Goal: Task Accomplishment & Management: Manage account settings

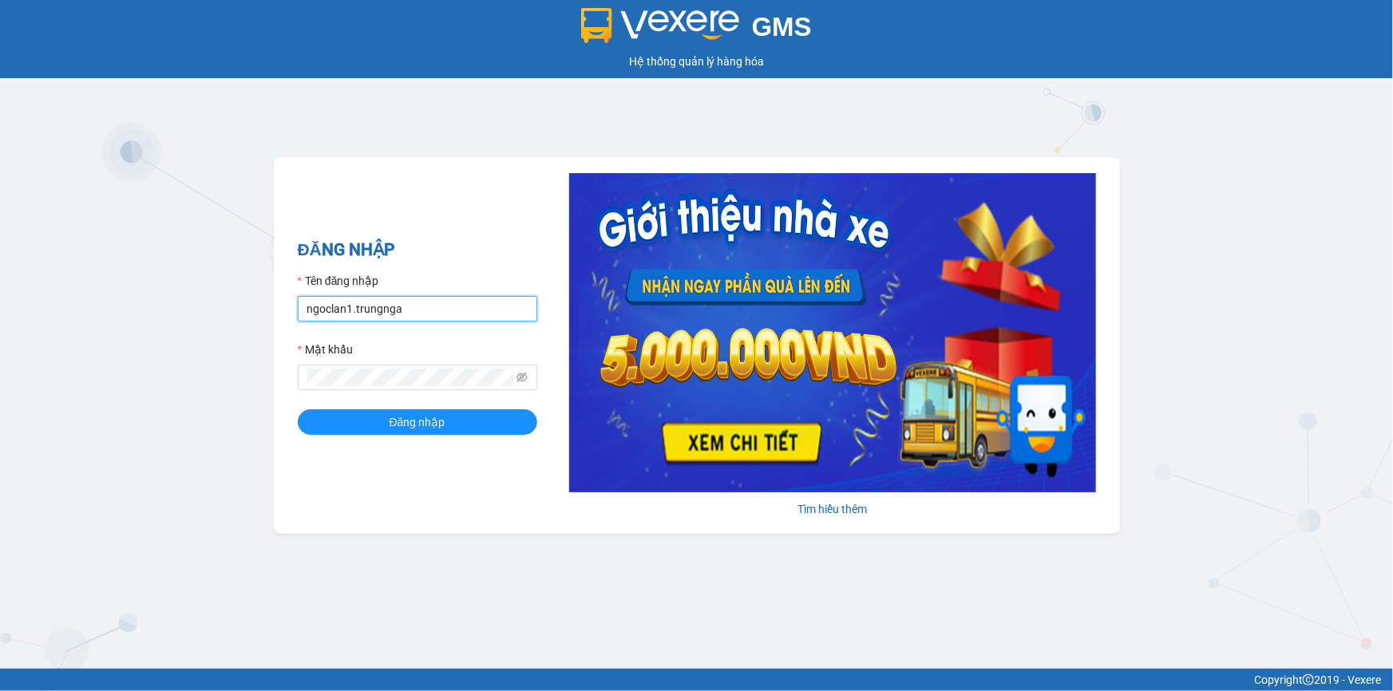
click at [320, 315] on input "ngoclan1.trungnga" at bounding box center [417, 309] width 239 height 26
click at [320, 314] on input "ngoclan1.trungnga" at bounding box center [417, 309] width 239 height 26
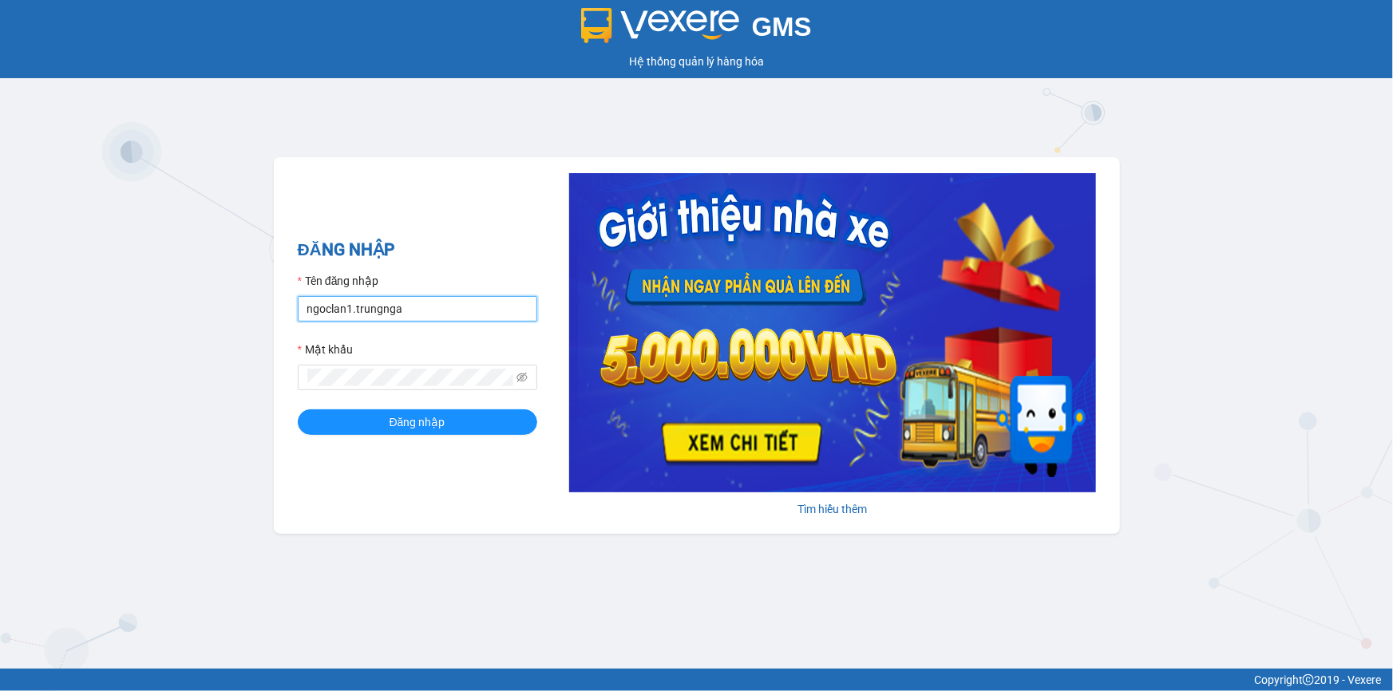
click at [333, 311] on input "ngoclan1.trungnga" at bounding box center [417, 309] width 239 height 26
type input "ngoctram.trungnga"
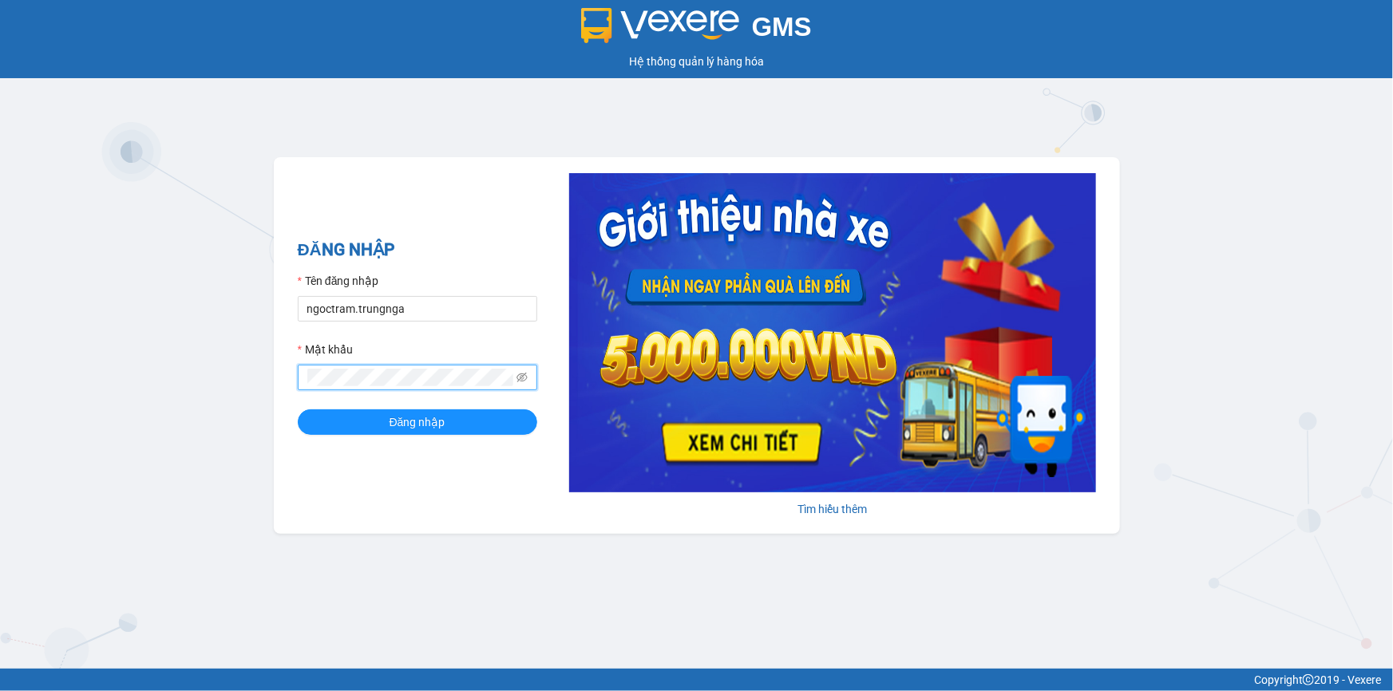
click at [298, 409] on button "Đăng nhập" at bounding box center [417, 422] width 239 height 26
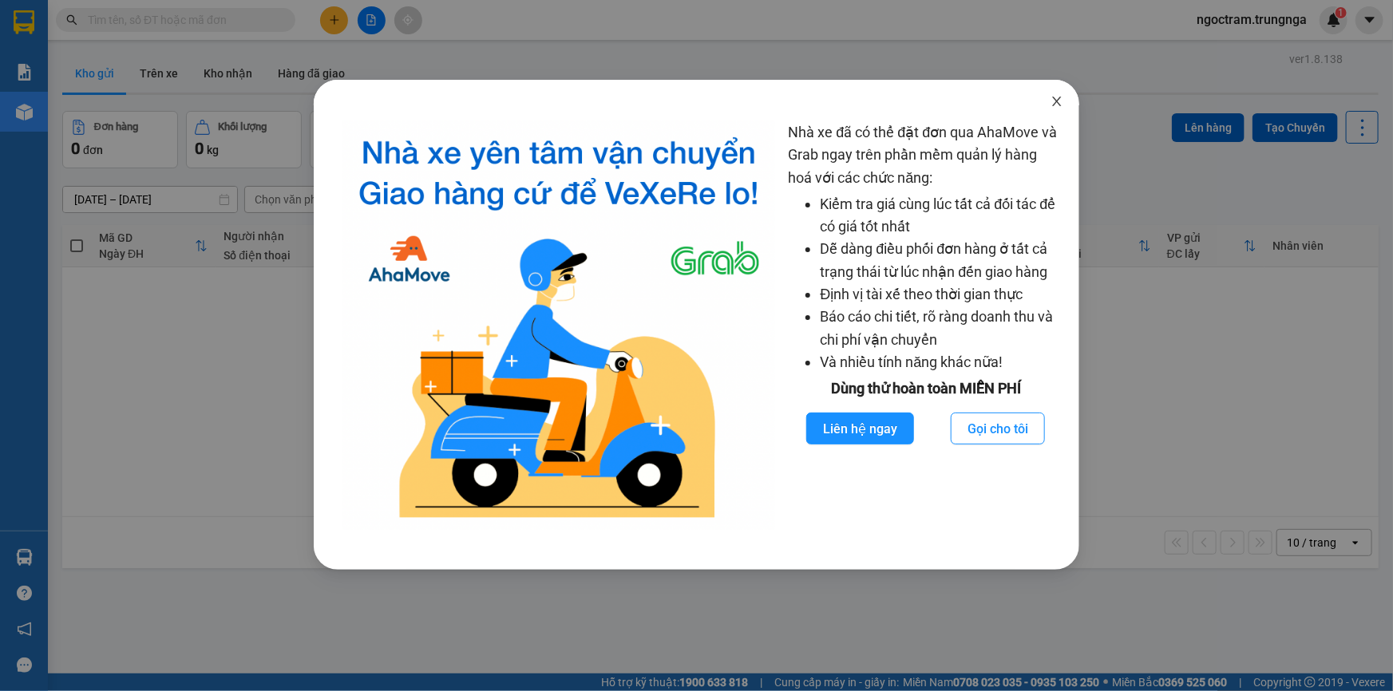
click at [1054, 105] on icon "close" at bounding box center [1057, 102] width 9 height 10
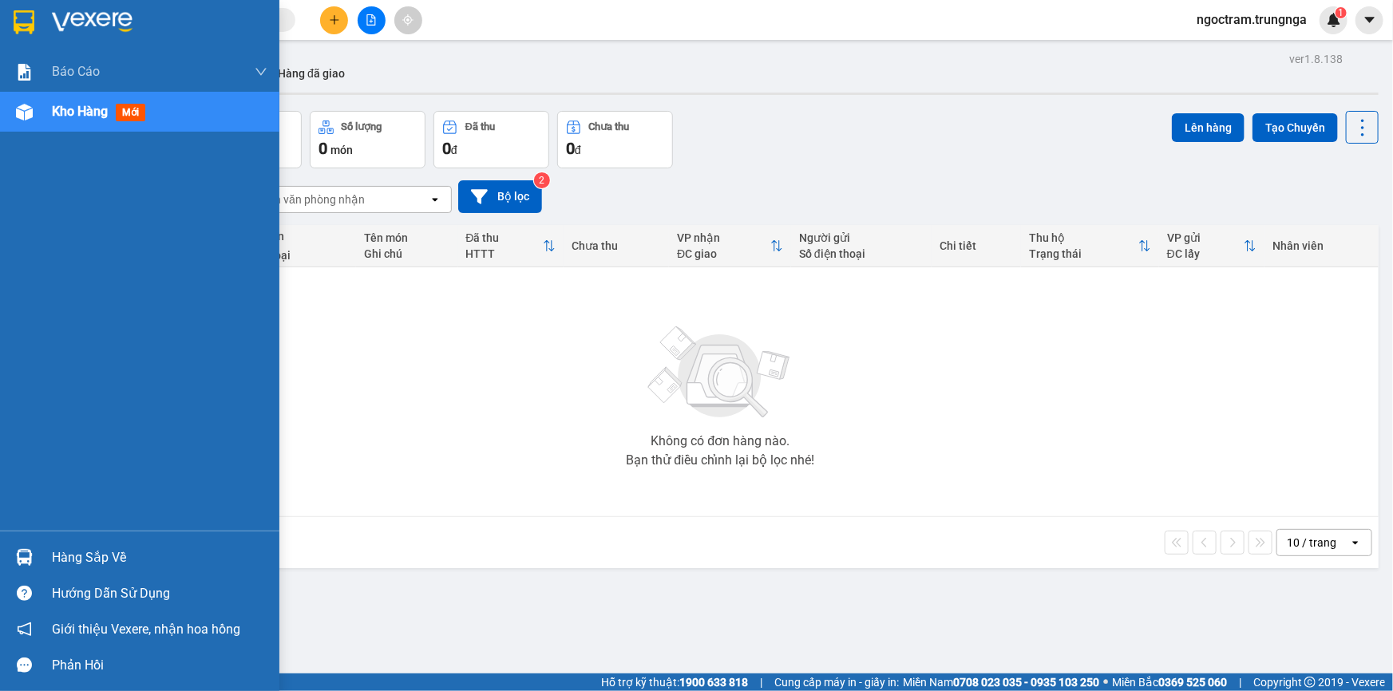
click at [55, 116] on span "Kho hàng" at bounding box center [80, 111] width 56 height 15
click at [97, 121] on div "Kho hàng mới" at bounding box center [102, 111] width 100 height 20
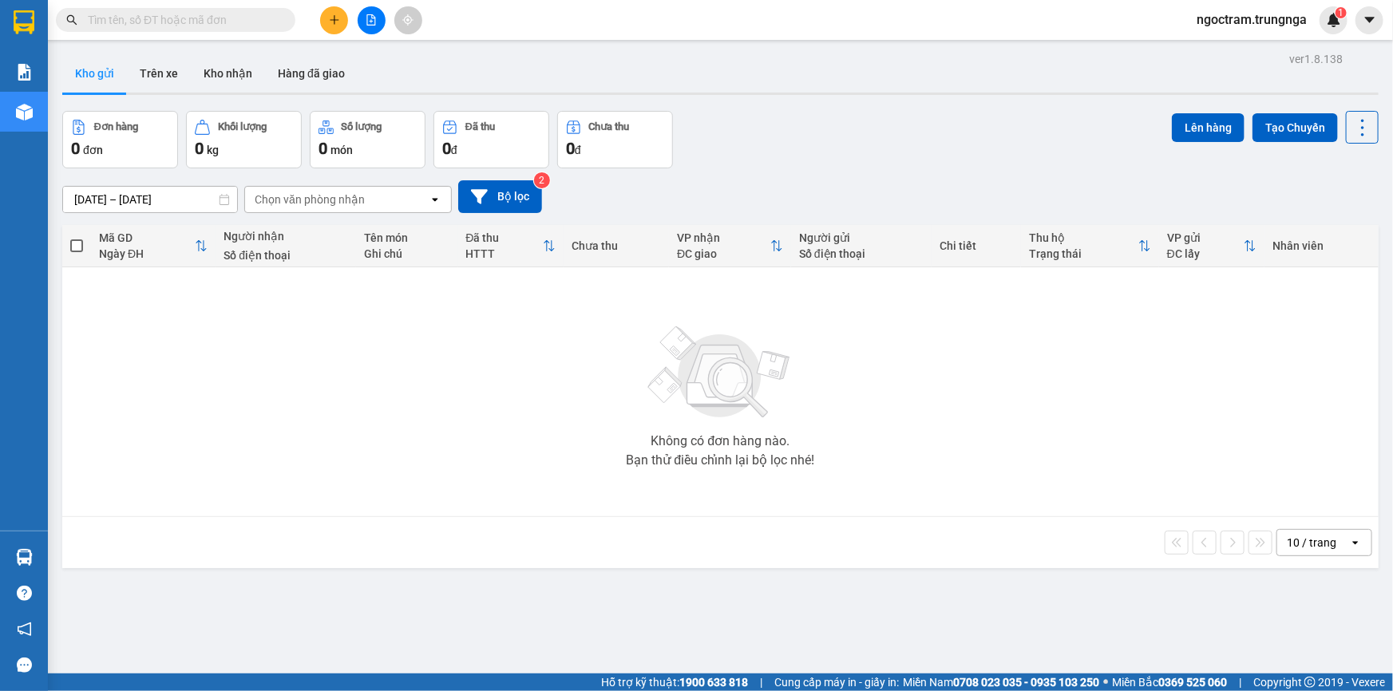
click at [98, 121] on div "Đơn hàng" at bounding box center [116, 126] width 44 height 11
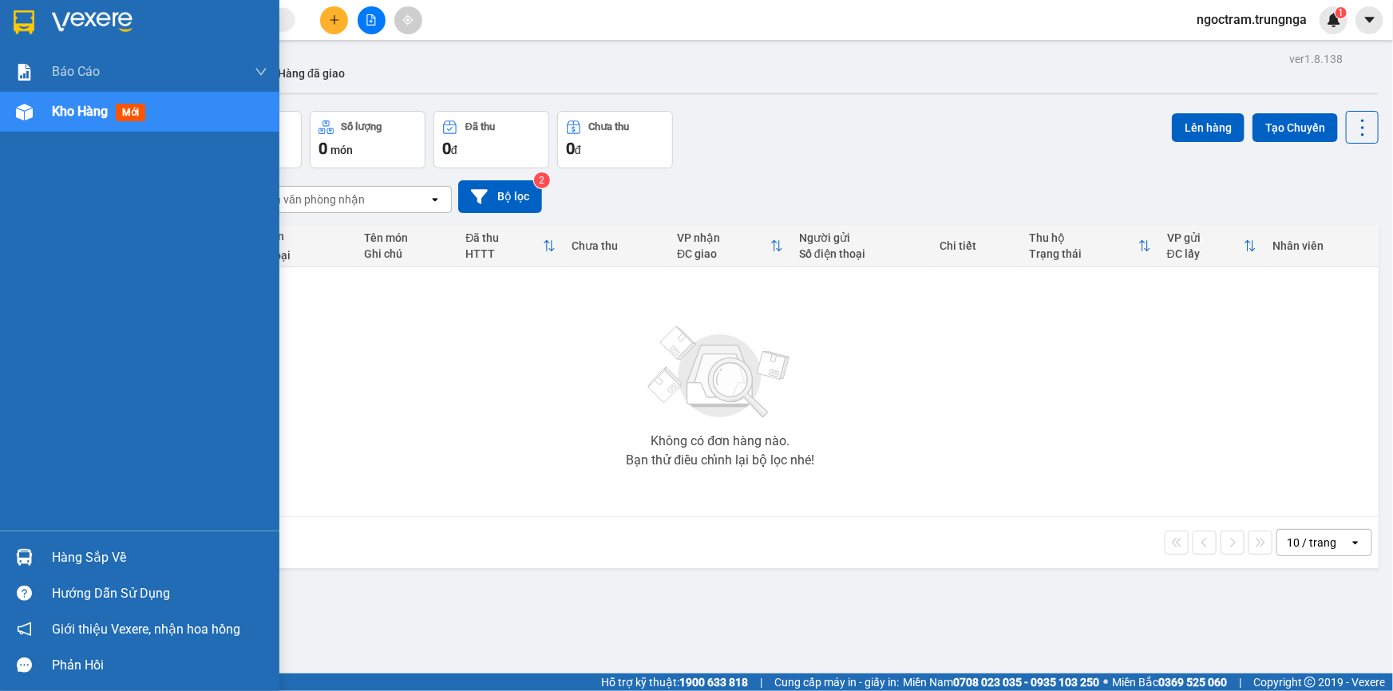
click at [44, 111] on div "Kho hàng mới" at bounding box center [139, 112] width 279 height 40
click at [47, 109] on div "Kho hàng mới" at bounding box center [139, 112] width 279 height 40
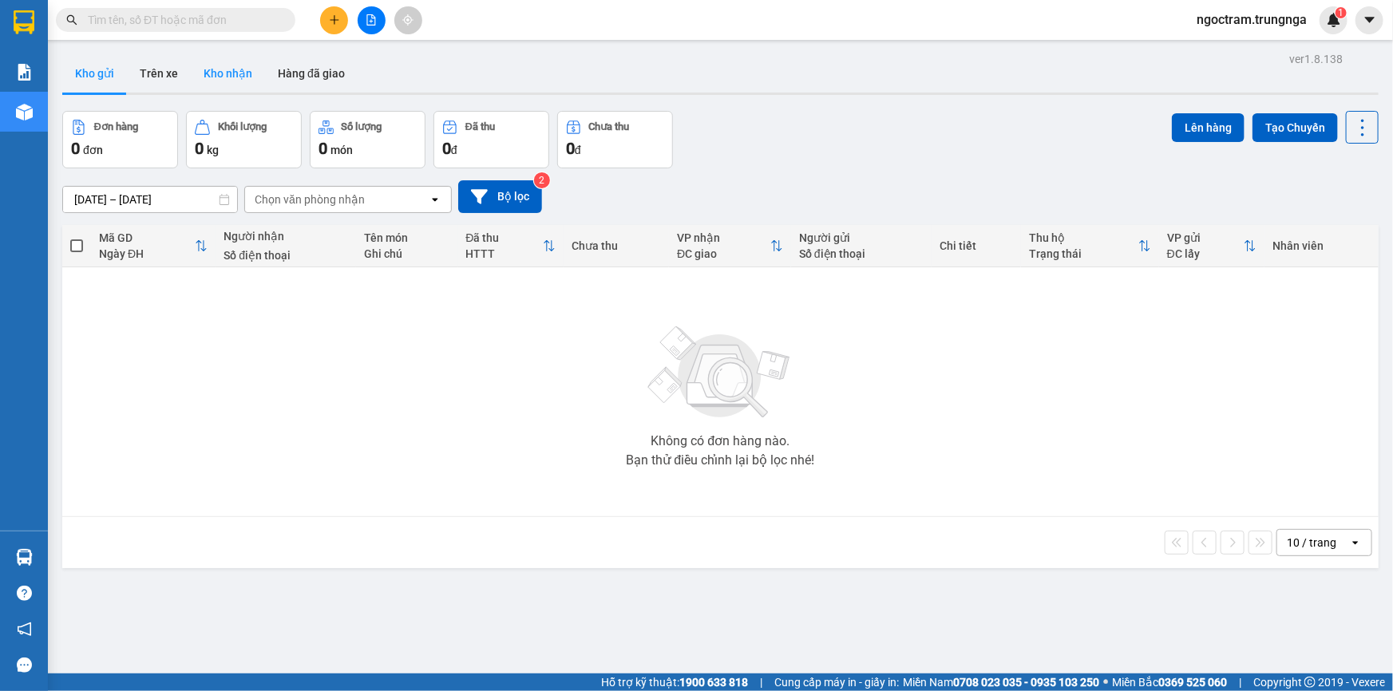
click at [240, 72] on button "Kho nhận" at bounding box center [228, 73] width 74 height 38
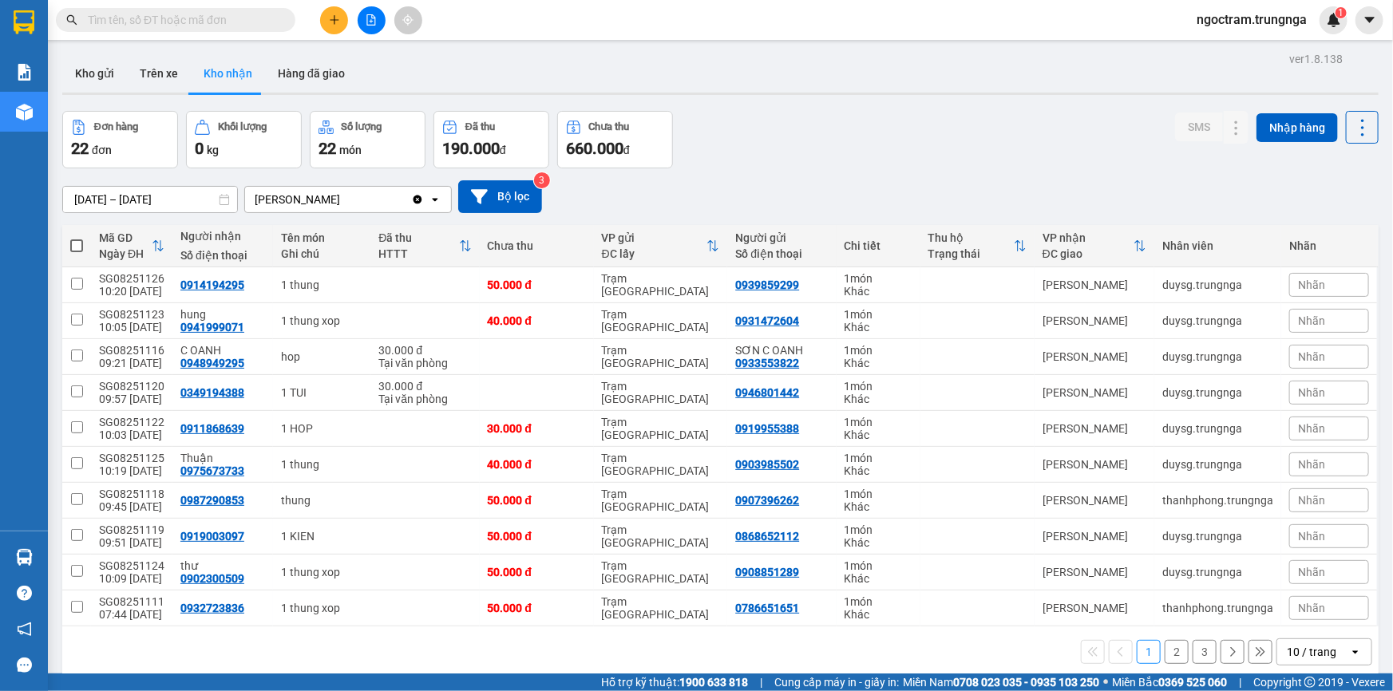
click at [1325, 289] on div "Nhãn" at bounding box center [1329, 285] width 80 height 24
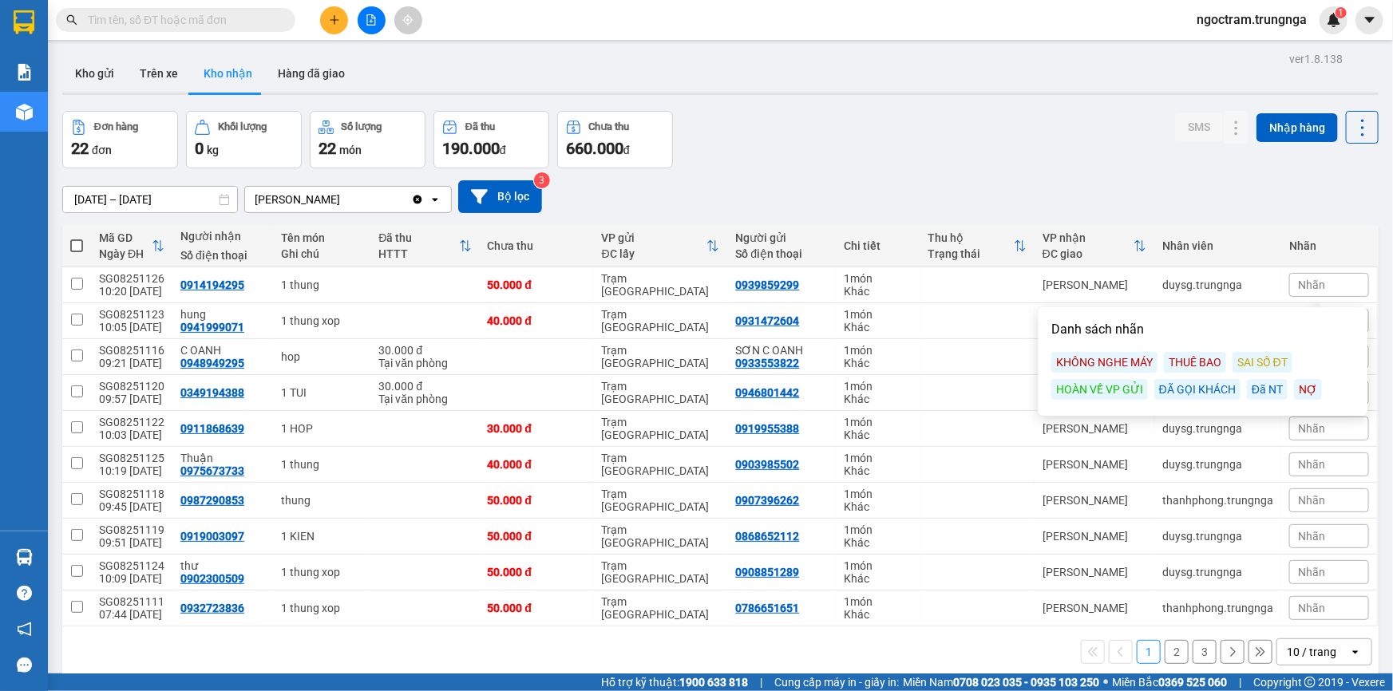
click at [1167, 392] on div "ĐÃ GỌI KHÁCH" at bounding box center [1197, 389] width 86 height 21
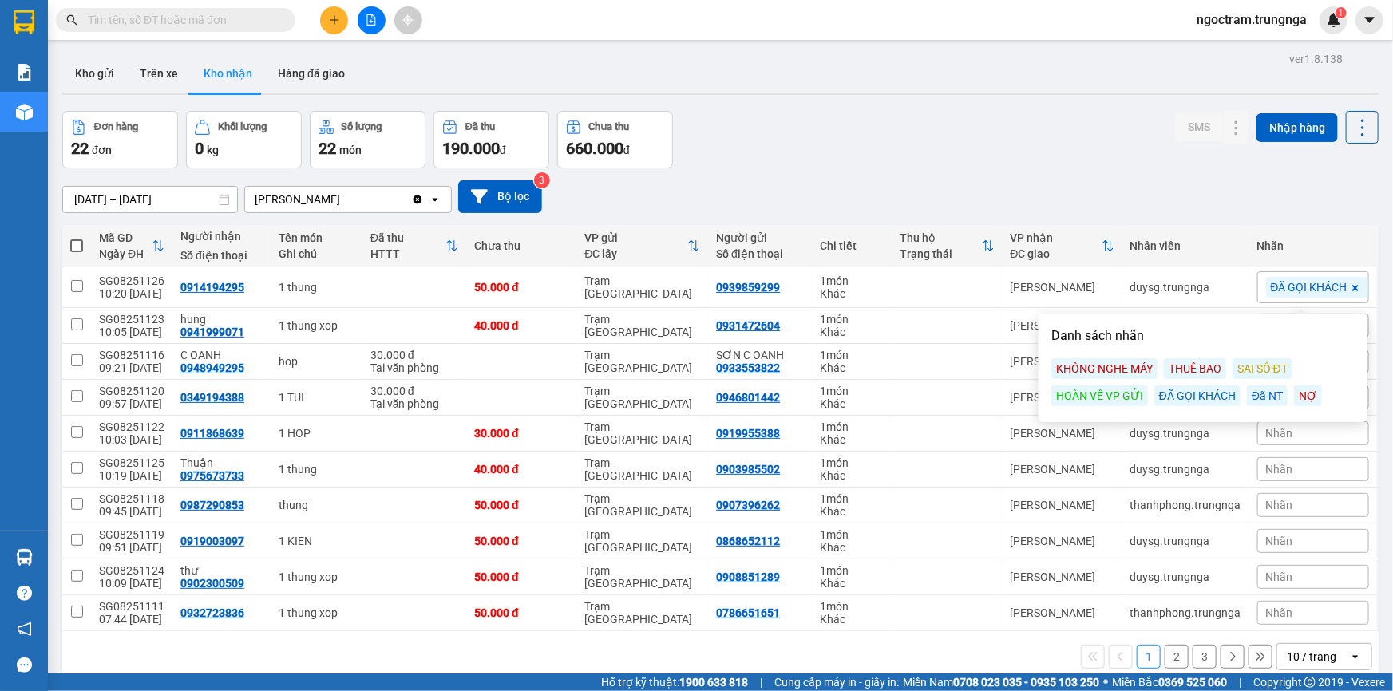
click at [1340, 204] on div "[DATE] – [DATE] Press the down arrow key to interact with the calendar and sele…" at bounding box center [720, 196] width 1316 height 33
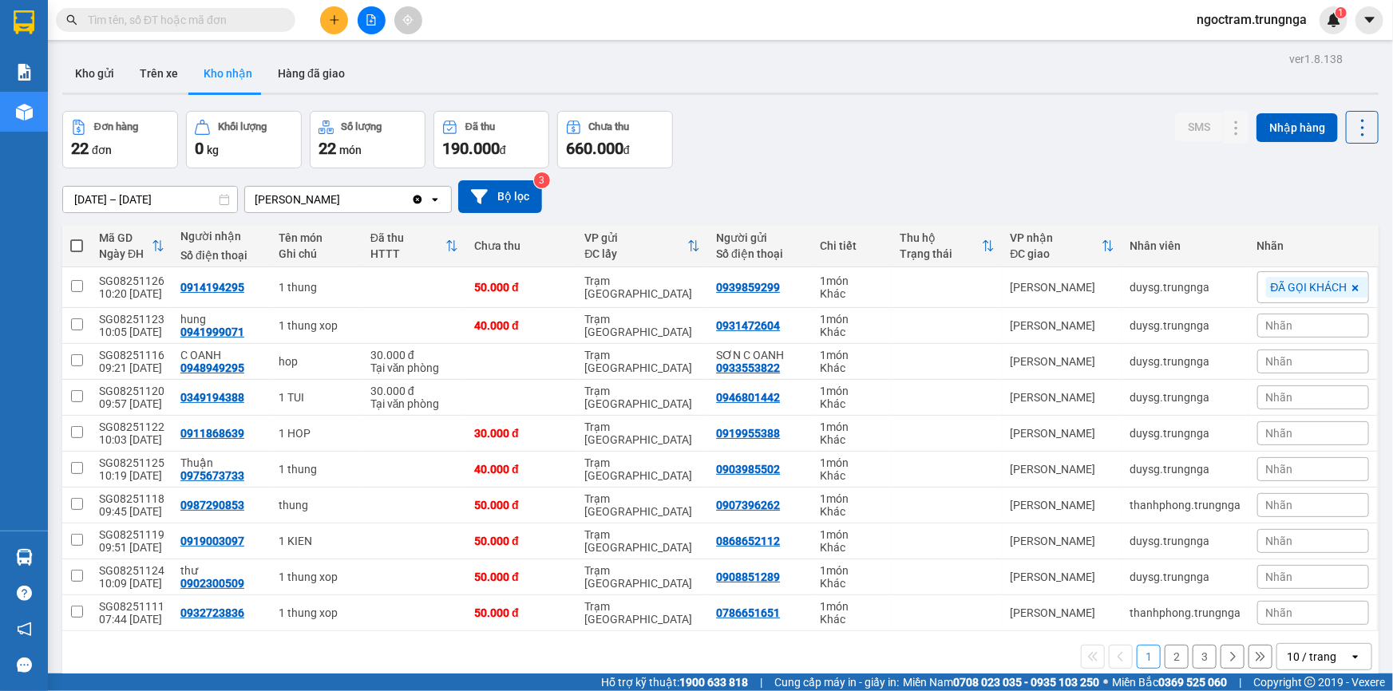
click at [1290, 325] on div "Nhãn" at bounding box center [1313, 326] width 112 height 24
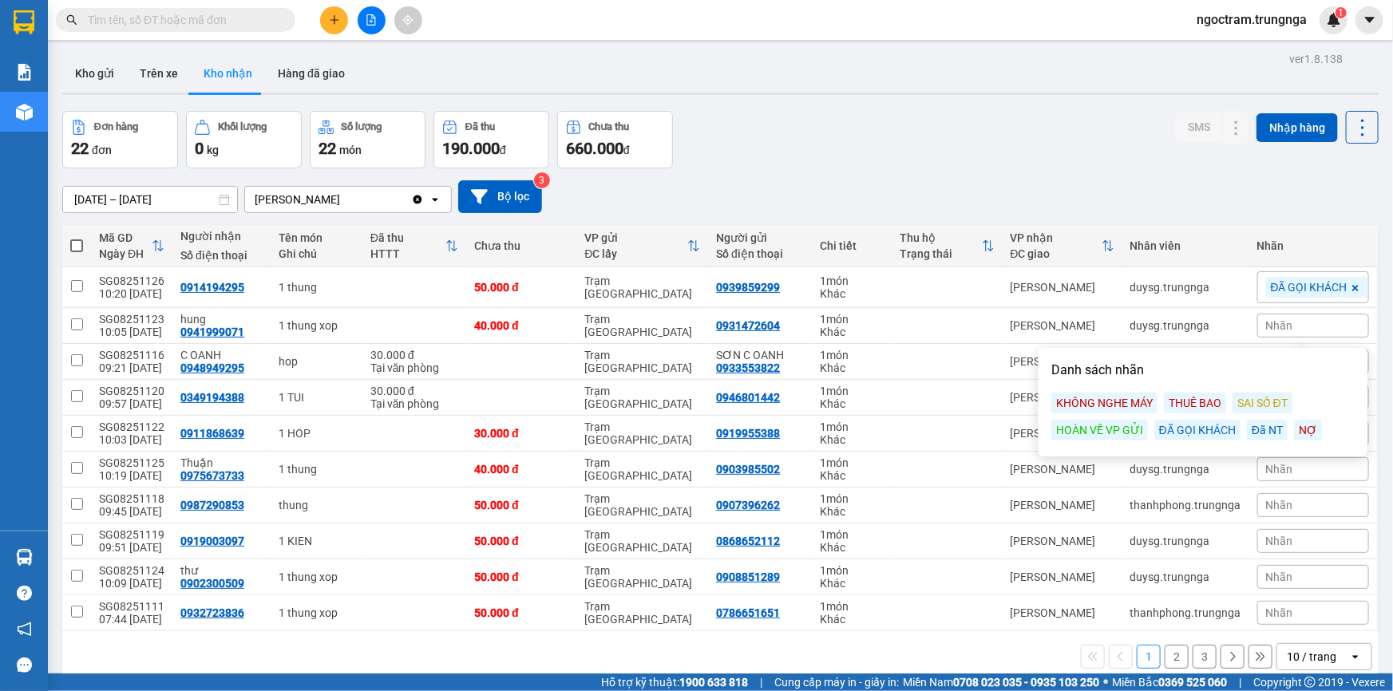
click at [1165, 427] on div "ĐÃ GỌI KHÁCH" at bounding box center [1197, 430] width 86 height 21
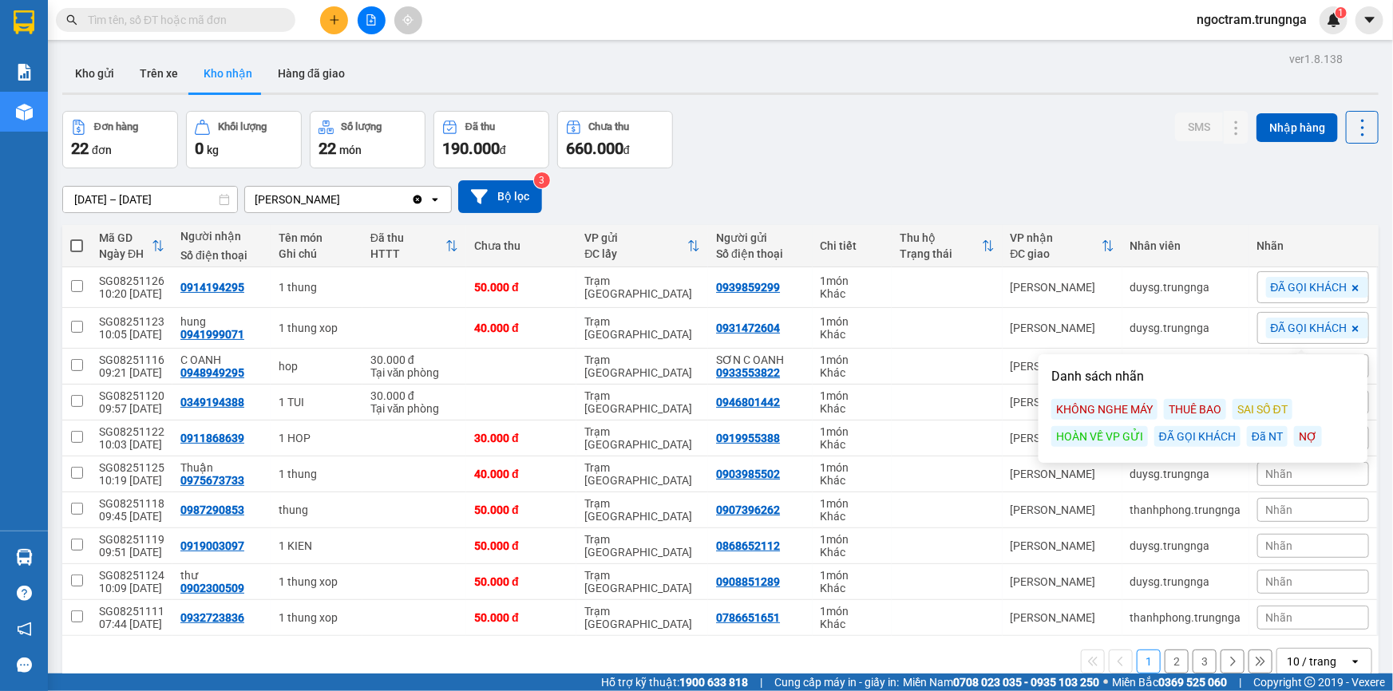
click at [1269, 176] on div "[DATE] – [DATE] Press the down arrow key to interact with the calendar and sele…" at bounding box center [720, 196] width 1316 height 57
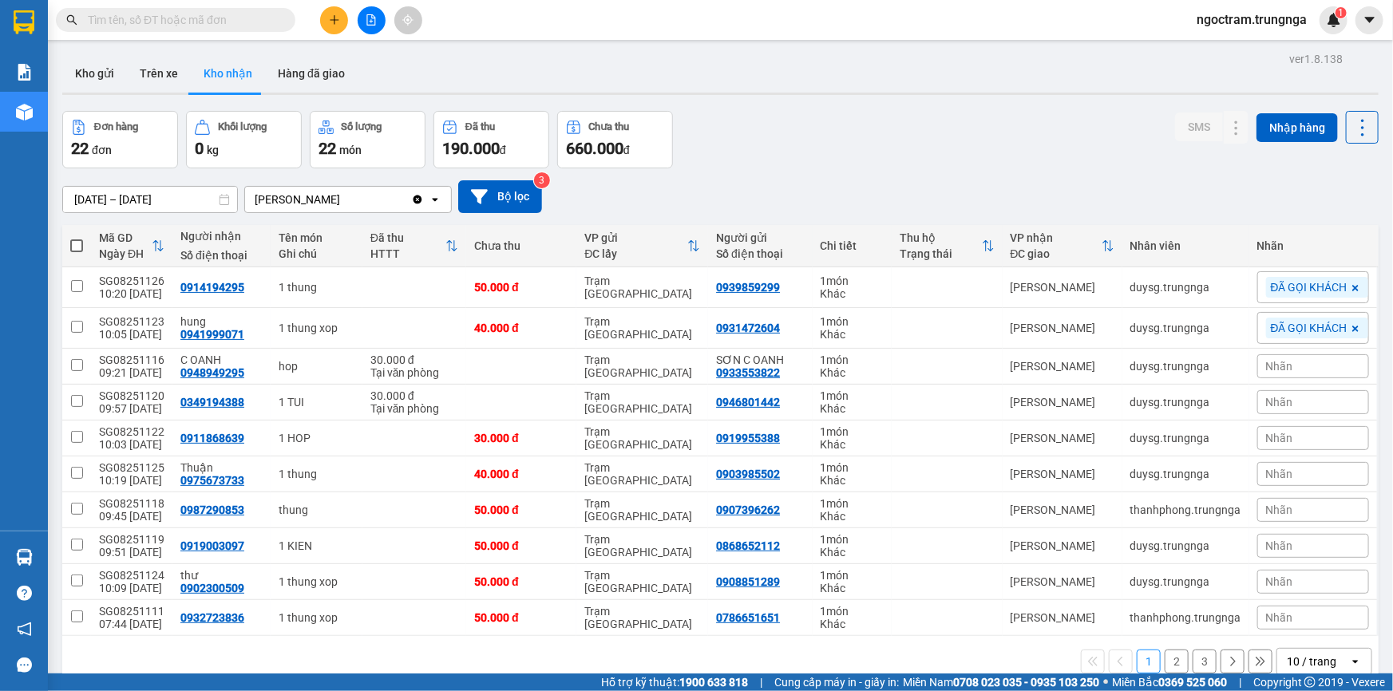
click at [1279, 360] on span "Nhãn" at bounding box center [1279, 366] width 27 height 13
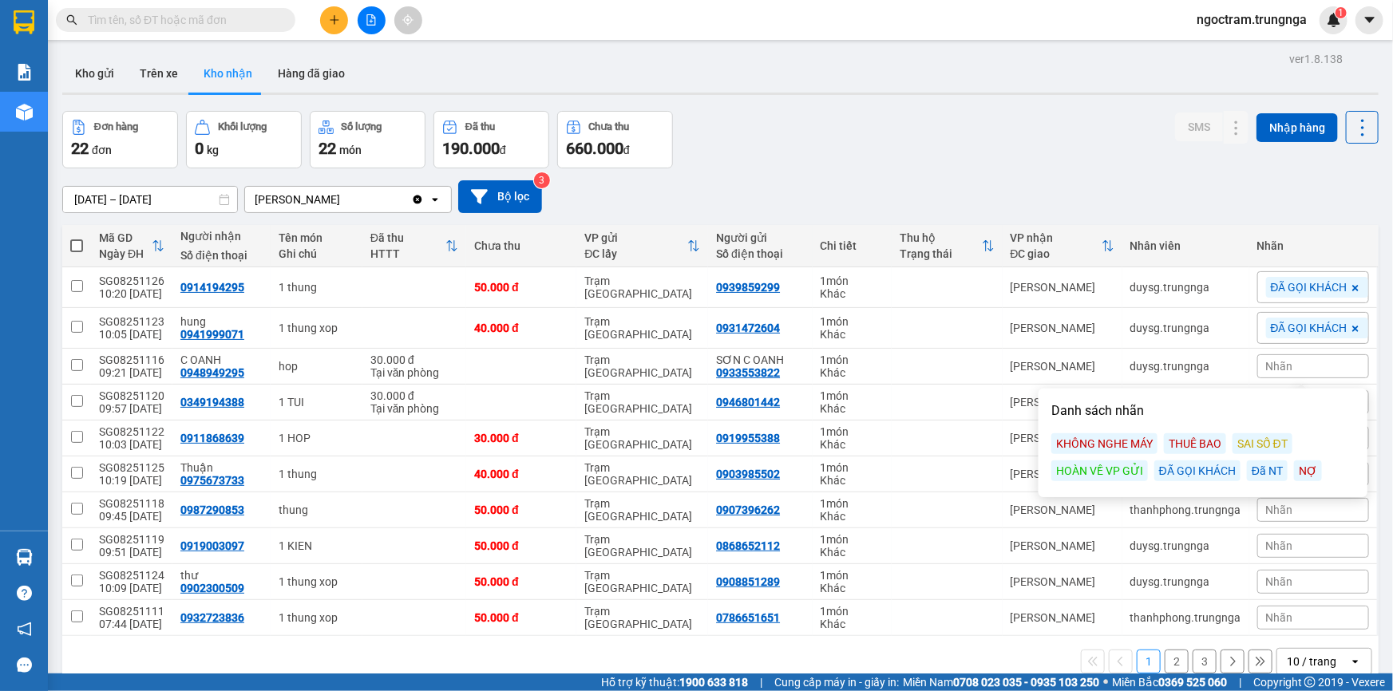
drag, startPoint x: 1167, startPoint y: 468, endPoint x: 1162, endPoint y: 454, distance: 15.1
click at [1165, 463] on div "ĐÃ GỌI KHÁCH" at bounding box center [1197, 471] width 86 height 21
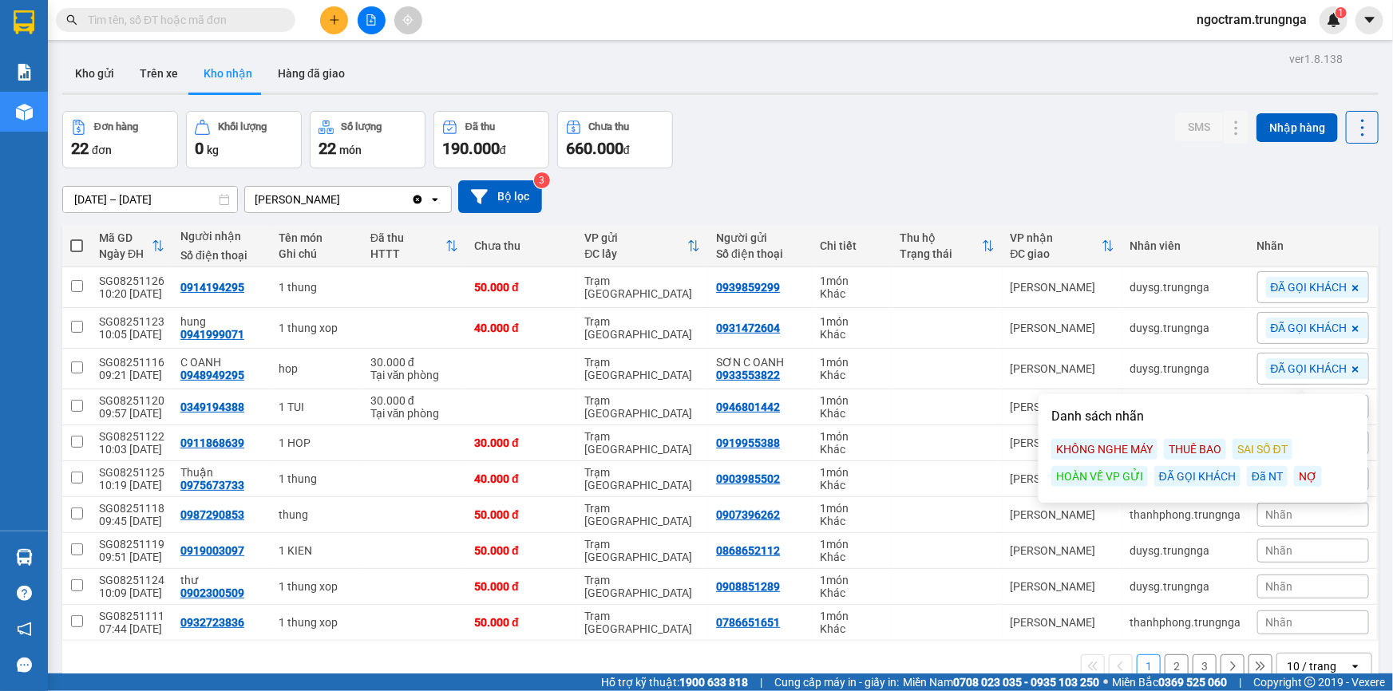
click at [1173, 476] on div "ĐÃ GỌI KHÁCH" at bounding box center [1197, 476] width 86 height 21
click at [1173, 477] on div "ĐÃ GỌI KHÁCH" at bounding box center [1197, 476] width 86 height 21
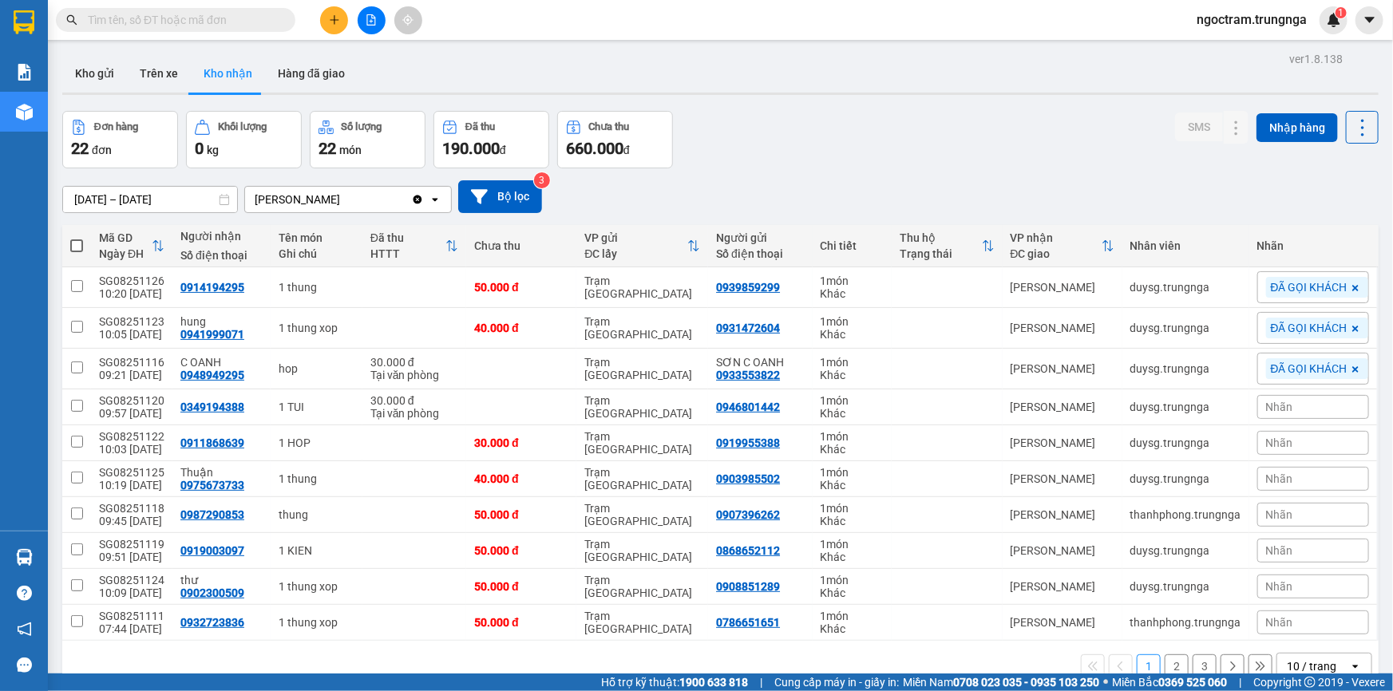
click at [1062, 130] on div "Đơn hàng 22 đơn Khối lượng 0 kg Số lượng 22 món Đã thu 190.000 đ Chưa thu 660.0…" at bounding box center [720, 139] width 1316 height 57
click at [1269, 411] on span "Nhãn" at bounding box center [1279, 407] width 27 height 13
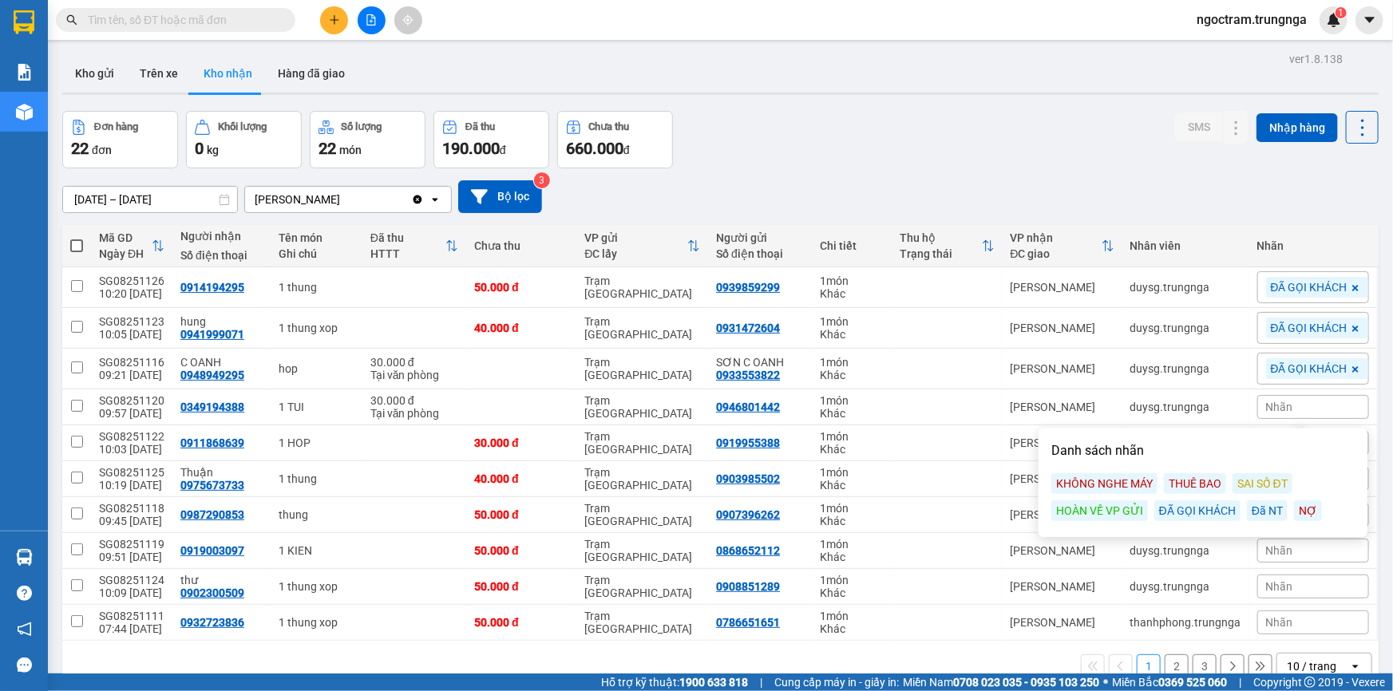
click at [1204, 484] on div "THUÊ BAO" at bounding box center [1195, 483] width 62 height 21
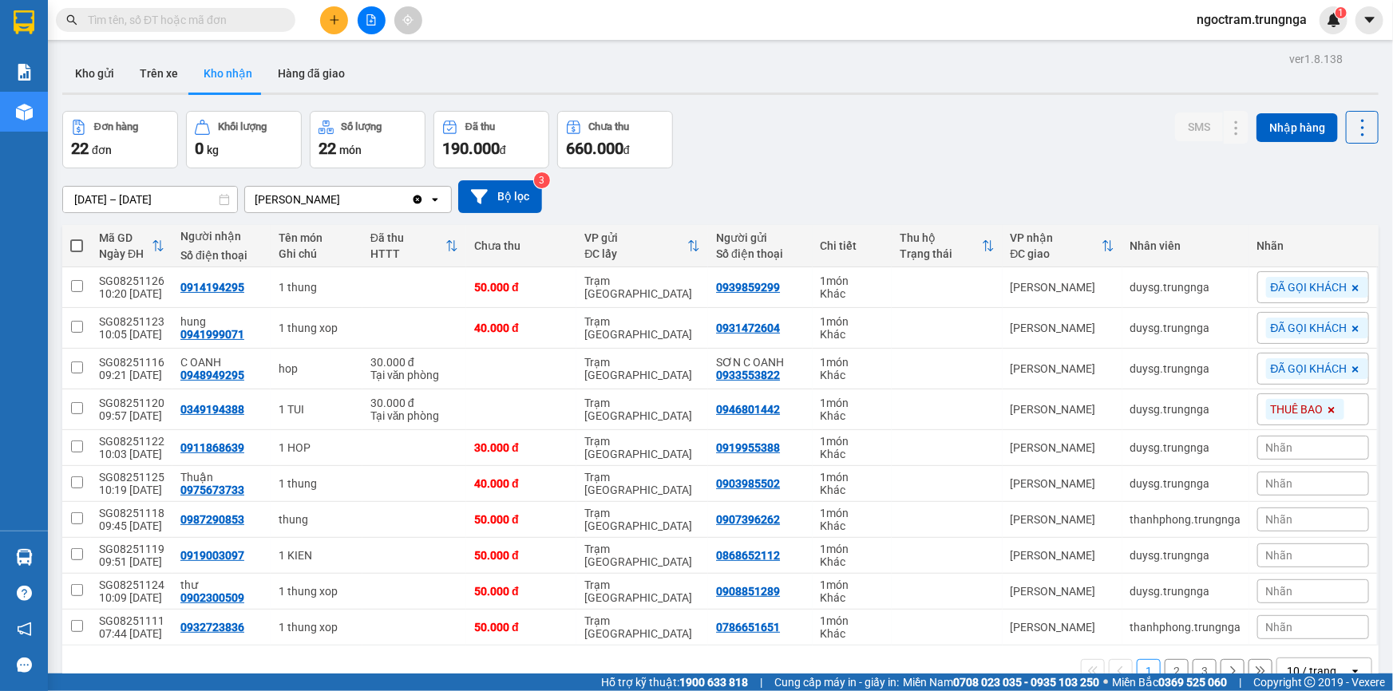
click at [1157, 184] on div "[DATE] – [DATE] Press the down arrow key to interact with the calendar and sele…" at bounding box center [720, 196] width 1316 height 33
click at [1267, 444] on span "Nhãn" at bounding box center [1279, 447] width 27 height 13
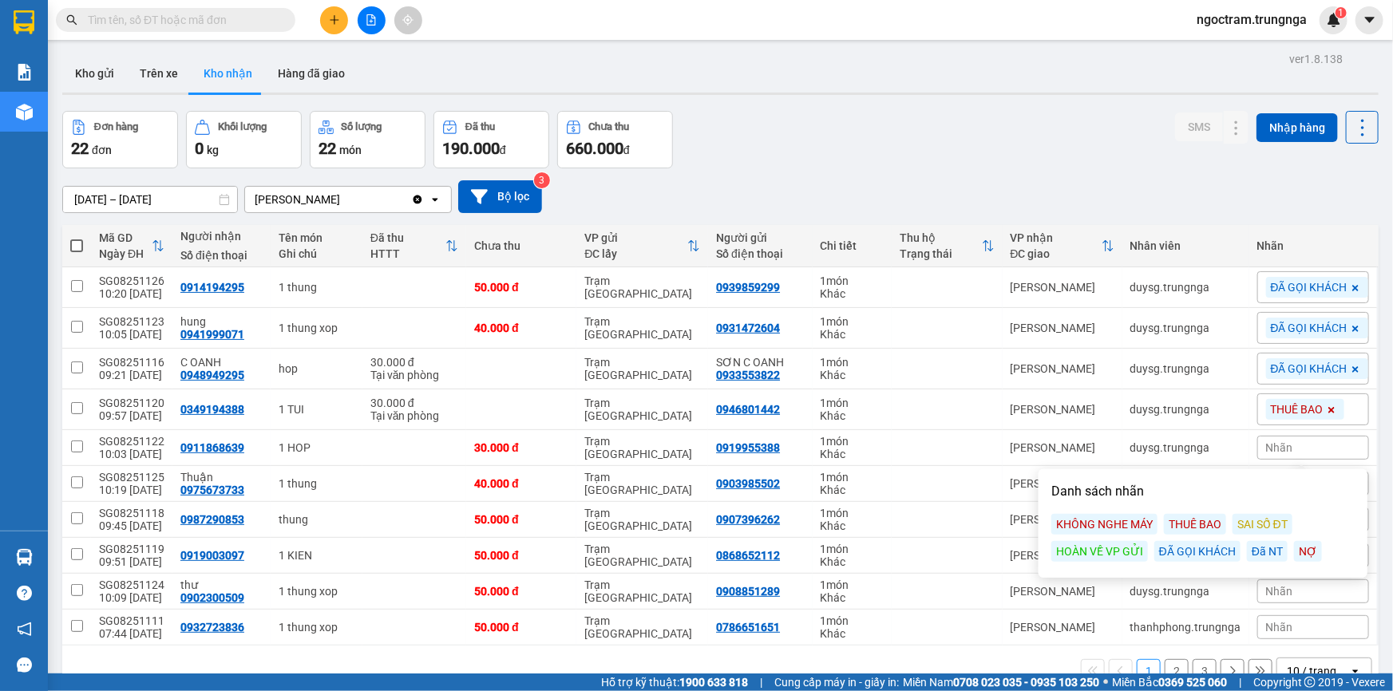
click at [1105, 527] on div "KHÔNG NGHE MÁY" at bounding box center [1104, 524] width 106 height 21
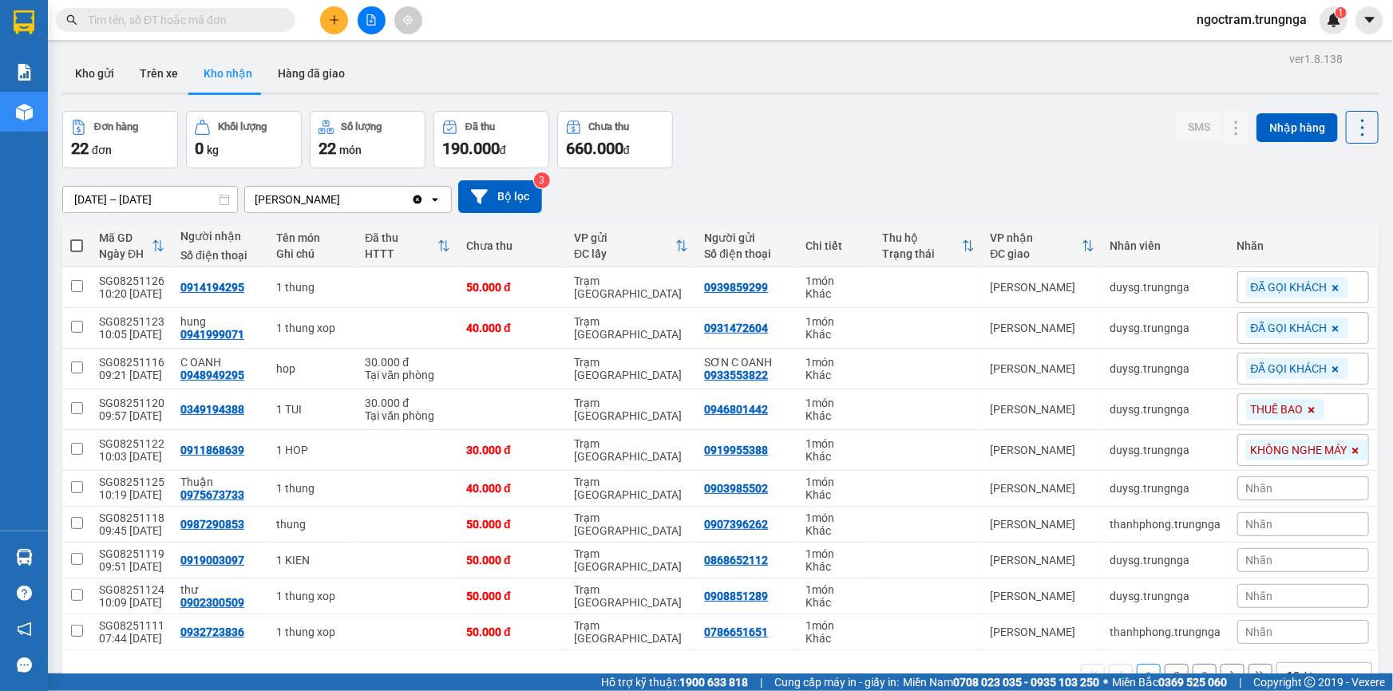
click at [1205, 190] on div "[DATE] – [DATE] Press the down arrow key to interact with the calendar and sele…" at bounding box center [720, 196] width 1316 height 33
click at [1275, 489] on div "Nhãn" at bounding box center [1303, 488] width 132 height 24
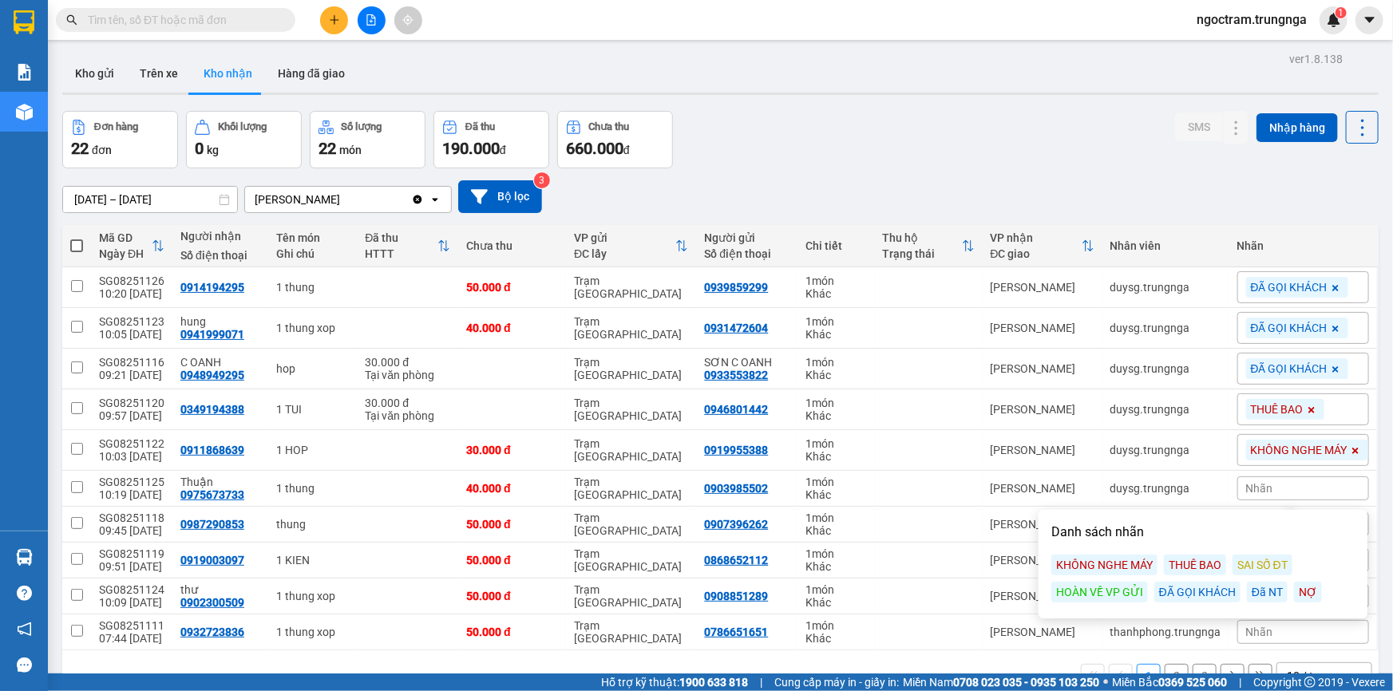
click at [1177, 593] on div "ĐÃ GỌI KHÁCH" at bounding box center [1197, 592] width 86 height 21
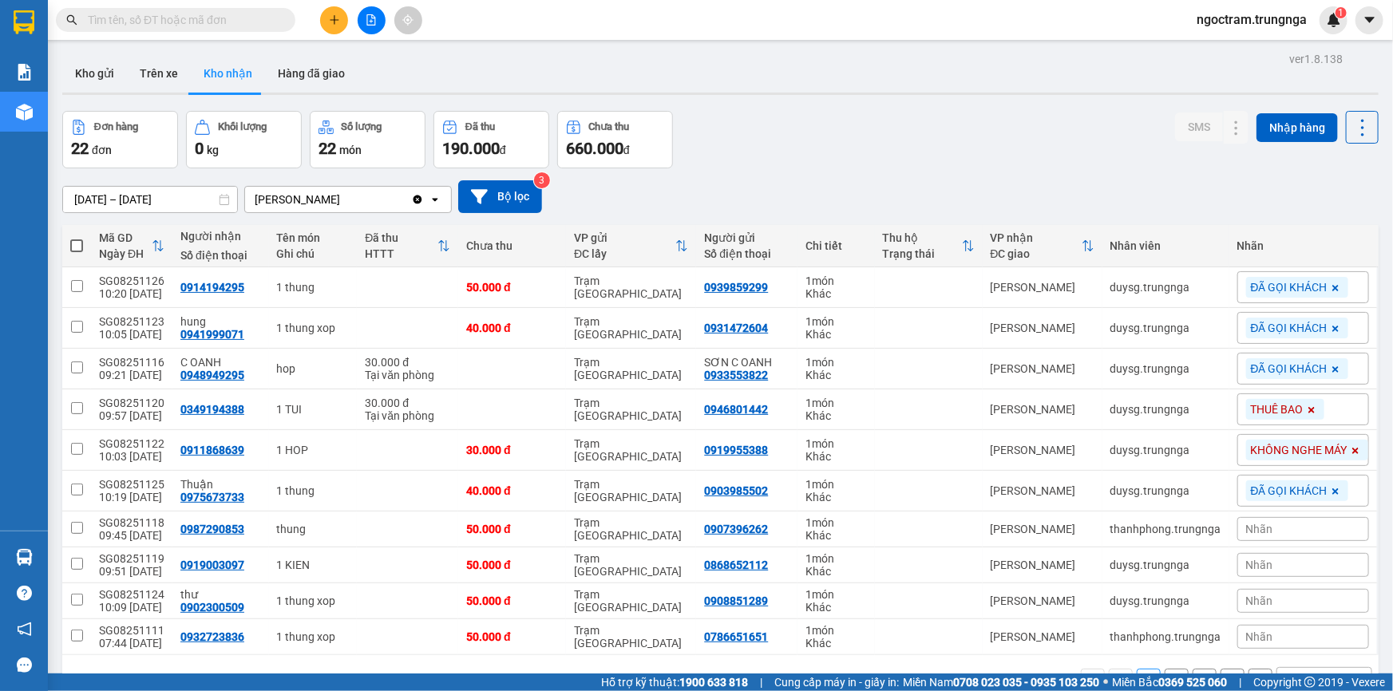
click at [1030, 129] on div "Đơn hàng 22 đơn Khối lượng 0 kg Số lượng 22 món Đã thu 190.000 đ Chưa thu 660.0…" at bounding box center [720, 139] width 1316 height 57
click at [1252, 528] on span "Nhãn" at bounding box center [1259, 529] width 27 height 13
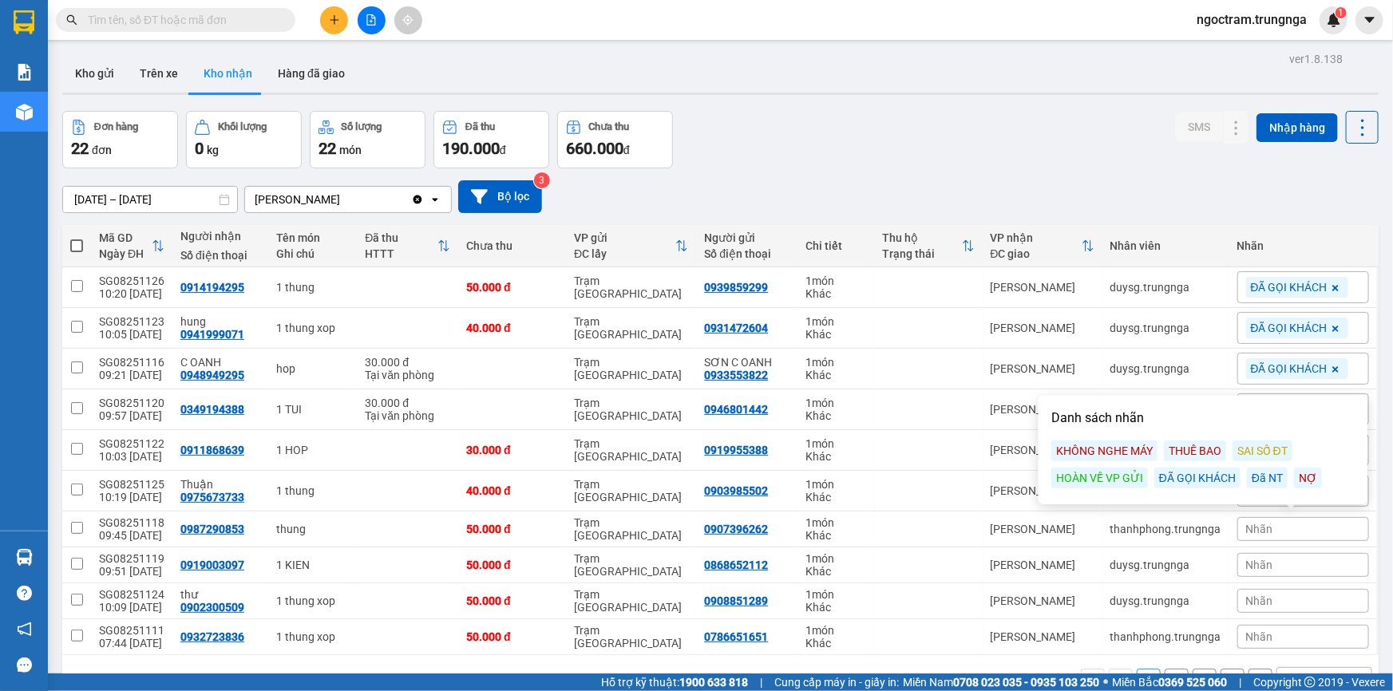
click at [1197, 472] on div "ĐÃ GỌI KHÁCH" at bounding box center [1197, 478] width 86 height 21
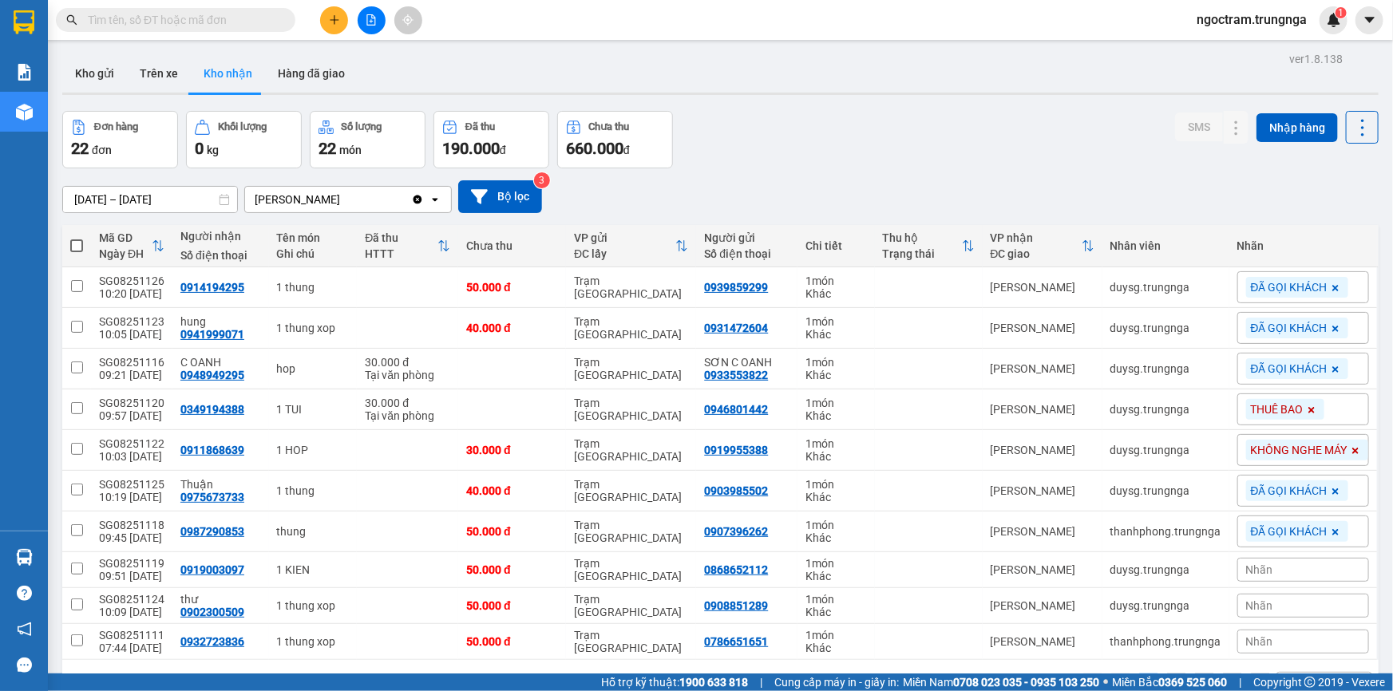
click at [1250, 567] on span "Nhãn" at bounding box center [1259, 569] width 27 height 13
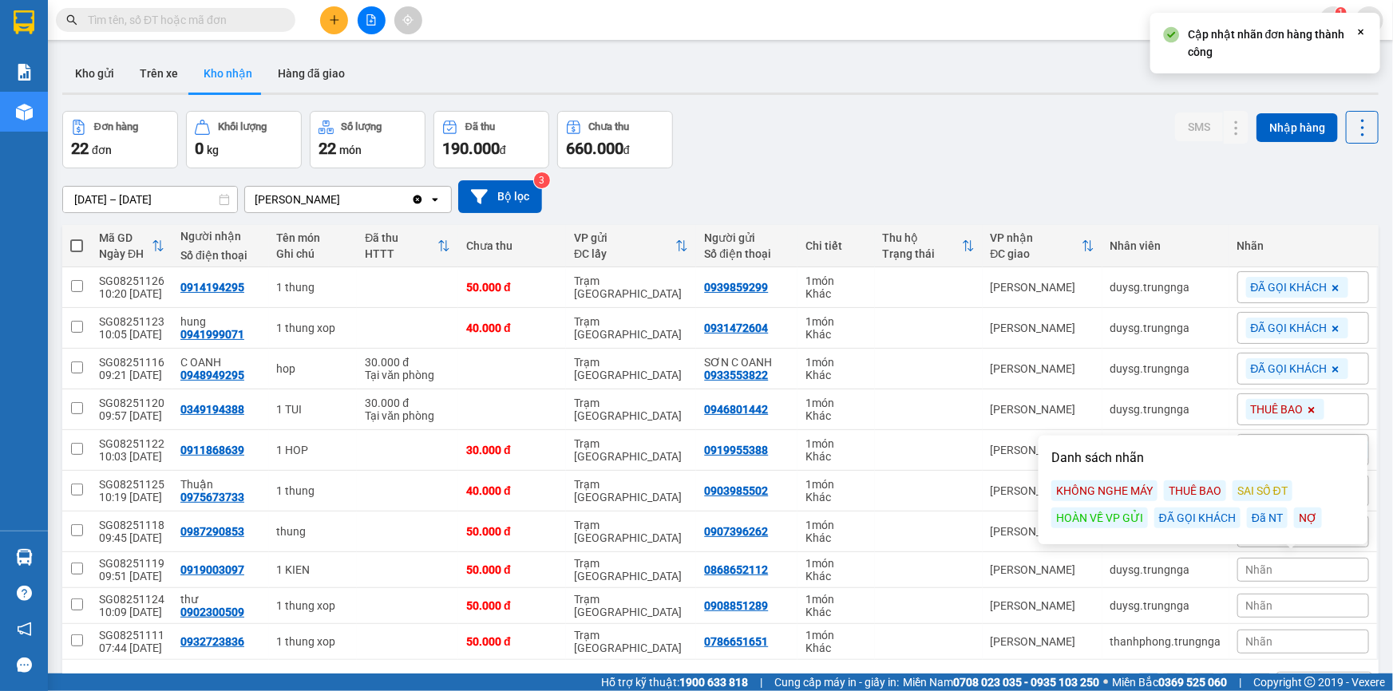
click at [1213, 519] on div "ĐÃ GỌI KHÁCH" at bounding box center [1197, 518] width 86 height 21
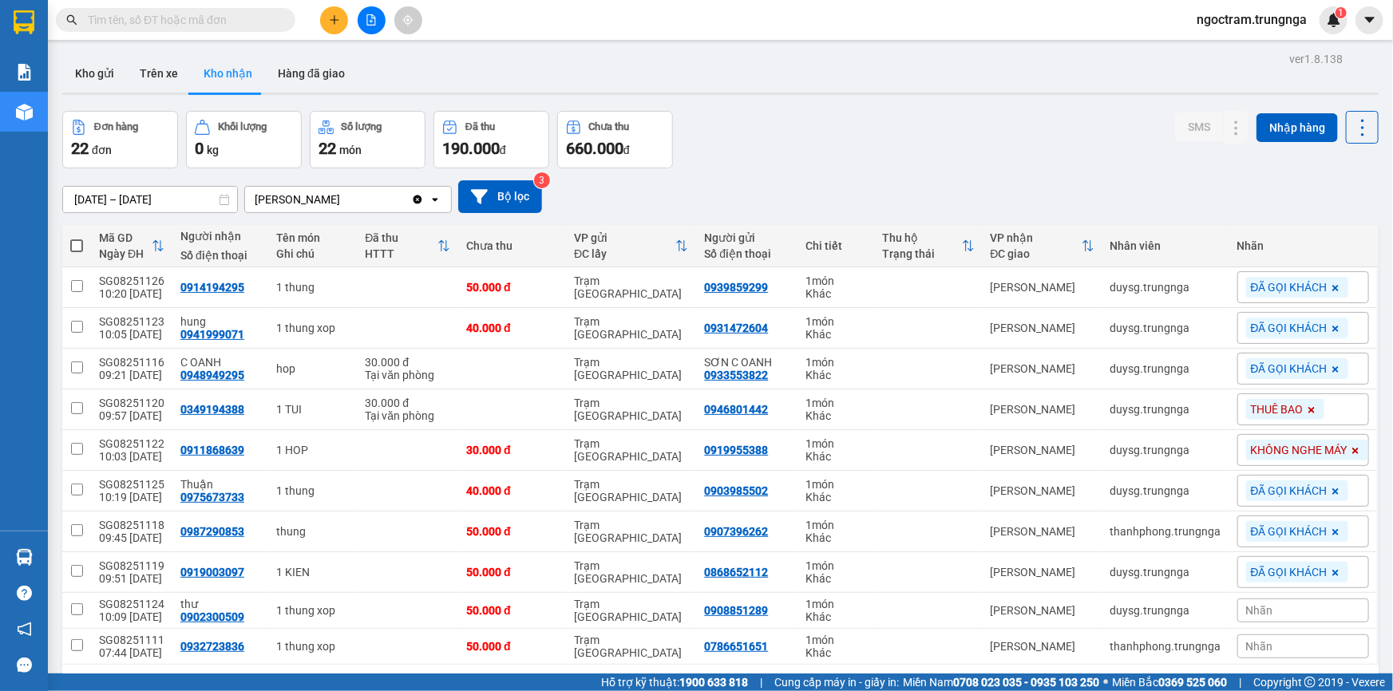
click at [1278, 608] on div "Nhãn" at bounding box center [1303, 611] width 132 height 24
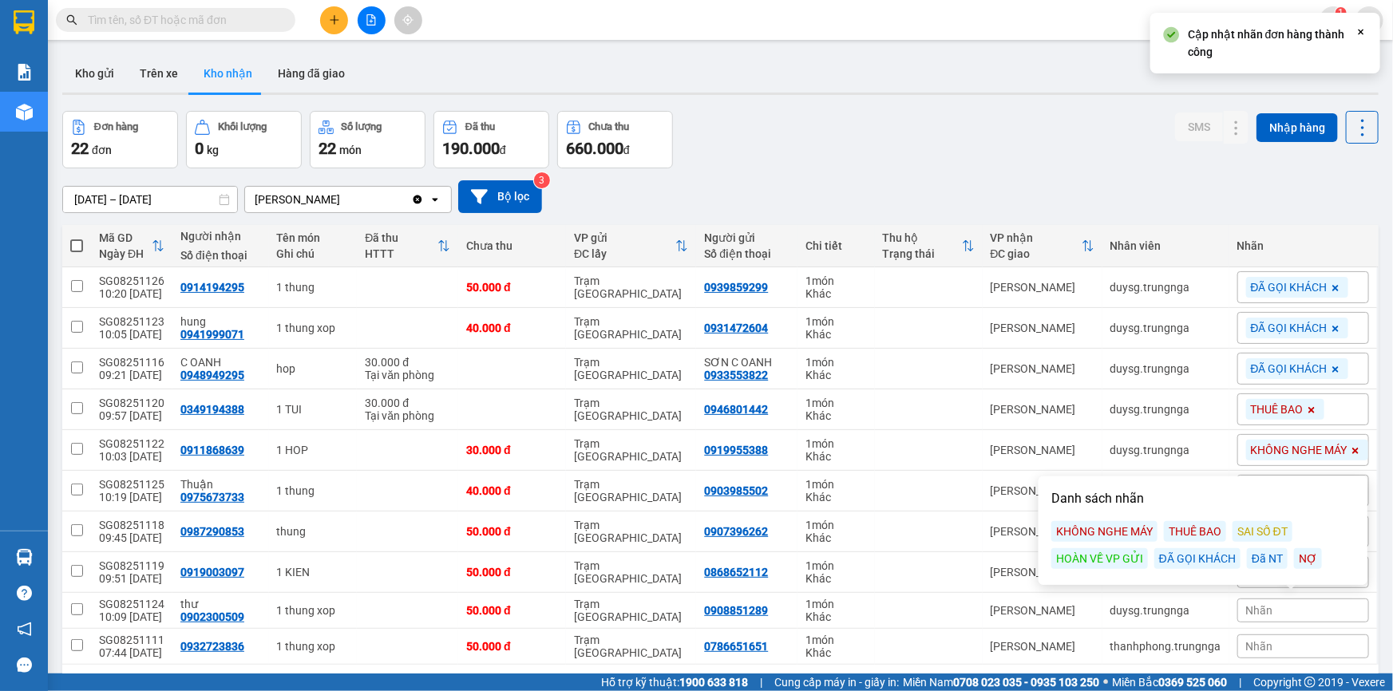
click at [1165, 562] on div "ĐÃ GỌI KHÁCH" at bounding box center [1197, 558] width 86 height 21
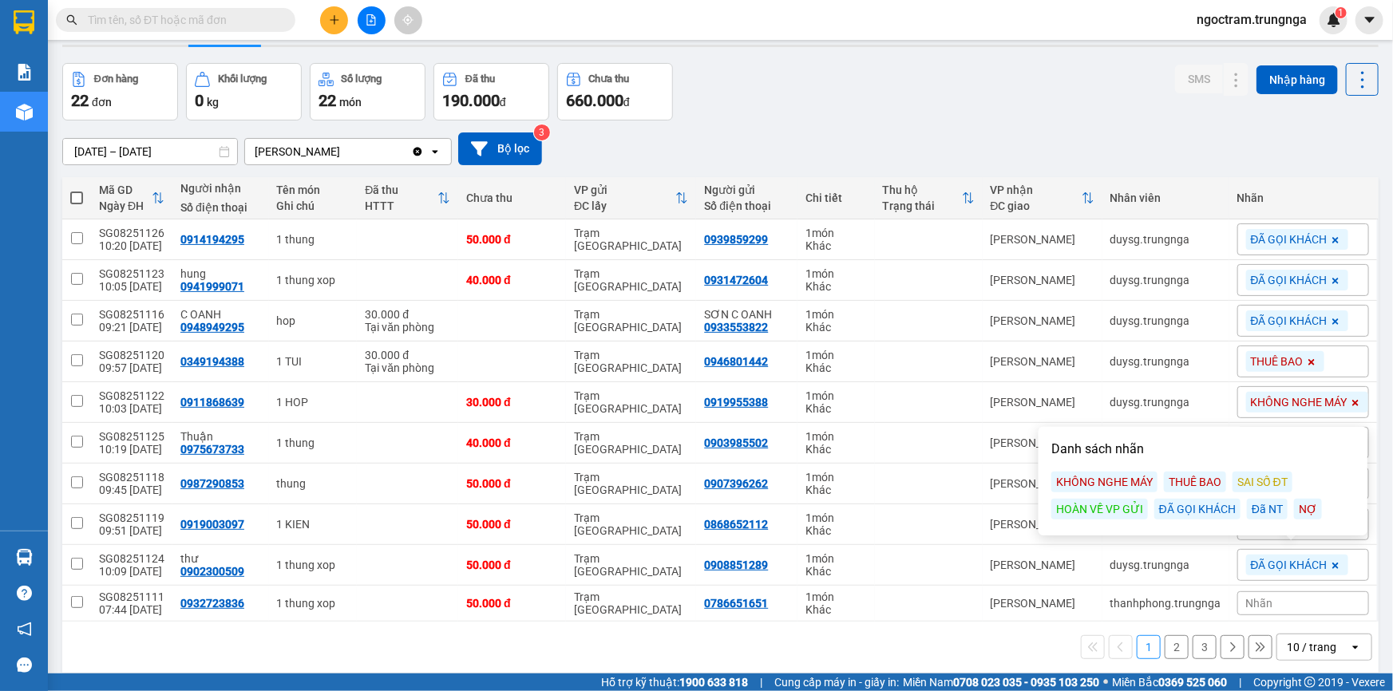
scroll to position [72, 0]
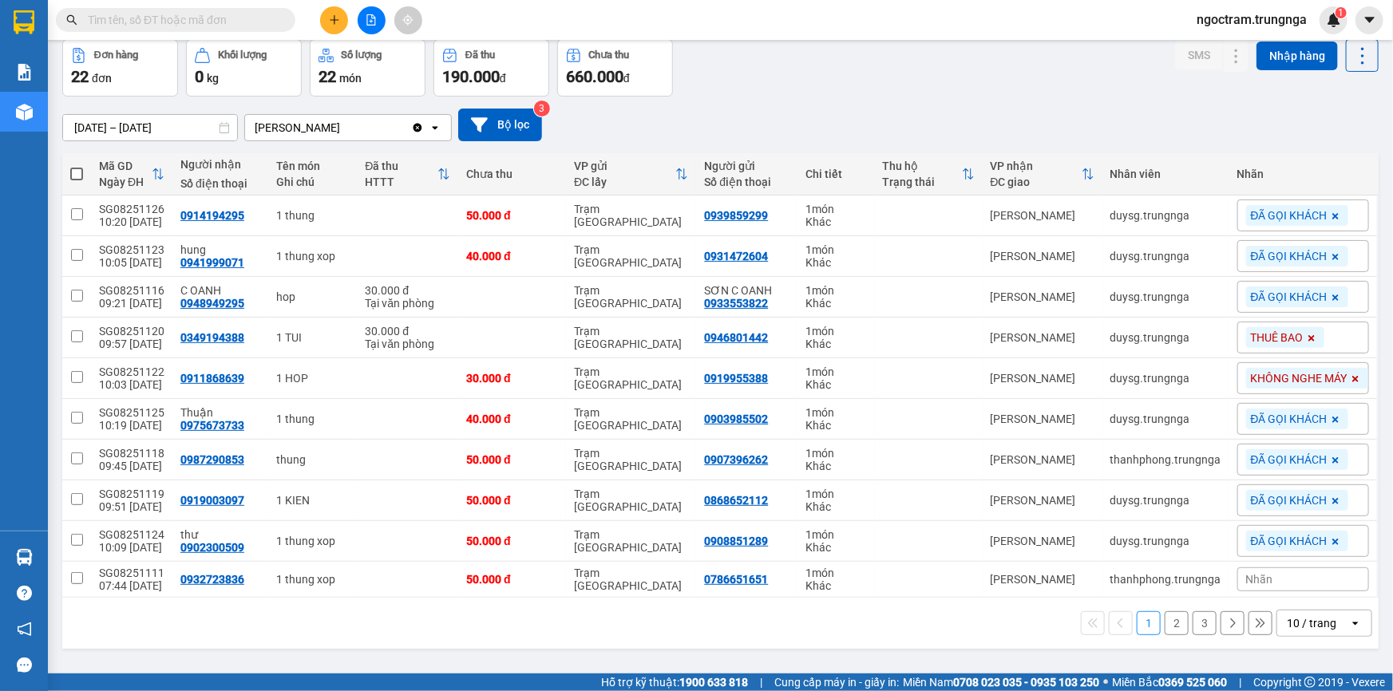
click at [192, 13] on input "text" at bounding box center [182, 20] width 188 height 18
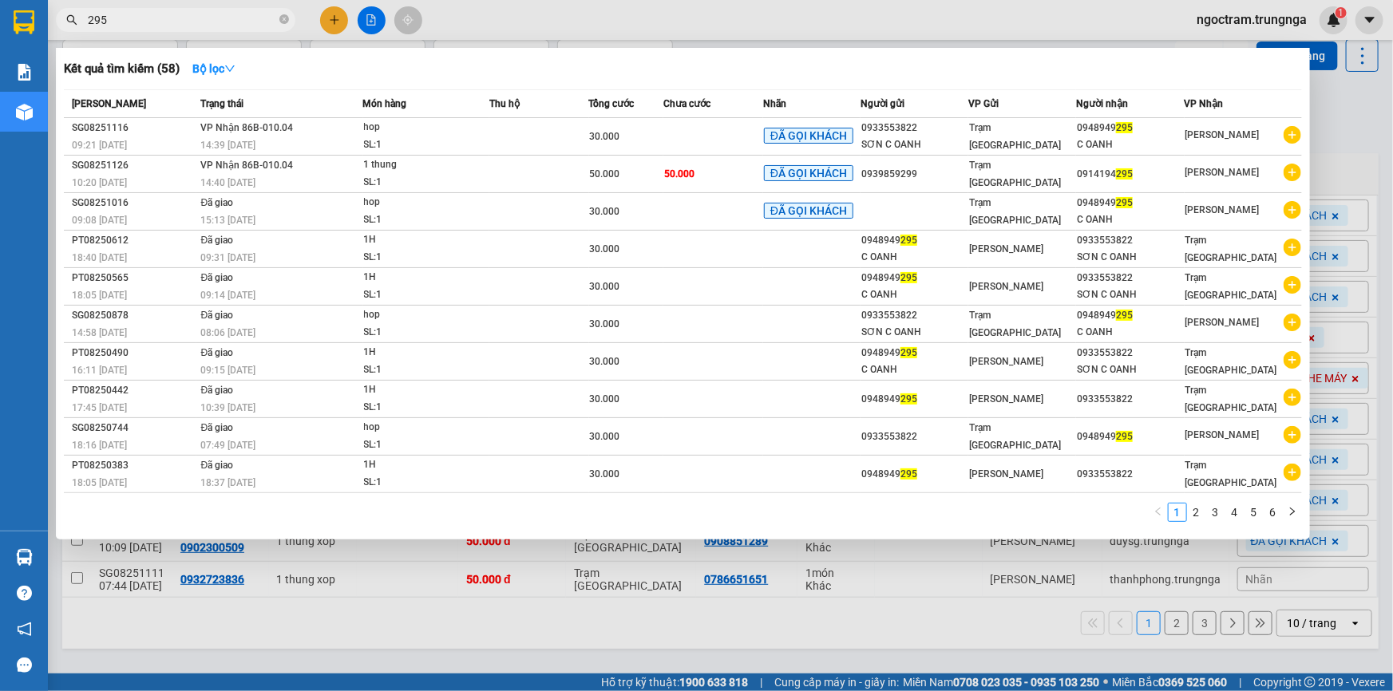
click at [207, 22] on input "295" at bounding box center [182, 20] width 188 height 18
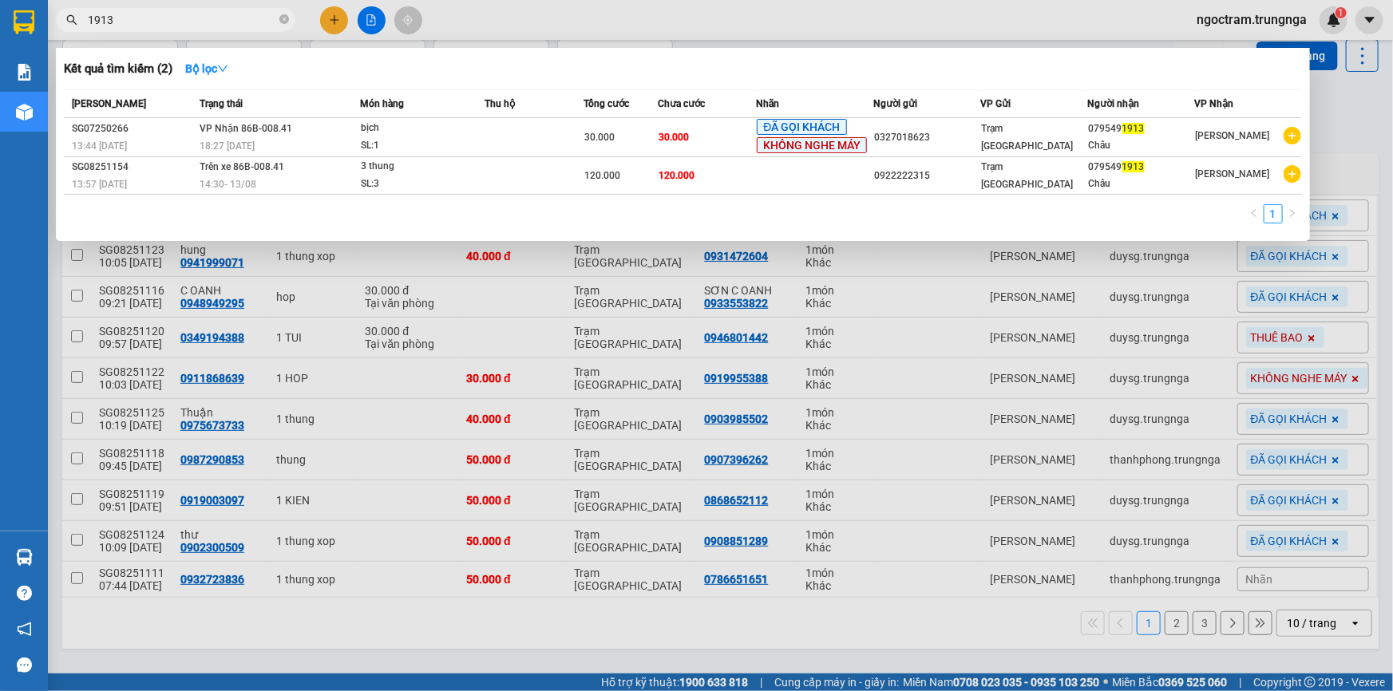
click at [96, 17] on input "1913" at bounding box center [182, 20] width 188 height 18
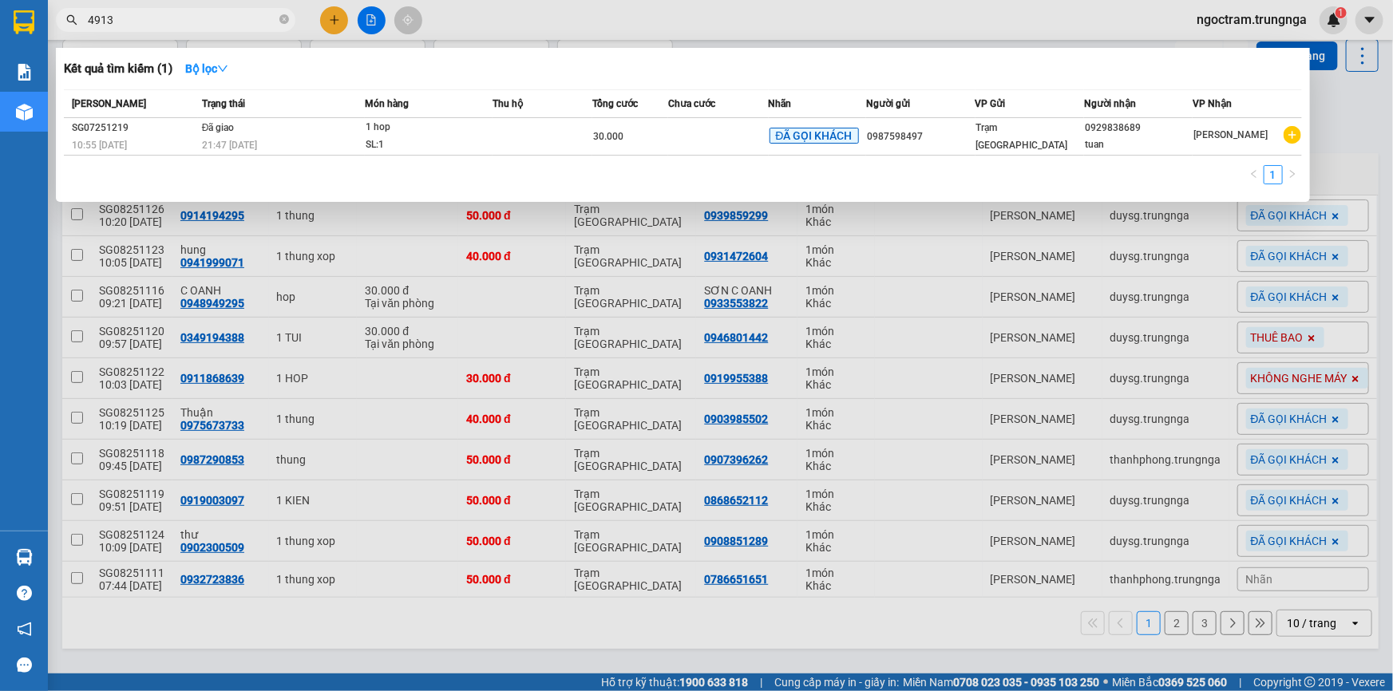
click at [173, 14] on input "4913" at bounding box center [182, 20] width 188 height 18
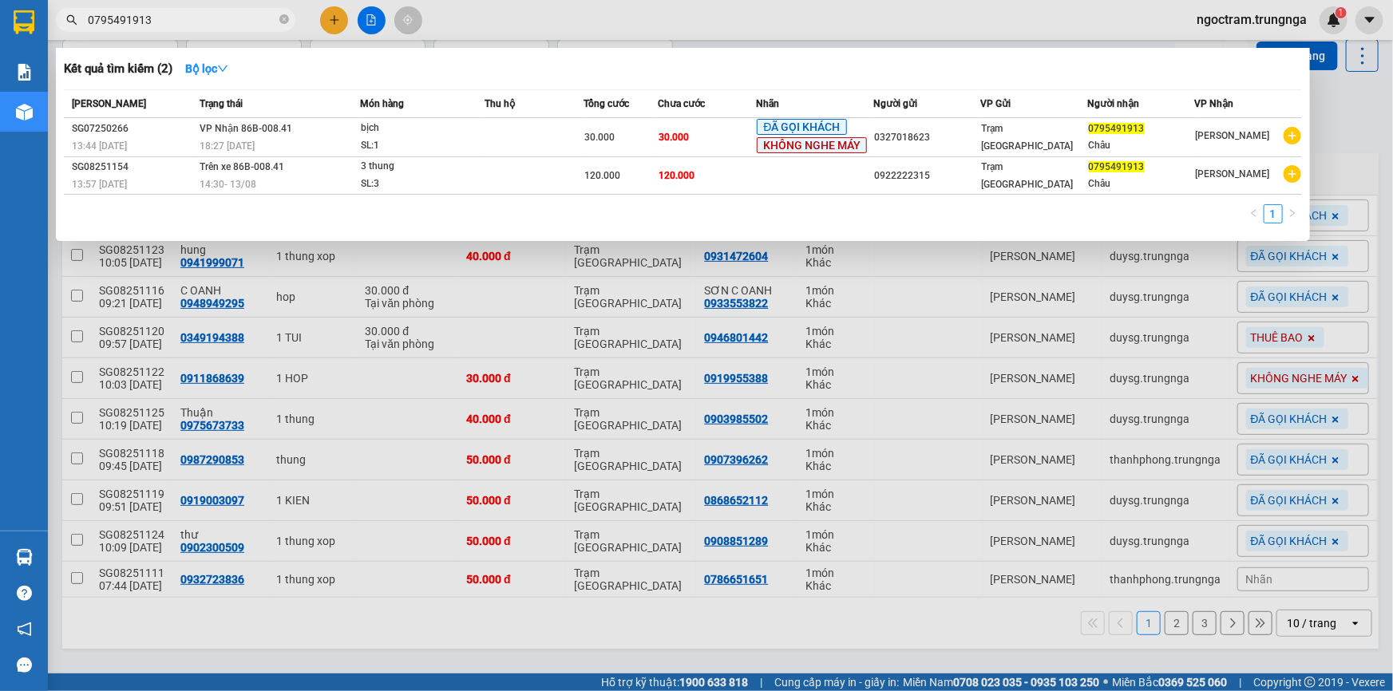
click at [153, 30] on span "0795491913" at bounding box center [175, 20] width 239 height 24
click at [156, 28] on input "0795491913" at bounding box center [182, 20] width 188 height 18
click at [157, 22] on input "0795491913" at bounding box center [182, 20] width 188 height 18
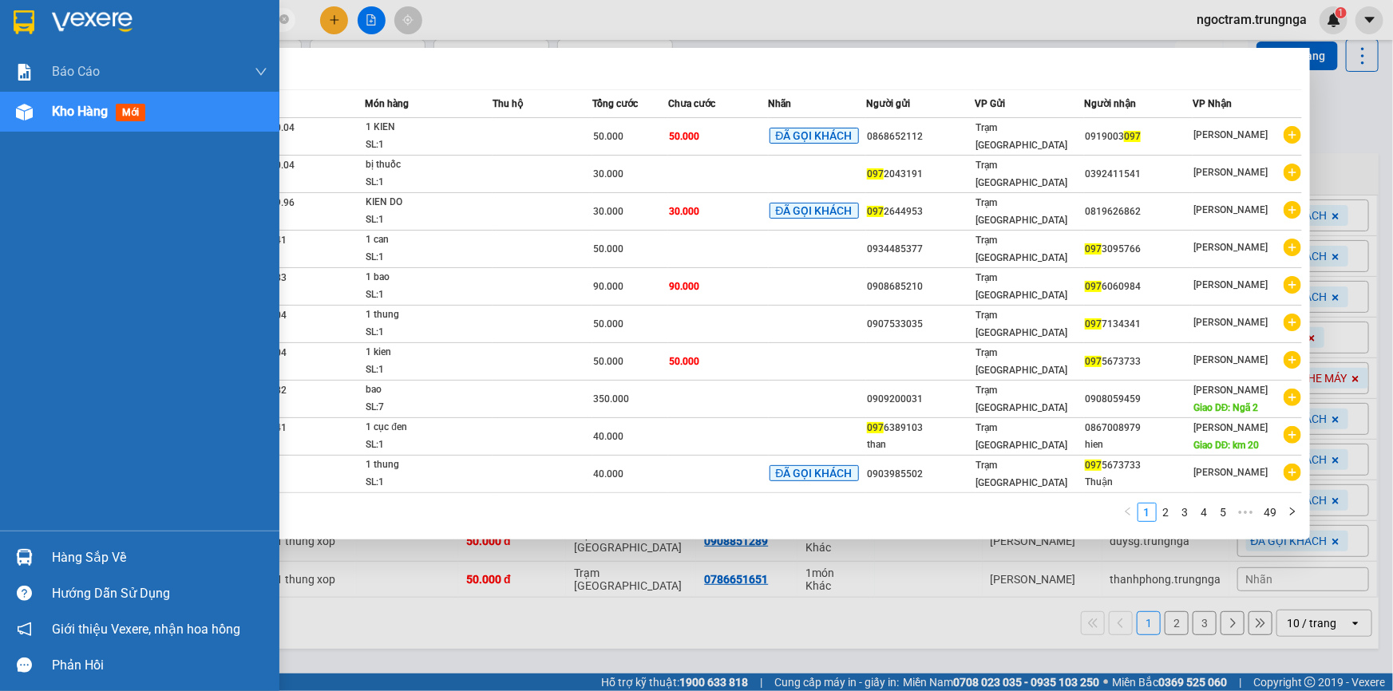
click at [98, 566] on div "Hàng sắp về" at bounding box center [159, 558] width 215 height 24
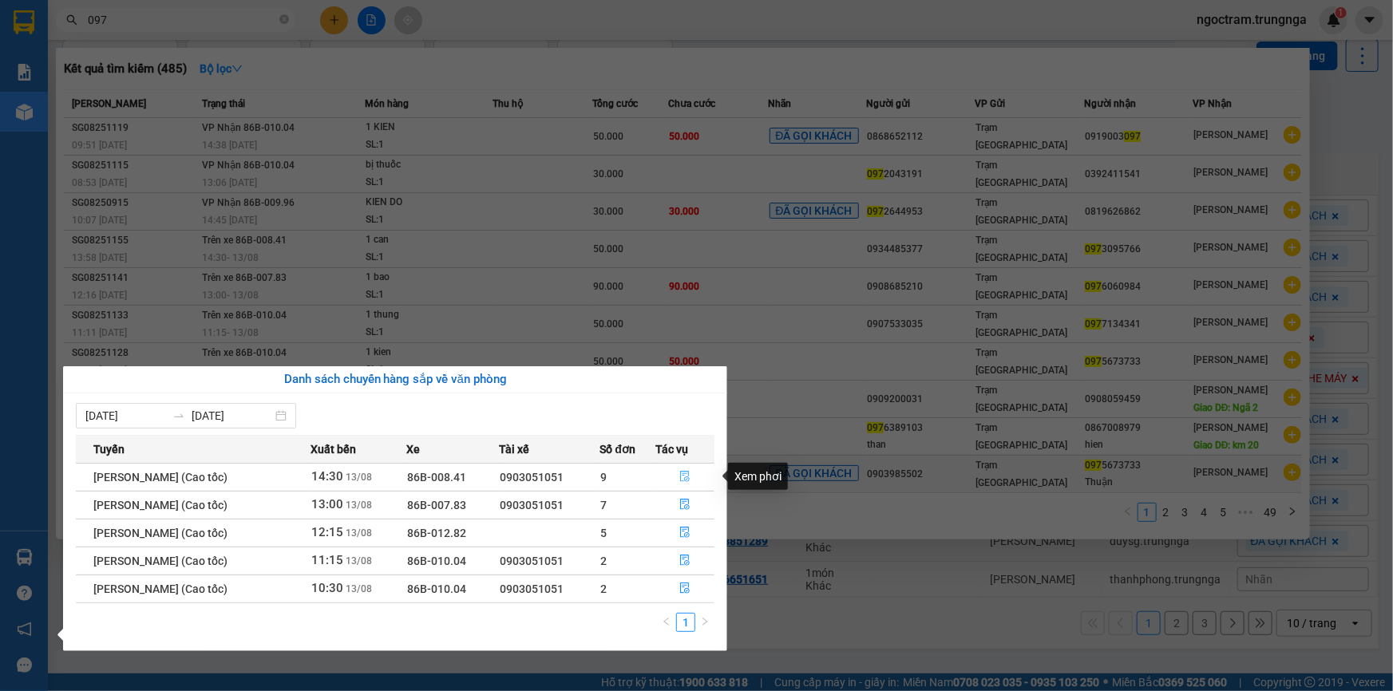
click at [690, 475] on icon "file-done" at bounding box center [684, 476] width 11 height 11
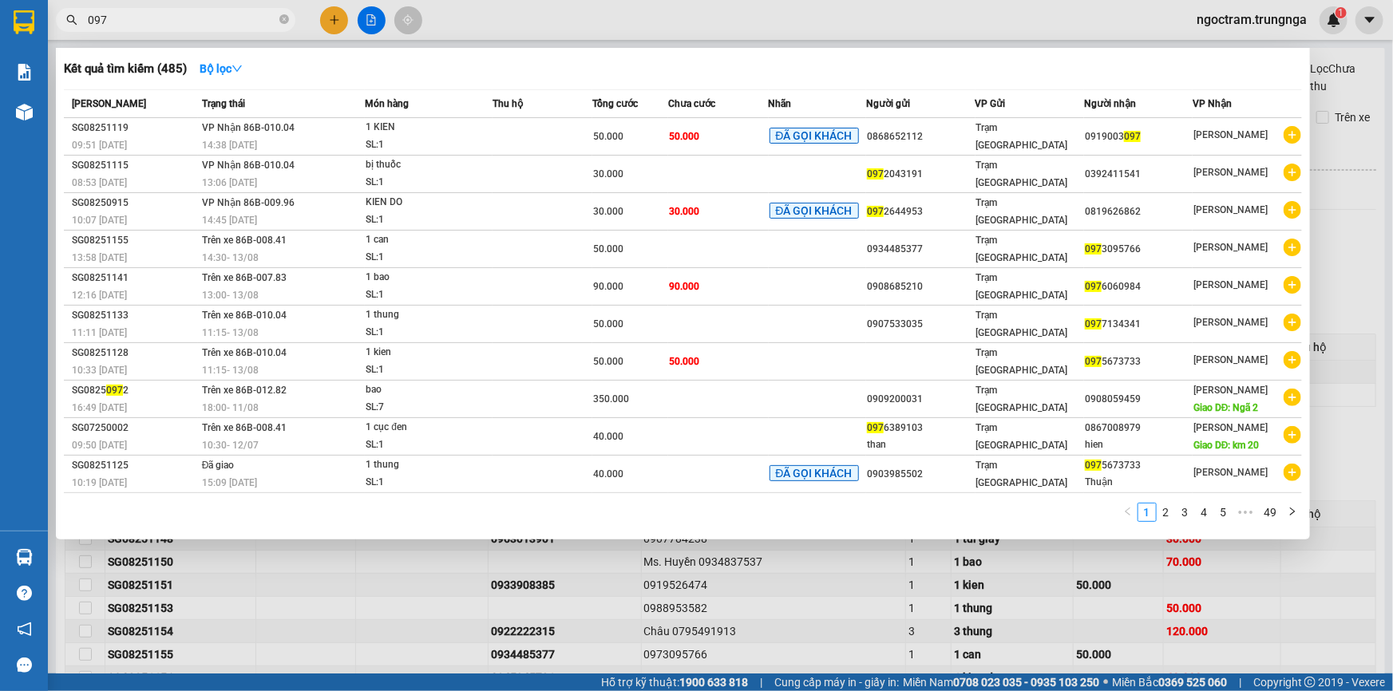
click at [585, 16] on div at bounding box center [696, 345] width 1393 height 691
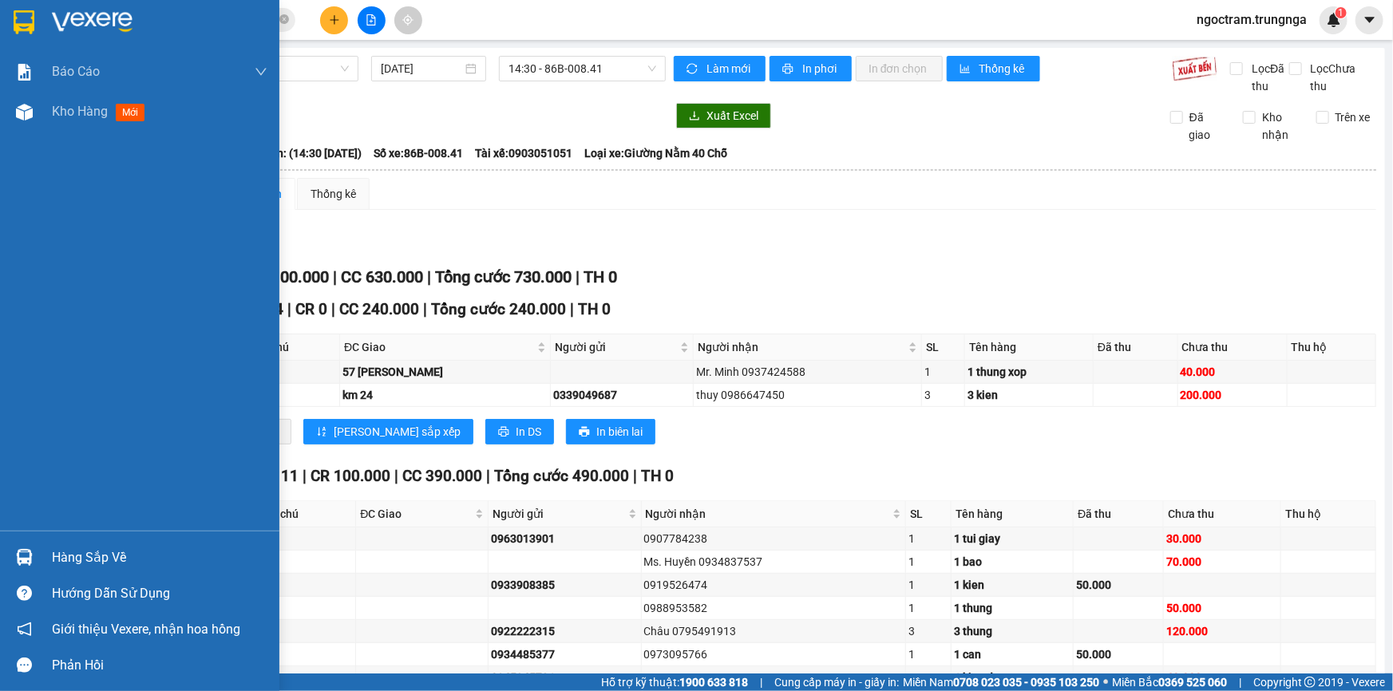
click at [132, 553] on div "Hàng sắp về" at bounding box center [159, 558] width 215 height 24
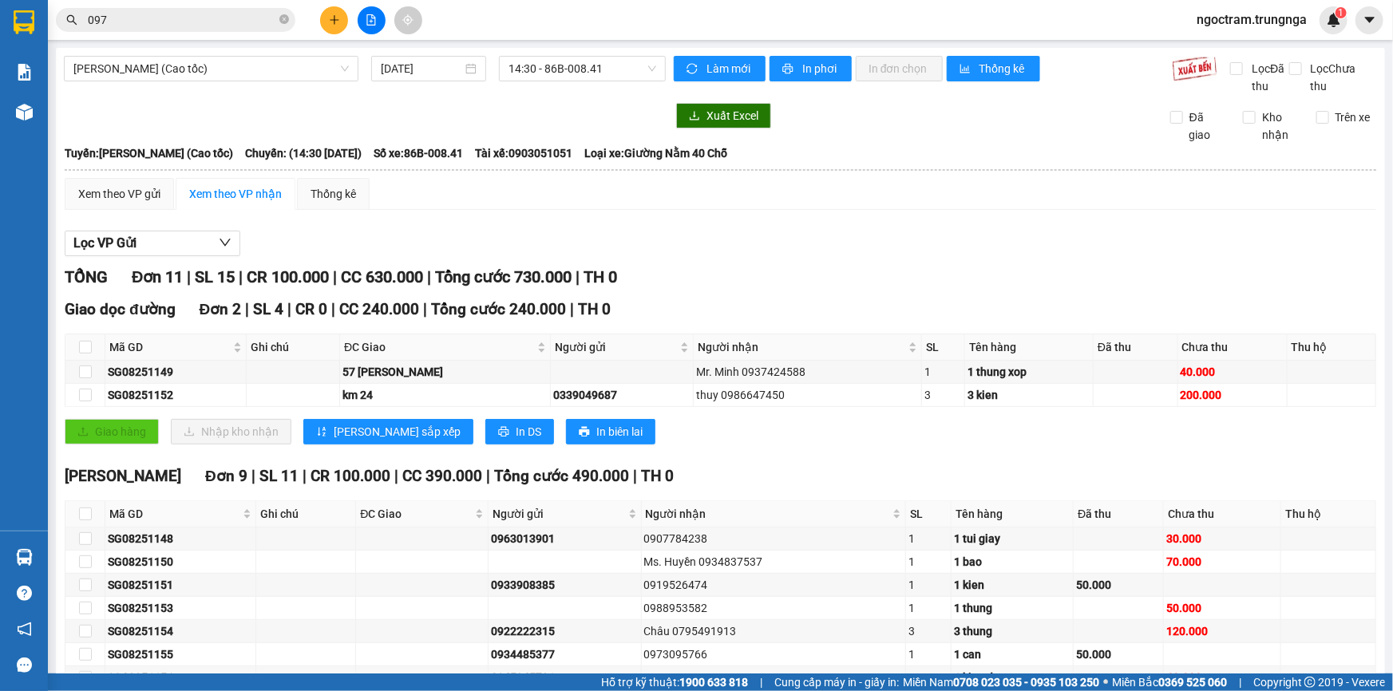
click at [401, 241] on section "Kết quả tìm kiếm ( 485 ) Bộ lọc Mã ĐH Trạng thái Món hàng Thu hộ Tổng cước Chưa…" at bounding box center [696, 345] width 1393 height 691
click at [425, 245] on div "Lọc VP Gửi" at bounding box center [720, 244] width 1311 height 26
click at [133, 243] on span "Lọc VP Gửi" at bounding box center [104, 243] width 63 height 20
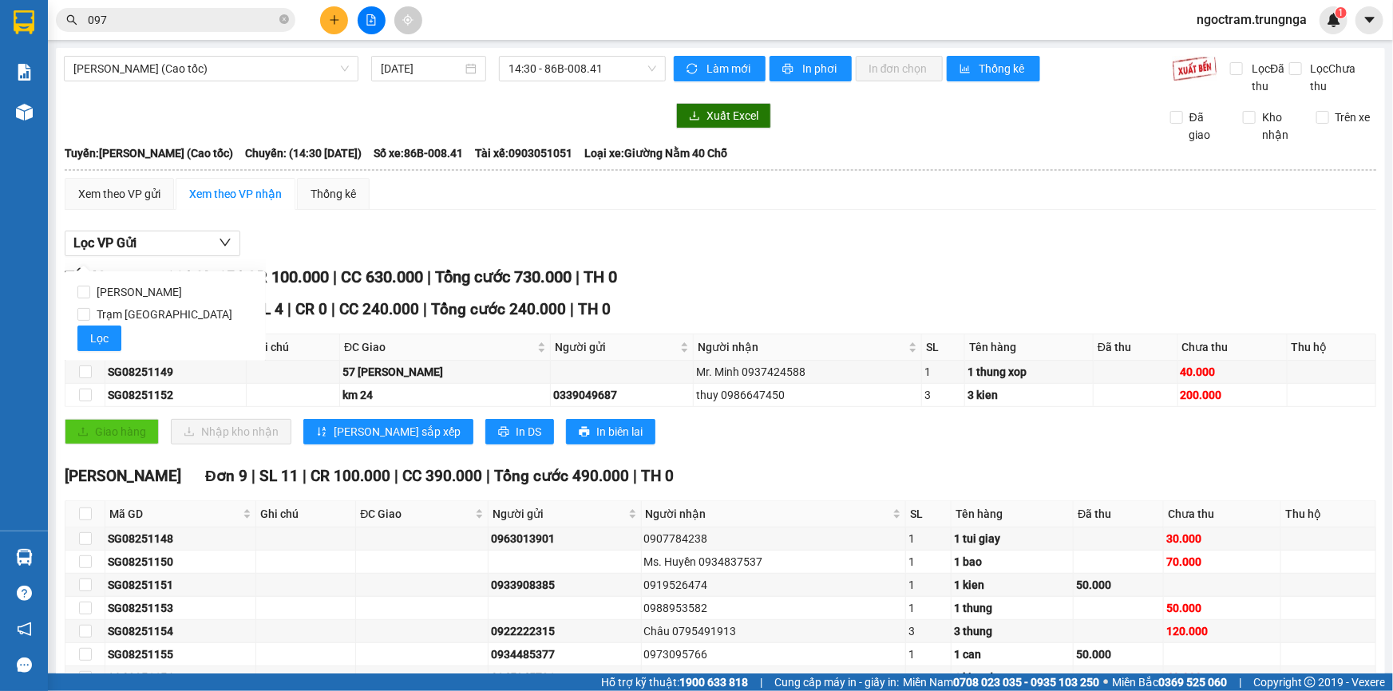
click at [271, 223] on div "Lọc VP Gửi TỔNG Đơn 11 | SL 15 | CR 100.000 | CC 630.000 | Tổng cước 730.000 |…" at bounding box center [720, 508] width 1311 height 571
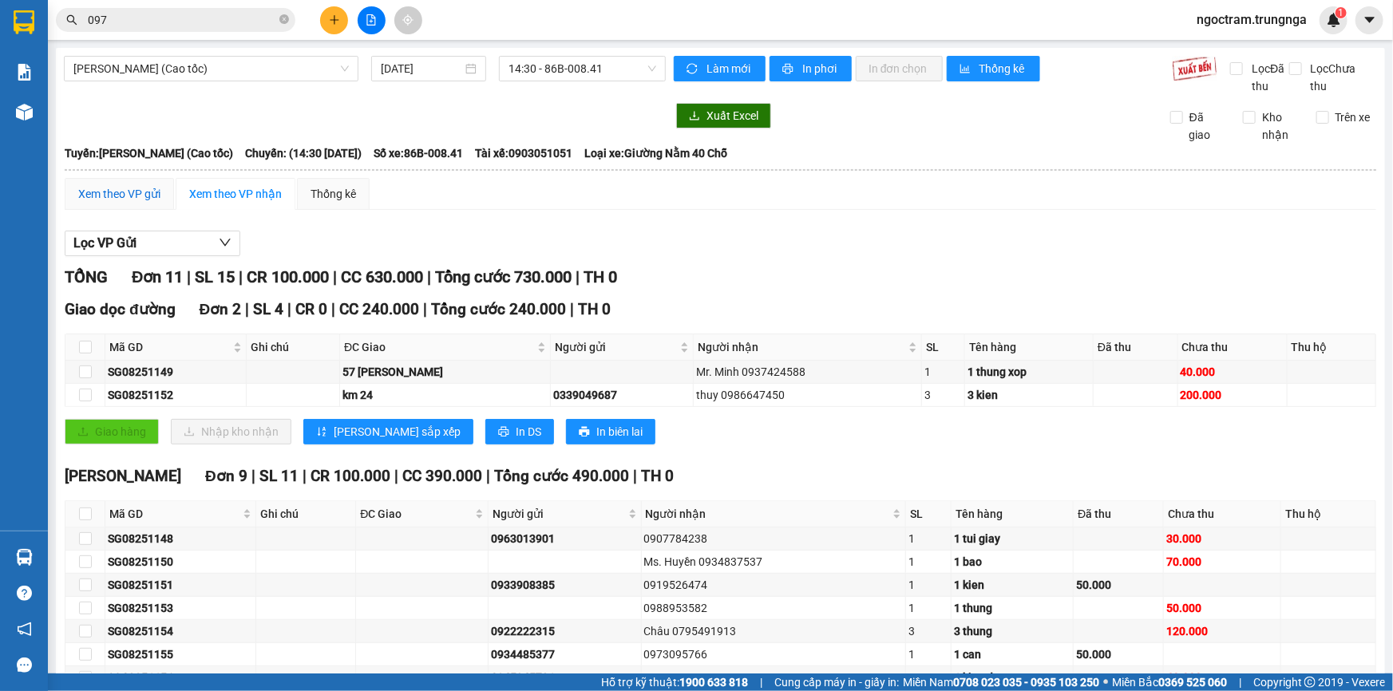
click at [152, 194] on div "Xem theo VP gửi" at bounding box center [119, 194] width 82 height 18
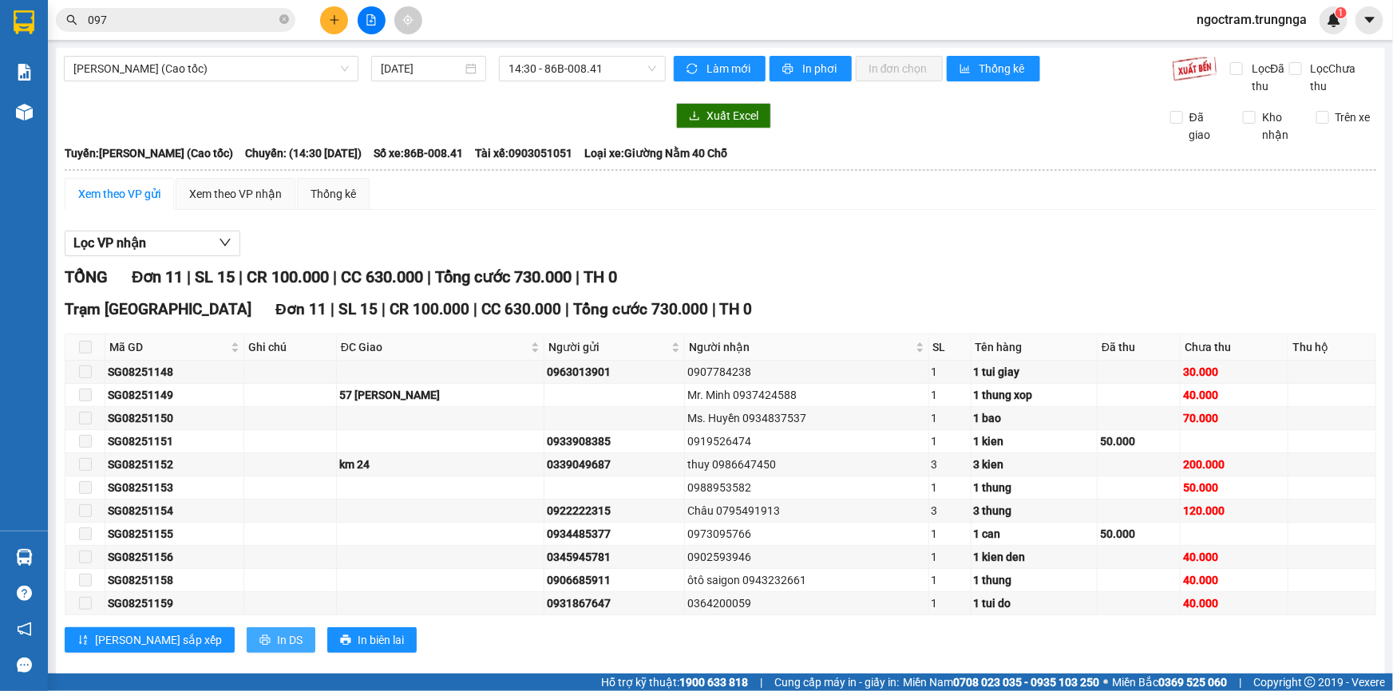
click at [277, 641] on span "In DS" at bounding box center [290, 640] width 26 height 18
drag, startPoint x: 577, startPoint y: 207, endPoint x: 573, endPoint y: 215, distance: 8.9
click at [577, 207] on div "Xem theo VP gửi Xem theo VP nhận Thống kê" at bounding box center [720, 194] width 1311 height 32
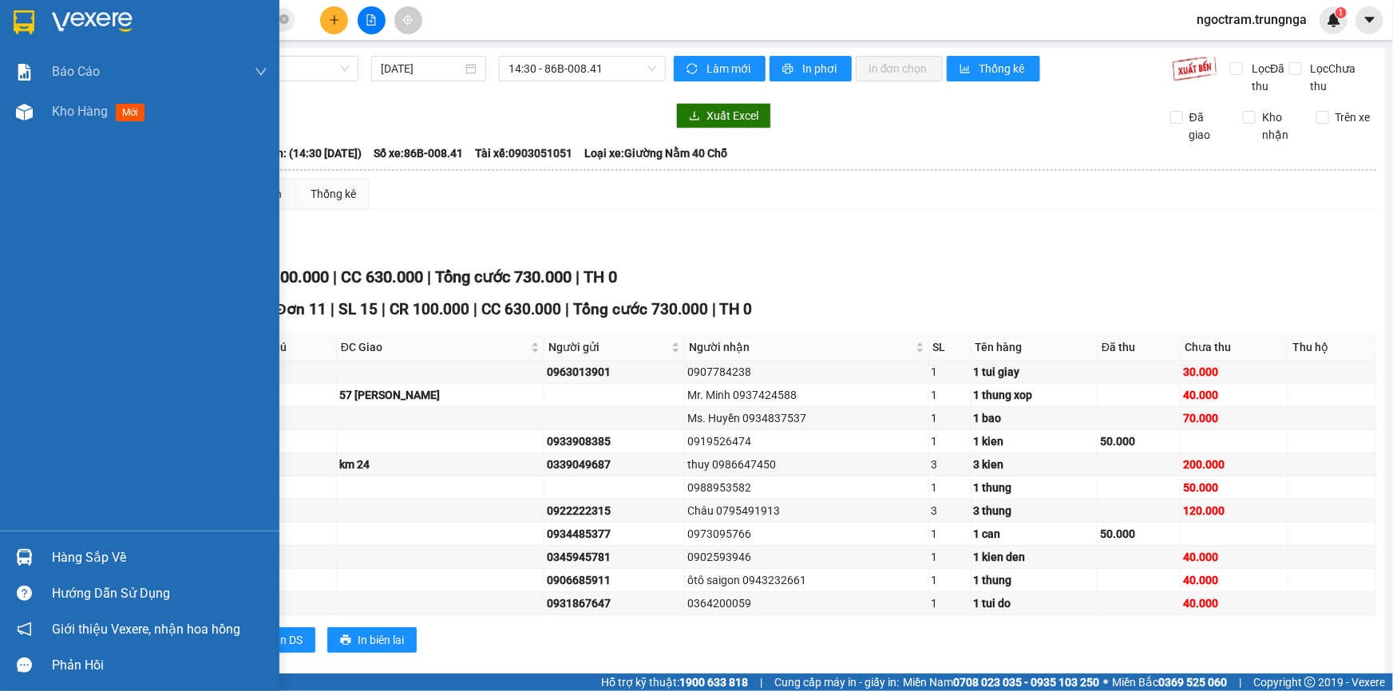
click at [65, 552] on div "Hàng sắp về" at bounding box center [159, 558] width 215 height 24
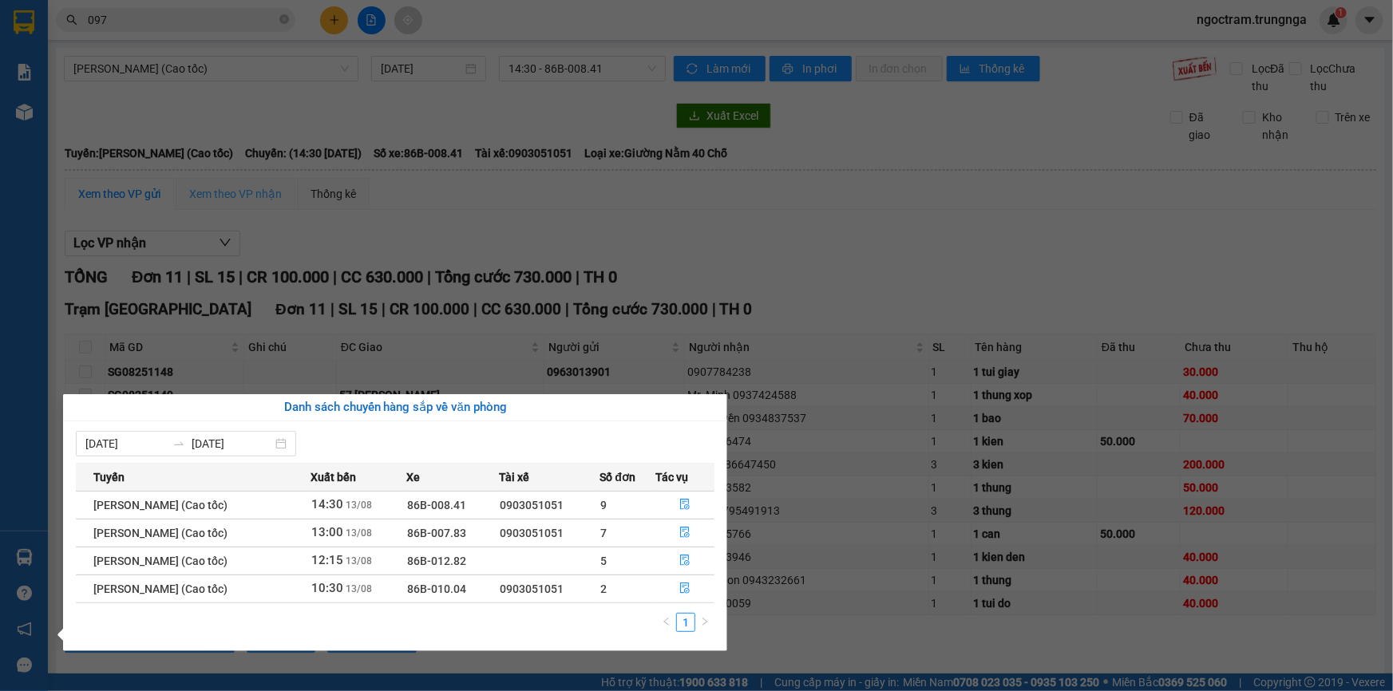
click at [247, 180] on section "Kết quả tìm kiếm ( 485 ) Bộ lọc Mã ĐH Trạng thái Món hàng Thu hộ Tổng cước Chưa…" at bounding box center [696, 345] width 1393 height 691
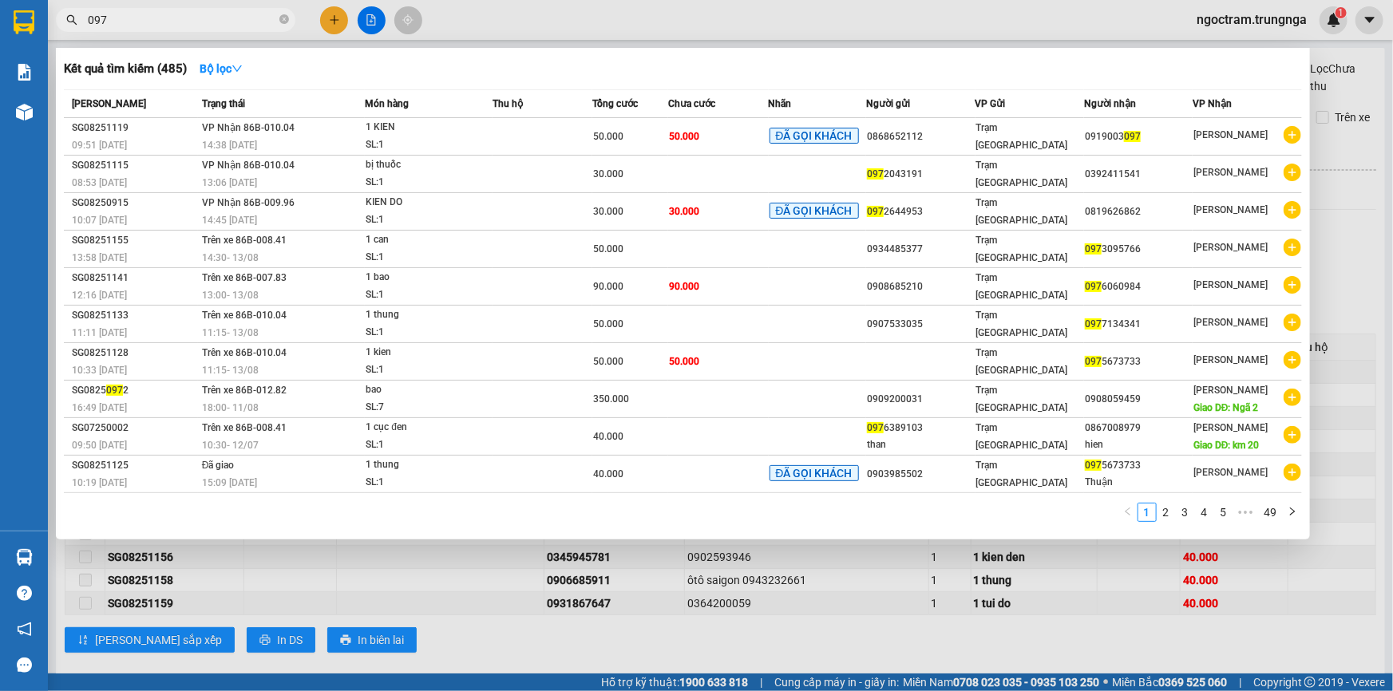
click at [220, 22] on input "097" at bounding box center [182, 20] width 188 height 18
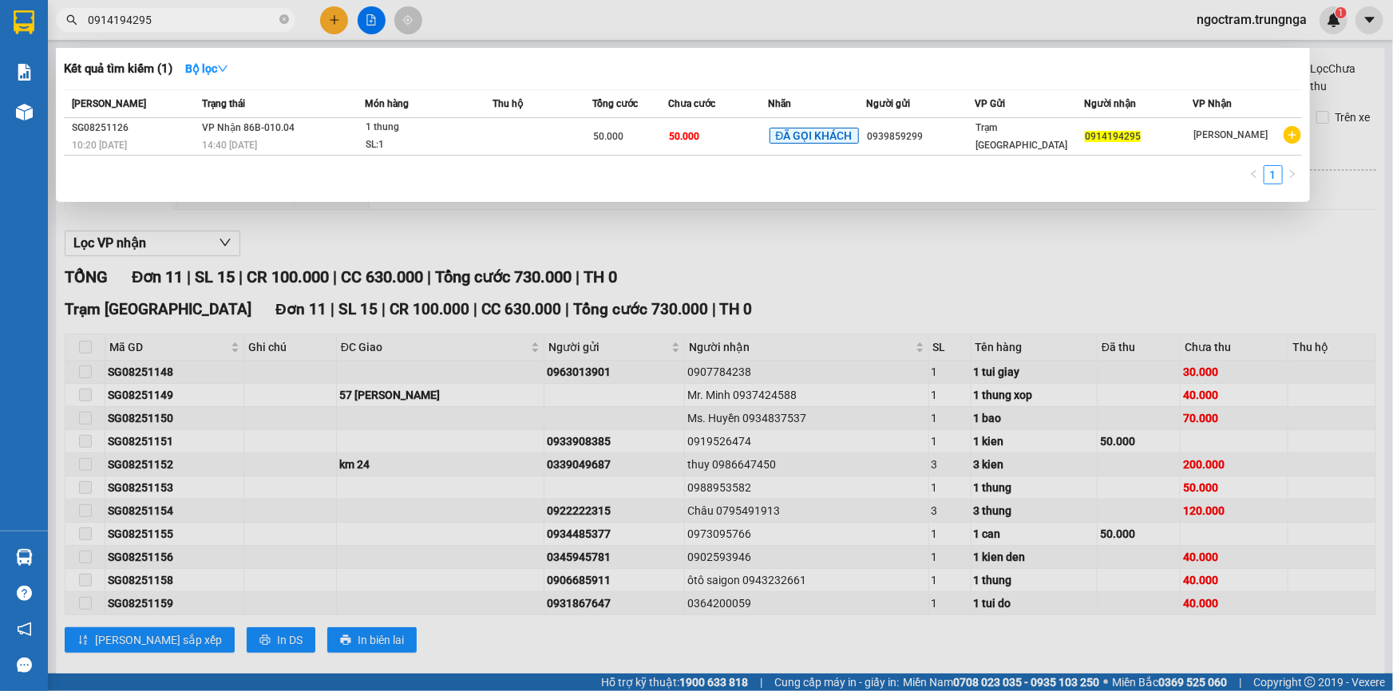
type input "0914194295"
click at [739, 265] on div at bounding box center [696, 345] width 1393 height 691
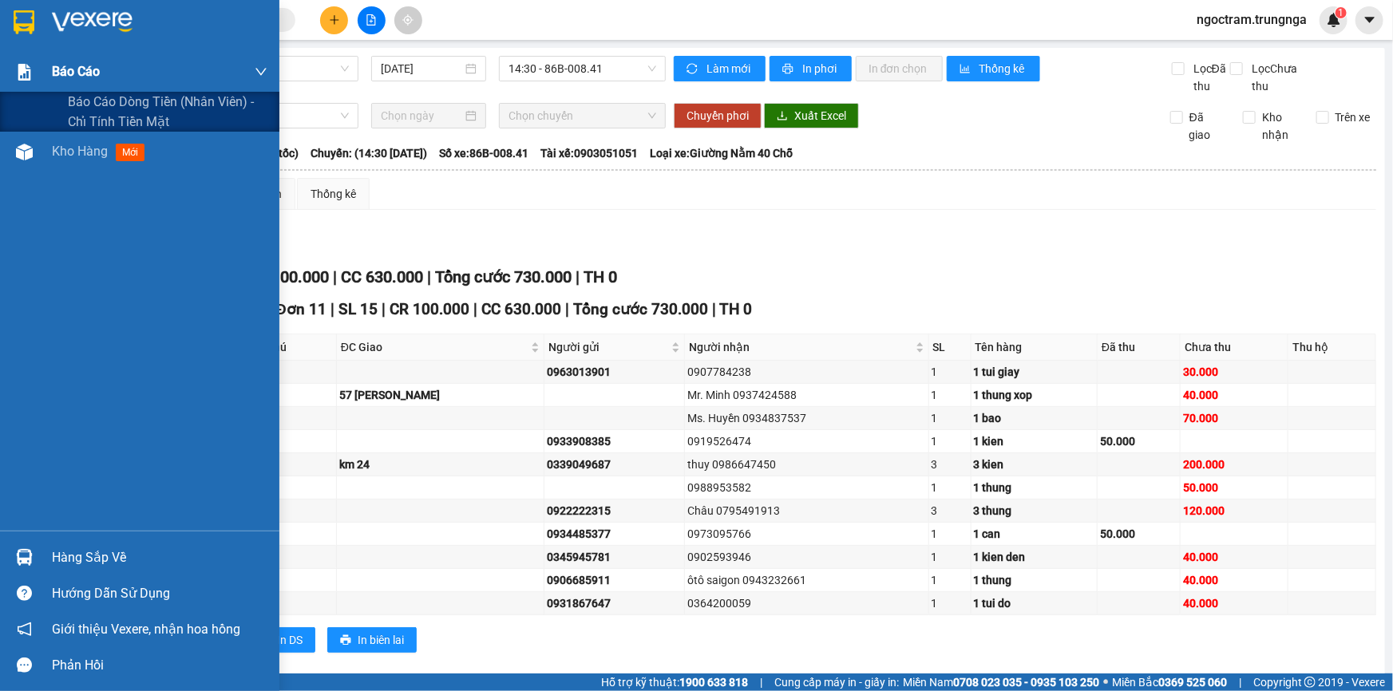
click at [53, 61] on div "Báo cáo" at bounding box center [159, 72] width 215 height 40
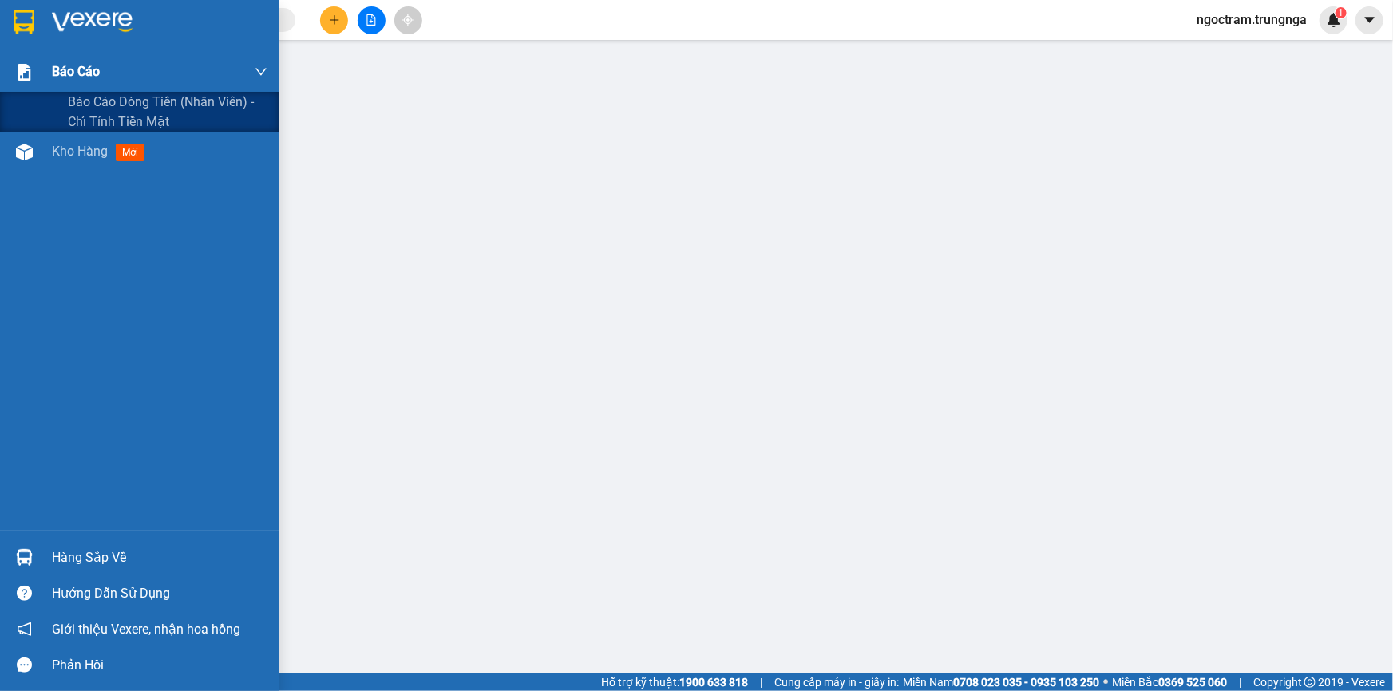
click at [66, 62] on span "Báo cáo" at bounding box center [76, 71] width 48 height 20
click at [86, 103] on span "Báo cáo dòng tiền (nhân viên) - chỉ tính tiền mặt" at bounding box center [168, 112] width 200 height 40
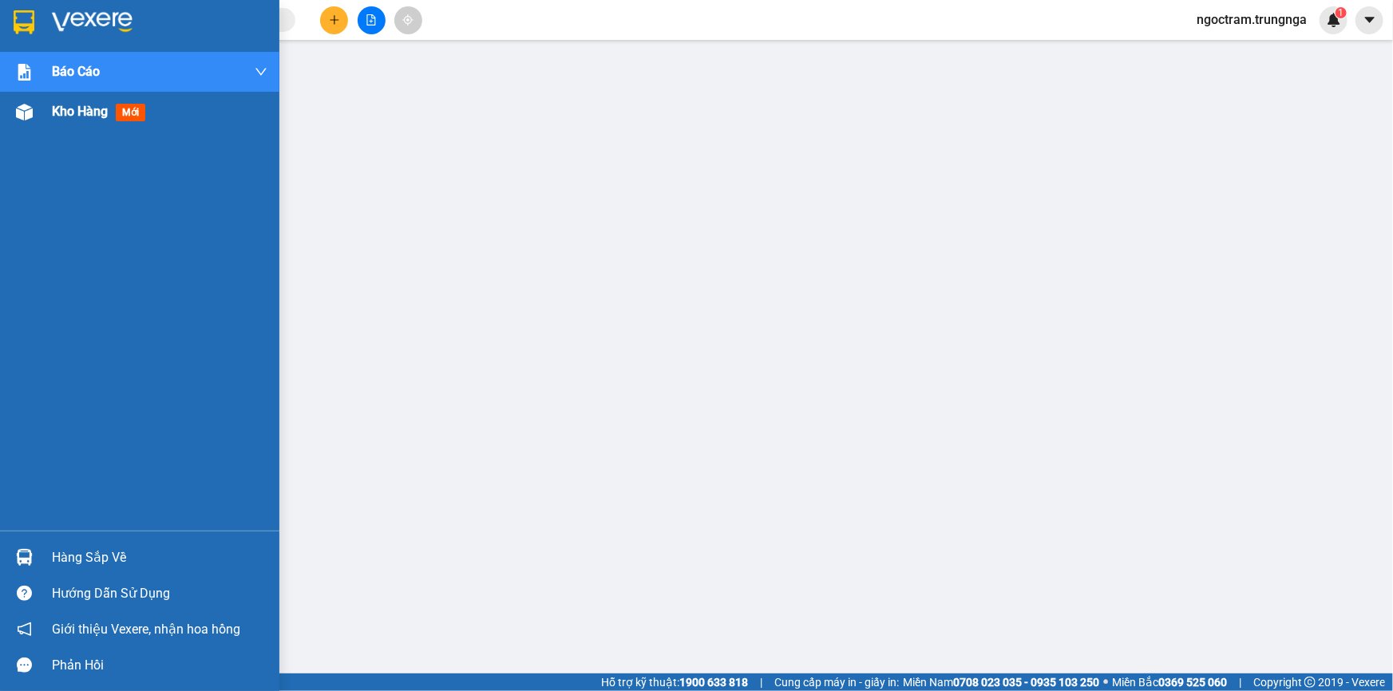
click at [50, 112] on div "Kho hàng mới" at bounding box center [139, 112] width 279 height 40
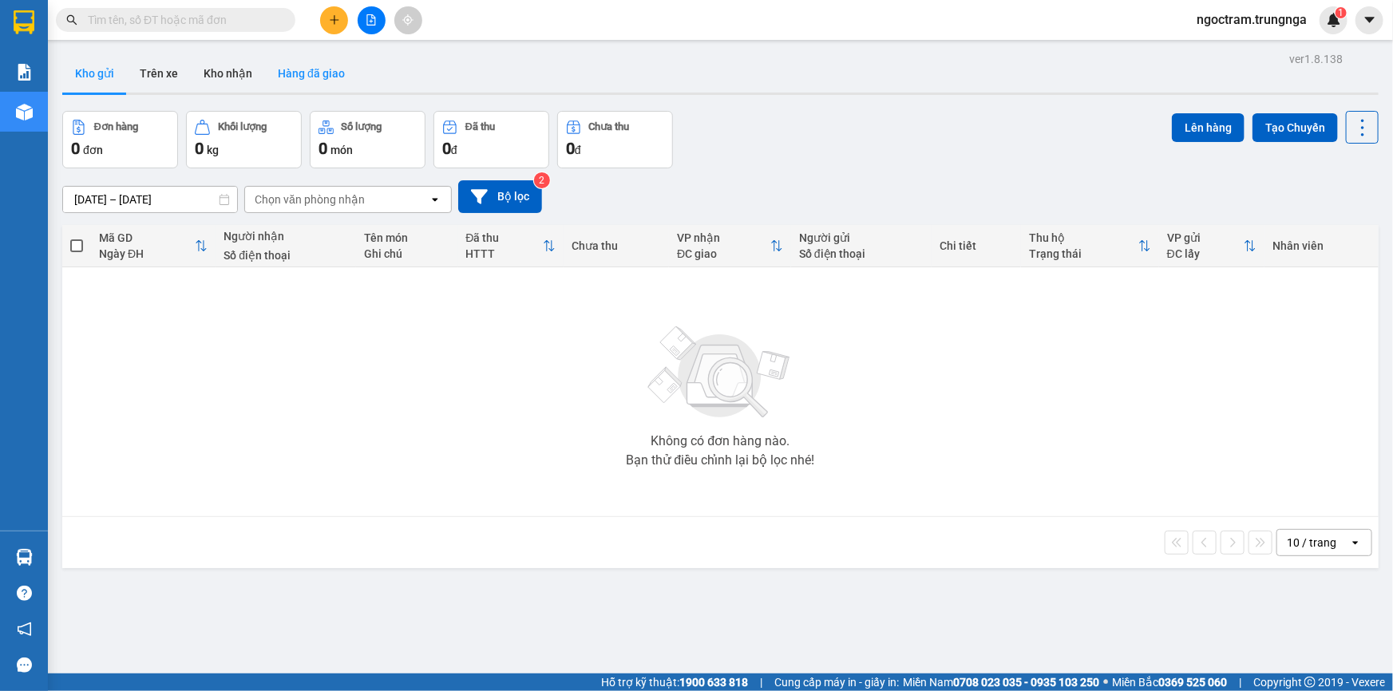
click at [294, 70] on button "Hàng đã giao" at bounding box center [311, 73] width 93 height 38
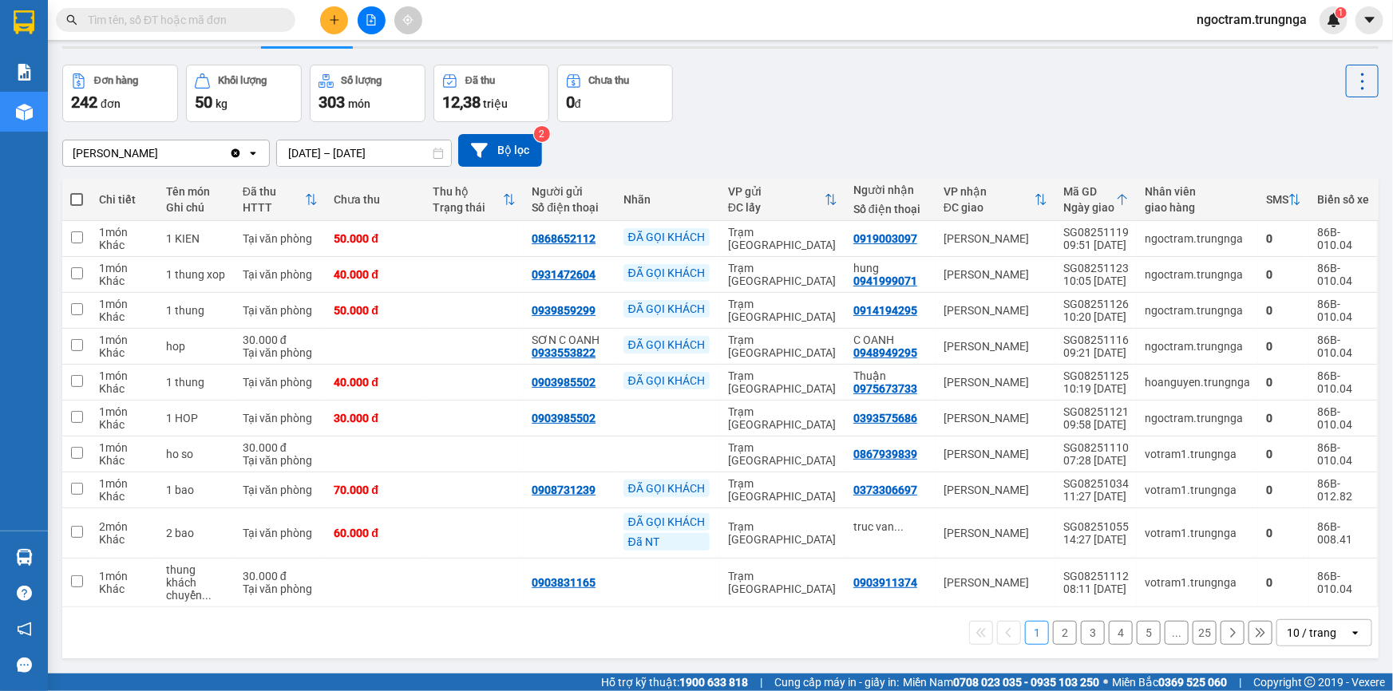
scroll to position [73, 0]
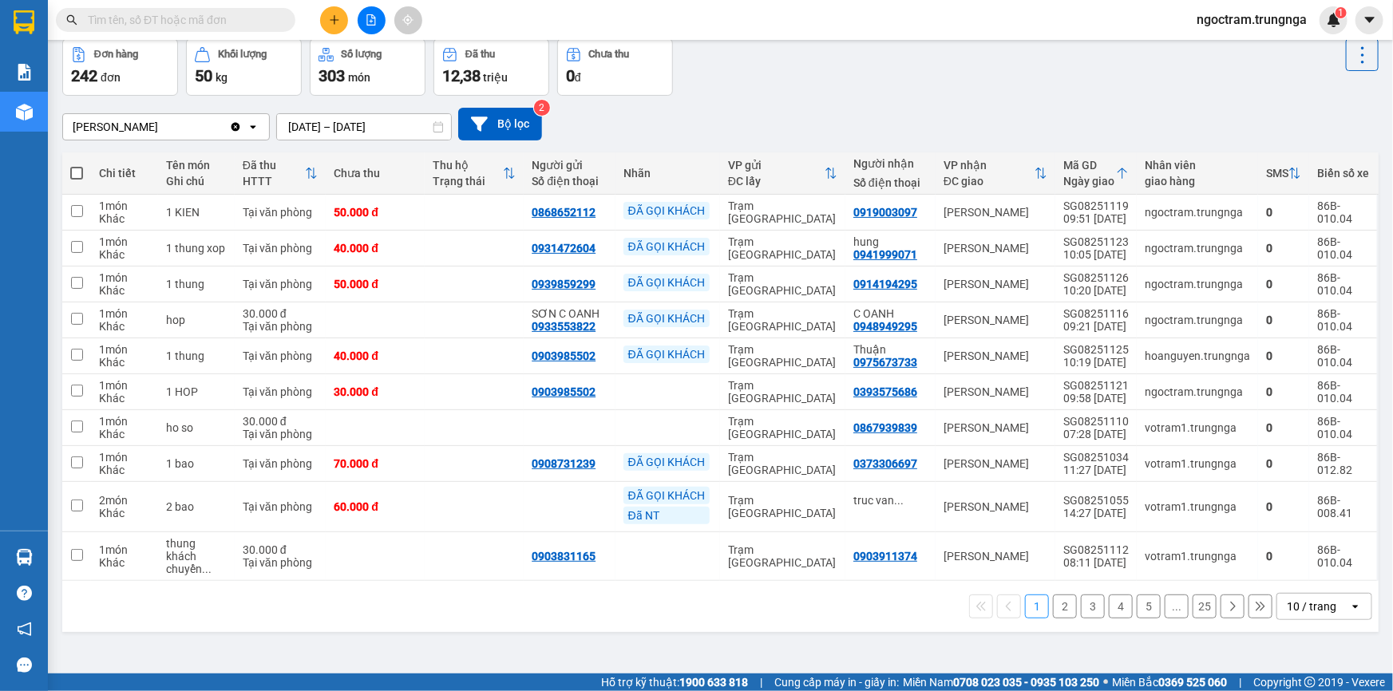
click at [1062, 601] on button "2" at bounding box center [1065, 607] width 24 height 24
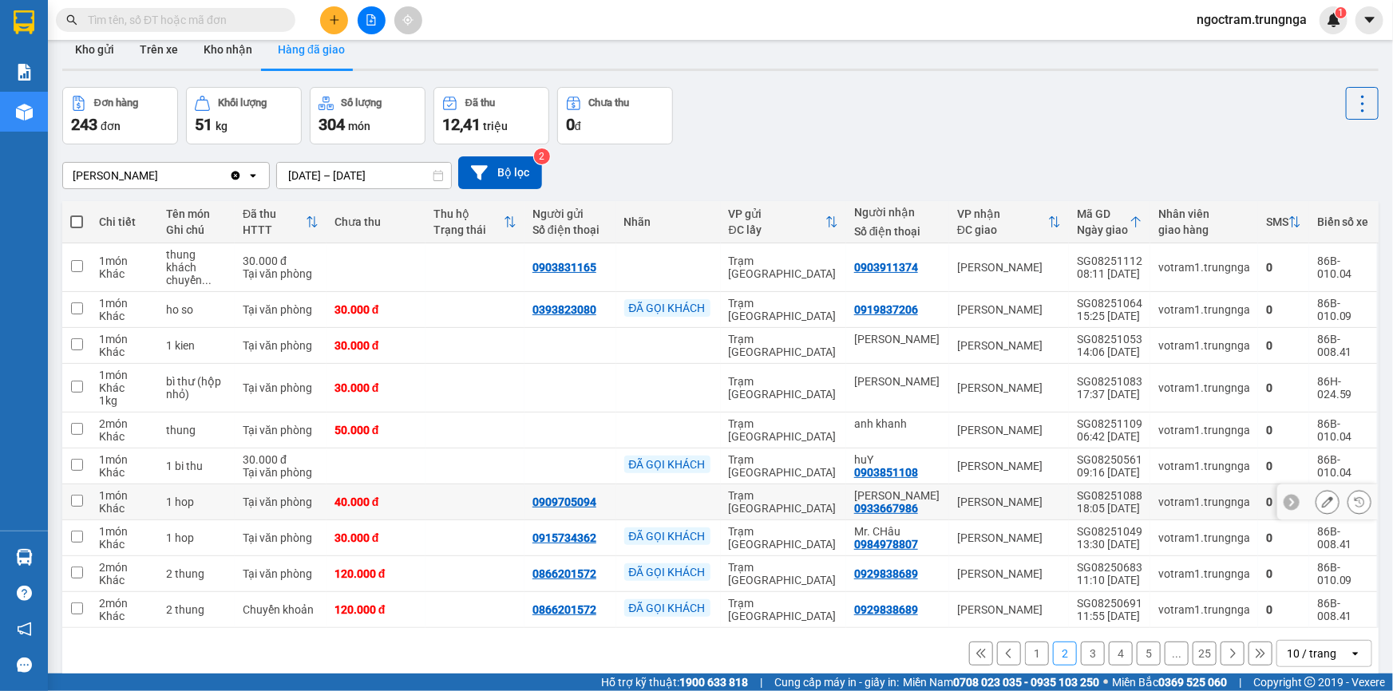
scroll to position [0, 0]
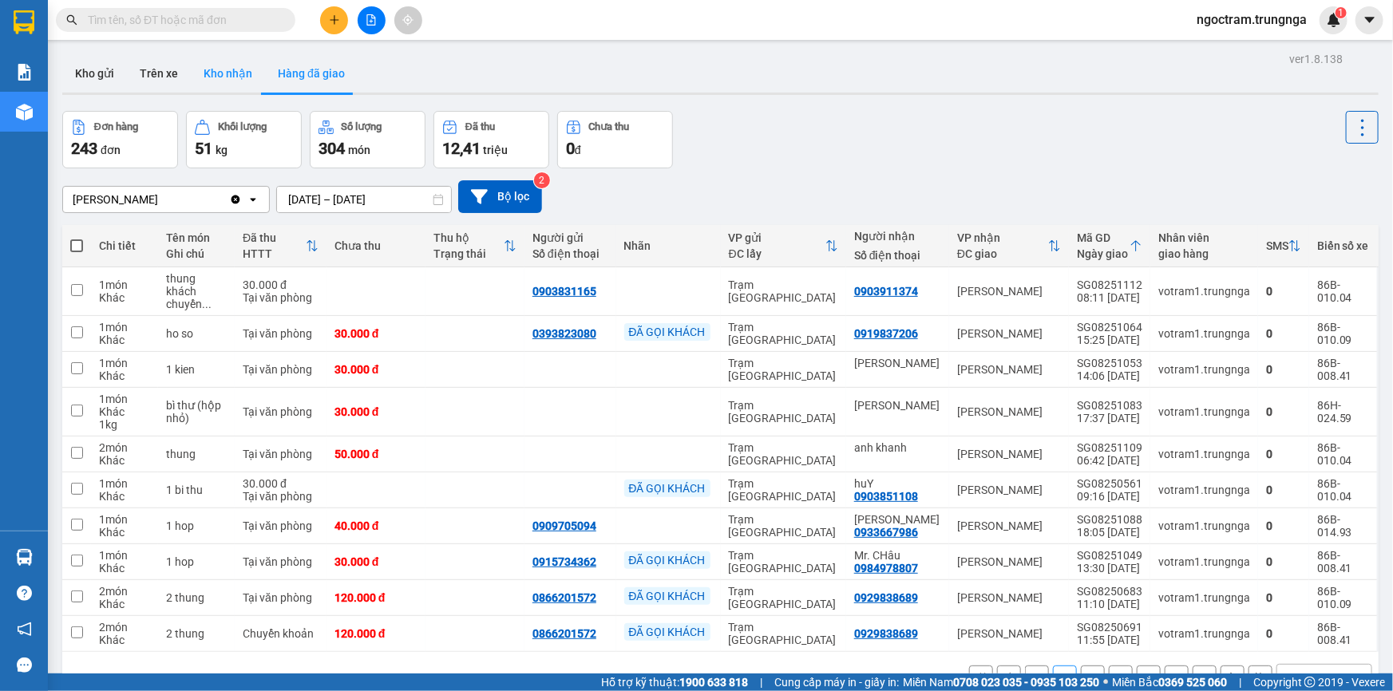
click at [212, 65] on button "Kho nhận" at bounding box center [228, 73] width 74 height 38
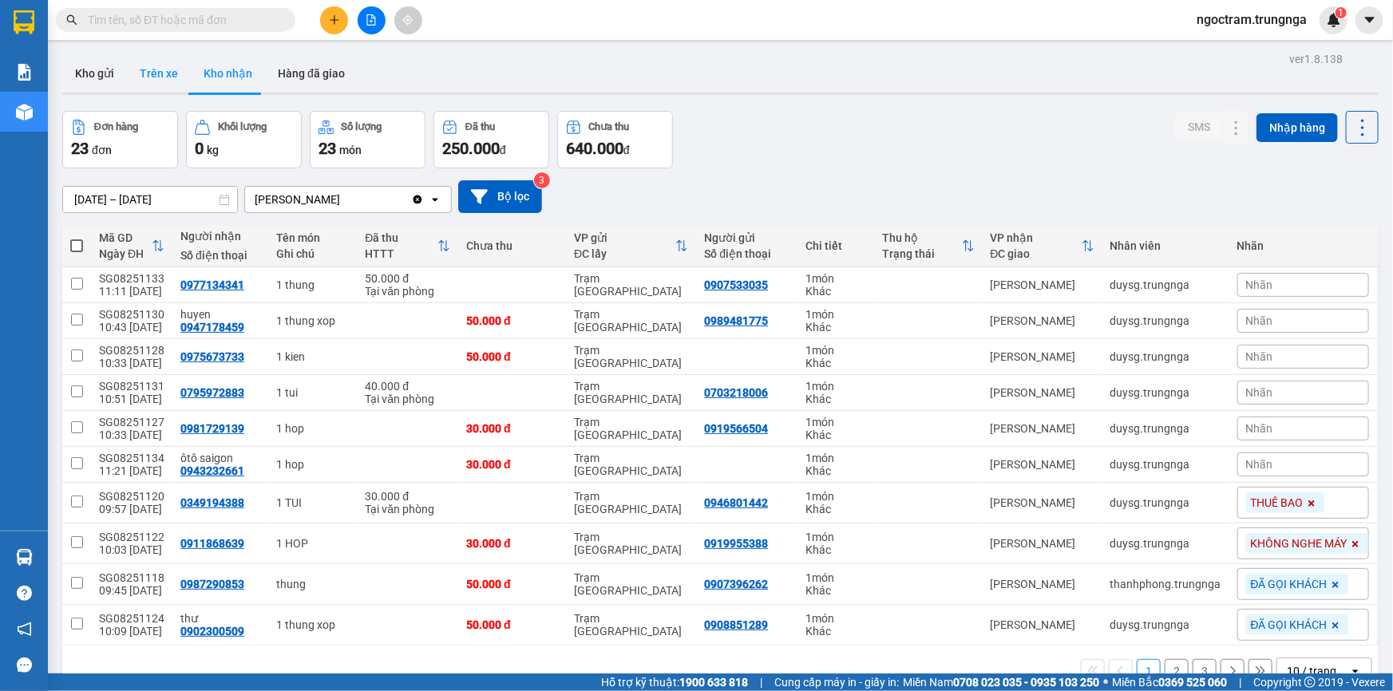
click at [156, 69] on button "Trên xe" at bounding box center [159, 73] width 64 height 38
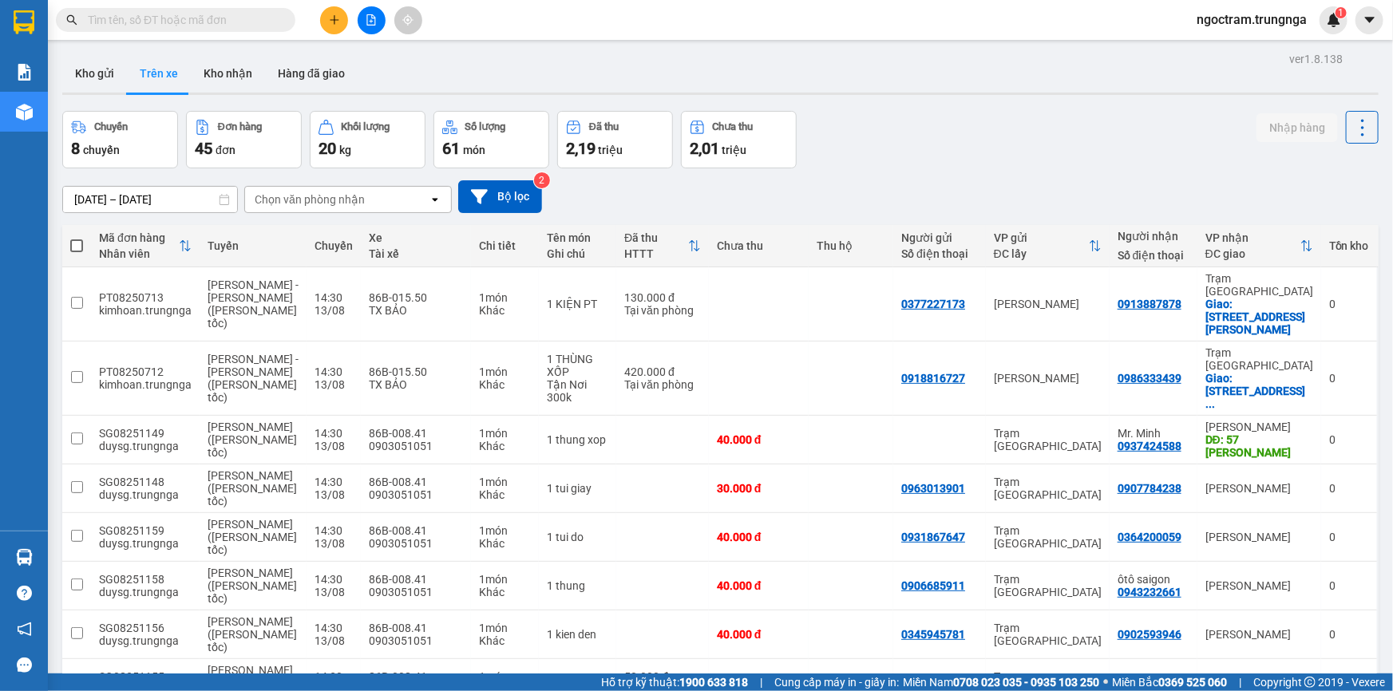
click at [104, 15] on input "text" at bounding box center [182, 20] width 188 height 18
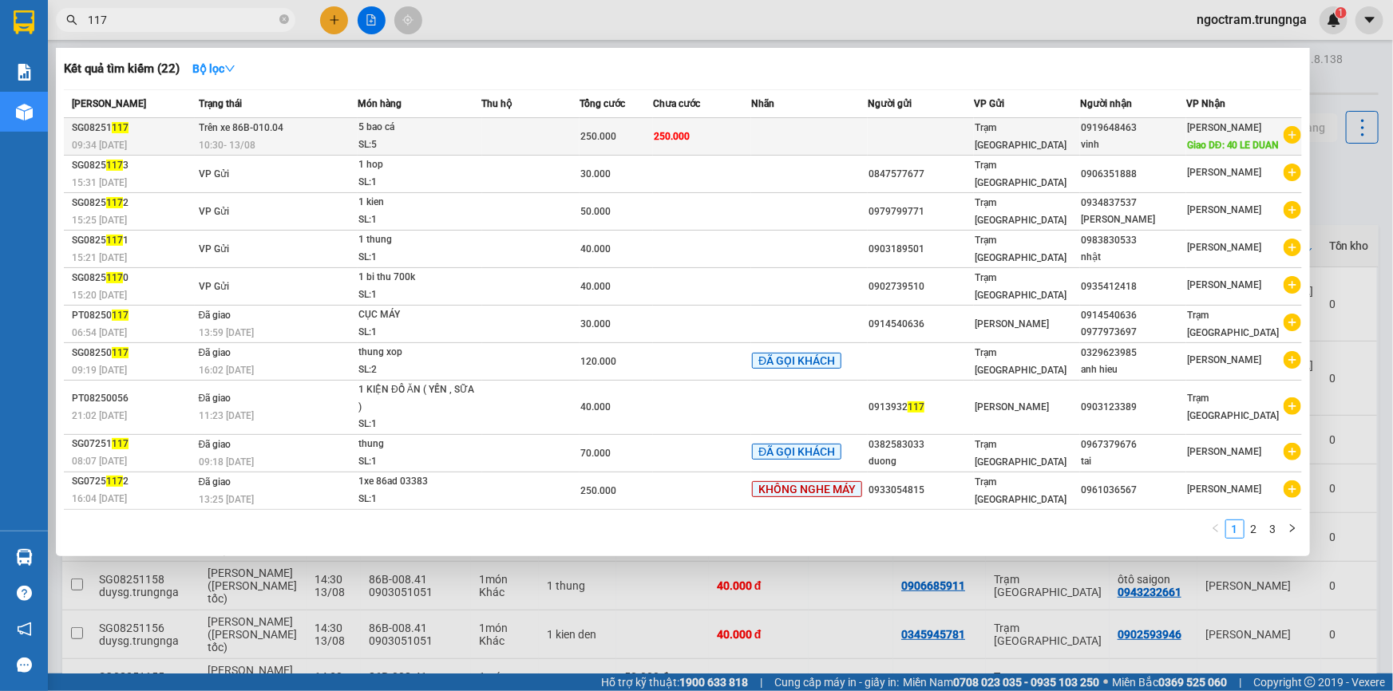
type input "117"
click at [720, 144] on td "250.000" at bounding box center [702, 137] width 98 height 38
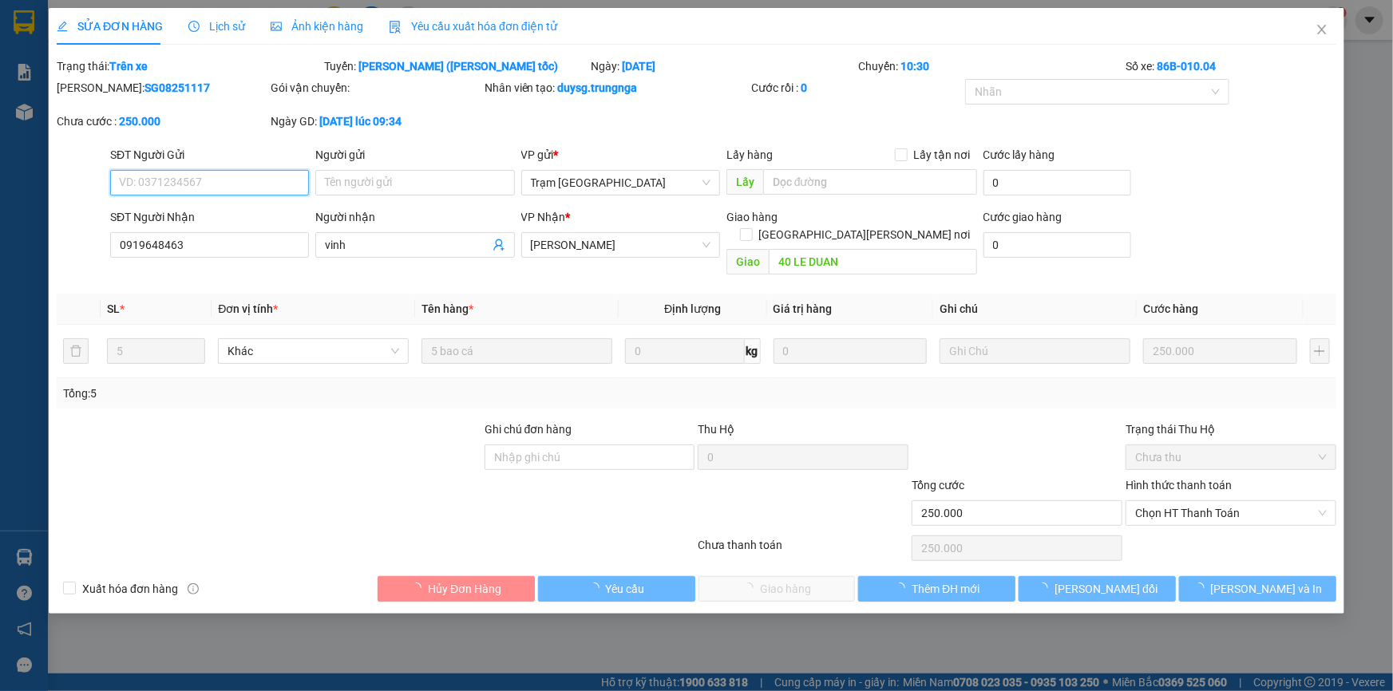
type input "0919648463"
type input "vinh"
type input "40 LE DUAN"
type input "250.000"
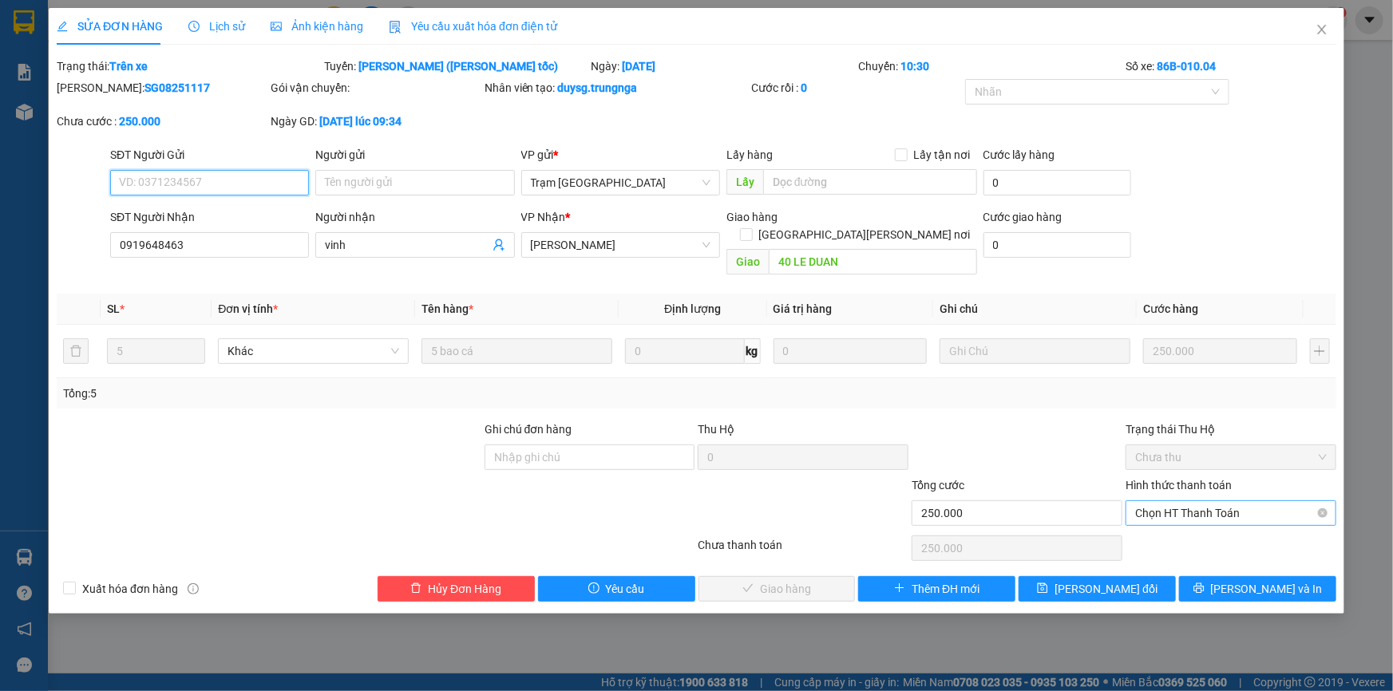
click at [1200, 501] on span "Chọn HT Thanh Toán" at bounding box center [1231, 513] width 192 height 24
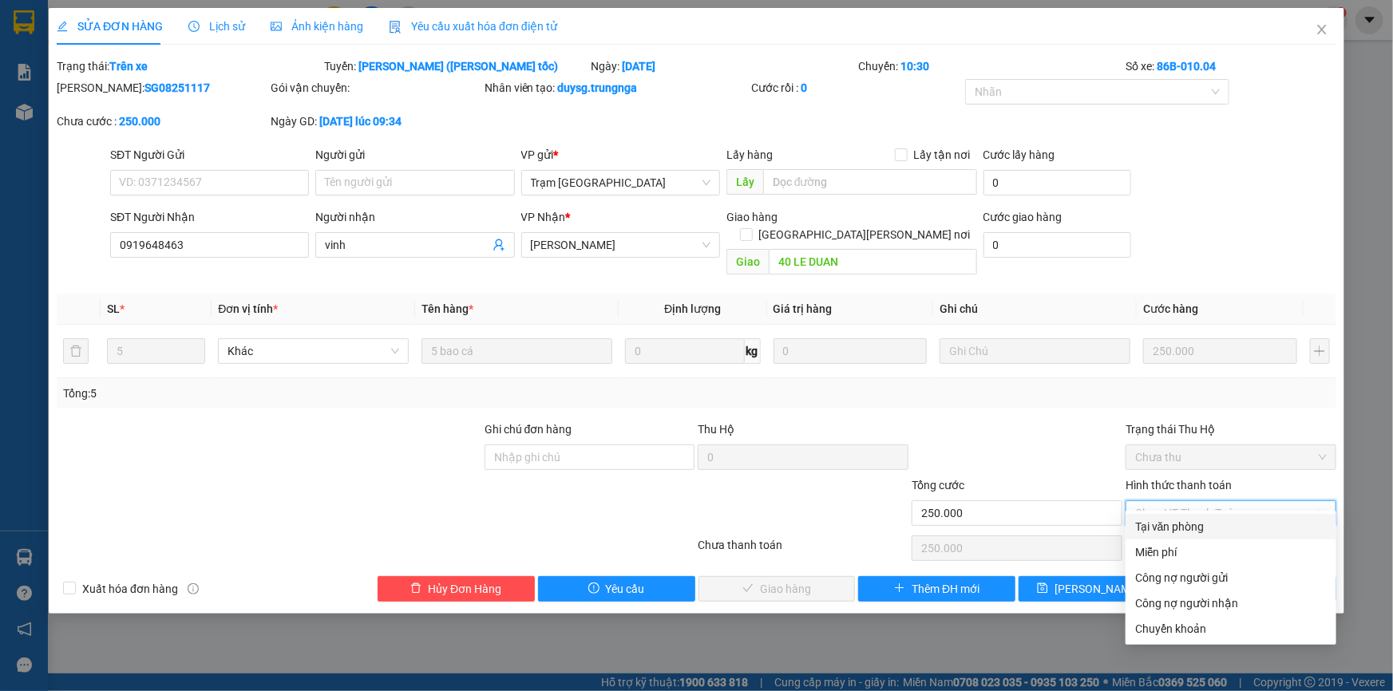
click at [1187, 532] on div "Tại văn phòng" at bounding box center [1231, 527] width 192 height 18
type input "0"
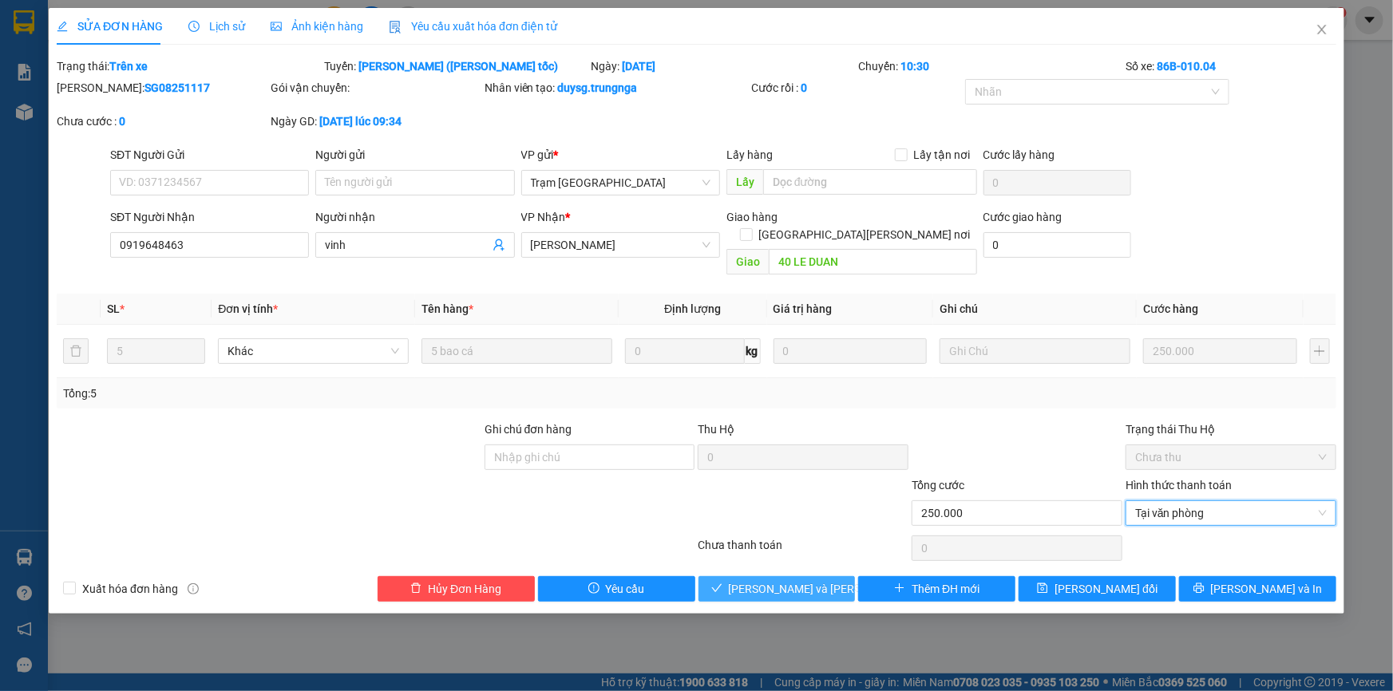
click at [796, 580] on span "[PERSON_NAME] và [PERSON_NAME] hàng" at bounding box center [836, 589] width 215 height 18
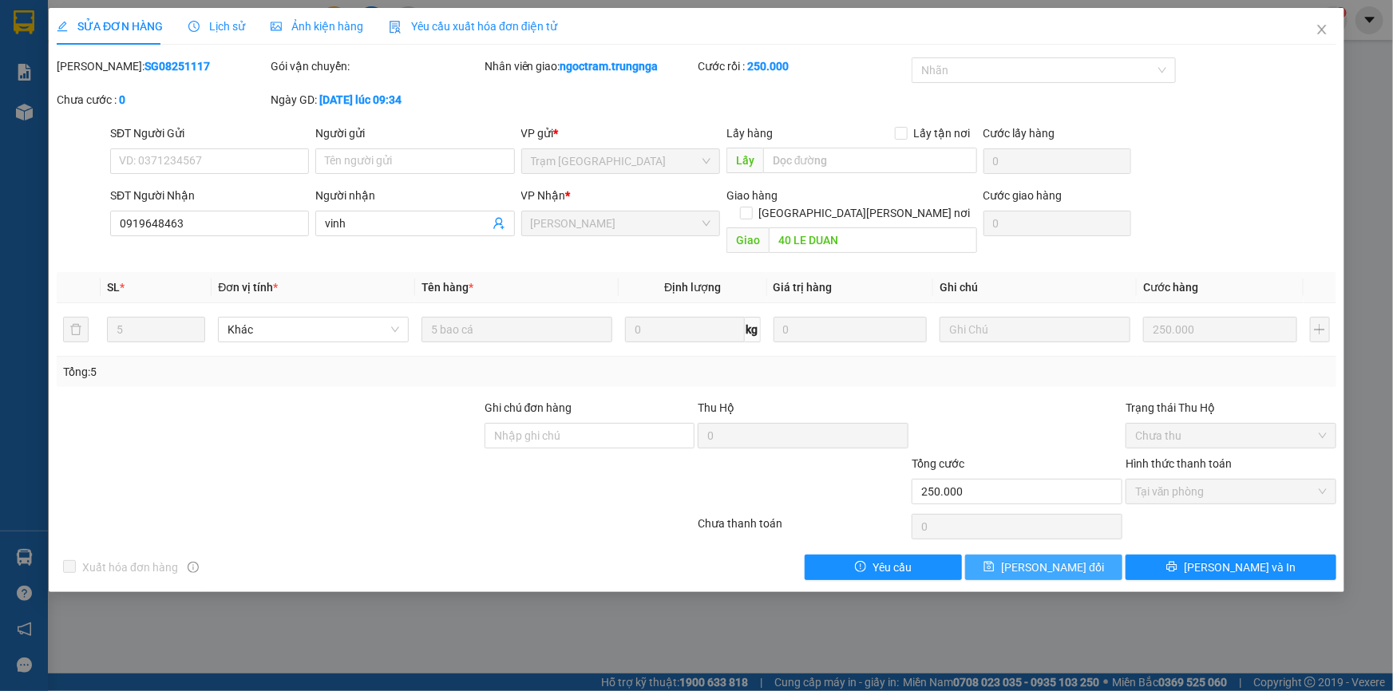
click at [1076, 559] on span "[PERSON_NAME] đổi" at bounding box center [1052, 568] width 103 height 18
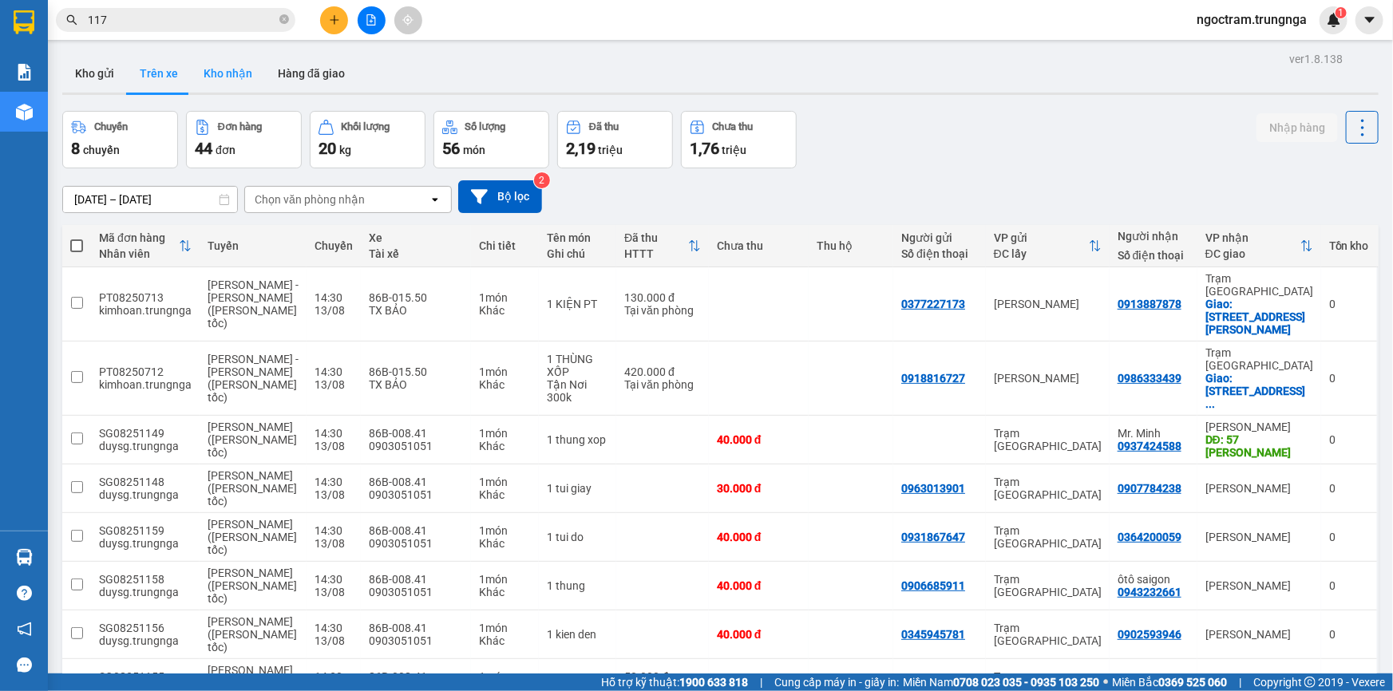
click at [218, 58] on button "Kho nhận" at bounding box center [228, 73] width 74 height 38
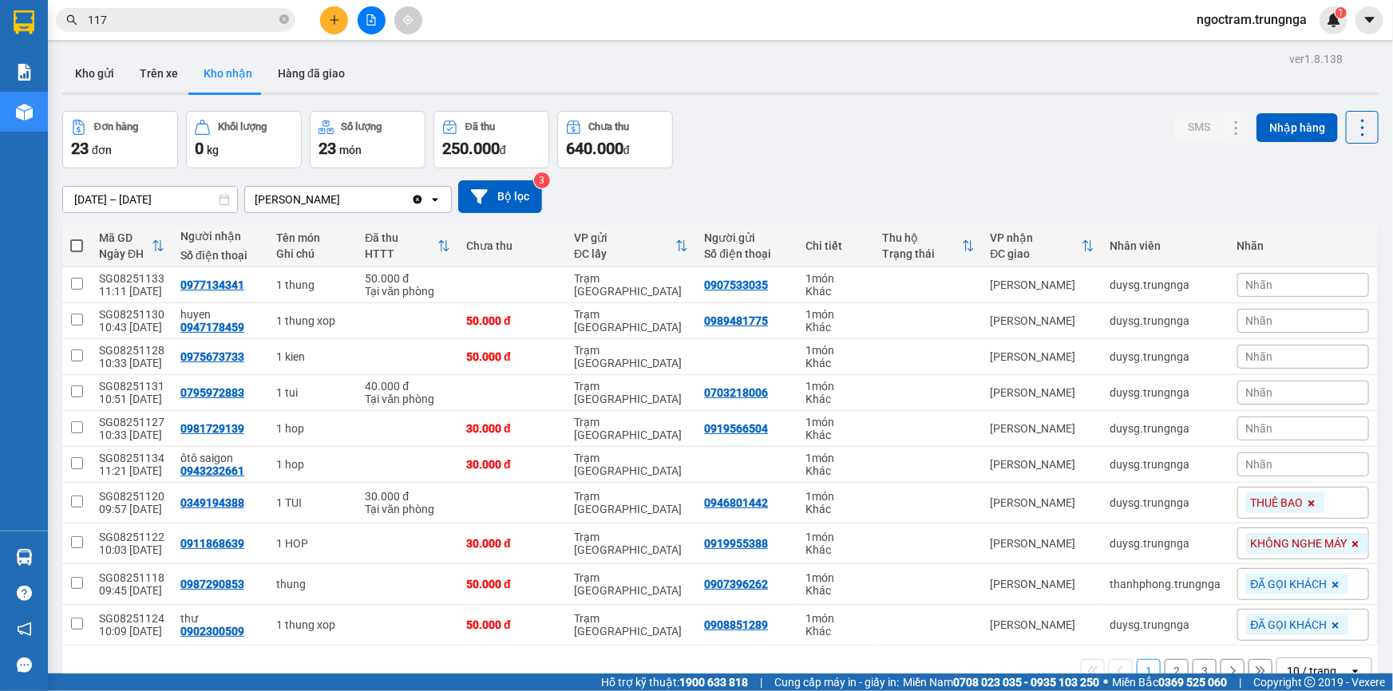
click at [1249, 461] on span "Nhãn" at bounding box center [1259, 464] width 27 height 13
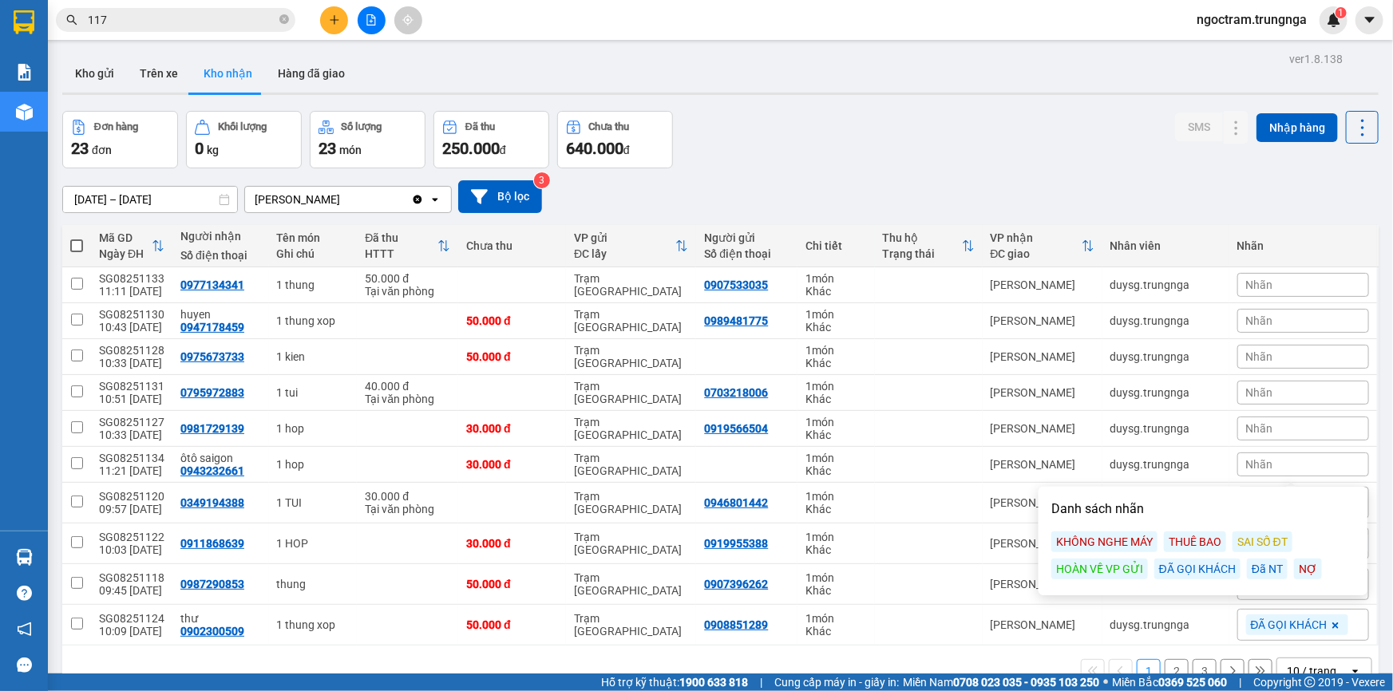
click at [1172, 569] on div "ĐÃ GỌI KHÁCH" at bounding box center [1197, 569] width 86 height 21
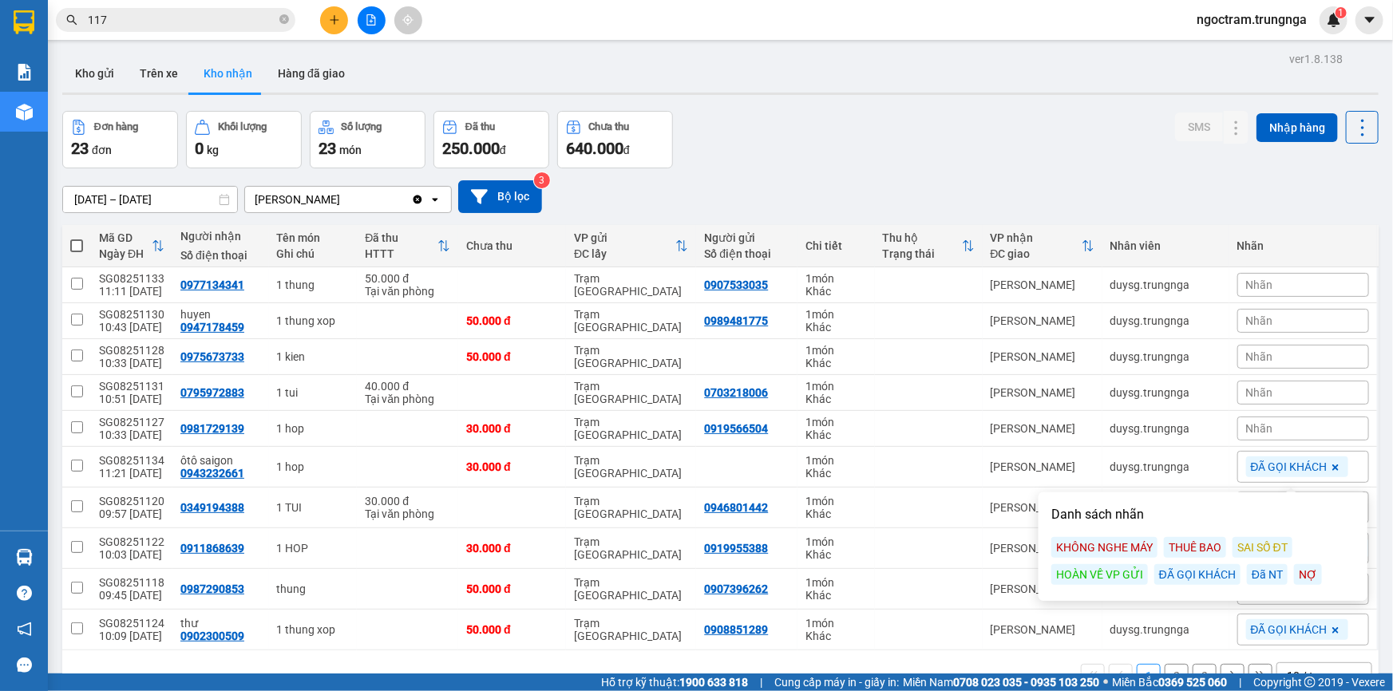
click at [1267, 425] on div "Nhãn" at bounding box center [1303, 429] width 132 height 24
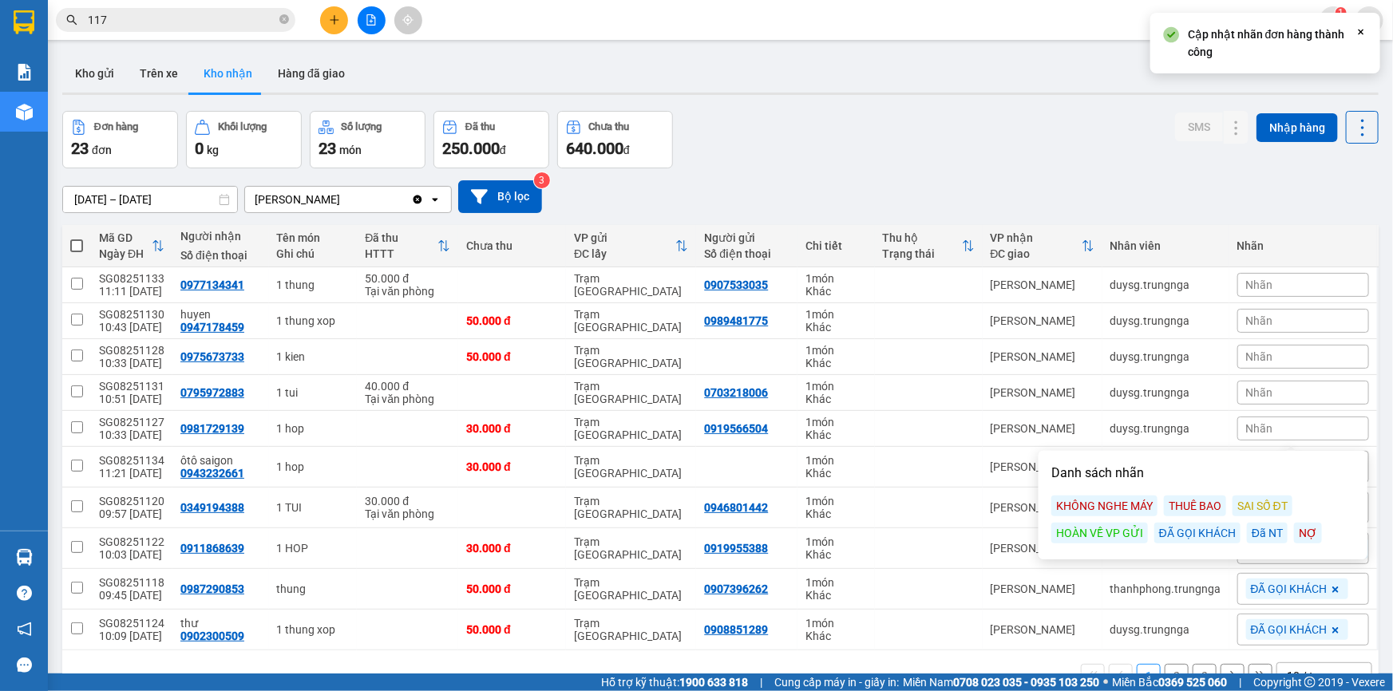
drag, startPoint x: 1173, startPoint y: 532, endPoint x: 395, endPoint y: 127, distance: 877.1
click at [1160, 528] on div "ĐÃ GỌI KHÁCH" at bounding box center [1197, 533] width 86 height 21
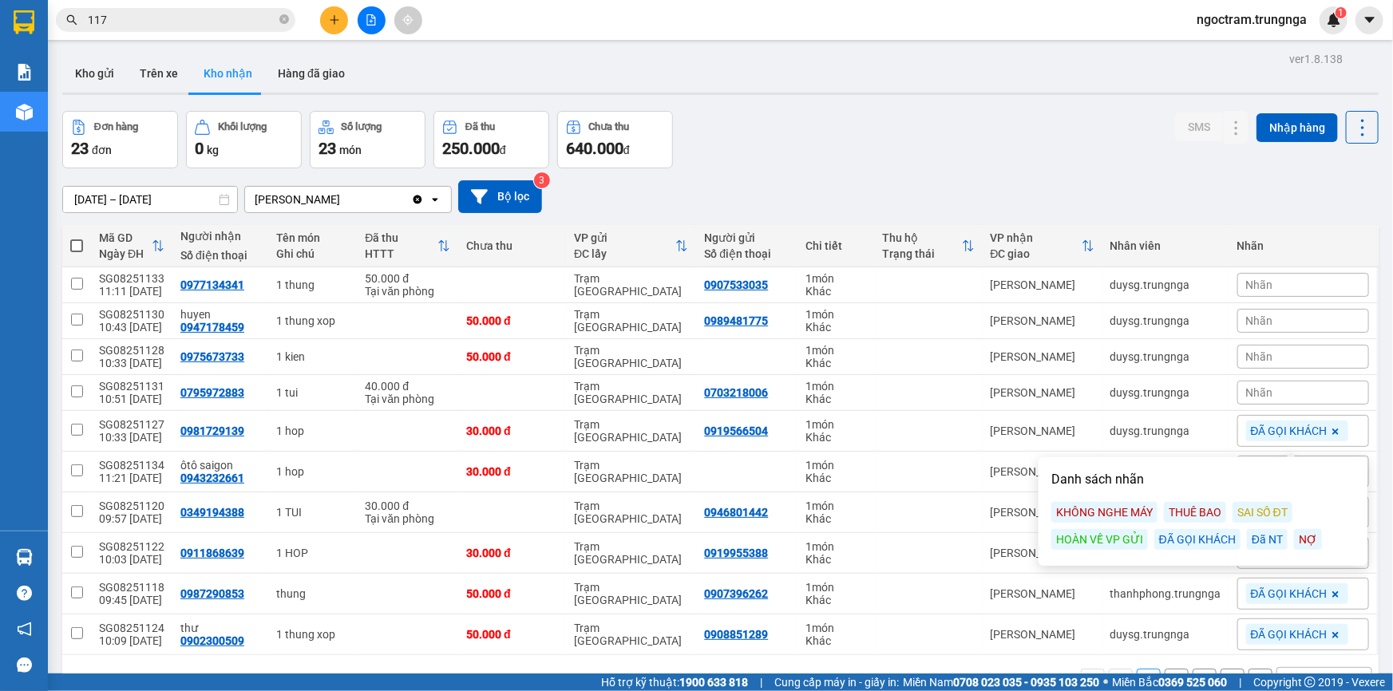
click at [221, 23] on input "117" at bounding box center [182, 20] width 188 height 18
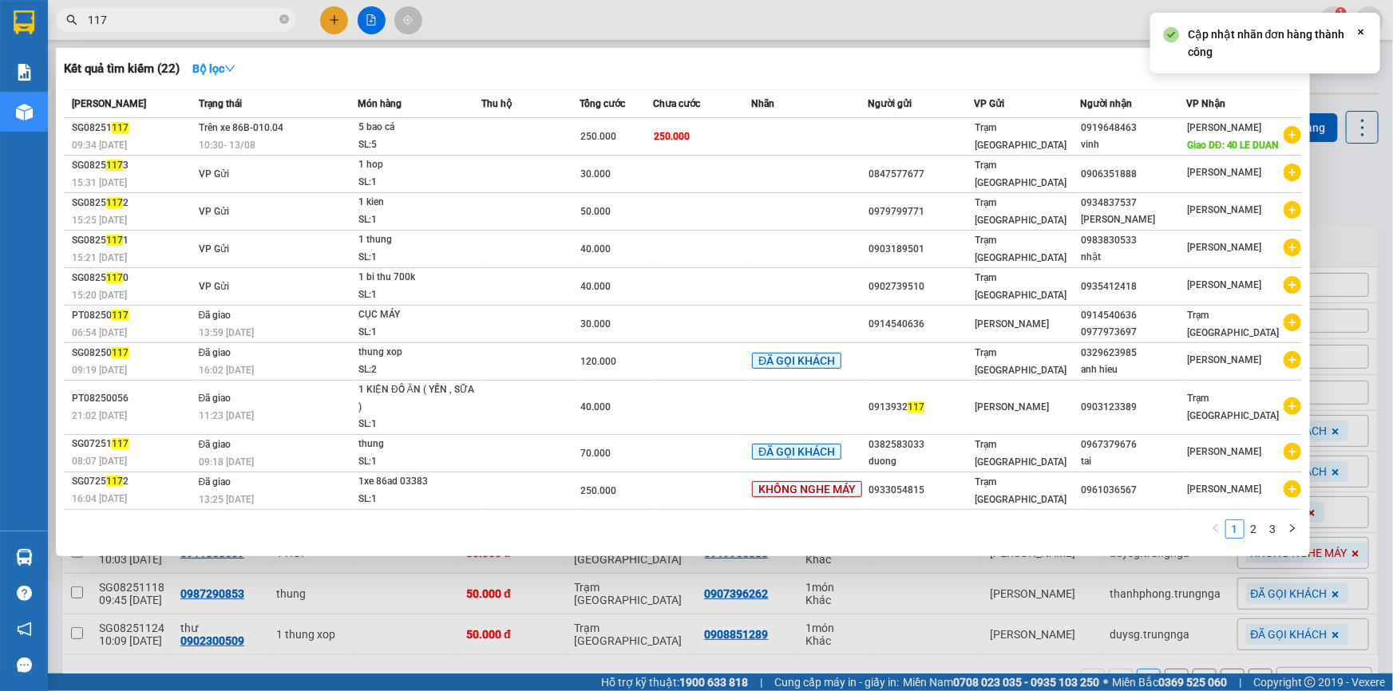
click at [221, 23] on input "117" at bounding box center [182, 20] width 188 height 18
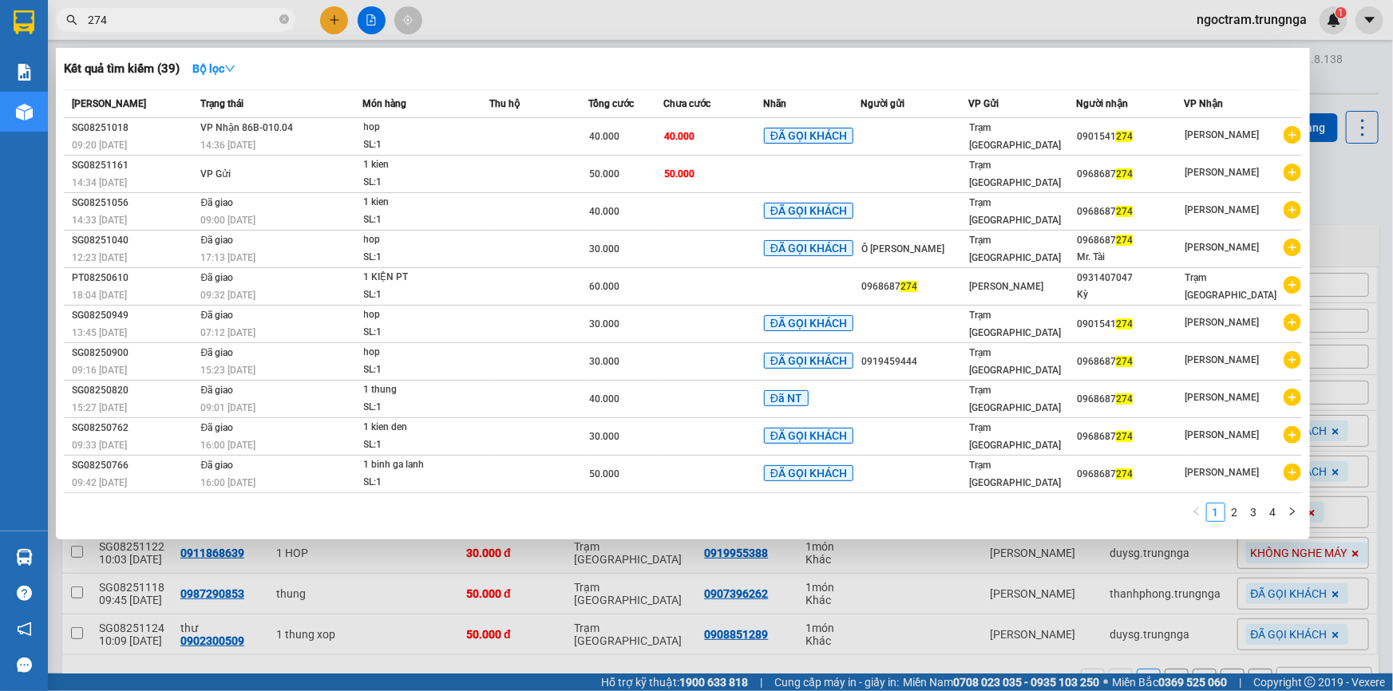
type input "274"
click at [895, 5] on div at bounding box center [696, 345] width 1393 height 691
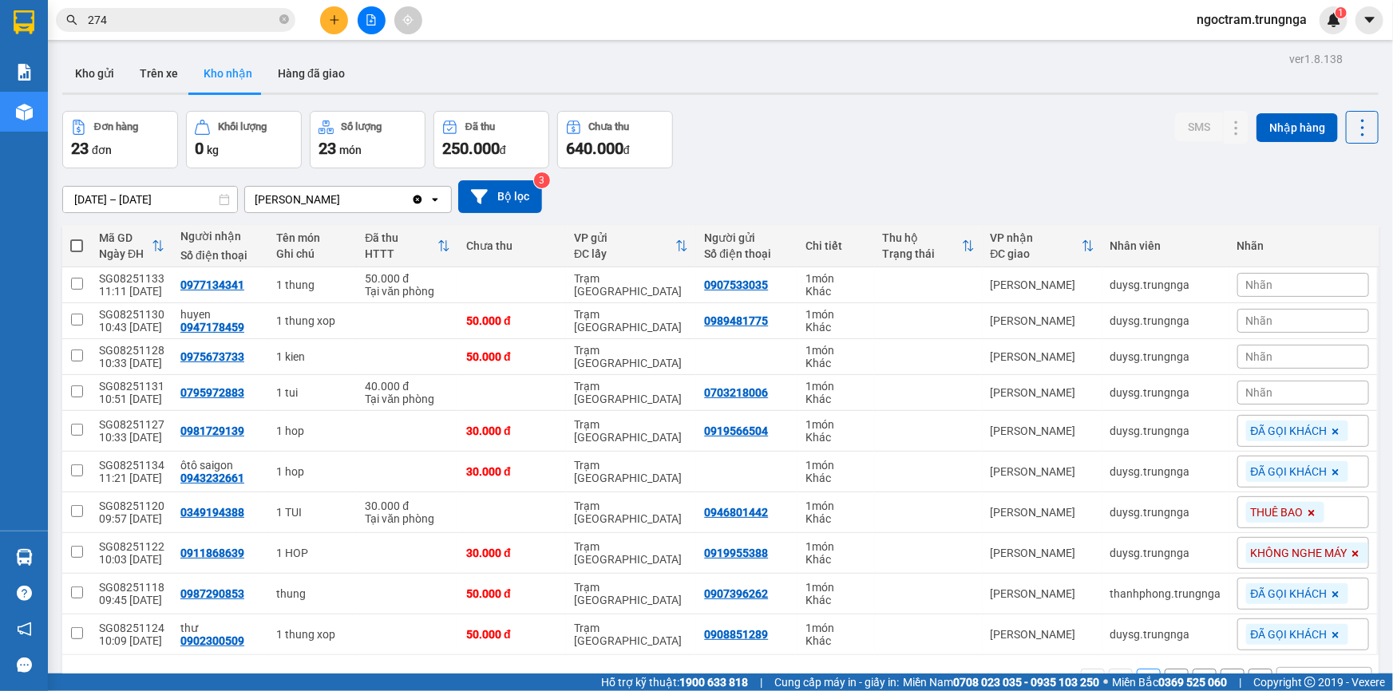
click at [1287, 390] on div "Nhãn" at bounding box center [1303, 393] width 132 height 24
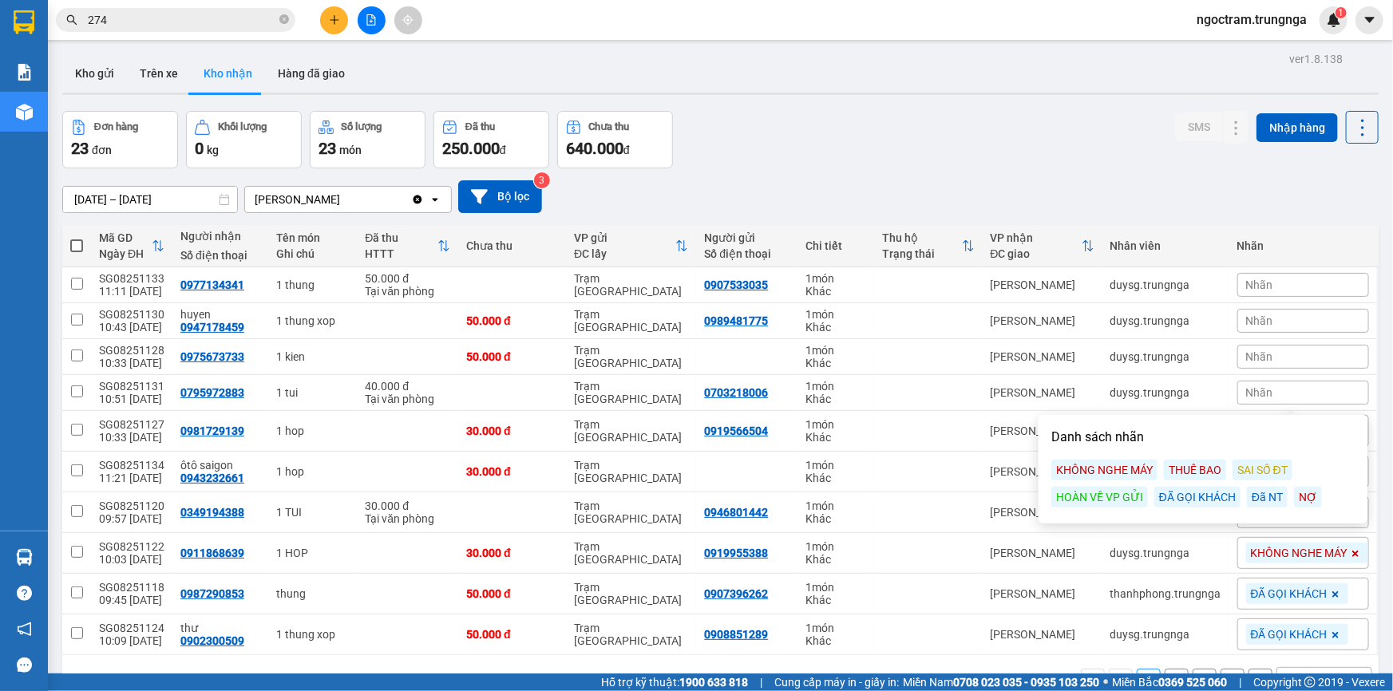
click at [1197, 504] on div "ĐÃ GỌI KHÁCH" at bounding box center [1197, 497] width 86 height 21
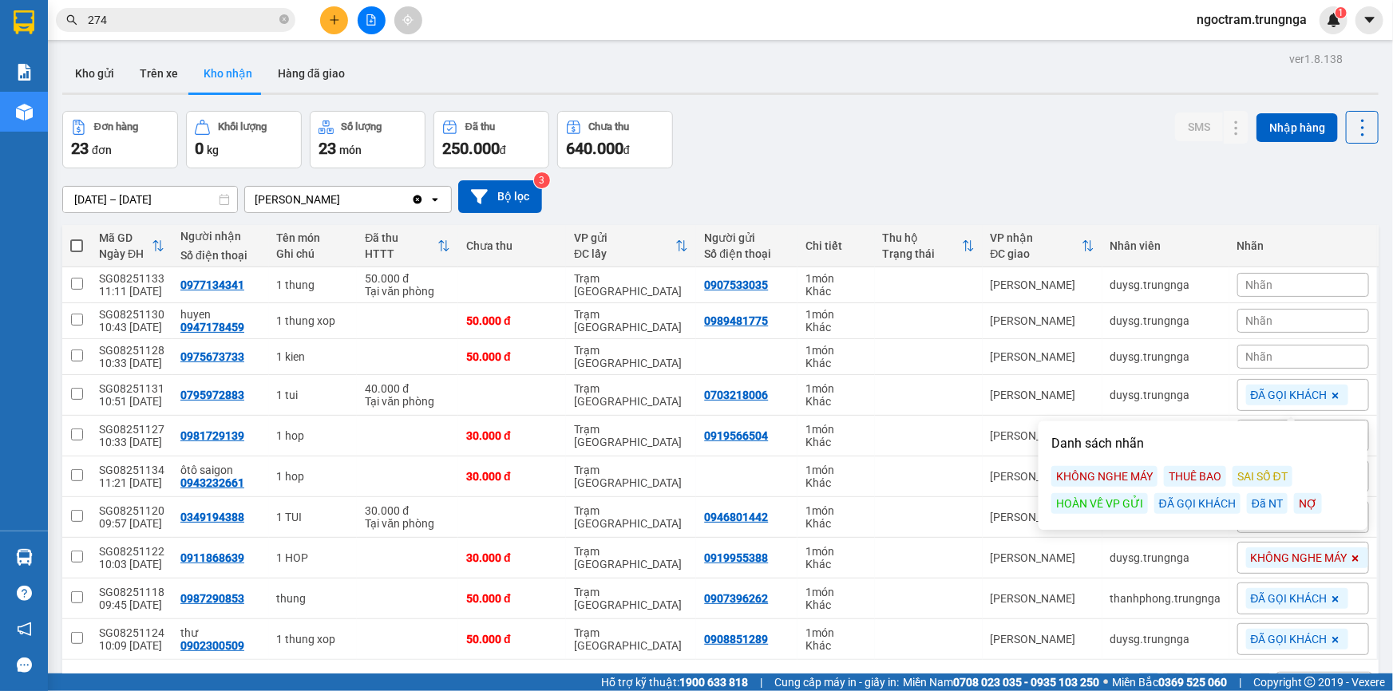
click at [1197, 503] on div "ĐÃ GỌI KHÁCH" at bounding box center [1197, 503] width 86 height 21
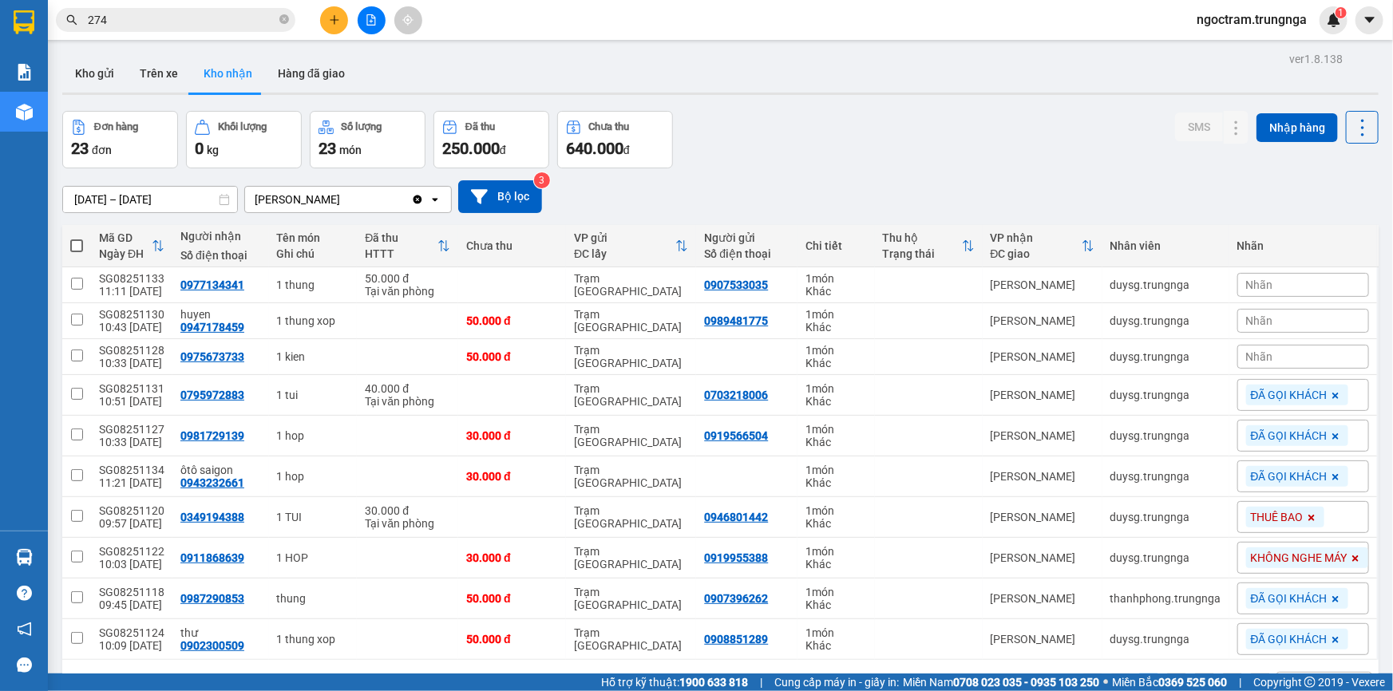
click at [1174, 212] on div "[DATE] – [DATE] Press the down arrow key to interact with the calendar and sele…" at bounding box center [720, 196] width 1316 height 33
click at [1295, 318] on div "Nhãn" at bounding box center [1303, 321] width 132 height 24
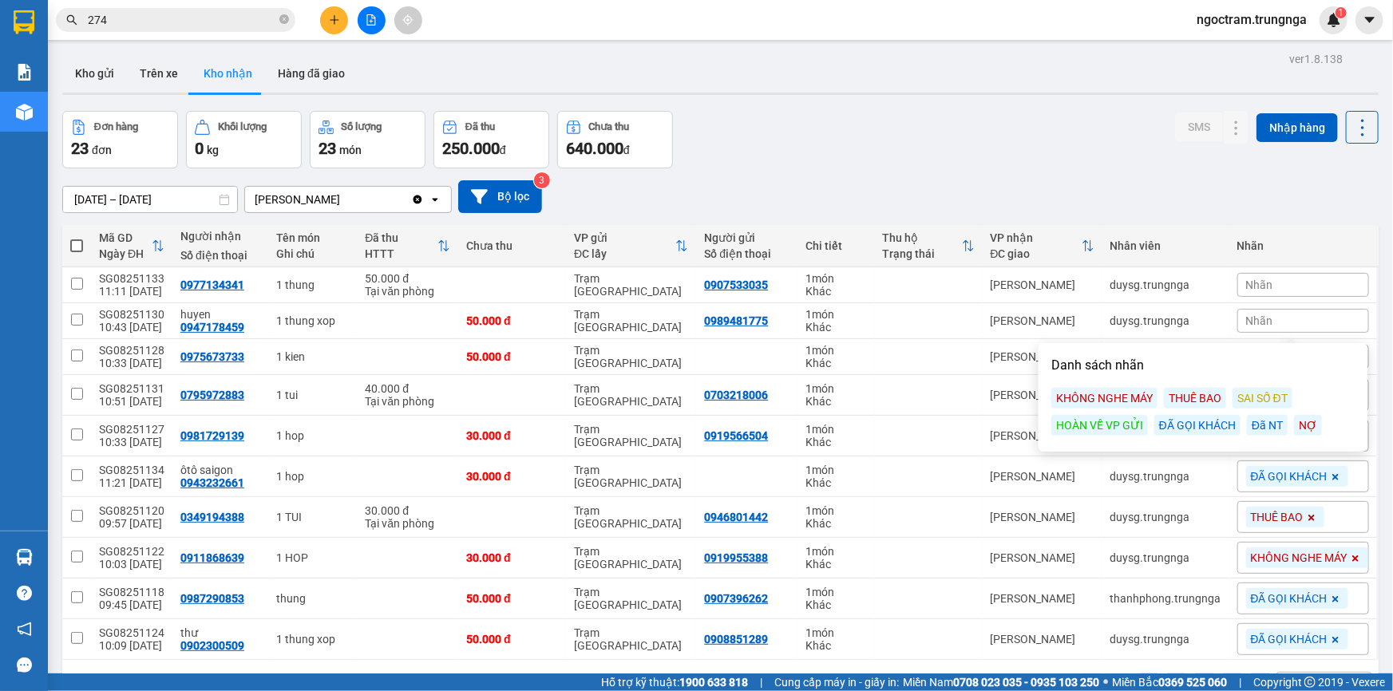
click at [1184, 426] on div "ĐÃ GỌI KHÁCH" at bounding box center [1197, 425] width 86 height 21
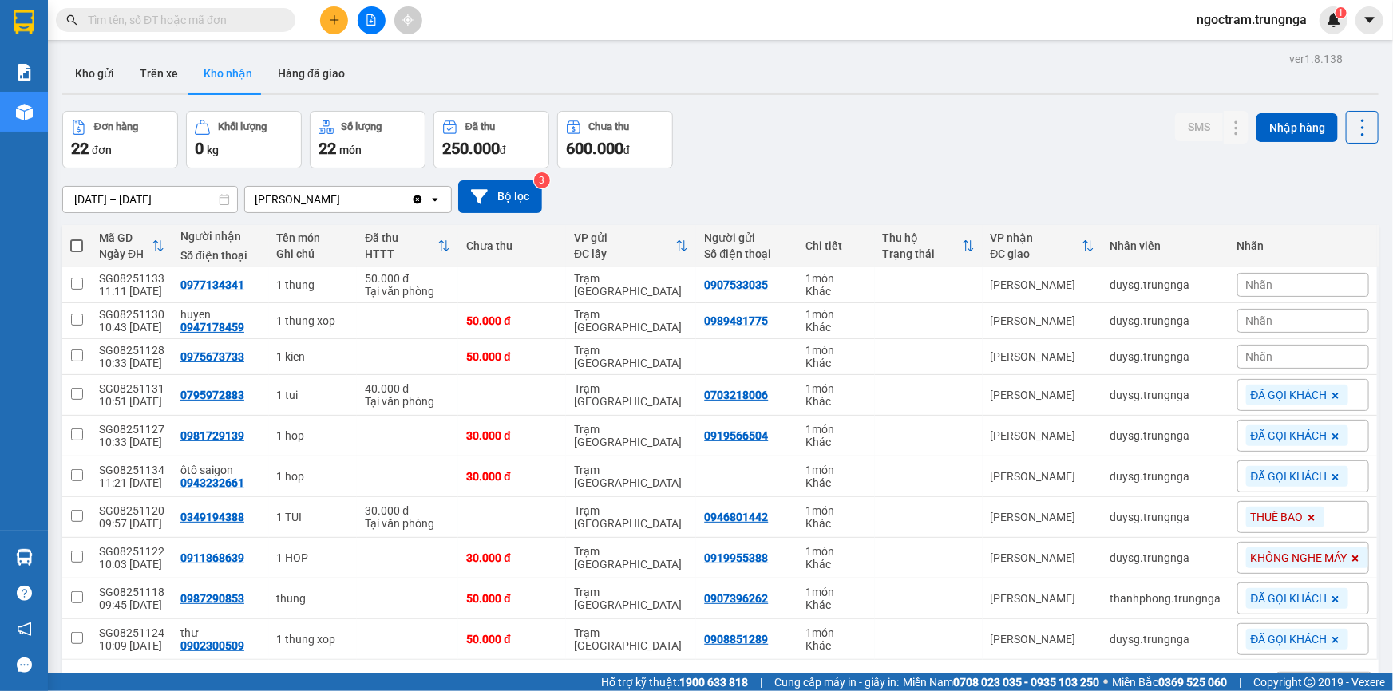
click at [1267, 327] on div "Nhãn" at bounding box center [1303, 321] width 132 height 24
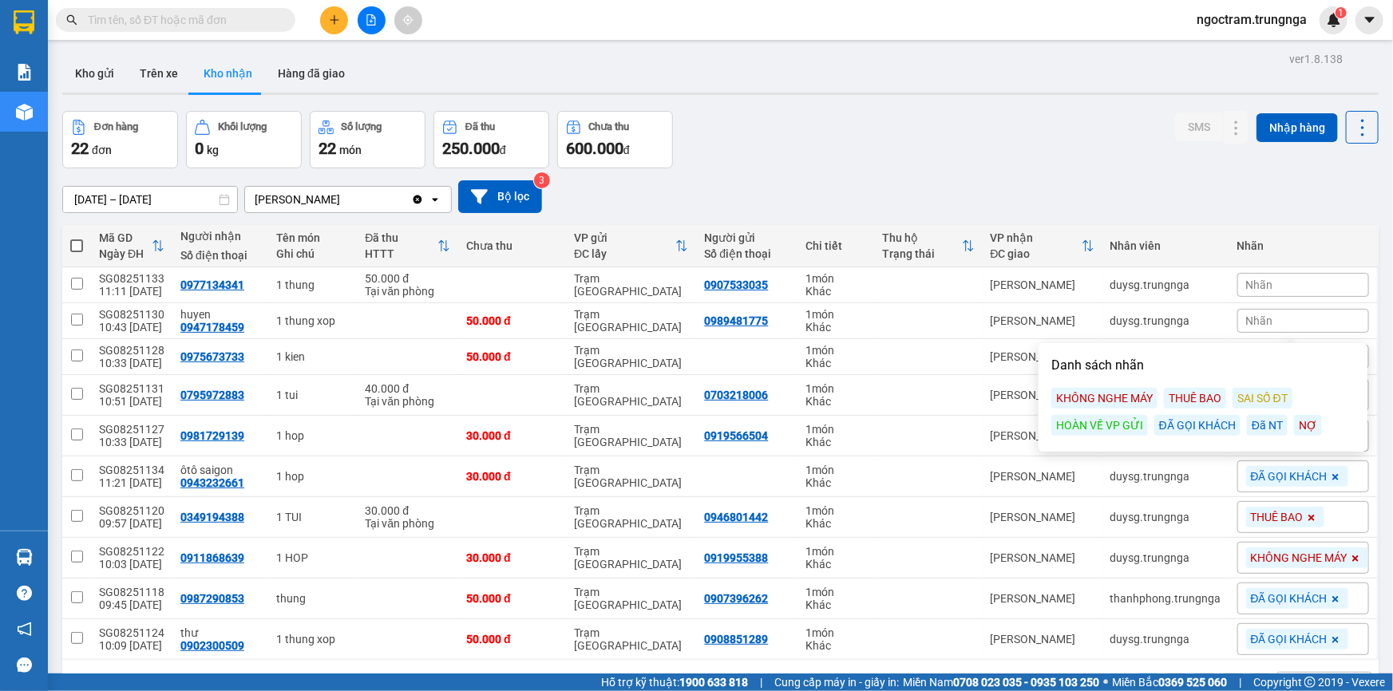
click at [1175, 425] on div "ĐÃ GỌI KHÁCH" at bounding box center [1197, 425] width 86 height 21
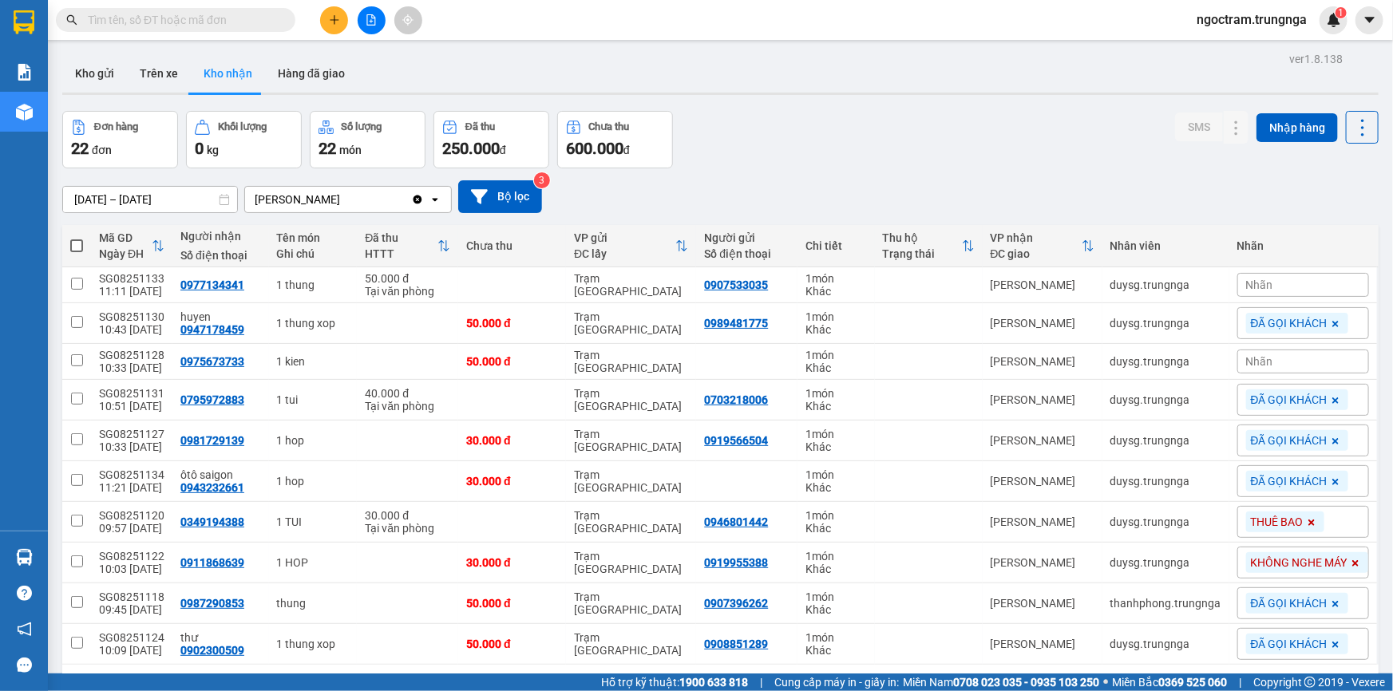
click at [1246, 287] on span "Nhãn" at bounding box center [1259, 285] width 27 height 13
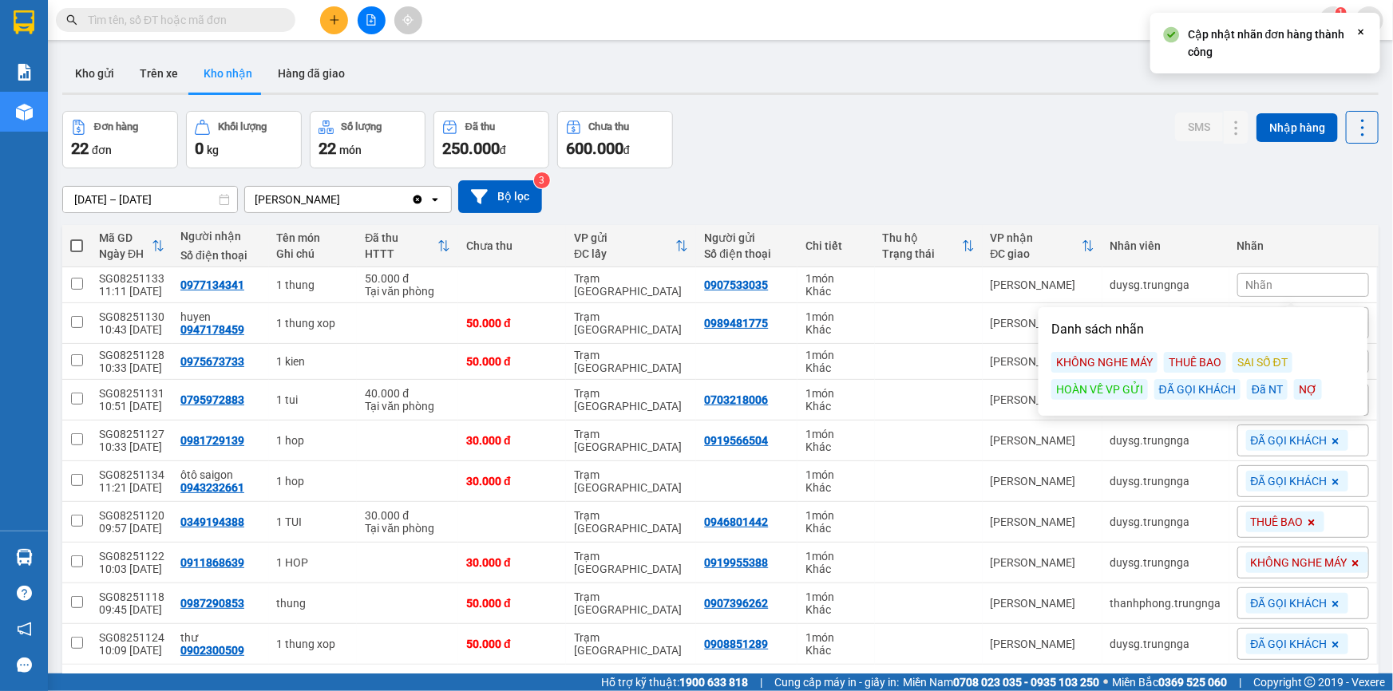
click at [1183, 391] on div "ĐÃ GỌI KHÁCH" at bounding box center [1197, 389] width 86 height 21
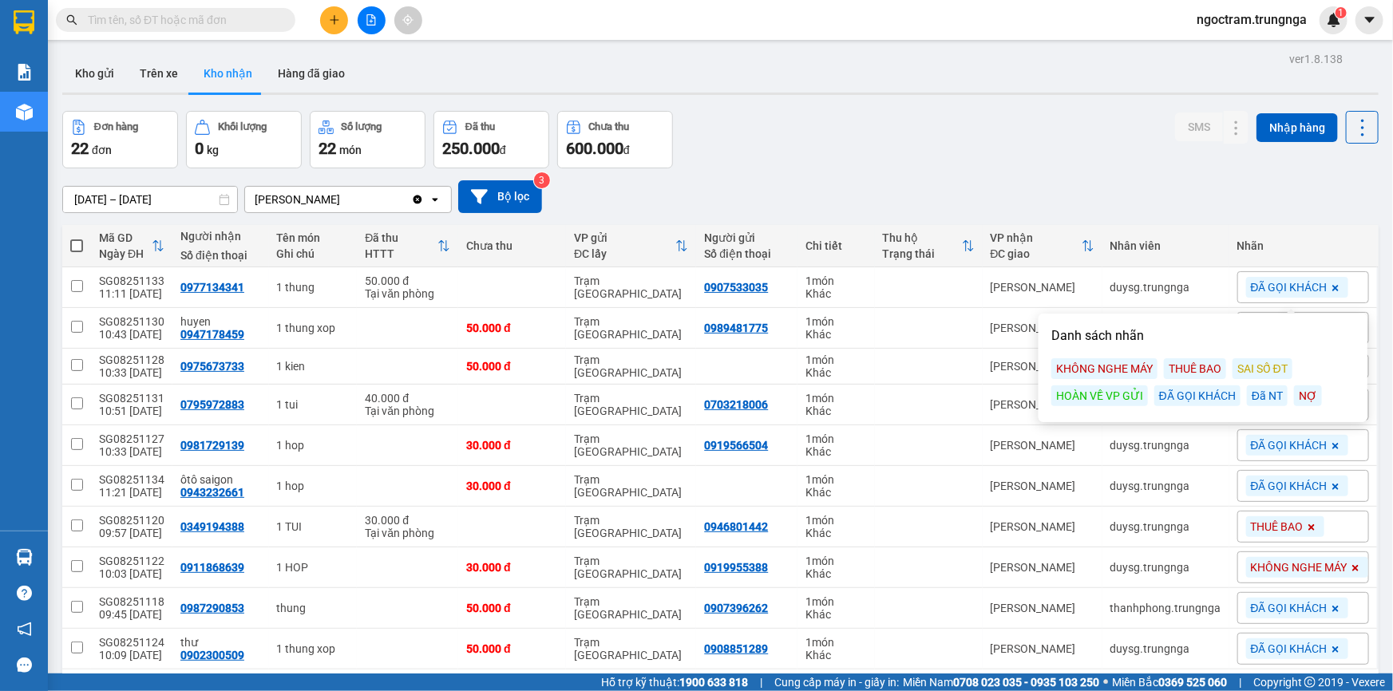
click at [1251, 287] on span "ĐÃ GỌI KHÁCH" at bounding box center [1289, 287] width 77 height 14
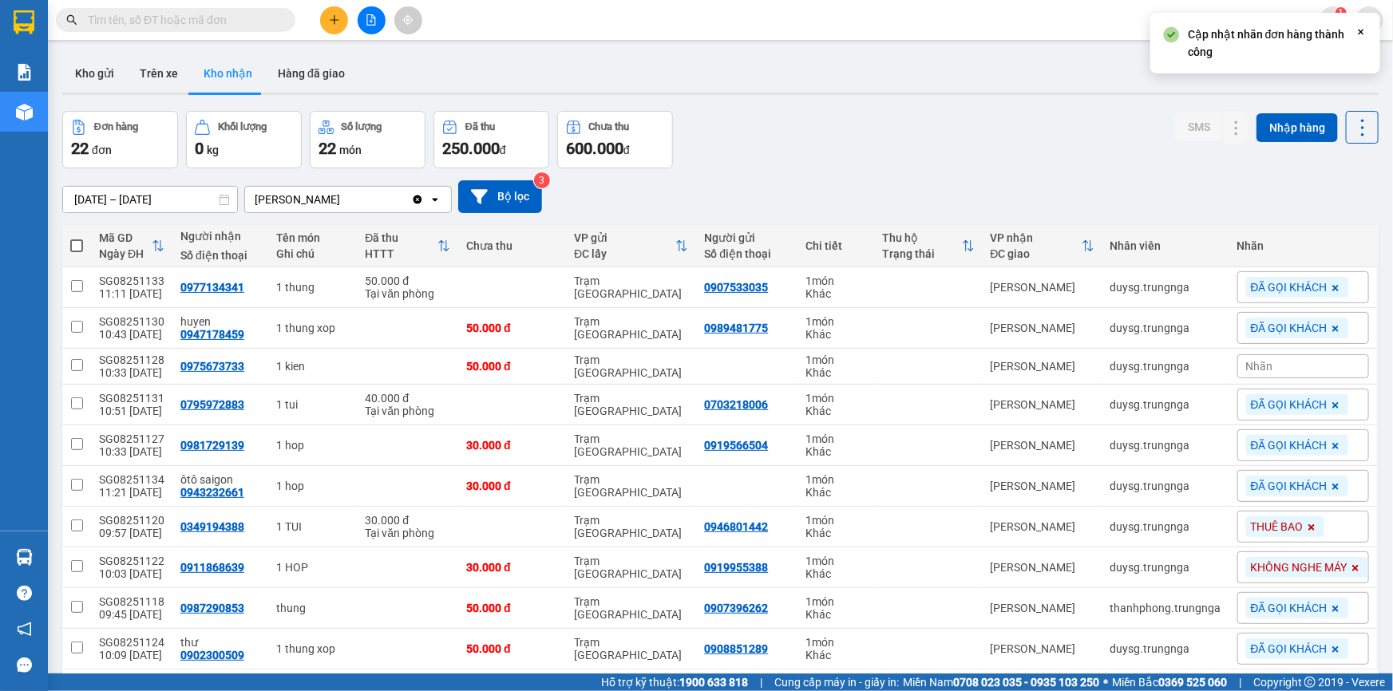
click at [1283, 287] on span "ĐÃ GỌI KHÁCH" at bounding box center [1289, 287] width 77 height 14
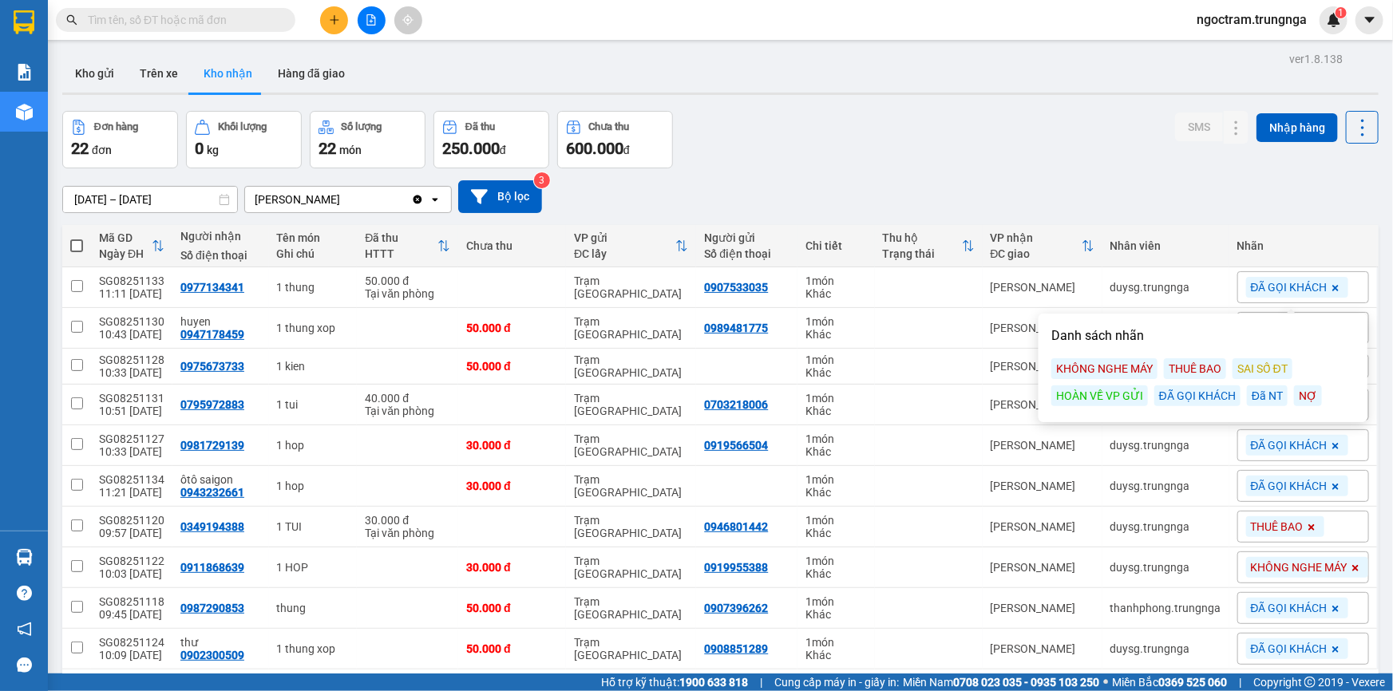
click at [1133, 371] on div "KHÔNG NGHE MÁY" at bounding box center [1104, 368] width 106 height 21
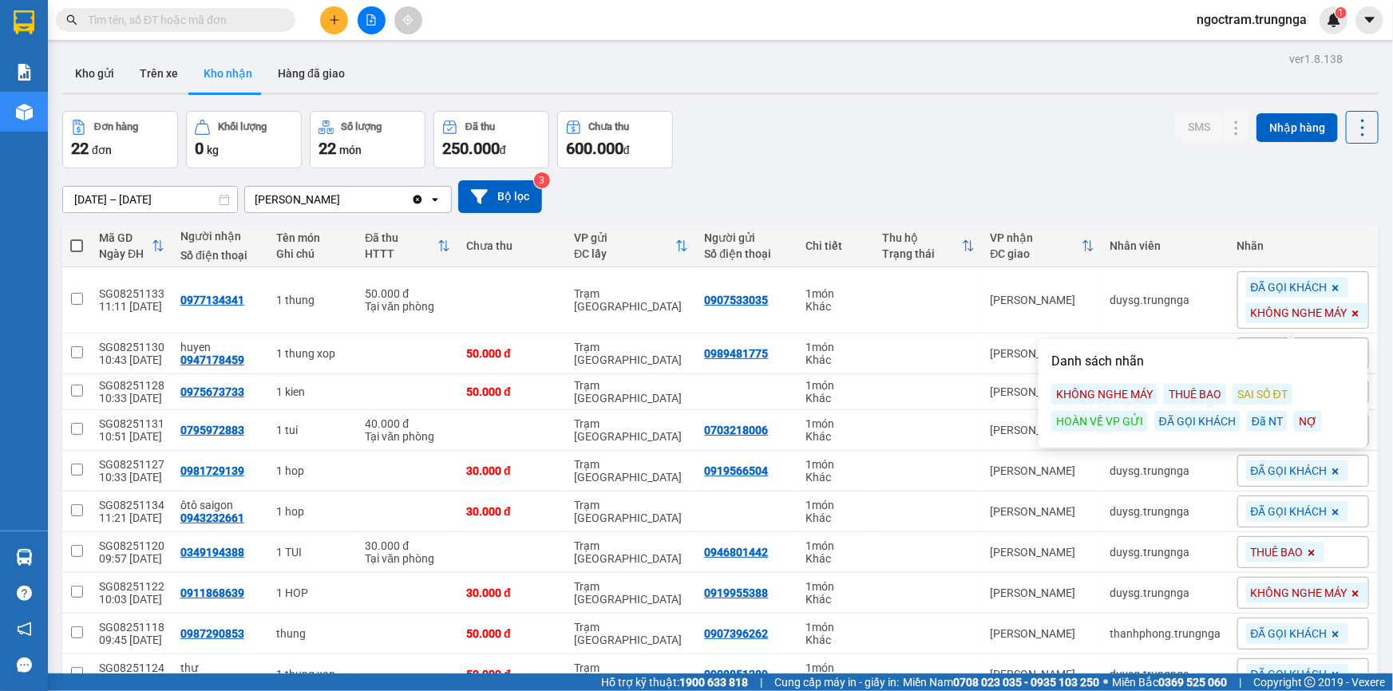
click at [1332, 289] on icon at bounding box center [1335, 288] width 6 height 6
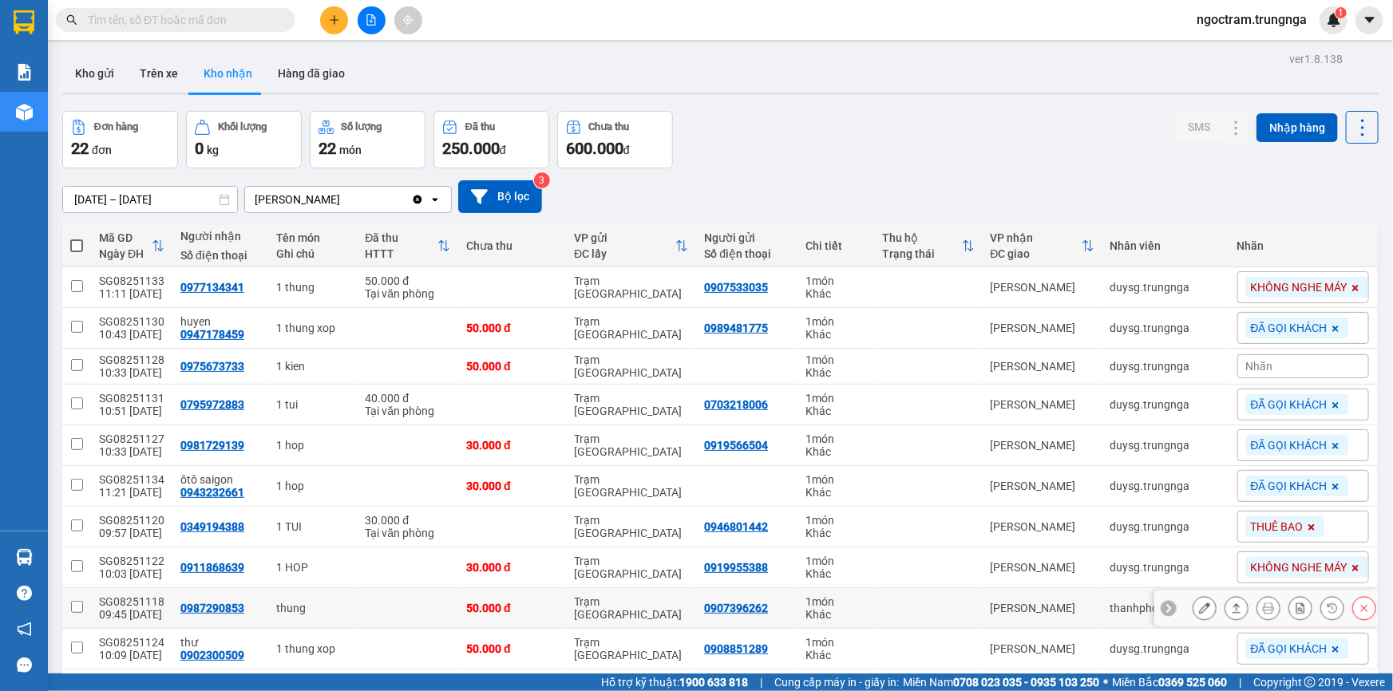
drag, startPoint x: 696, startPoint y: 590, endPoint x: 686, endPoint y: 605, distance: 18.4
click at [696, 592] on td "0907396262" at bounding box center [746, 608] width 101 height 41
drag, startPoint x: 686, startPoint y: 605, endPoint x: 673, endPoint y: 610, distance: 13.6
click at [680, 607] on td "Trạm [GEOGRAPHIC_DATA]" at bounding box center [631, 608] width 130 height 41
checkbox input "false"
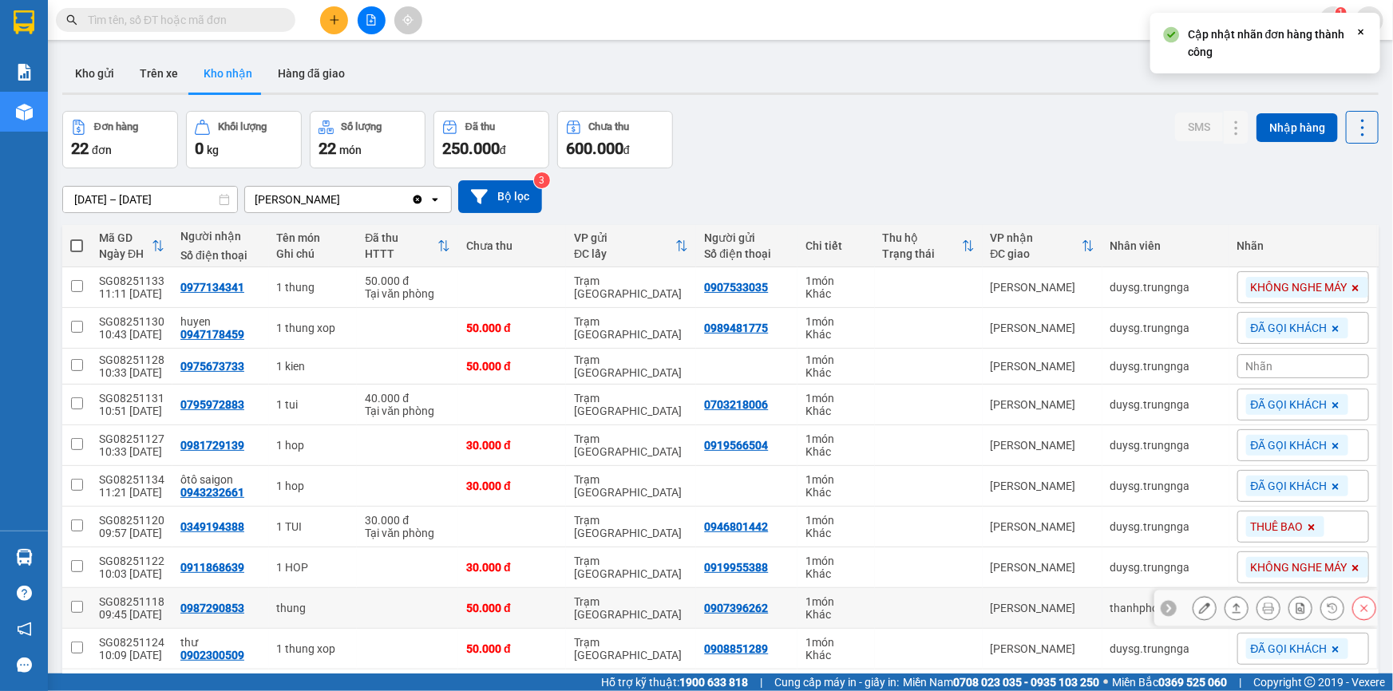
drag, startPoint x: 672, startPoint y: 611, endPoint x: 668, endPoint y: 636, distance: 25.8
click at [668, 636] on td "Trạm [GEOGRAPHIC_DATA]" at bounding box center [631, 649] width 130 height 41
checkbox input "true"
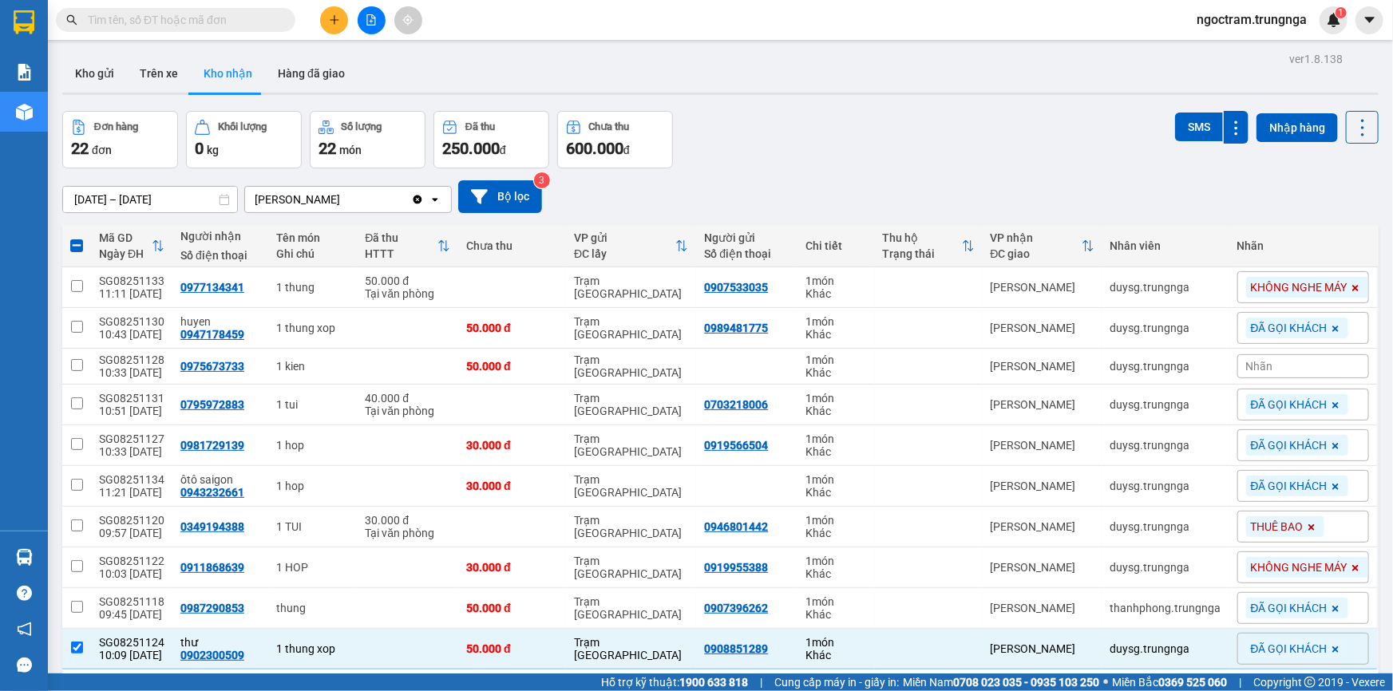
click at [1307, 523] on icon at bounding box center [1312, 528] width 10 height 10
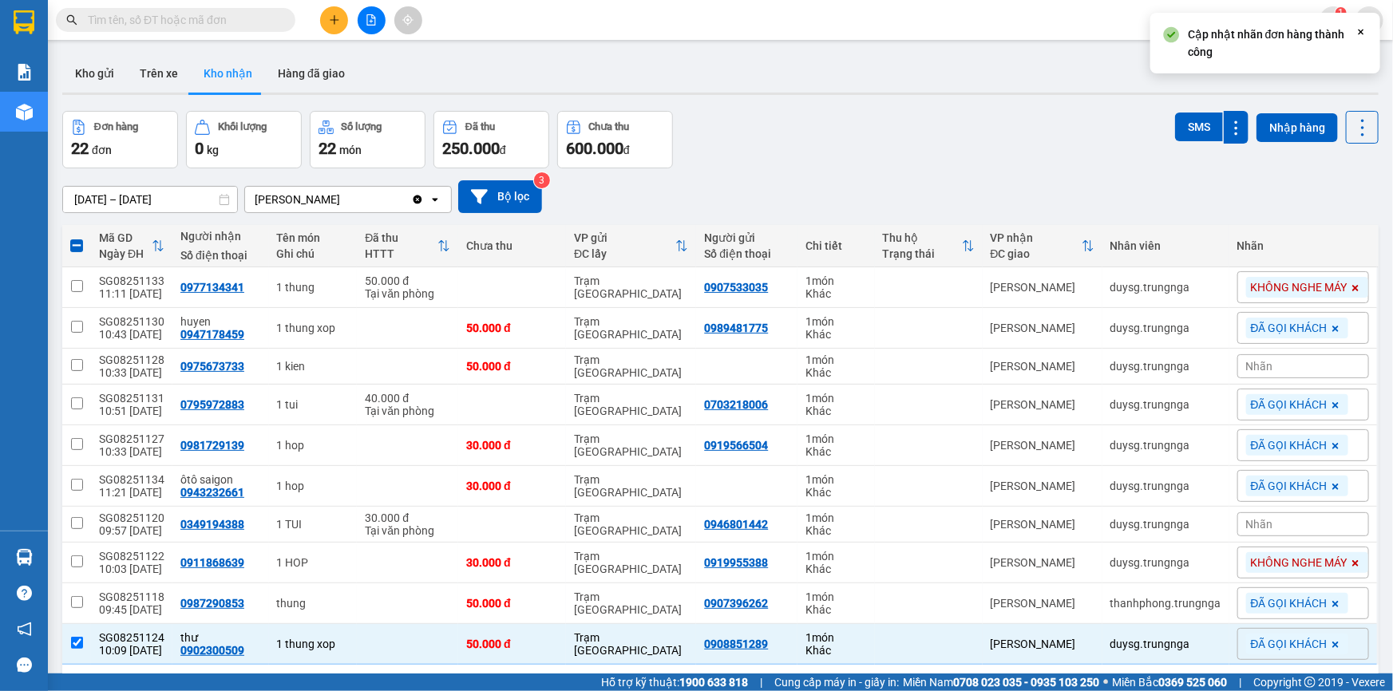
click at [1299, 523] on div "Nhãn" at bounding box center [1303, 524] width 132 height 24
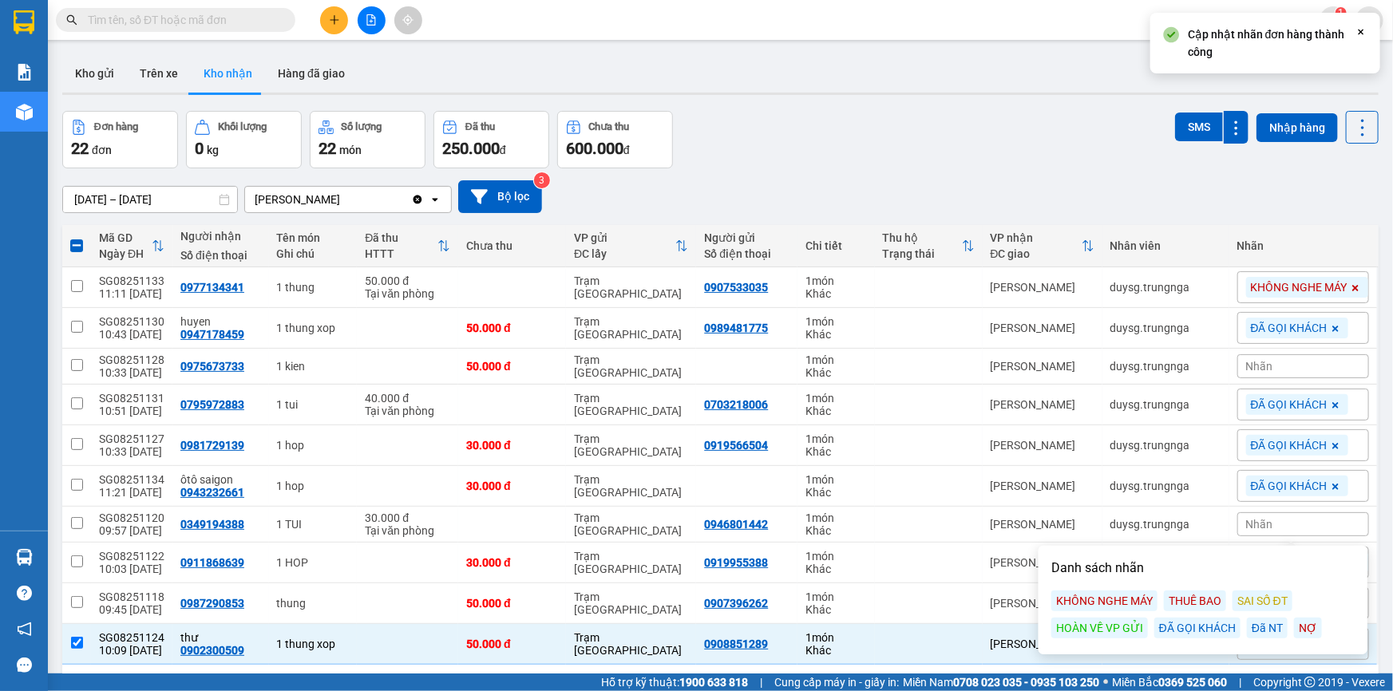
click at [1198, 631] on div "ĐÃ GỌI KHÁCH" at bounding box center [1197, 628] width 86 height 21
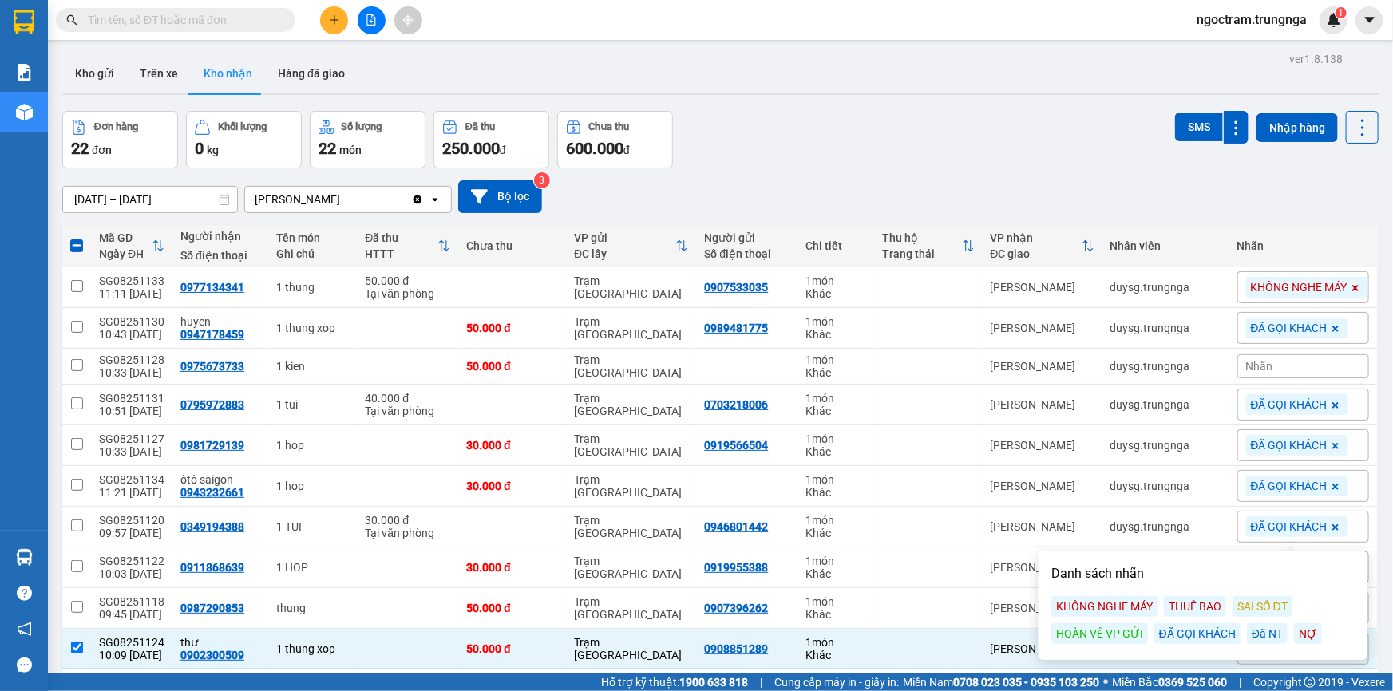
click at [1043, 172] on div "[DATE] – [DATE] Press the down arrow key to interact with the calendar and sele…" at bounding box center [720, 196] width 1316 height 57
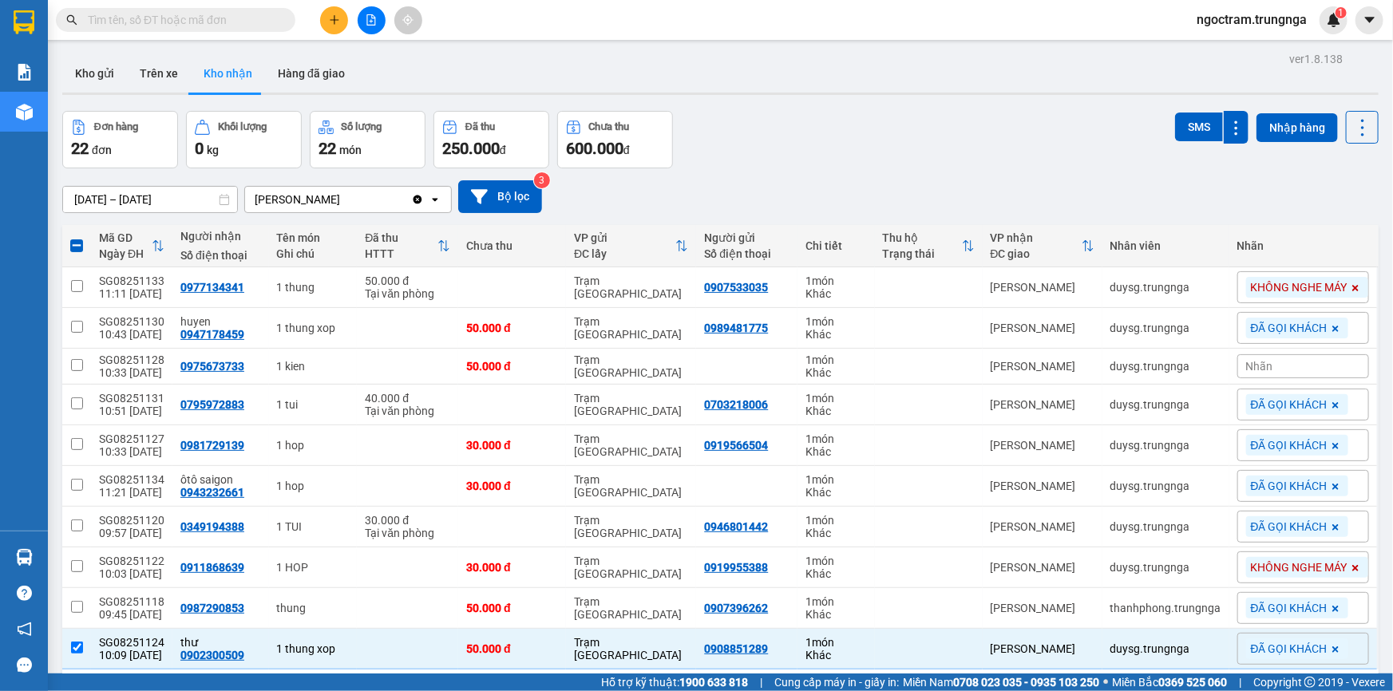
click at [1294, 366] on div "Nhãn" at bounding box center [1303, 366] width 132 height 24
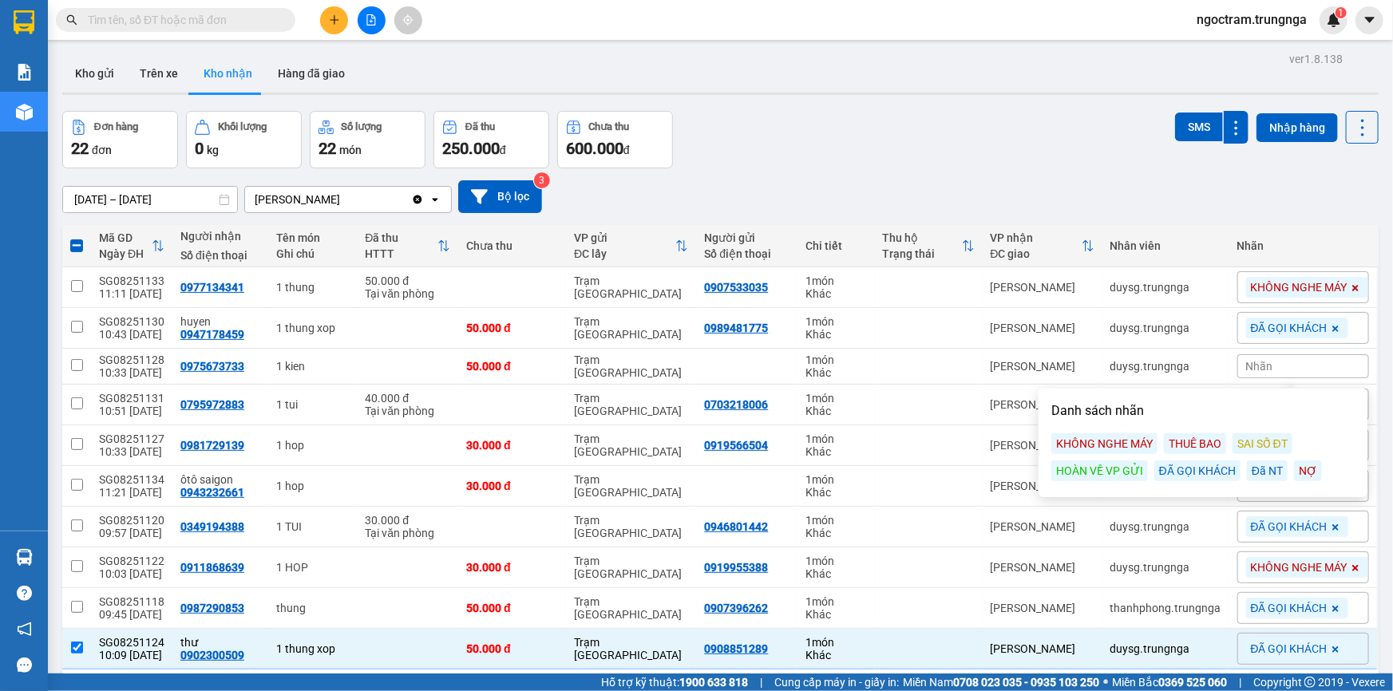
click at [1179, 478] on div "ĐÃ GỌI KHÁCH" at bounding box center [1197, 471] width 86 height 21
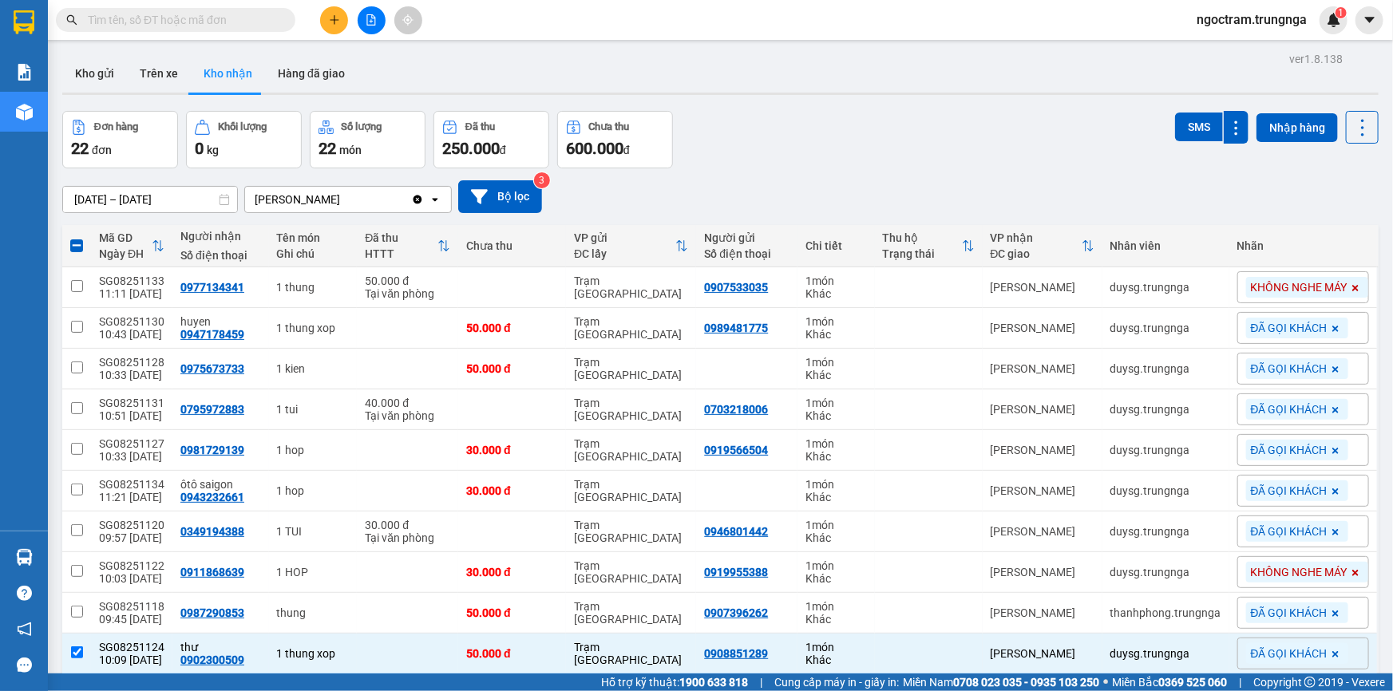
click at [258, 16] on input "text" at bounding box center [182, 20] width 188 height 18
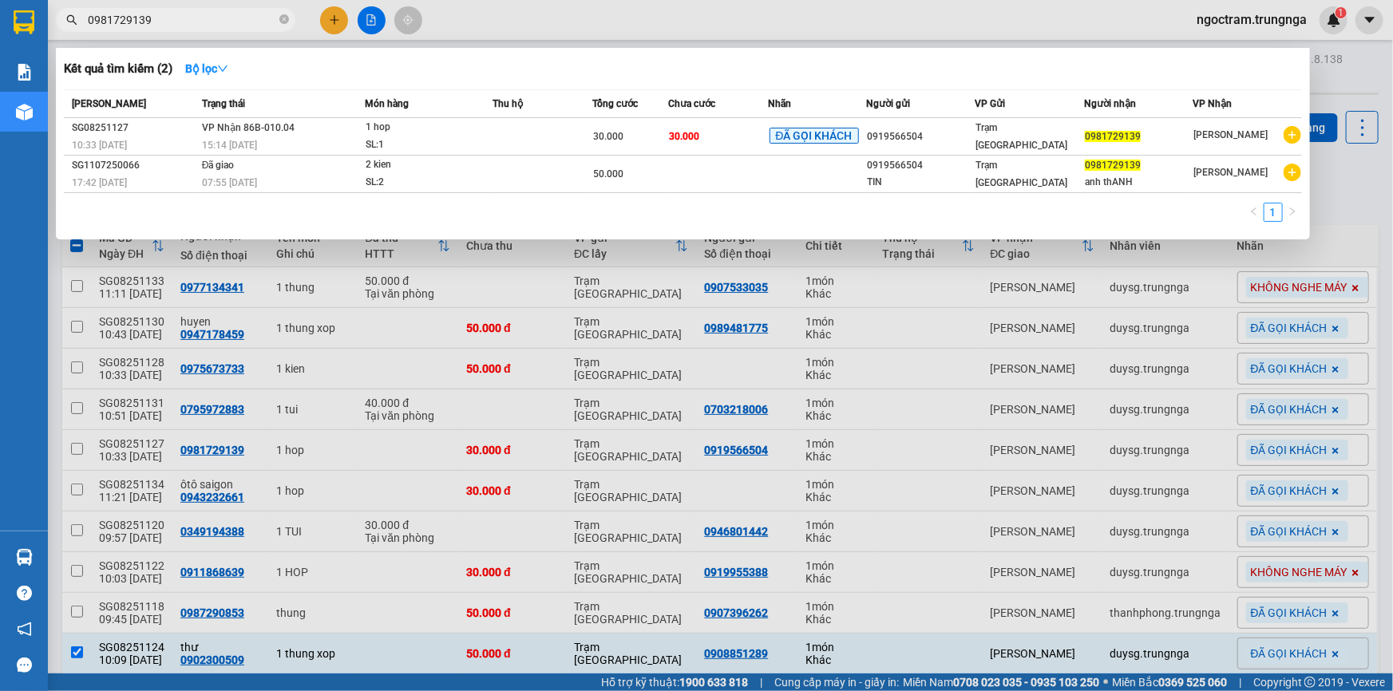
click at [507, 7] on div at bounding box center [696, 345] width 1393 height 691
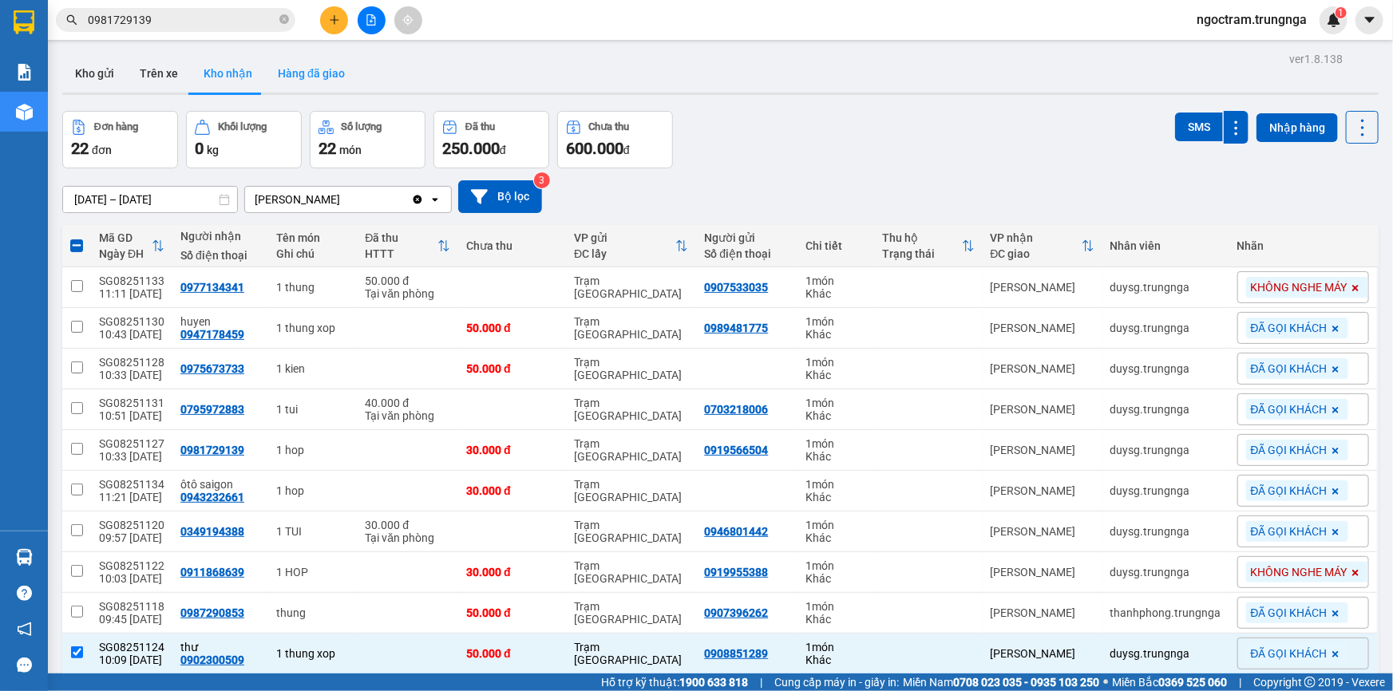
click at [328, 69] on button "Hàng đã giao" at bounding box center [311, 73] width 93 height 38
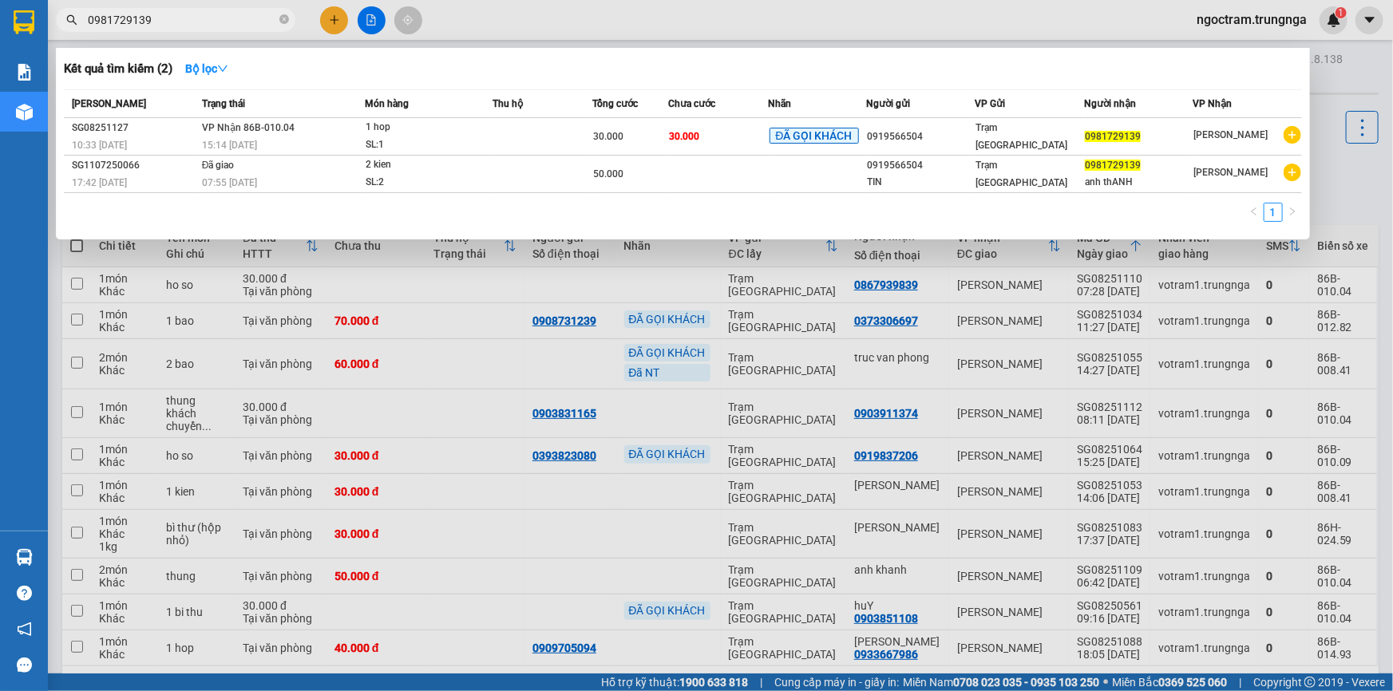
click at [164, 16] on input "0981729139" at bounding box center [182, 20] width 188 height 18
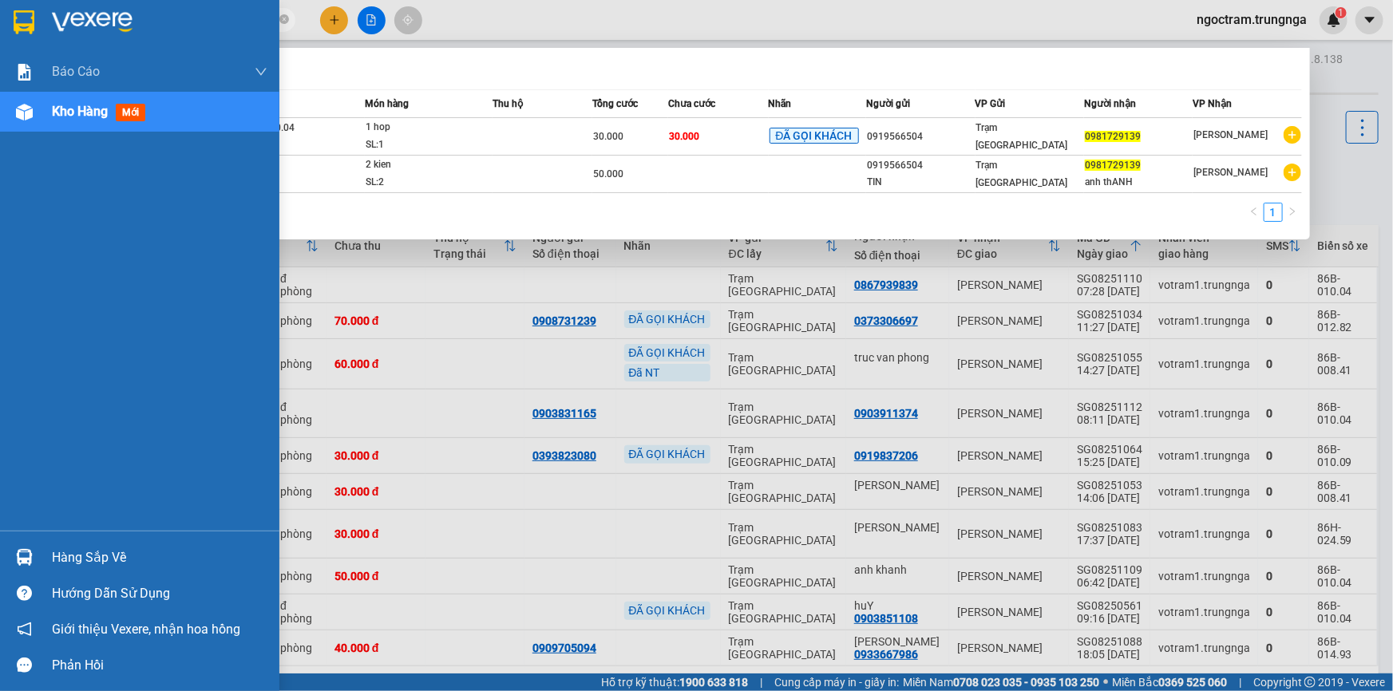
click at [74, 558] on div "Hàng sắp về" at bounding box center [159, 558] width 215 height 24
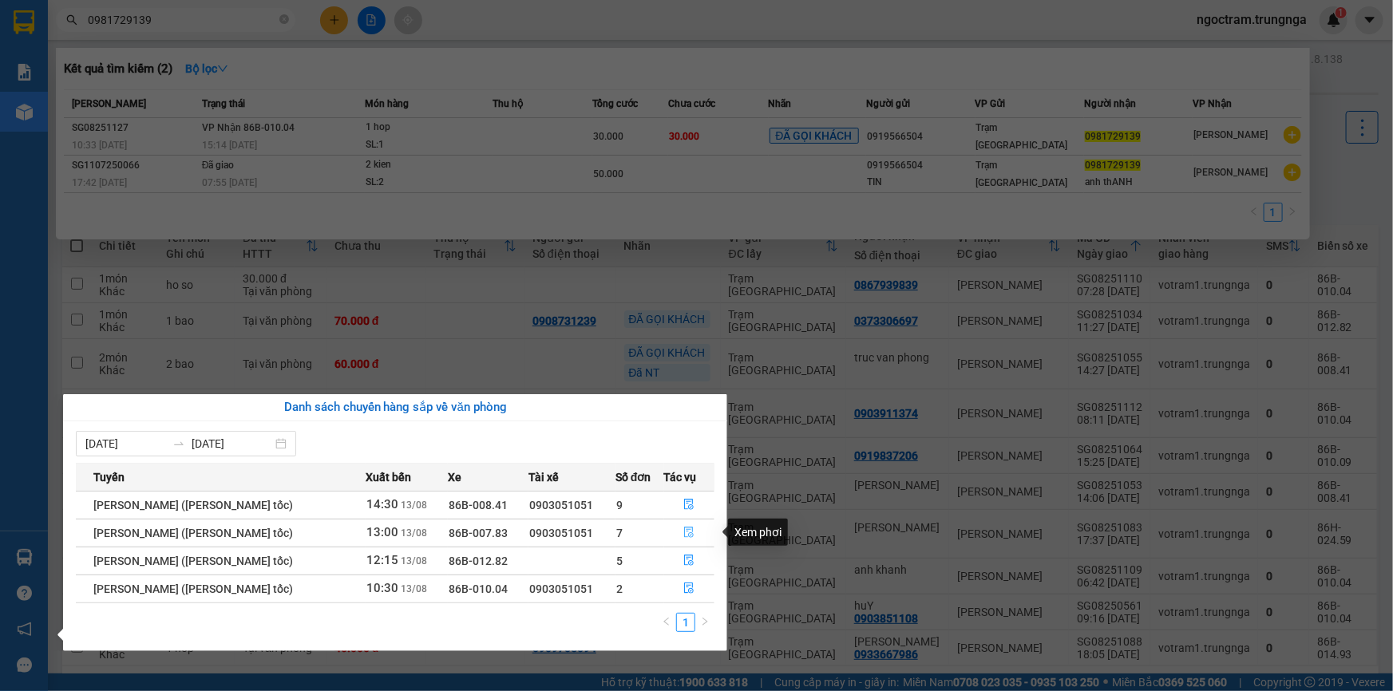
click at [686, 533] on icon "file-done" at bounding box center [688, 532] width 11 height 11
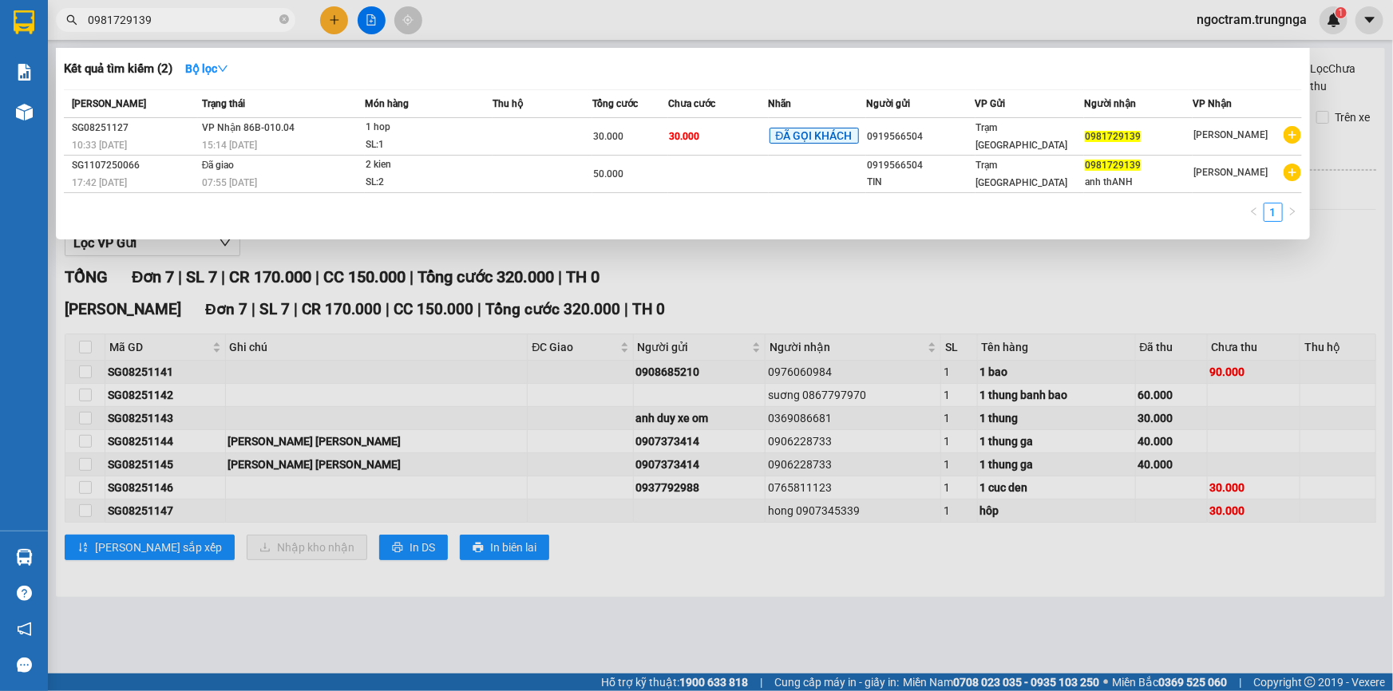
click at [255, 256] on div at bounding box center [696, 345] width 1393 height 691
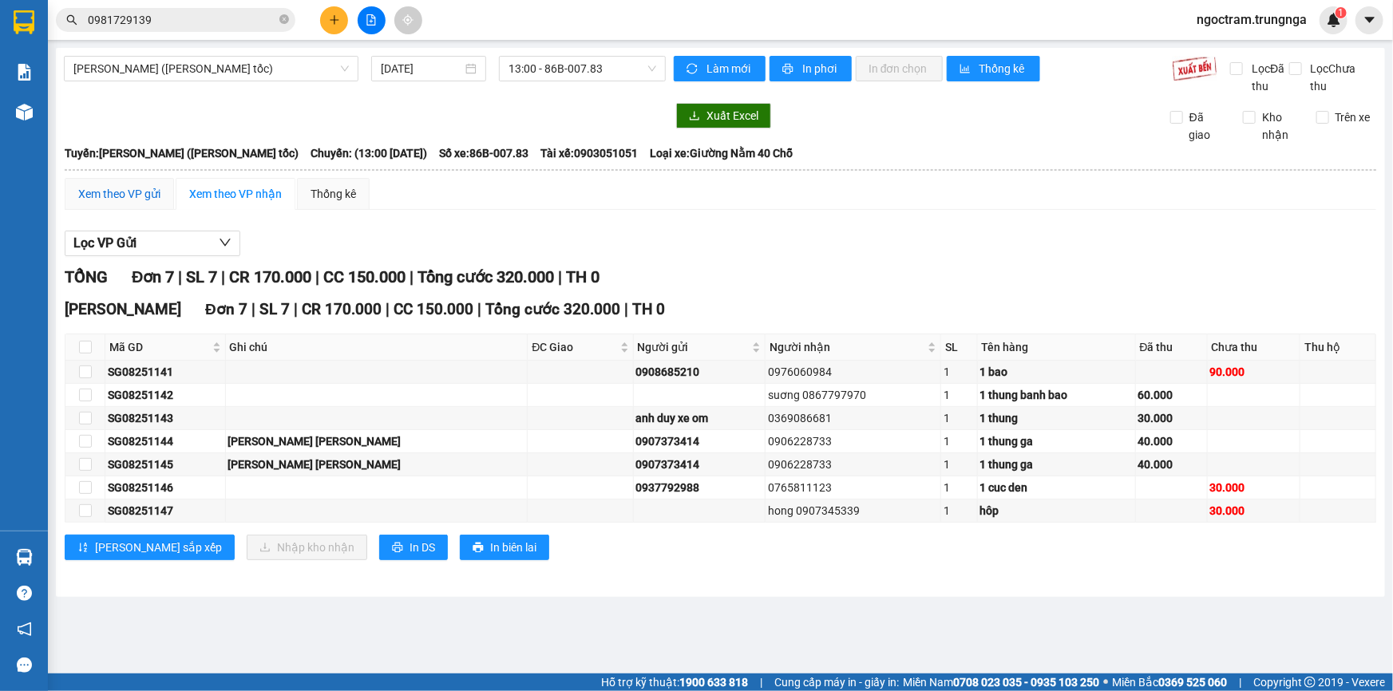
click at [142, 196] on div "Xem theo VP gửi" at bounding box center [119, 194] width 82 height 18
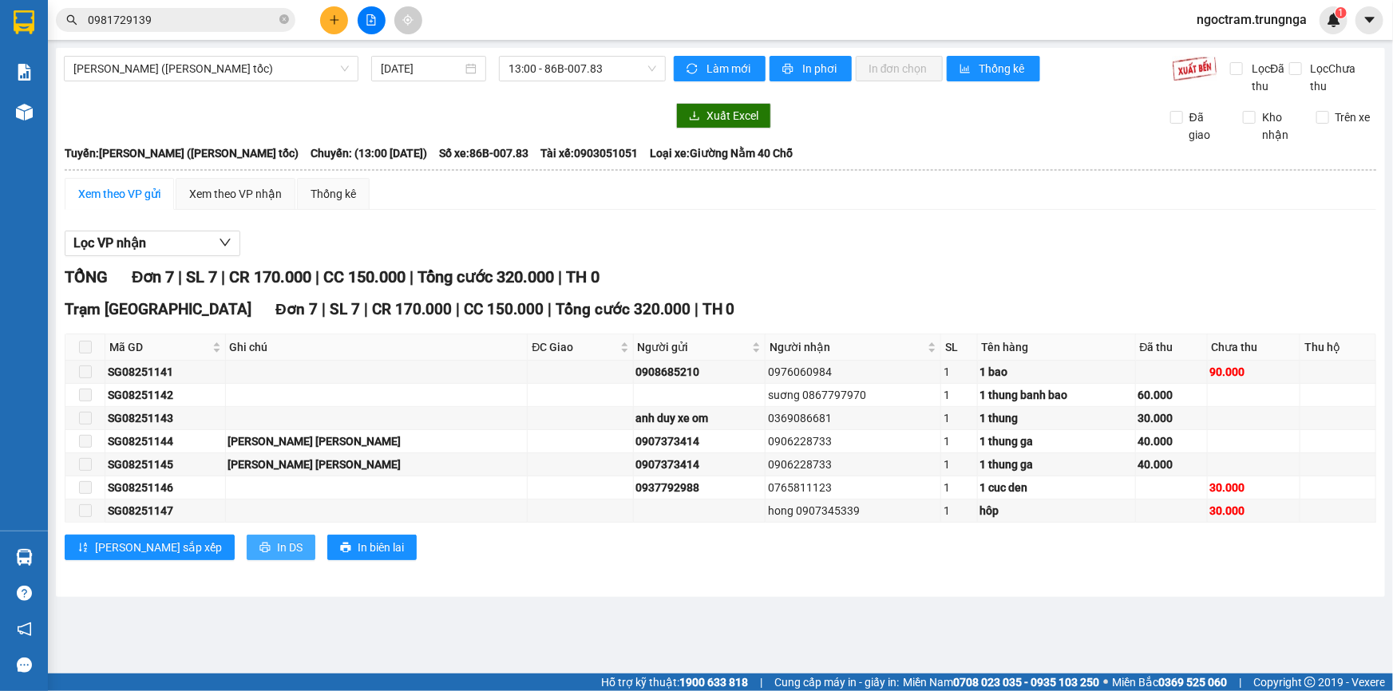
click at [277, 540] on span "In DS" at bounding box center [290, 548] width 26 height 18
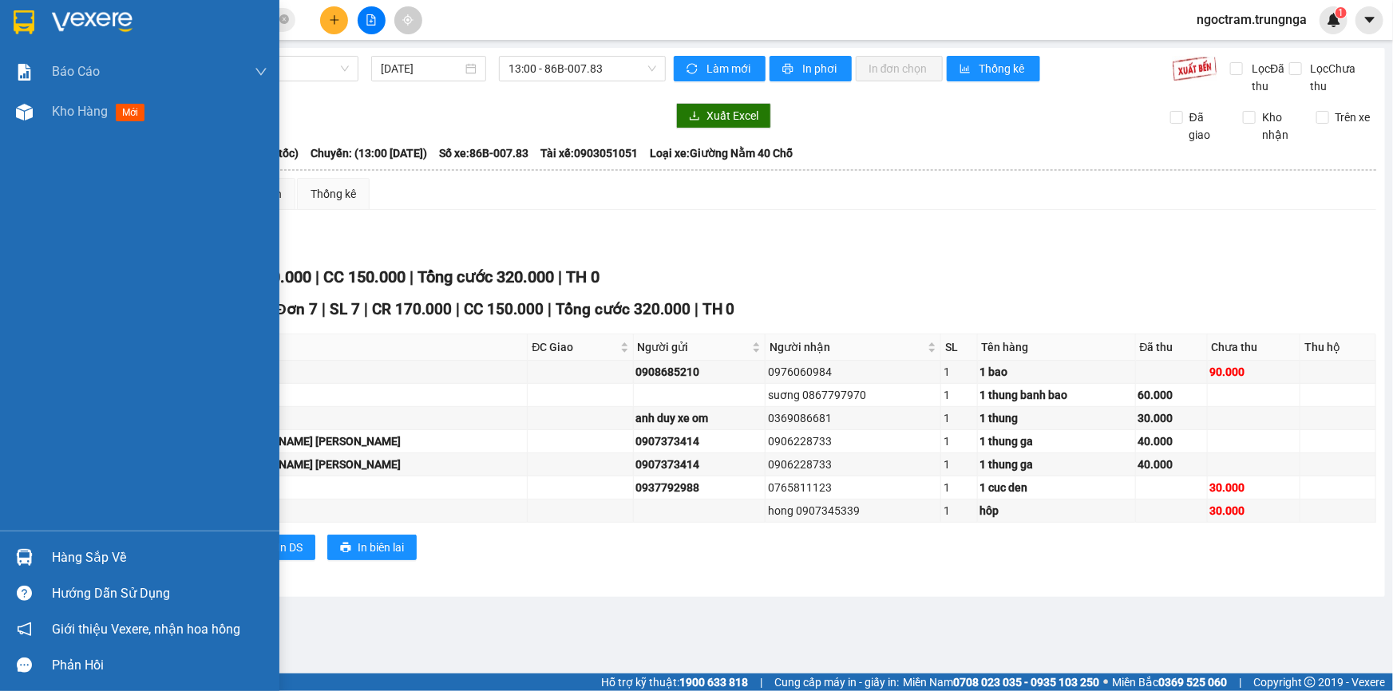
click at [121, 548] on div "Hàng sắp về" at bounding box center [159, 558] width 215 height 24
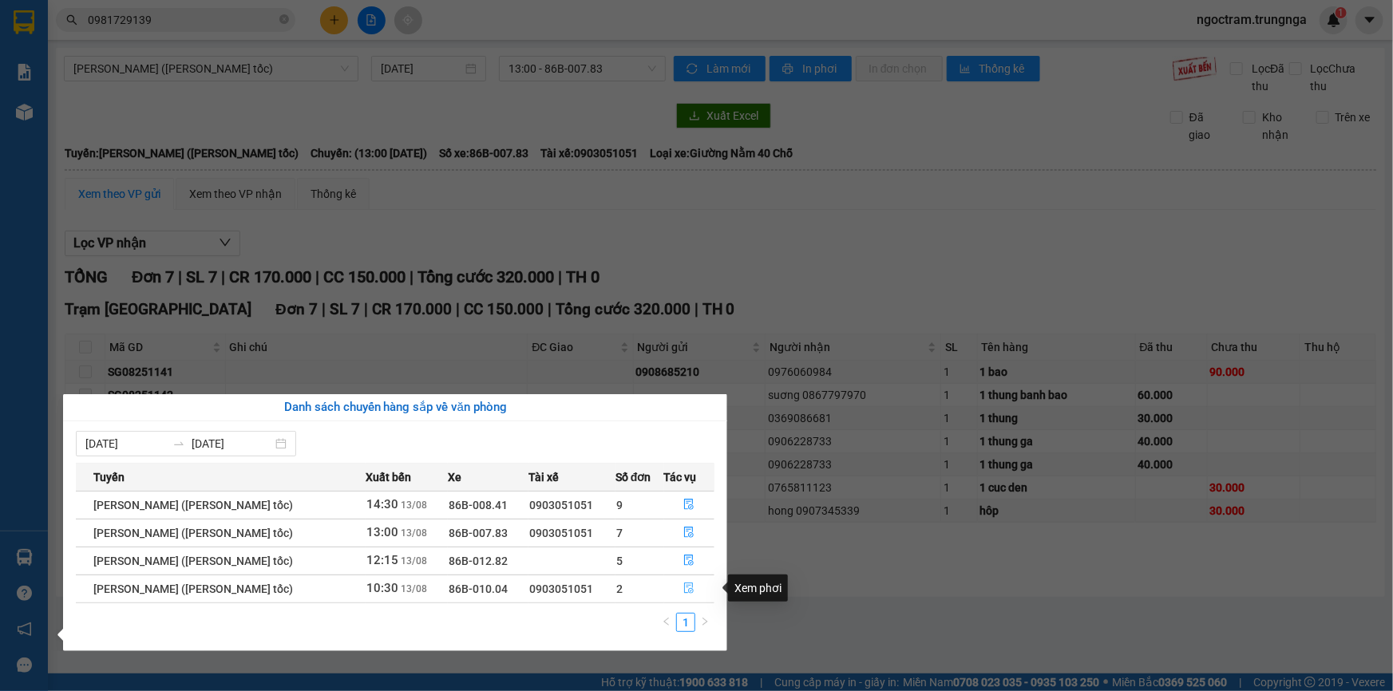
click at [691, 587] on icon "file-done" at bounding box center [688, 588] width 11 height 11
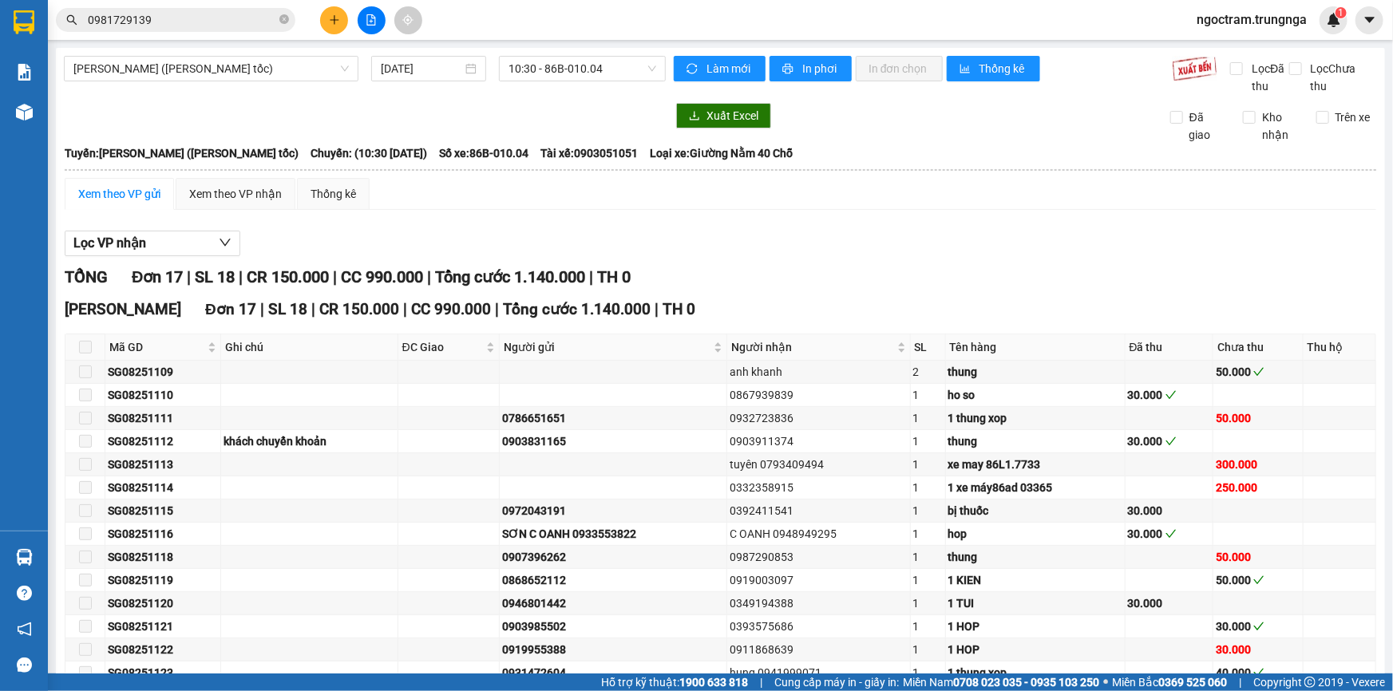
click at [86, 346] on span at bounding box center [85, 347] width 13 height 13
click at [89, 374] on span at bounding box center [85, 372] width 13 height 13
click at [79, 344] on span at bounding box center [85, 347] width 13 height 13
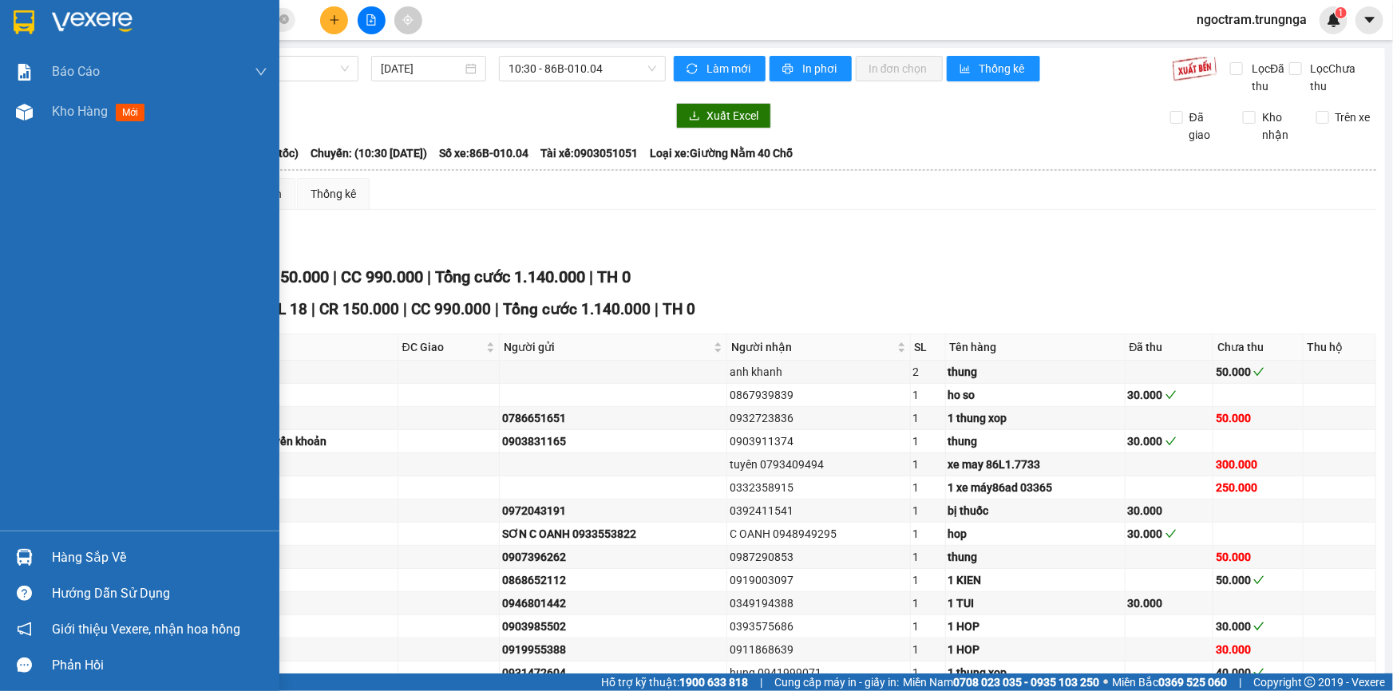
click at [38, 552] on div "Hàng sắp về" at bounding box center [139, 558] width 279 height 36
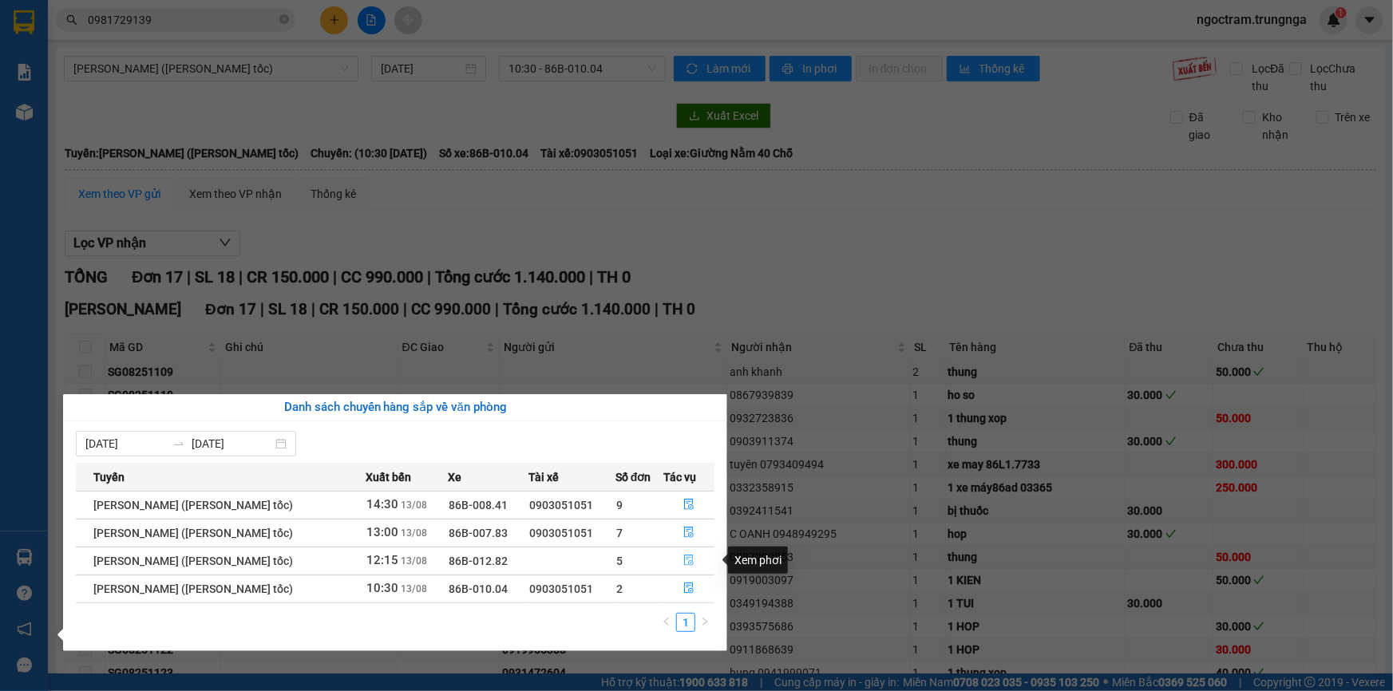
click at [690, 555] on icon "file-done" at bounding box center [690, 560] width 10 height 11
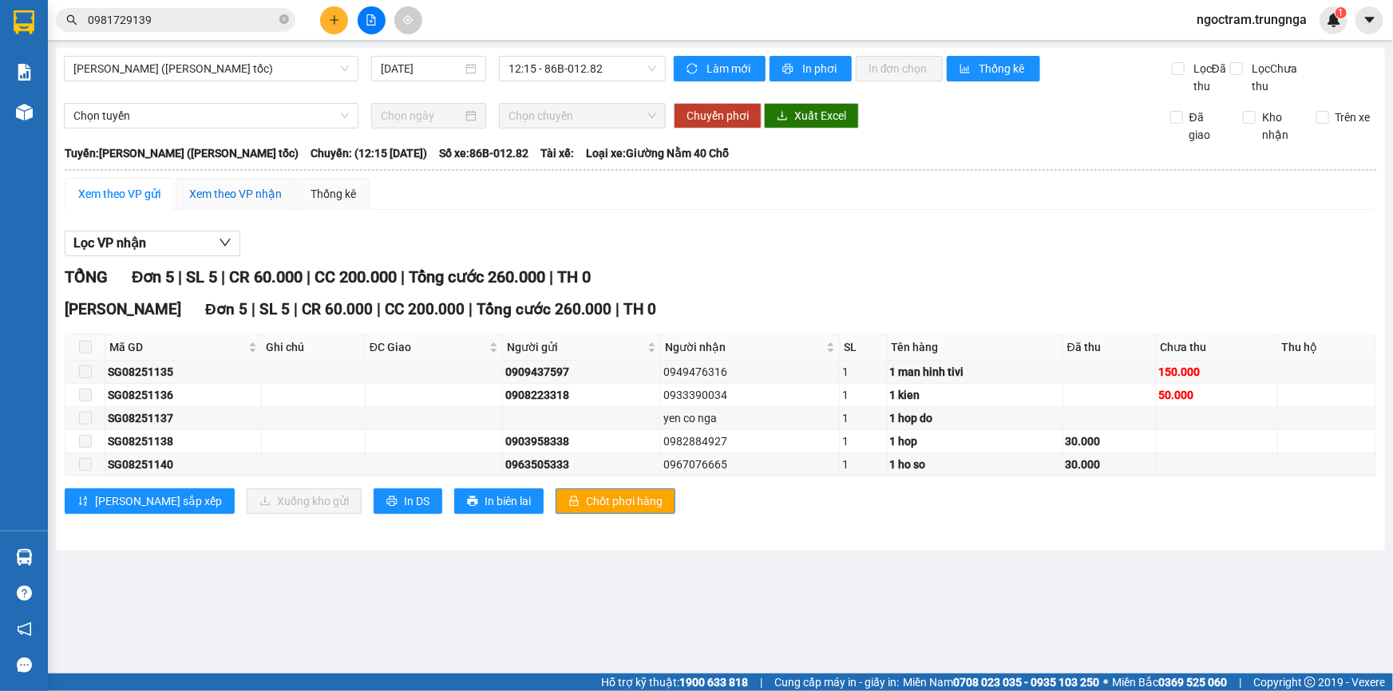
click at [204, 196] on div "Xem theo VP nhận" at bounding box center [235, 194] width 93 height 18
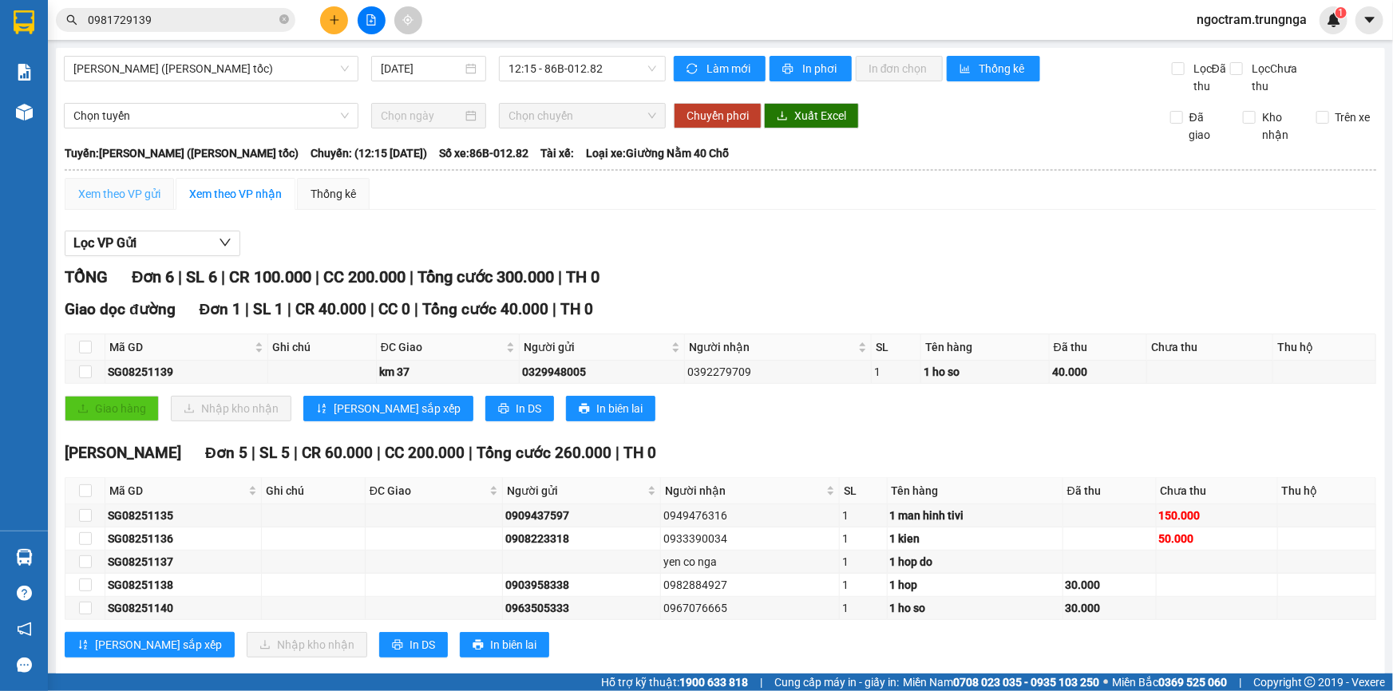
click at [136, 206] on div "Xem theo VP gửi" at bounding box center [119, 194] width 109 height 32
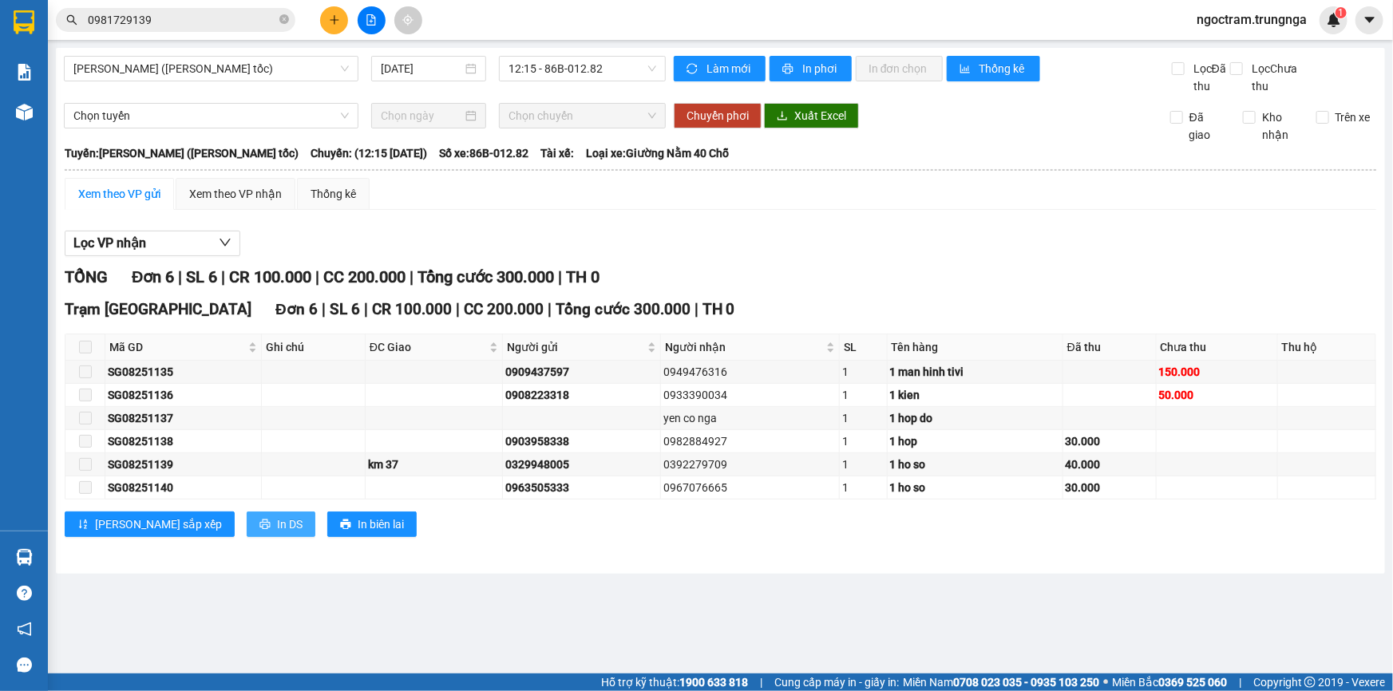
click at [277, 524] on span "In DS" at bounding box center [290, 525] width 26 height 18
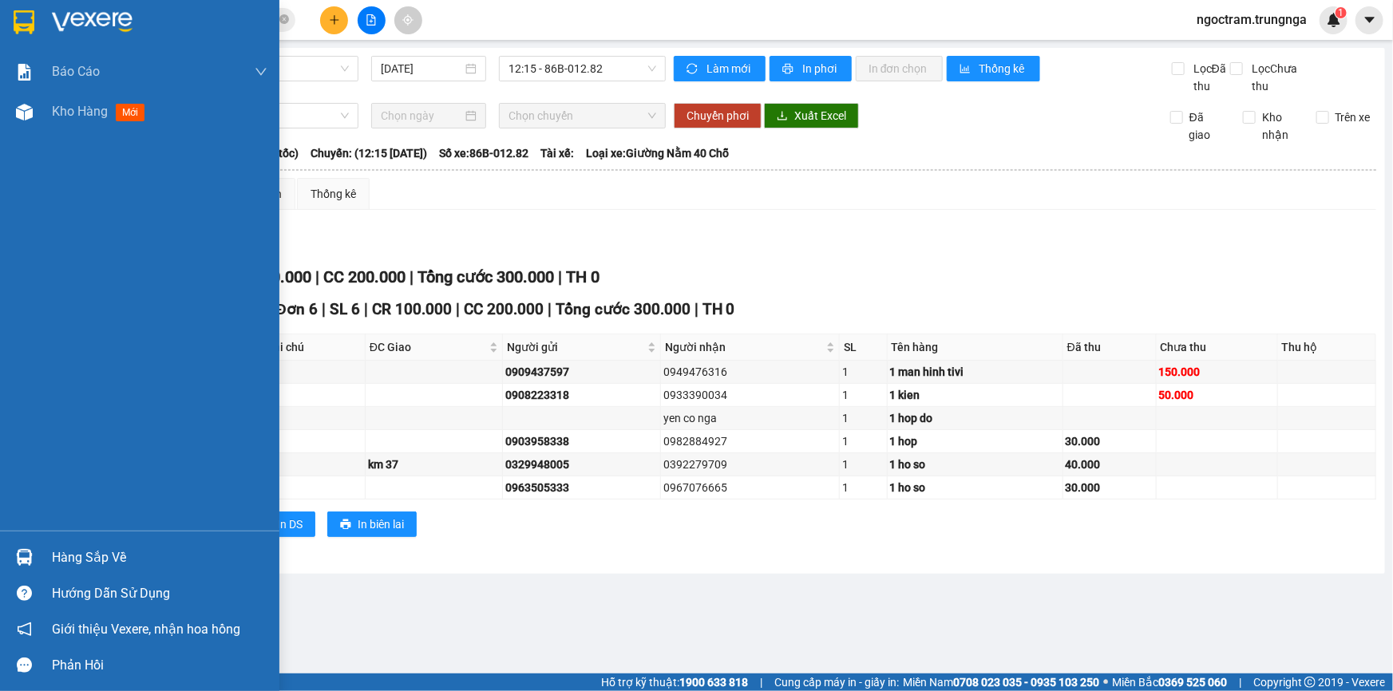
click at [69, 561] on div "Hàng sắp về" at bounding box center [159, 558] width 215 height 24
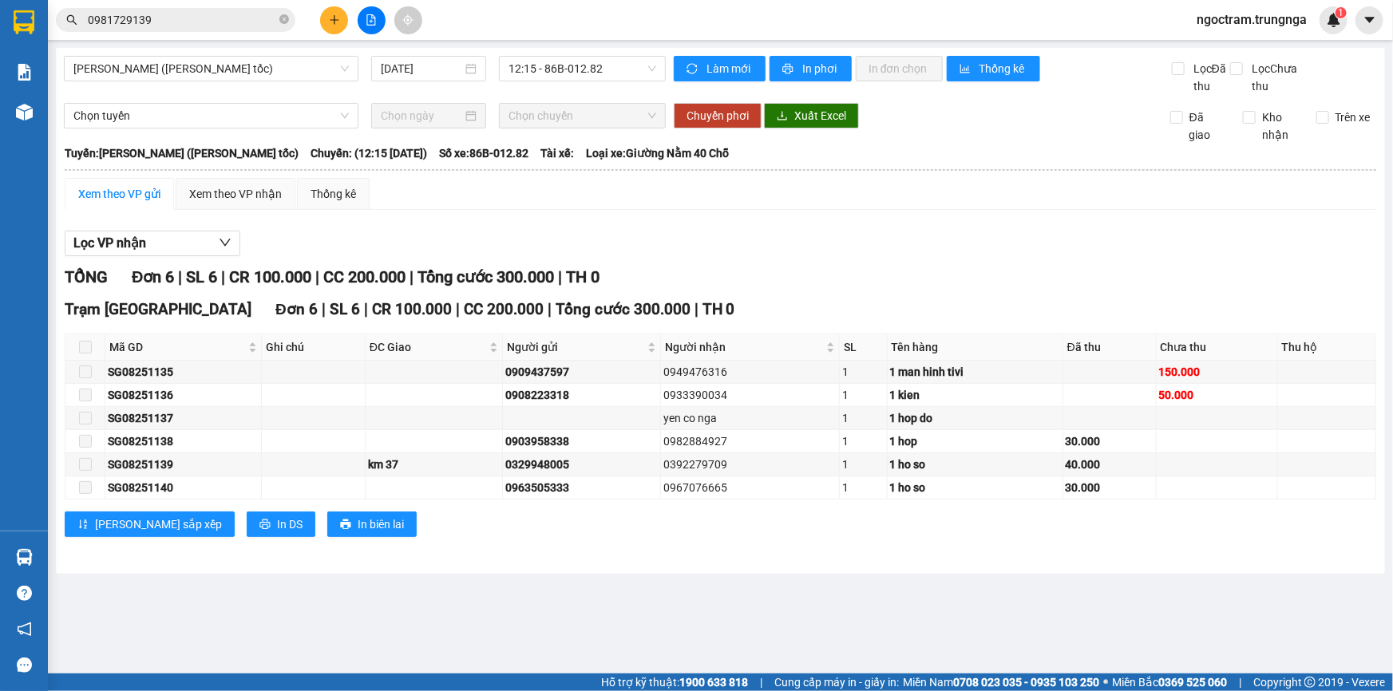
click at [698, 296] on section "Kết quả tìm kiếm ( 2 ) Bộ lọc Mã ĐH Trạng thái Món hàng Thu hộ Tổng cước Chưa c…" at bounding box center [696, 345] width 1393 height 691
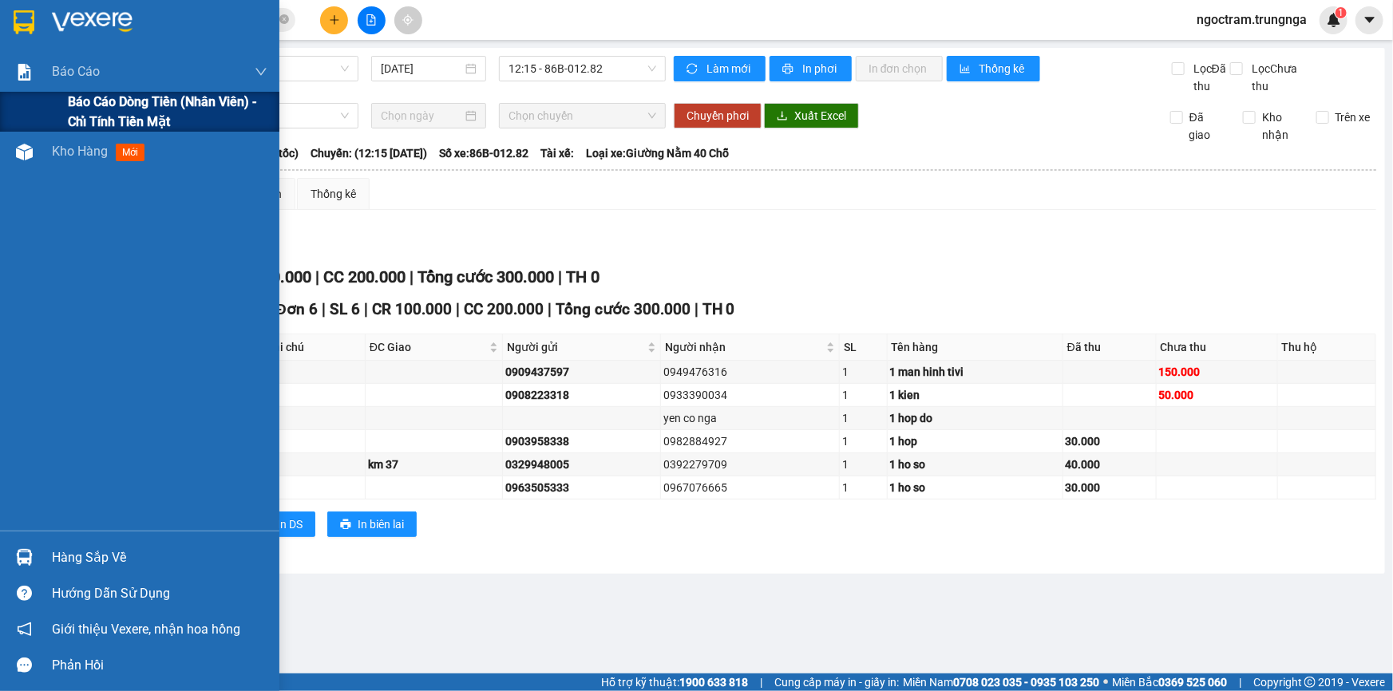
click at [84, 108] on span "Báo cáo dòng tiền (nhân viên) - chỉ tính tiền mặt" at bounding box center [168, 112] width 200 height 40
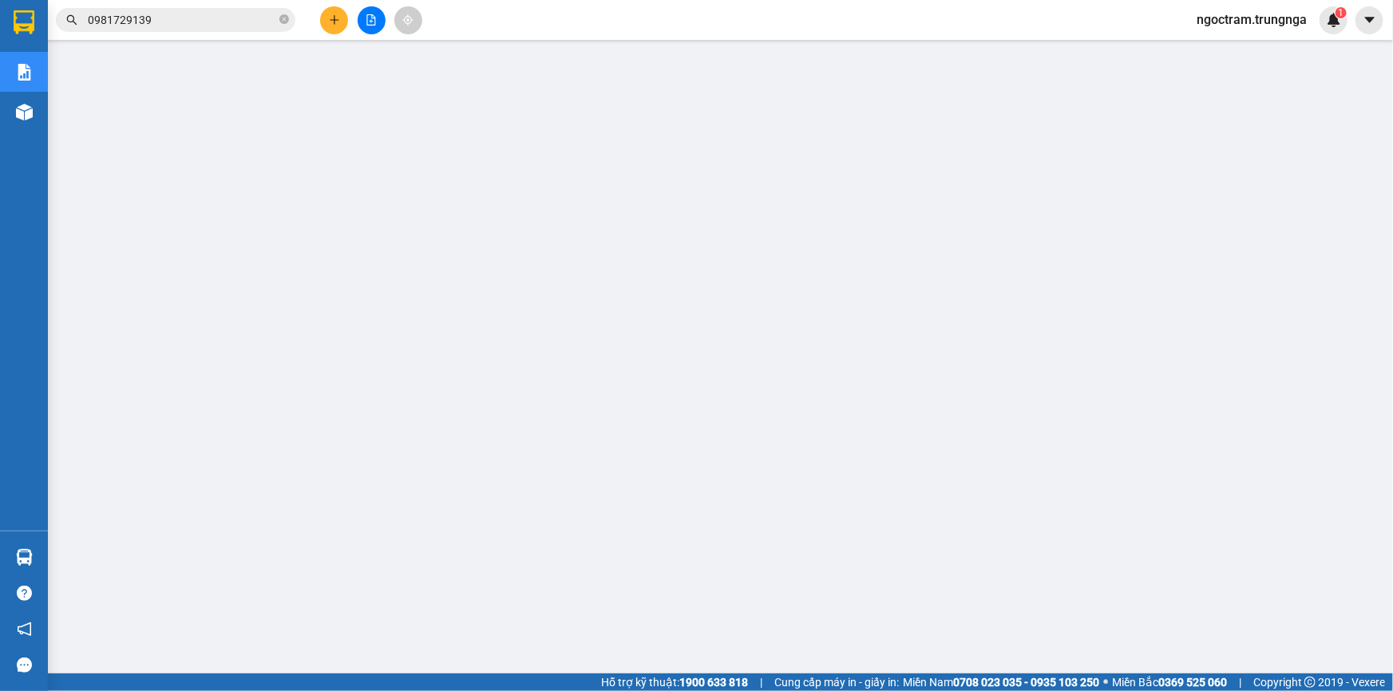
click at [158, 22] on input "0981729139" at bounding box center [182, 20] width 188 height 18
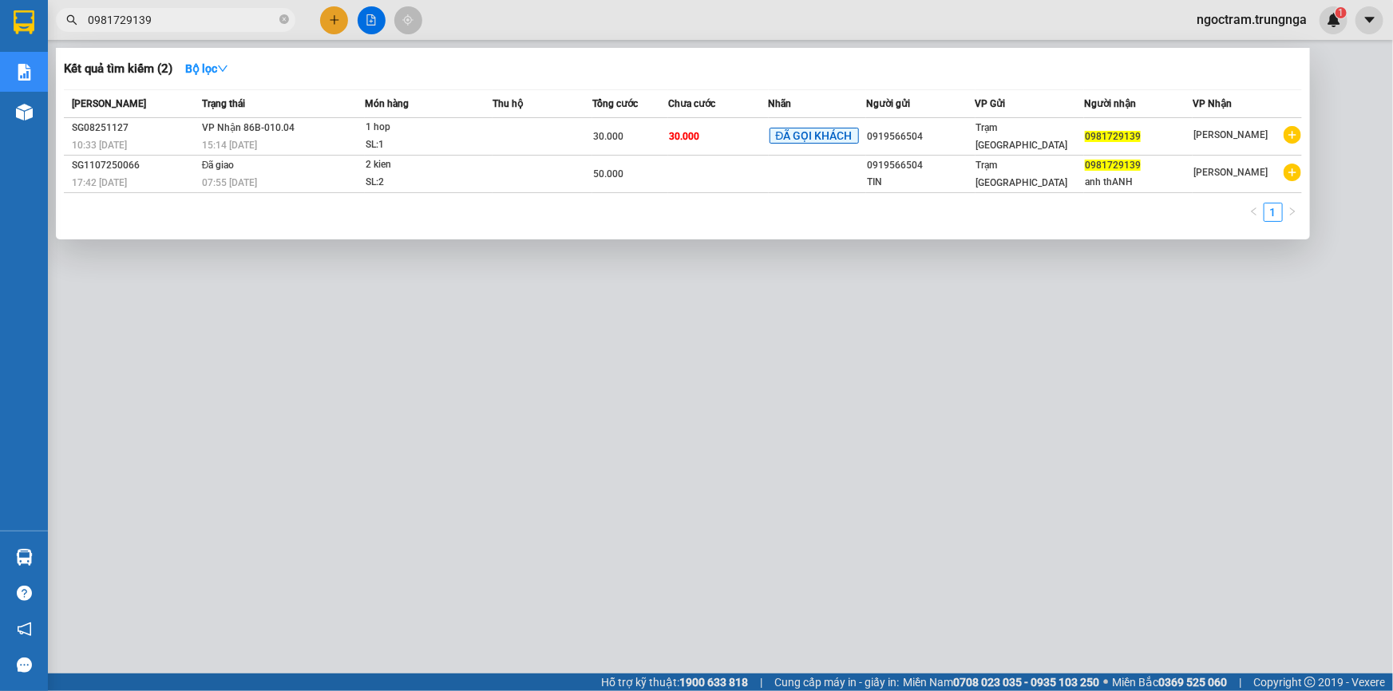
click at [158, 22] on input "0981729139" at bounding box center [182, 20] width 188 height 18
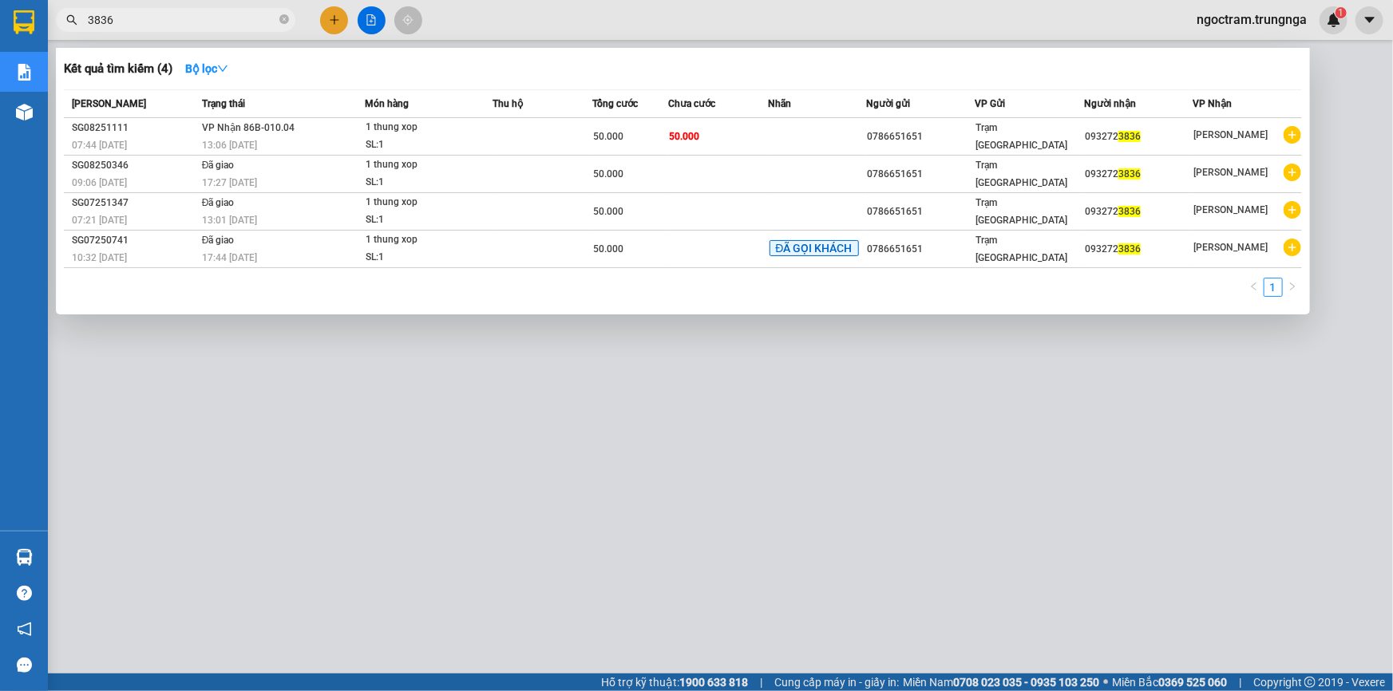
click at [135, 14] on input "3836" at bounding box center [182, 20] width 188 height 18
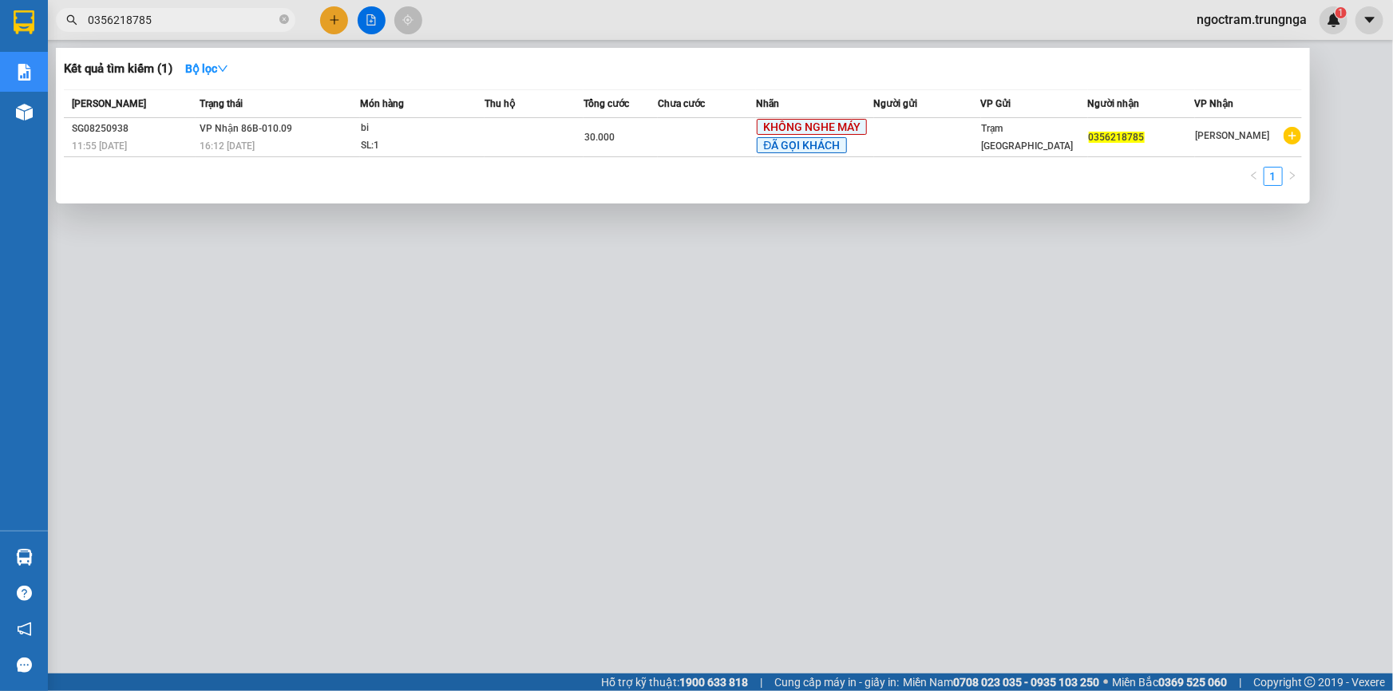
click at [159, 16] on input "0356218785" at bounding box center [182, 20] width 188 height 18
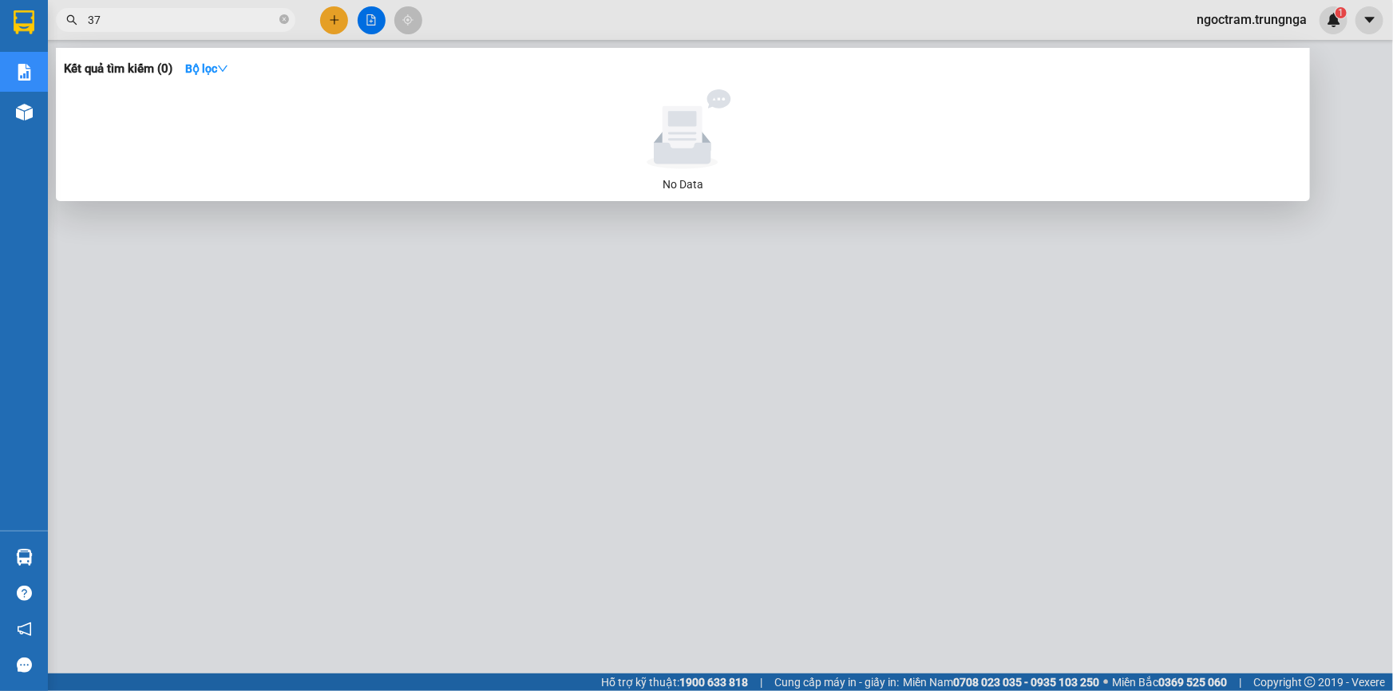
type input "3"
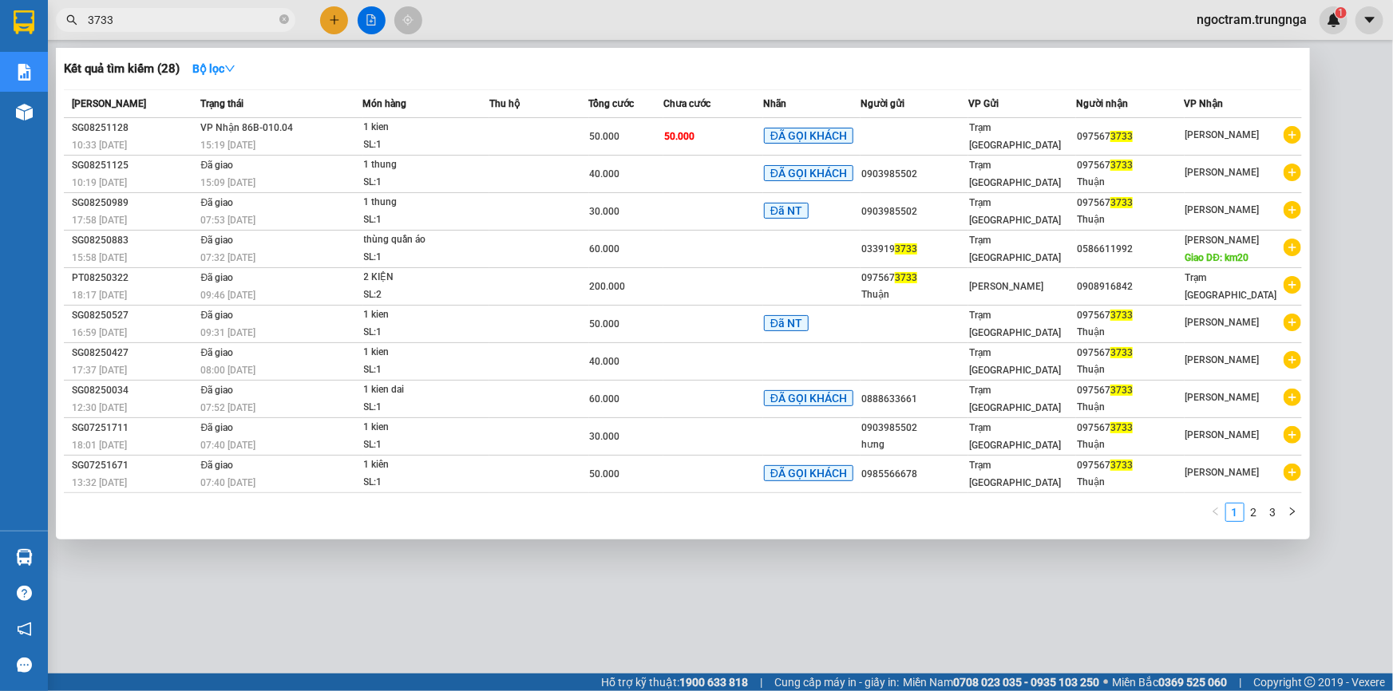
click at [142, 16] on input "3733" at bounding box center [182, 20] width 188 height 18
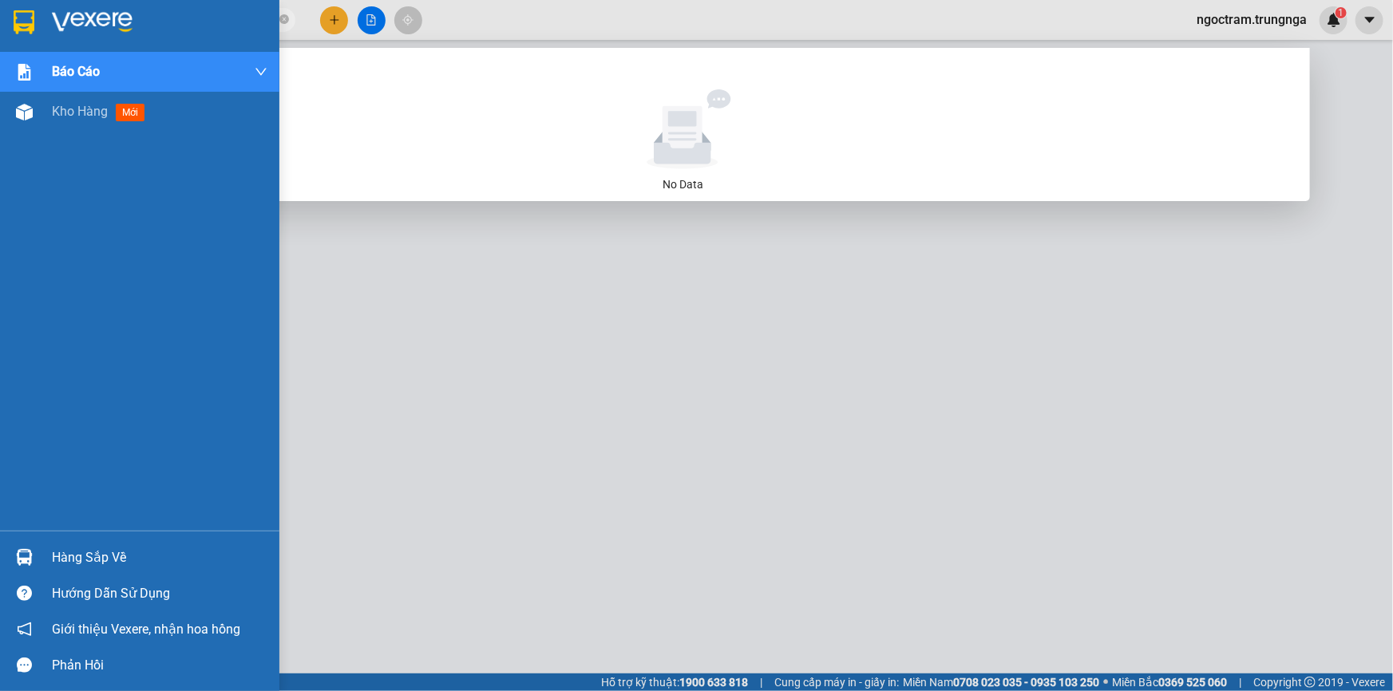
drag, startPoint x: 166, startPoint y: 18, endPoint x: 33, endPoint y: 18, distance: 133.3
click at [33, 18] on section "Kết quả tìm kiếm ( 0 ) Bộ lọc No Data 0795972886 ngoctram.trungnga 1 Báo cáo Bá…" at bounding box center [696, 345] width 1393 height 691
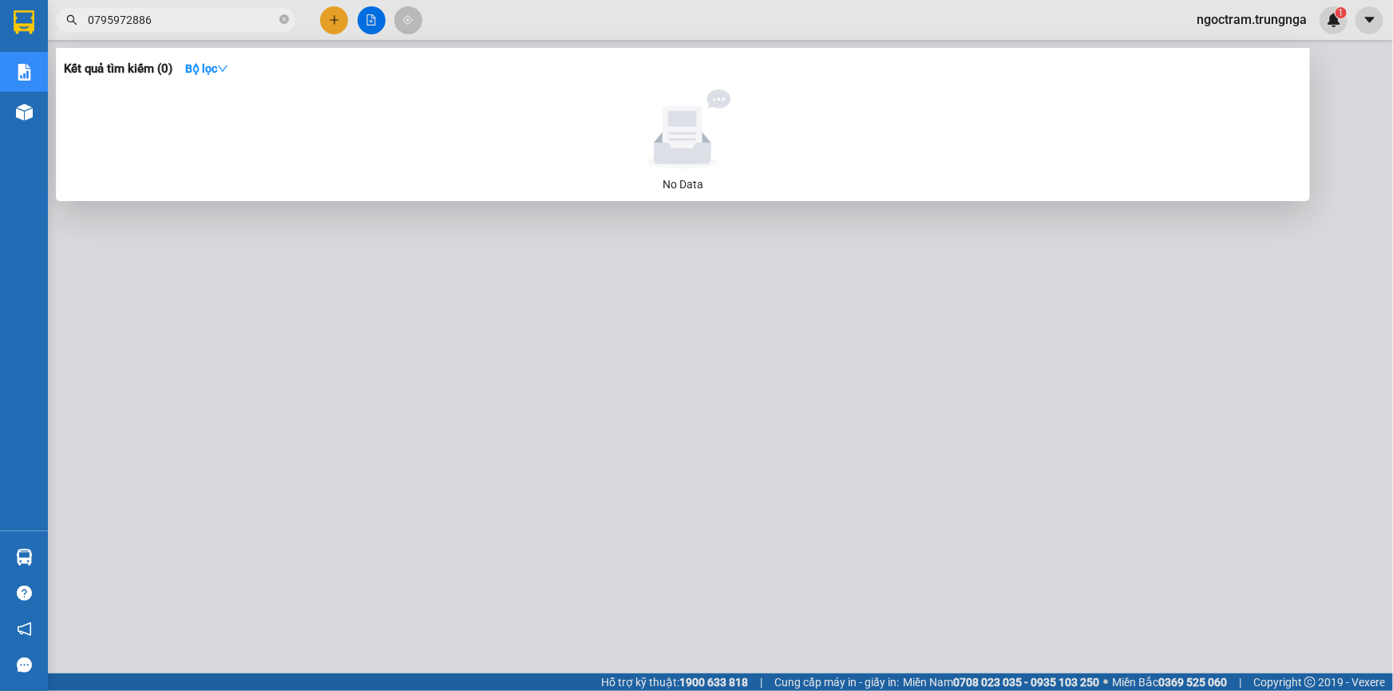
click at [180, 19] on input "0795972886" at bounding box center [182, 20] width 188 height 18
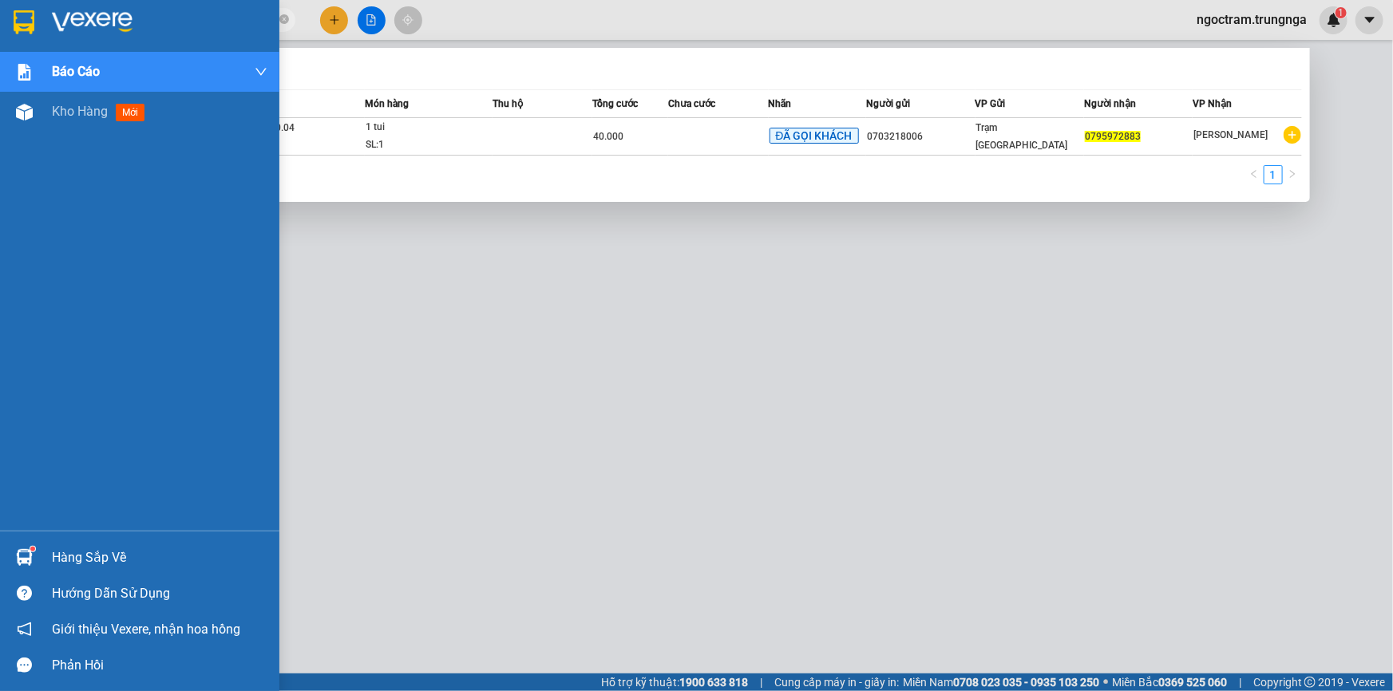
click at [95, 150] on div "Báo cáo Báo cáo dòng tiền (nhân viên) - chỉ tính tiền mặt Kho hàng mới" at bounding box center [139, 291] width 279 height 479
click at [85, 119] on span "Kho hàng" at bounding box center [80, 111] width 56 height 15
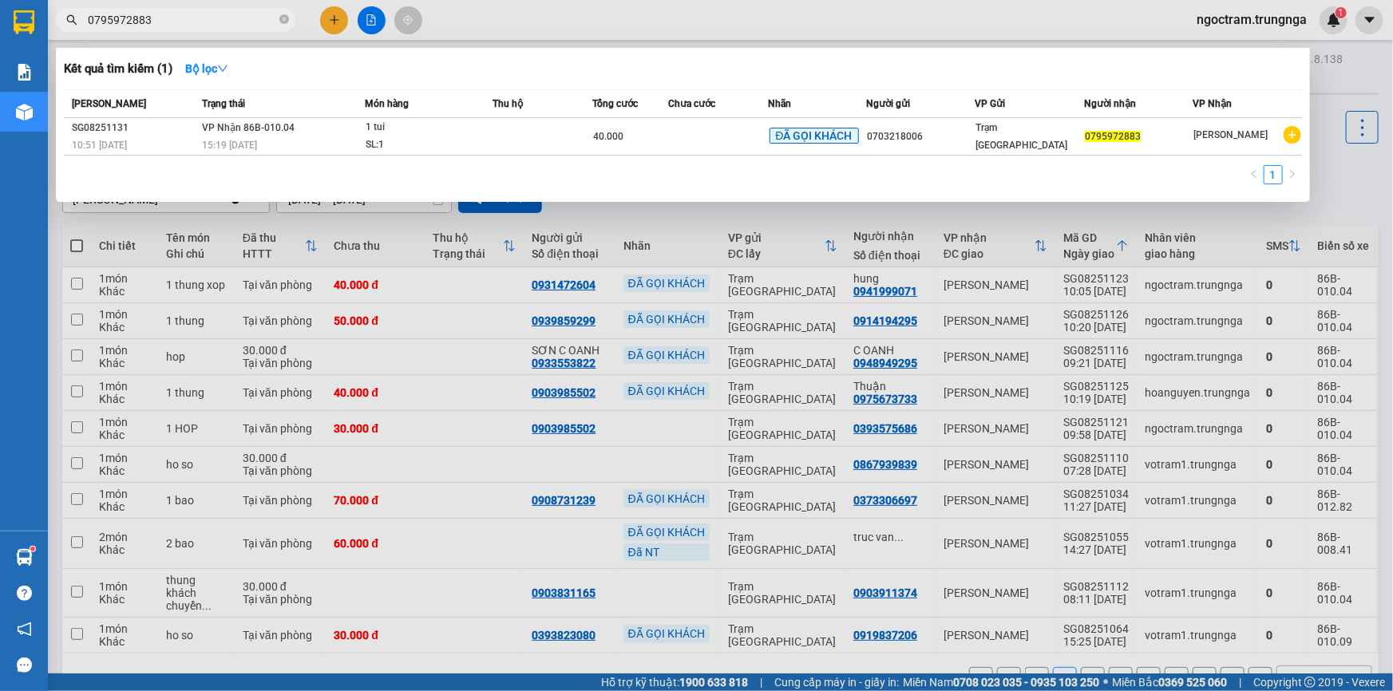
click at [483, 8] on div at bounding box center [696, 345] width 1393 height 691
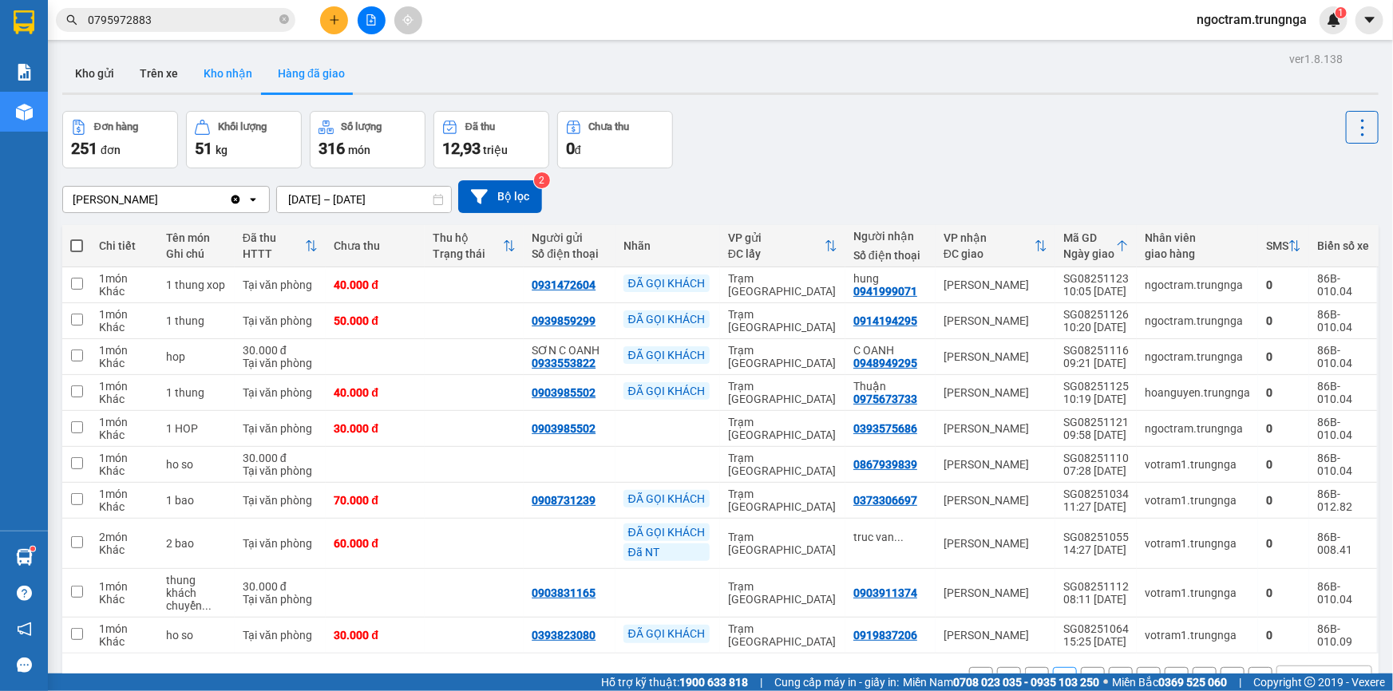
click at [218, 73] on button "Kho nhận" at bounding box center [228, 73] width 74 height 38
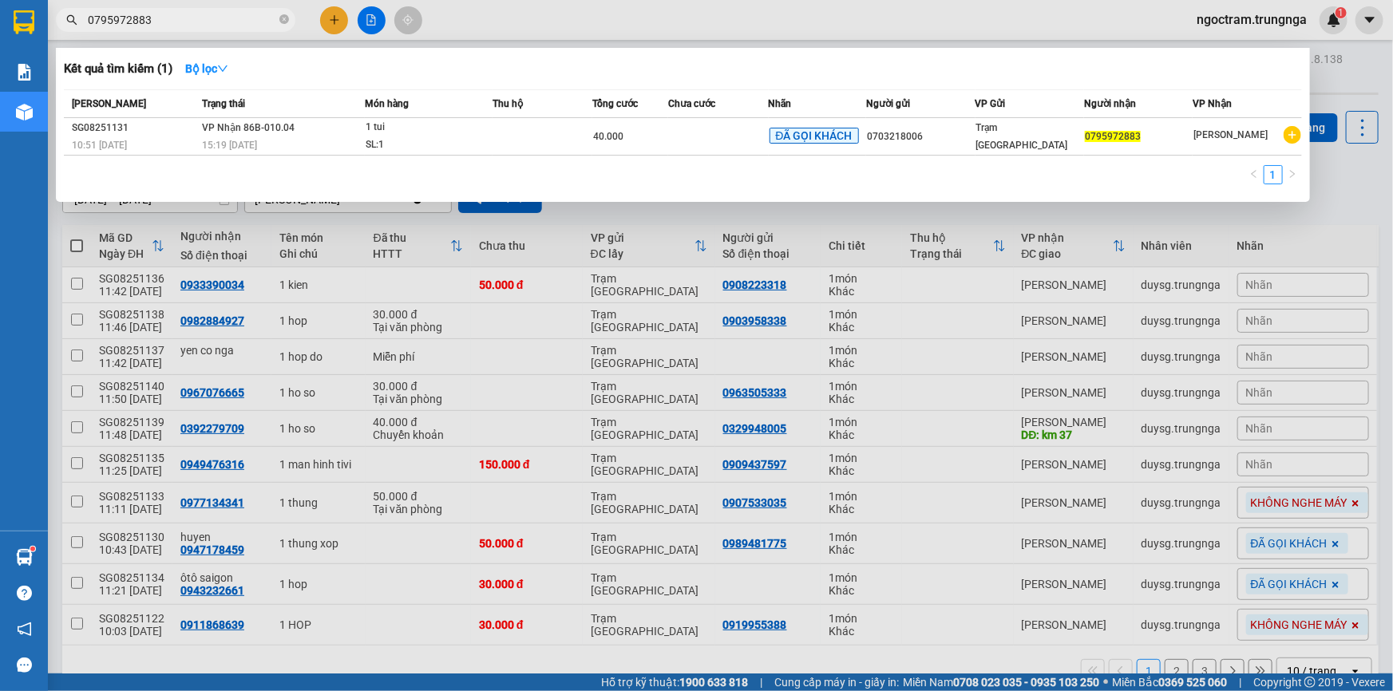
click at [194, 17] on input "0795972883" at bounding box center [182, 20] width 188 height 18
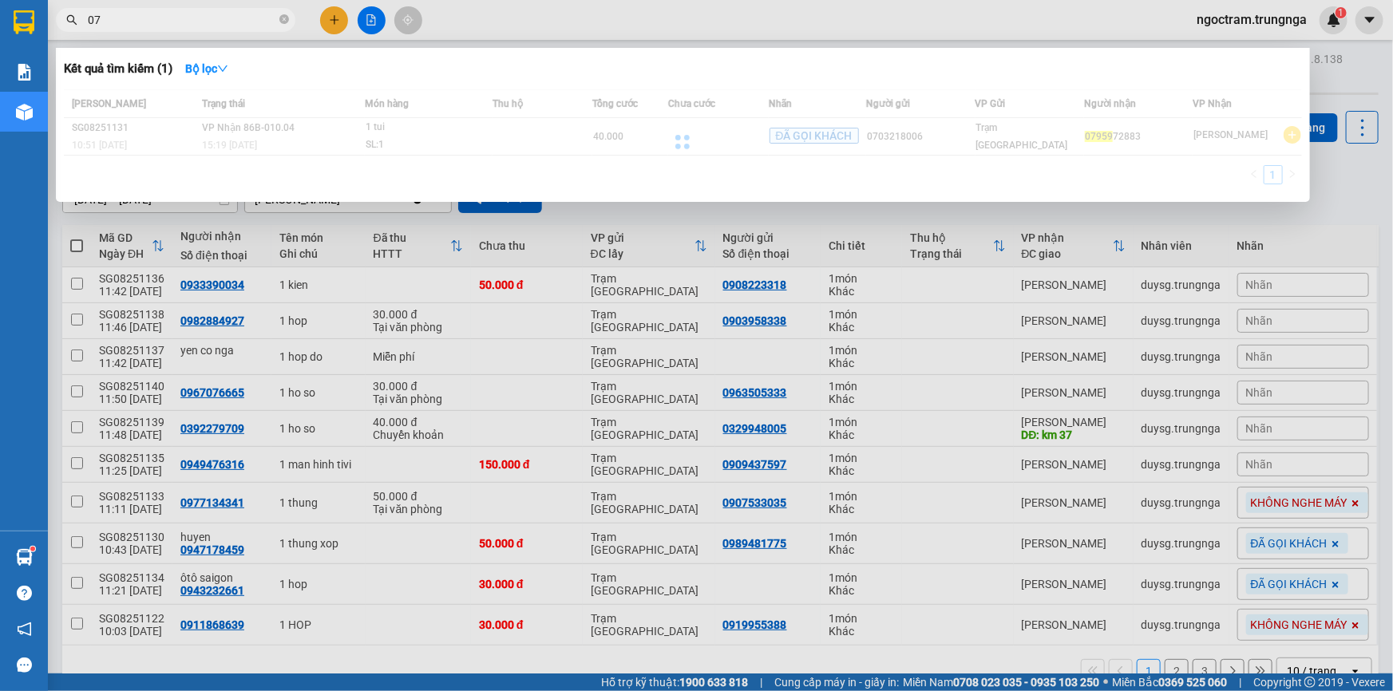
type input "0"
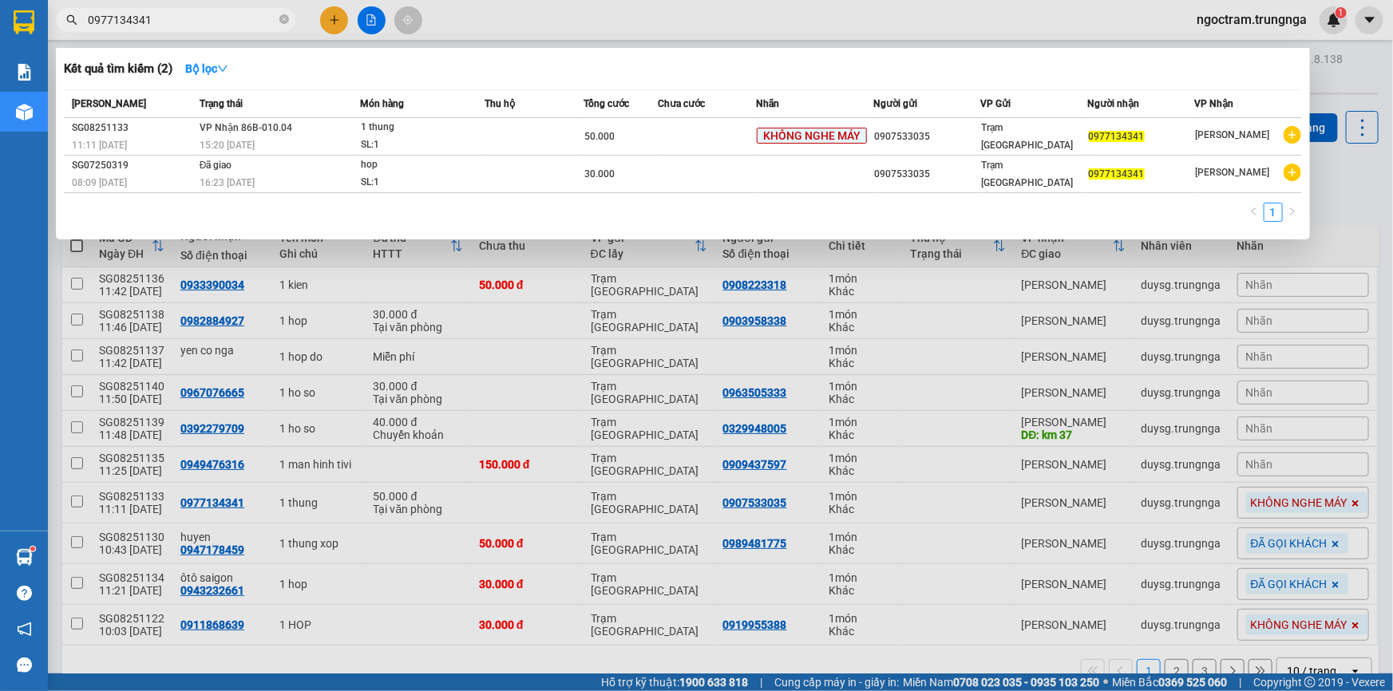
click at [227, 18] on input "0977134341" at bounding box center [182, 20] width 188 height 18
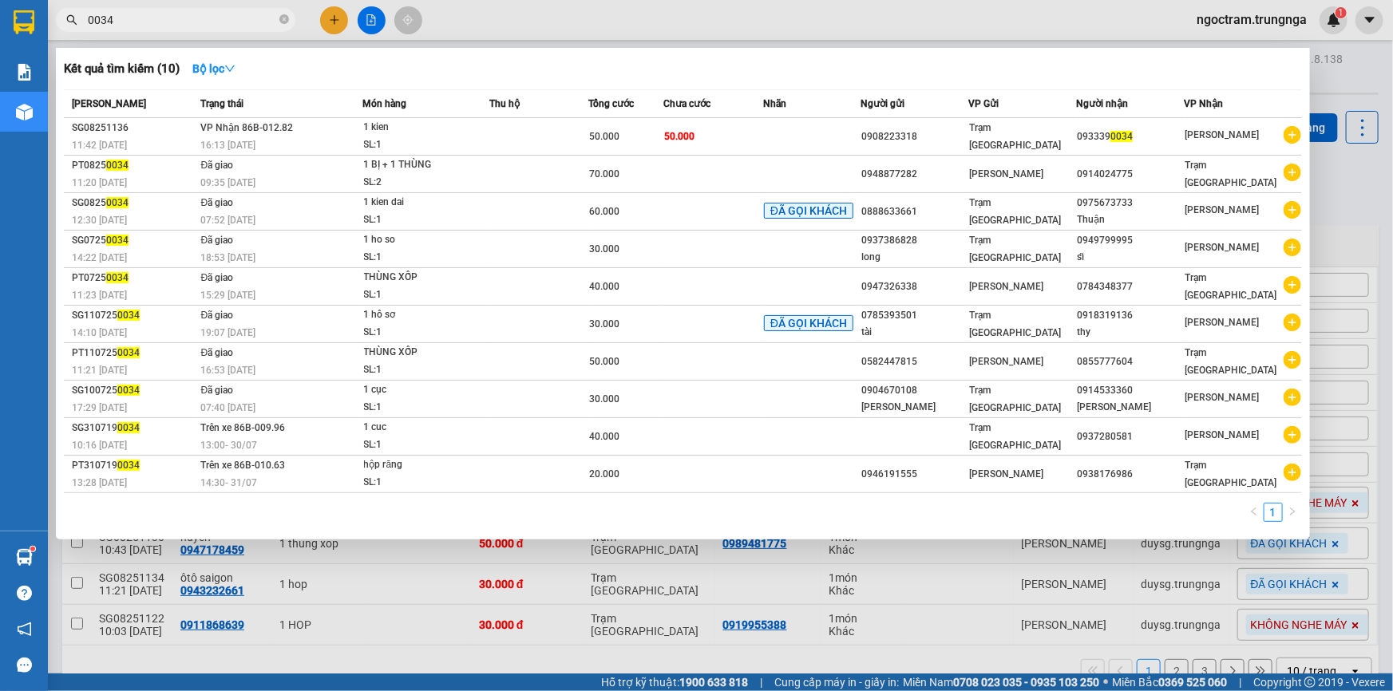
click at [245, 23] on input "0034" at bounding box center [182, 20] width 188 height 18
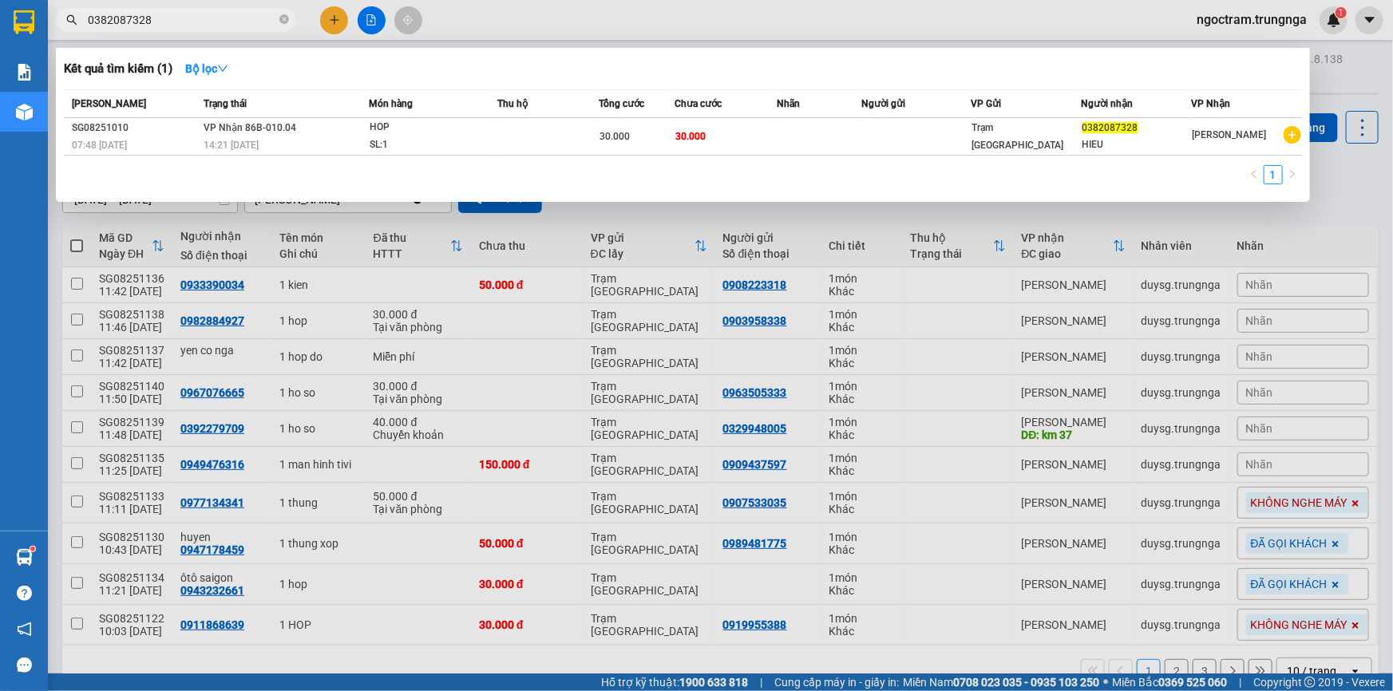
click at [536, 374] on div at bounding box center [696, 345] width 1393 height 691
click at [176, 23] on input "0382087328" at bounding box center [182, 20] width 188 height 18
type input "4"
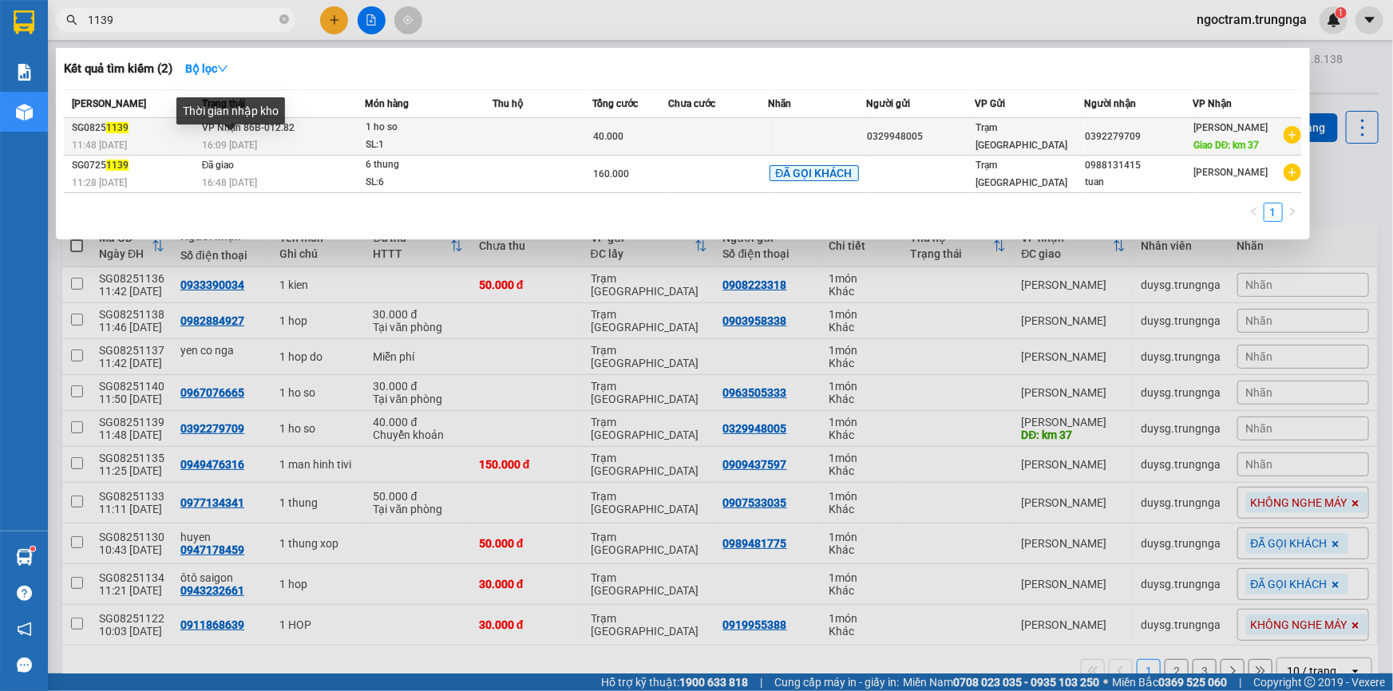
type input "1139"
click at [251, 140] on span "16:09 - 13/08" at bounding box center [229, 145] width 55 height 11
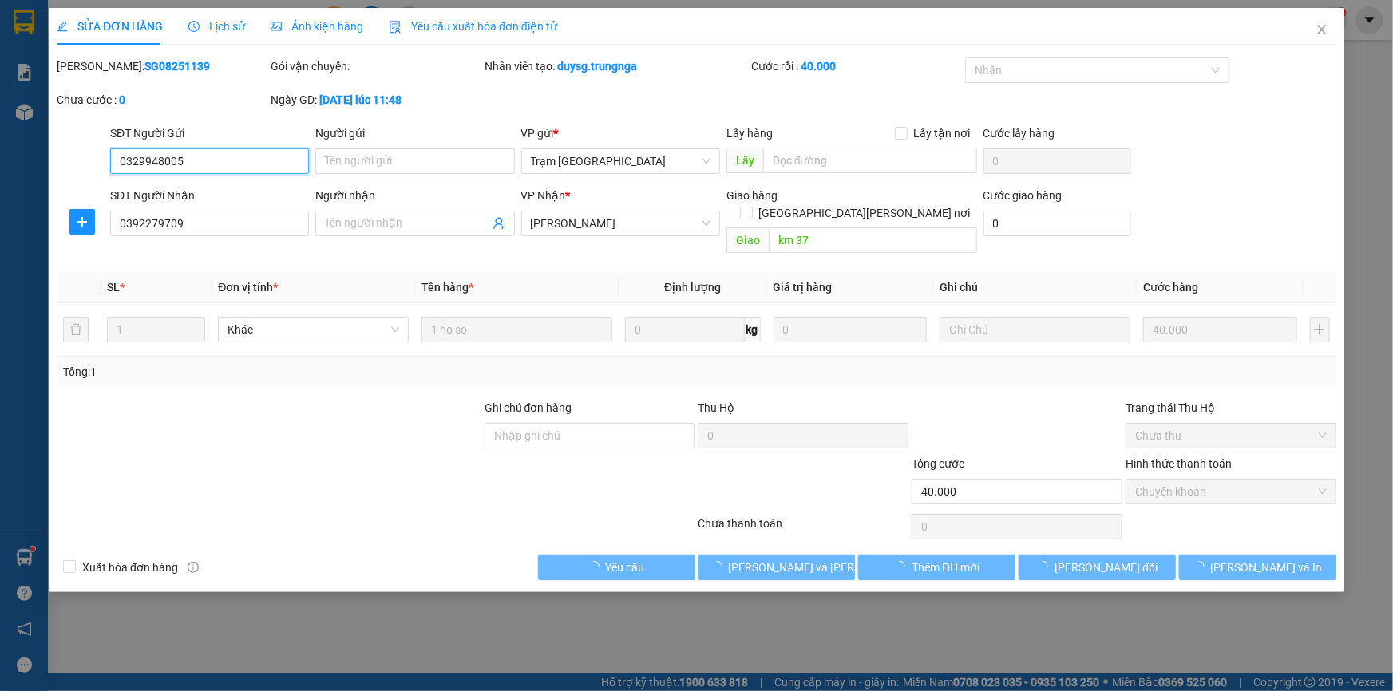
type input "0329948005"
type input "0392279709"
type input "km 37"
type input "40.000"
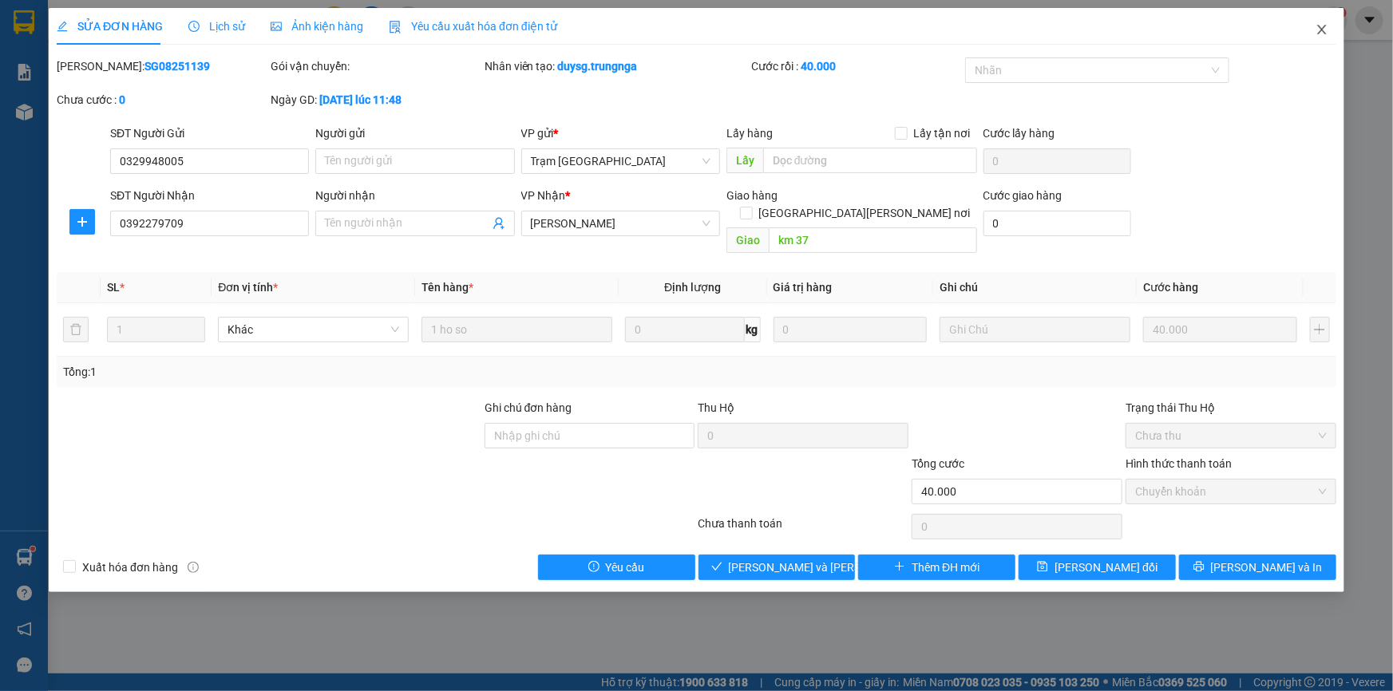
click at [1325, 32] on icon "close" at bounding box center [1321, 29] width 13 height 13
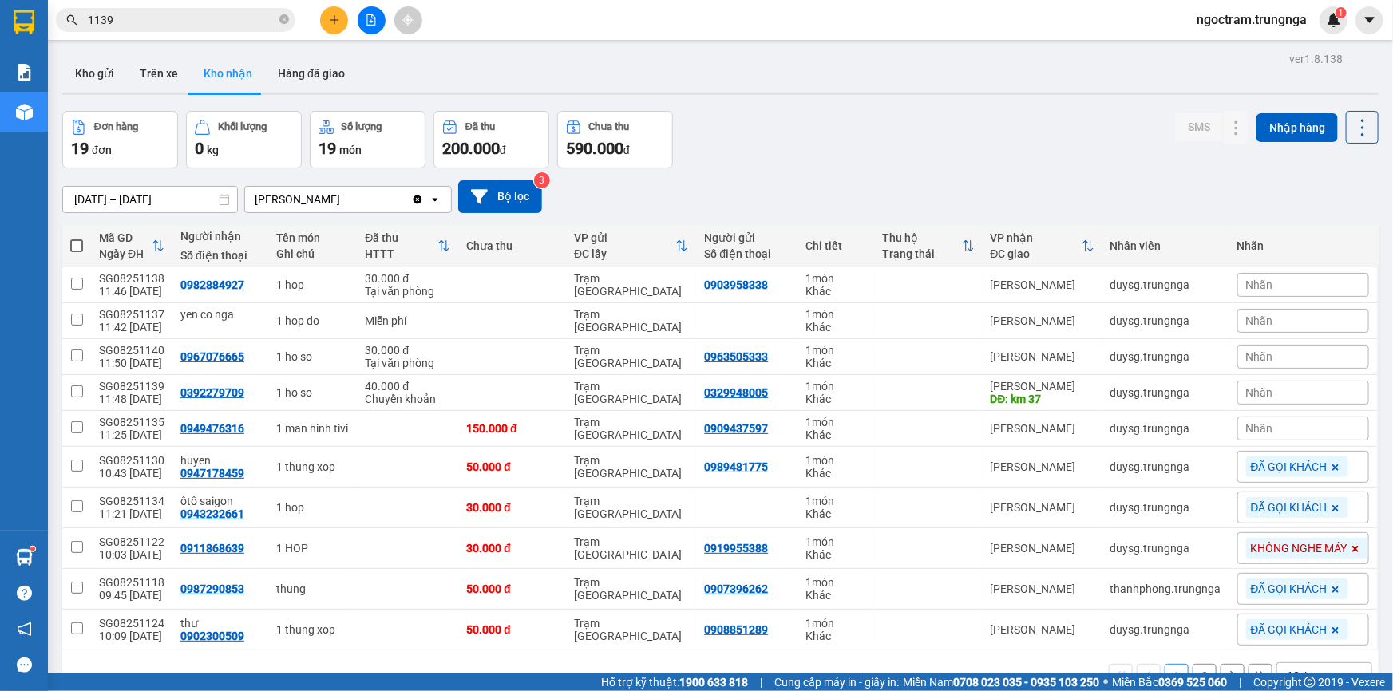
click at [145, 16] on input "1139" at bounding box center [182, 20] width 188 height 18
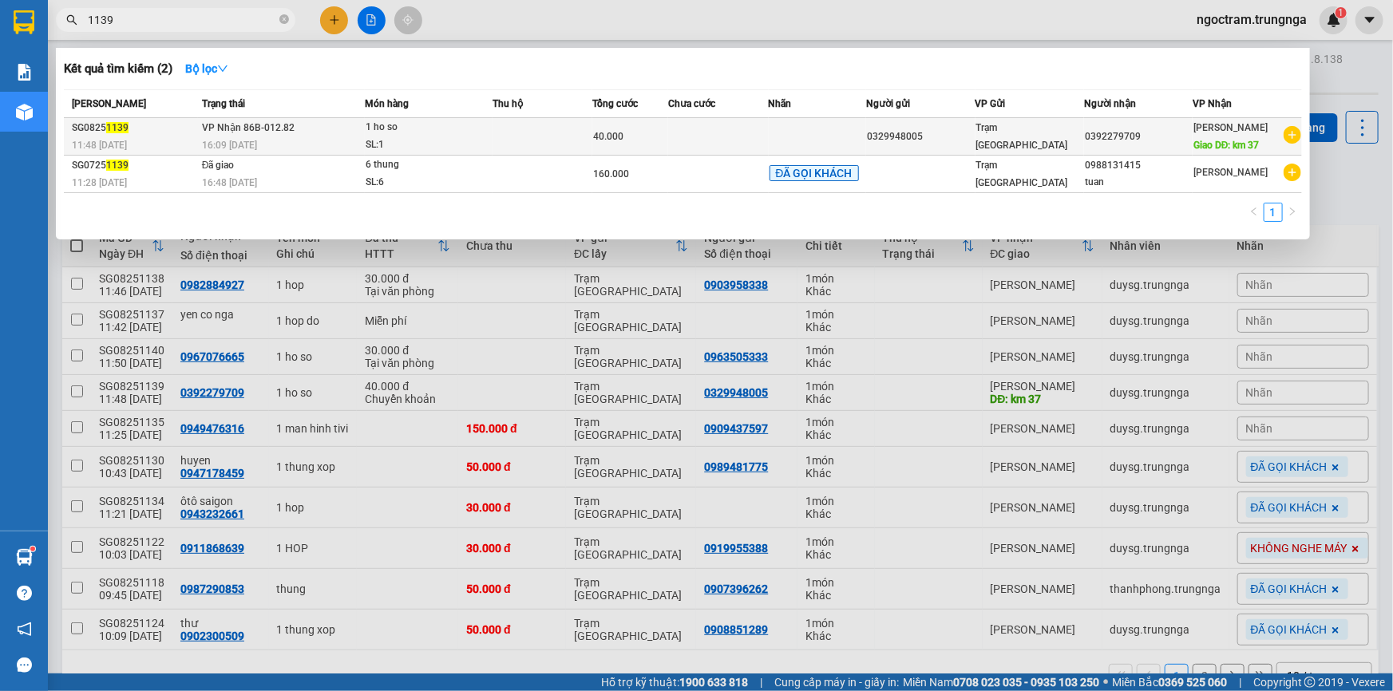
click at [1179, 138] on div "0392279709" at bounding box center [1138, 136] width 107 height 17
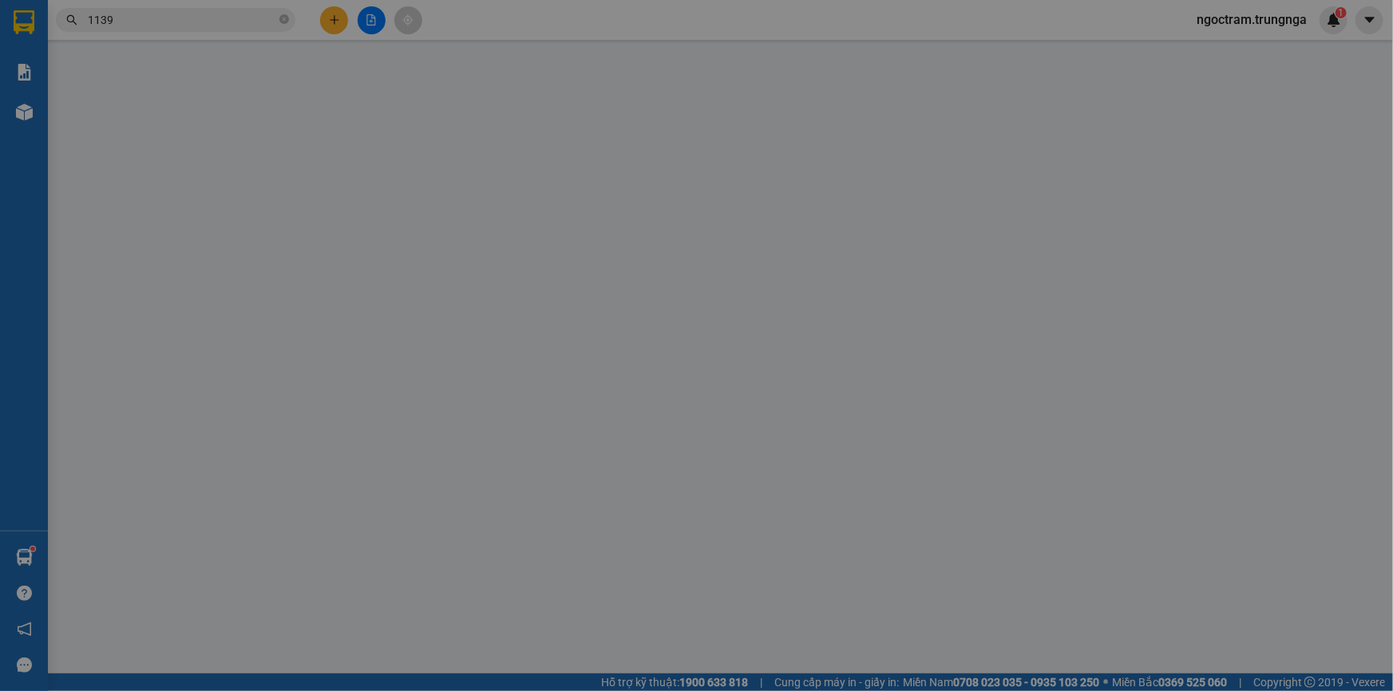
type input "0329948005"
type input "0392279709"
type input "km 37"
type input "40.000"
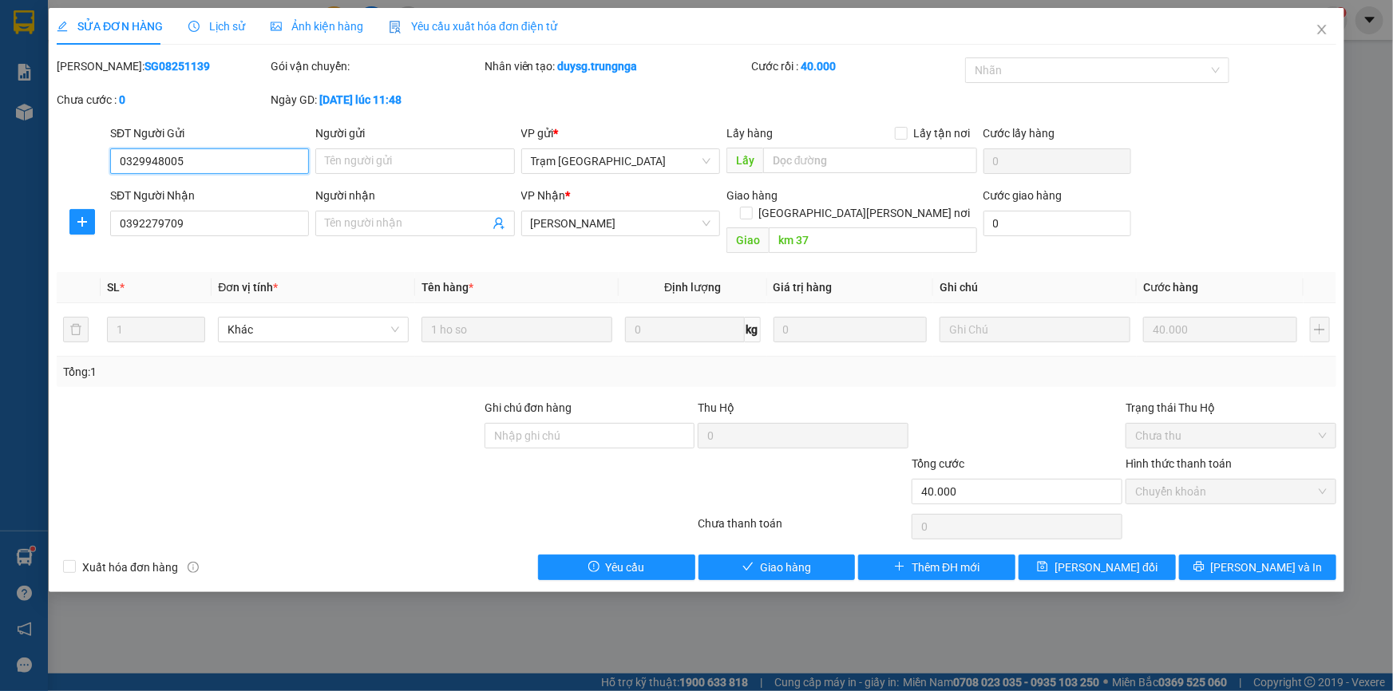
click at [1204, 481] on span "Chuyển khoản" at bounding box center [1231, 492] width 192 height 24
click at [1250, 480] on span "Chuyển khoản" at bounding box center [1231, 492] width 192 height 24
click at [1218, 424] on span "Chưa thu" at bounding box center [1231, 436] width 192 height 24
click at [1322, 30] on icon "close" at bounding box center [1321, 30] width 9 height 10
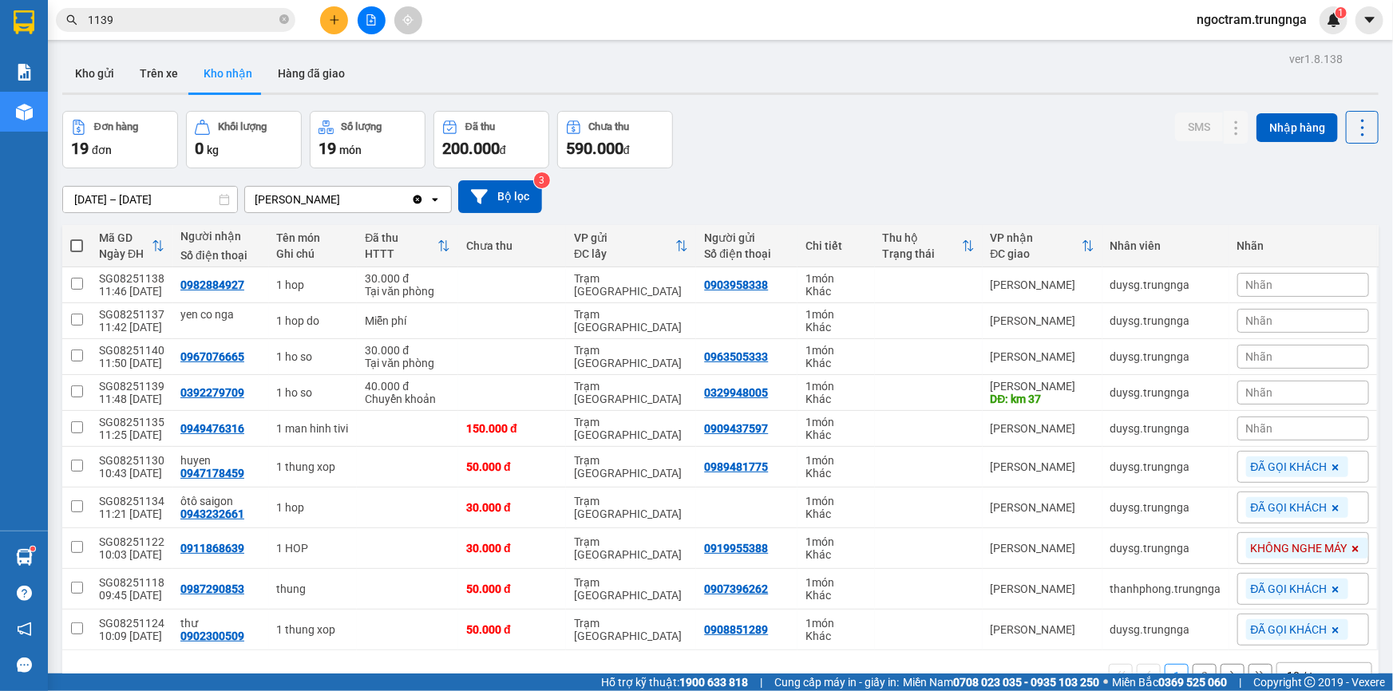
click at [163, 23] on input "1139" at bounding box center [182, 20] width 188 height 18
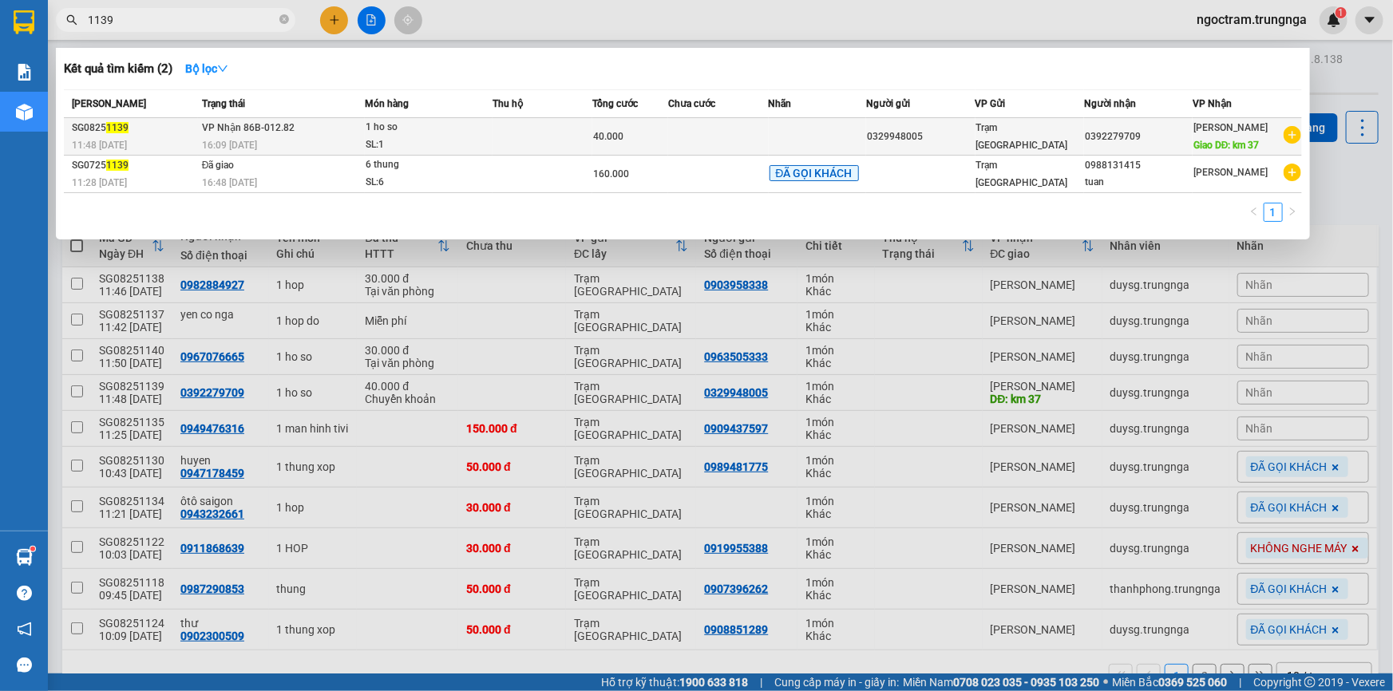
click at [1291, 135] on icon "plus-circle" at bounding box center [1292, 135] width 18 height 18
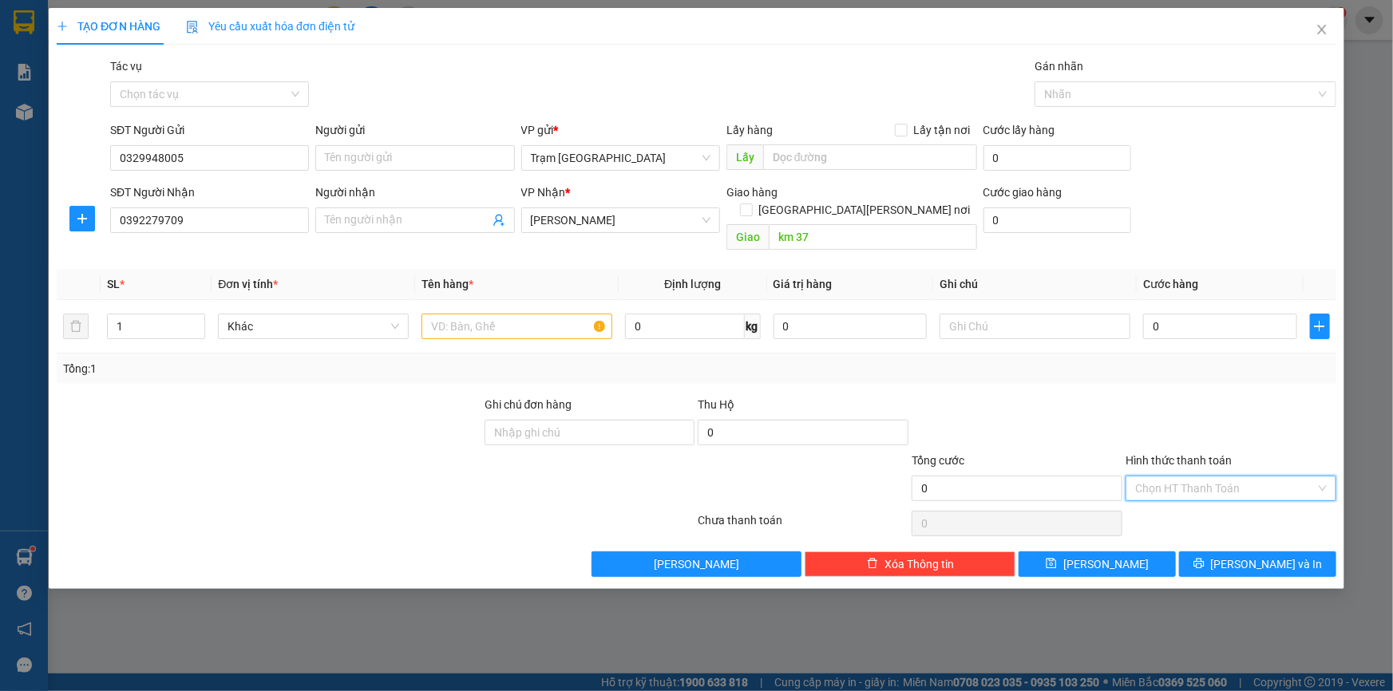
click at [1200, 476] on input "Hình thức thanh toán" at bounding box center [1225, 488] width 180 height 24
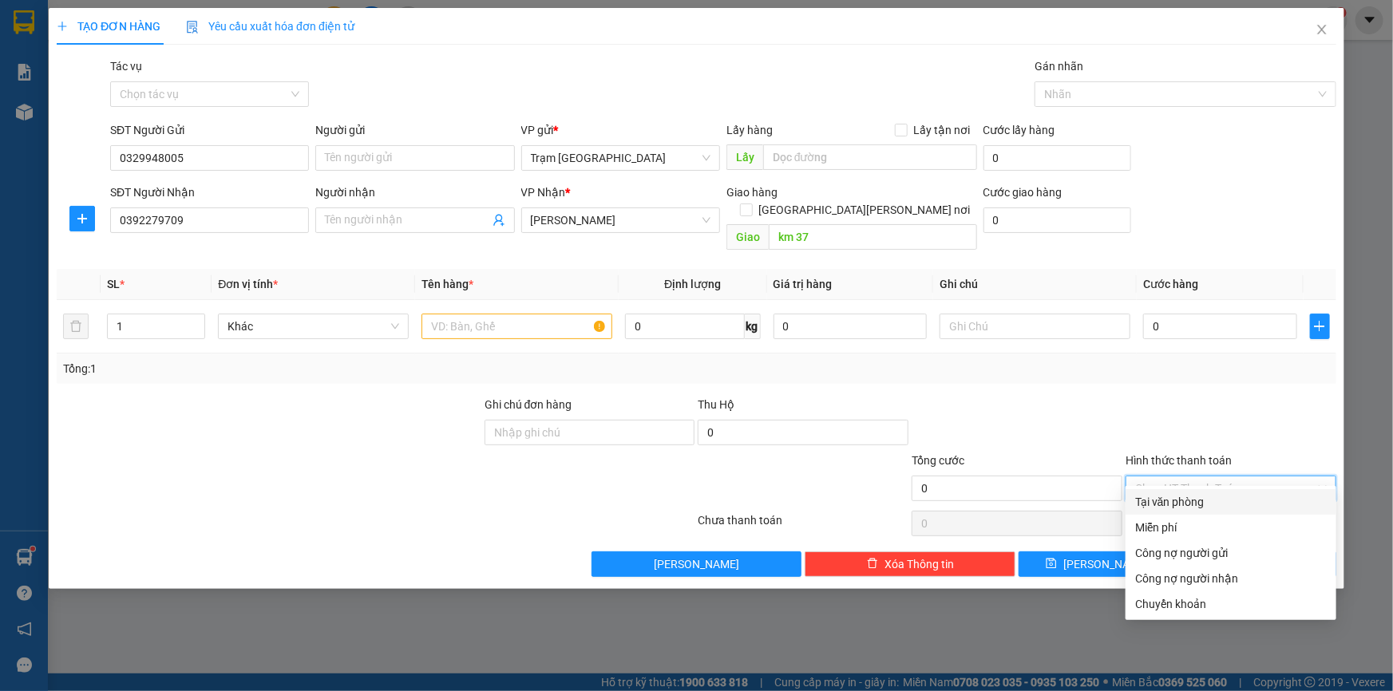
click at [1204, 505] on div "Tại văn phòng" at bounding box center [1231, 502] width 192 height 18
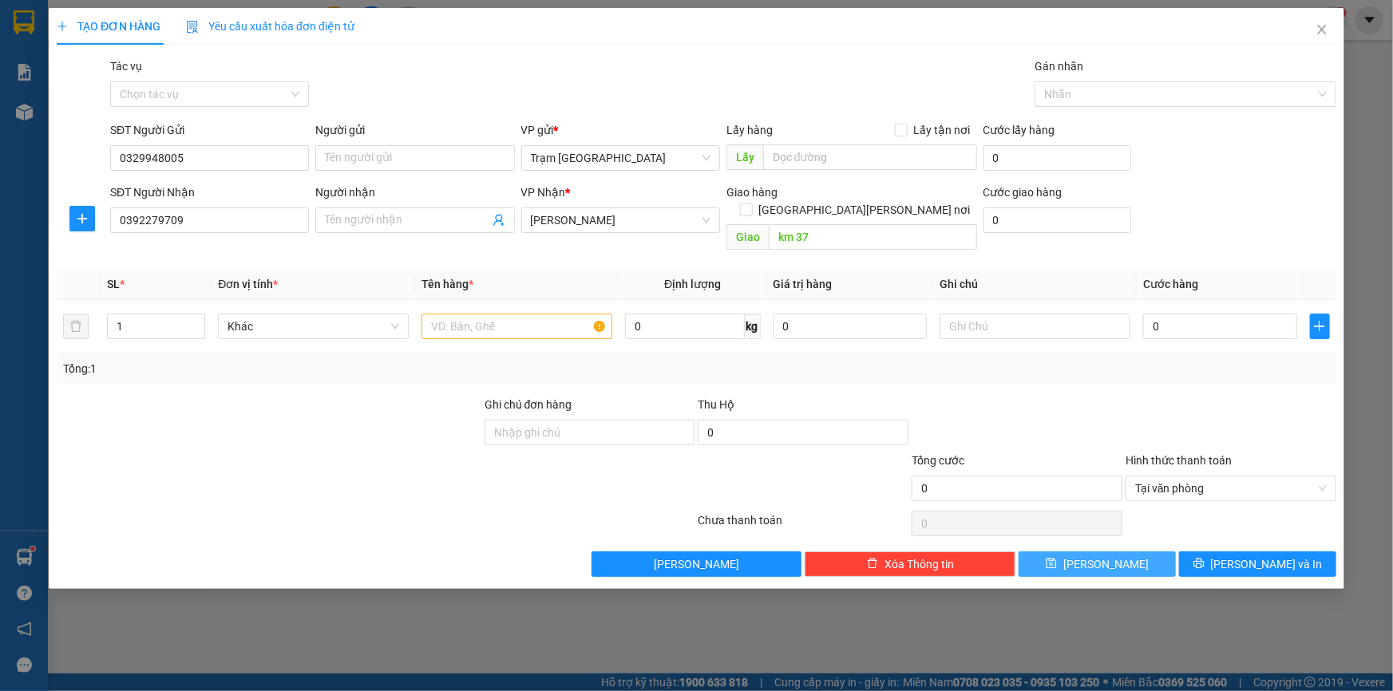
drag, startPoint x: 1065, startPoint y: 537, endPoint x: 1089, endPoint y: 408, distance: 131.4
click at [1089, 408] on div "Transit Pickup Surcharge Ids Transit Deliver Surcharge Ids Transit Deliver Surc…" at bounding box center [696, 317] width 1279 height 520
click at [1332, 27] on span "Close" at bounding box center [1321, 30] width 45 height 45
click at [1323, 28] on div at bounding box center [696, 345] width 1393 height 691
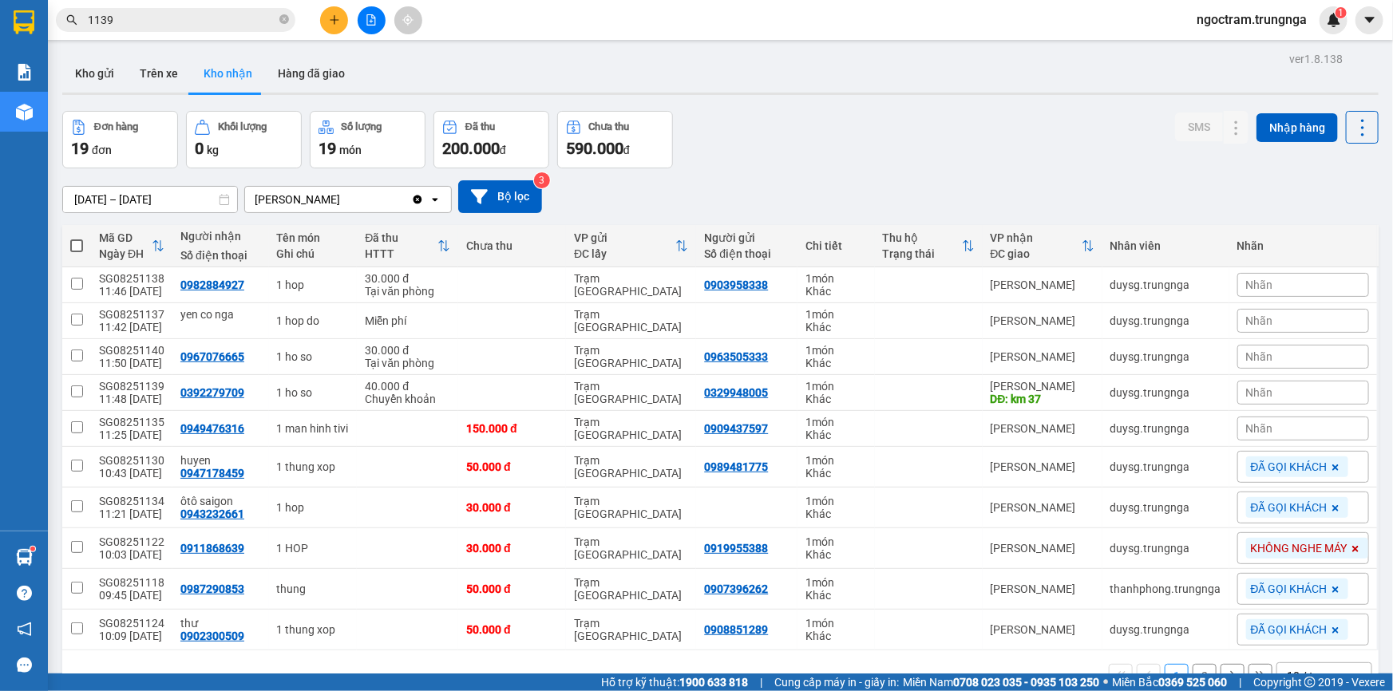
click at [251, 26] on input "1139" at bounding box center [182, 20] width 188 height 18
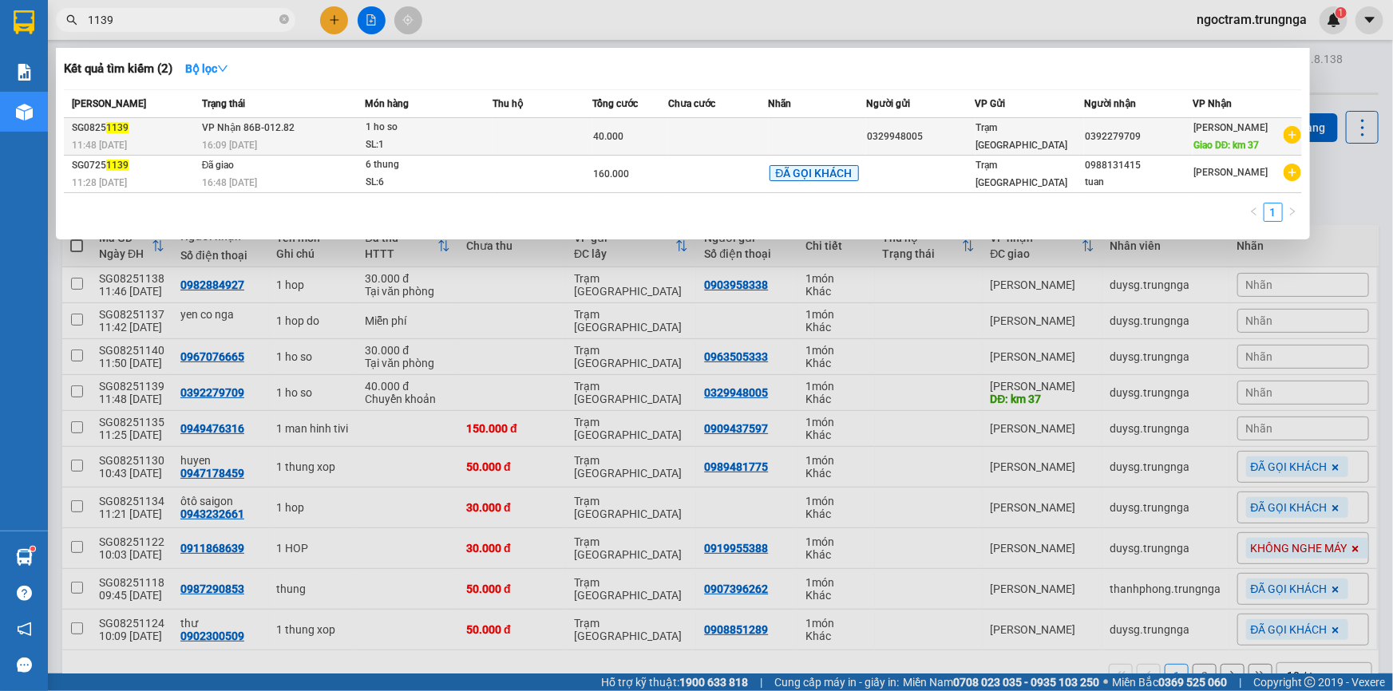
click at [986, 133] on span "Trạm [GEOGRAPHIC_DATA]" at bounding box center [1022, 136] width 92 height 29
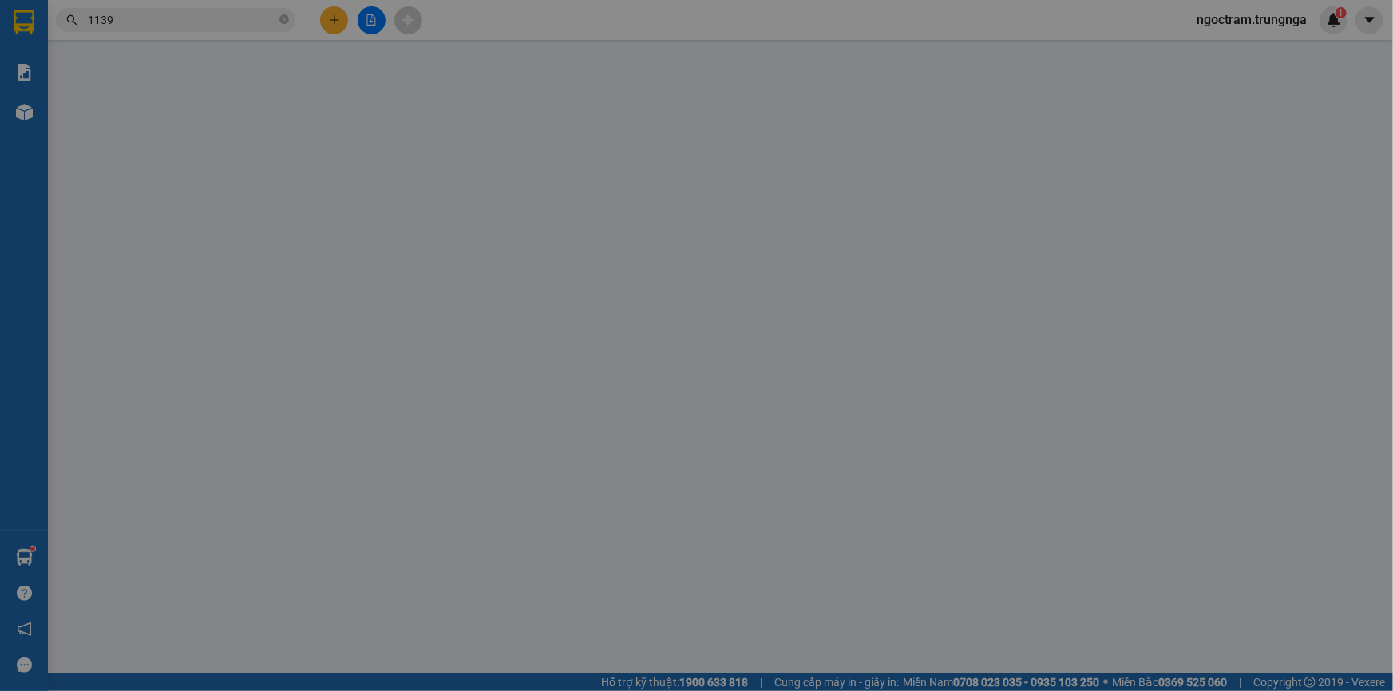
type input "0329948005"
type input "0392279709"
type input "km 37"
type input "40.000"
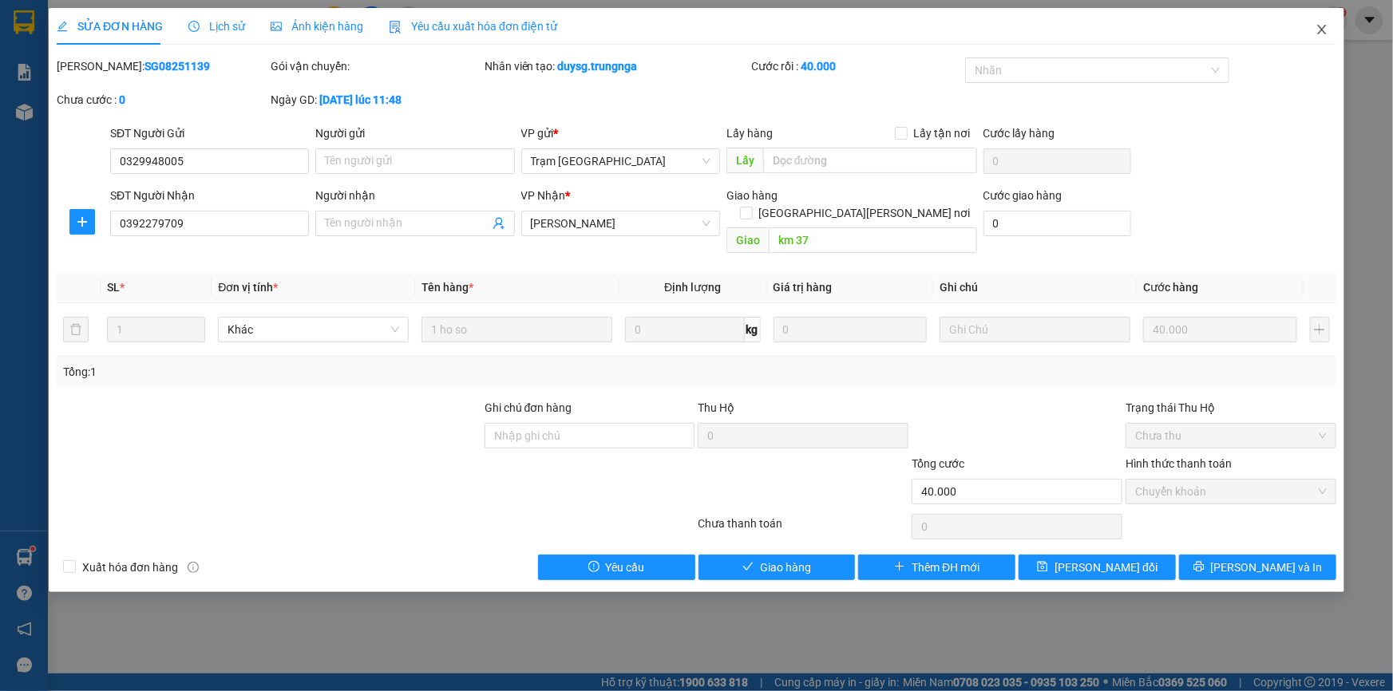
drag, startPoint x: 1332, startPoint y: 29, endPoint x: 1325, endPoint y: 38, distance: 12.0
click at [1328, 34] on span "Close" at bounding box center [1321, 30] width 45 height 45
click at [1326, 38] on div "Kết quả tìm kiếm ( 2 ) Bộ lọc Mã ĐH Trạng thái Món hàng Thu hộ Tổng cước Chưa c…" at bounding box center [696, 20] width 1393 height 40
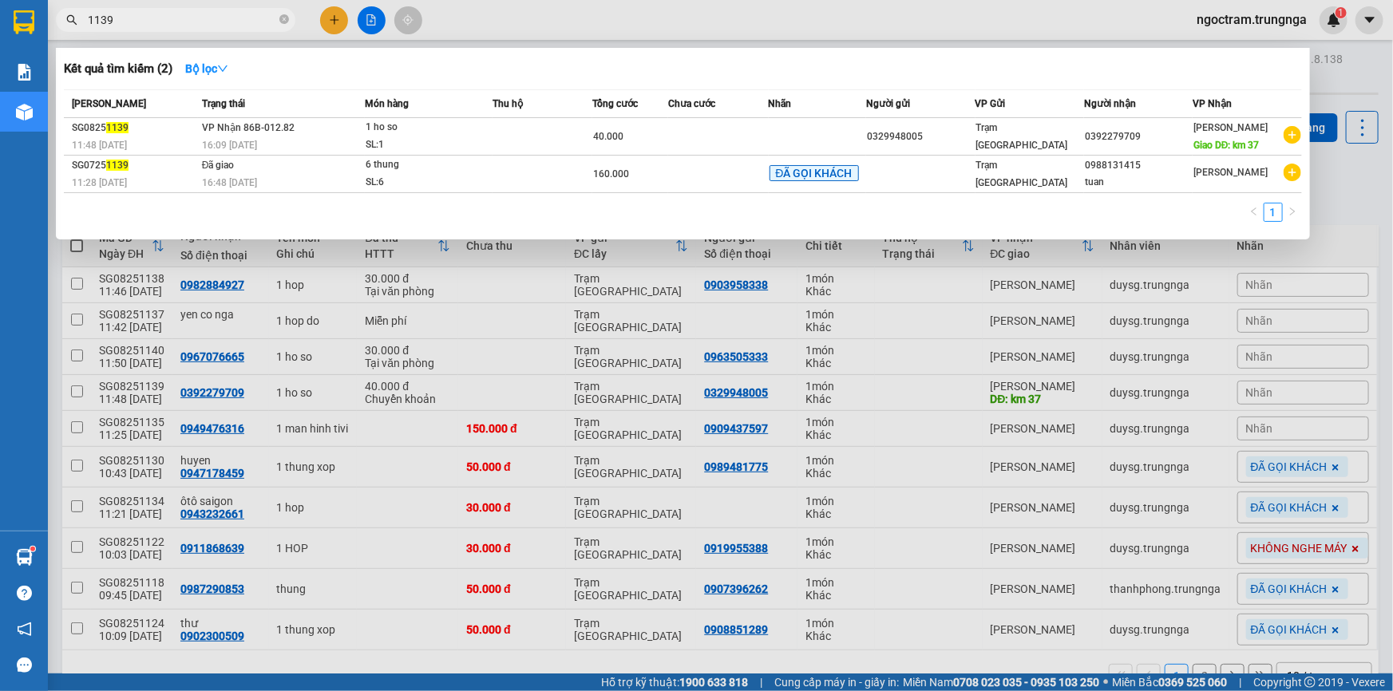
click at [134, 21] on input "1139" at bounding box center [182, 20] width 188 height 18
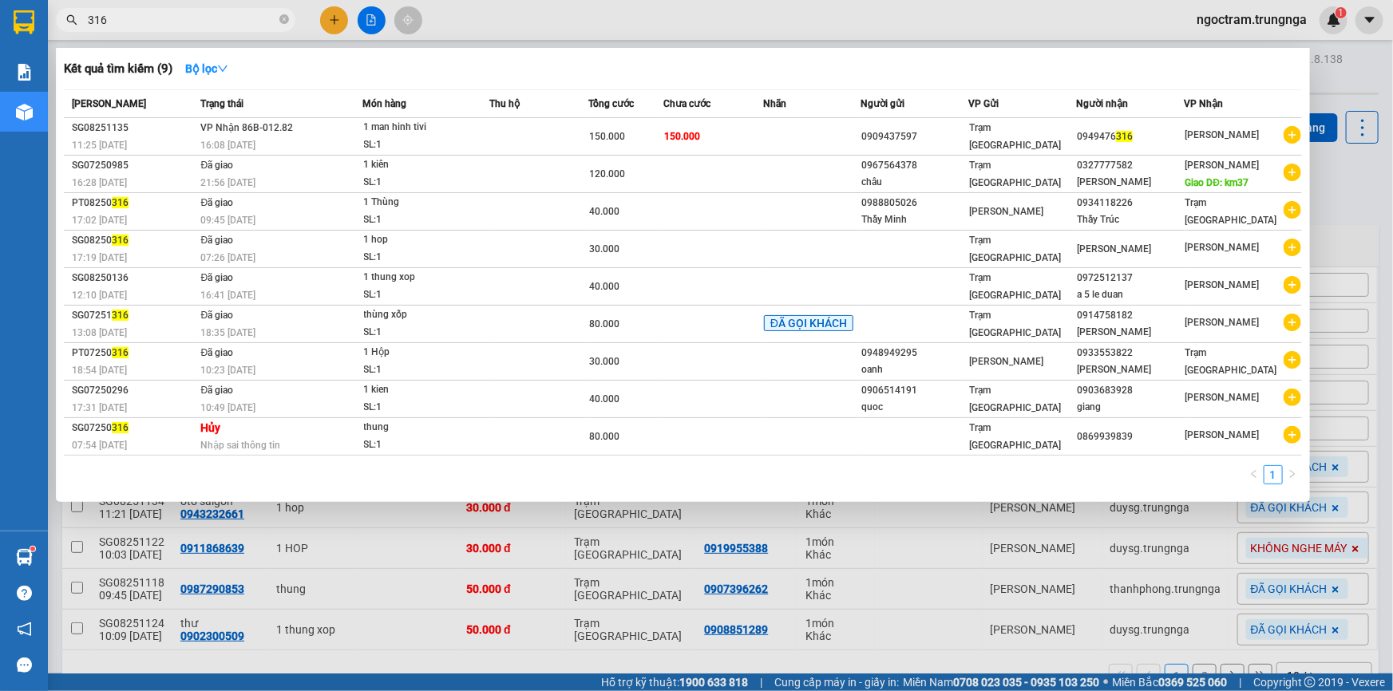
click at [108, 16] on input "316" at bounding box center [182, 20] width 188 height 18
click at [109, 16] on input "316" at bounding box center [182, 20] width 188 height 18
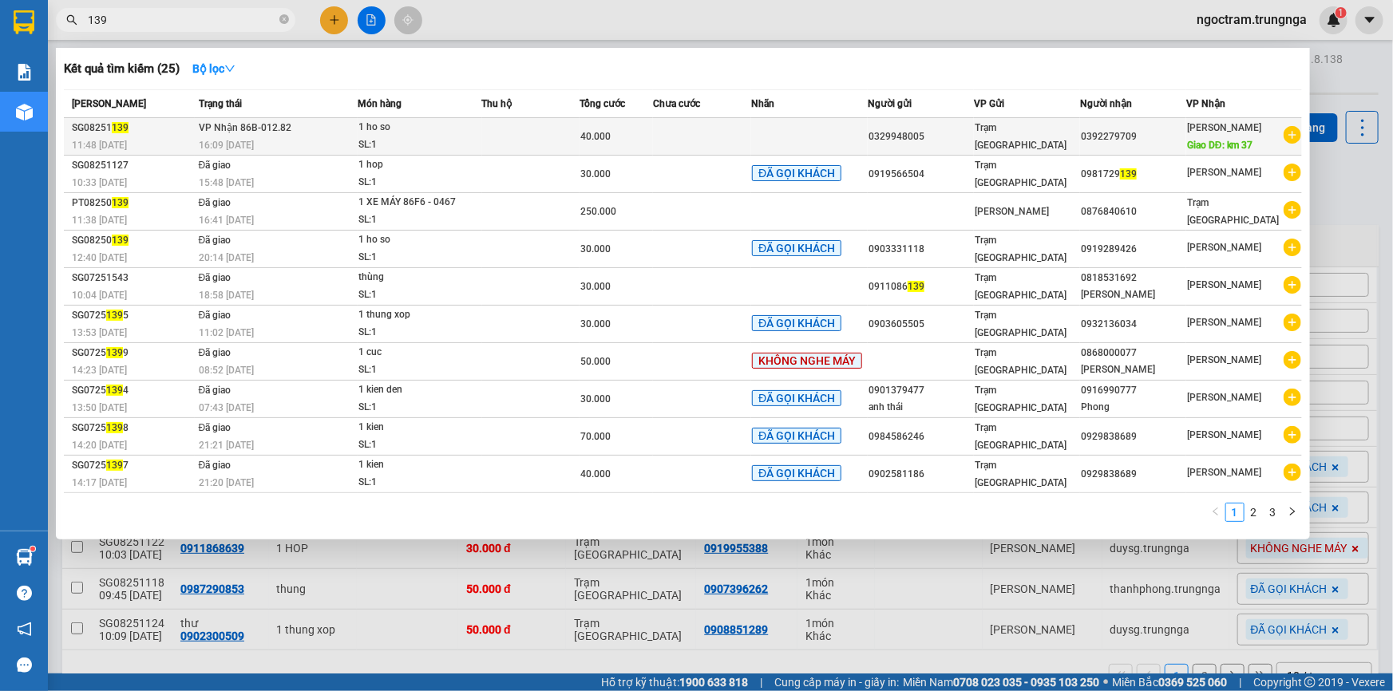
type input "139"
click at [275, 126] on span "VP Nhận 86B-012.82" at bounding box center [245, 127] width 93 height 11
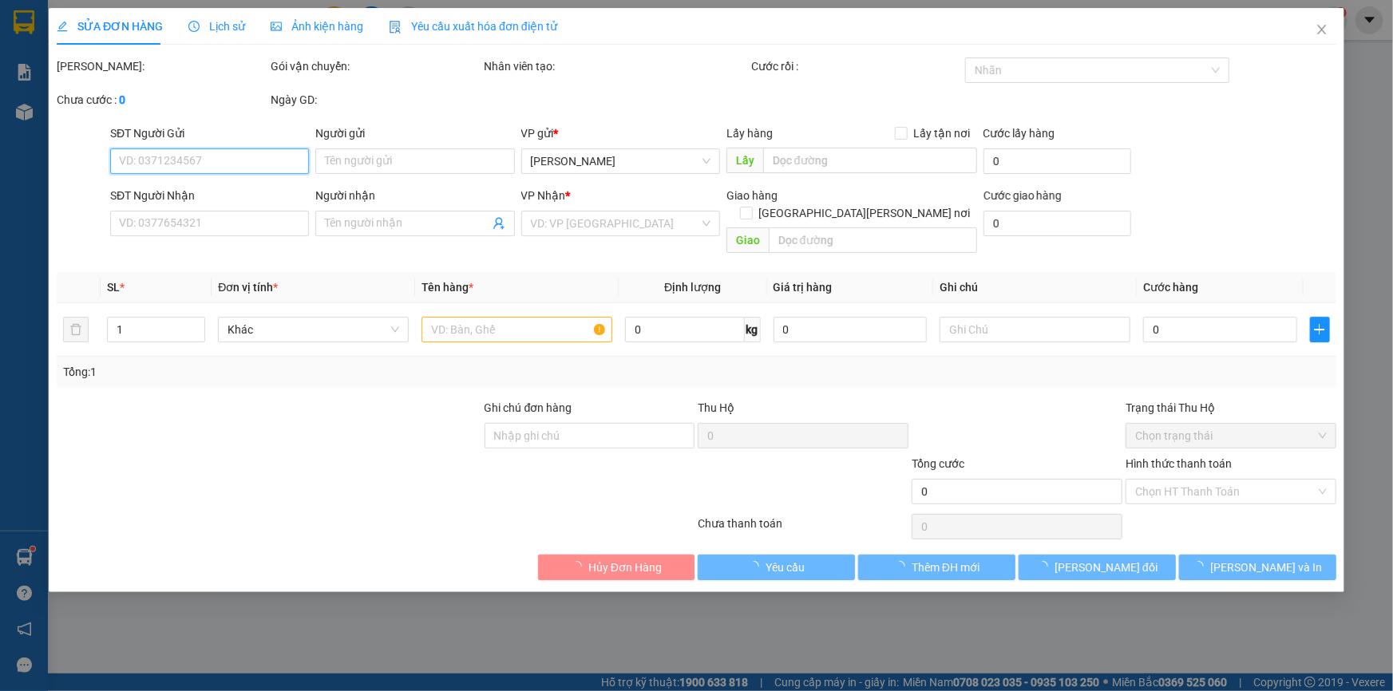
type input "0329948005"
type input "0392279709"
type input "km 37"
type input "40.000"
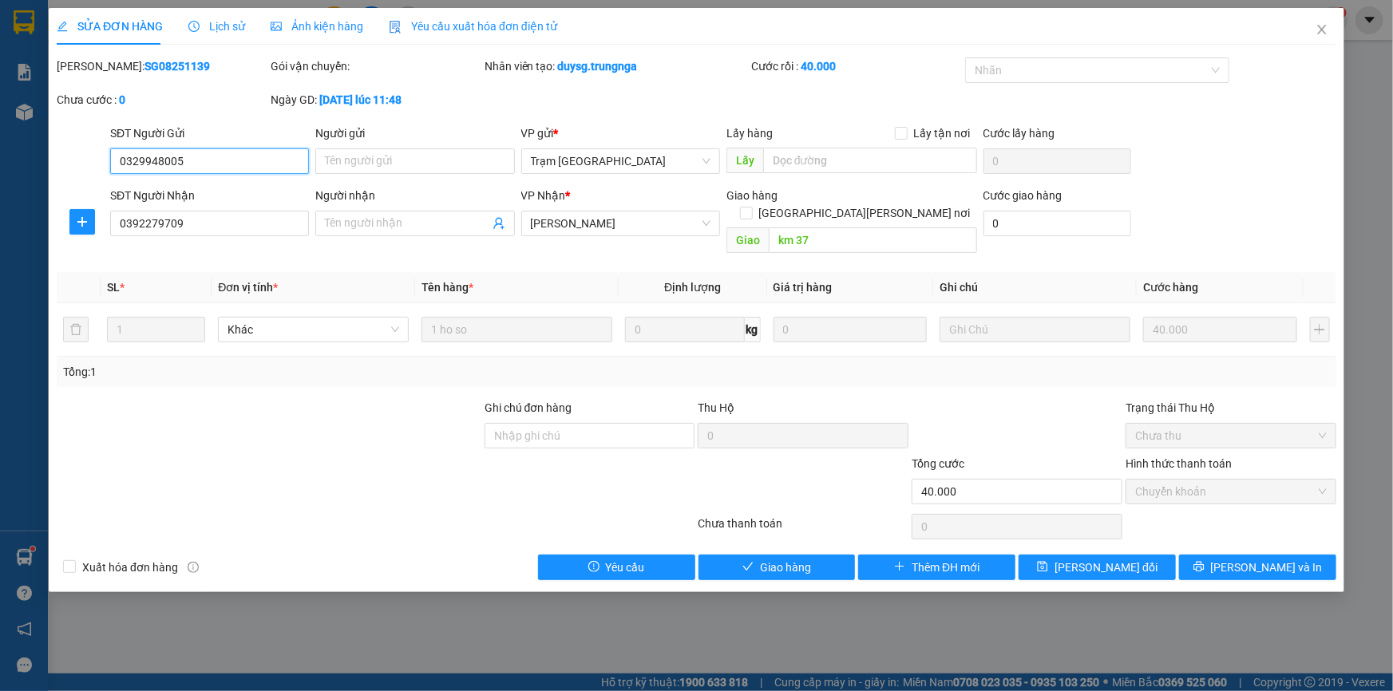
click at [1156, 480] on span "Chuyển khoản" at bounding box center [1231, 492] width 192 height 24
click at [1165, 426] on span "Chưa thu" at bounding box center [1231, 436] width 192 height 24
click at [814, 227] on input "km 37" at bounding box center [873, 240] width 208 height 26
click at [480, 512] on div at bounding box center [375, 527] width 641 height 32
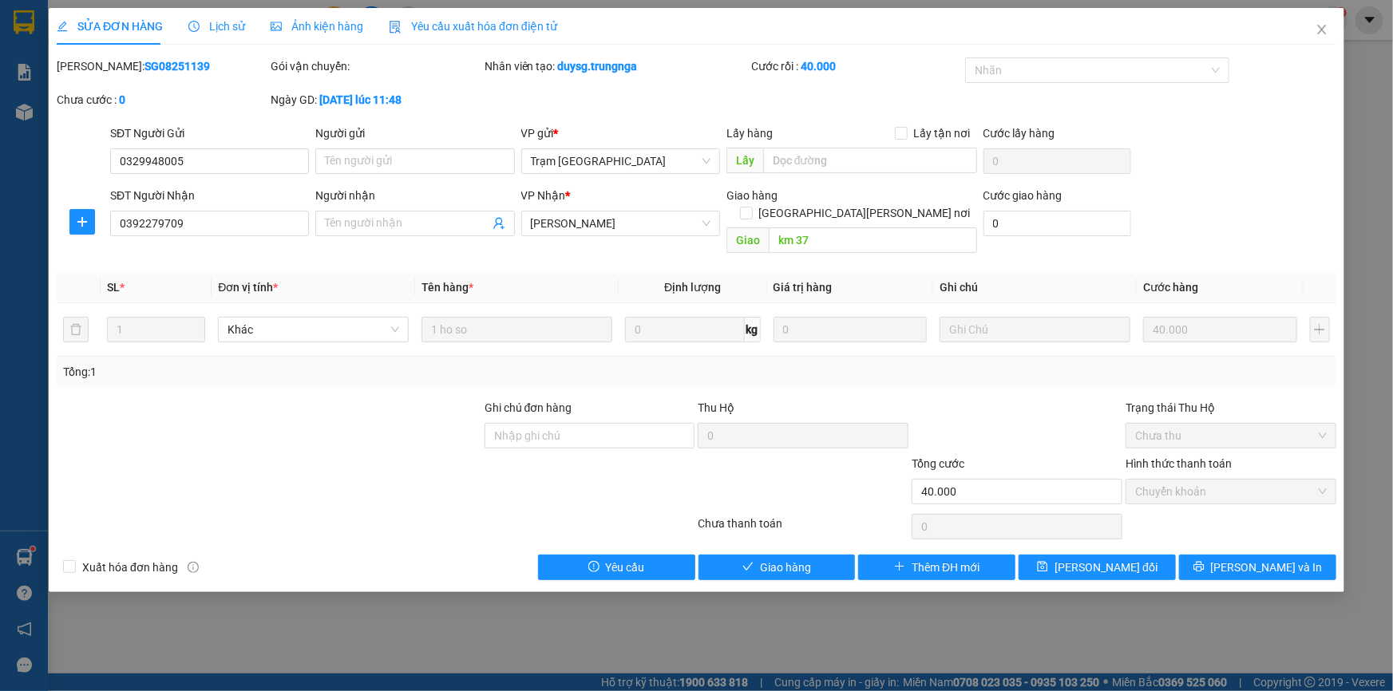
click at [1189, 611] on div "SỬA ĐƠN HÀNG Lịch sử Ảnh kiện hàng Yêu cầu xuất hóa đơn điện tử Total Paid Fee …" at bounding box center [696, 345] width 1393 height 691
click at [1319, 25] on icon "close" at bounding box center [1321, 29] width 13 height 13
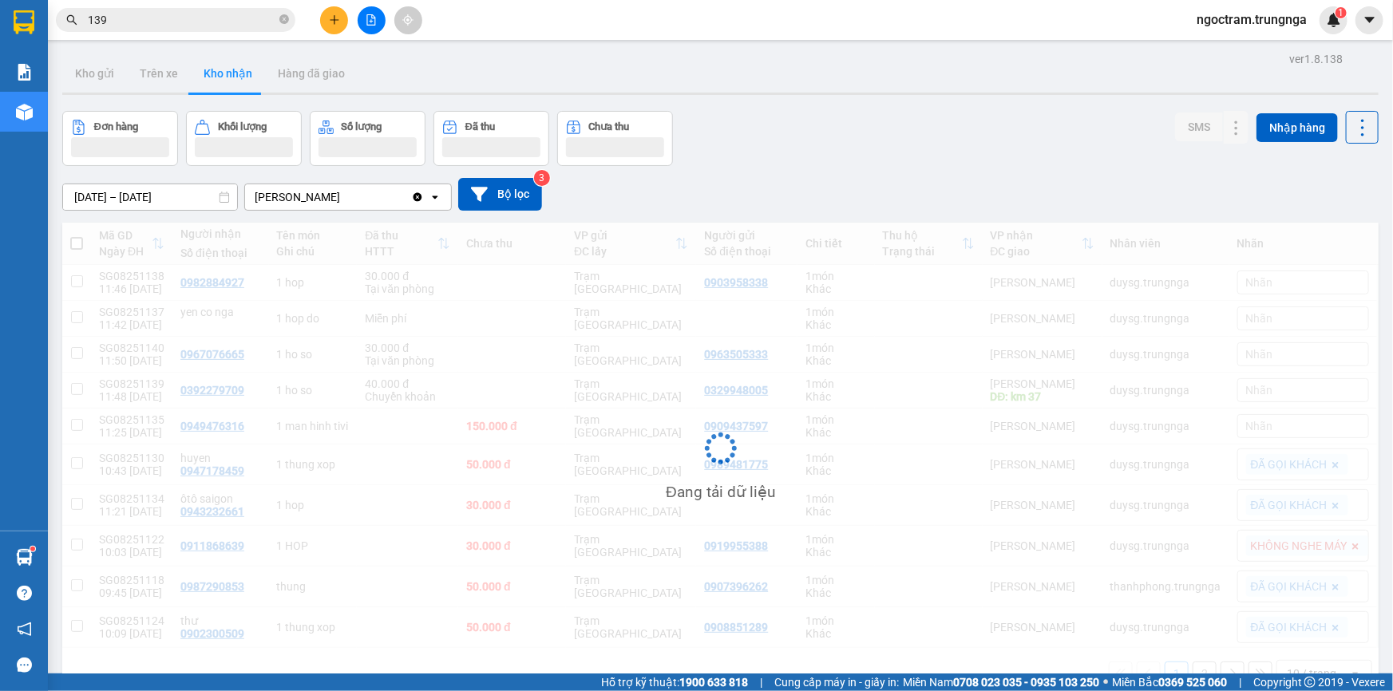
click at [1319, 26] on div "ngoctram.trungnga 1" at bounding box center [1266, 20] width 164 height 28
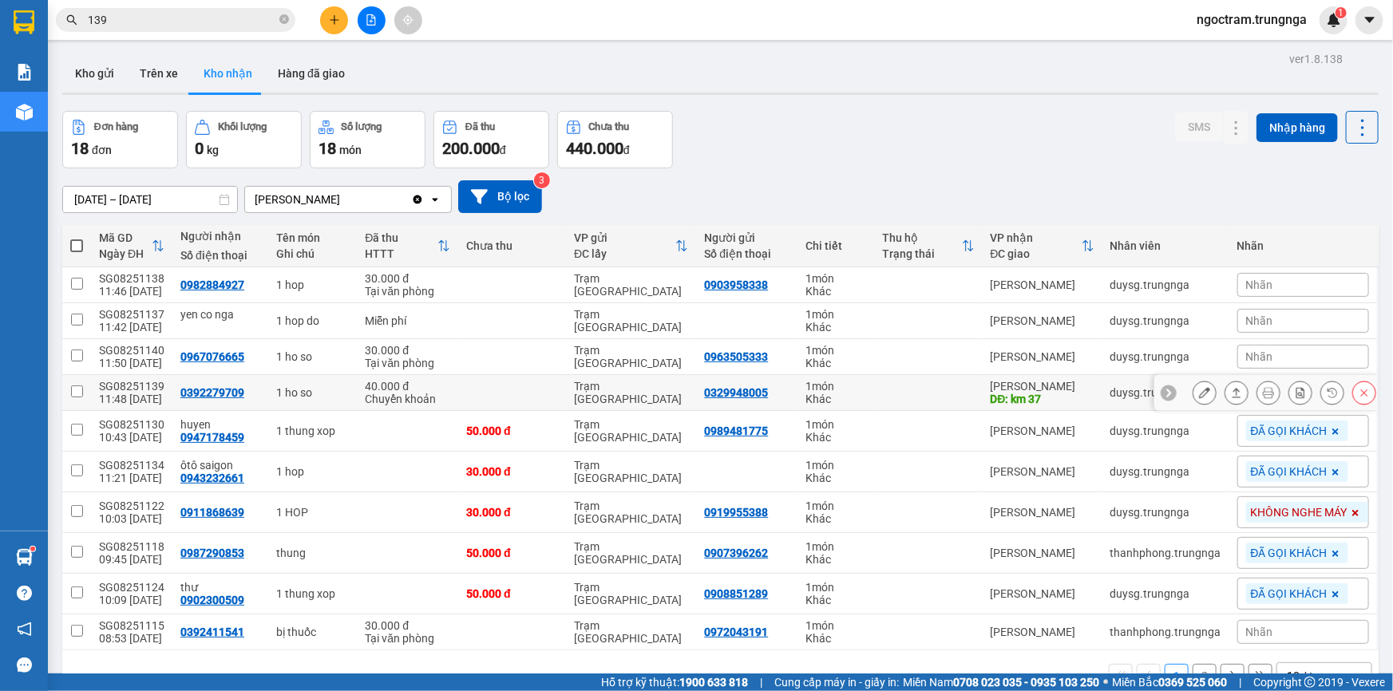
click at [912, 389] on td at bounding box center [929, 393] width 108 height 36
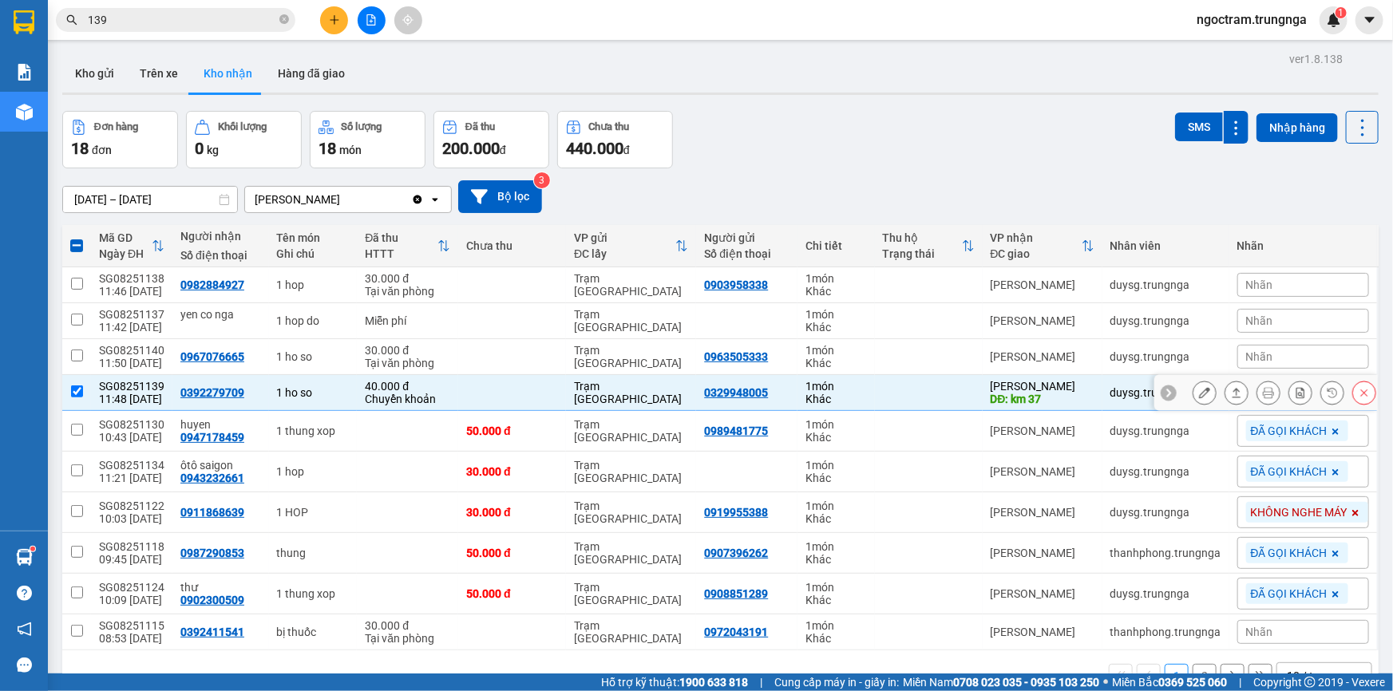
click at [1039, 389] on div "[PERSON_NAME]" at bounding box center [1042, 386] width 104 height 13
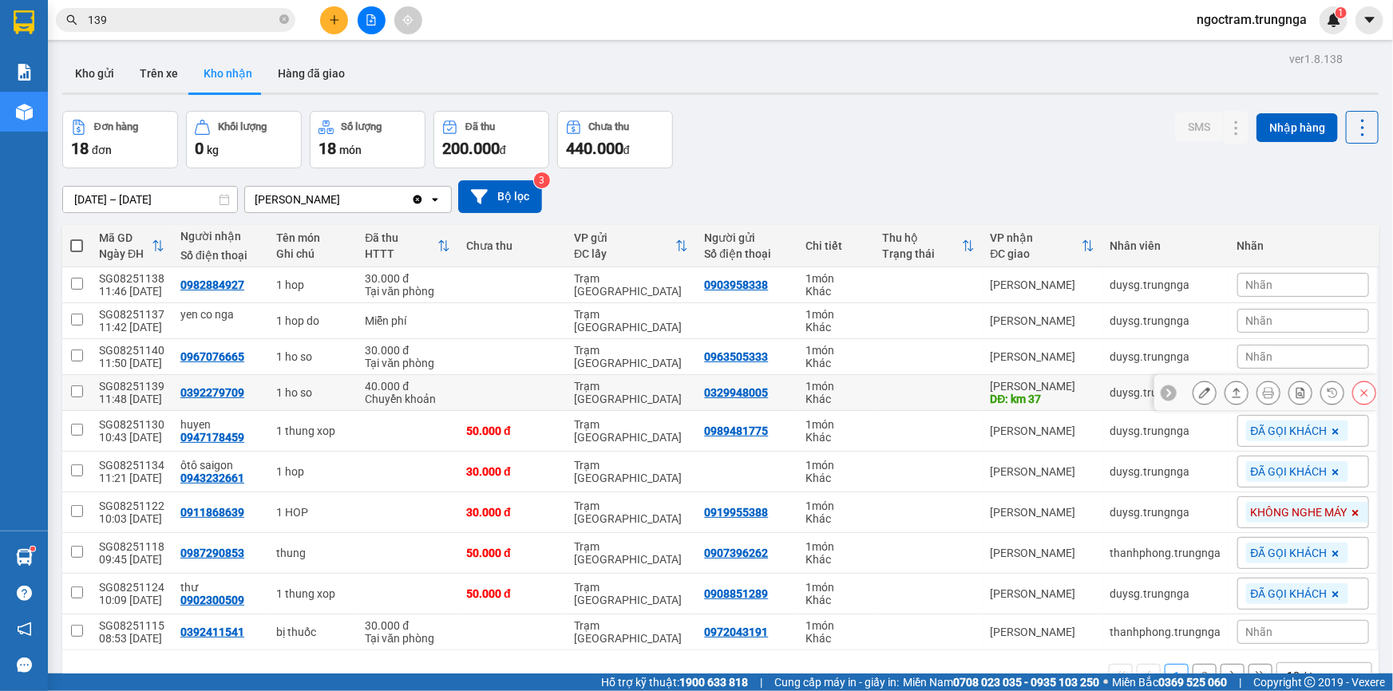
click at [1127, 398] on div "duysg.trungnga" at bounding box center [1165, 392] width 111 height 13
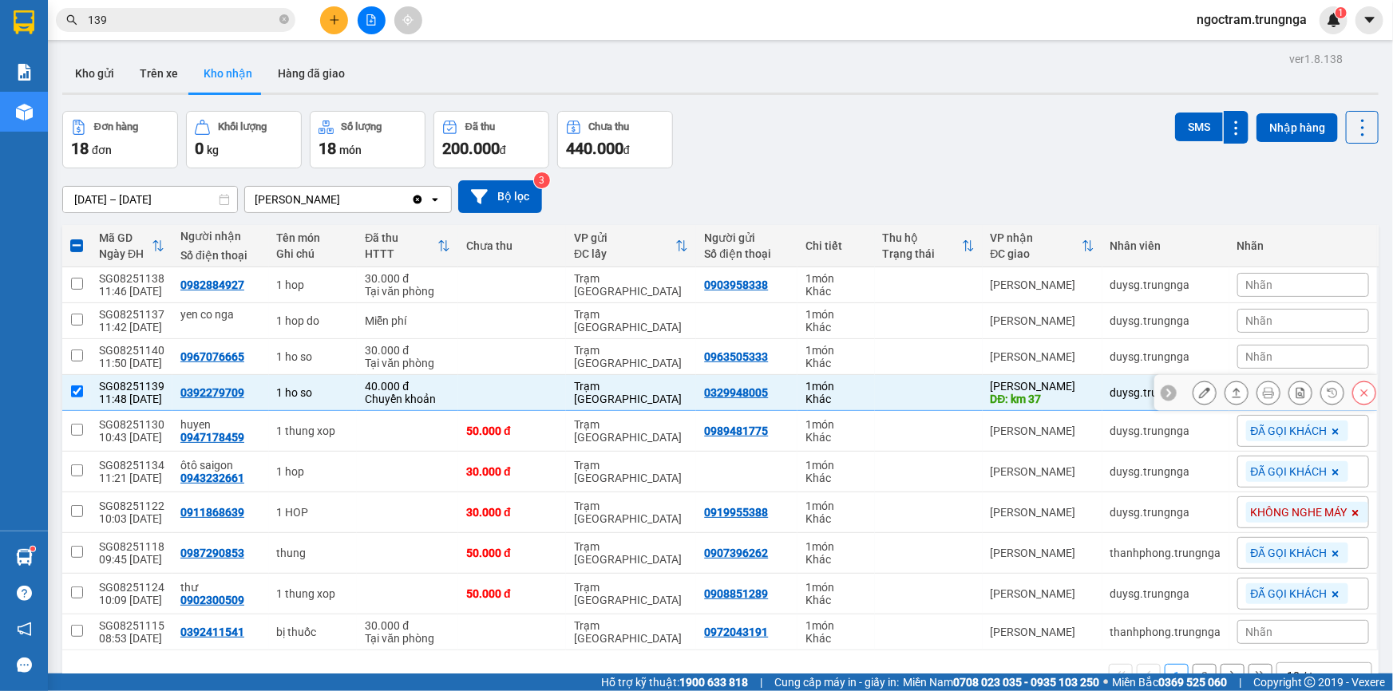
click at [1127, 398] on div "duysg.trungnga" at bounding box center [1165, 392] width 111 height 13
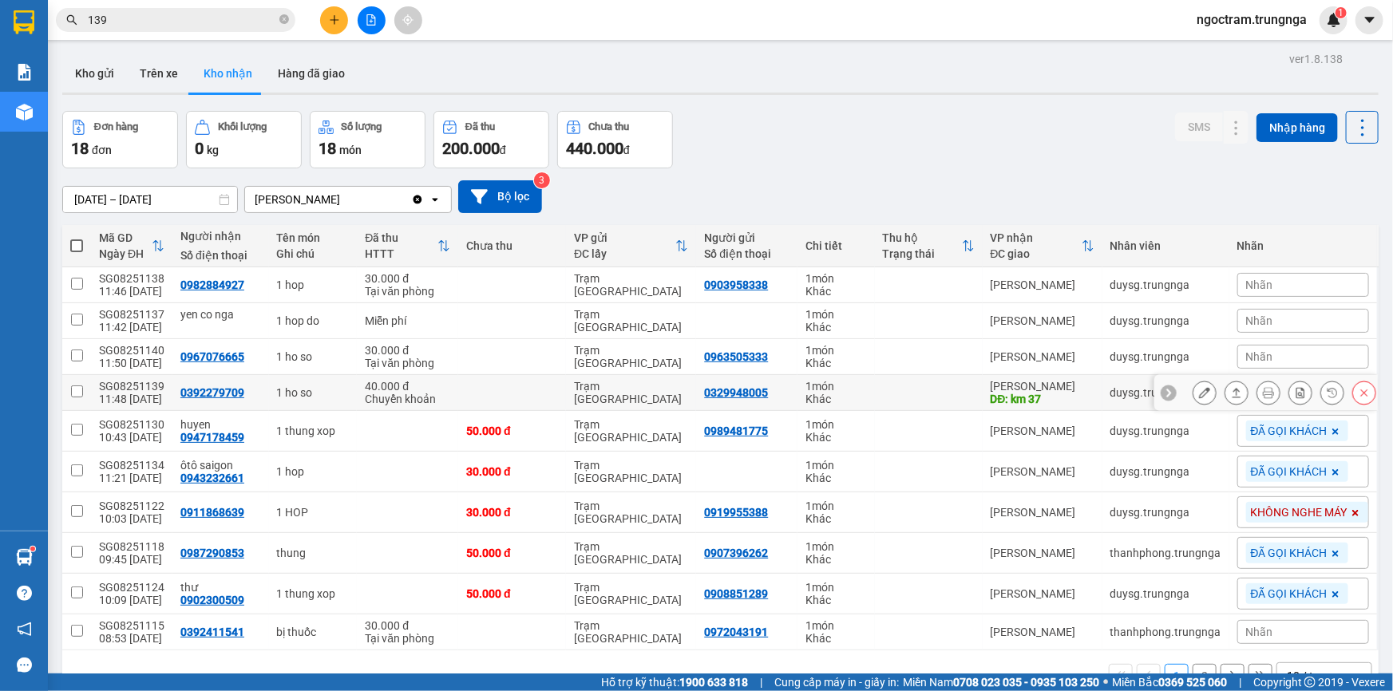
click at [1127, 398] on div "duysg.trungnga" at bounding box center [1165, 392] width 111 height 13
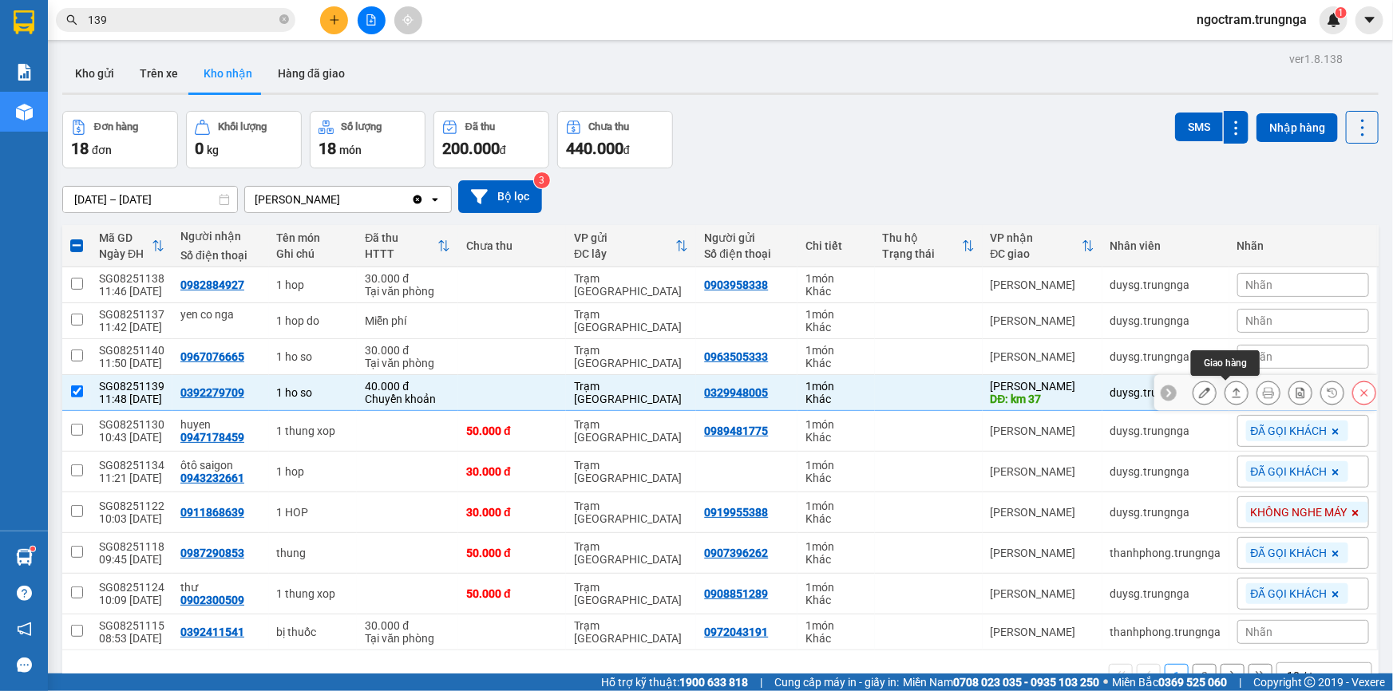
click at [1231, 388] on icon at bounding box center [1236, 392] width 11 height 11
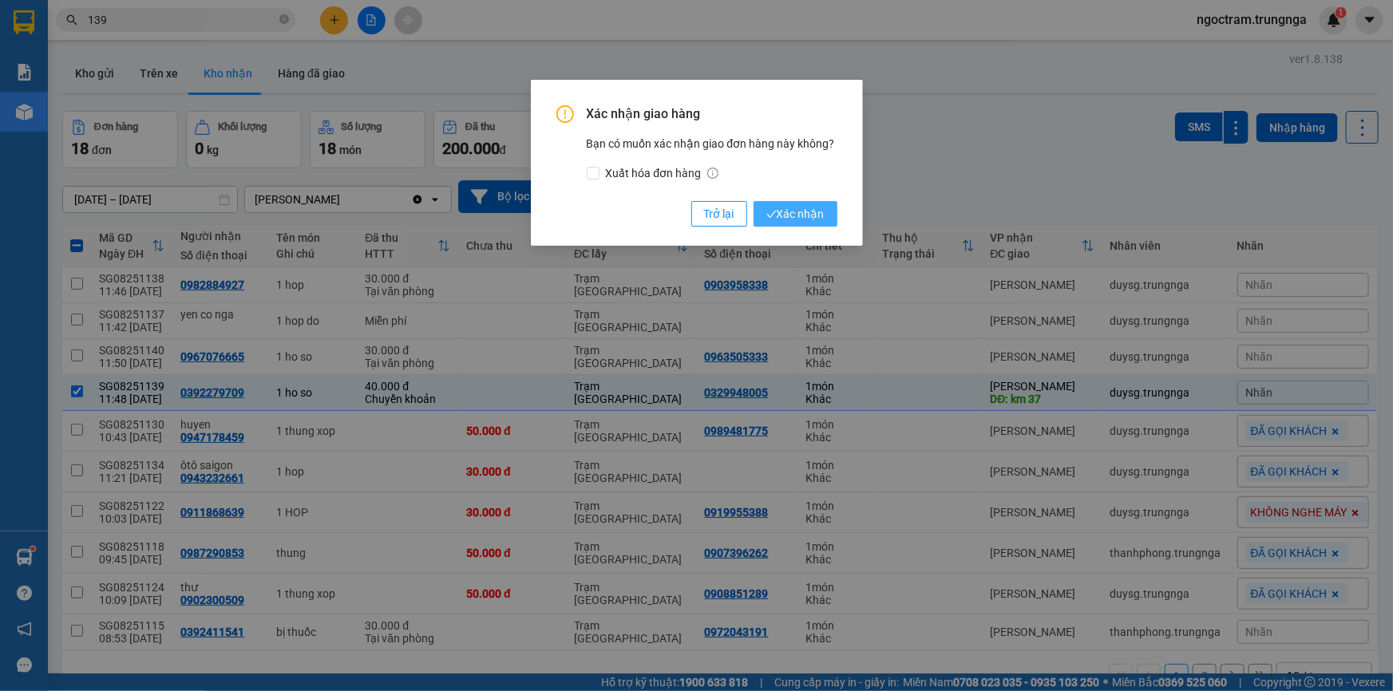
click at [765, 211] on button "Xác nhận" at bounding box center [795, 214] width 84 height 26
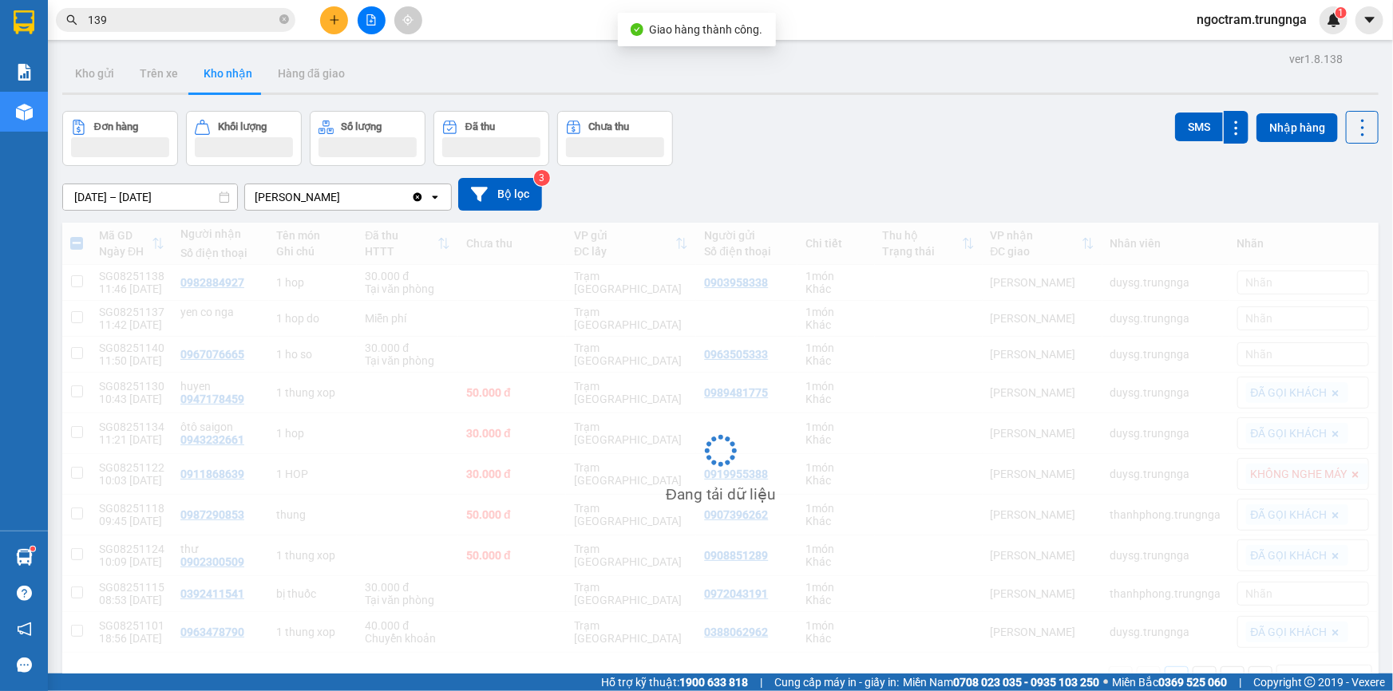
checkbox input "false"
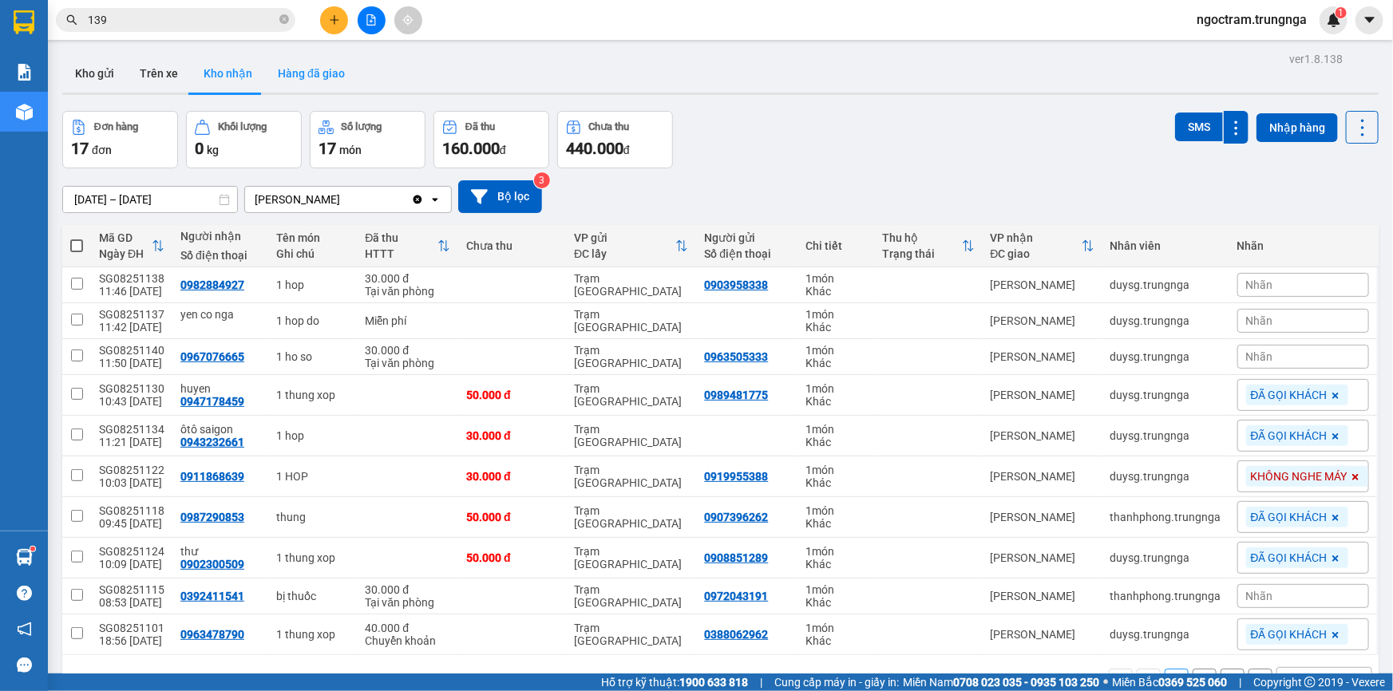
click at [312, 79] on button "Hàng đã giao" at bounding box center [311, 73] width 93 height 38
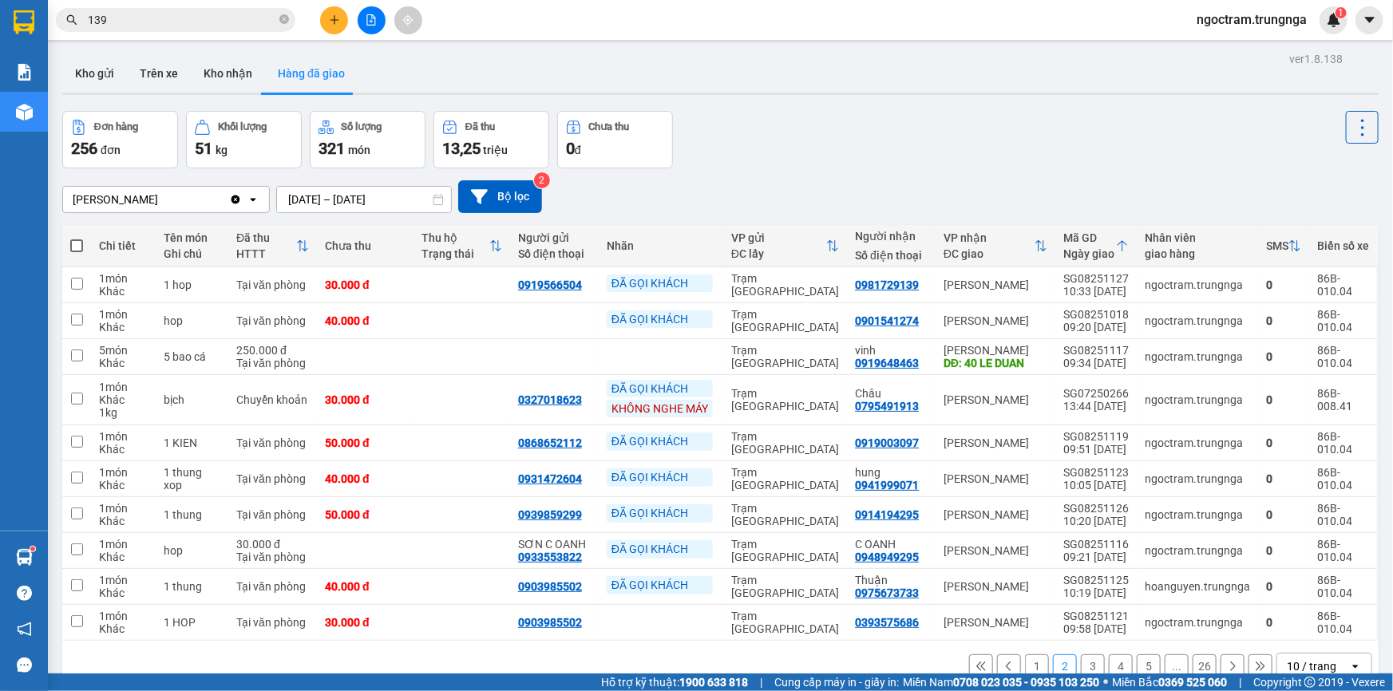
click at [1036, 661] on button "1" at bounding box center [1037, 666] width 24 height 24
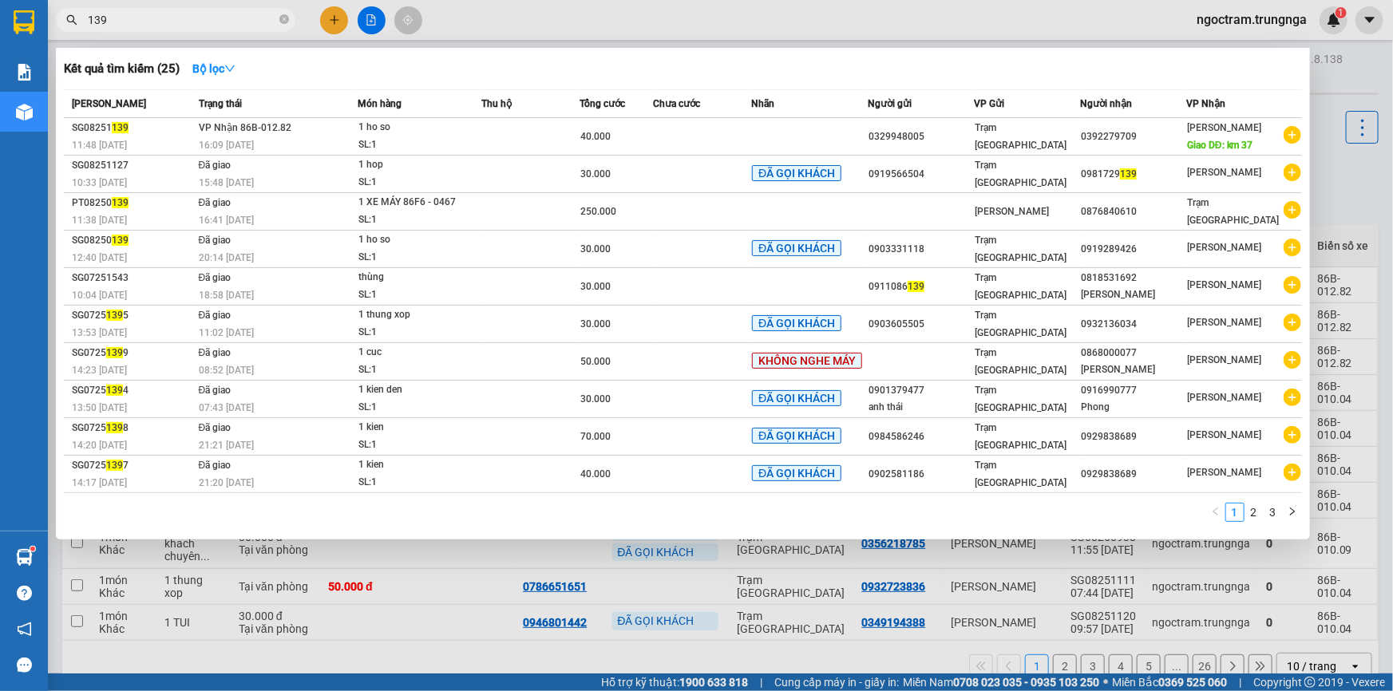
click at [227, 18] on input "139" at bounding box center [182, 20] width 188 height 18
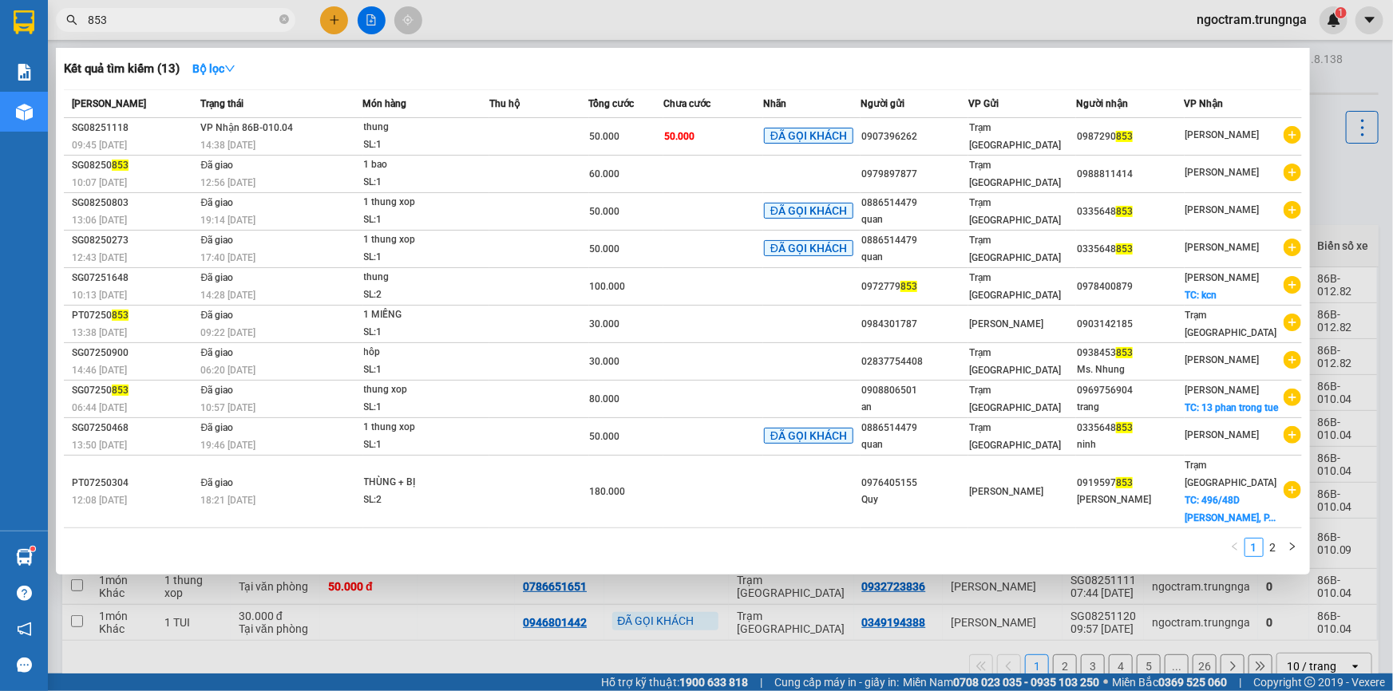
click at [144, 25] on input "853" at bounding box center [182, 20] width 188 height 18
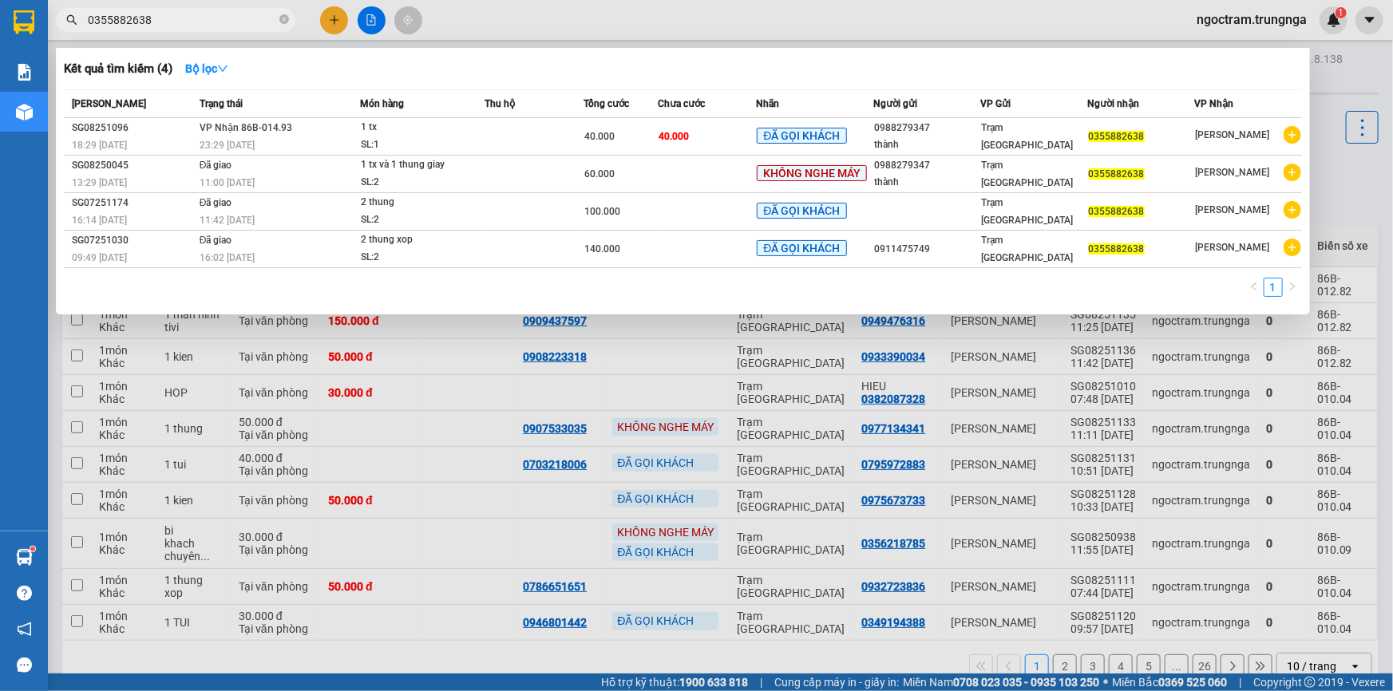
type input "0355882638"
click at [471, 6] on div at bounding box center [696, 345] width 1393 height 691
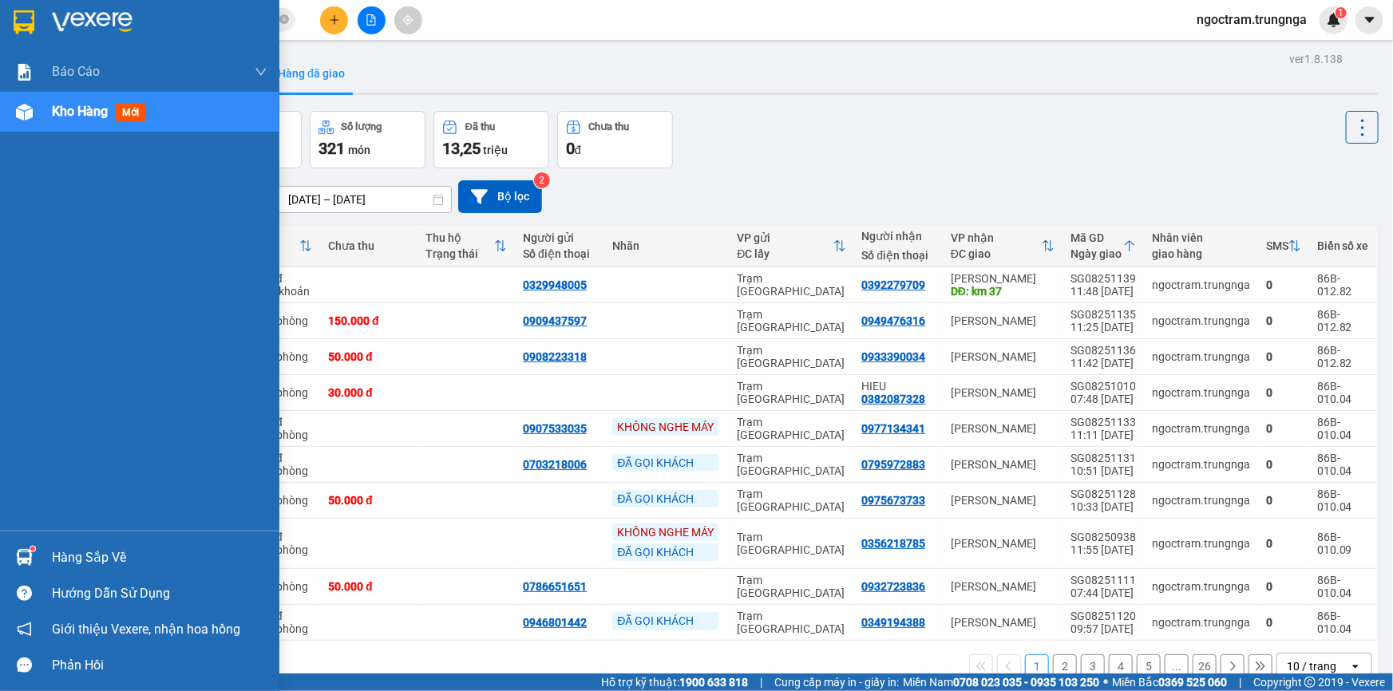
click at [77, 554] on div "Hàng sắp về" at bounding box center [159, 558] width 215 height 24
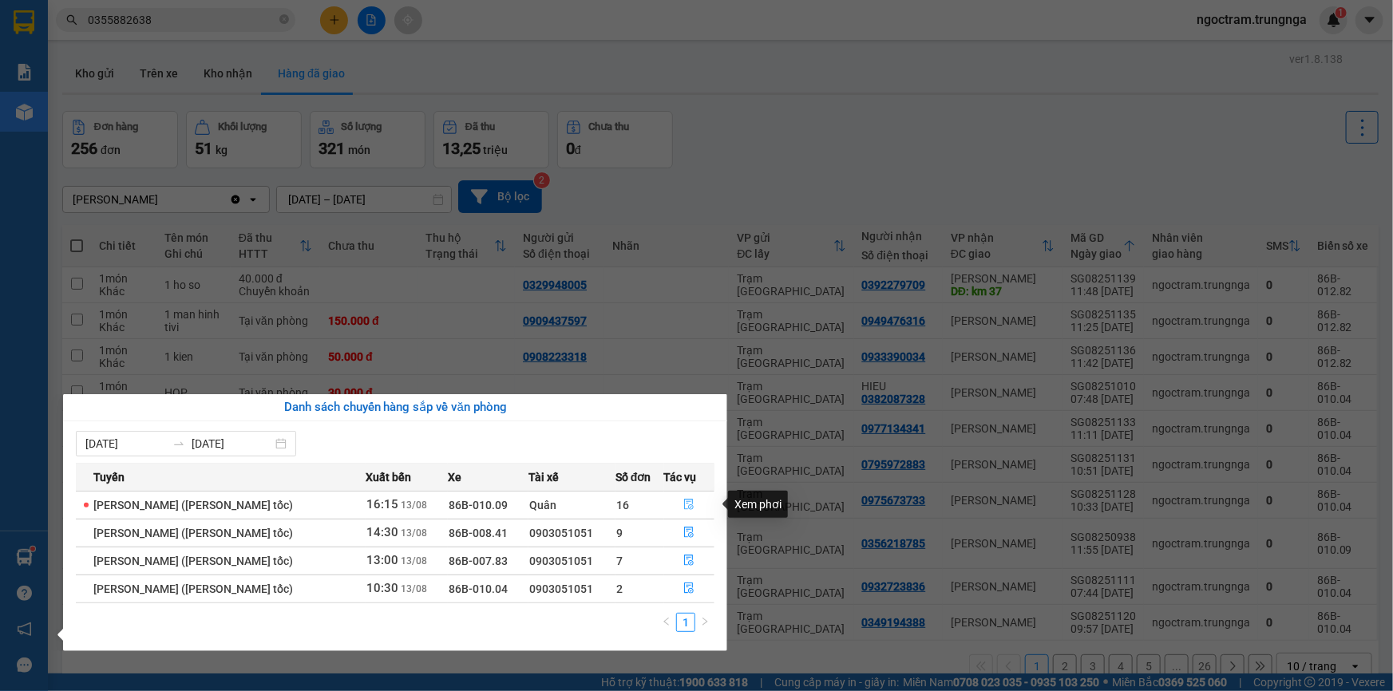
click at [686, 503] on icon "file-done" at bounding box center [688, 504] width 11 height 11
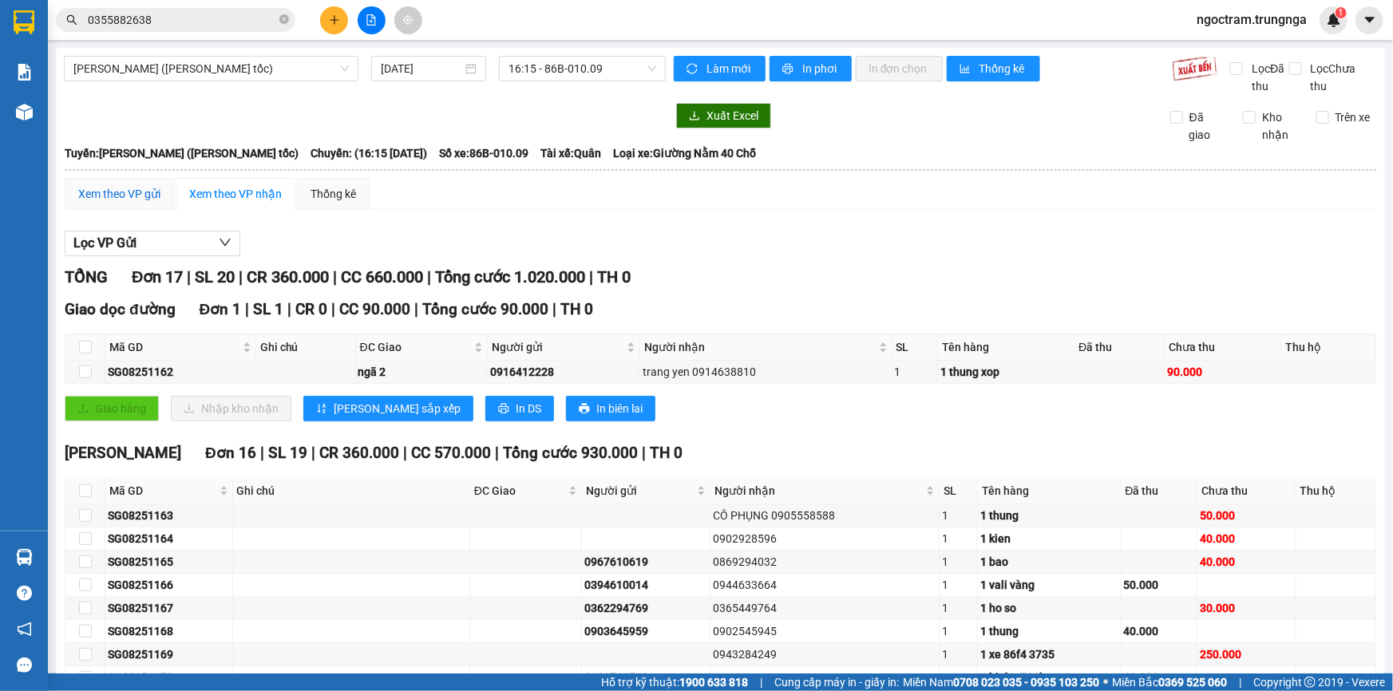
click at [102, 189] on div "Xem theo VP gửi" at bounding box center [119, 194] width 82 height 18
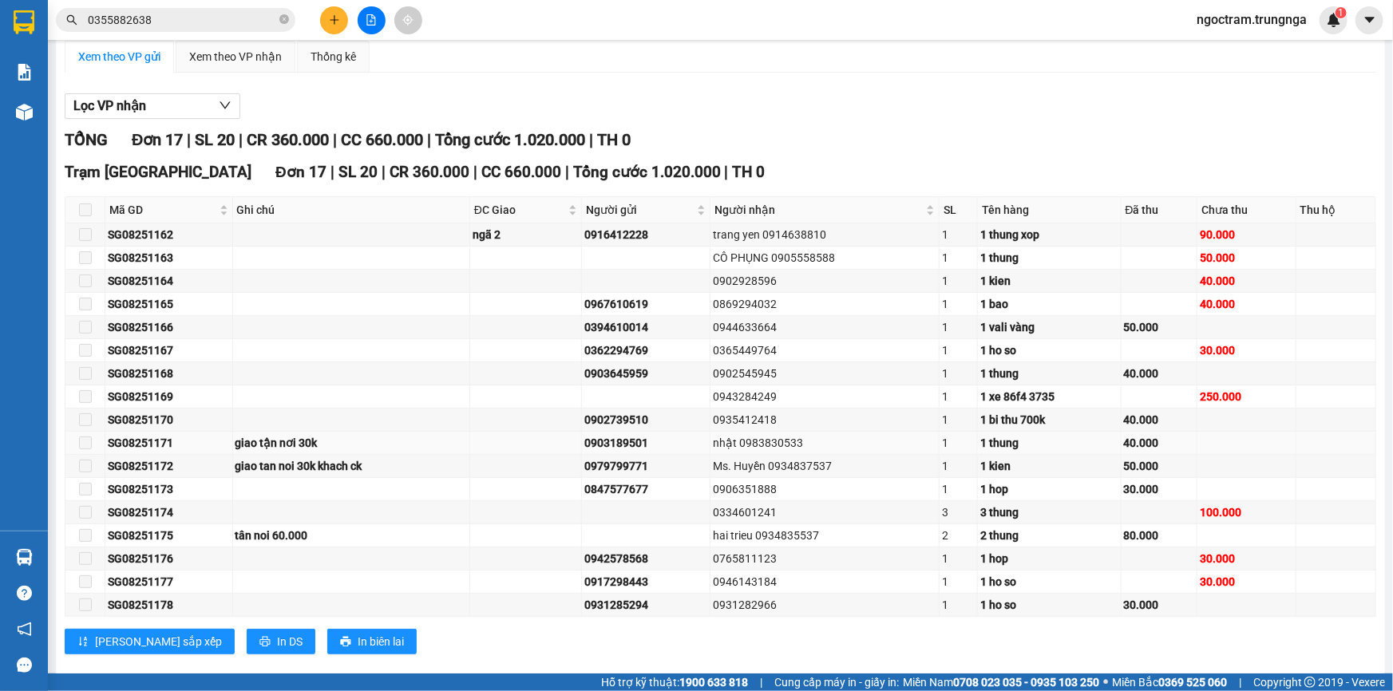
scroll to position [160, 0]
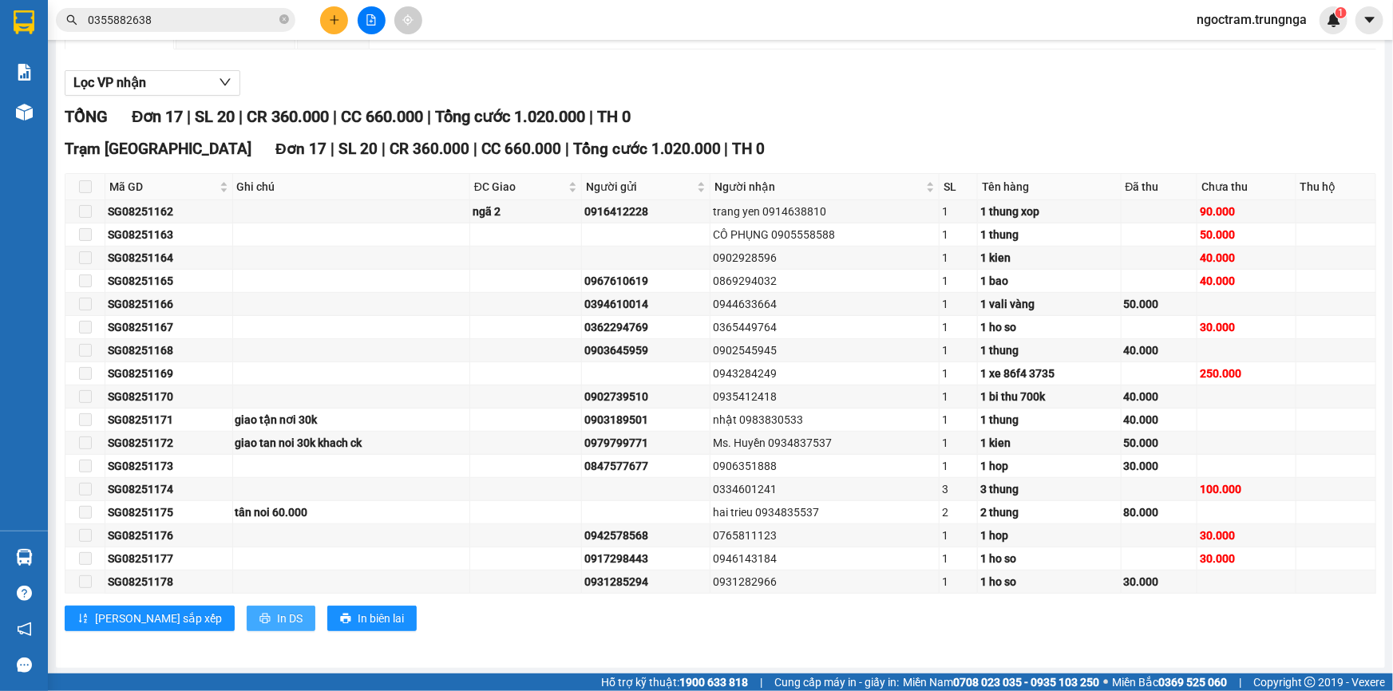
click at [277, 610] on span "In DS" at bounding box center [290, 619] width 26 height 18
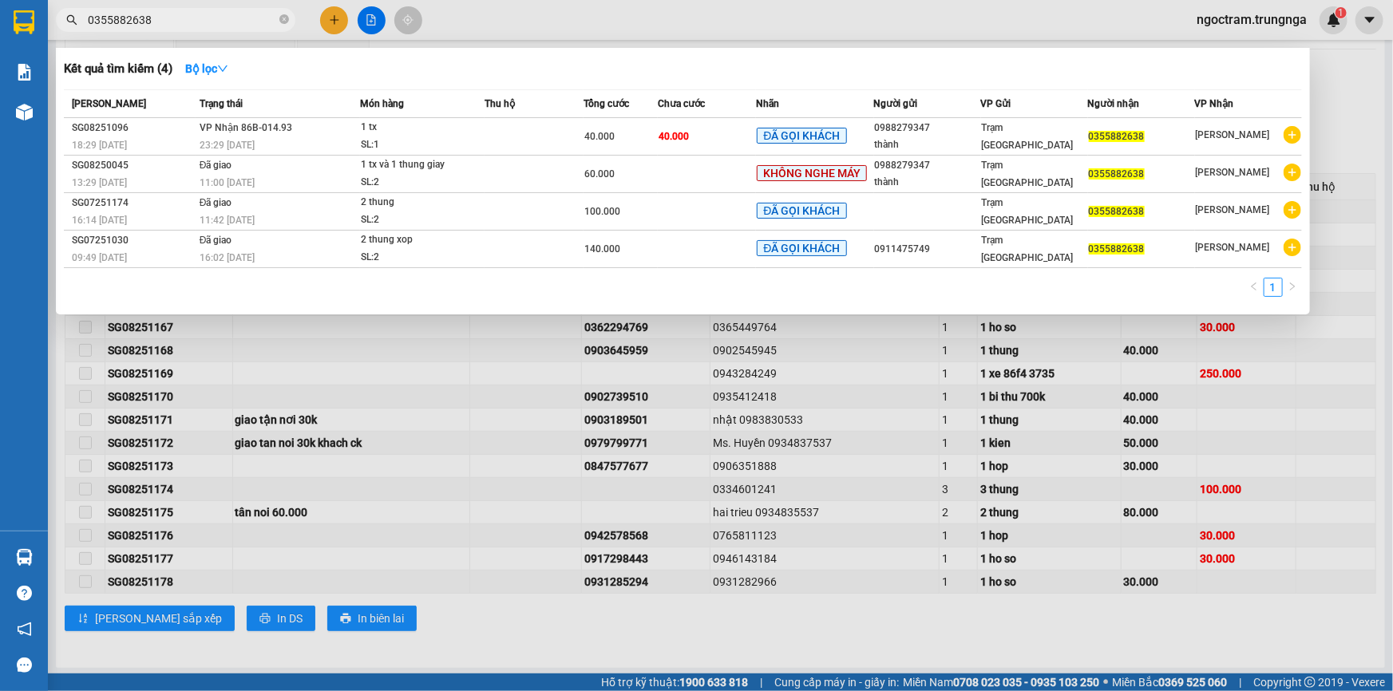
click at [282, 22] on icon "close-circle" at bounding box center [284, 19] width 10 height 10
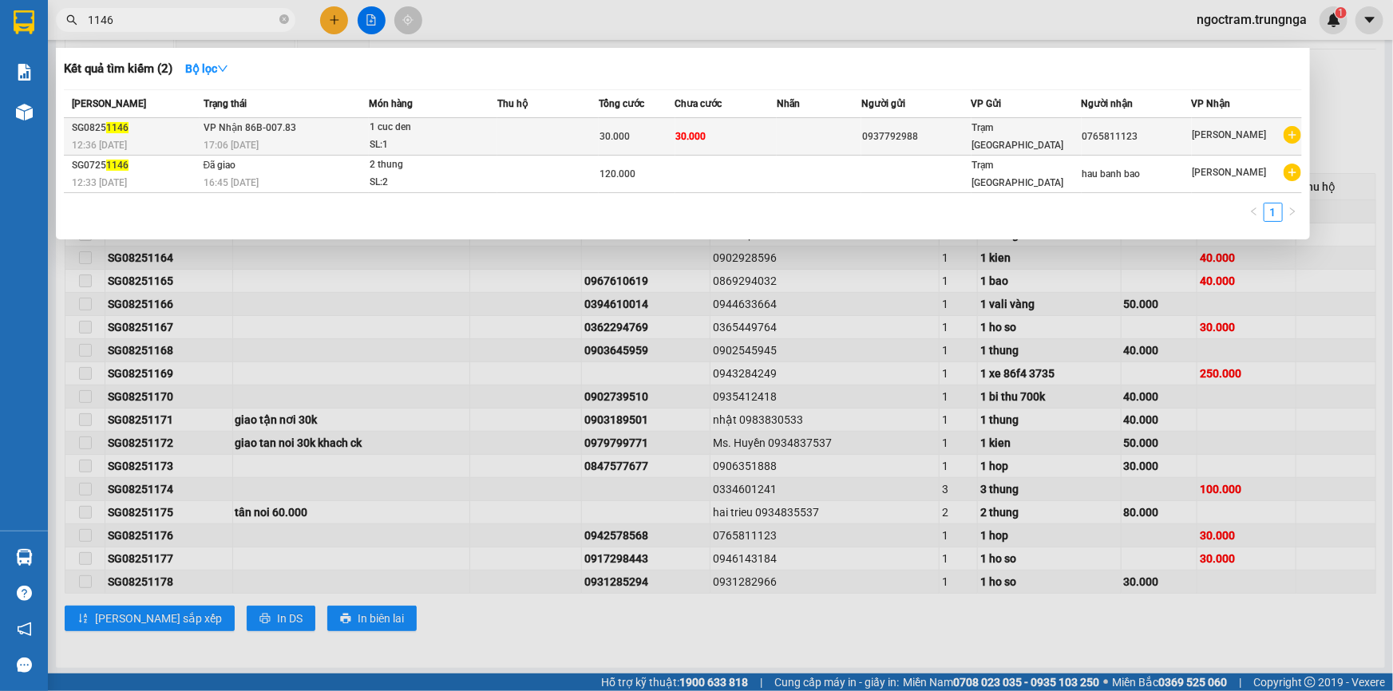
type input "1146"
click at [331, 138] on div "17:06 [DATE]" at bounding box center [286, 145] width 164 height 18
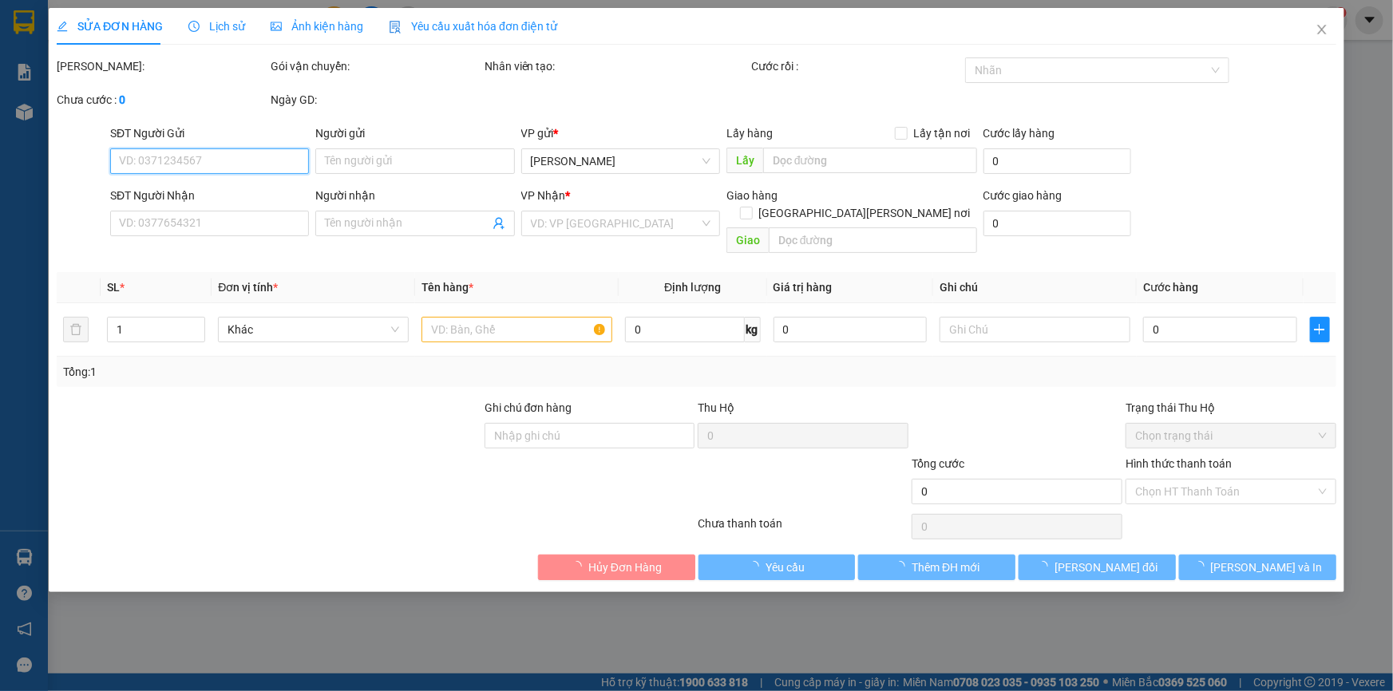
type input "0937792988"
type input "0765811123"
type input "30.000"
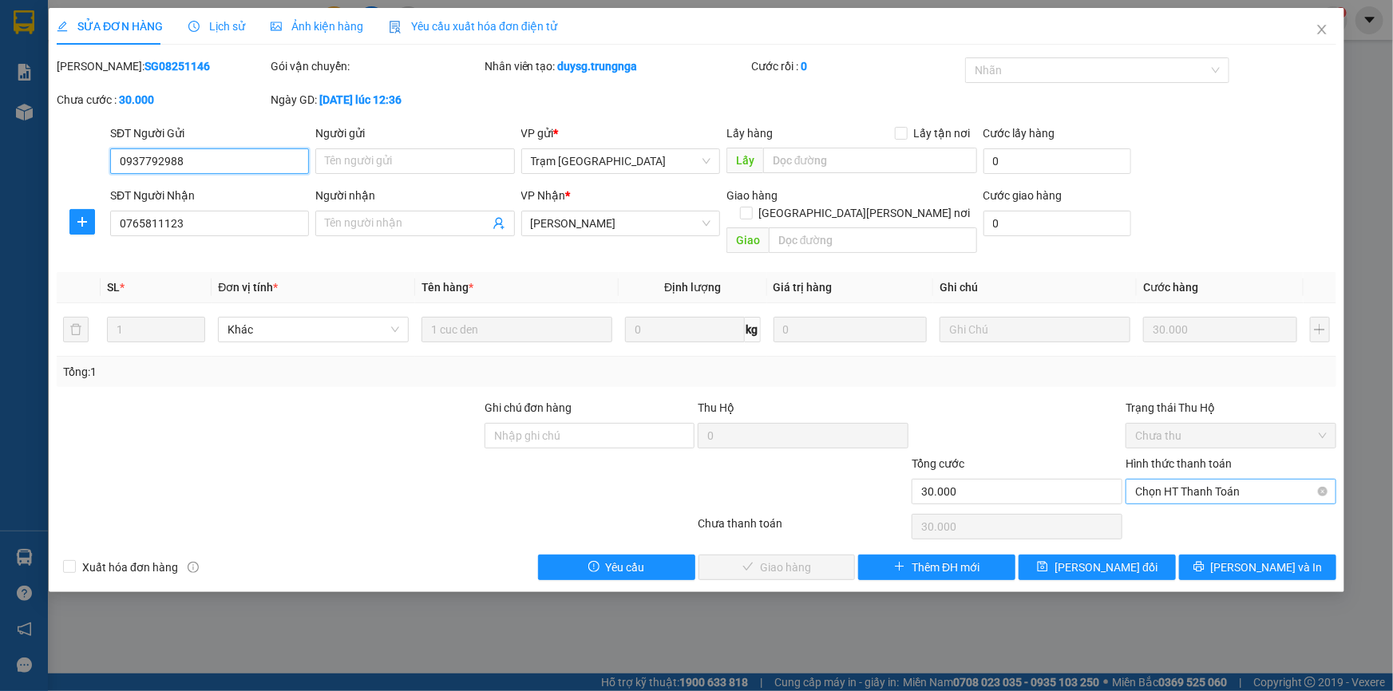
click at [1178, 480] on span "Chọn HT Thanh Toán" at bounding box center [1231, 492] width 192 height 24
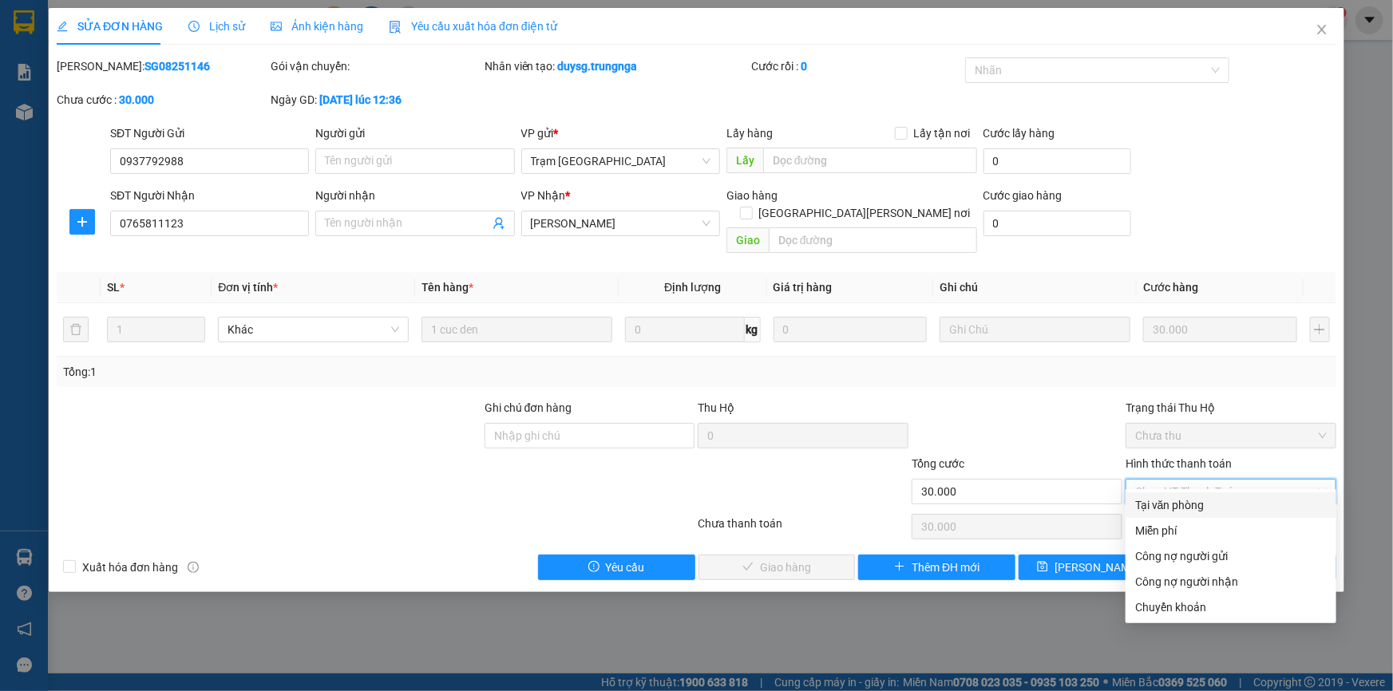
click at [1166, 507] on div "Tại văn phòng" at bounding box center [1231, 505] width 192 height 18
type input "0"
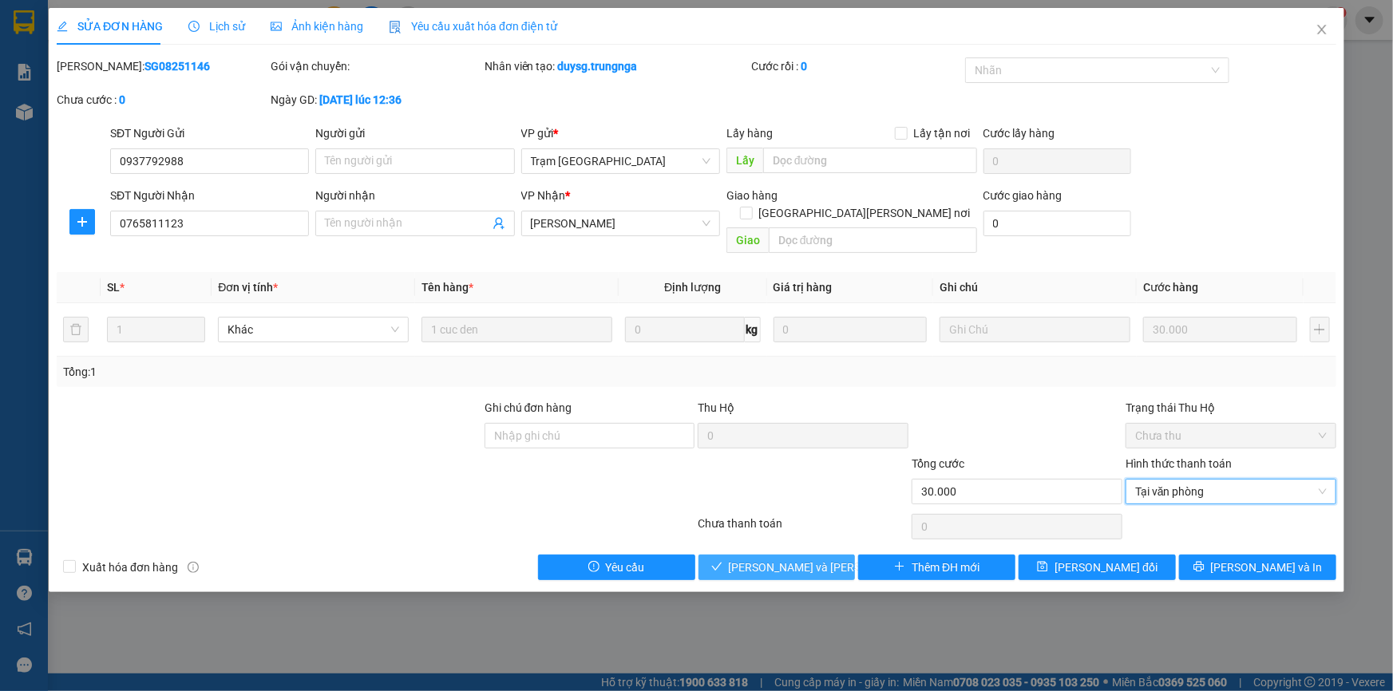
click at [820, 559] on span "Lưu và Giao hàng" at bounding box center [836, 568] width 215 height 18
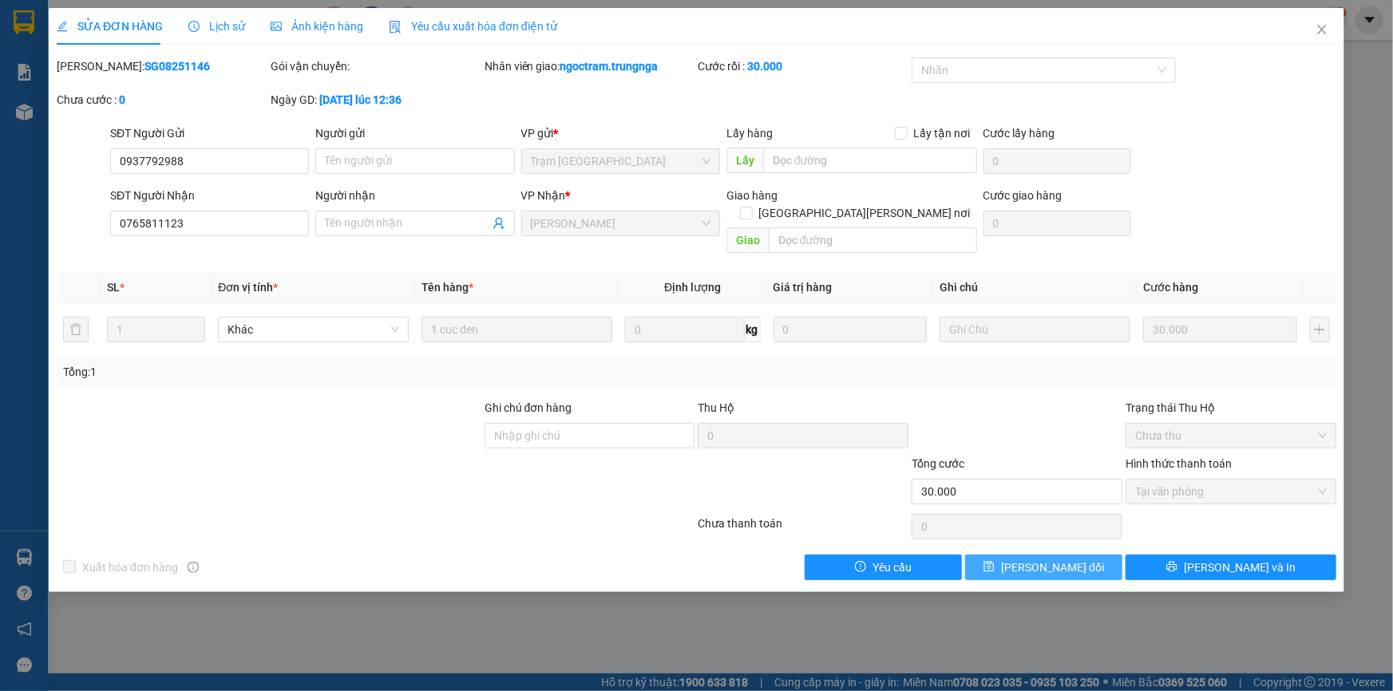
click at [1067, 559] on span "Lưu thay đổi" at bounding box center [1052, 568] width 103 height 18
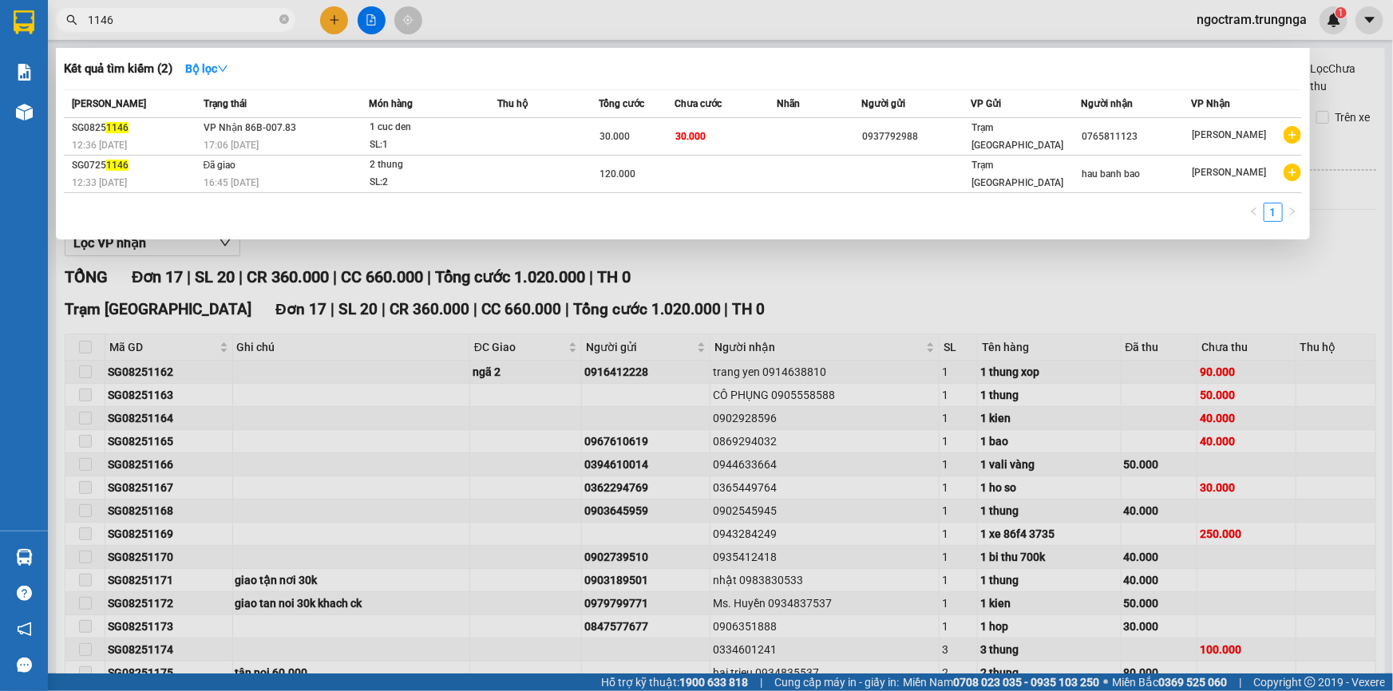
click at [178, 22] on input "1146" at bounding box center [182, 20] width 188 height 18
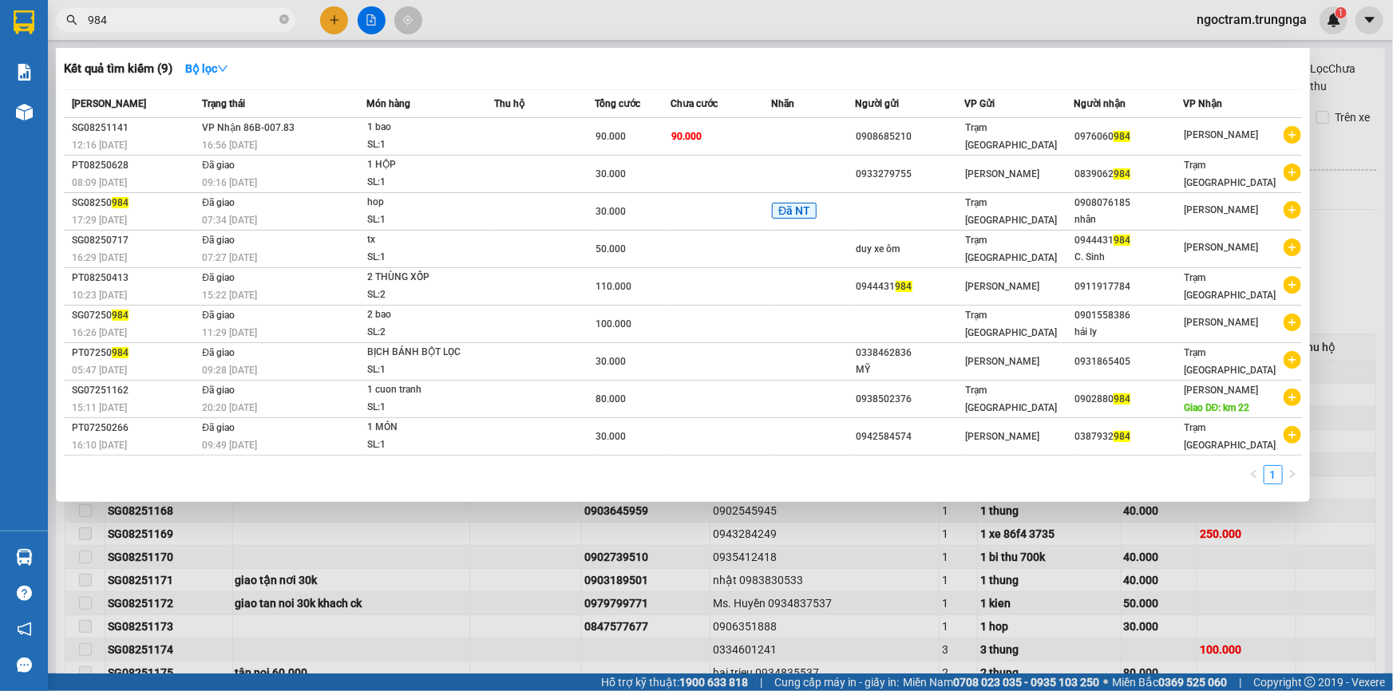
click at [122, 21] on input "984" at bounding box center [182, 20] width 188 height 18
type input "2459"
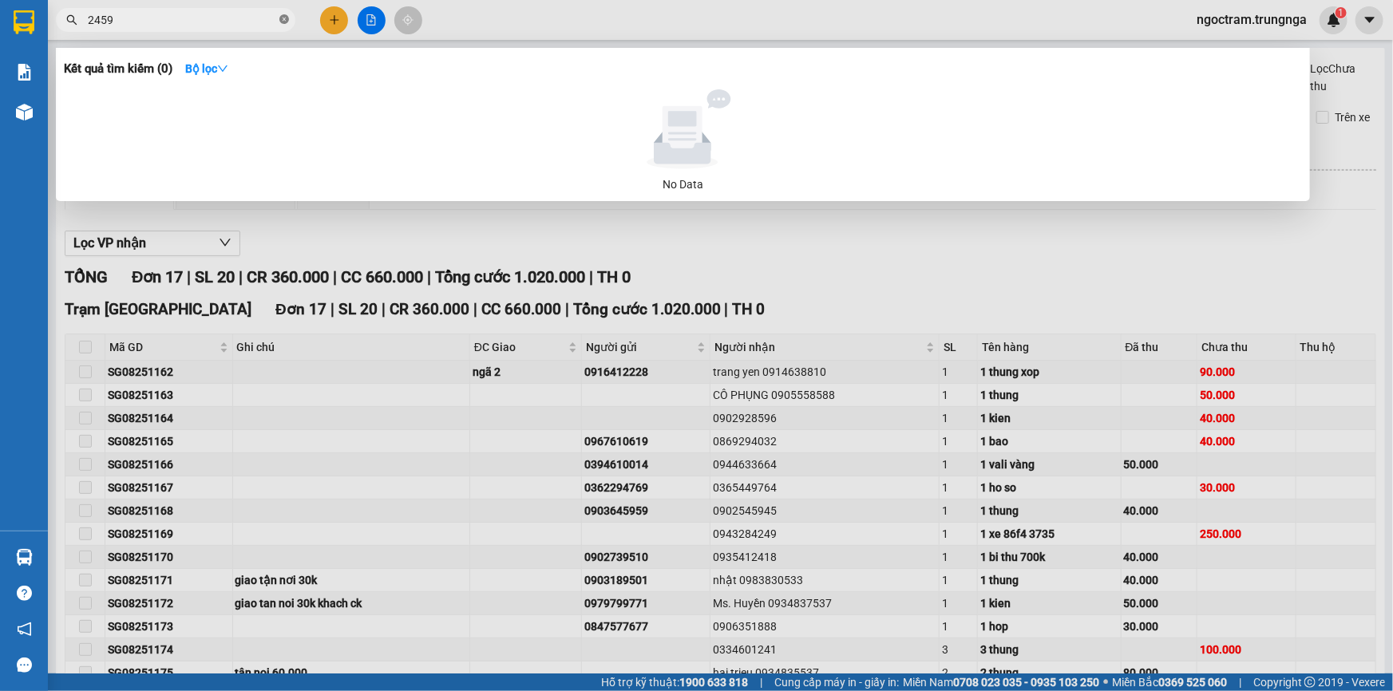
click at [279, 20] on icon "close-circle" at bounding box center [284, 19] width 10 height 10
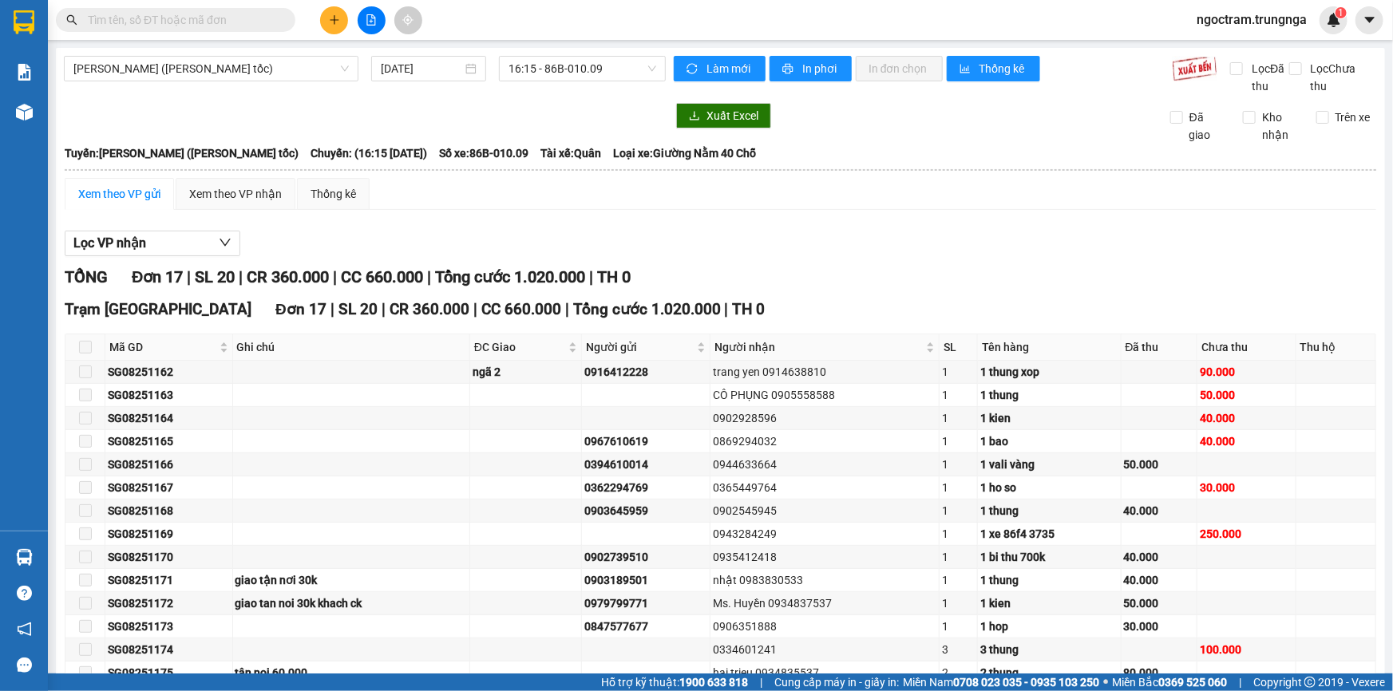
click at [175, 21] on input "text" at bounding box center [182, 20] width 188 height 18
click at [175, 26] on input "text" at bounding box center [182, 20] width 188 height 18
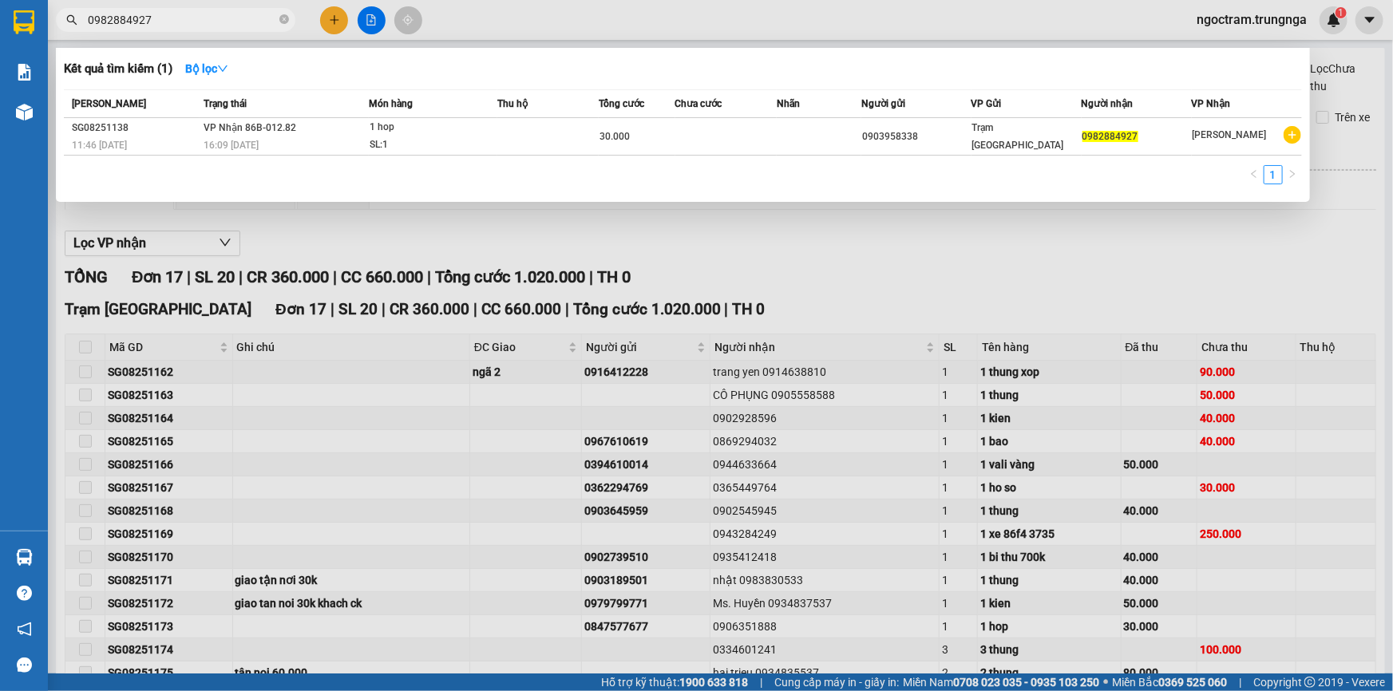
click at [152, 17] on input "0982884927" at bounding box center [182, 20] width 188 height 18
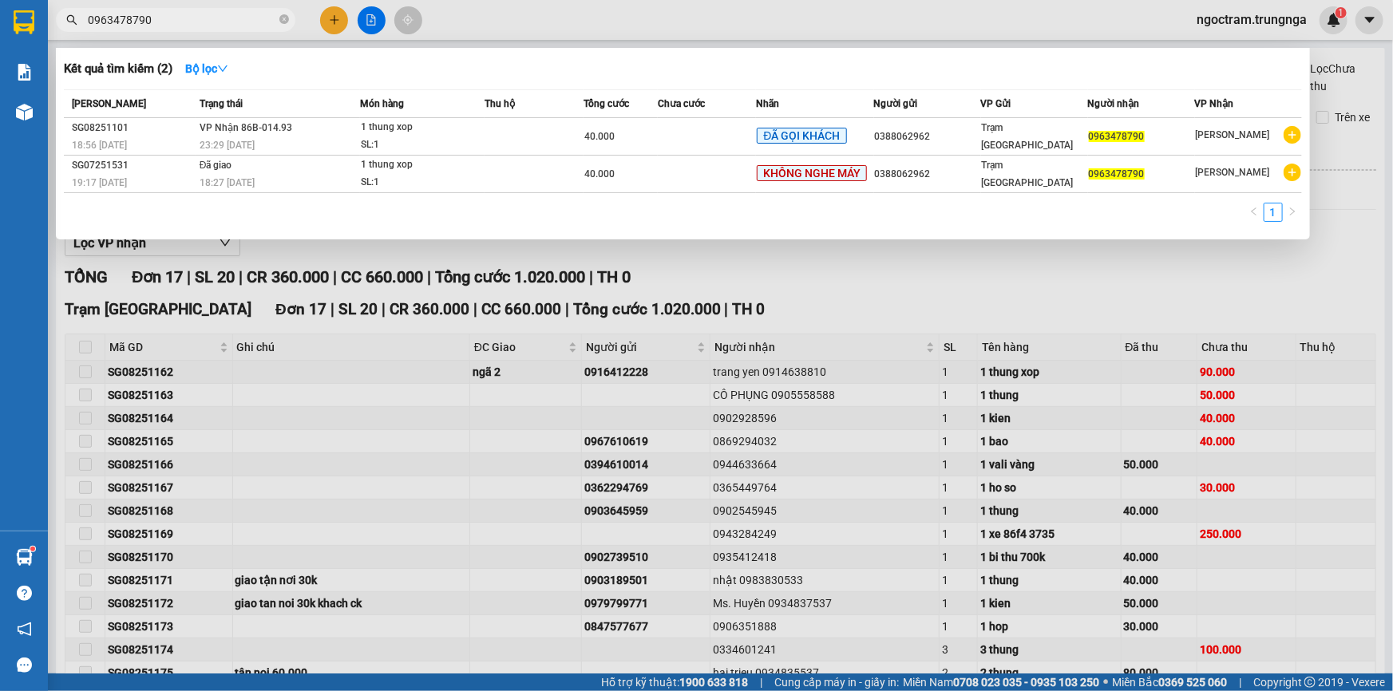
click at [703, 279] on div at bounding box center [696, 345] width 1393 height 691
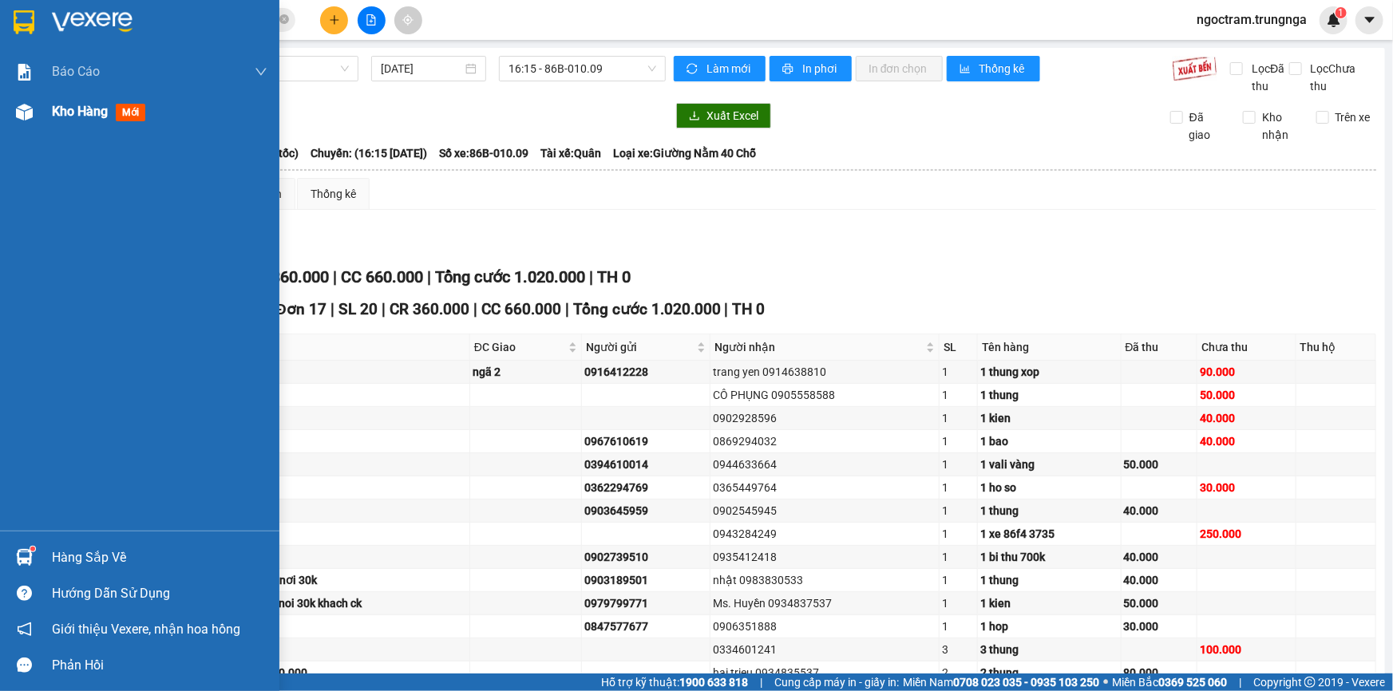
click at [73, 116] on span "Kho hàng" at bounding box center [80, 111] width 56 height 15
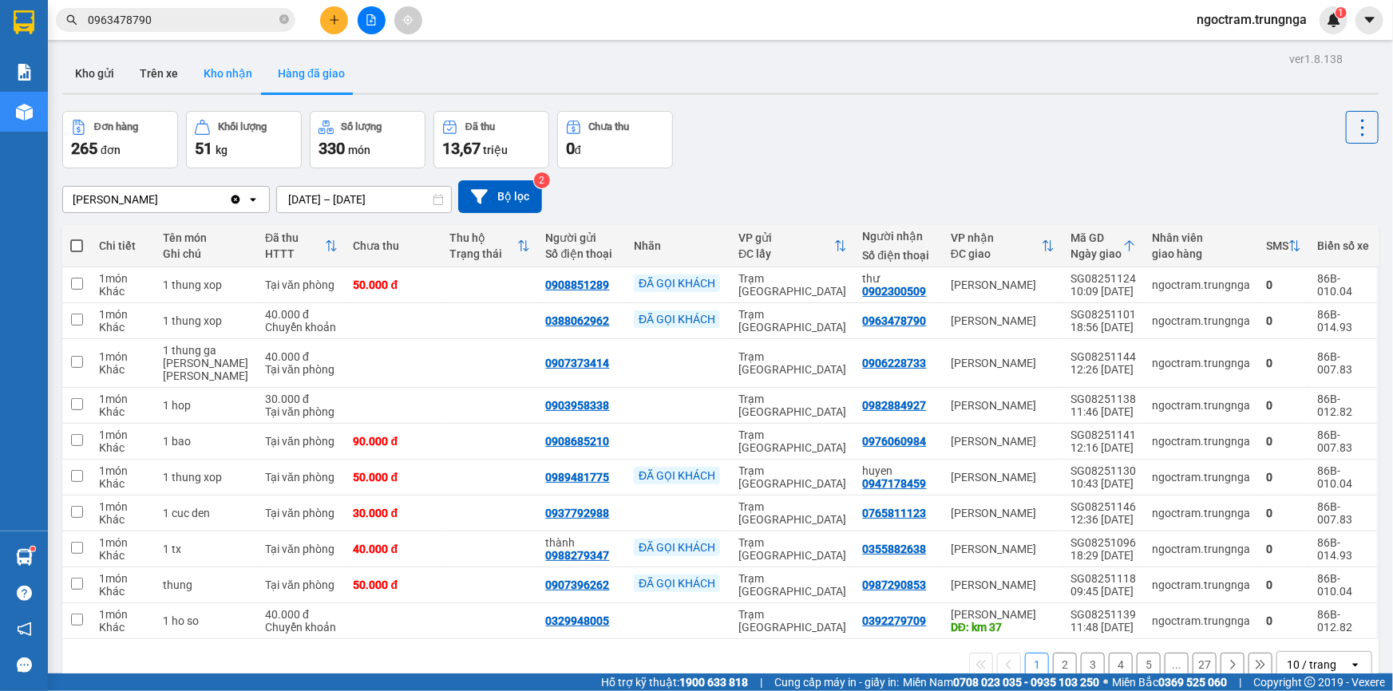
click at [219, 64] on button "Kho nhận" at bounding box center [228, 73] width 74 height 38
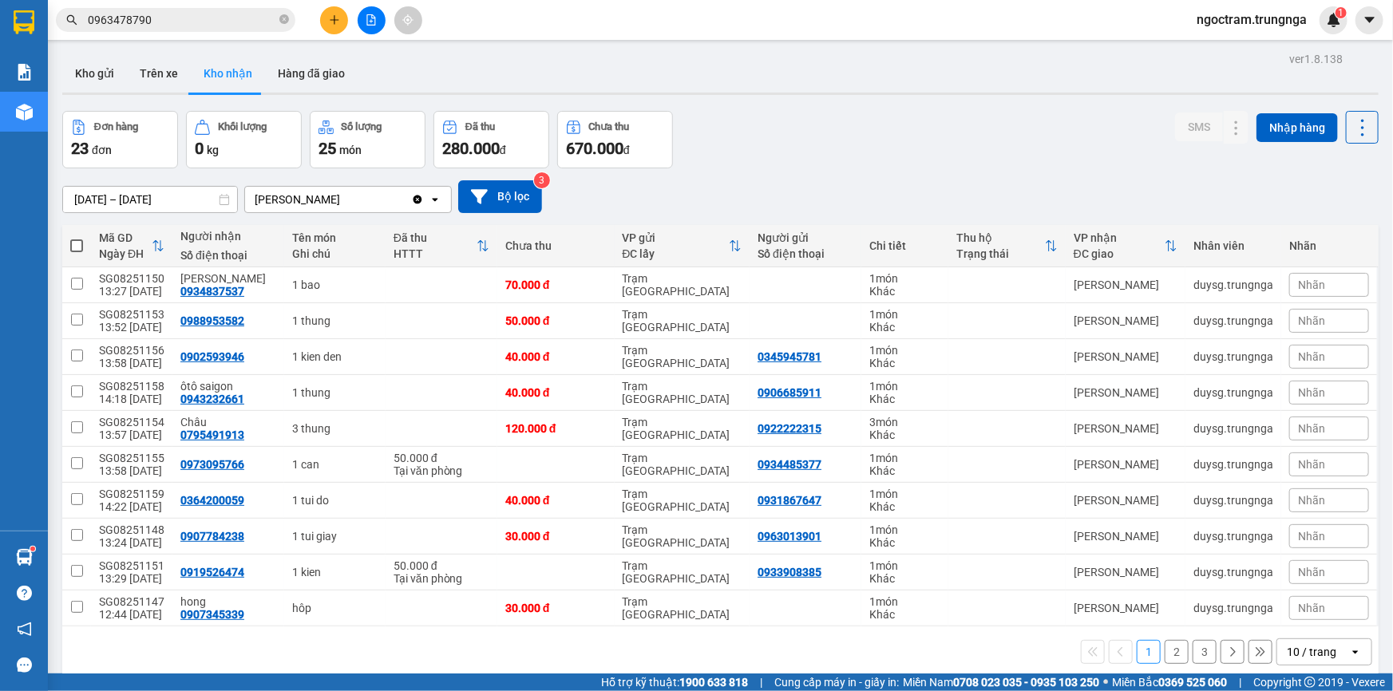
click at [751, 145] on div "Đơn hàng 23 đơn Khối lượng 0 kg Số lượng 25 món Đã thu 280.000 đ Chưa thu 670.0…" at bounding box center [720, 139] width 1316 height 57
click at [128, 32] on div "Kết quả tìm kiếm ( 2 ) Bộ lọc Mã ĐH Trạng thái Món hàng Thu hộ Tổng cước Chưa c…" at bounding box center [155, 20] width 311 height 28
click at [128, 25] on input "0963478790" at bounding box center [182, 20] width 188 height 18
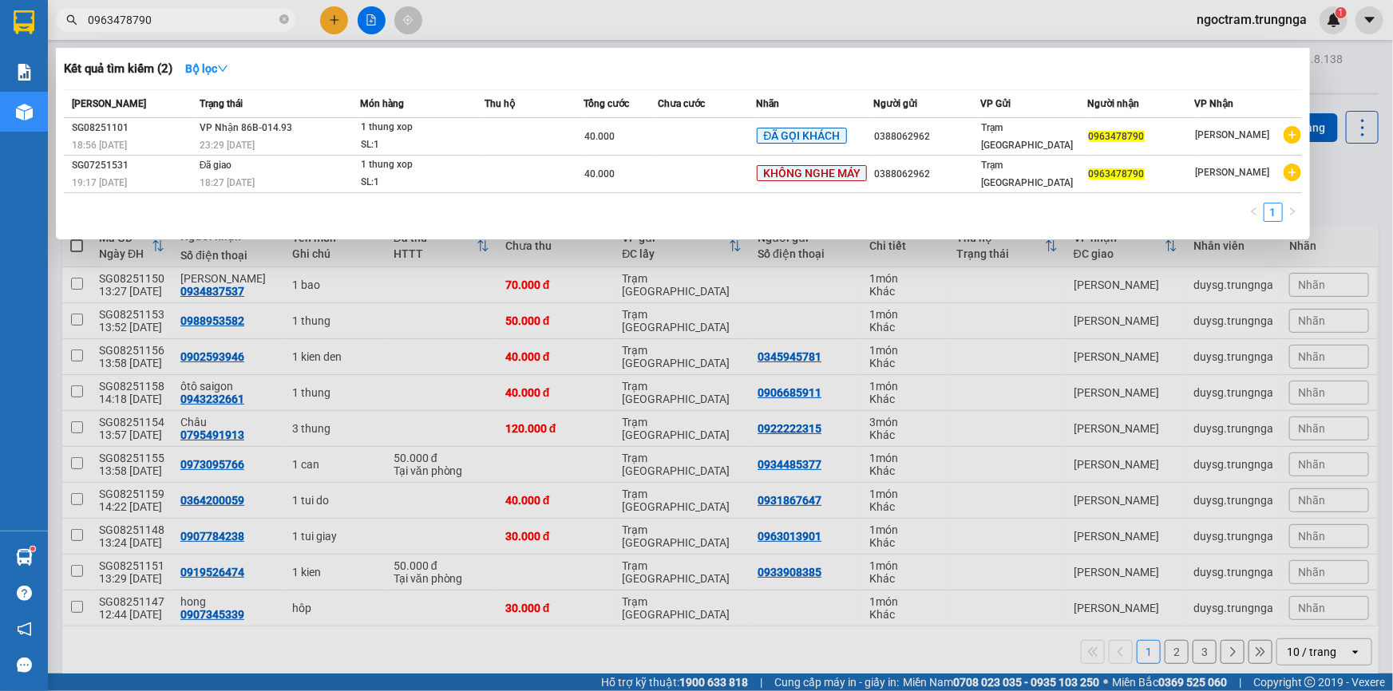
click at [128, 25] on input "0963478790" at bounding box center [182, 20] width 188 height 18
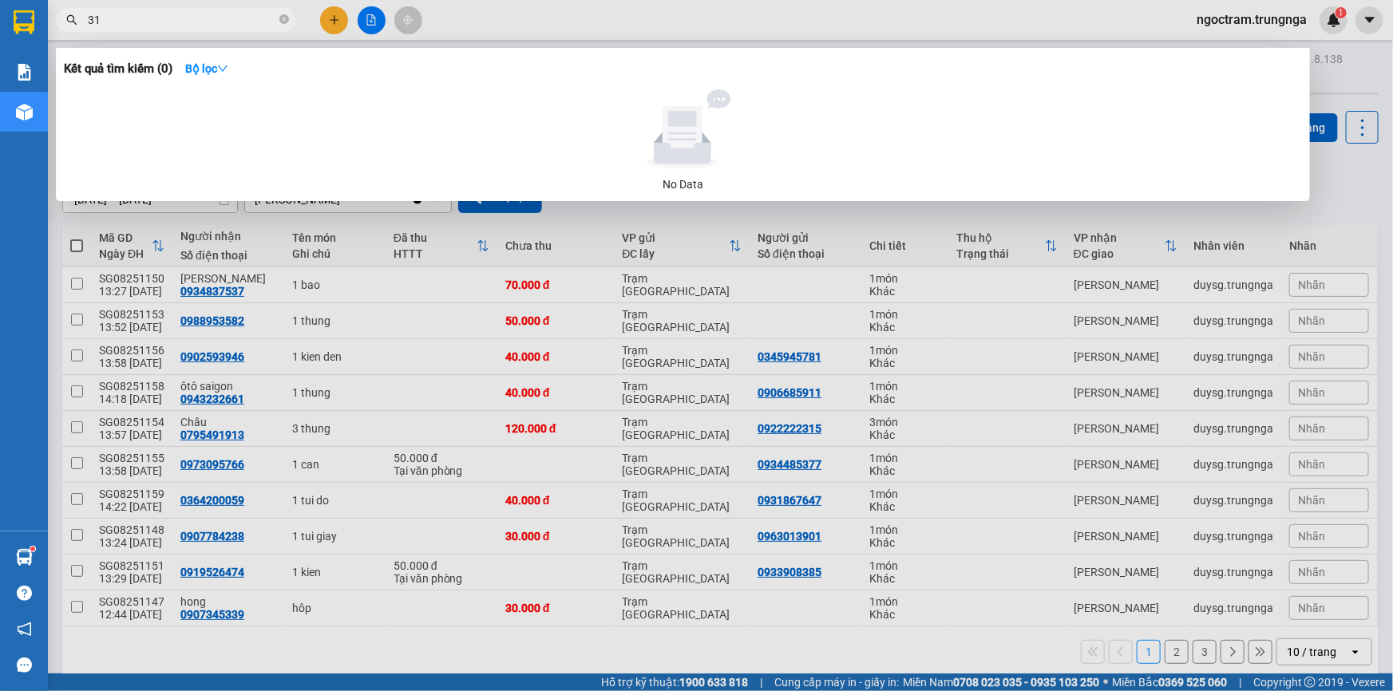
type input "3"
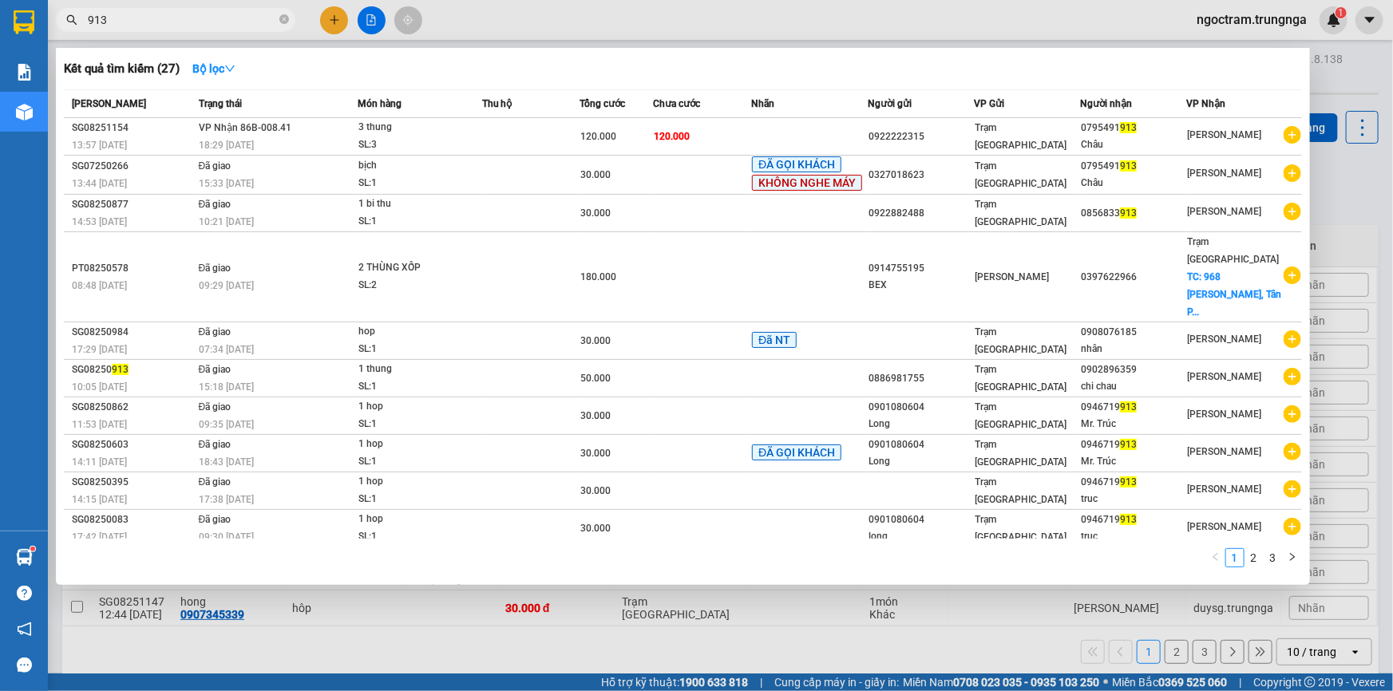
click at [466, 643] on div at bounding box center [696, 345] width 1393 height 691
click at [100, 22] on input "913" at bounding box center [182, 20] width 188 height 18
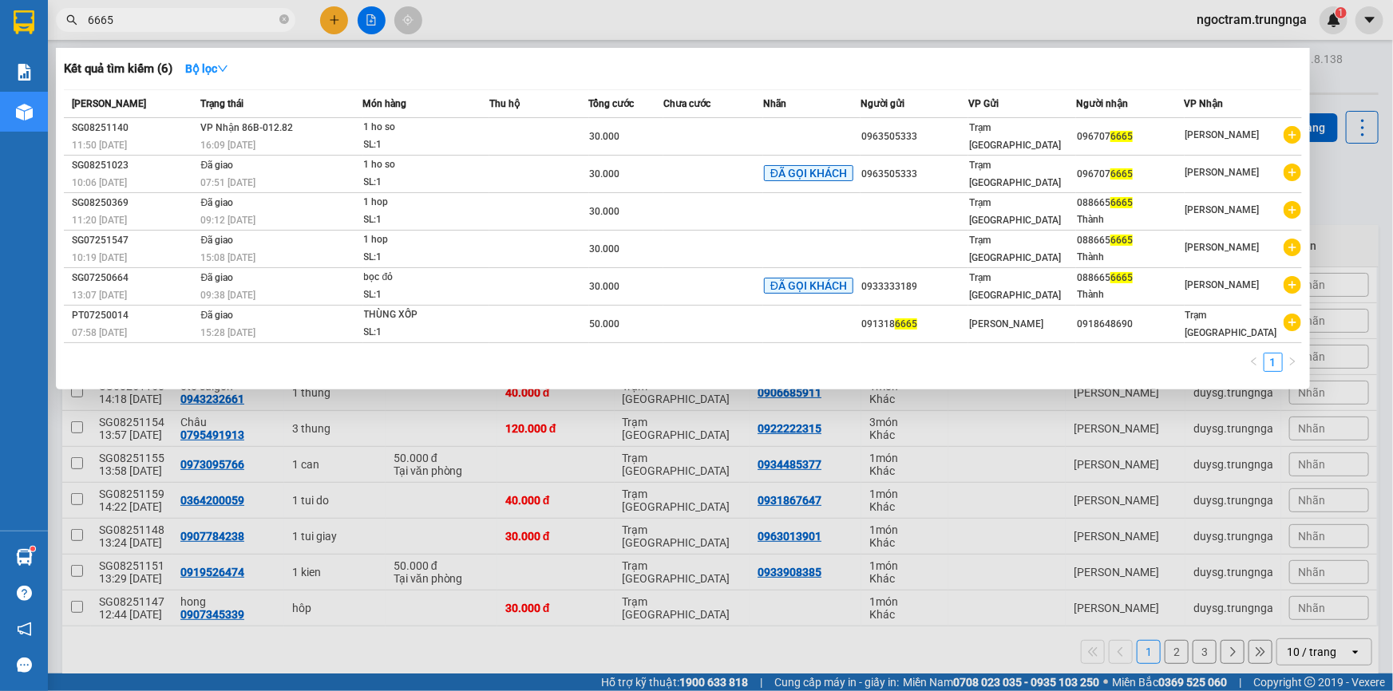
click at [521, 673] on div at bounding box center [696, 345] width 1393 height 691
click at [182, 30] on span "6665" at bounding box center [175, 20] width 239 height 24
click at [181, 22] on input "6665" at bounding box center [182, 20] width 188 height 18
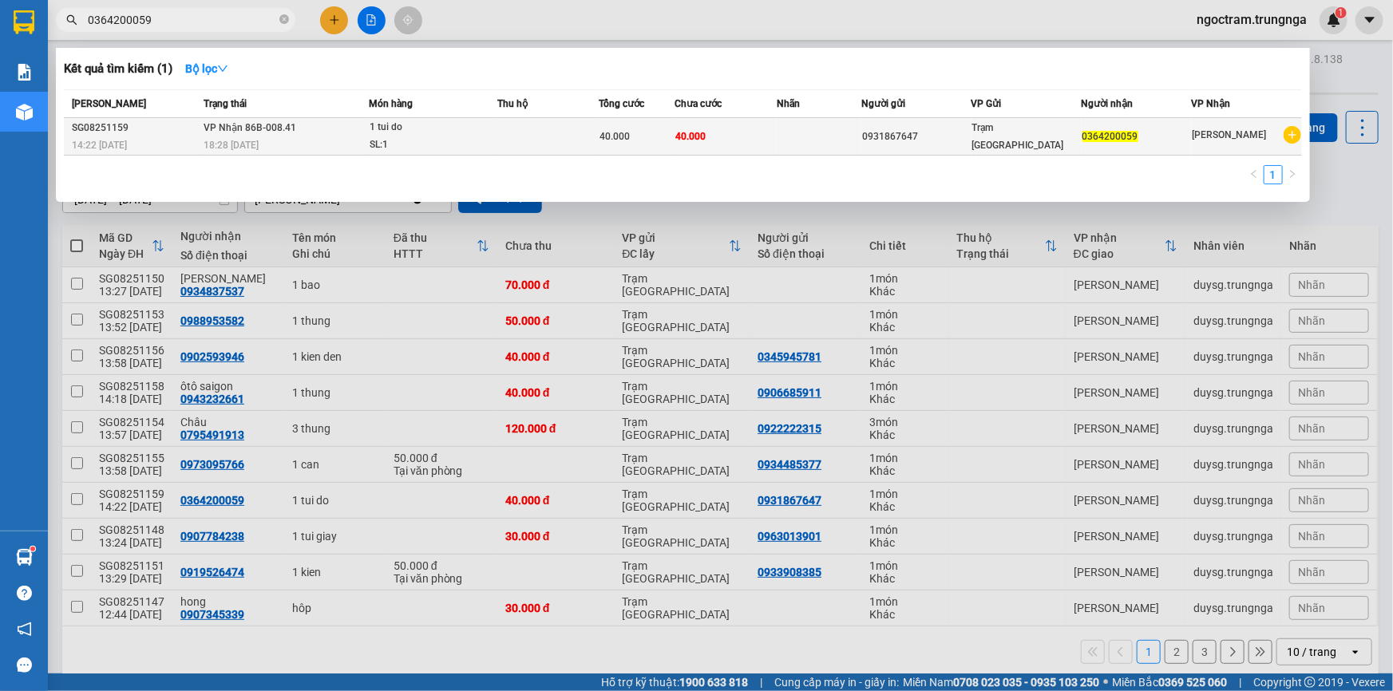
type input "0364200059"
click at [222, 135] on td "VP Nhận 86B-008.41 18:28 - 13/08" at bounding box center [284, 137] width 169 height 38
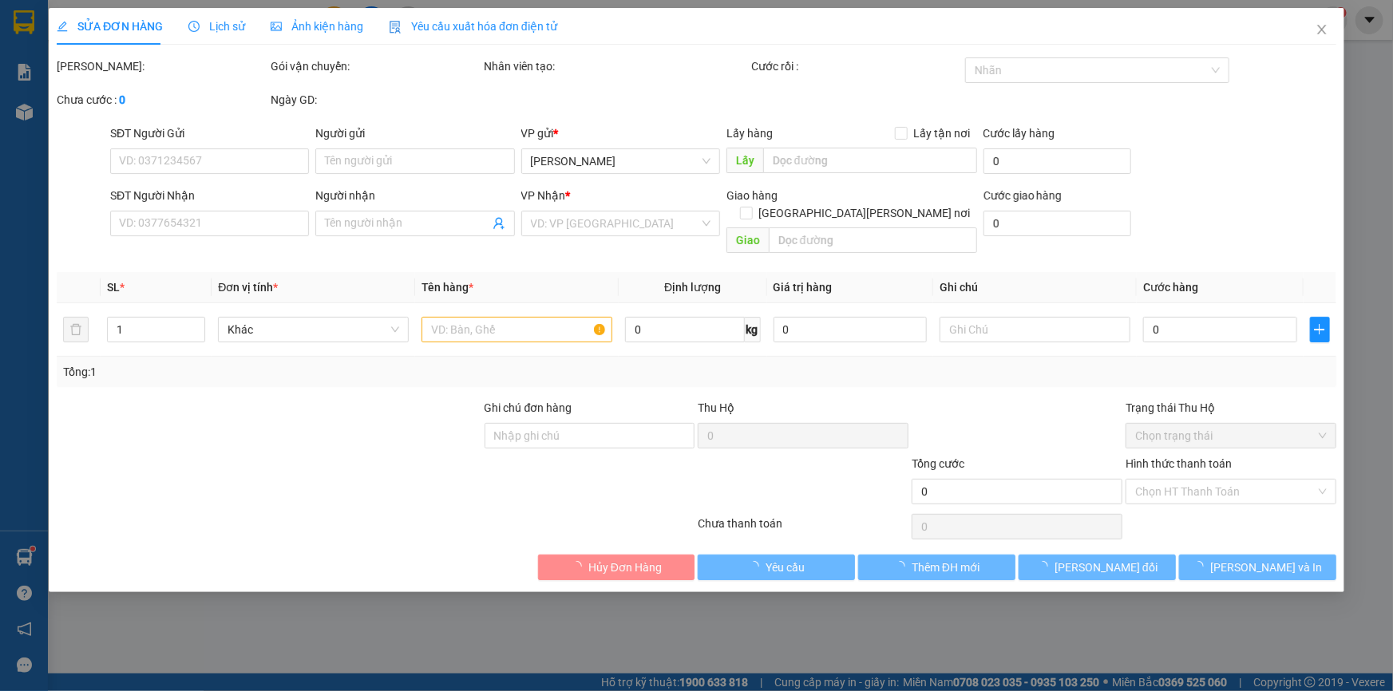
type input "0931867647"
type input "0364200059"
type input "40.000"
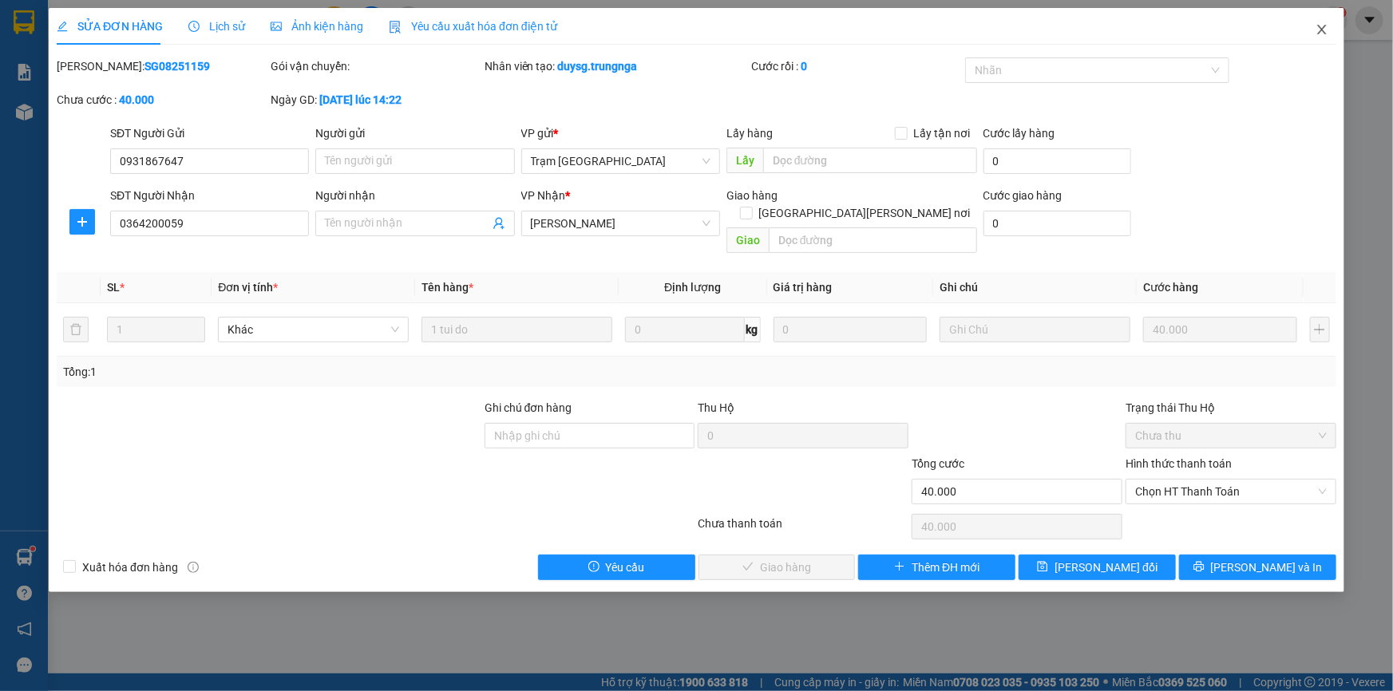
click at [1321, 28] on icon "close" at bounding box center [1321, 29] width 13 height 13
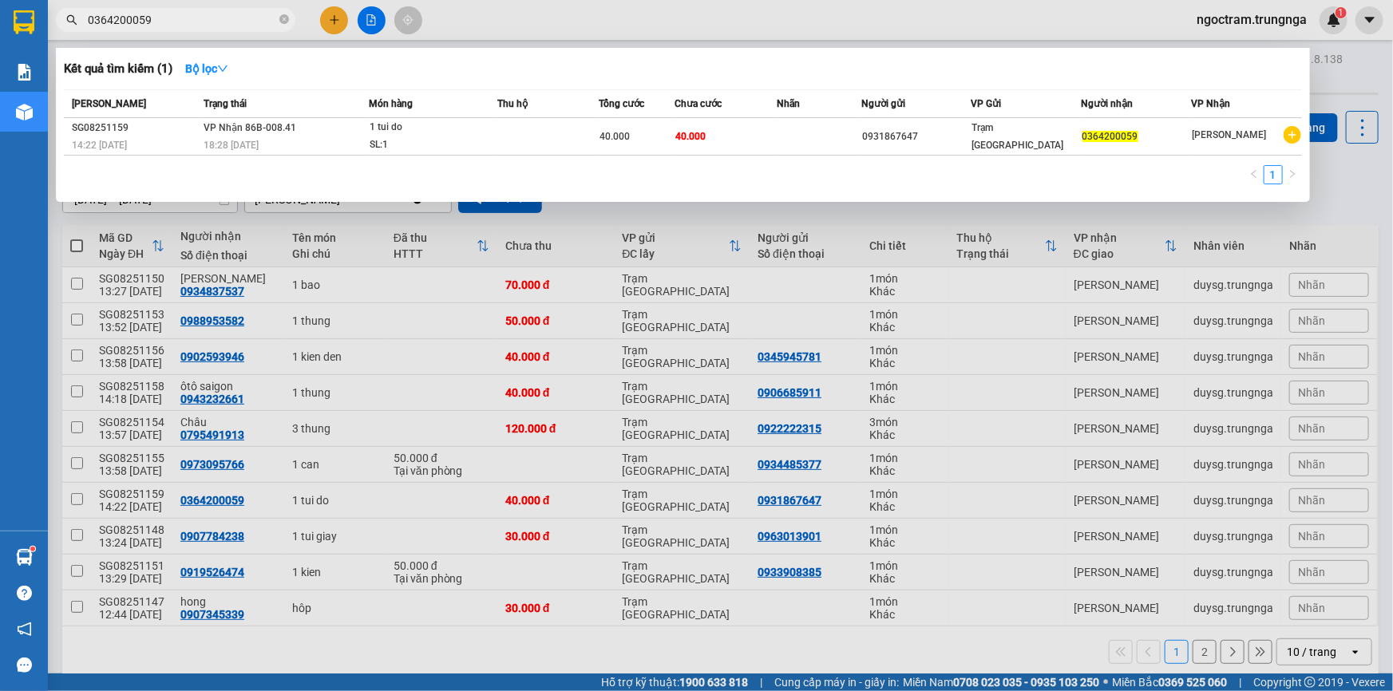
click at [174, 25] on input "0364200059" at bounding box center [182, 20] width 188 height 18
click at [186, 23] on input "0364200059" at bounding box center [182, 20] width 188 height 18
click at [188, 22] on input "0364200059" at bounding box center [182, 20] width 188 height 18
click at [167, 24] on input "0902593946" at bounding box center [182, 20] width 188 height 18
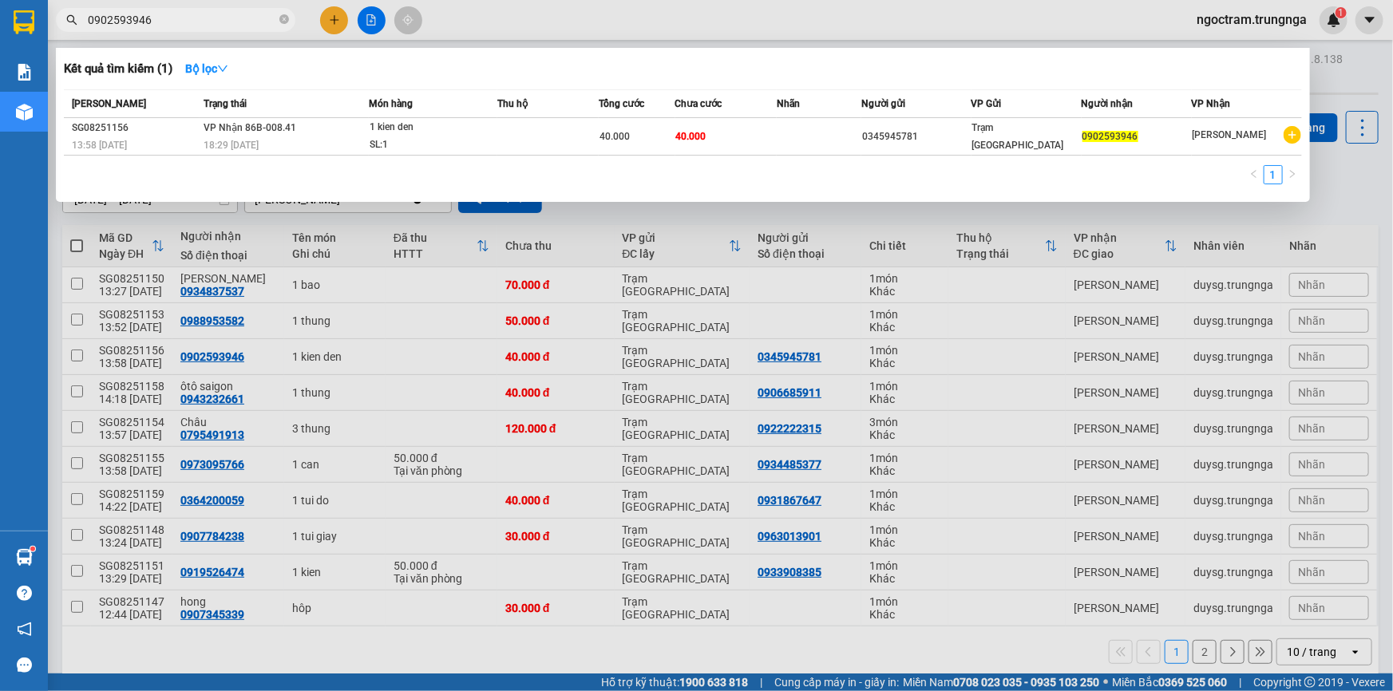
click at [168, 23] on input "0902593946" at bounding box center [182, 20] width 188 height 18
click at [168, 9] on span "0902593946" at bounding box center [175, 20] width 239 height 24
click at [169, 20] on input "0902593946" at bounding box center [182, 20] width 188 height 18
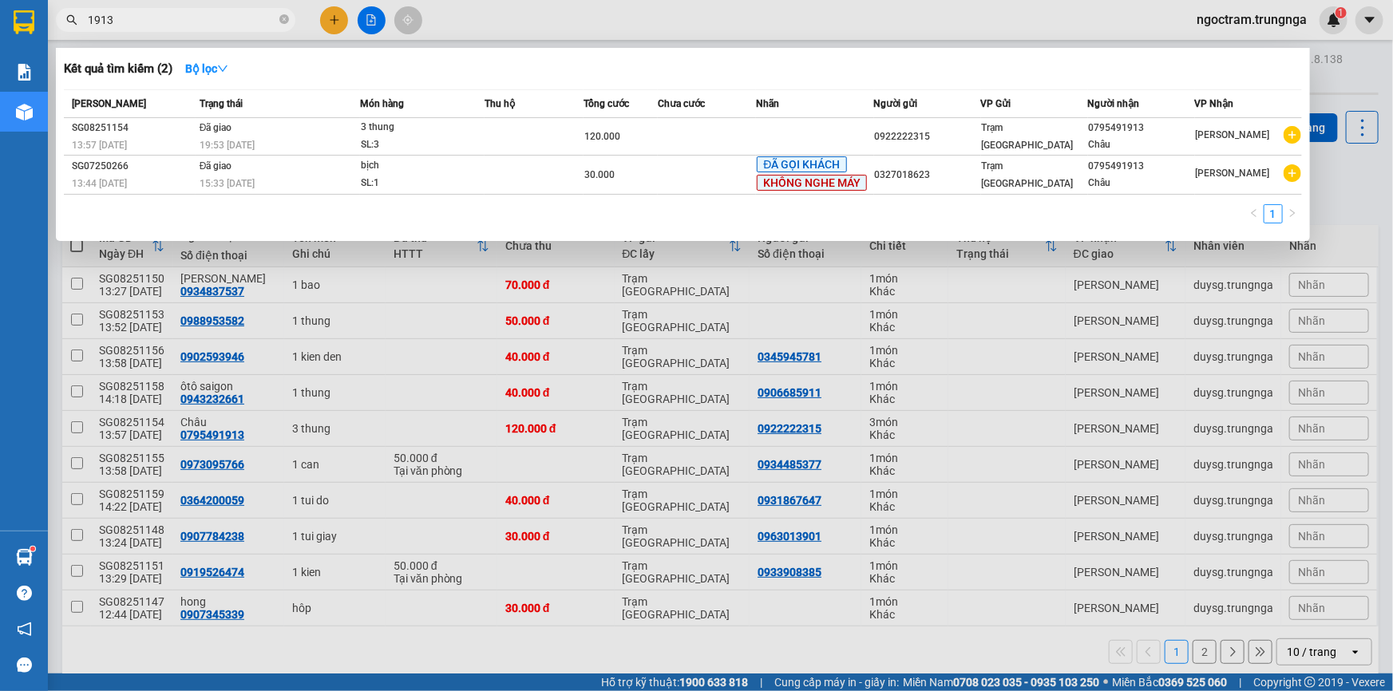
click at [144, 20] on input "1913" at bounding box center [182, 20] width 188 height 18
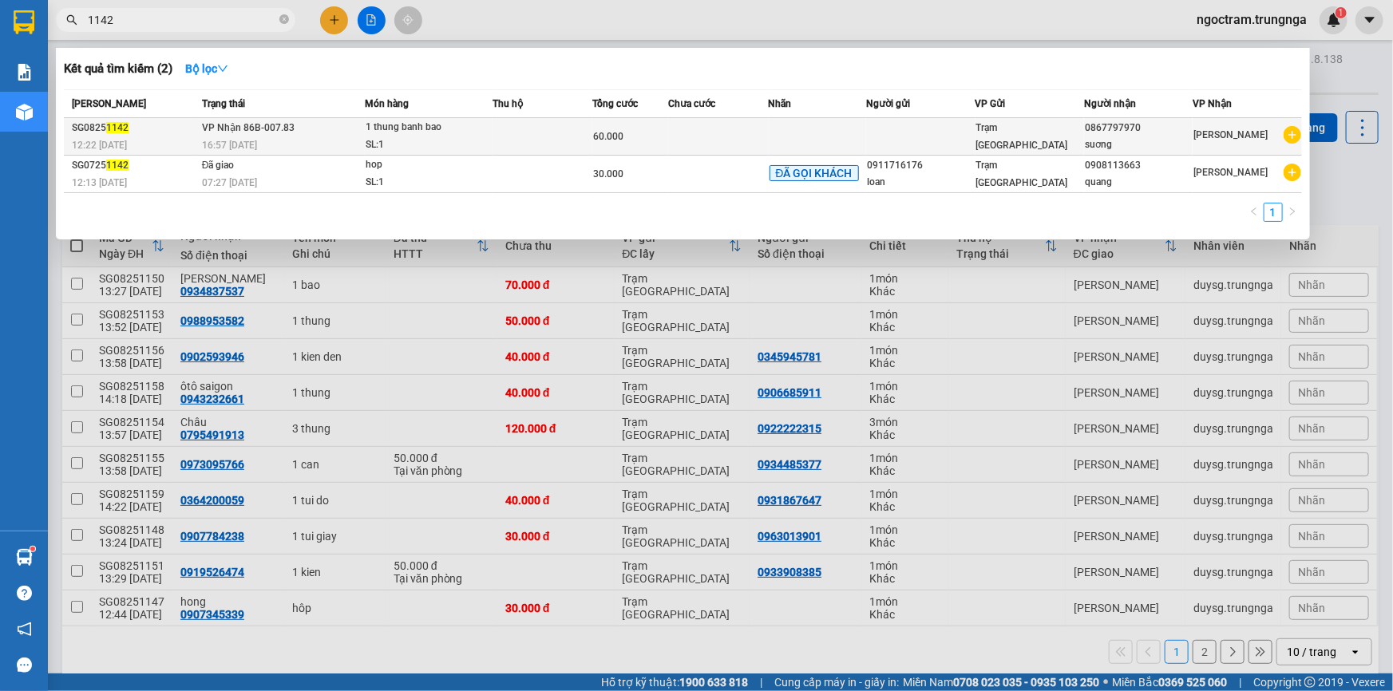
type input "1142"
click at [827, 132] on td at bounding box center [818, 137] width 98 height 38
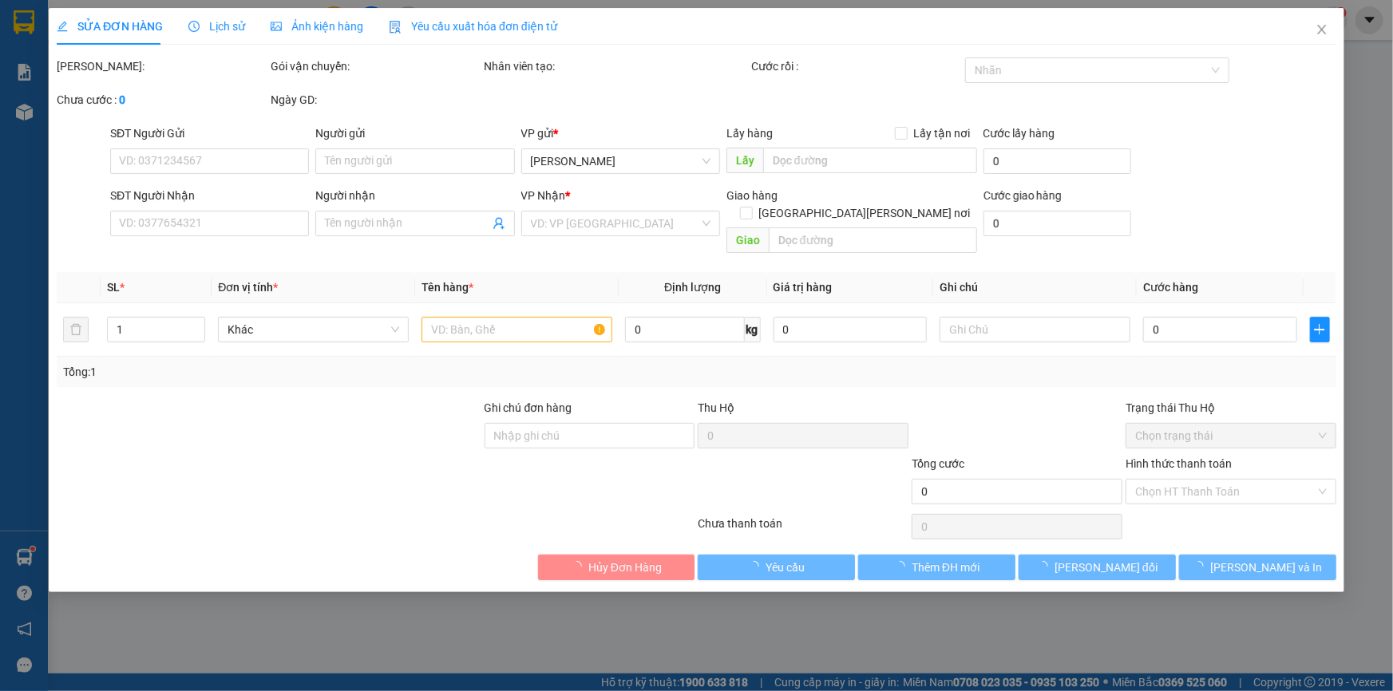
type input "0867797970"
type input "suơng"
type input "60.000"
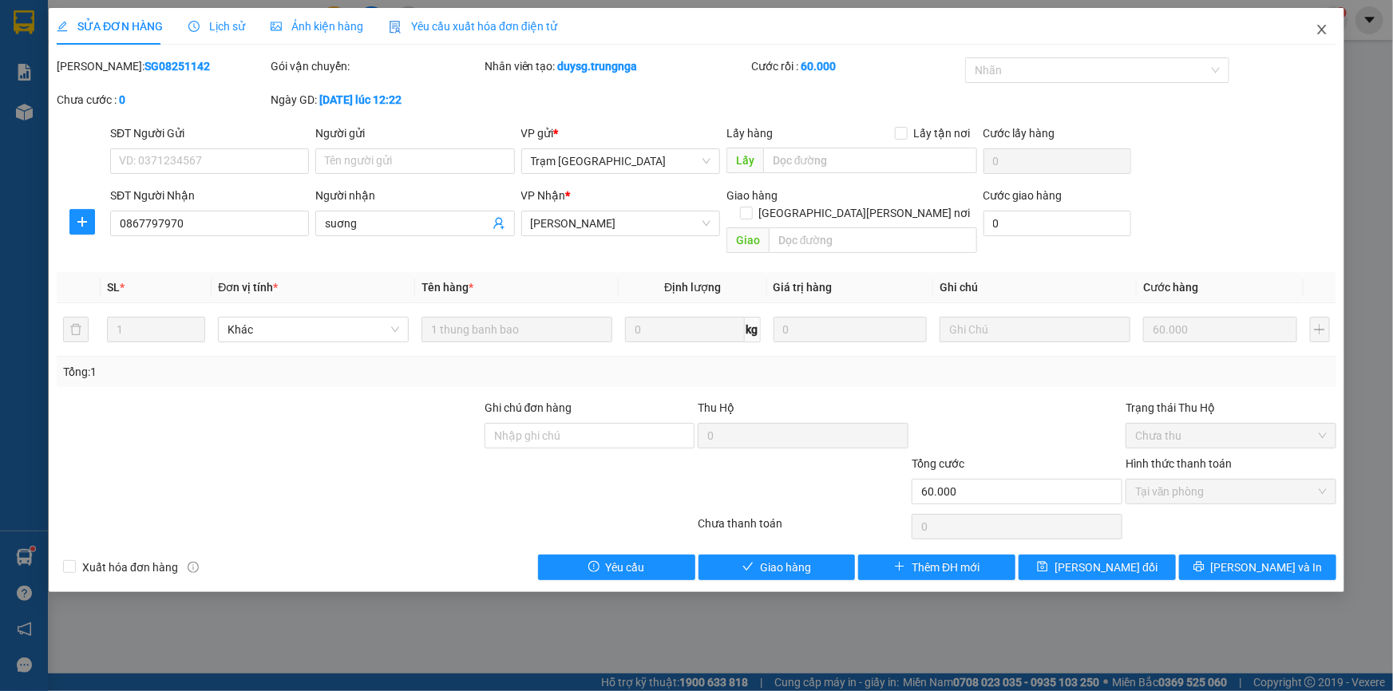
click at [1317, 26] on icon "close" at bounding box center [1321, 29] width 13 height 13
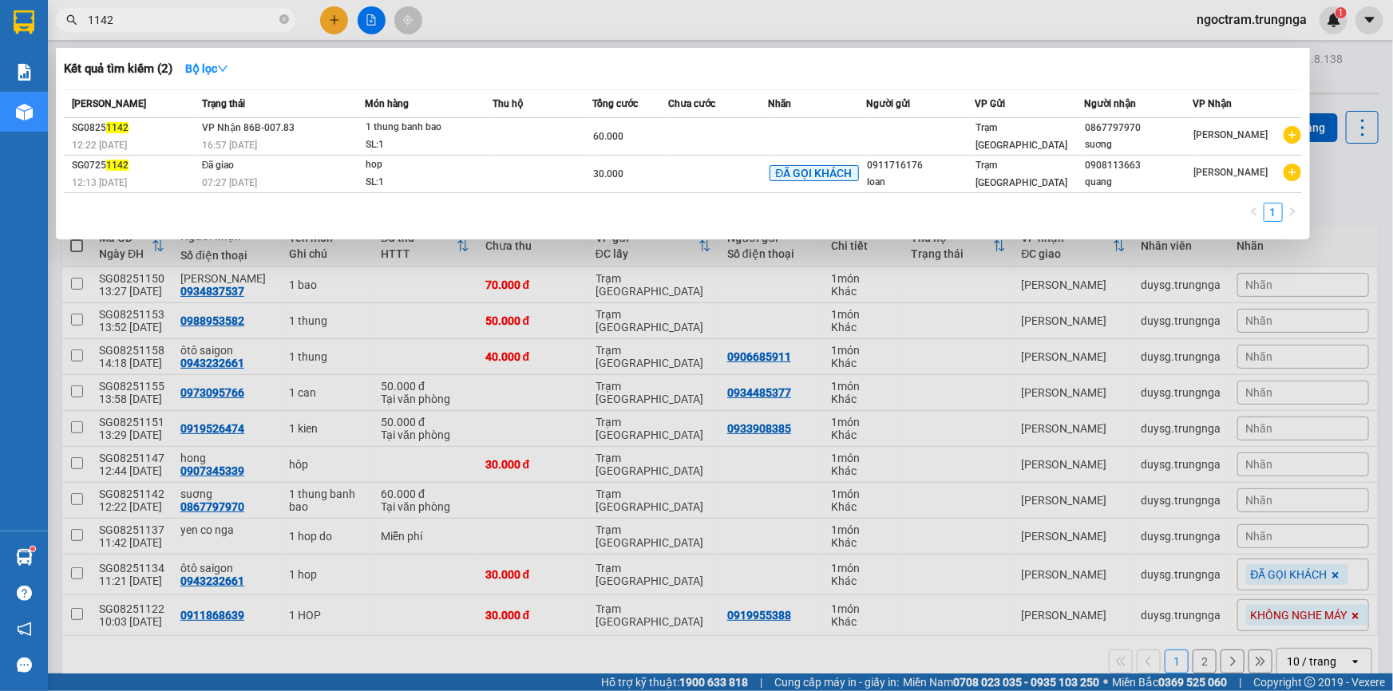
click at [202, 20] on input "1142" at bounding box center [182, 20] width 188 height 18
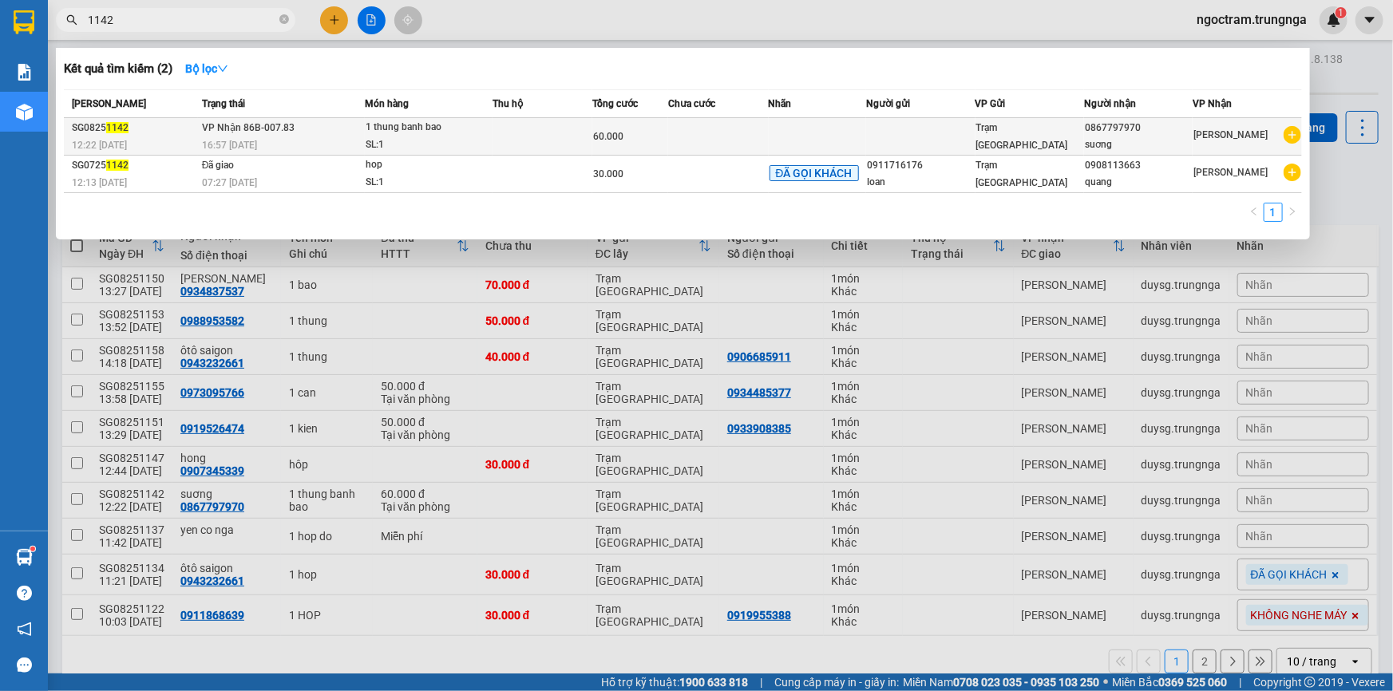
click at [541, 143] on td at bounding box center [542, 137] width 101 height 38
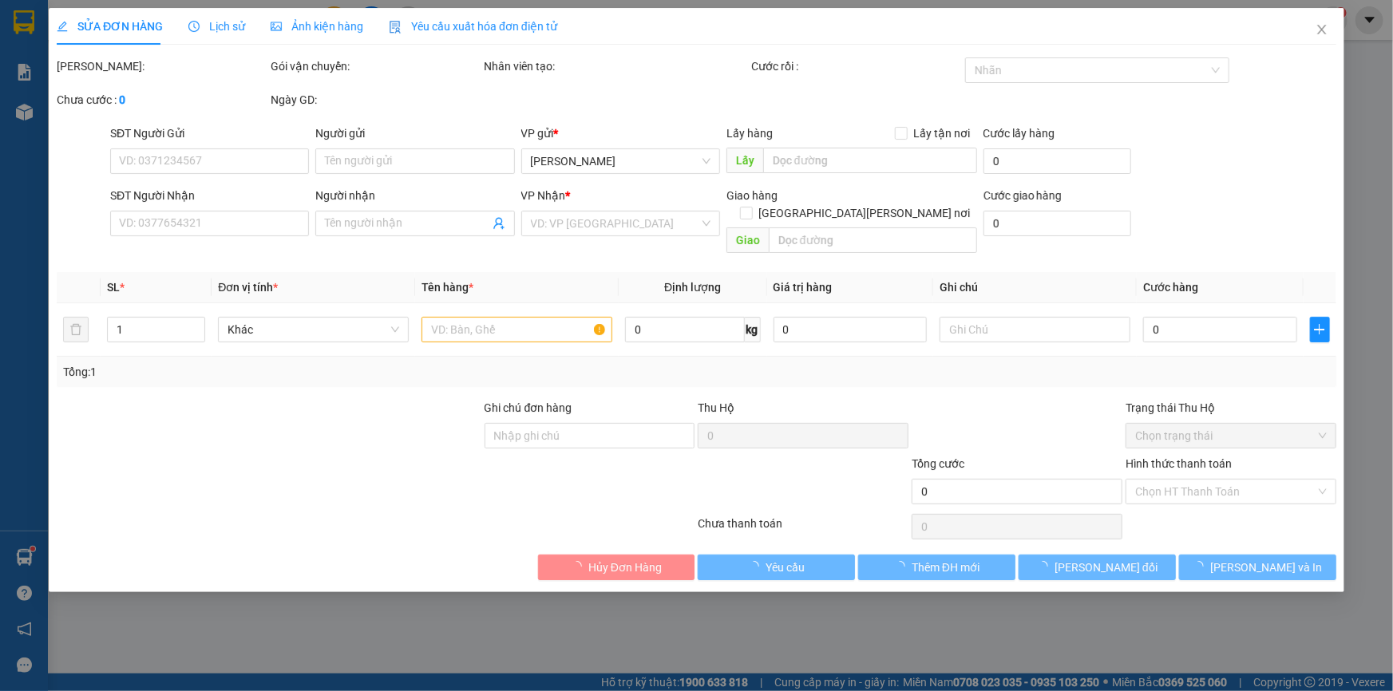
type input "0867797970"
type input "suơng"
type input "60.000"
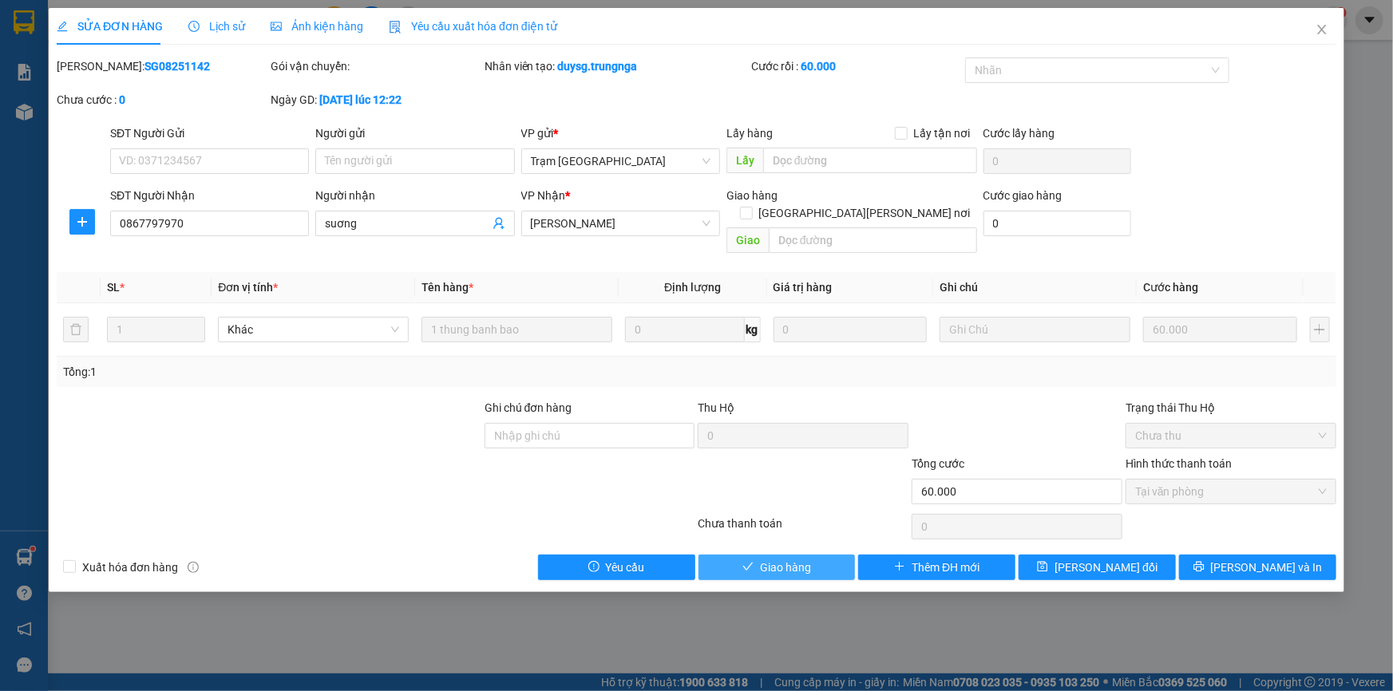
click at [750, 563] on icon "check" at bounding box center [748, 567] width 10 height 8
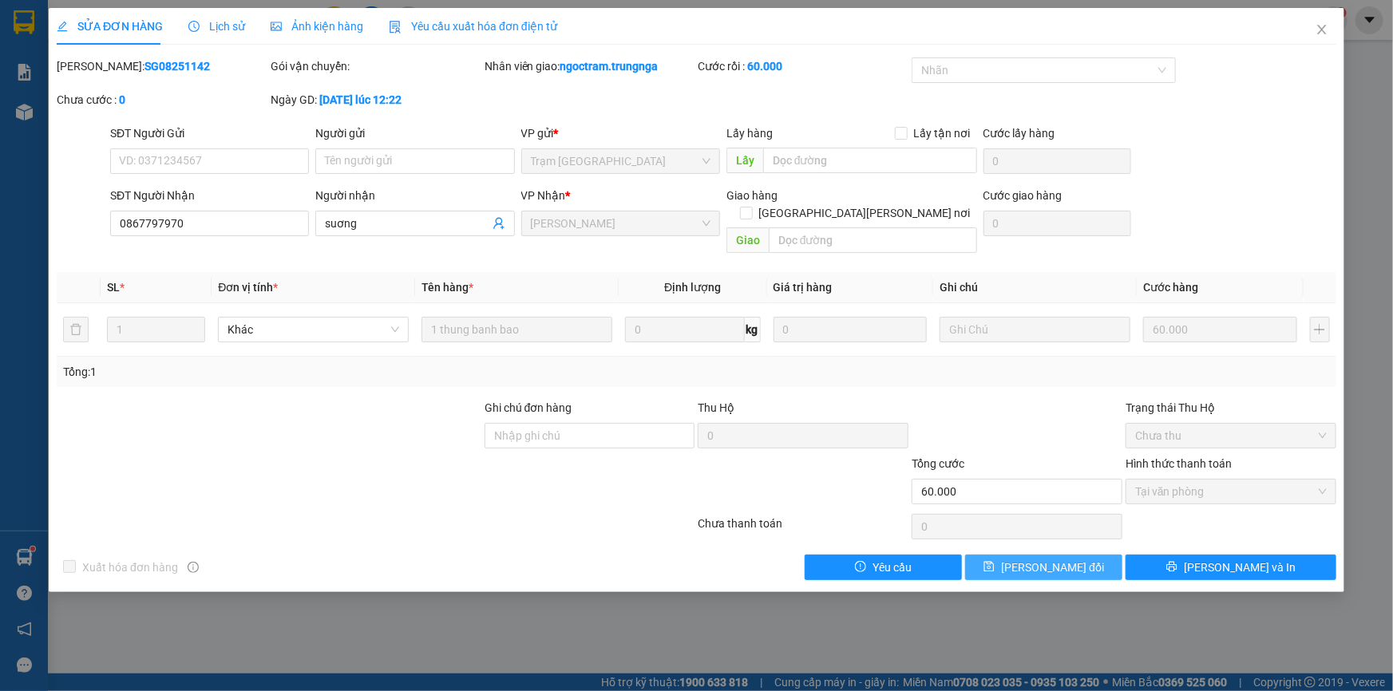
click at [1054, 559] on span "Lưu thay đổi" at bounding box center [1052, 568] width 103 height 18
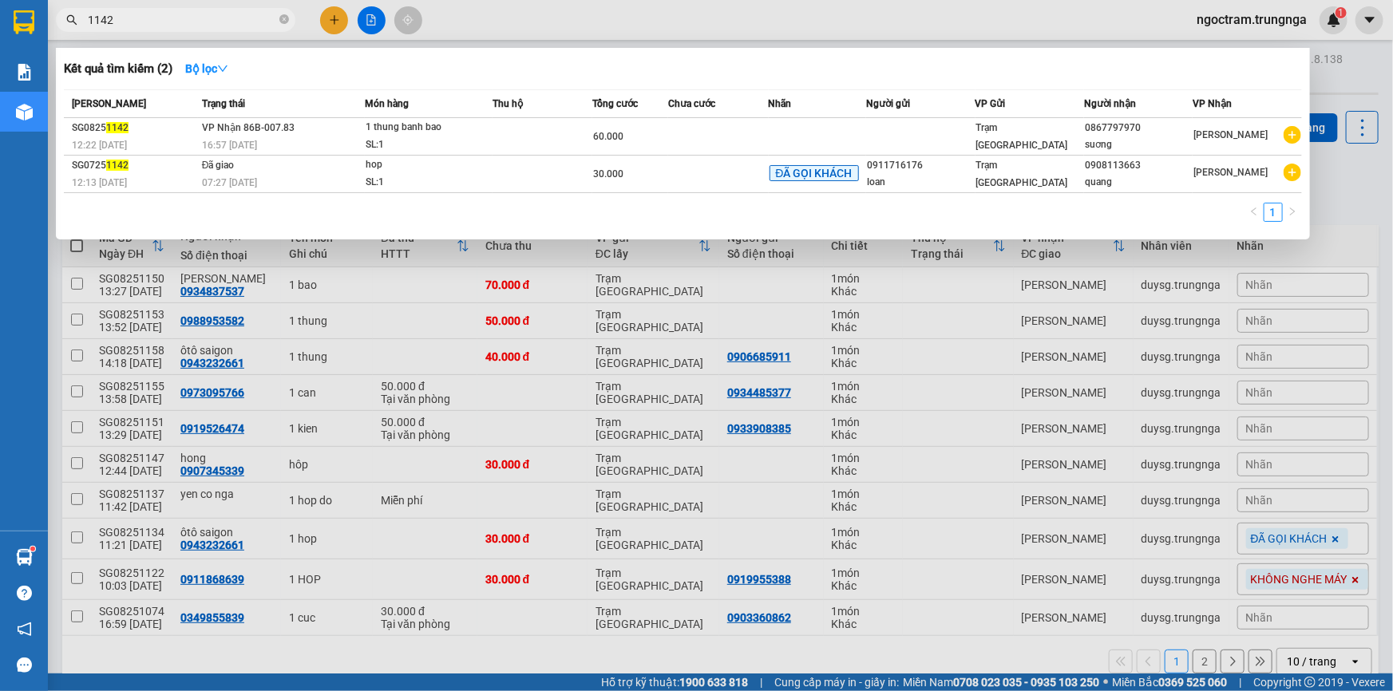
click at [129, 23] on input "1142" at bounding box center [182, 20] width 188 height 18
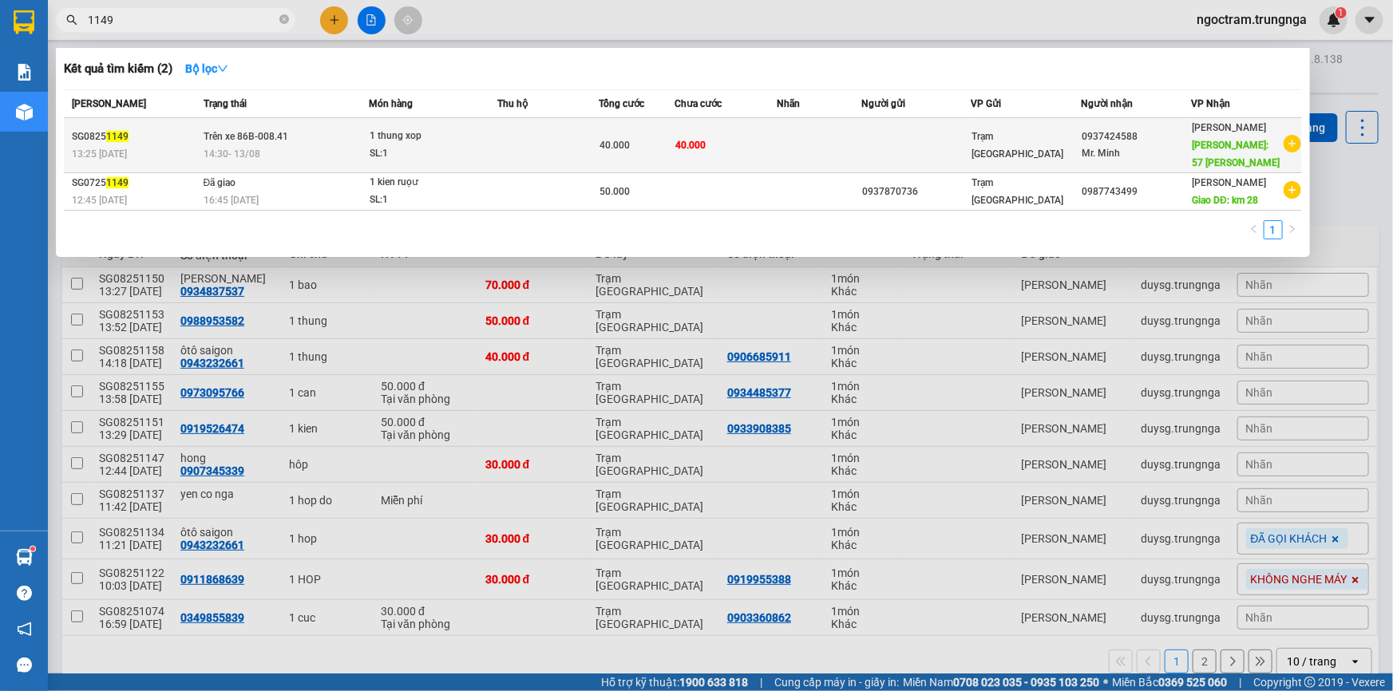
type input "1149"
click at [1167, 132] on div "0937424588" at bounding box center [1136, 136] width 109 height 17
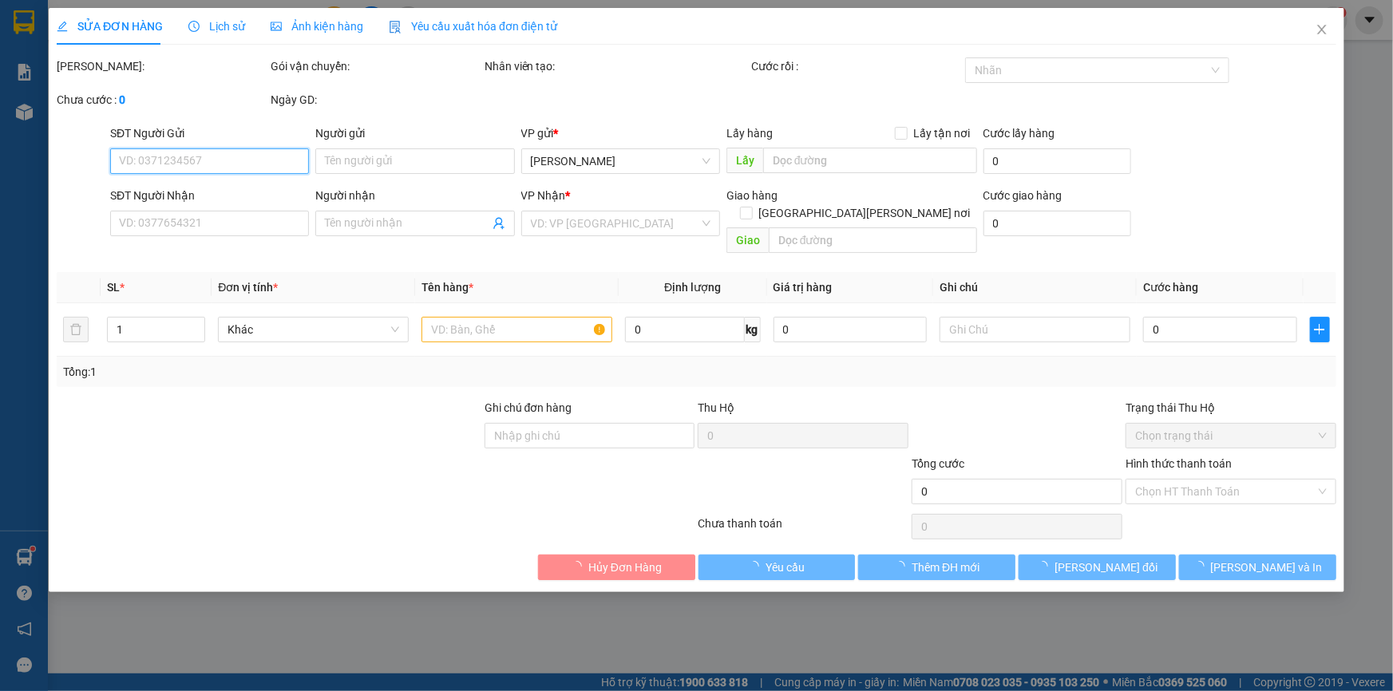
type input "0937424588"
type input "Mr. Minh"
type input "57 lê duẫn"
type input "40.000"
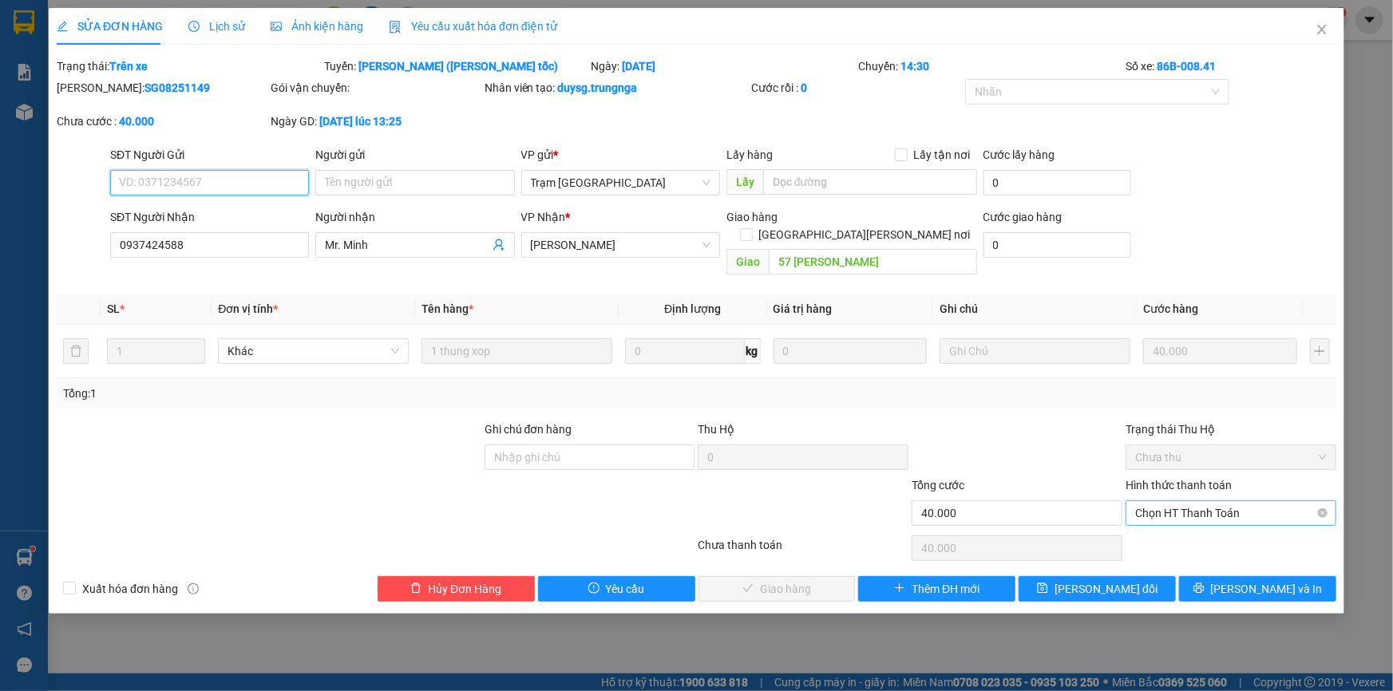
click at [1169, 501] on span "Chọn HT Thanh Toán" at bounding box center [1231, 513] width 192 height 24
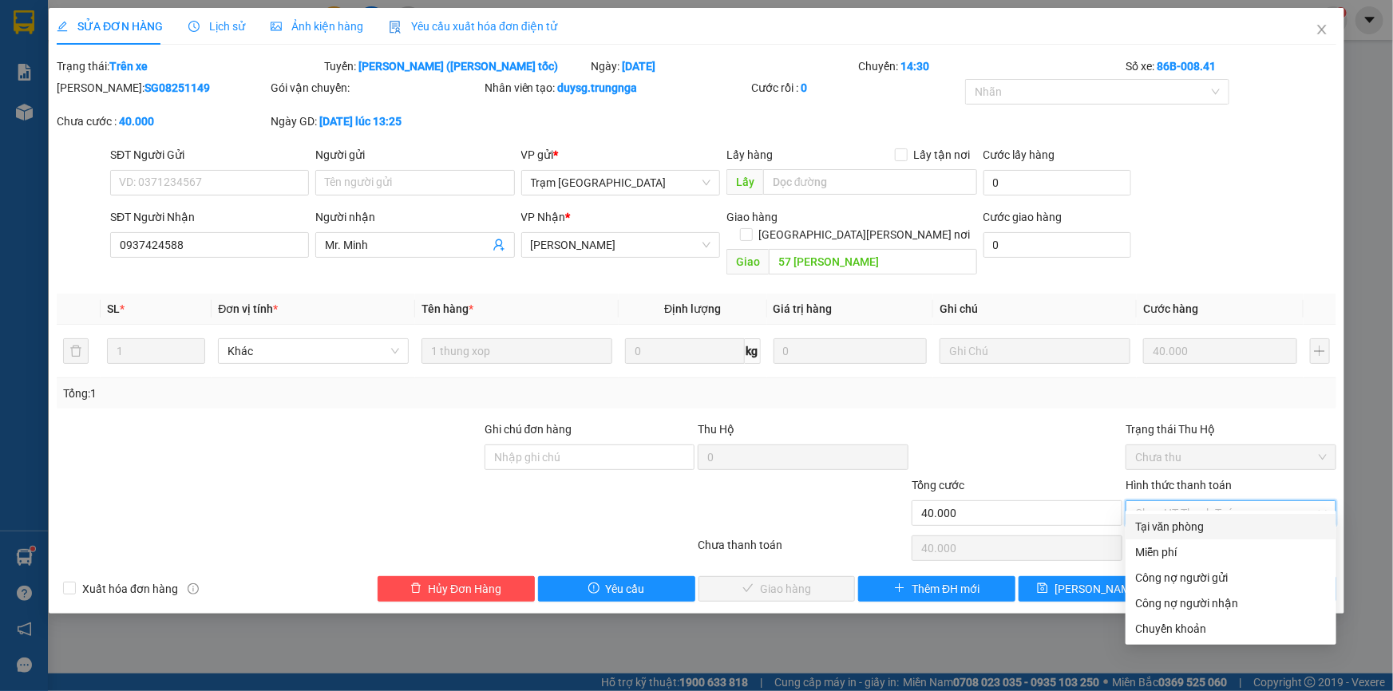
click at [1133, 534] on div "Tại văn phòng" at bounding box center [1230, 527] width 211 height 26
type input "0"
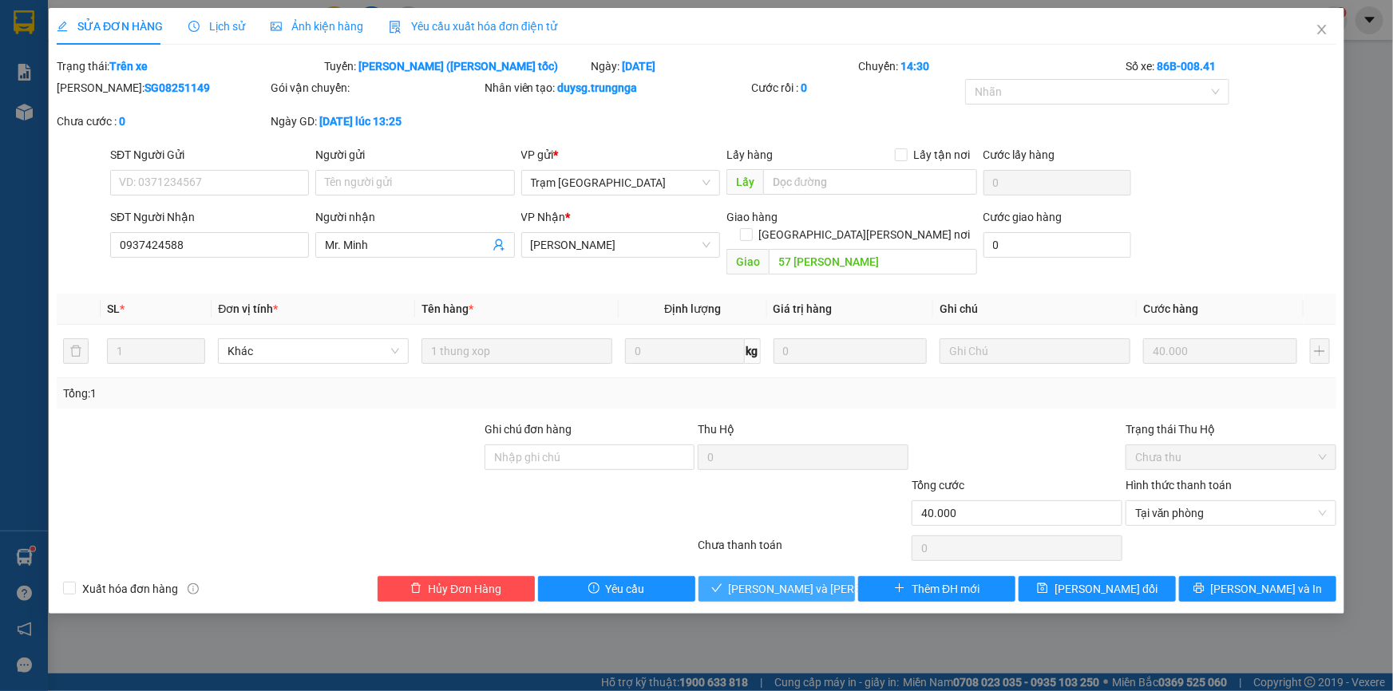
click at [785, 580] on span "Lưu và Giao hàng" at bounding box center [836, 589] width 215 height 18
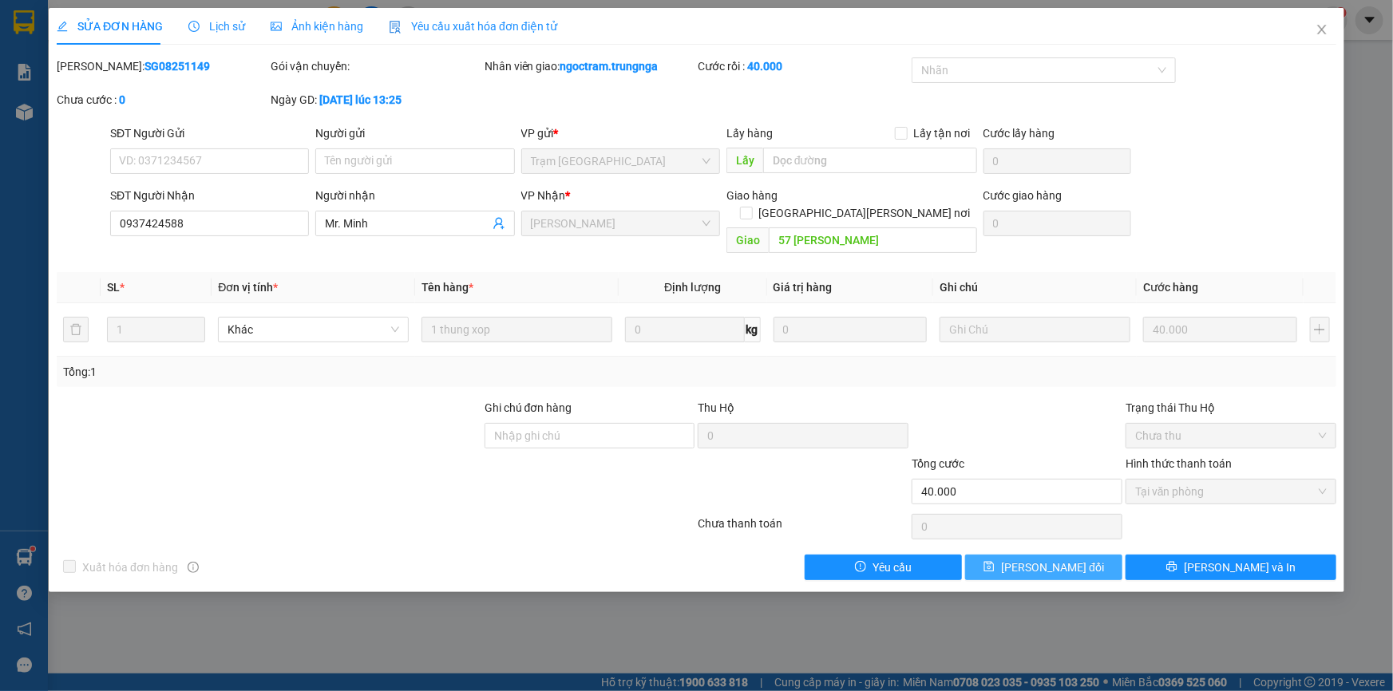
drag, startPoint x: 1062, startPoint y: 552, endPoint x: 1051, endPoint y: 552, distance: 10.4
click at [1062, 559] on span "Lưu thay đổi" at bounding box center [1052, 568] width 103 height 18
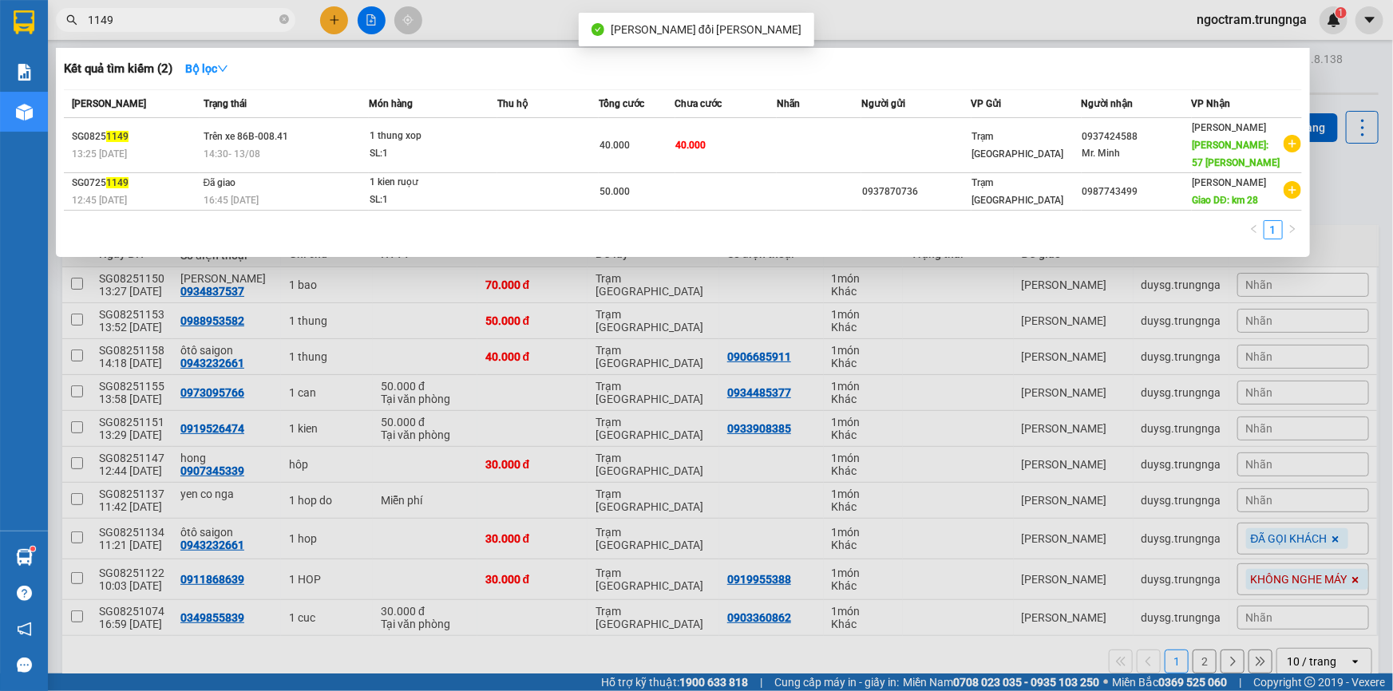
click at [187, 18] on input "1149" at bounding box center [182, 20] width 188 height 18
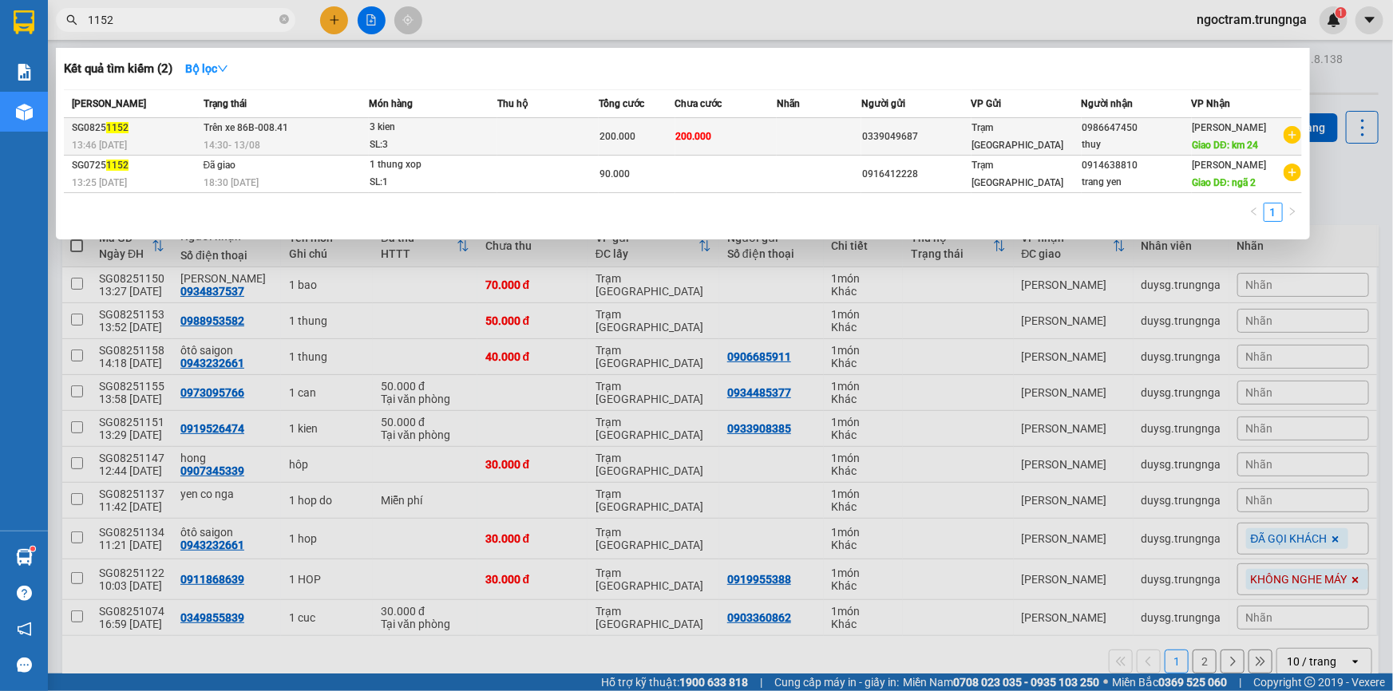
type input "1152"
click at [234, 132] on span "Trên xe 86B-008.41" at bounding box center [246, 127] width 85 height 11
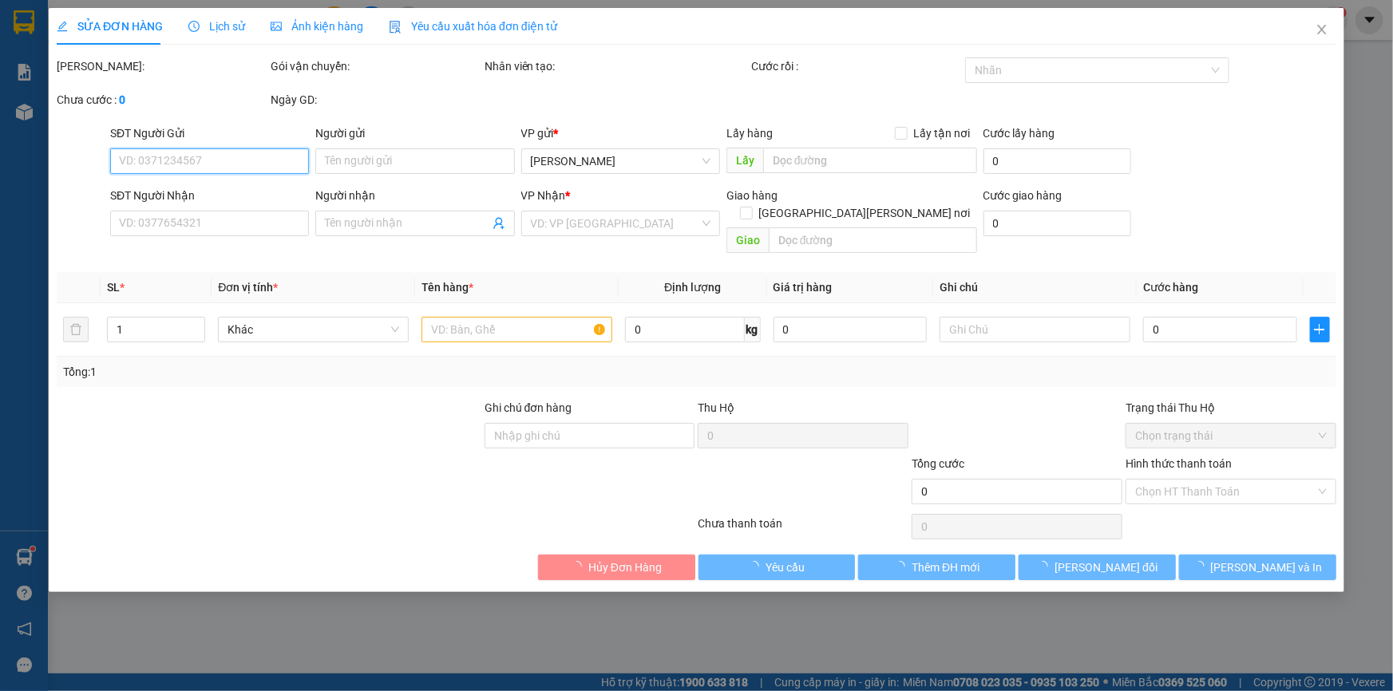
type input "0339049687"
type input "0986647450"
type input "thuy"
type input "km 24"
type input "200.000"
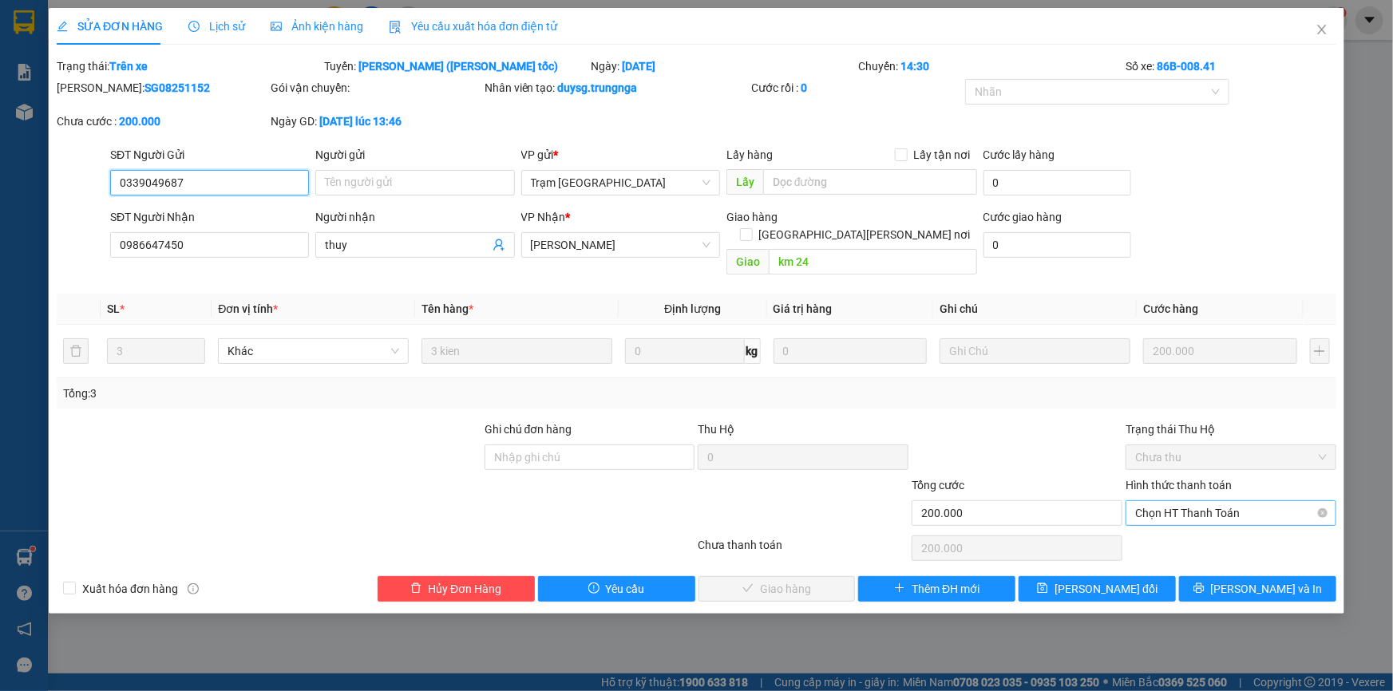
click at [1182, 501] on span "Chọn HT Thanh Toán" at bounding box center [1231, 513] width 192 height 24
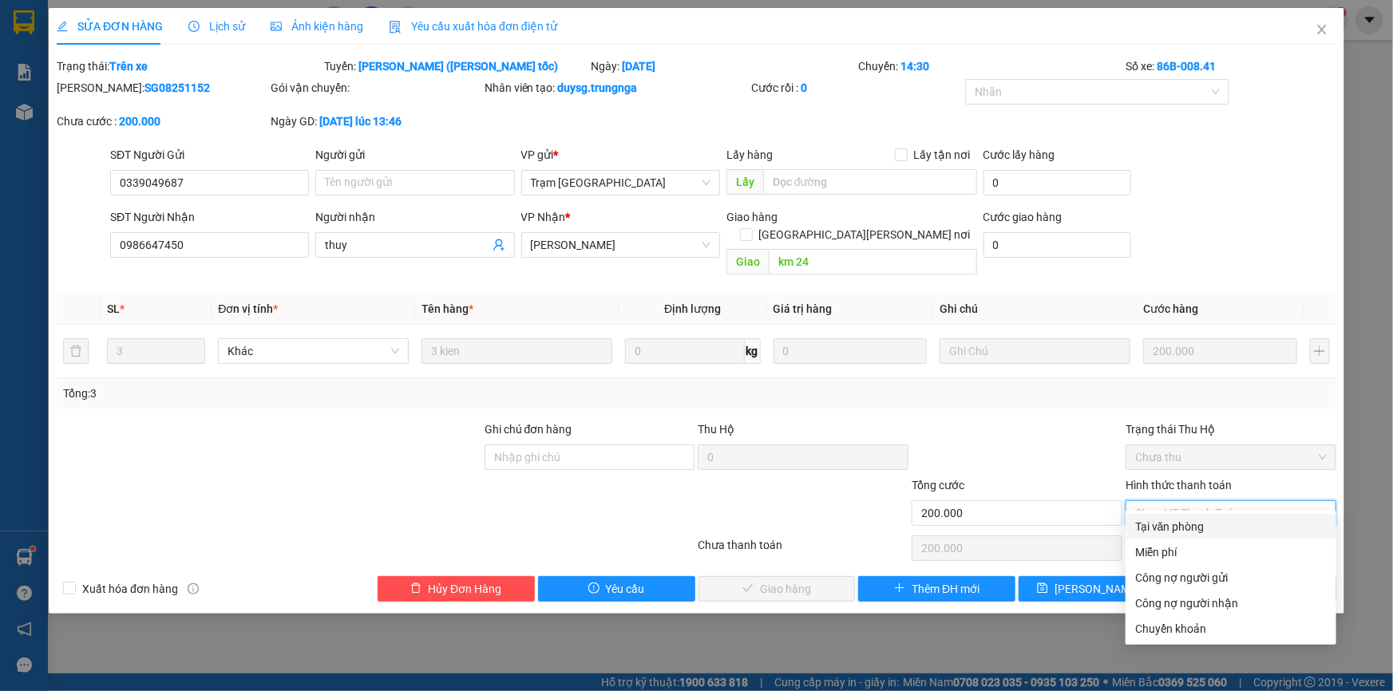
click at [1156, 529] on div "Tại văn phòng" at bounding box center [1231, 527] width 192 height 18
type input "0"
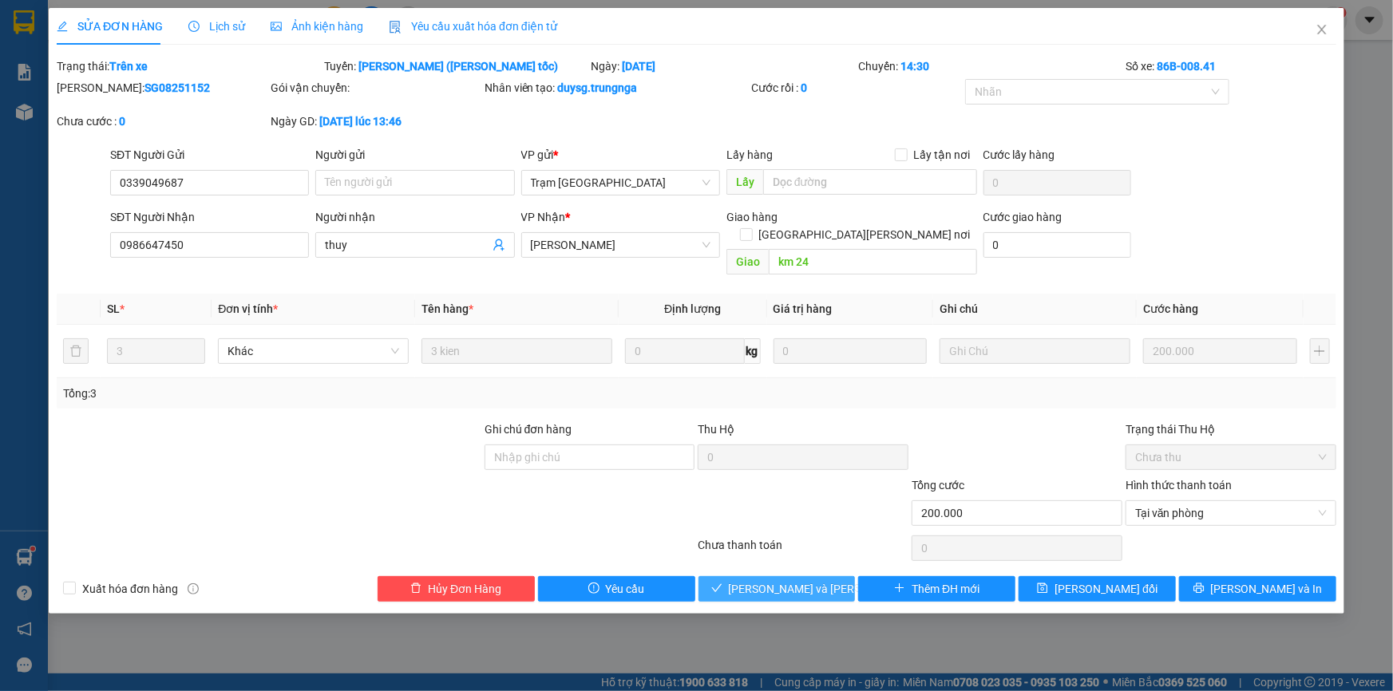
click at [762, 580] on span "Lưu và Giao hàng" at bounding box center [836, 589] width 215 height 18
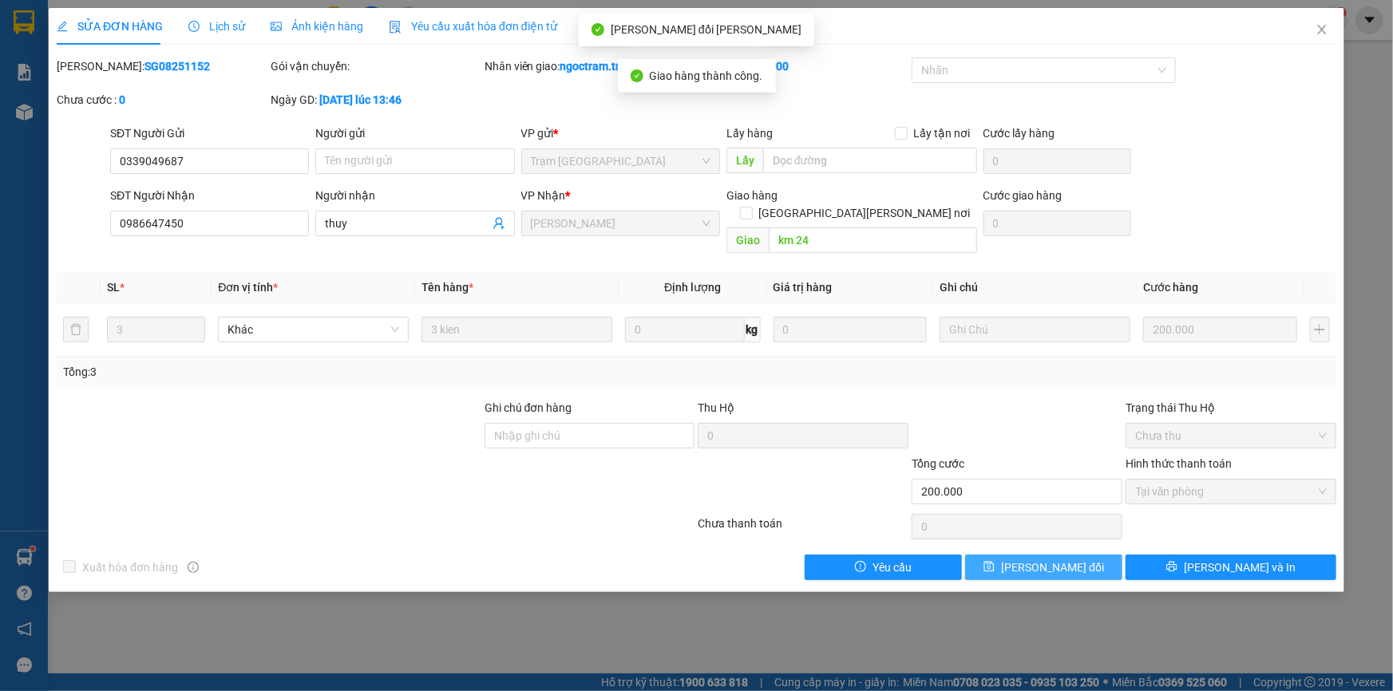
click at [1062, 559] on span "Lưu thay đổi" at bounding box center [1052, 568] width 103 height 18
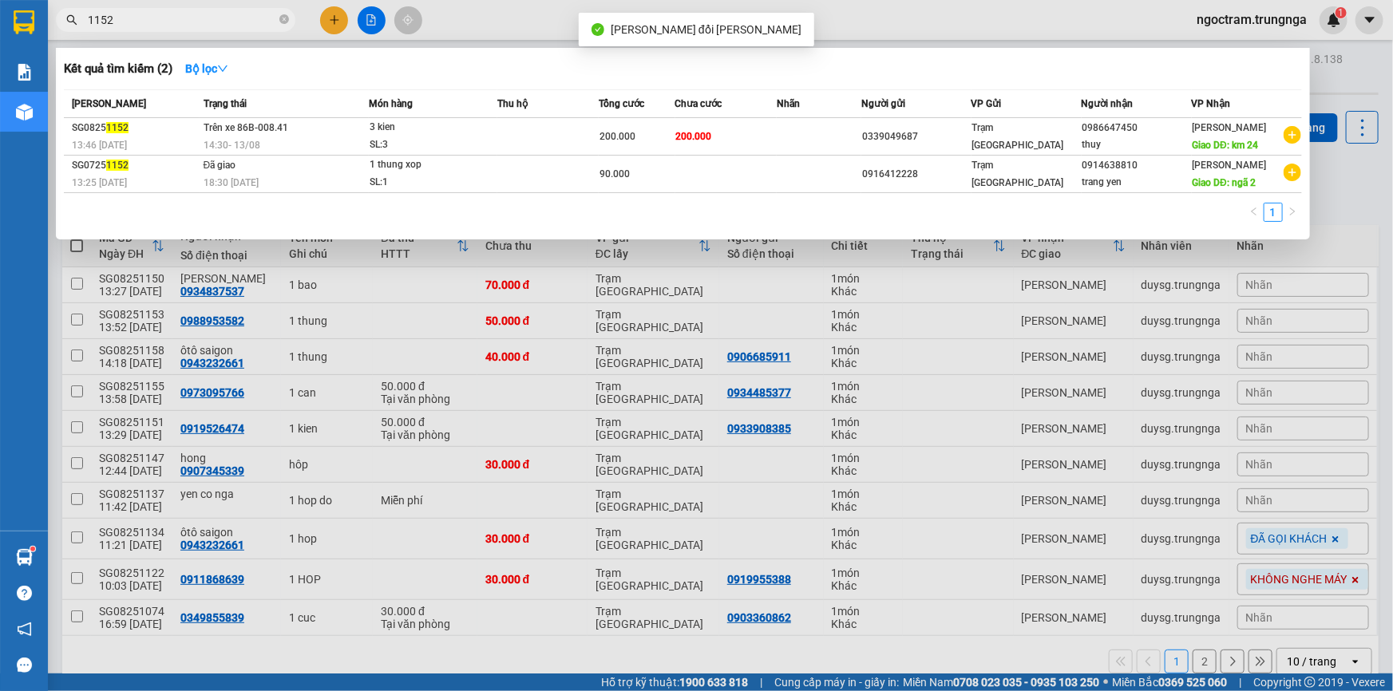
click at [185, 22] on input "1152" at bounding box center [182, 20] width 188 height 18
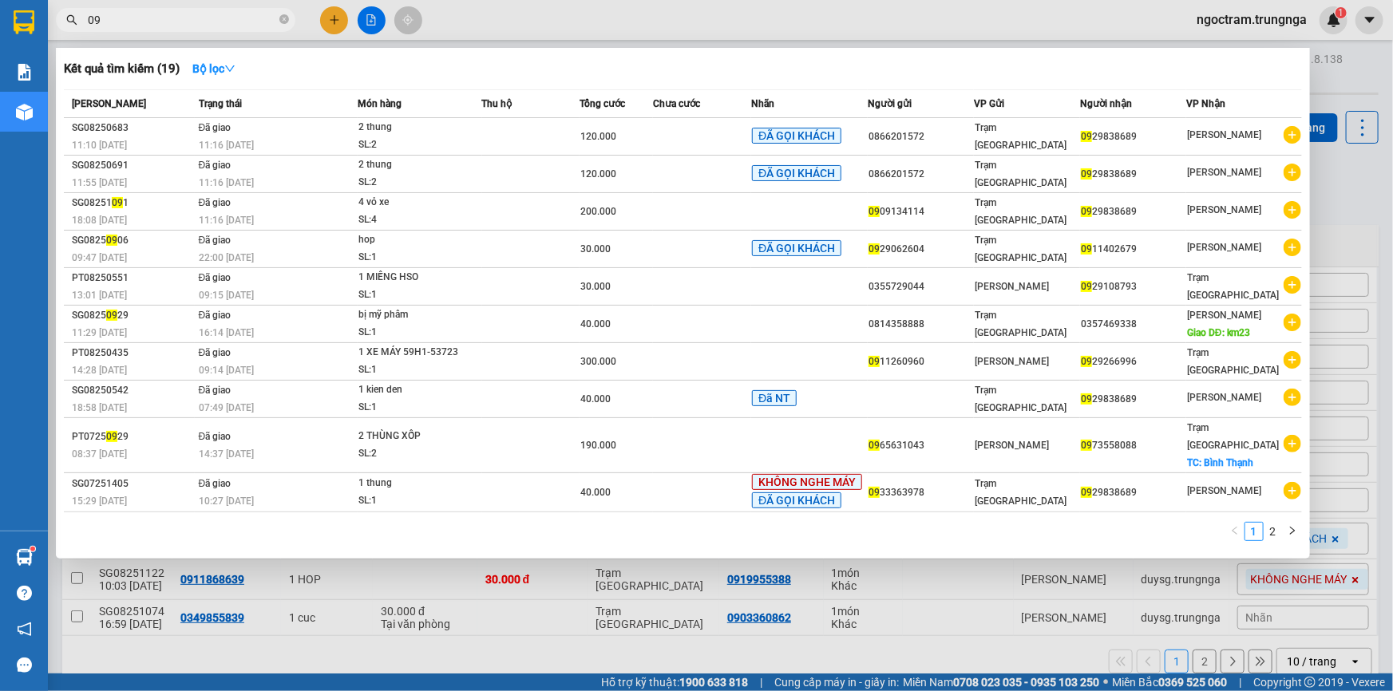
type input "0"
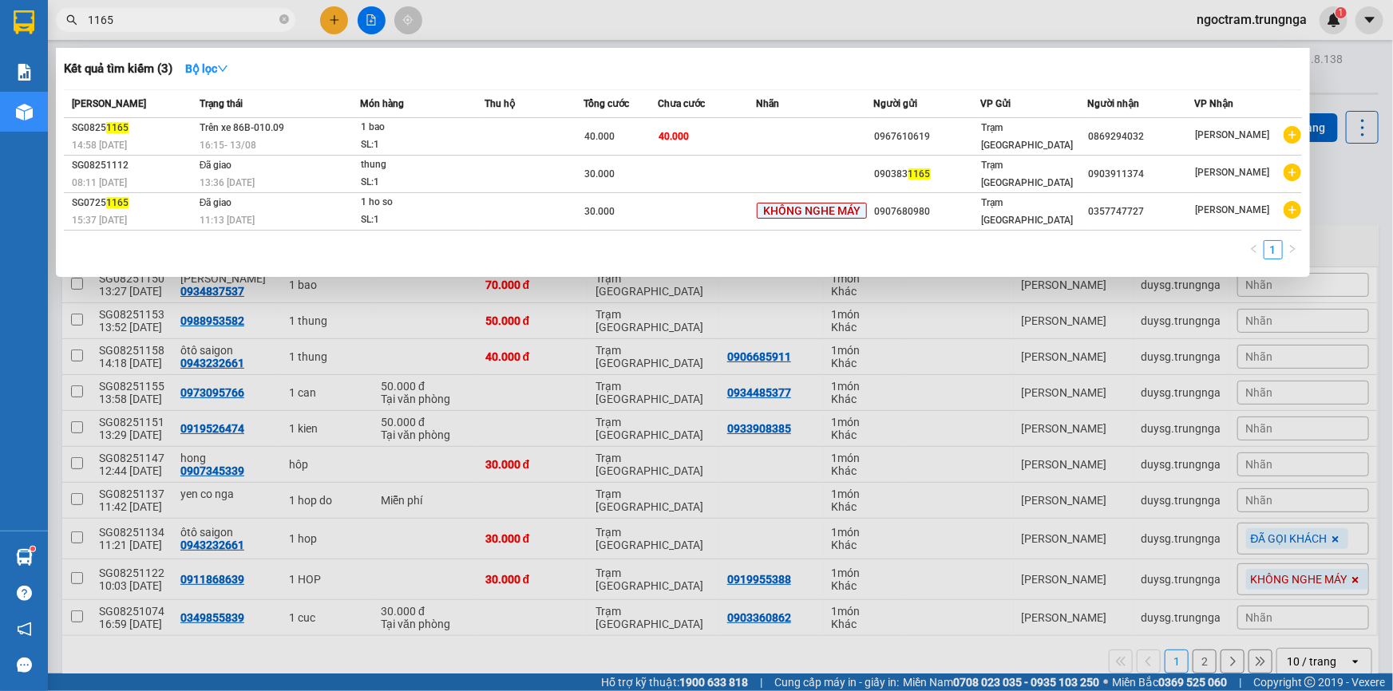
click at [140, 19] on input "1165" at bounding box center [182, 20] width 188 height 18
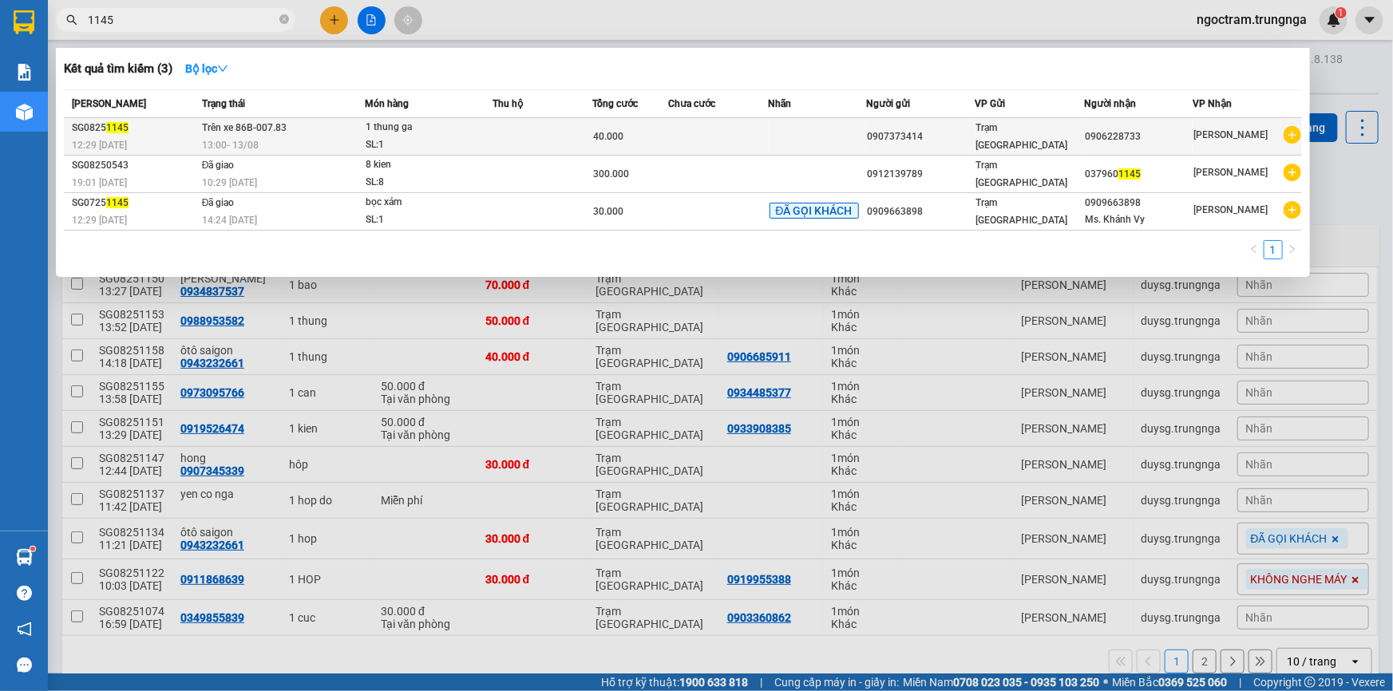
type input "1145"
click at [437, 133] on div "1 thung ga" at bounding box center [426, 128] width 120 height 18
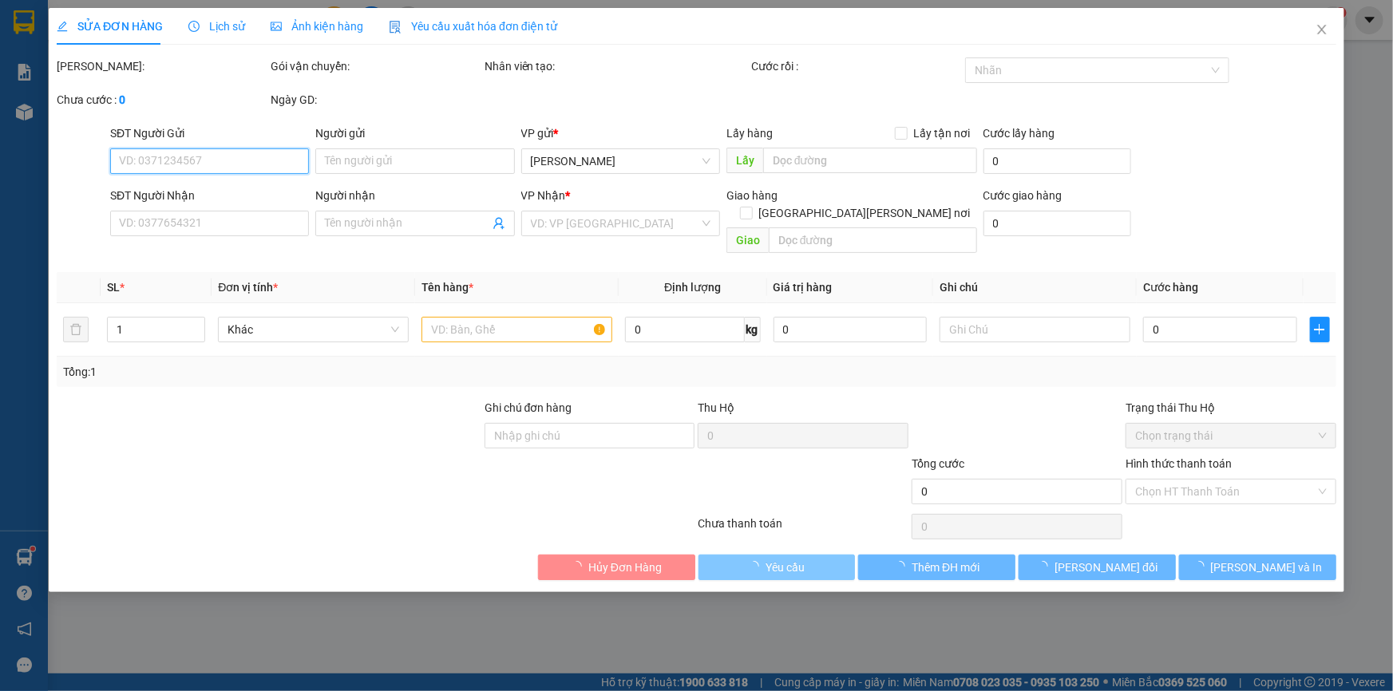
type input "0907373414"
type input "0906228733"
type input "40.000"
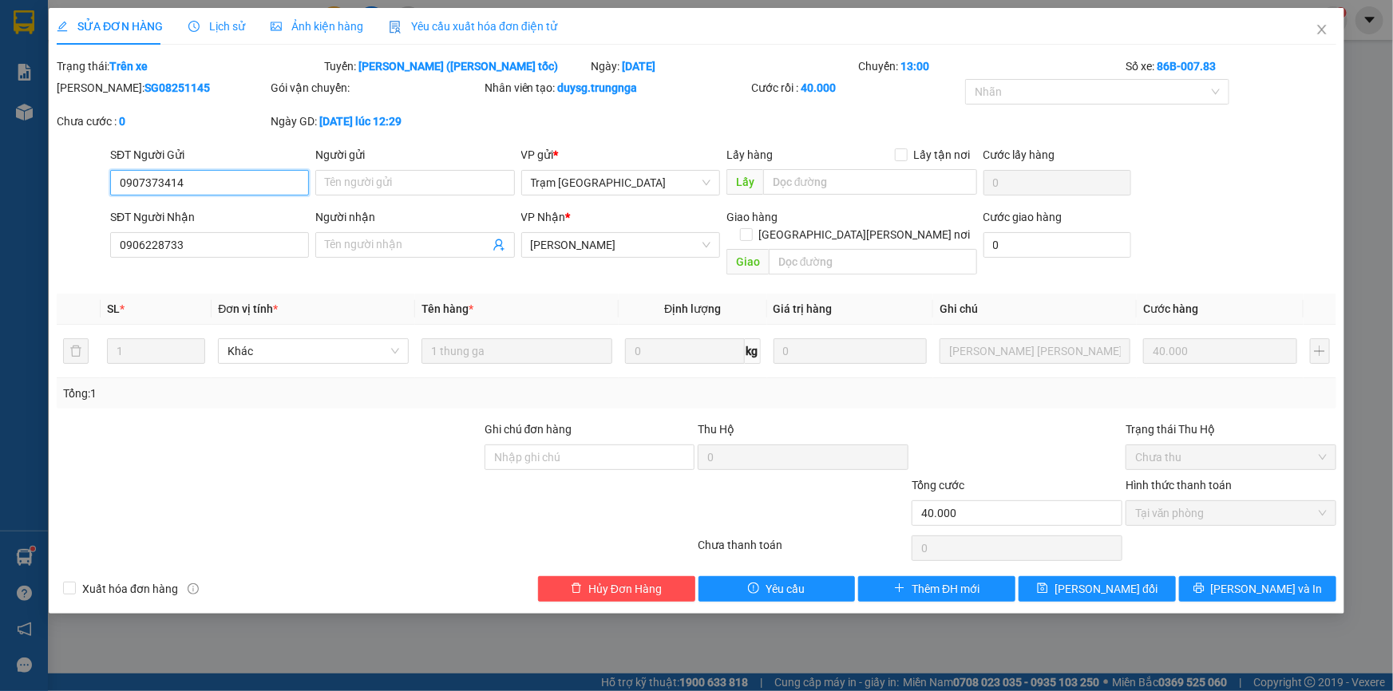
click at [1152, 501] on span "Tại văn phòng" at bounding box center [1231, 513] width 192 height 24
click at [504, 508] on div at bounding box center [590, 504] width 214 height 56
click at [1319, 29] on icon "close" at bounding box center [1321, 30] width 9 height 10
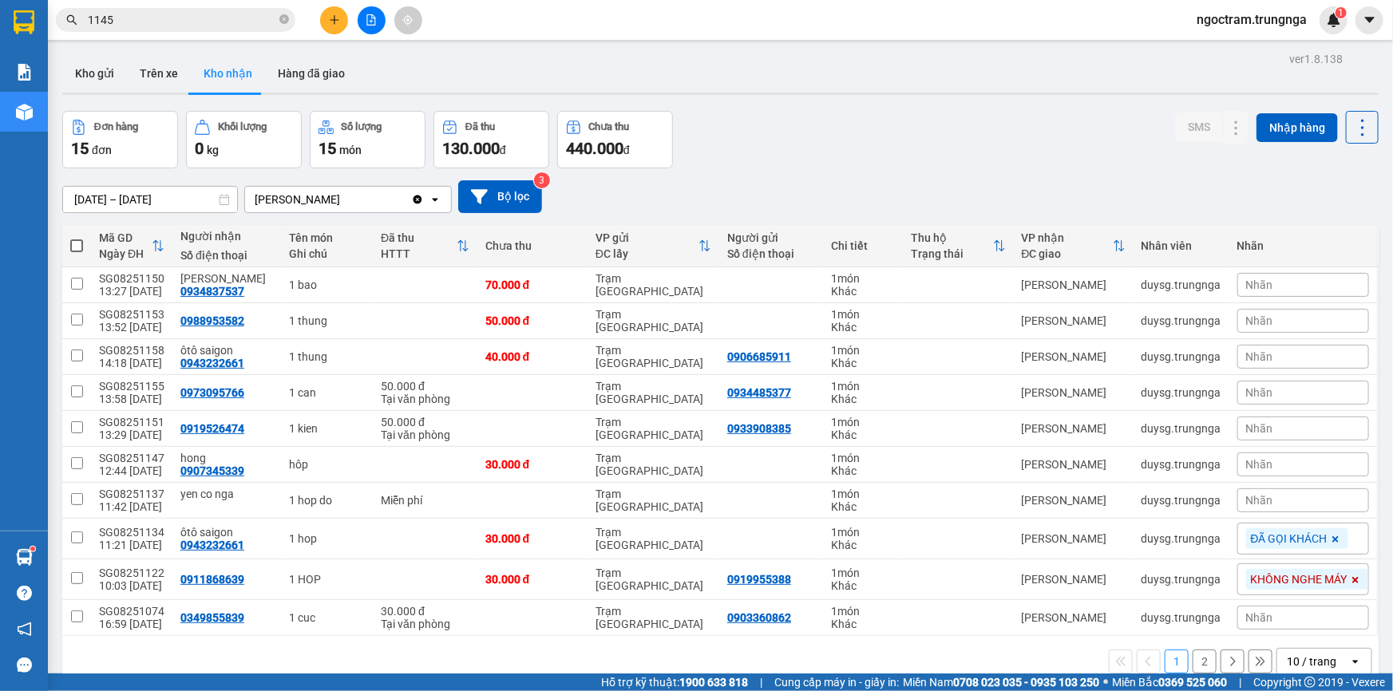
click at [197, 18] on input "1145" at bounding box center [182, 20] width 188 height 18
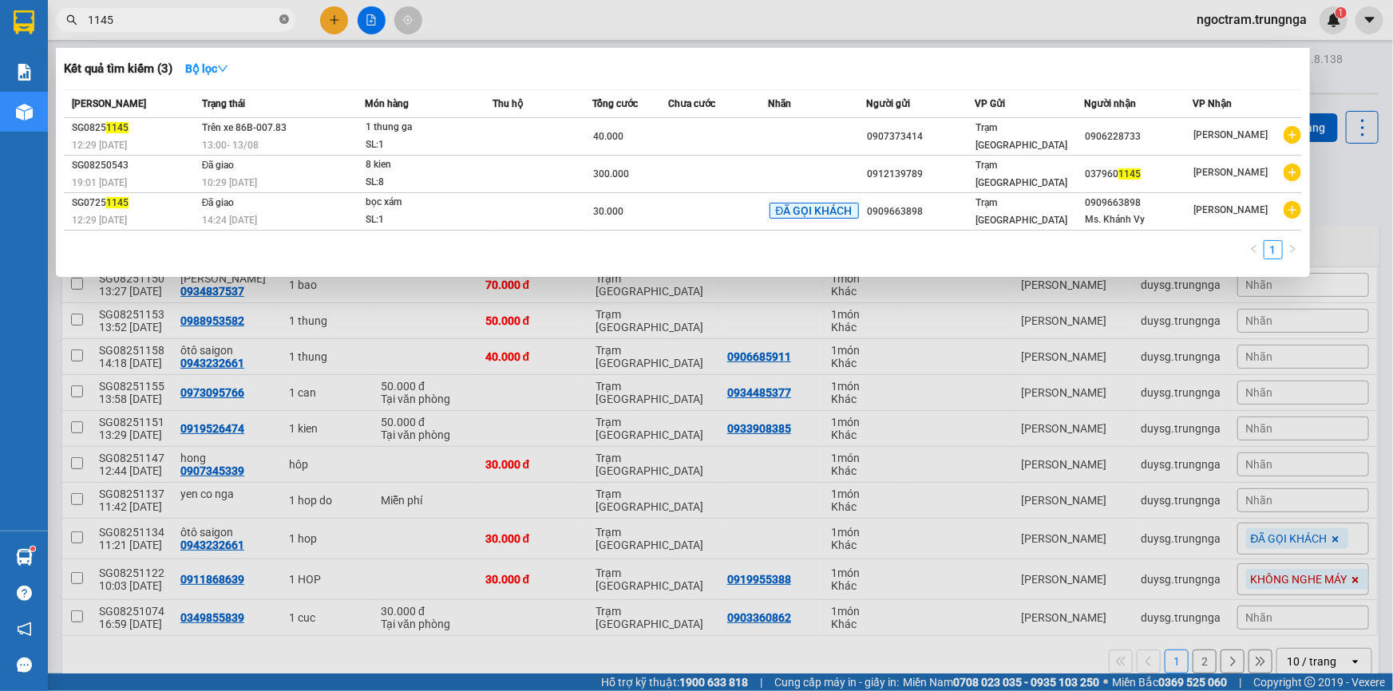
click at [282, 16] on icon "close-circle" at bounding box center [284, 19] width 10 height 10
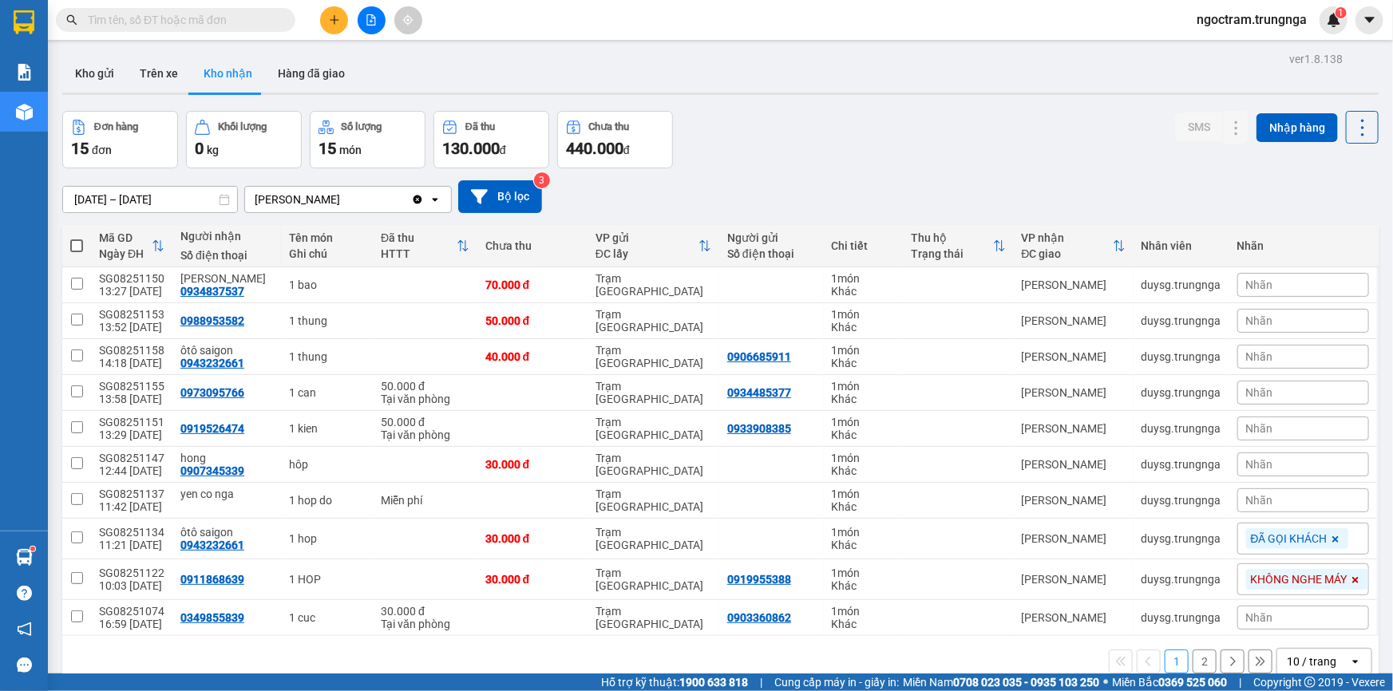
click at [236, 23] on input "text" at bounding box center [182, 20] width 188 height 18
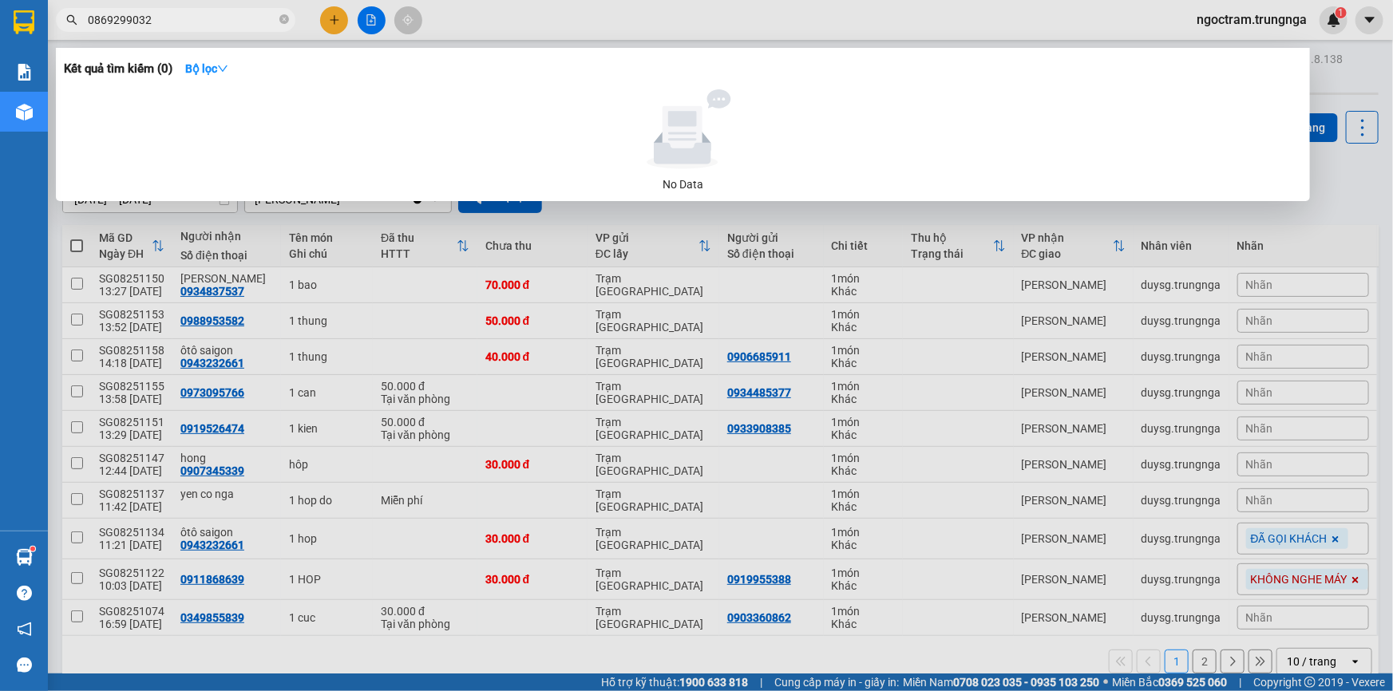
click at [180, 16] on input "0869299032" at bounding box center [182, 20] width 188 height 18
click at [125, 18] on input "0869299032" at bounding box center [182, 20] width 188 height 18
click at [129, 19] on input "0869299032" at bounding box center [182, 20] width 188 height 18
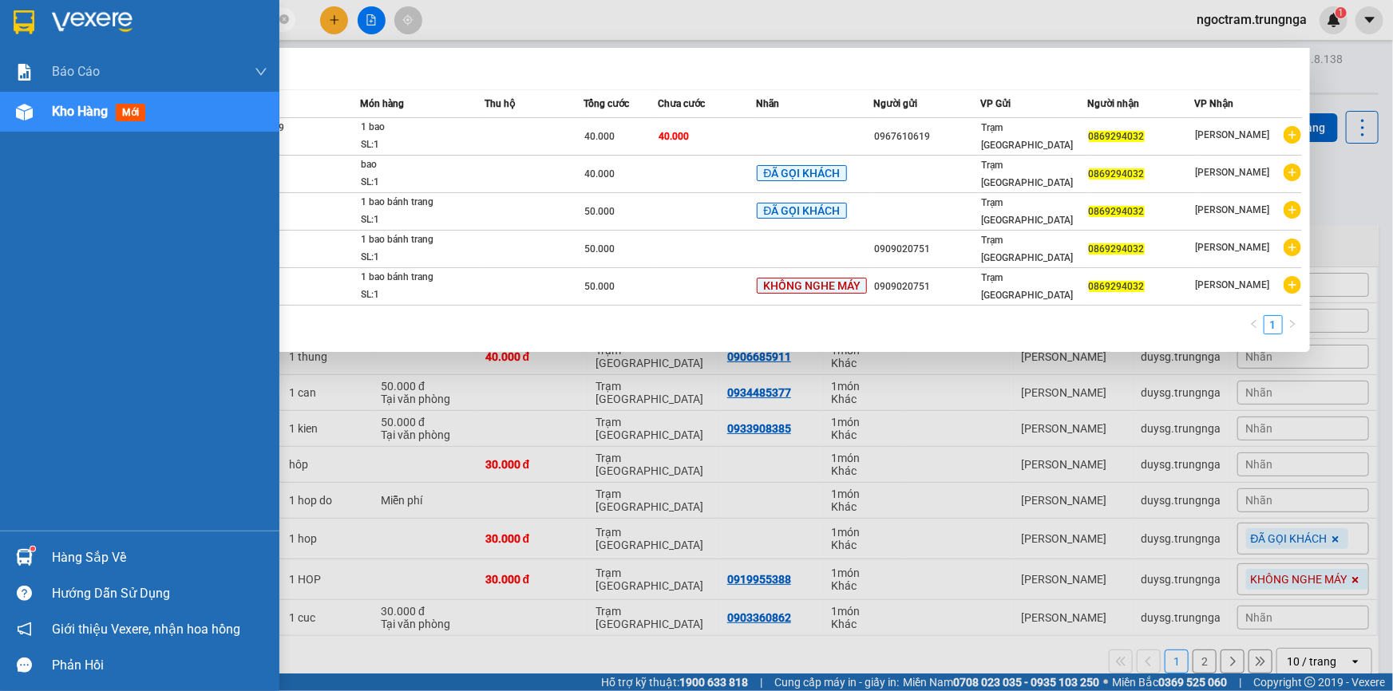
click at [52, 555] on div "Hàng sắp về" at bounding box center [159, 558] width 215 height 24
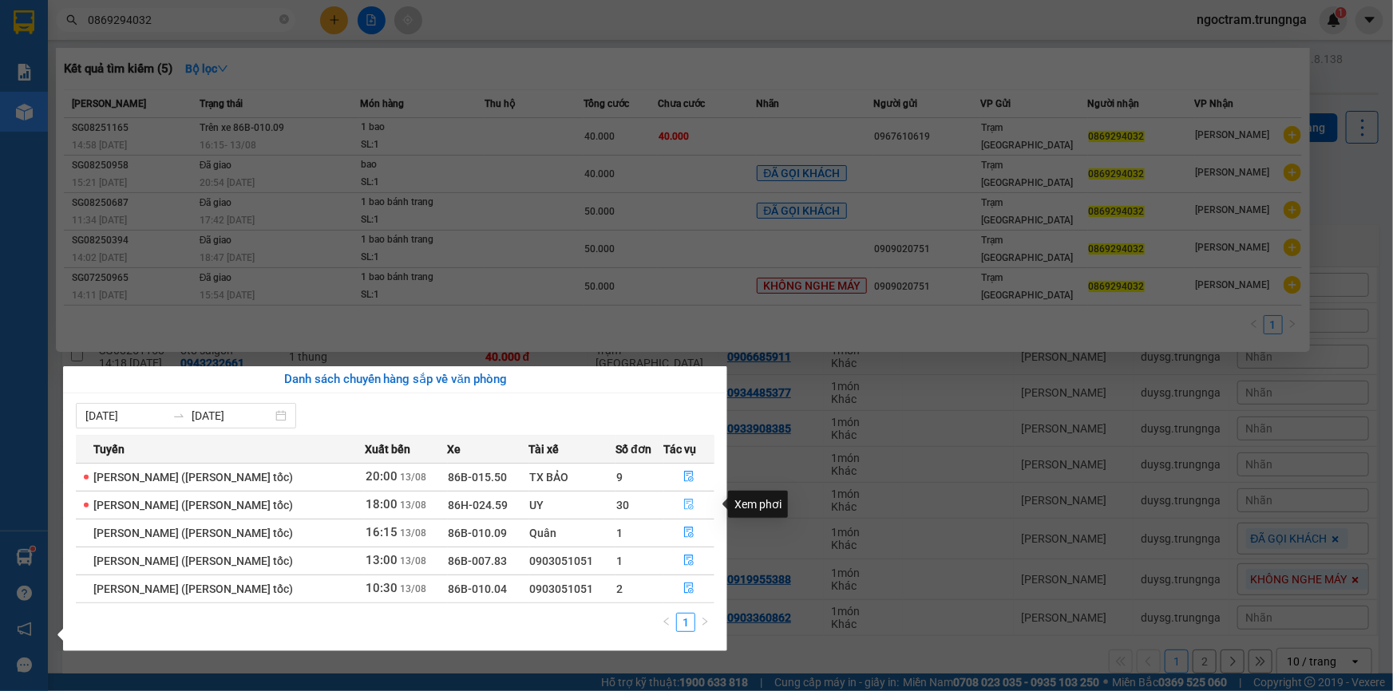
click at [690, 506] on icon "file-done" at bounding box center [688, 504] width 11 height 11
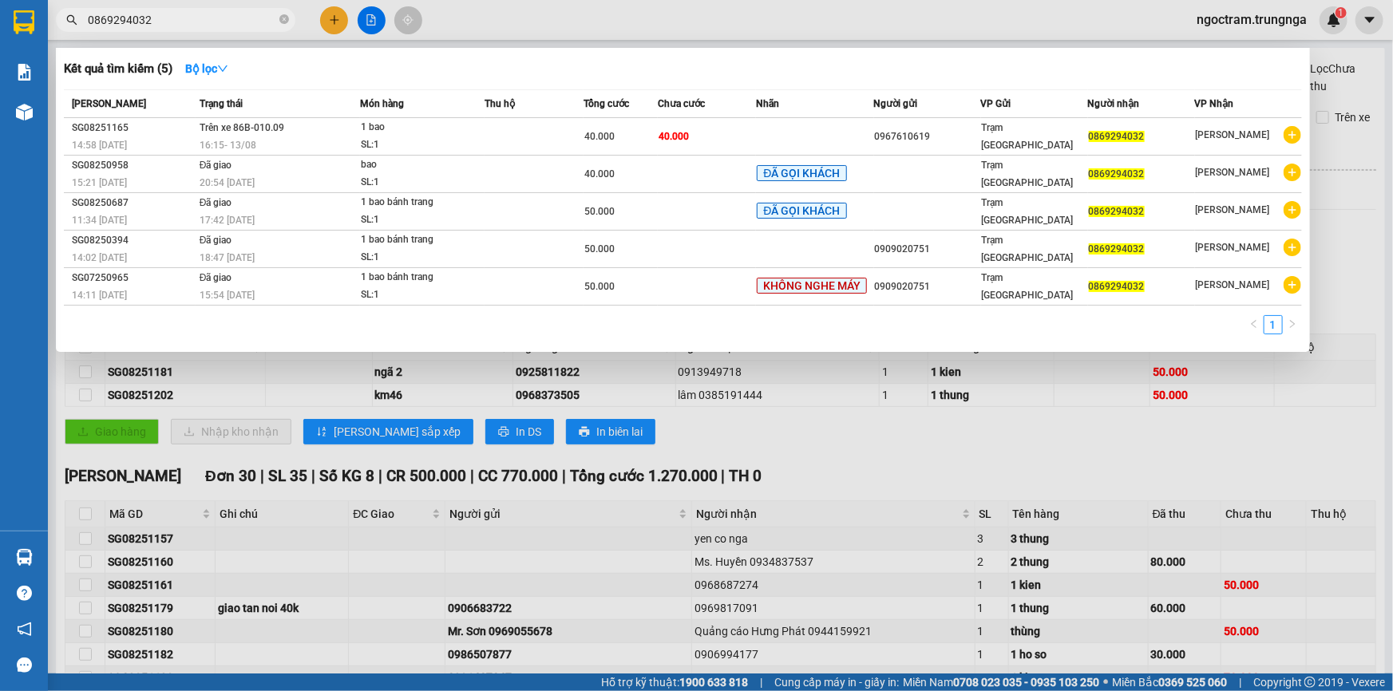
click at [1275, 457] on div at bounding box center [696, 345] width 1393 height 691
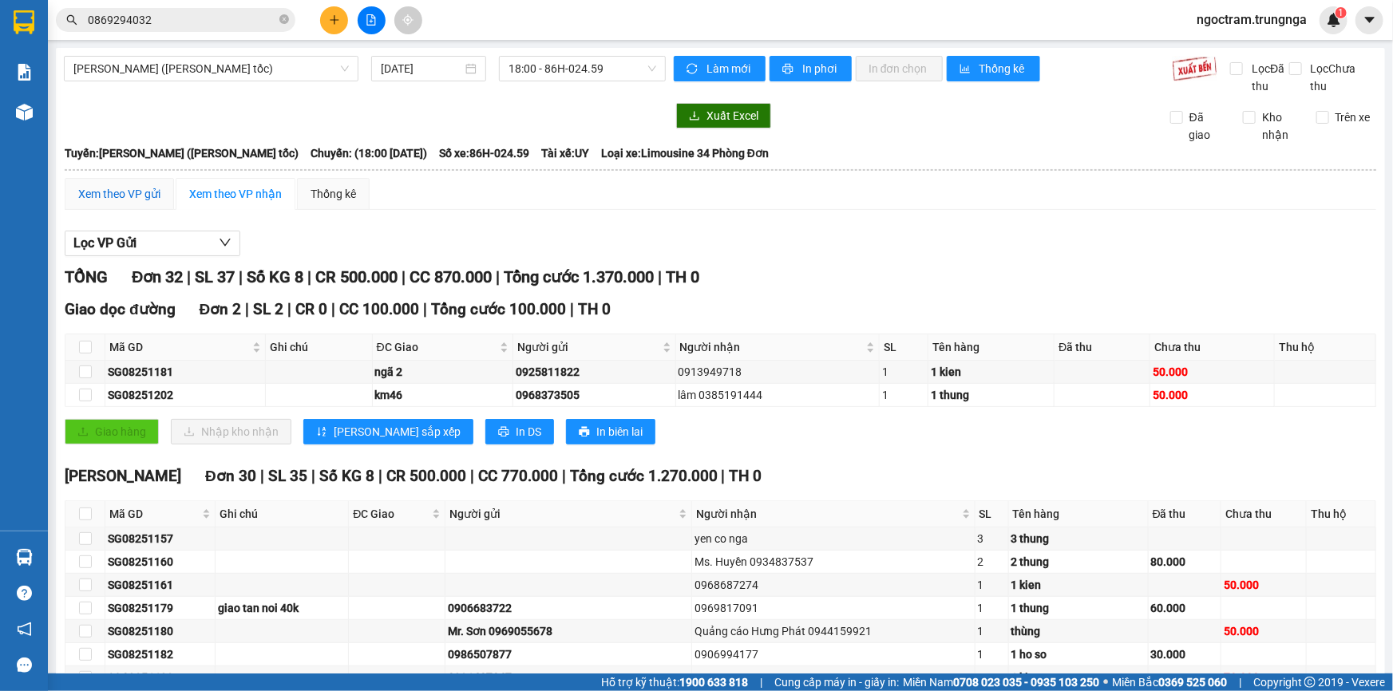
click at [107, 188] on div "Xem theo VP gửi" at bounding box center [119, 194] width 82 height 18
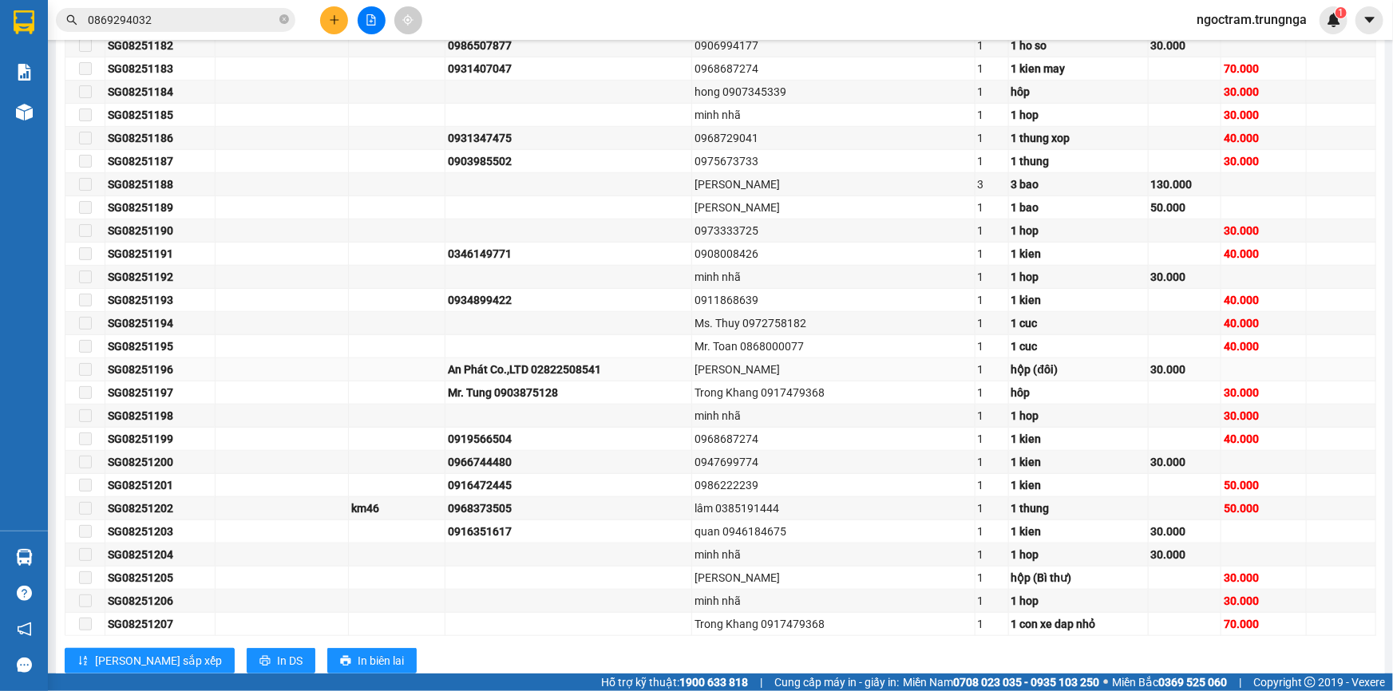
scroll to position [507, 0]
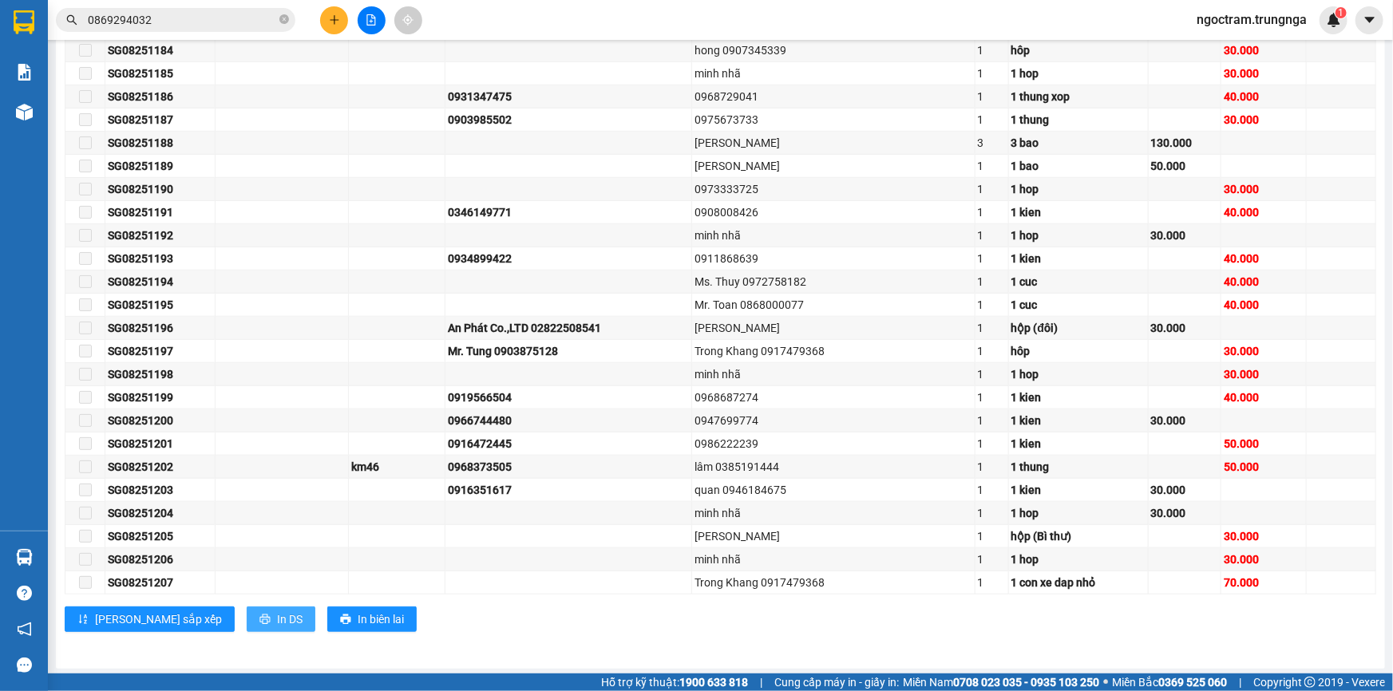
click at [277, 621] on span "In DS" at bounding box center [290, 620] width 26 height 18
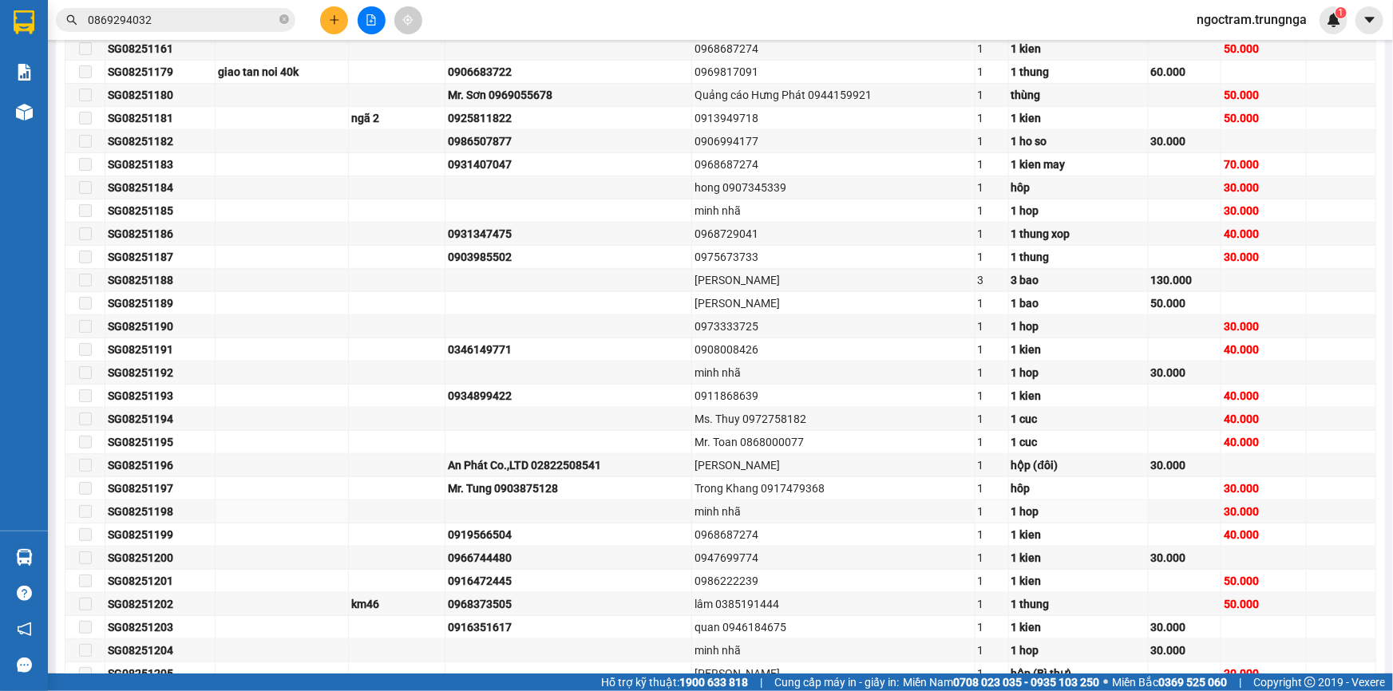
scroll to position [289, 0]
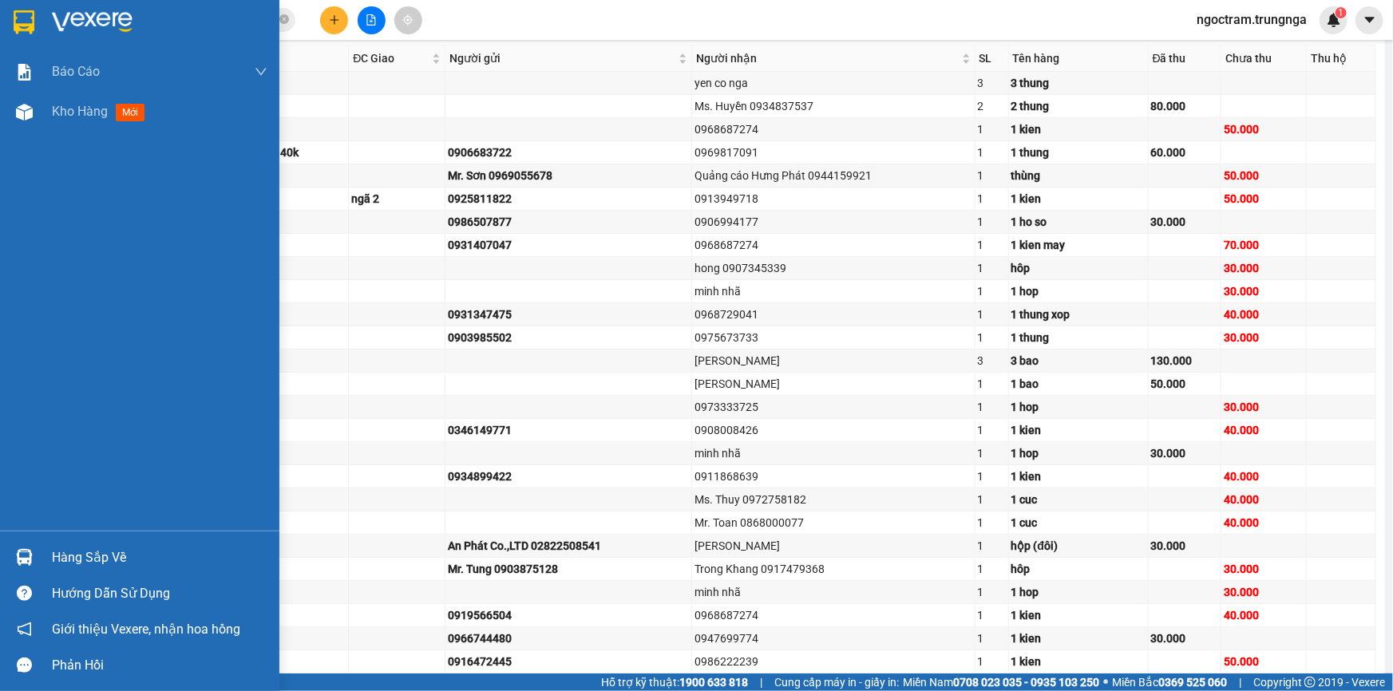
click at [61, 551] on div "Hàng sắp về" at bounding box center [159, 558] width 215 height 24
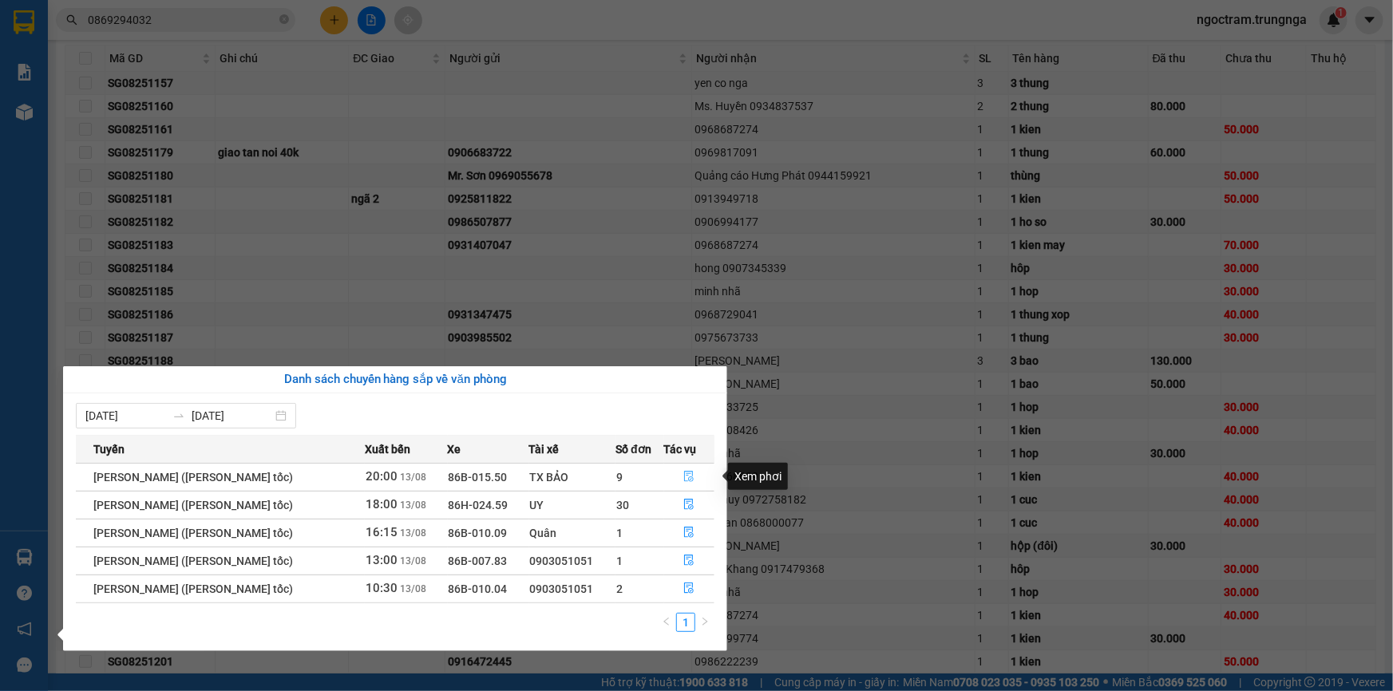
click at [685, 475] on icon "file-done" at bounding box center [688, 476] width 11 height 11
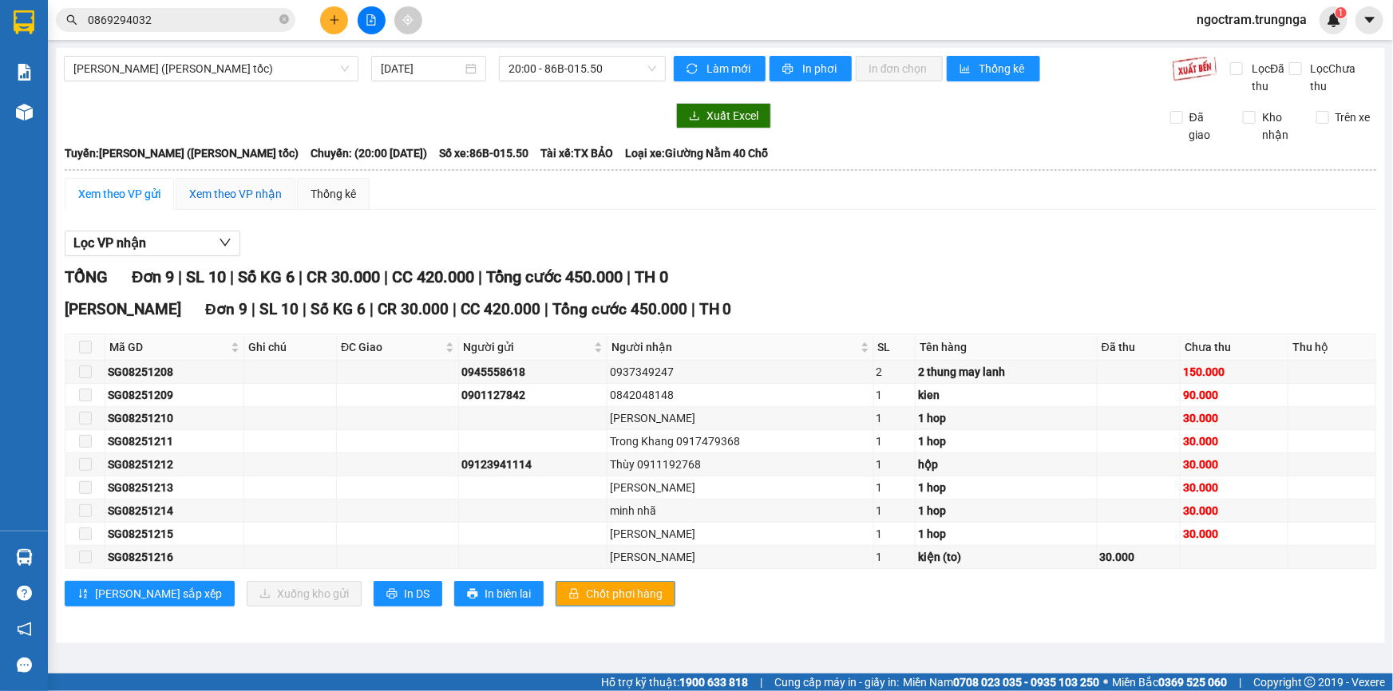
click at [210, 190] on div "Xem theo VP nhận" at bounding box center [235, 194] width 93 height 18
click at [151, 193] on div "Xem theo VP gửi" at bounding box center [119, 194] width 82 height 18
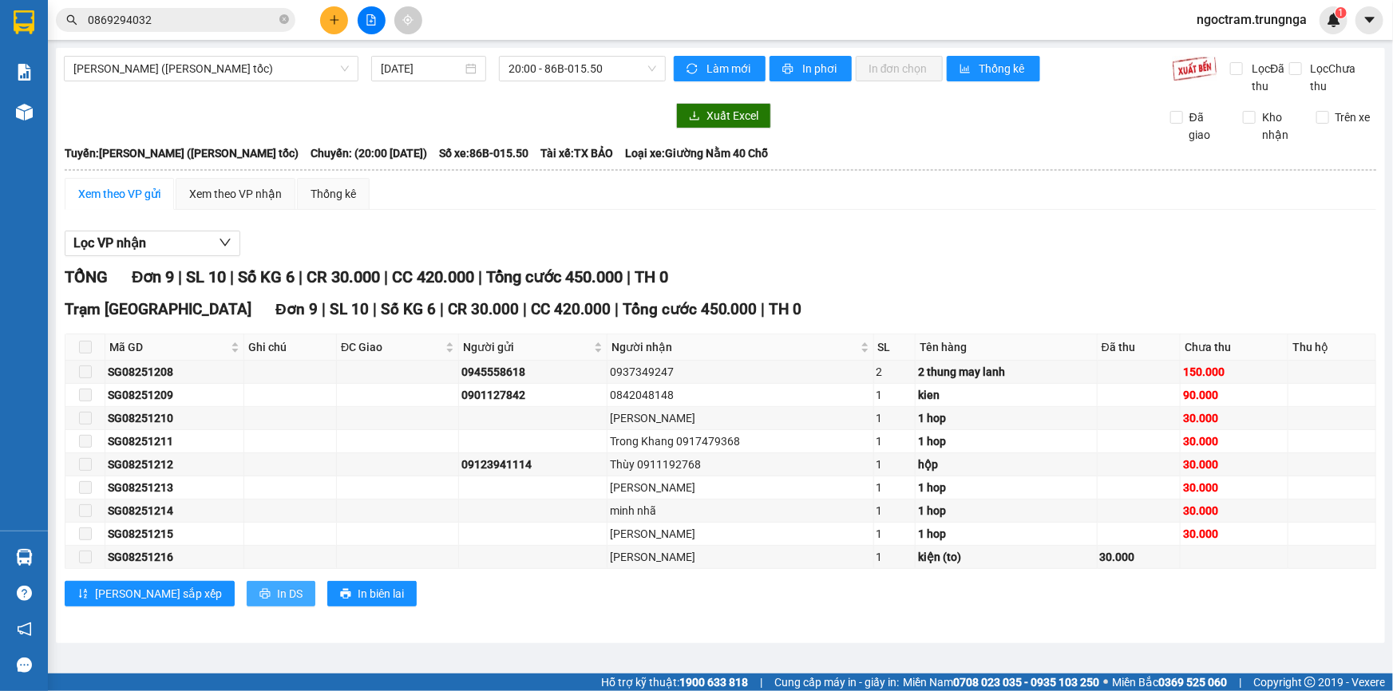
click at [277, 595] on span "In DS" at bounding box center [290, 594] width 26 height 18
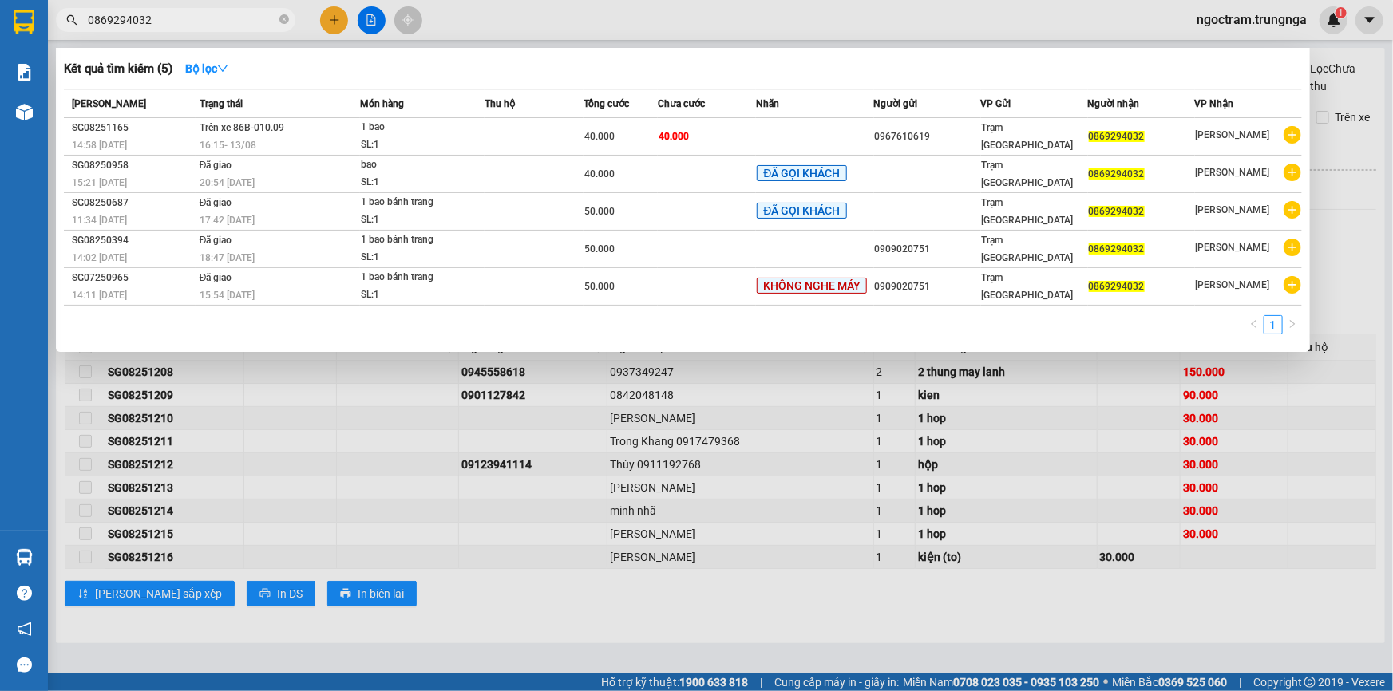
click at [172, 27] on span "0869294032" at bounding box center [175, 20] width 239 height 24
click at [174, 16] on input "0869294032" at bounding box center [182, 20] width 188 height 18
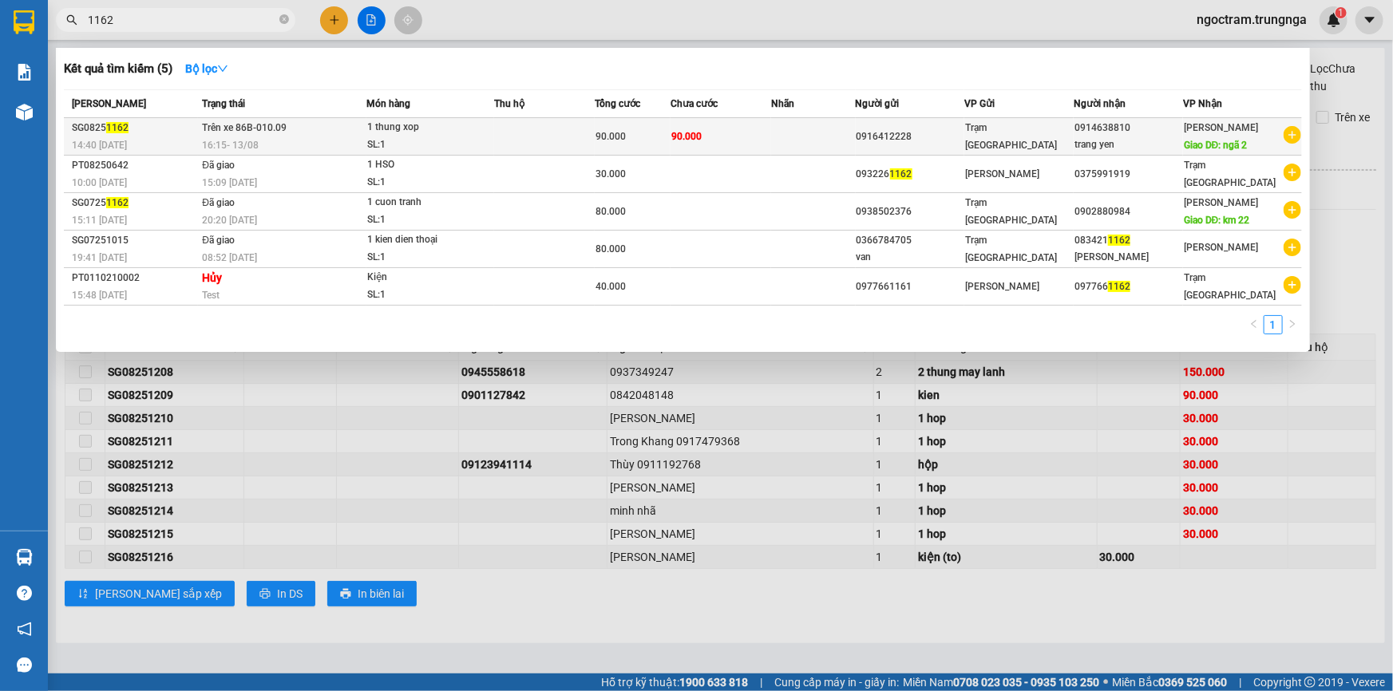
type input "1162"
click at [277, 129] on span "Trên xe 86B-010.09" at bounding box center [244, 127] width 85 height 11
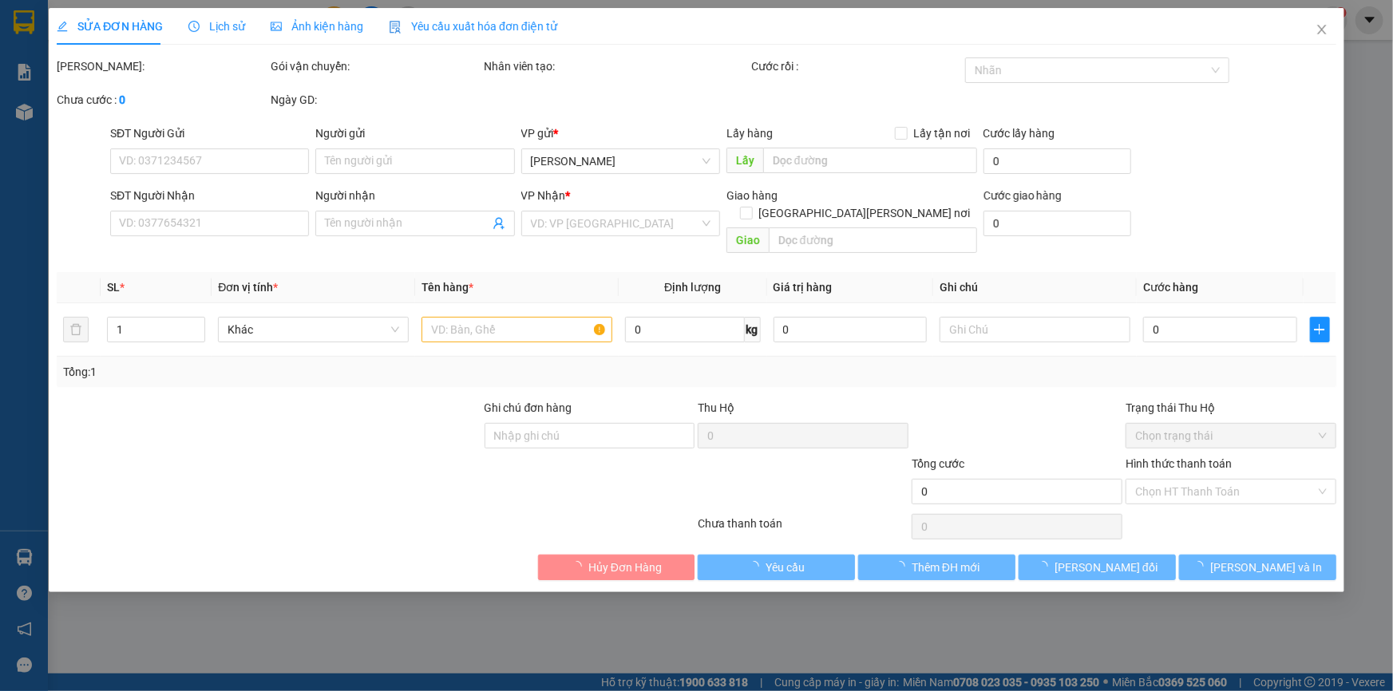
type input "0916412228"
type input "0914638810"
type input "trang yen"
type input "ngã 2"
type input "90.000"
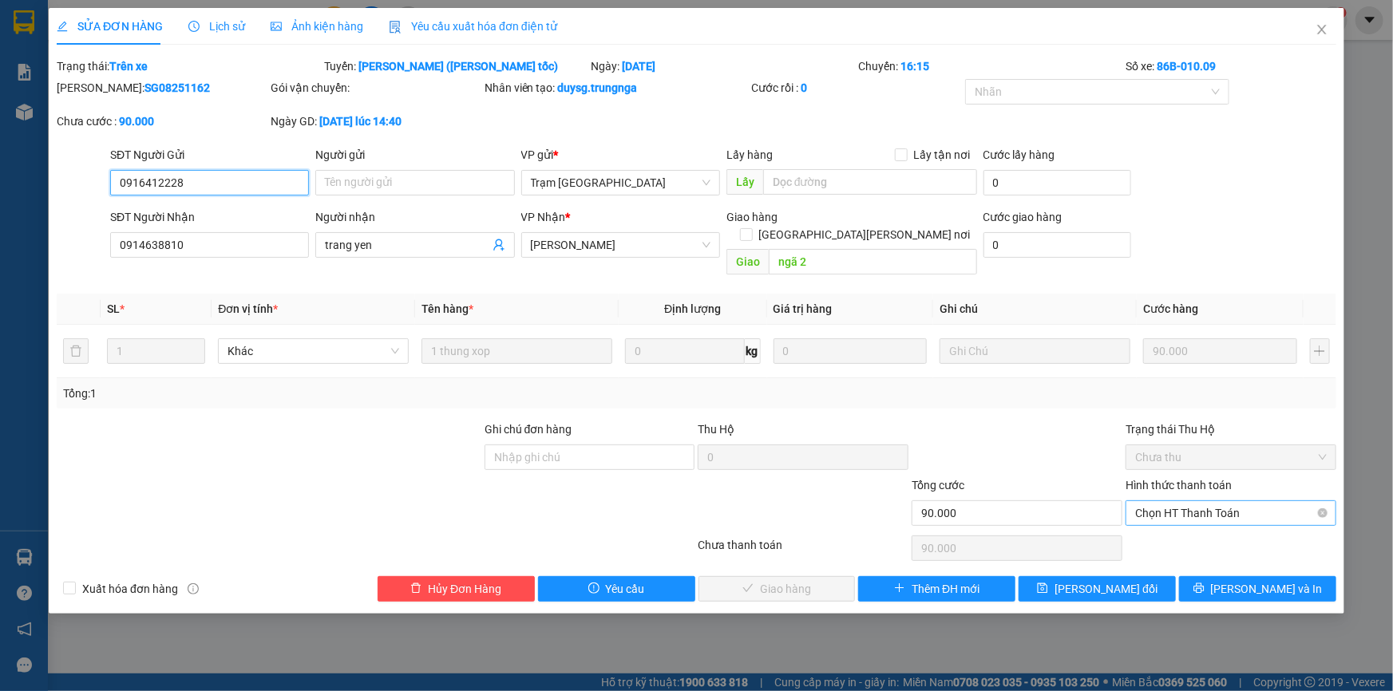
click at [1158, 501] on span "Chọn HT Thanh Toán" at bounding box center [1231, 513] width 192 height 24
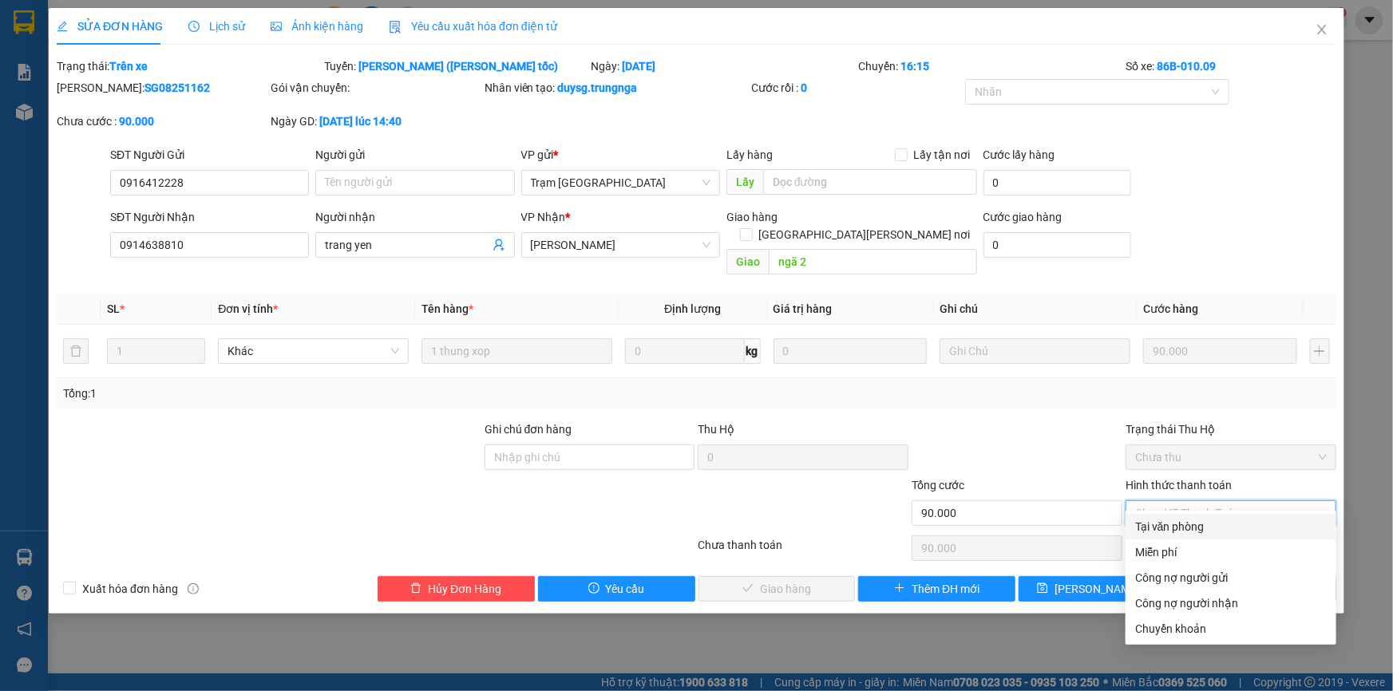
click at [1149, 534] on div "Tại văn phòng" at bounding box center [1231, 527] width 192 height 18
type input "0"
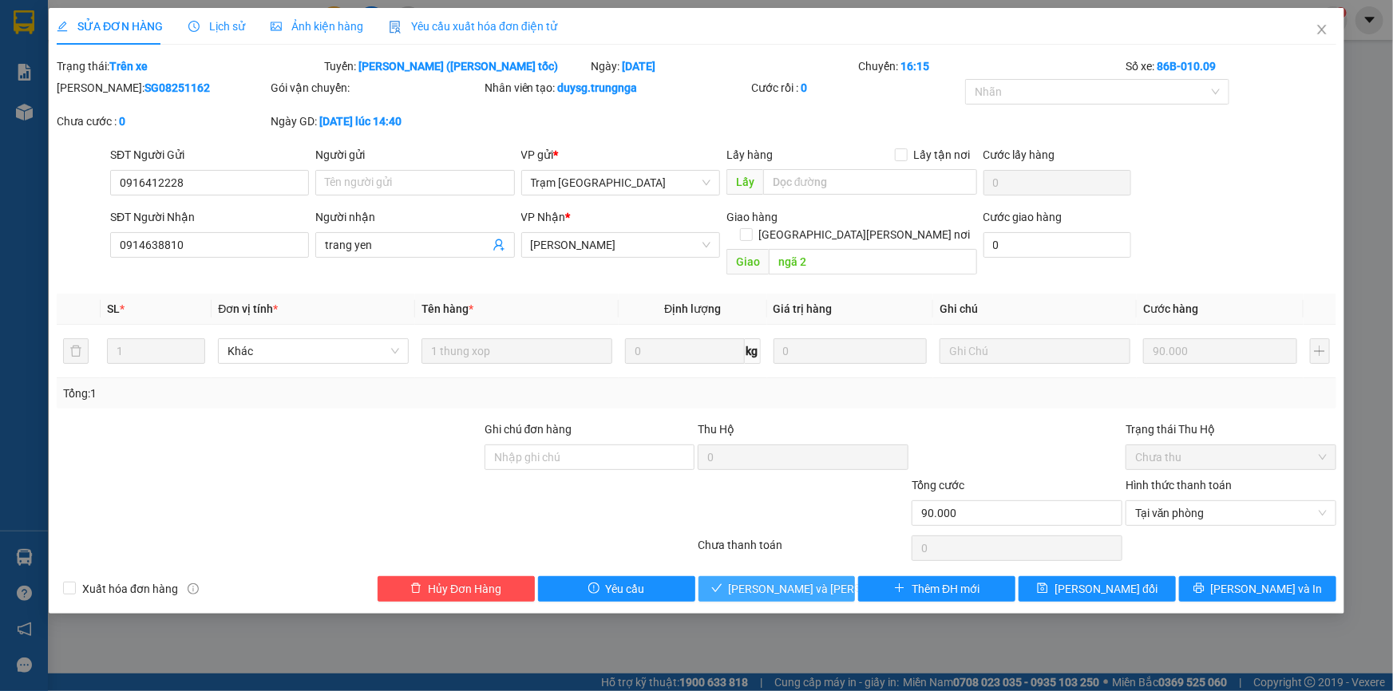
click at [761, 580] on span "Lưu và Giao hàng" at bounding box center [836, 589] width 215 height 18
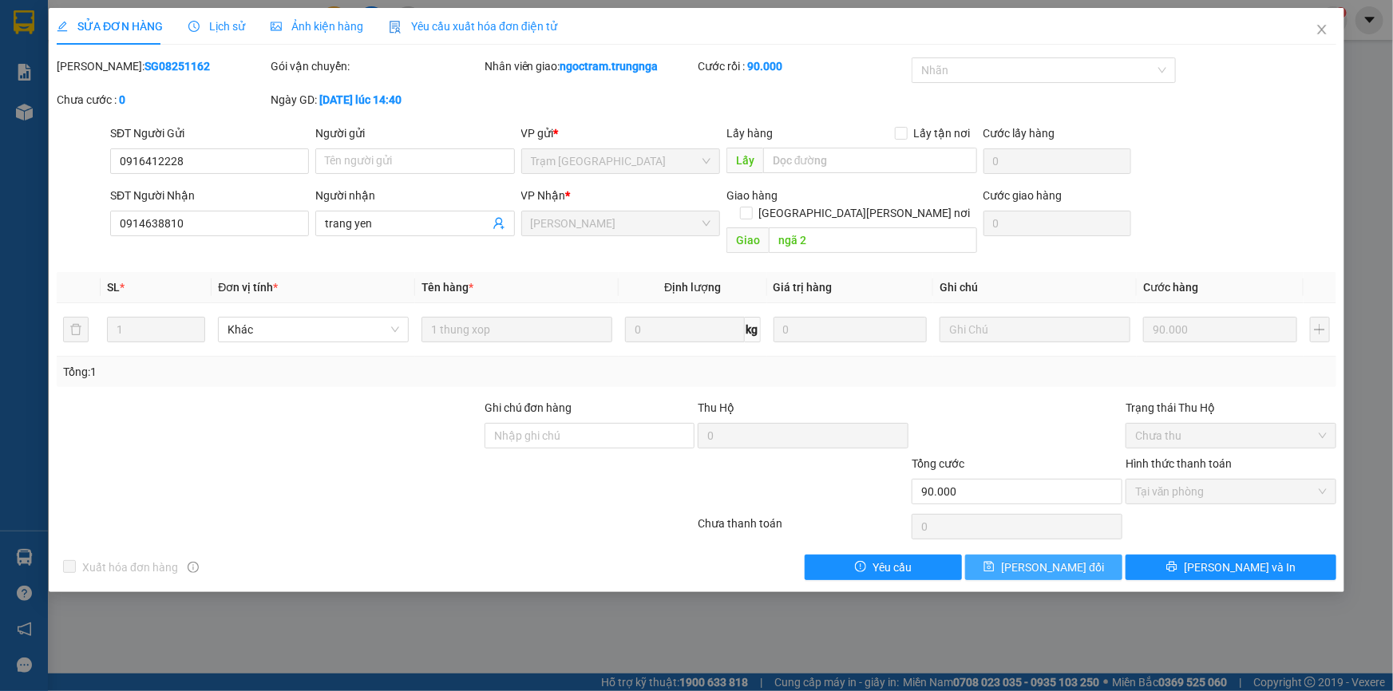
click at [1046, 559] on span "Lưu thay đổi" at bounding box center [1052, 568] width 103 height 18
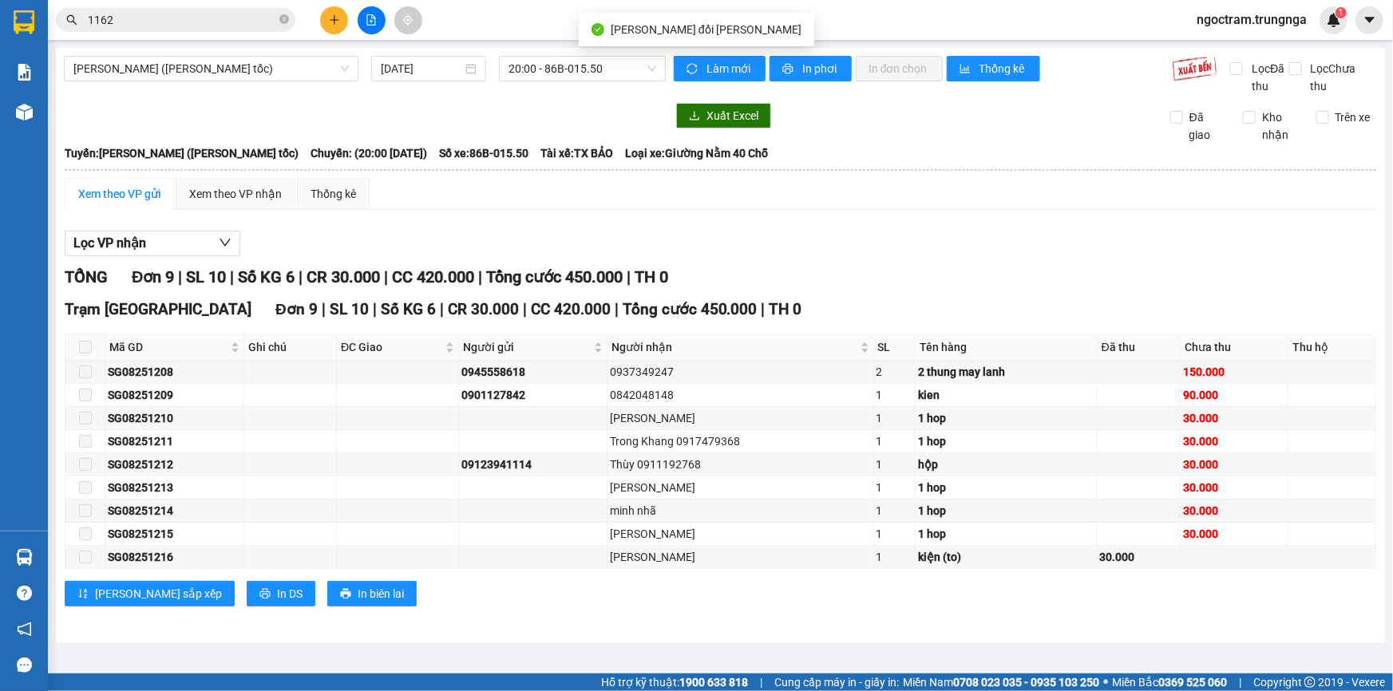
click at [143, 15] on input "1162" at bounding box center [182, 20] width 188 height 18
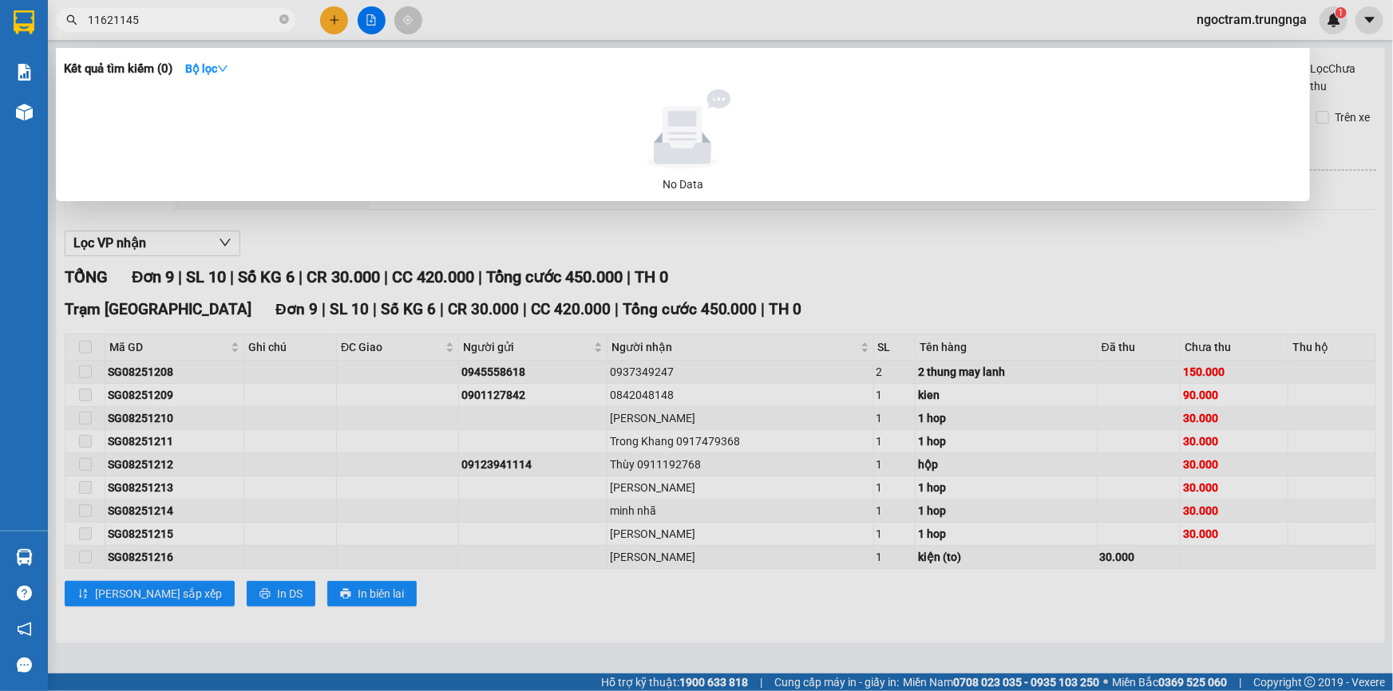
drag, startPoint x: 110, startPoint y: 18, endPoint x: 89, endPoint y: 19, distance: 21.6
click at [89, 19] on input "11621145" at bounding box center [182, 20] width 188 height 18
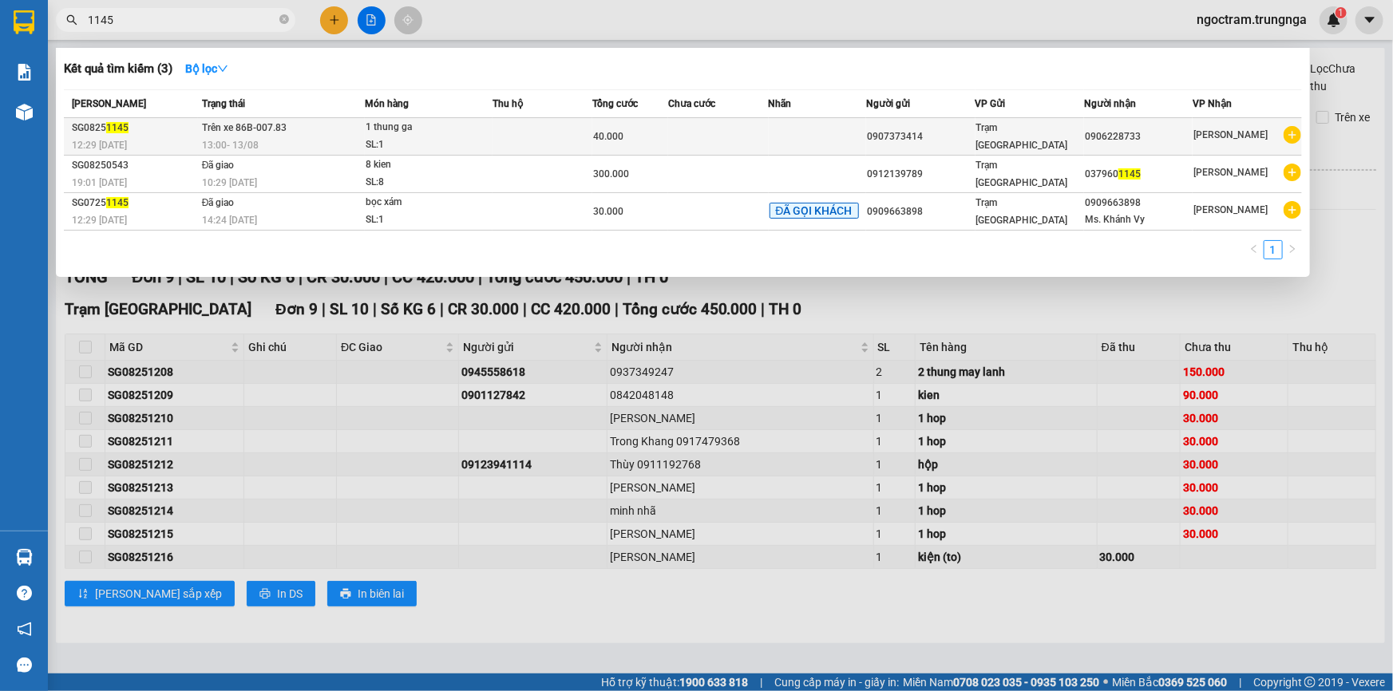
type input "1145"
click at [334, 144] on div "13:00 - 13/08" at bounding box center [283, 145] width 163 height 18
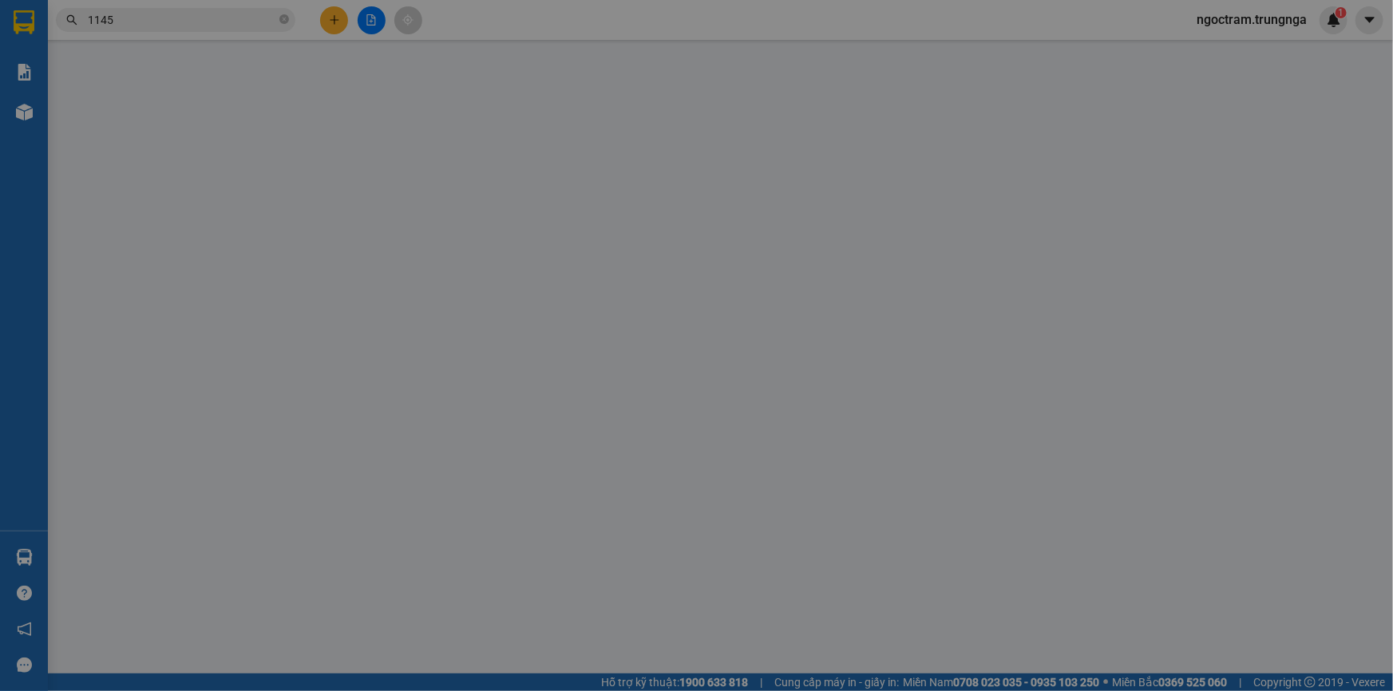
type input "0907373414"
type input "0906228733"
type input "40.000"
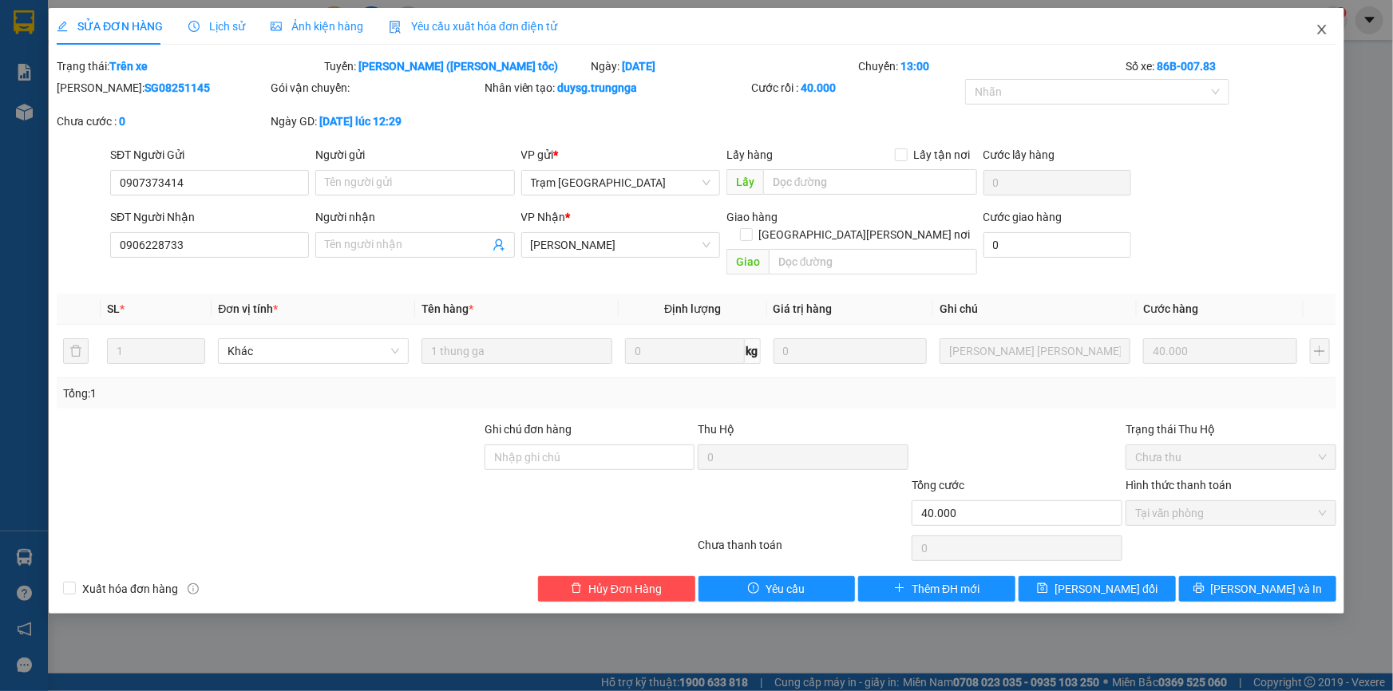
click at [1318, 26] on icon "close" at bounding box center [1321, 30] width 9 height 10
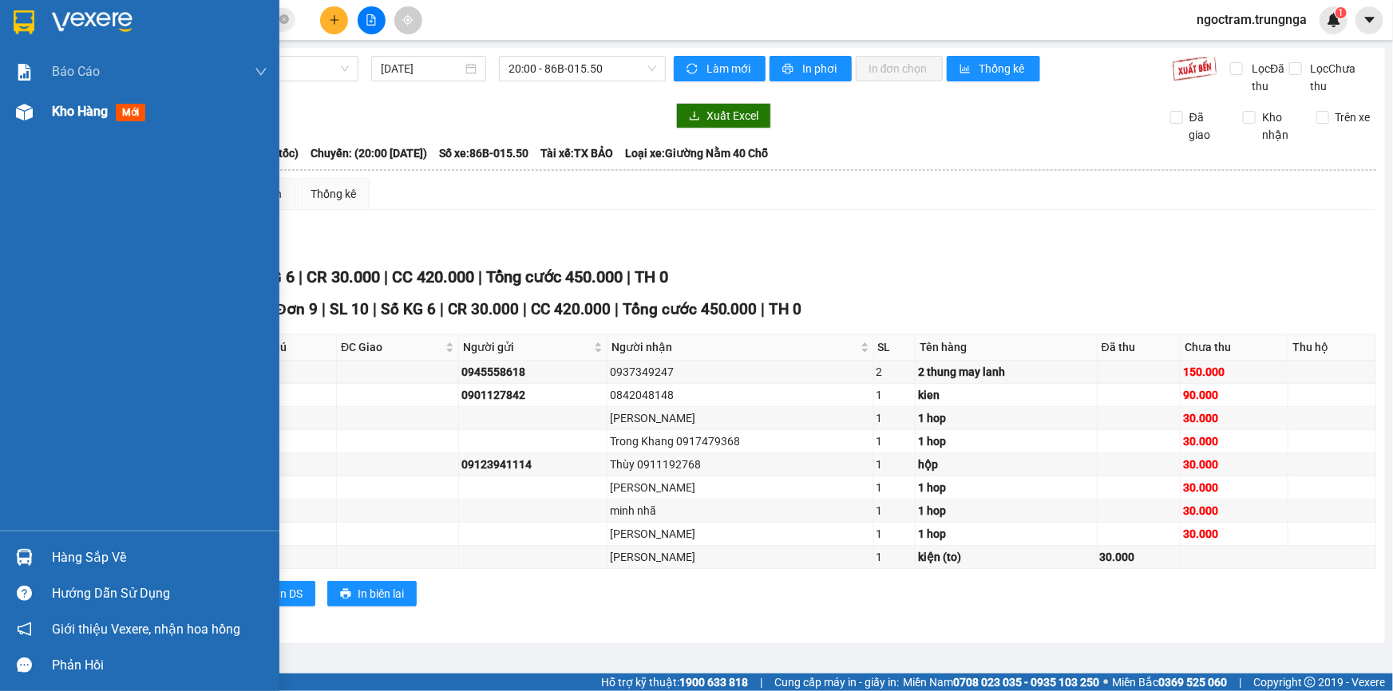
click at [45, 113] on div "Kho hàng mới" at bounding box center [139, 112] width 279 height 40
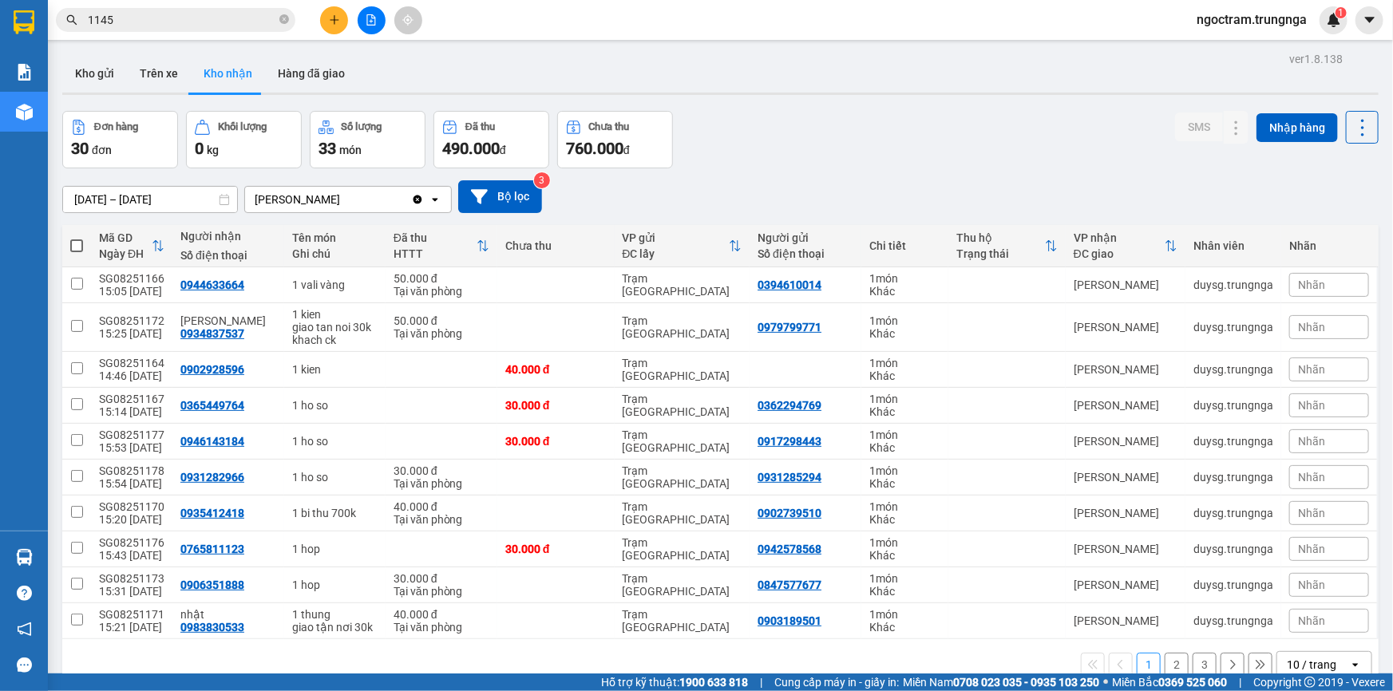
click at [805, 147] on div "Đơn hàng 30 đơn Khối lượng 0 kg Số lượng 33 món Đã thu 490.000 đ Chưa thu 760.0…" at bounding box center [720, 139] width 1316 height 57
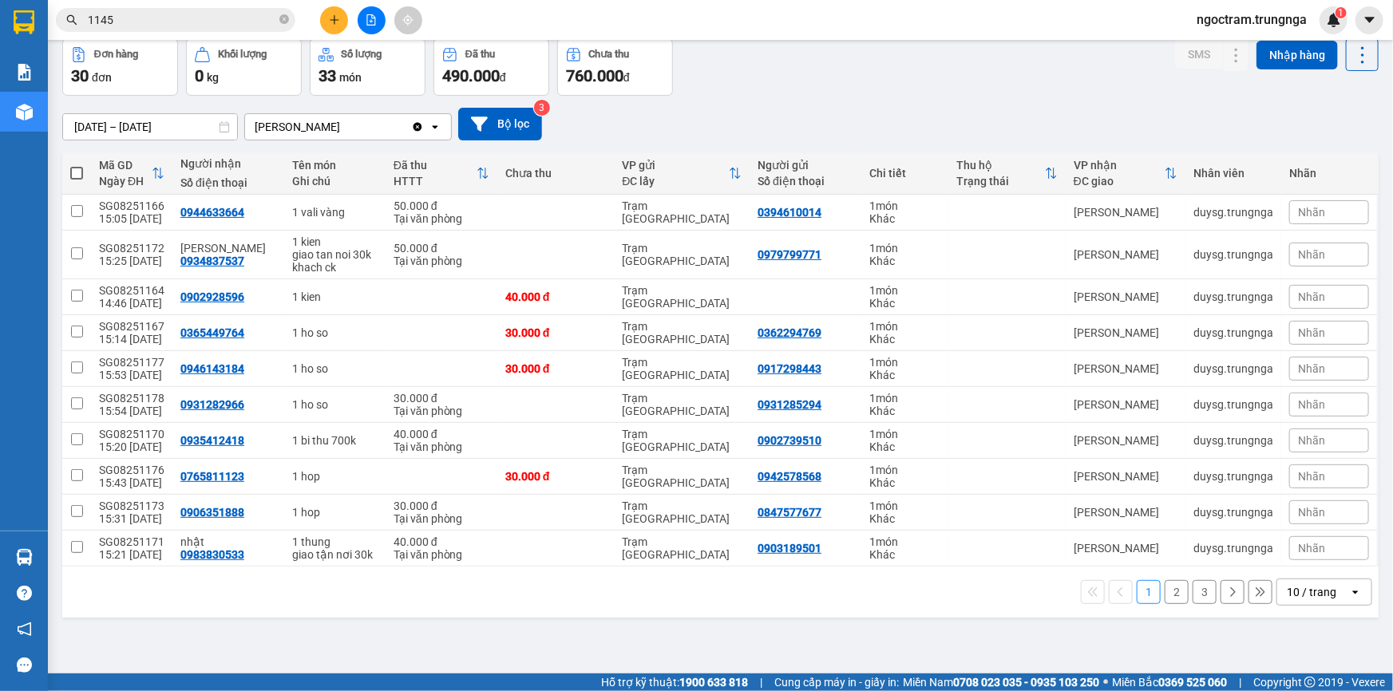
click at [1192, 588] on button "3" at bounding box center [1204, 592] width 24 height 24
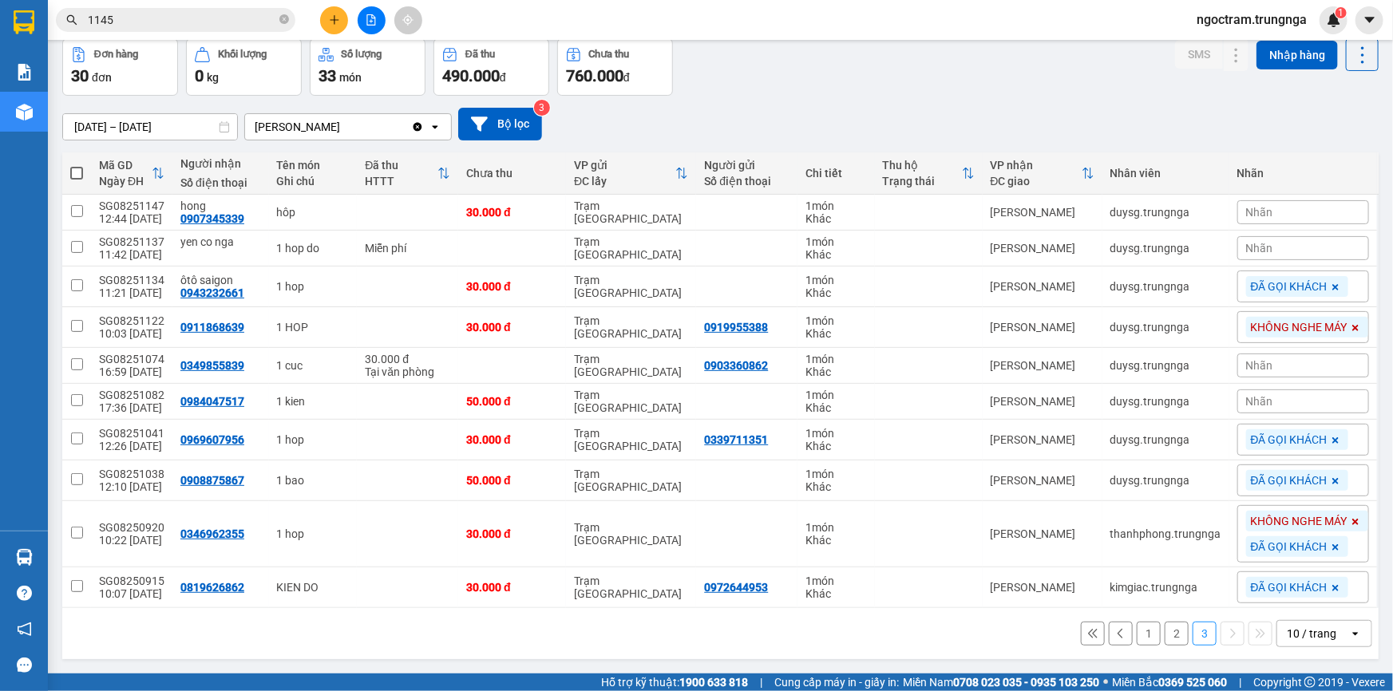
click at [1169, 635] on button "2" at bounding box center [1176, 634] width 24 height 24
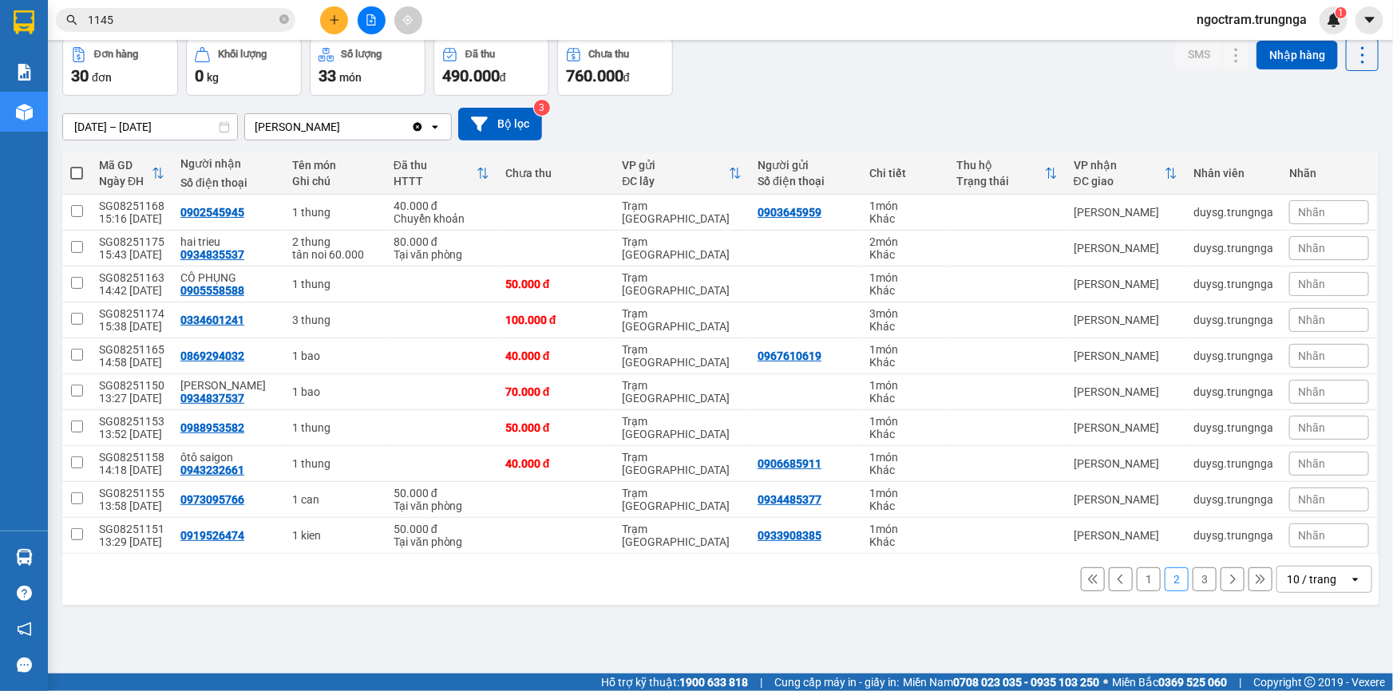
click at [1200, 582] on button "3" at bounding box center [1204, 579] width 24 height 24
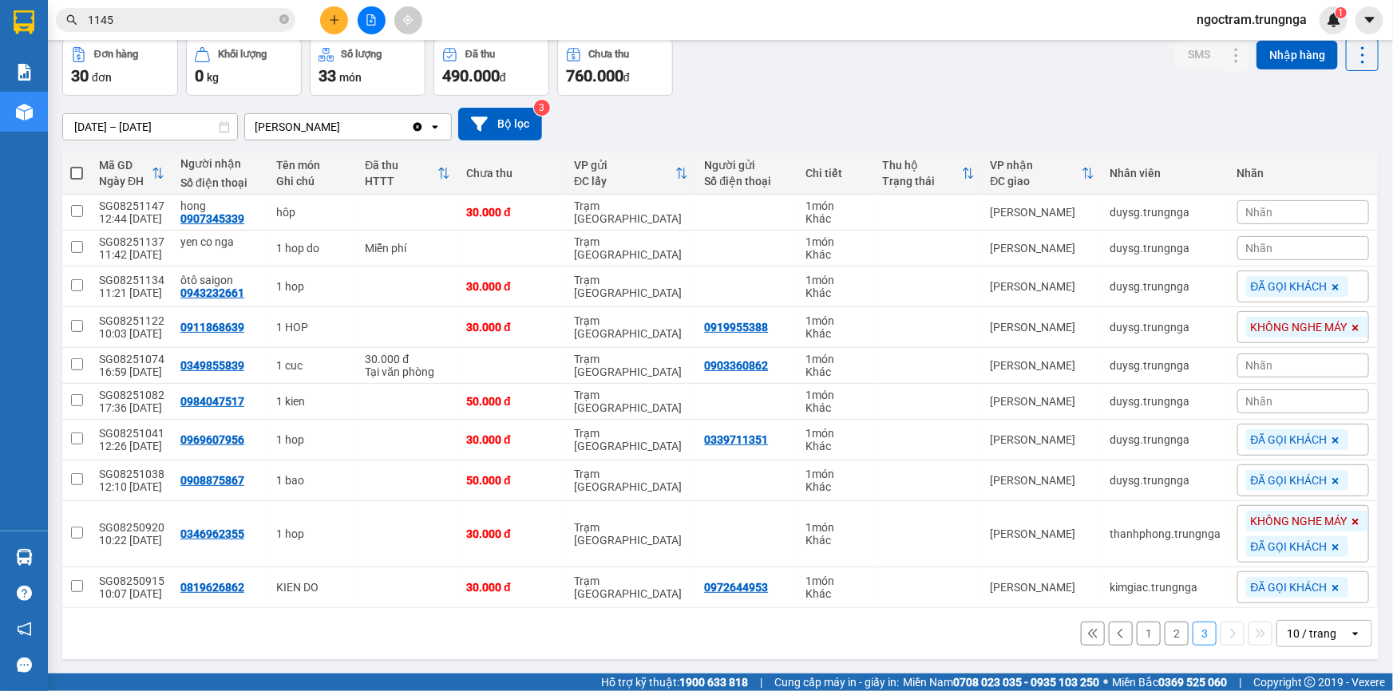
click at [1171, 630] on button "2" at bounding box center [1176, 634] width 24 height 24
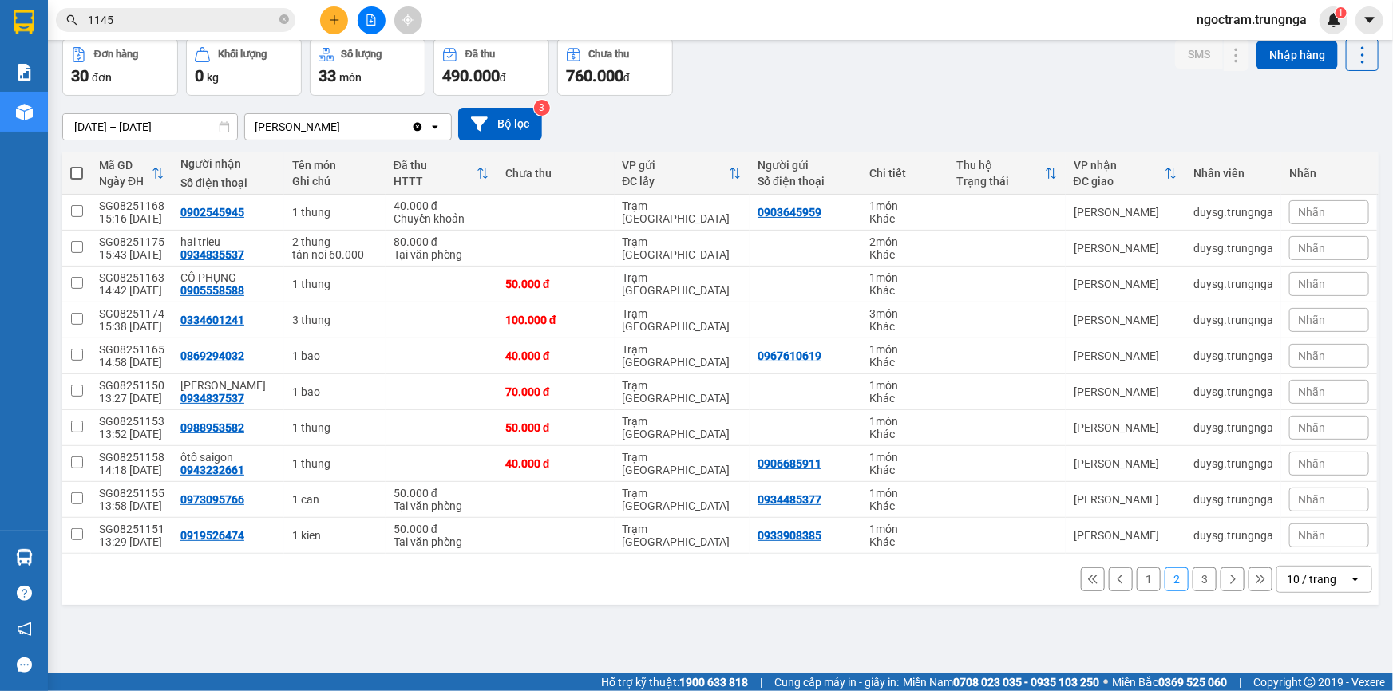
click at [1143, 584] on button "1" at bounding box center [1149, 579] width 24 height 24
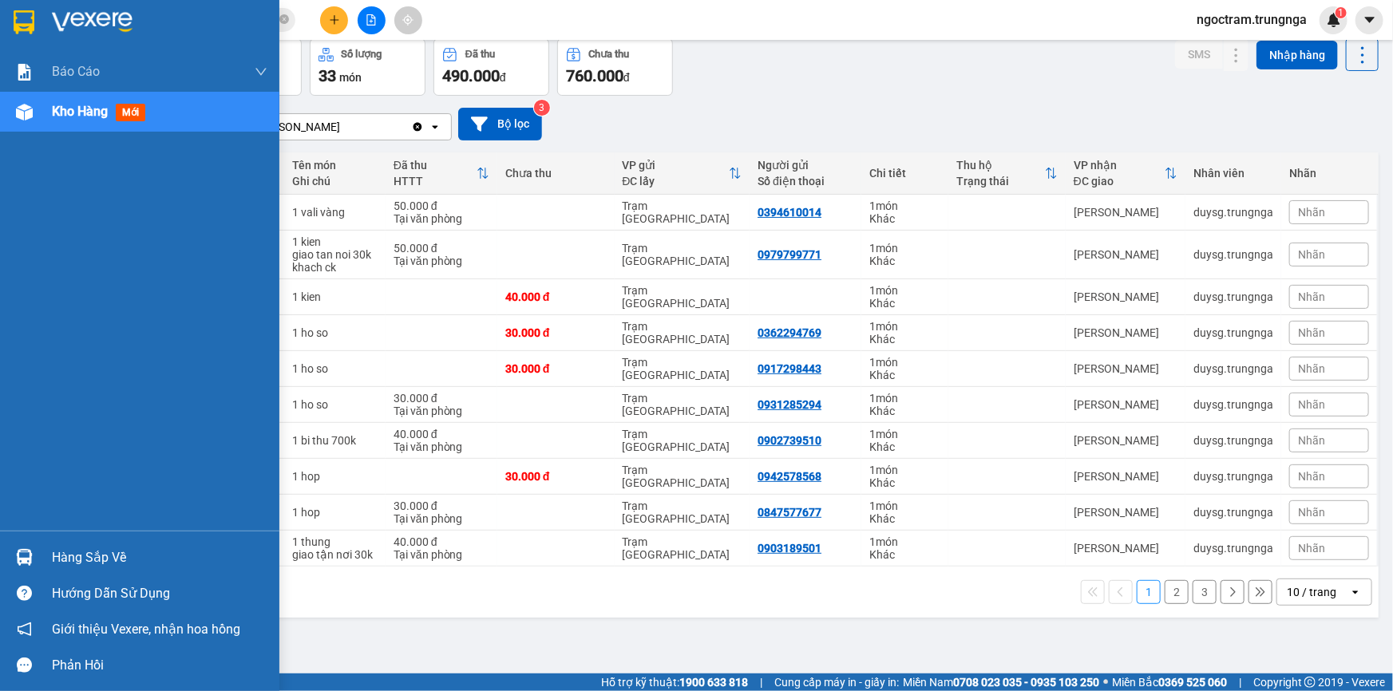
click at [65, 555] on div "Hàng sắp về" at bounding box center [159, 558] width 215 height 24
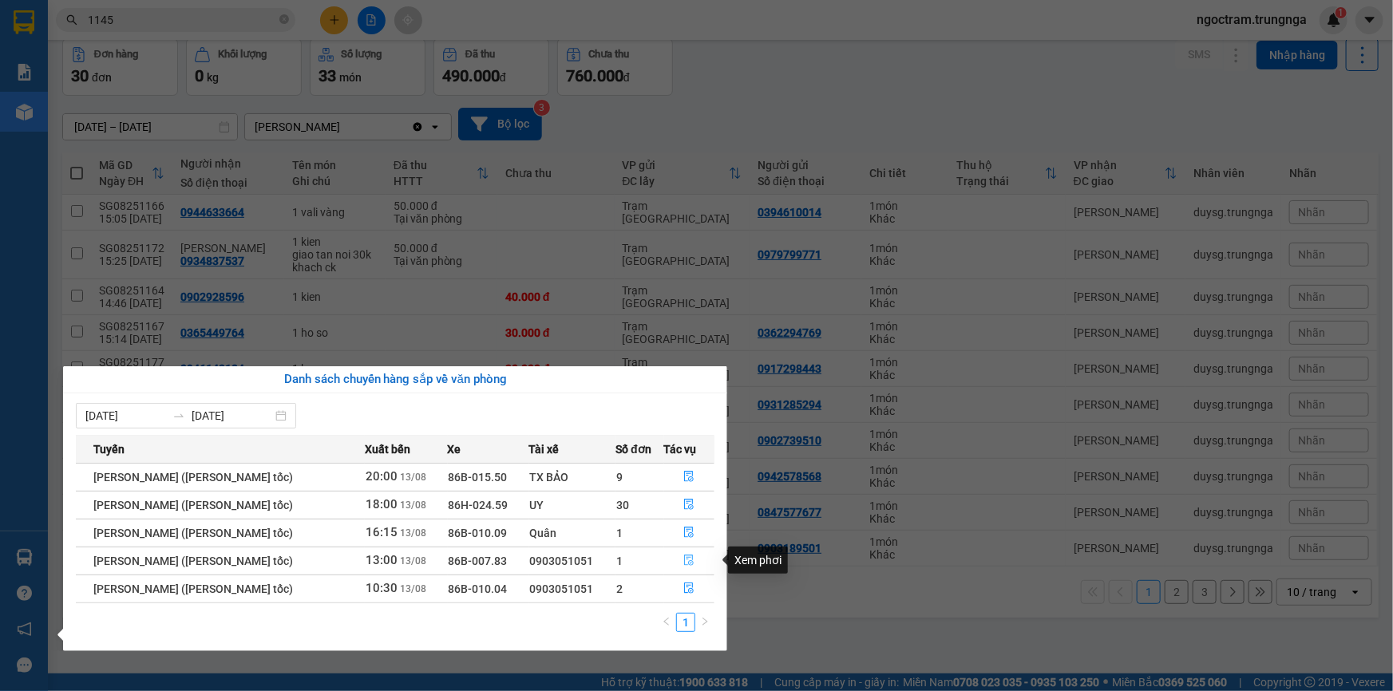
click at [687, 560] on icon "file-done" at bounding box center [688, 560] width 11 height 11
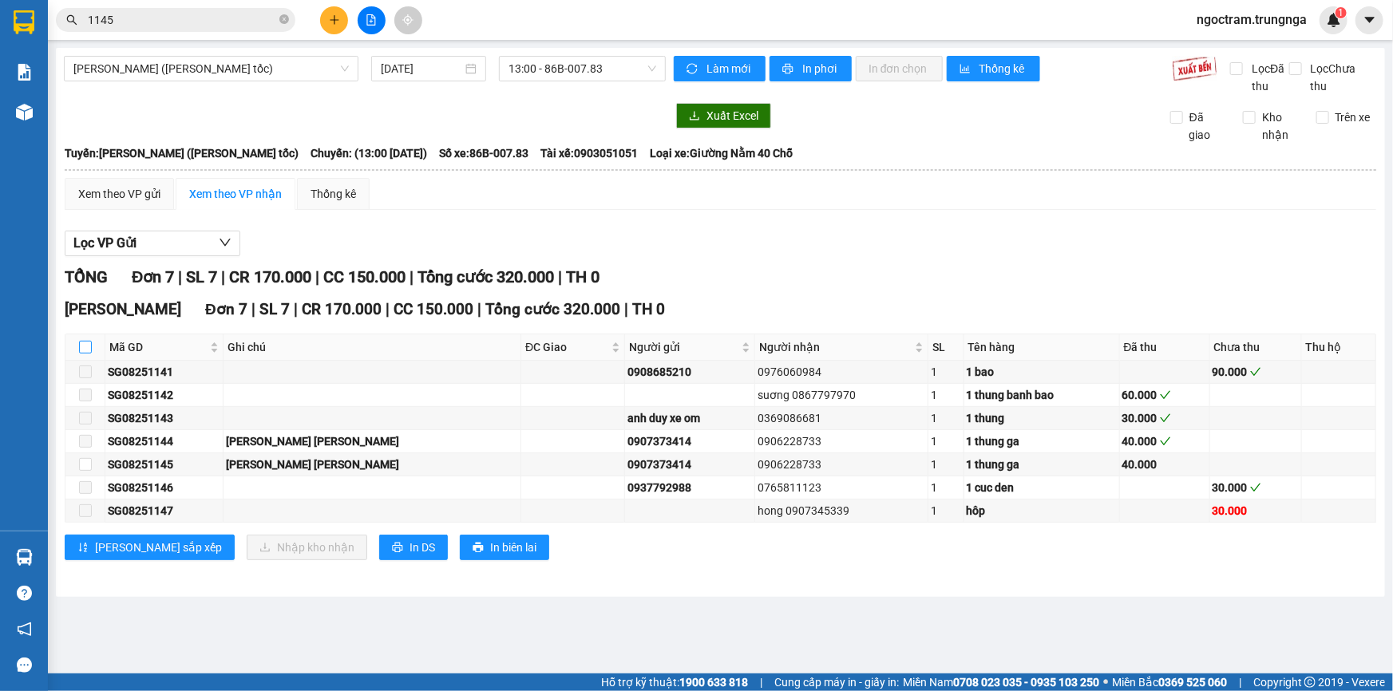
click at [85, 346] on input "checkbox" at bounding box center [85, 347] width 13 height 13
checkbox input "true"
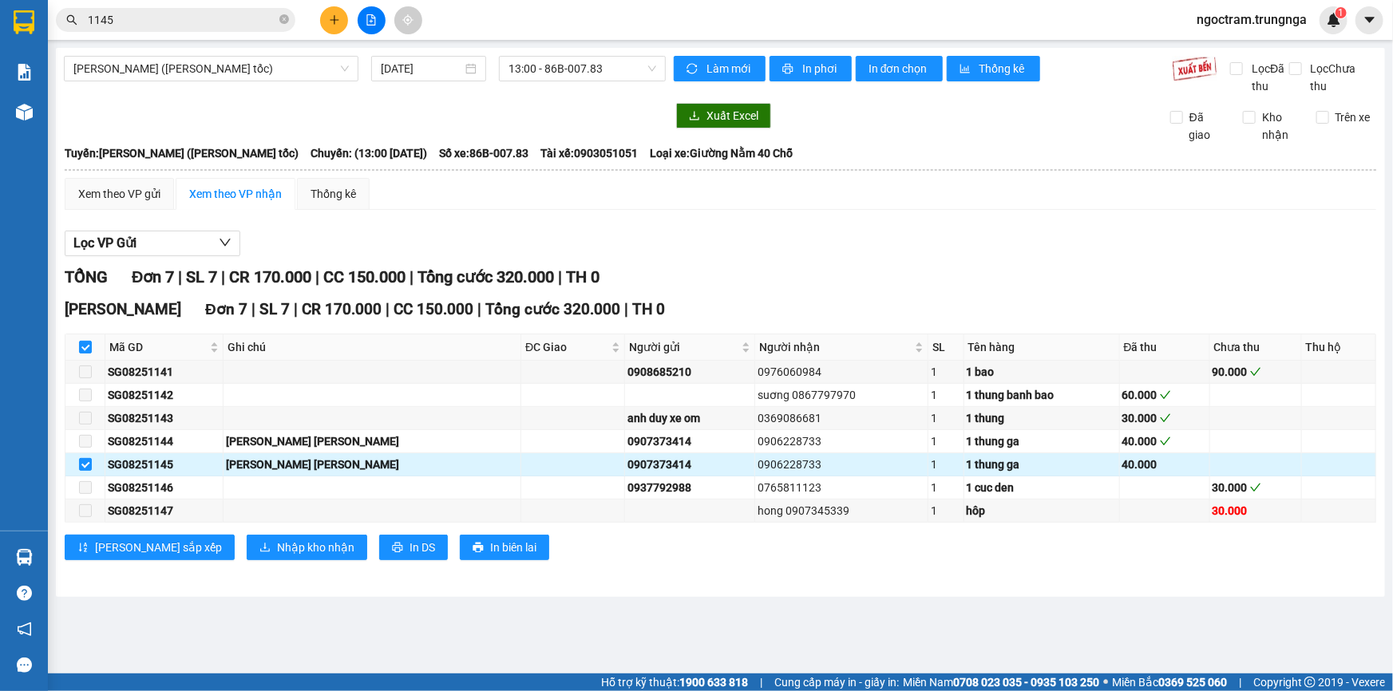
click at [1014, 472] on td "1 thung ga" at bounding box center [1042, 464] width 156 height 23
click at [155, 464] on div "SG08251145" at bounding box center [164, 465] width 113 height 18
click at [87, 348] on input "checkbox" at bounding box center [85, 347] width 13 height 13
checkbox input "false"
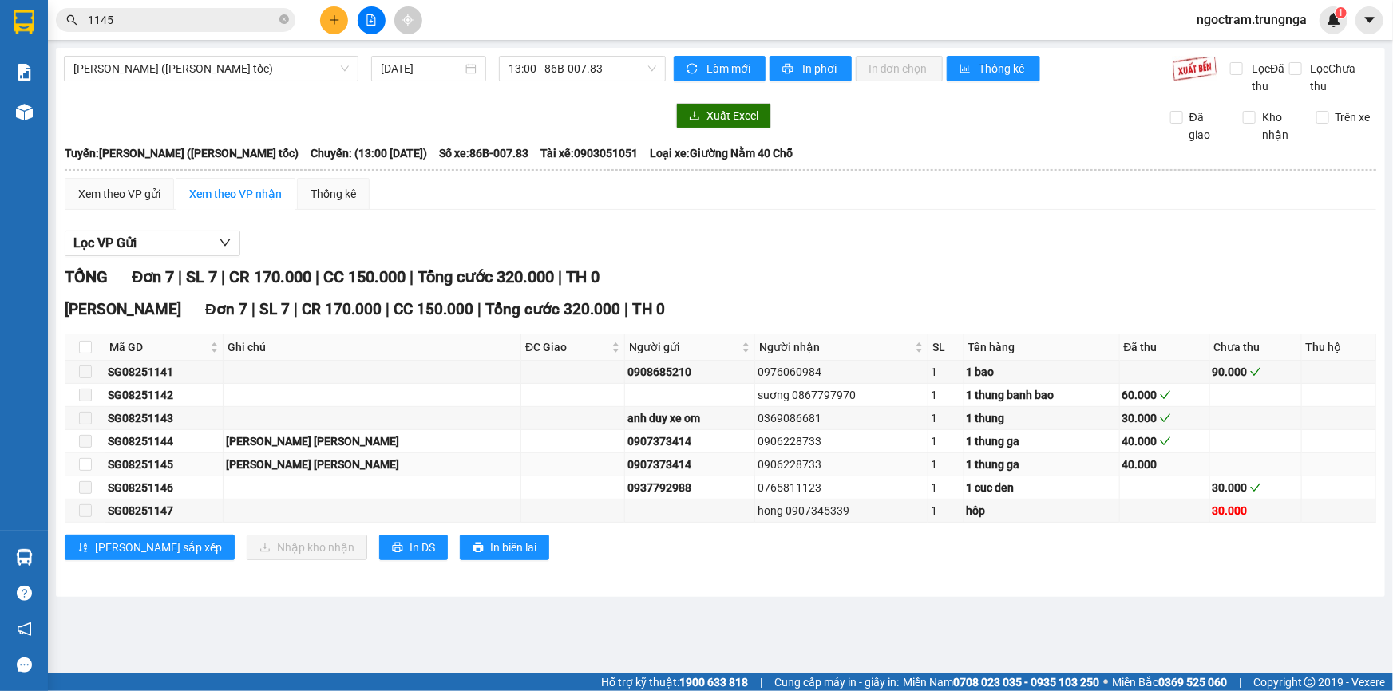
click at [95, 461] on td at bounding box center [85, 464] width 40 height 23
click at [142, 460] on div "SG08251145" at bounding box center [164, 465] width 113 height 18
click at [279, 457] on div "[PERSON_NAME] [PERSON_NAME]" at bounding box center [372, 465] width 292 height 18
click at [277, 463] on div "[PERSON_NAME] [PERSON_NAME]" at bounding box center [372, 465] width 292 height 18
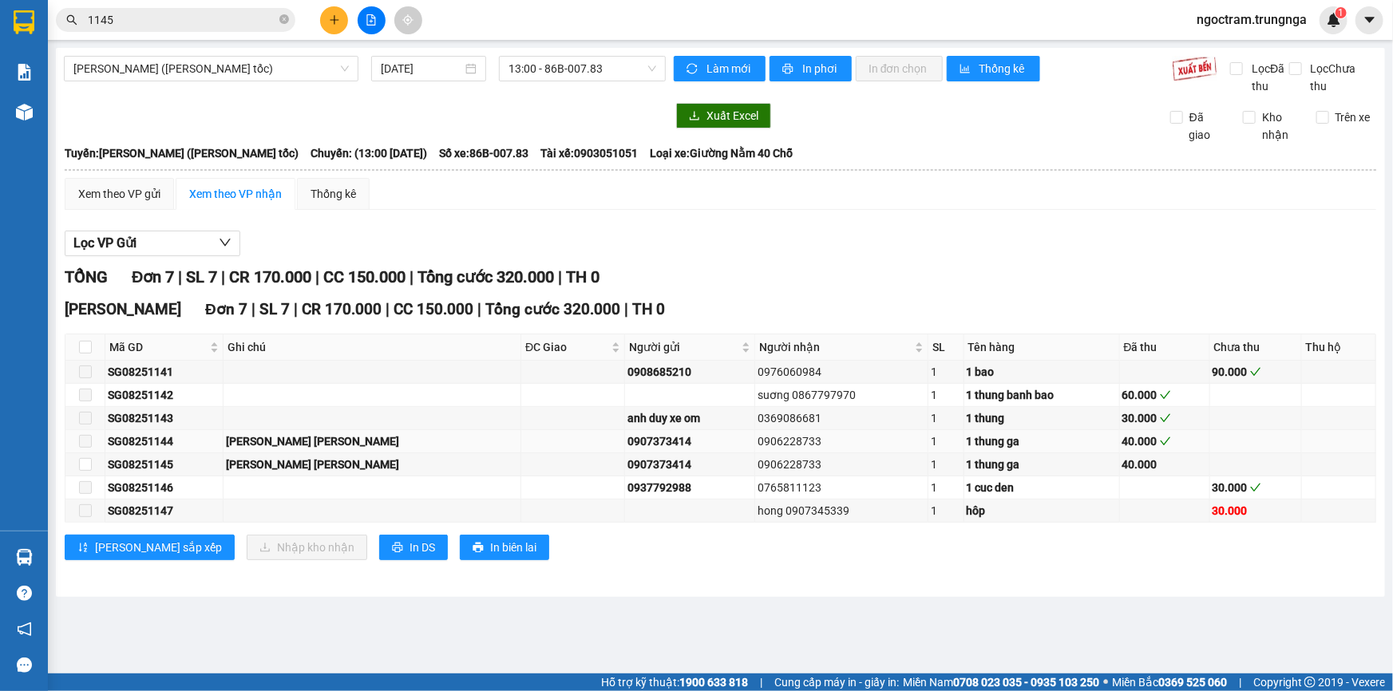
click at [521, 451] on td at bounding box center [573, 441] width 104 height 23
click at [87, 465] on input "checkbox" at bounding box center [85, 464] width 13 height 13
checkbox input "true"
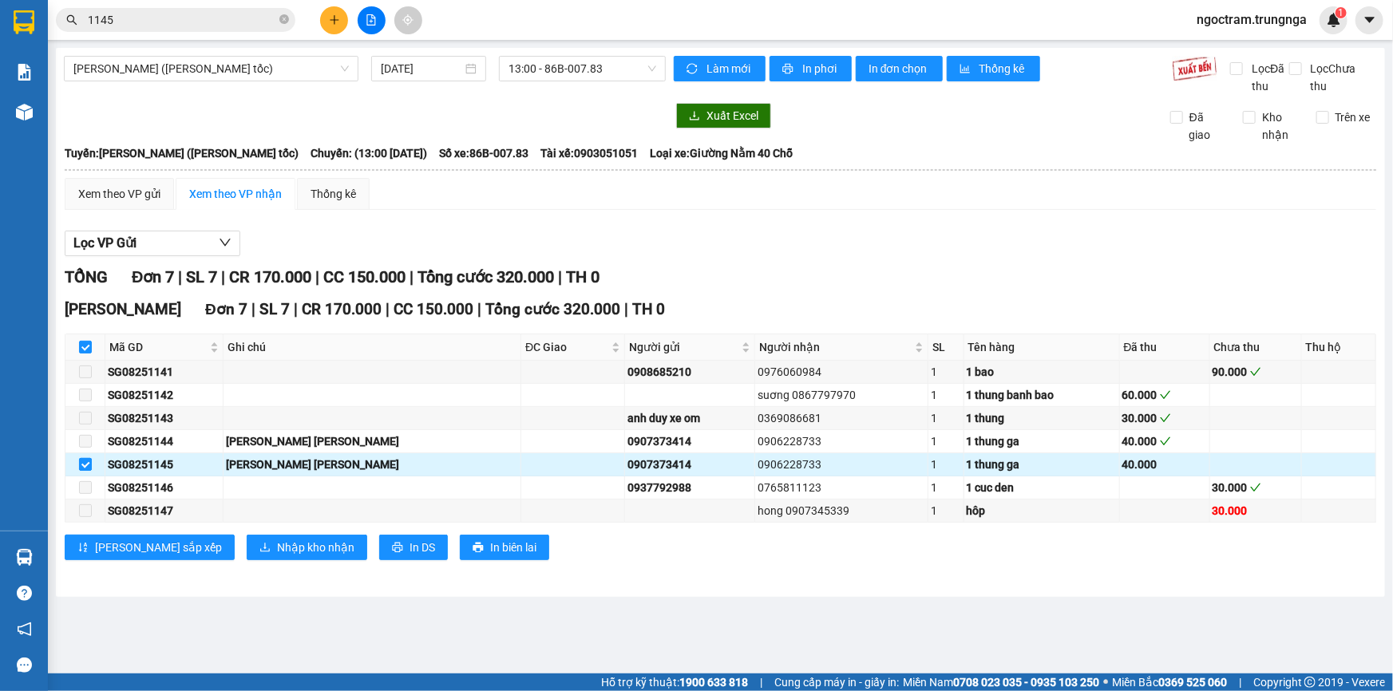
click at [87, 465] on input "checkbox" at bounding box center [85, 464] width 13 height 13
checkbox input "false"
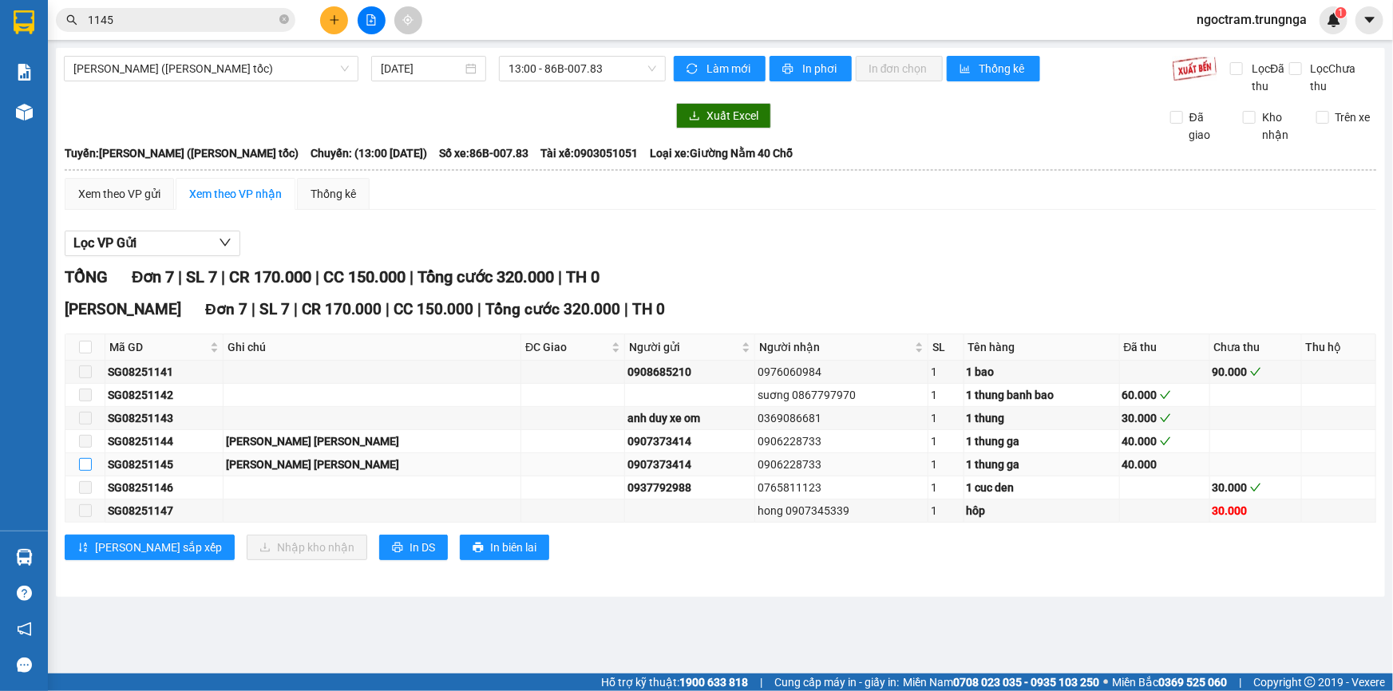
click at [87, 465] on input "checkbox" at bounding box center [85, 464] width 13 height 13
checkbox input "true"
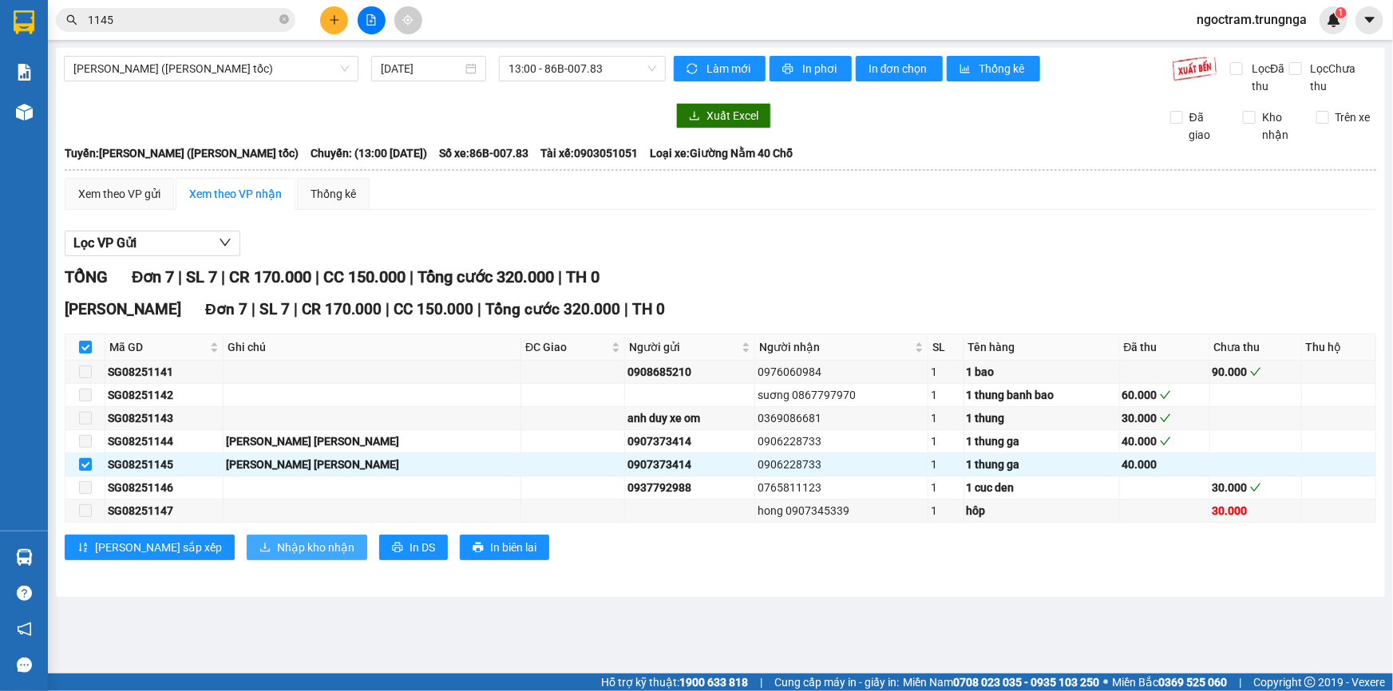
click at [277, 554] on span "Nhập kho nhận" at bounding box center [315, 548] width 77 height 18
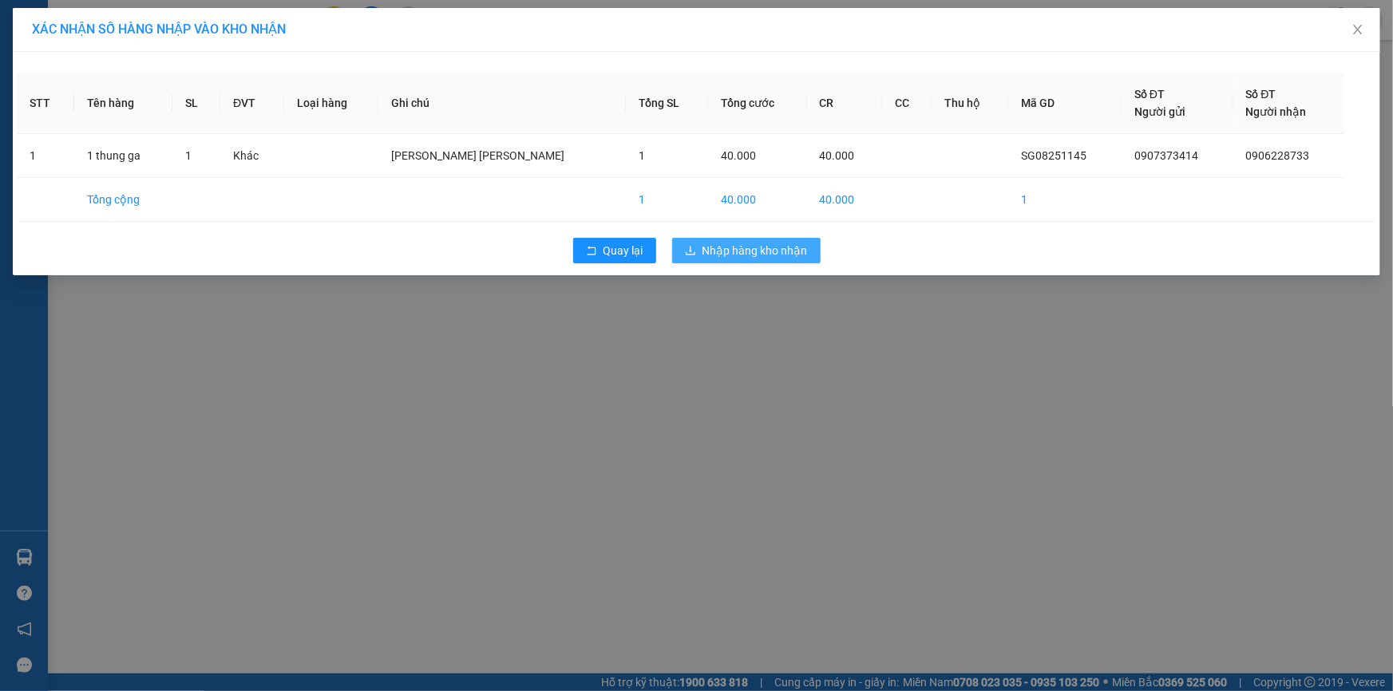
click at [731, 253] on span "Nhập hàng kho nhận" at bounding box center [754, 251] width 105 height 18
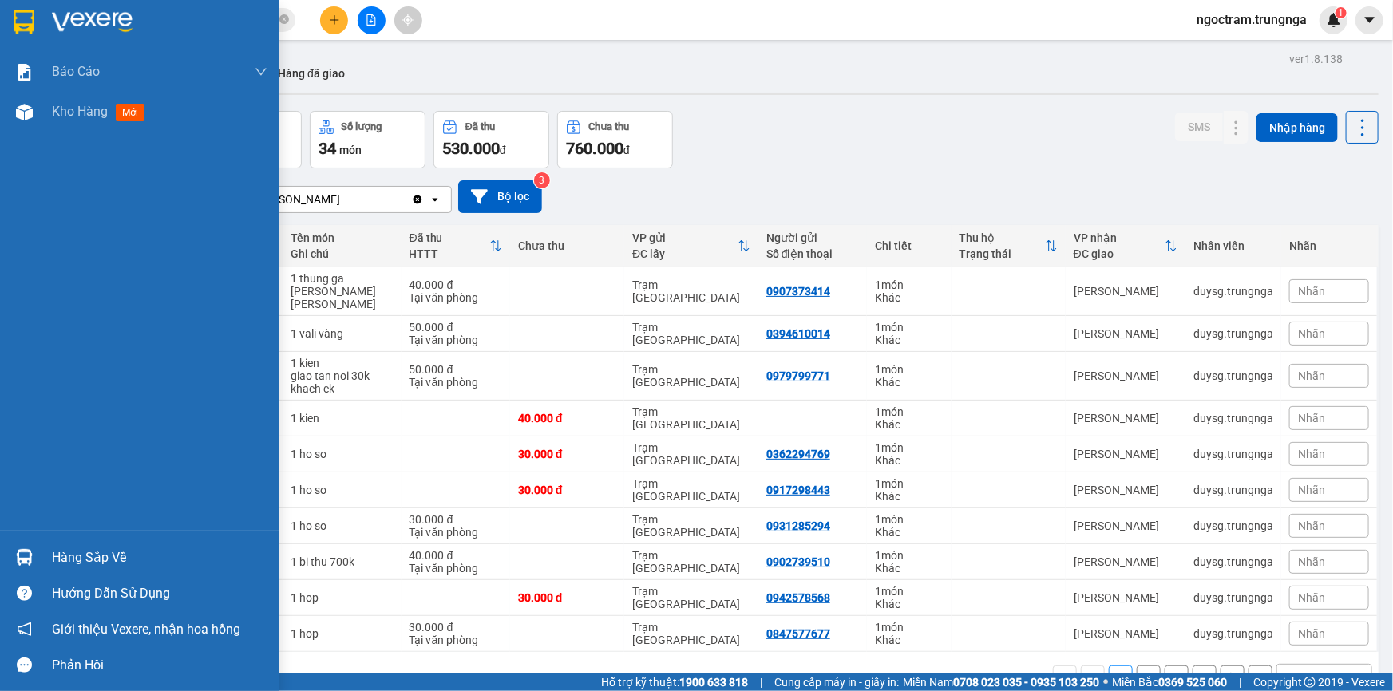
click at [72, 555] on div "Hàng sắp về" at bounding box center [159, 558] width 215 height 24
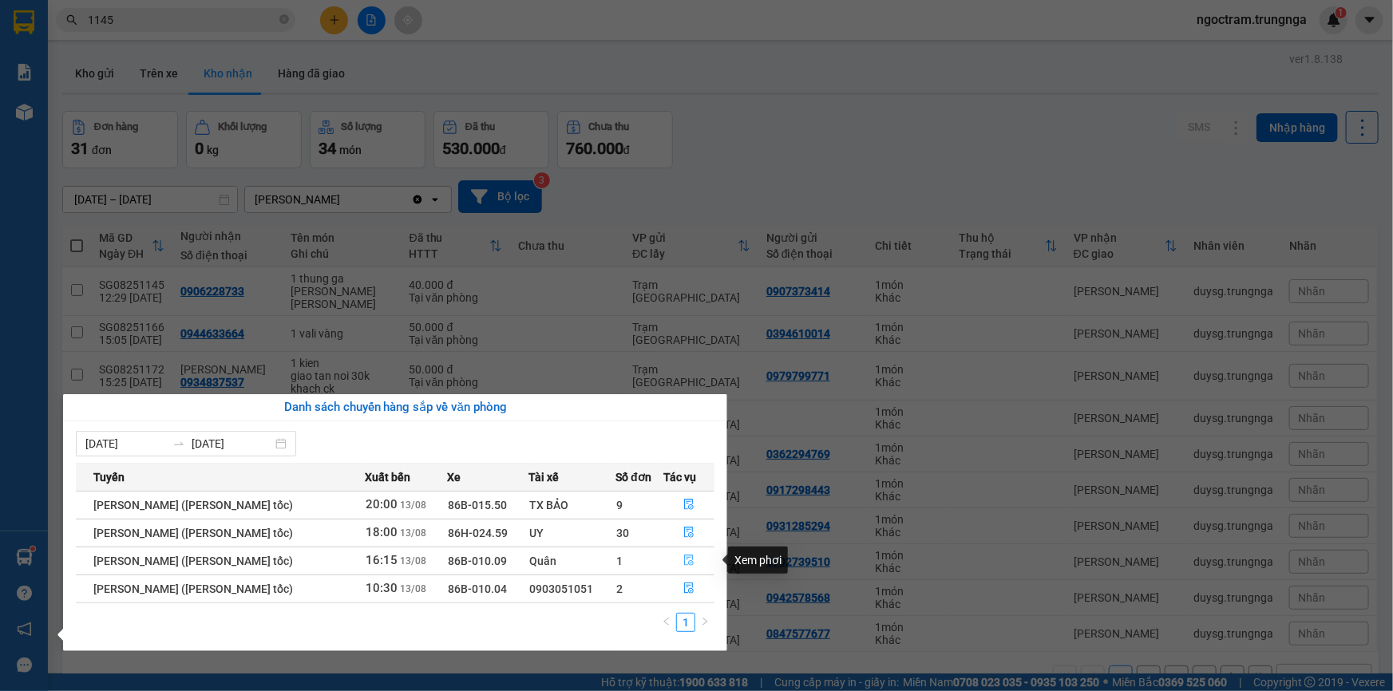
click at [689, 563] on icon "file-done" at bounding box center [688, 560] width 11 height 11
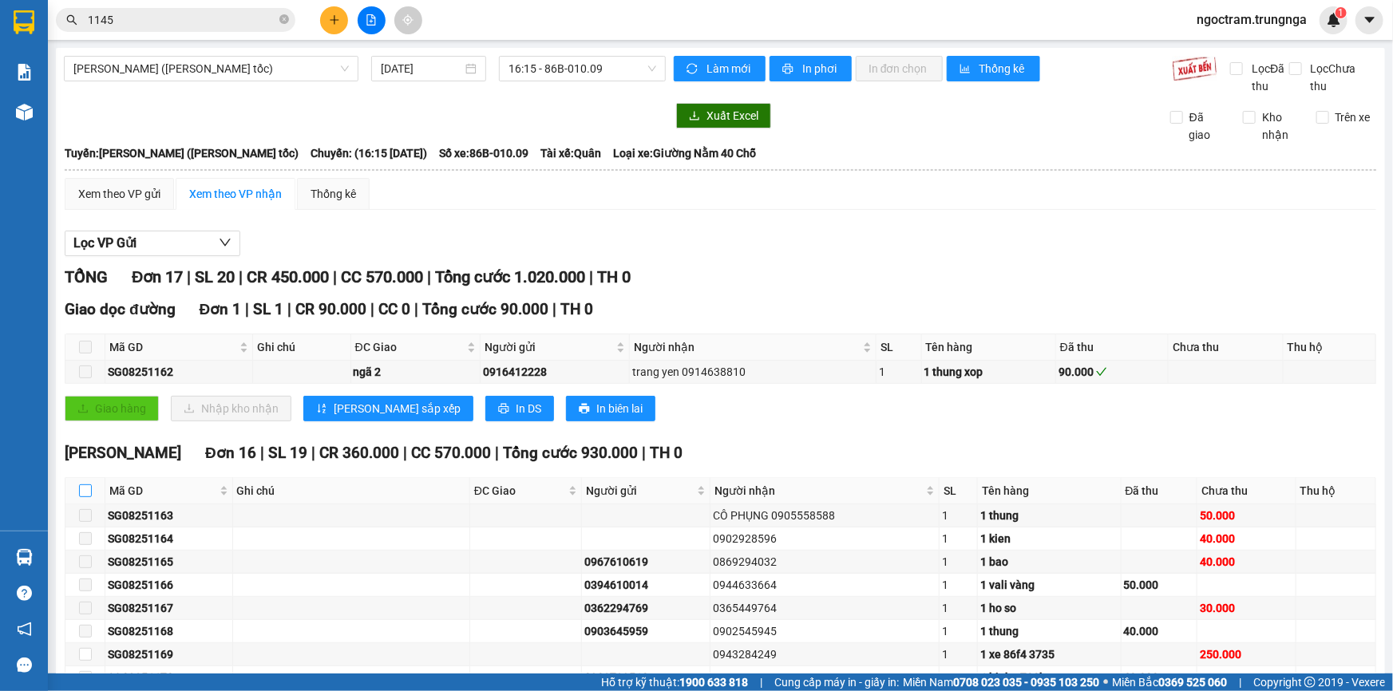
click at [85, 486] on input "checkbox" at bounding box center [85, 490] width 13 height 13
checkbox input "true"
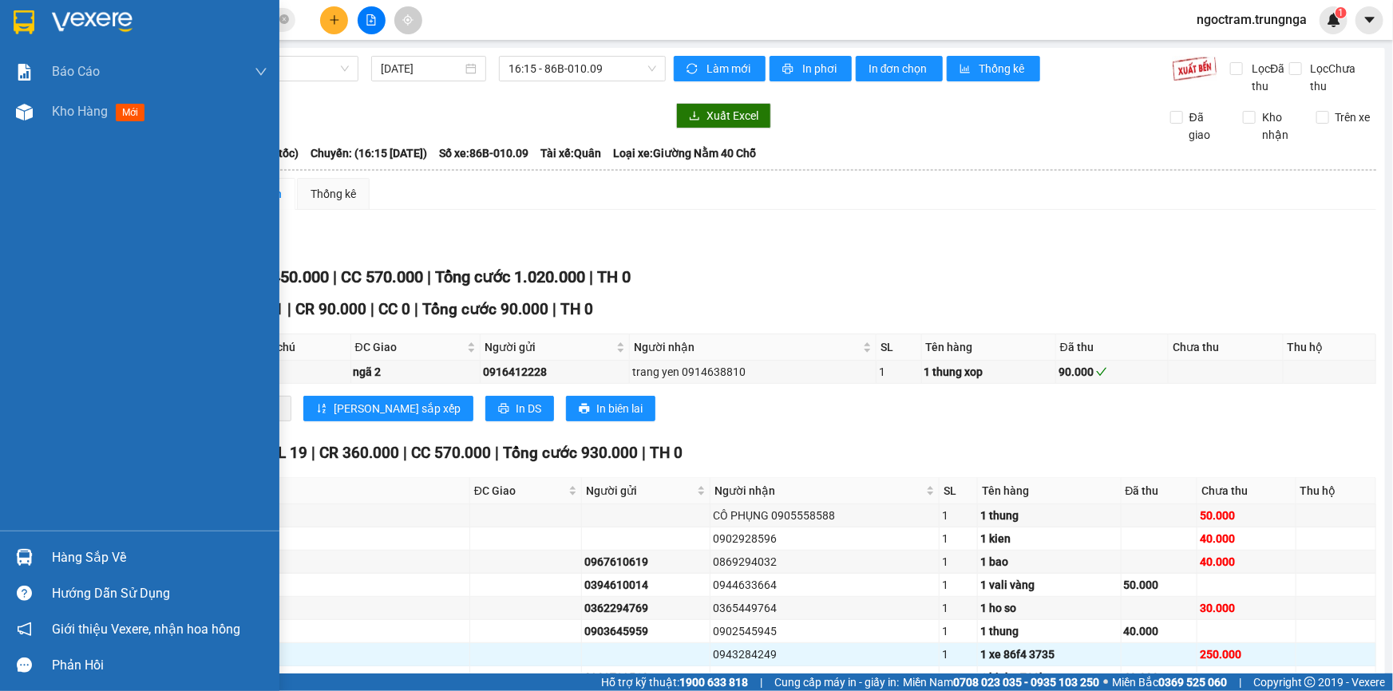
click at [55, 555] on div "Hàng sắp về" at bounding box center [159, 558] width 215 height 24
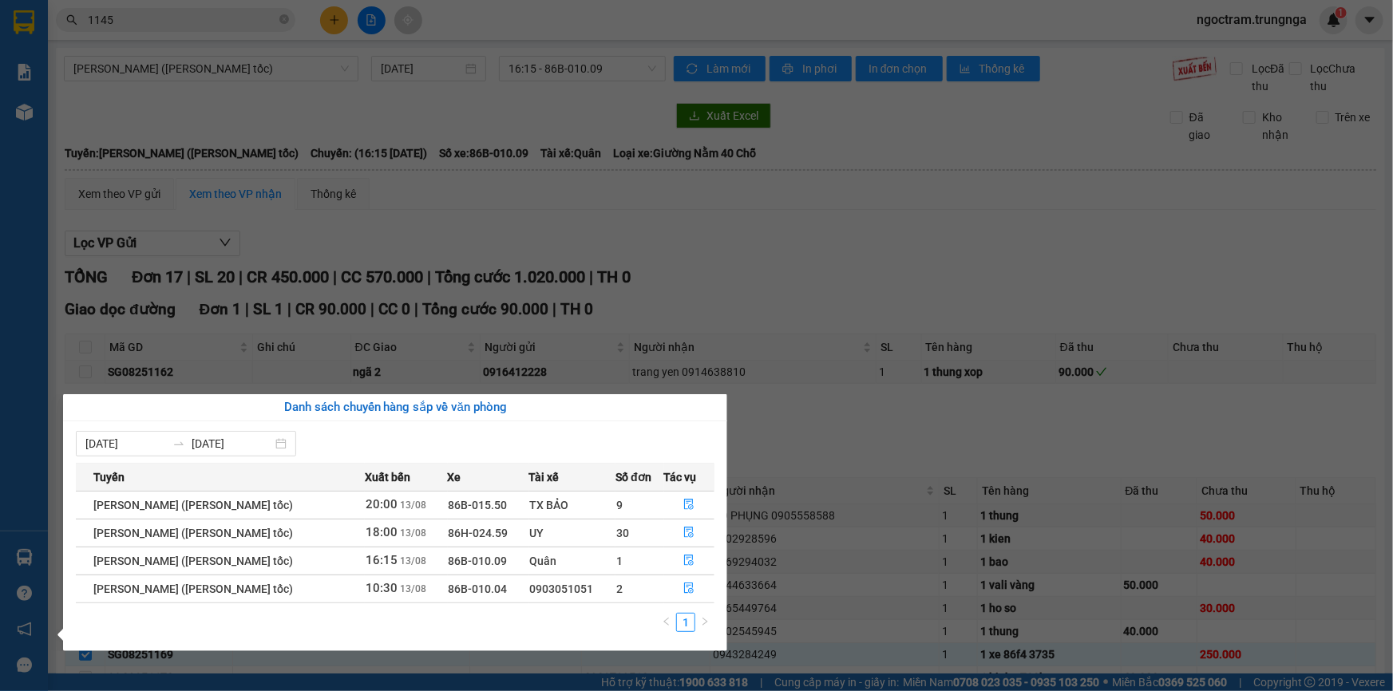
click at [692, 234] on section "Kết quả [PERSON_NAME] ( 3 ) Bộ lọc Mã ĐH Trạng thái Món hàng Thu hộ Tổng [PERSO…" at bounding box center [696, 345] width 1393 height 691
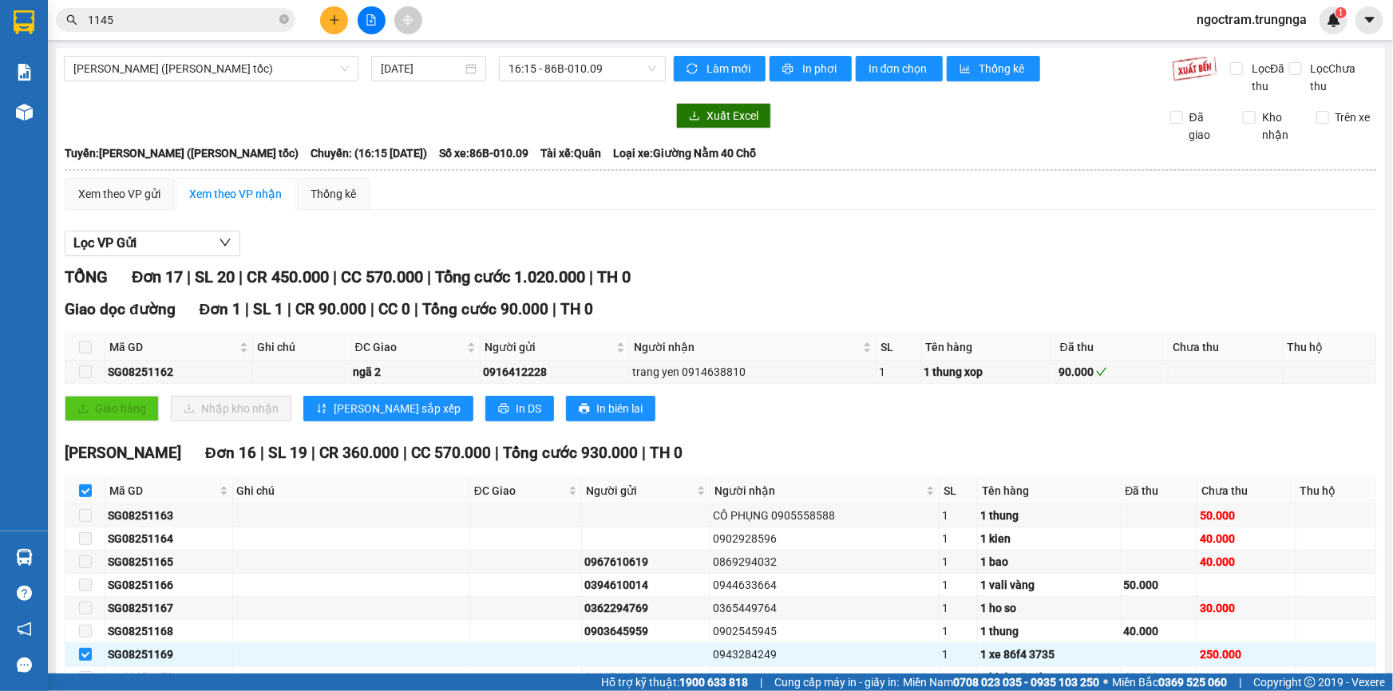
click at [187, 23] on input "1145" at bounding box center [182, 20] width 188 height 18
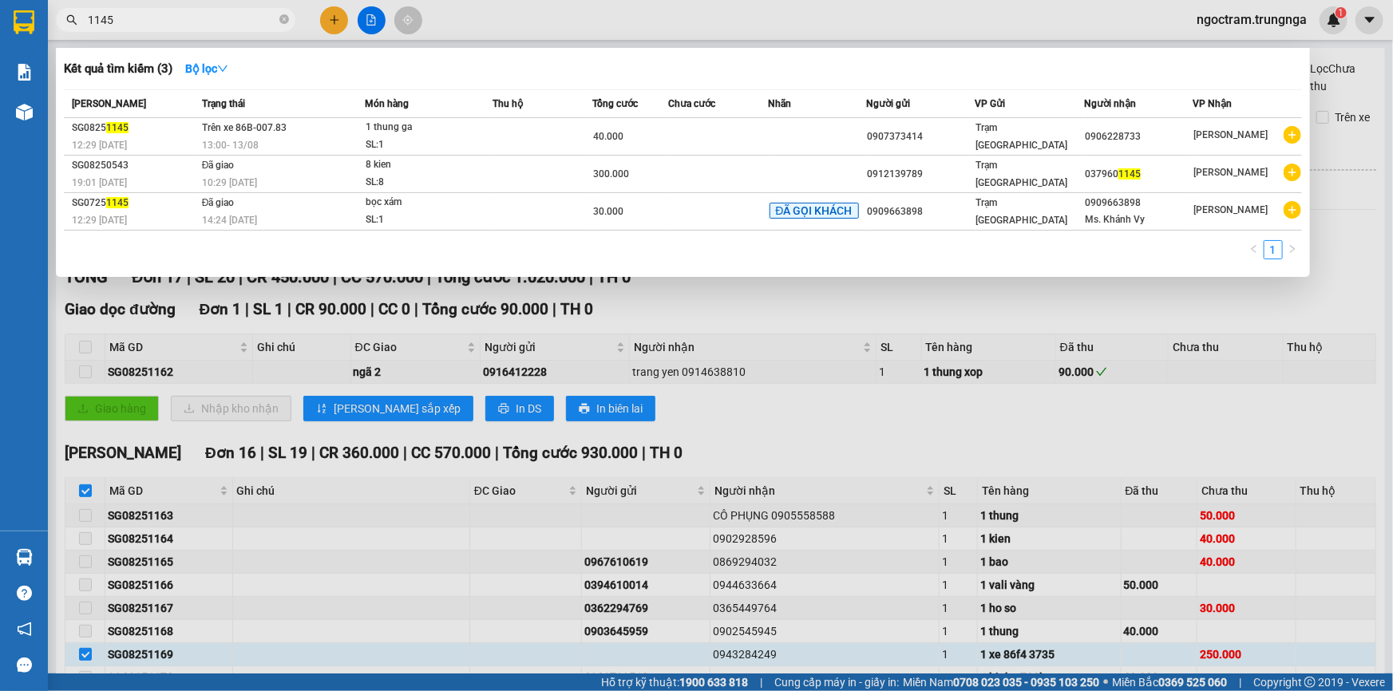
click at [187, 23] on input "1145" at bounding box center [182, 20] width 188 height 18
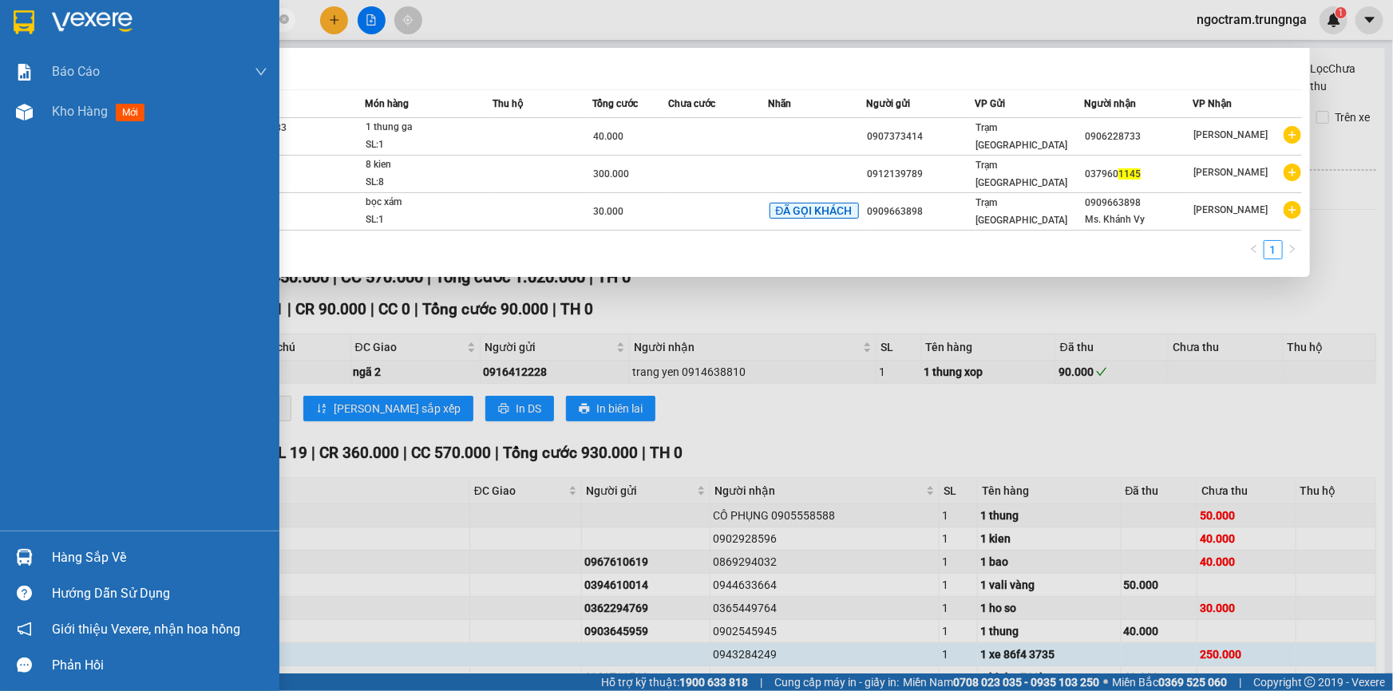
click at [54, 554] on div "Hàng sắp về" at bounding box center [159, 558] width 215 height 24
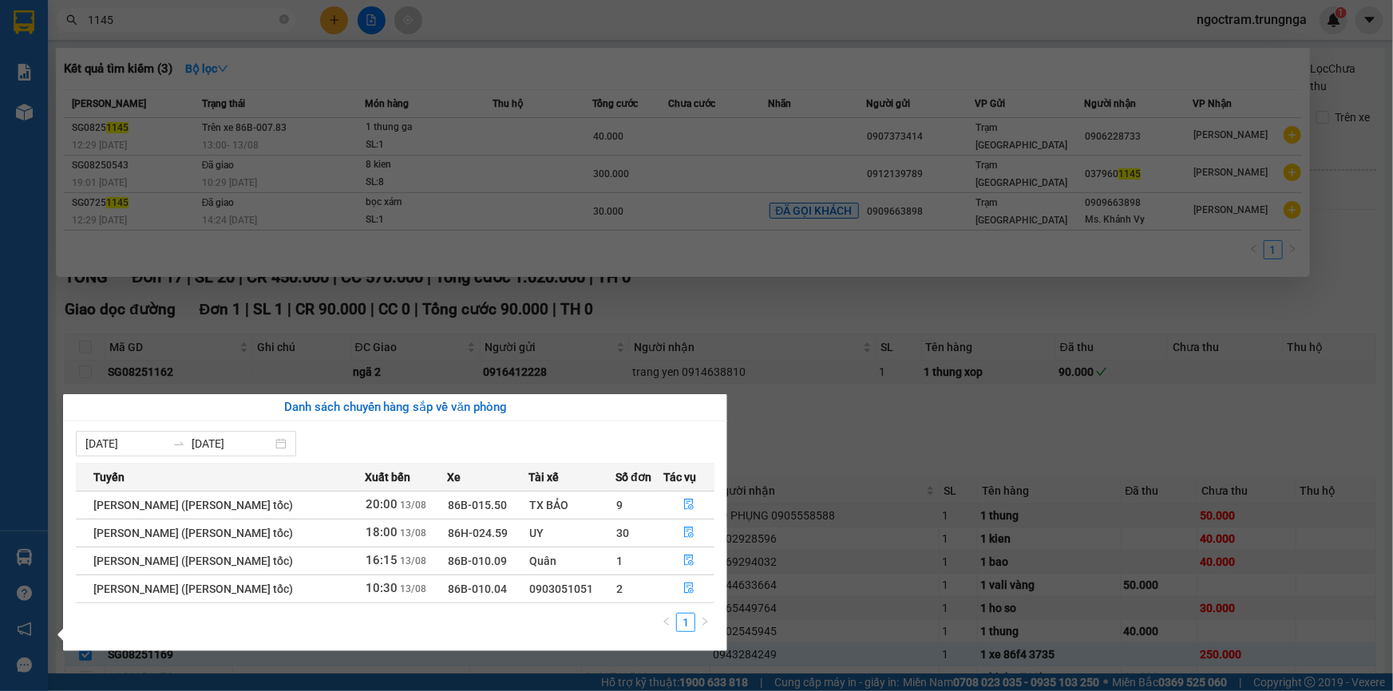
click at [54, 554] on div "[PERSON_NAME] sách chuyến hàng sắp về văn phòng [DATE] [DATE] [PERSON_NAME] Xuấ…" at bounding box center [389, 522] width 676 height 257
click at [45, 109] on div "[PERSON_NAME] [PERSON_NAME] [PERSON_NAME] ([PERSON_NAME]) - chỉ [PERSON_NAME] m…" at bounding box center [24, 345] width 48 height 691
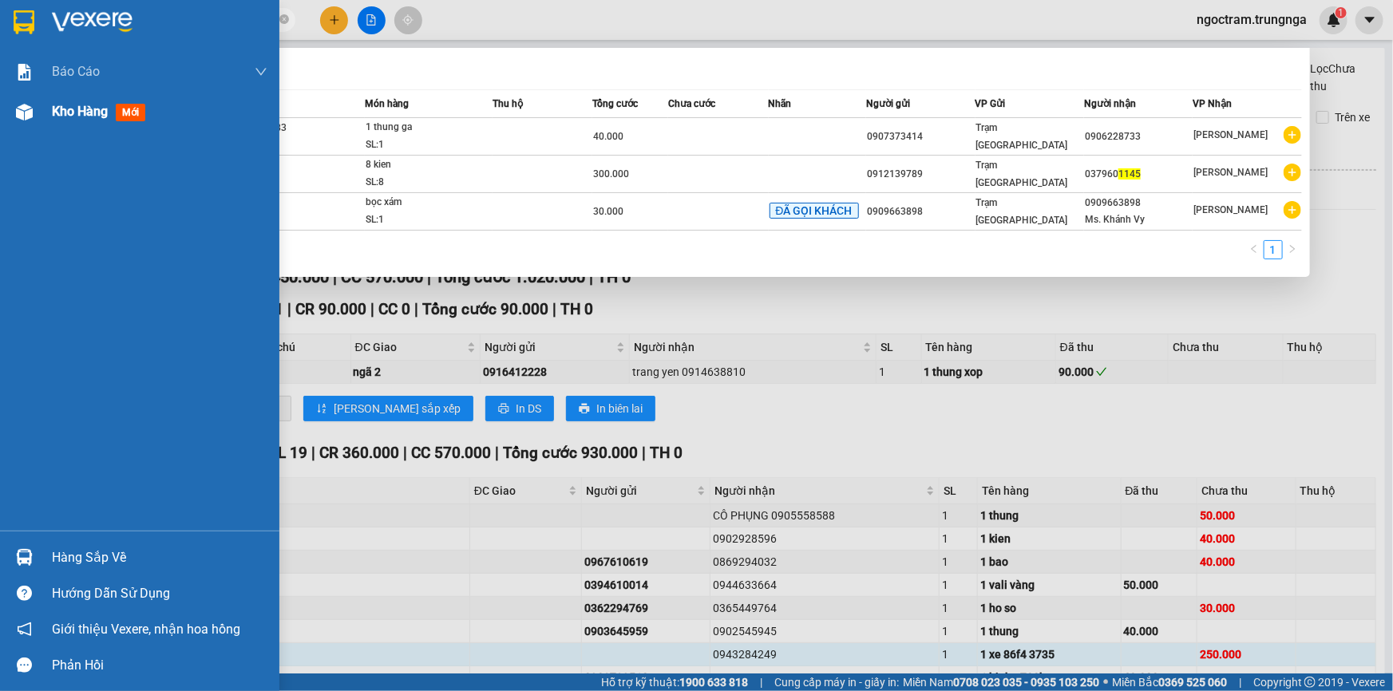
click at [38, 106] on div at bounding box center [24, 112] width 28 height 28
click at [39, 106] on div "Kho hàng mới" at bounding box center [139, 112] width 279 height 40
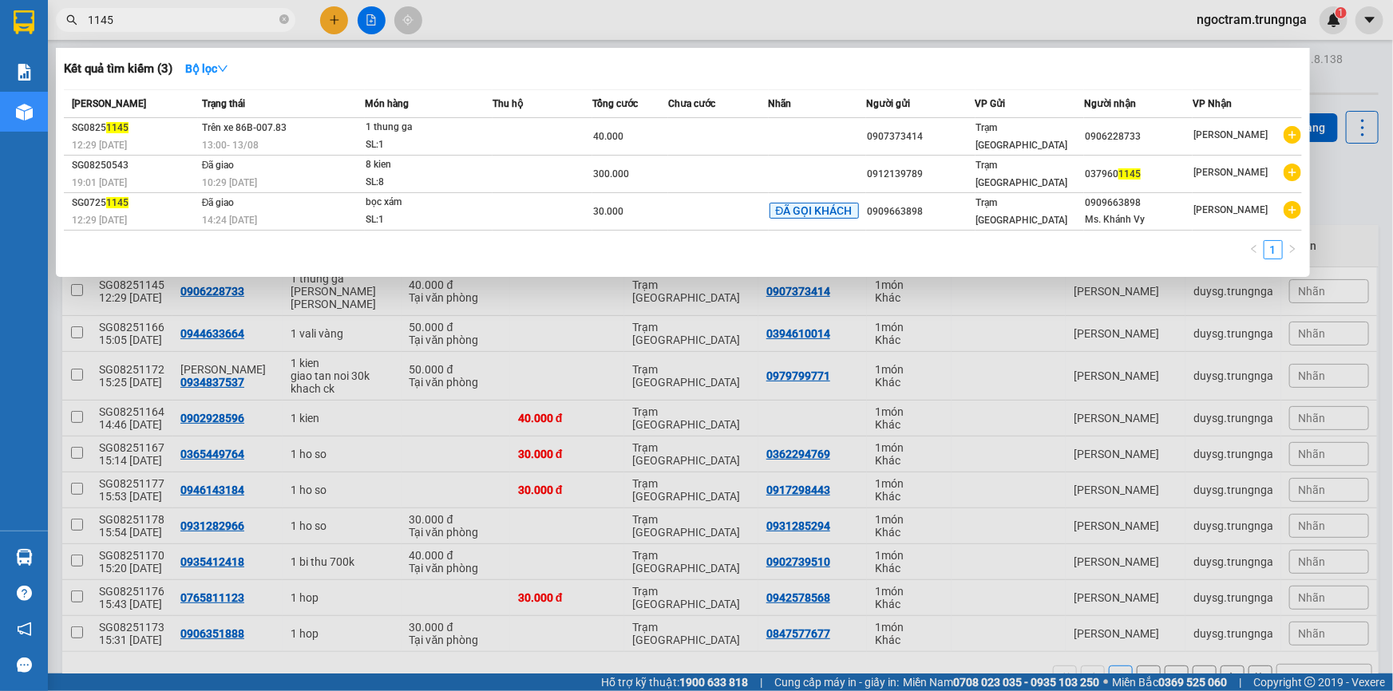
click at [71, 111] on th "[PERSON_NAME]" at bounding box center [131, 104] width 134 height 28
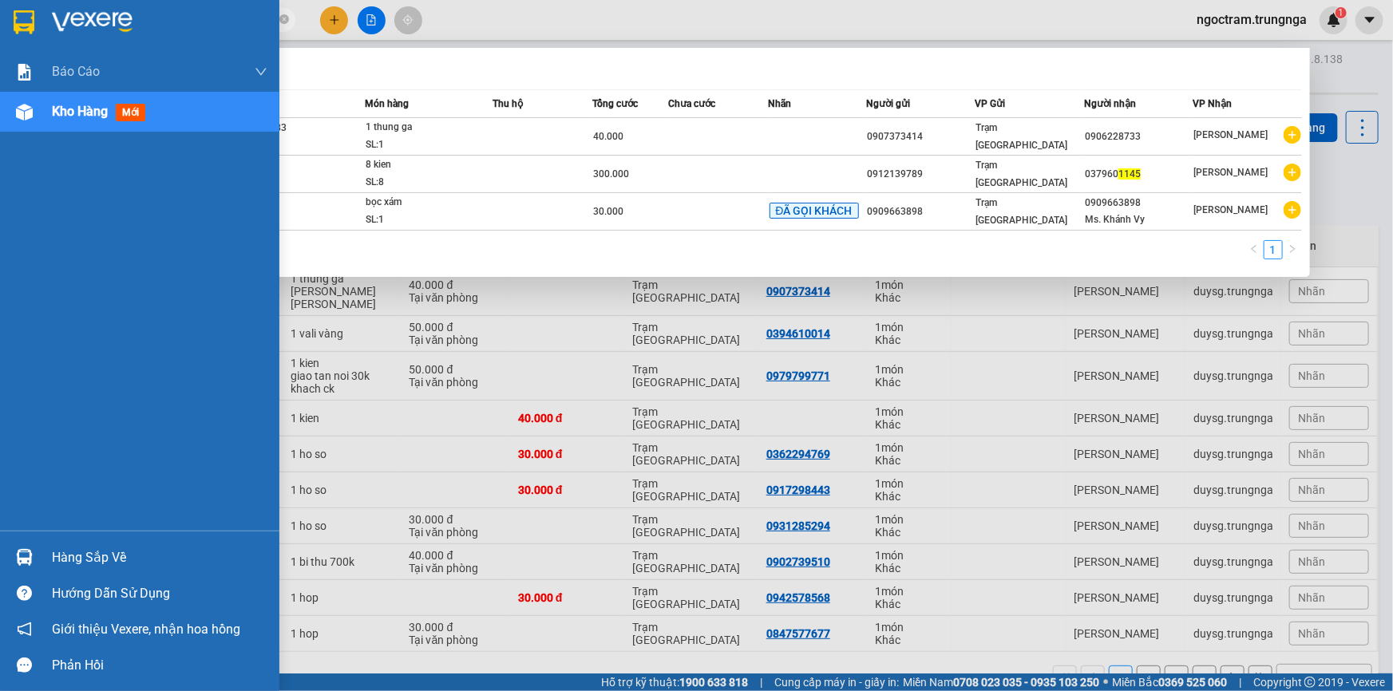
click at [45, 112] on div "Kho hàng mới" at bounding box center [139, 112] width 279 height 40
click at [87, 118] on span "Kho hàng" at bounding box center [80, 111] width 56 height 15
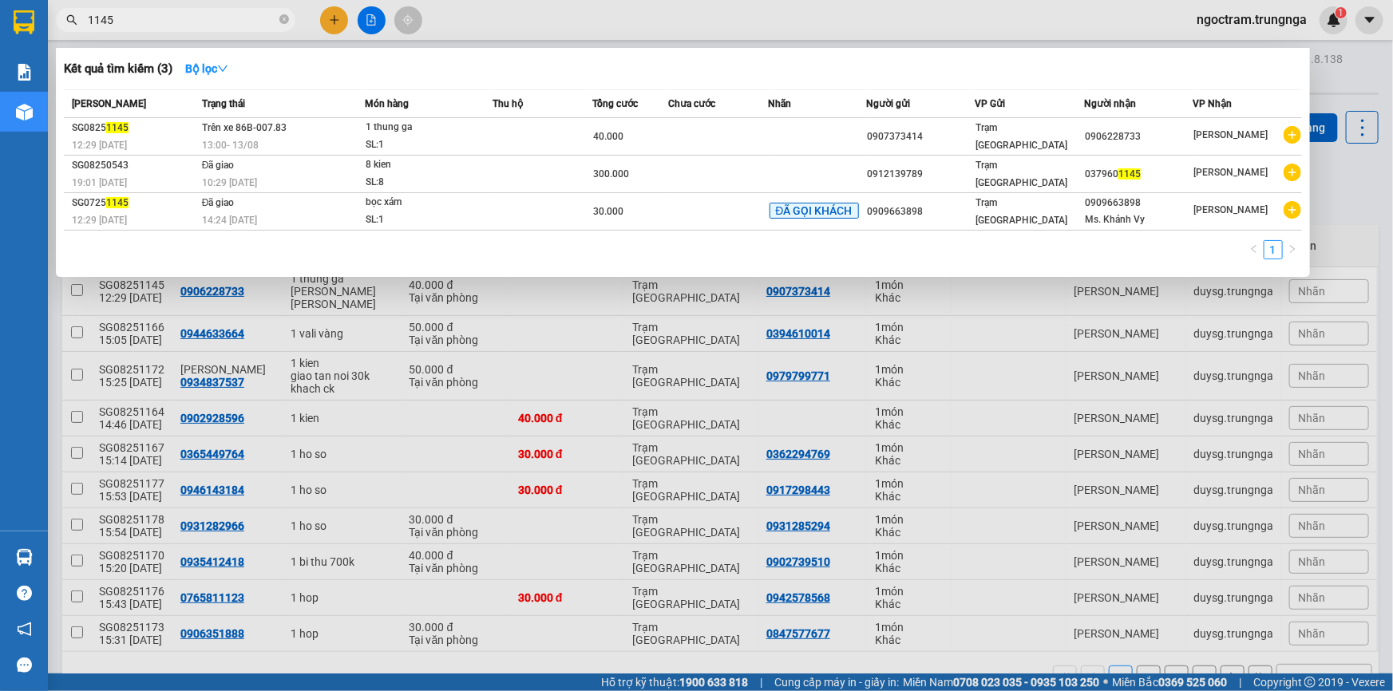
click at [112, 117] on th "[PERSON_NAME]" at bounding box center [131, 104] width 134 height 28
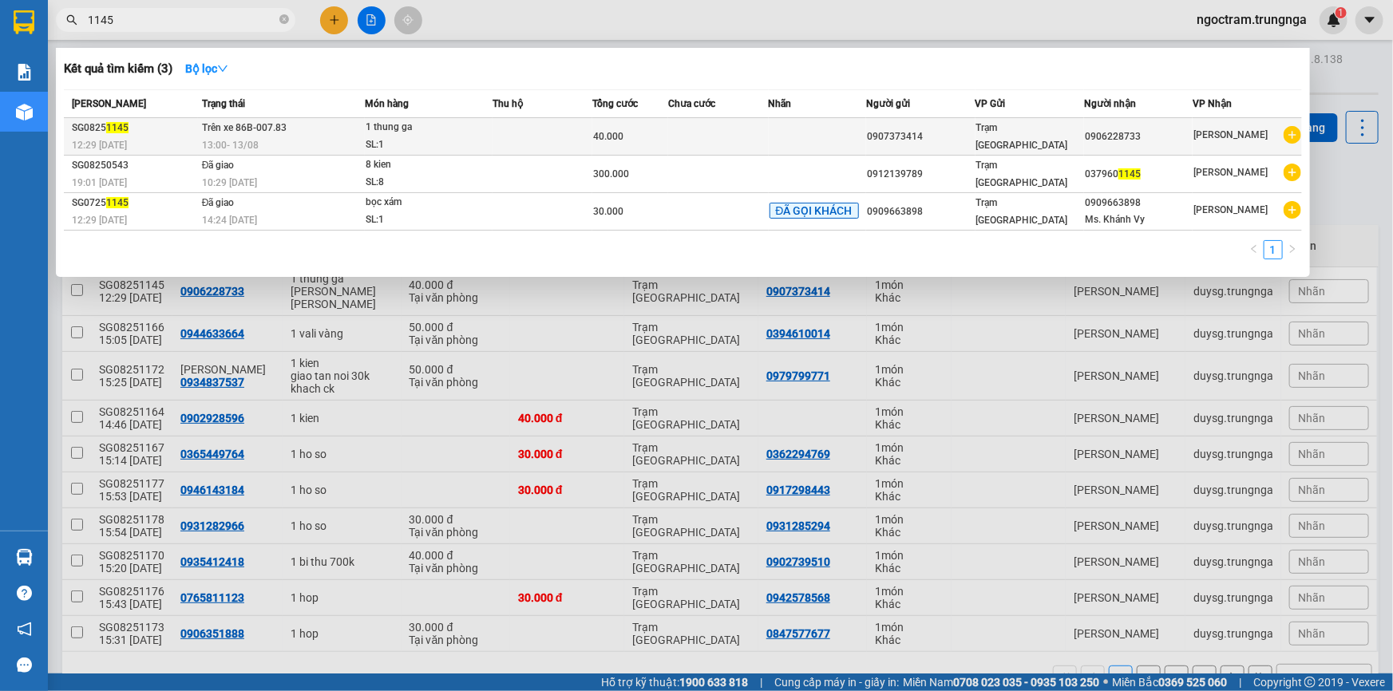
click at [168, 132] on div "SG0825 1145" at bounding box center [134, 128] width 125 height 17
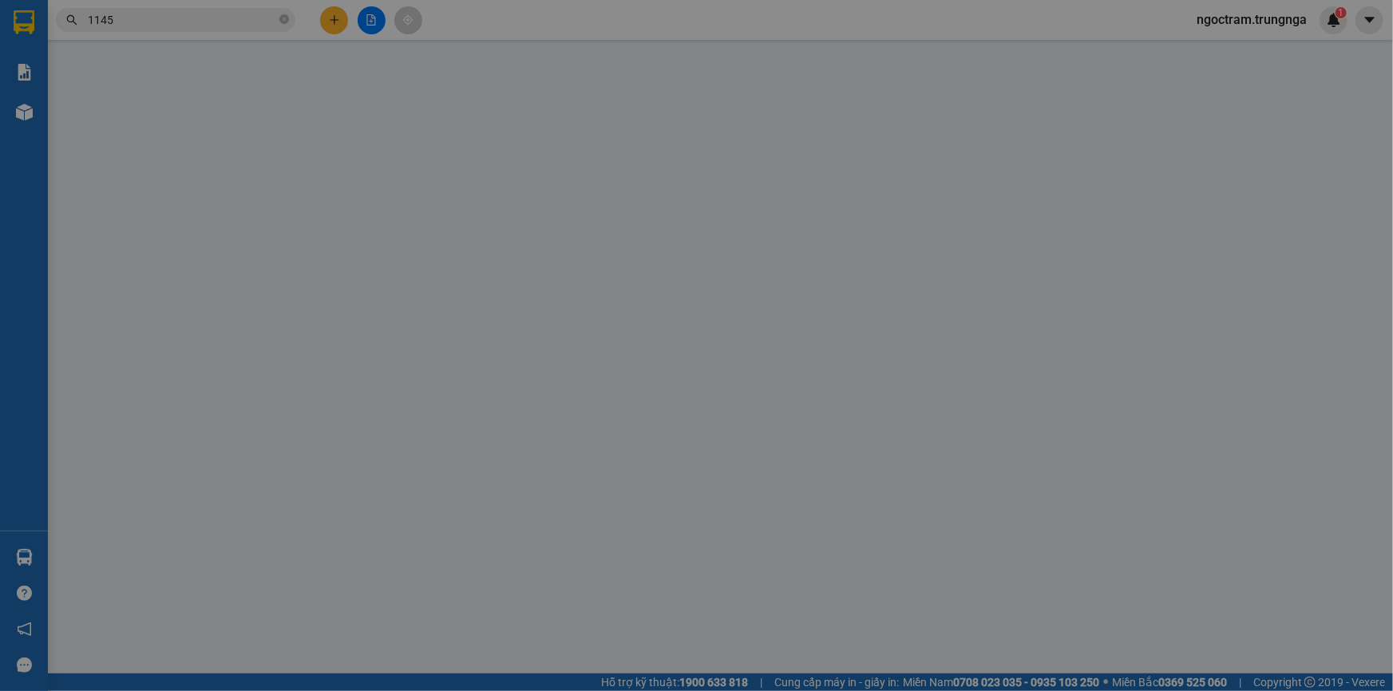
type input "0907373414"
type input "0906228733"
type input "40.000"
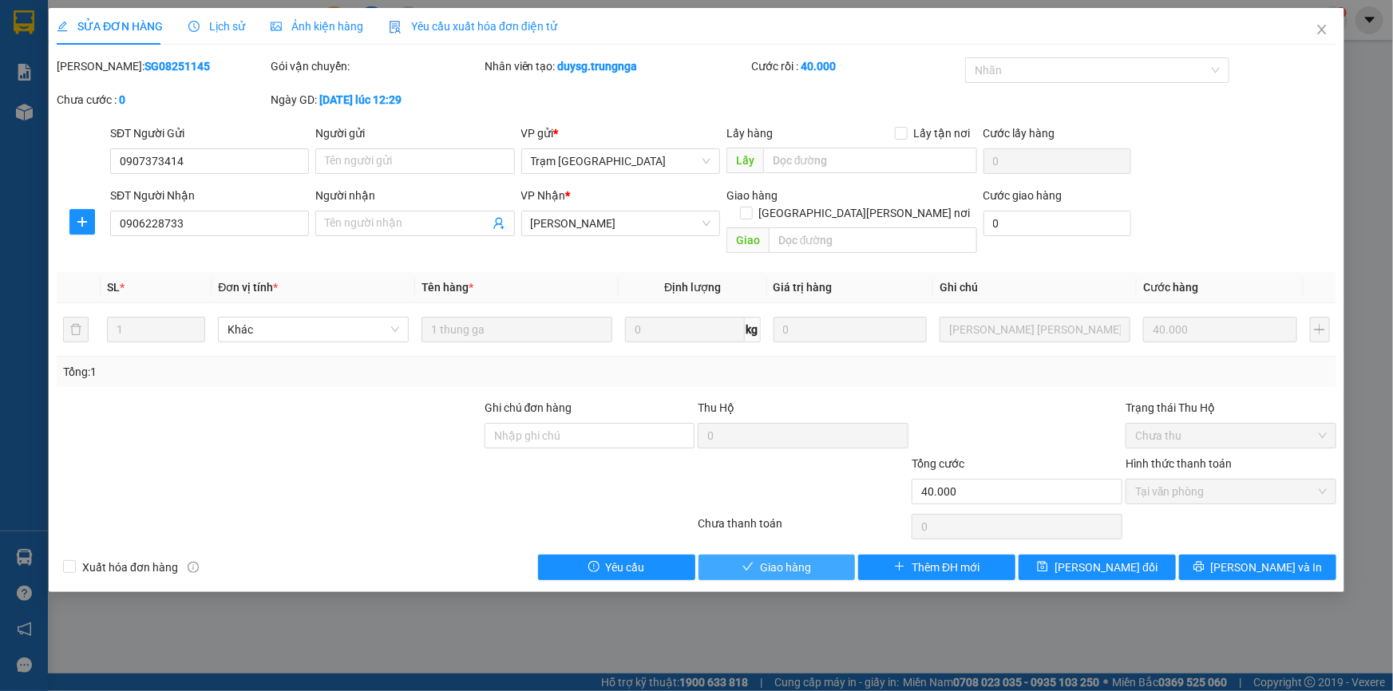
click at [749, 561] on icon "check" at bounding box center [747, 566] width 11 height 11
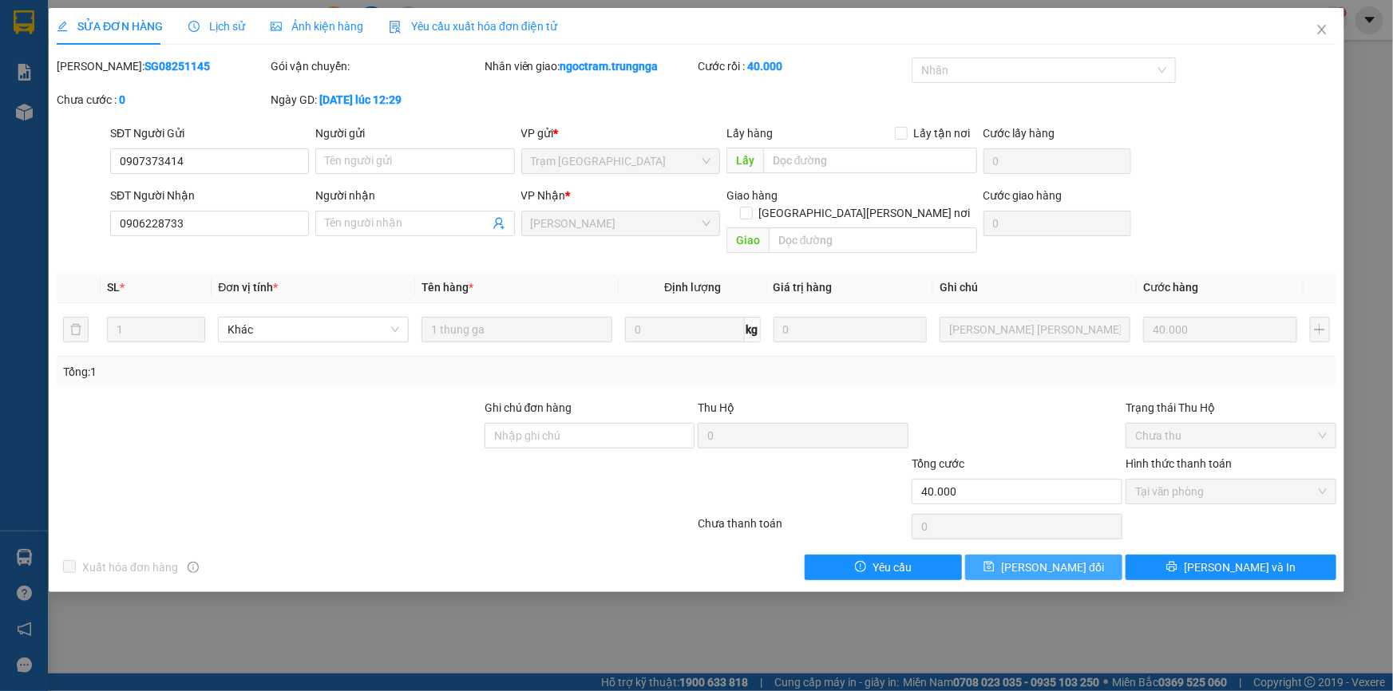
click at [1076, 559] on span "[PERSON_NAME] thay đổi" at bounding box center [1052, 568] width 103 height 18
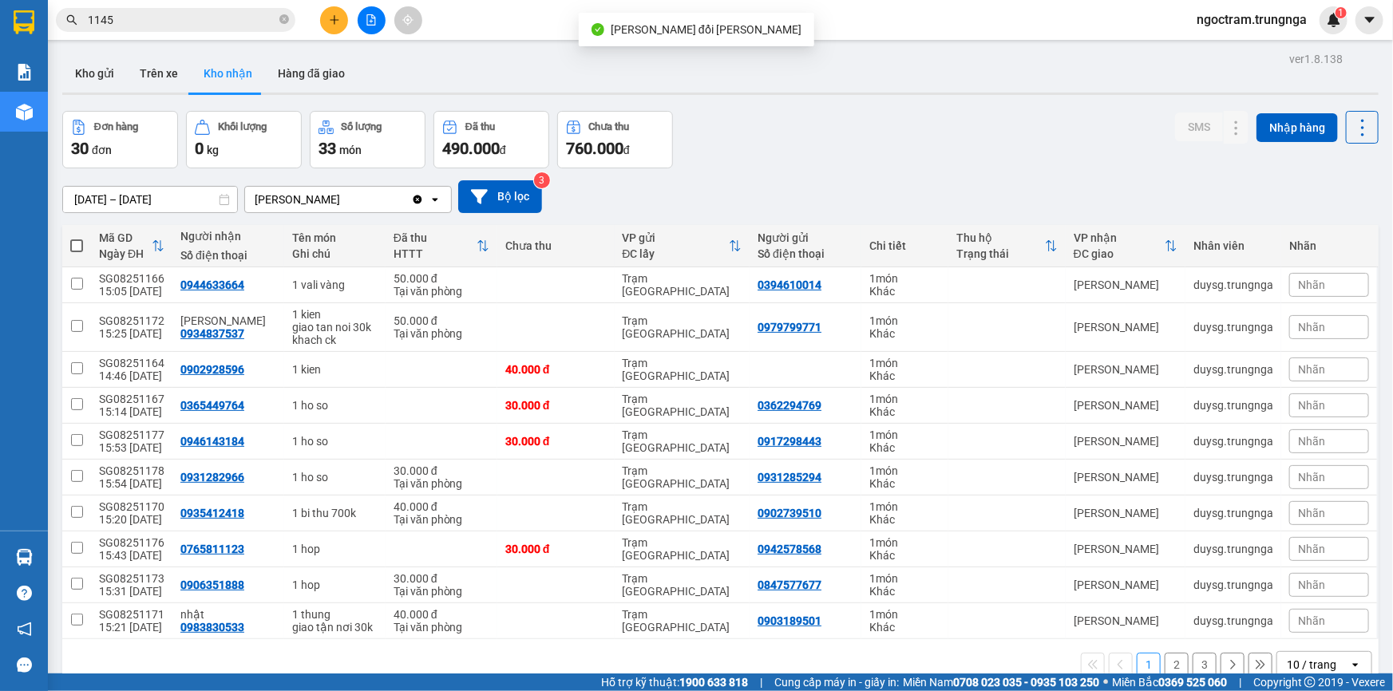
click at [772, 175] on div "11/08/2025 – 13/08/2025 Press the down arrow key to interact with the calendar …" at bounding box center [720, 196] width 1316 height 57
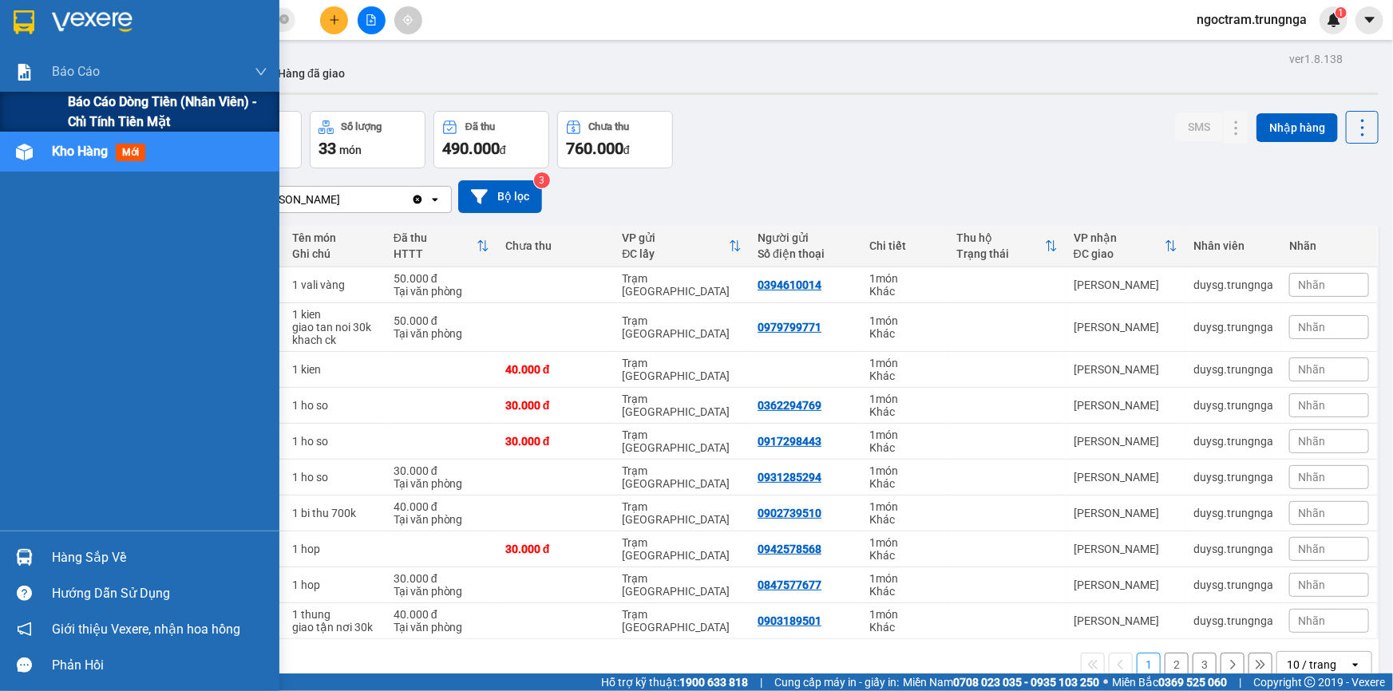
click at [66, 117] on div "Báo cáo dòng tiền (nhân viên) - chỉ tính tiền mặt" at bounding box center [139, 112] width 279 height 40
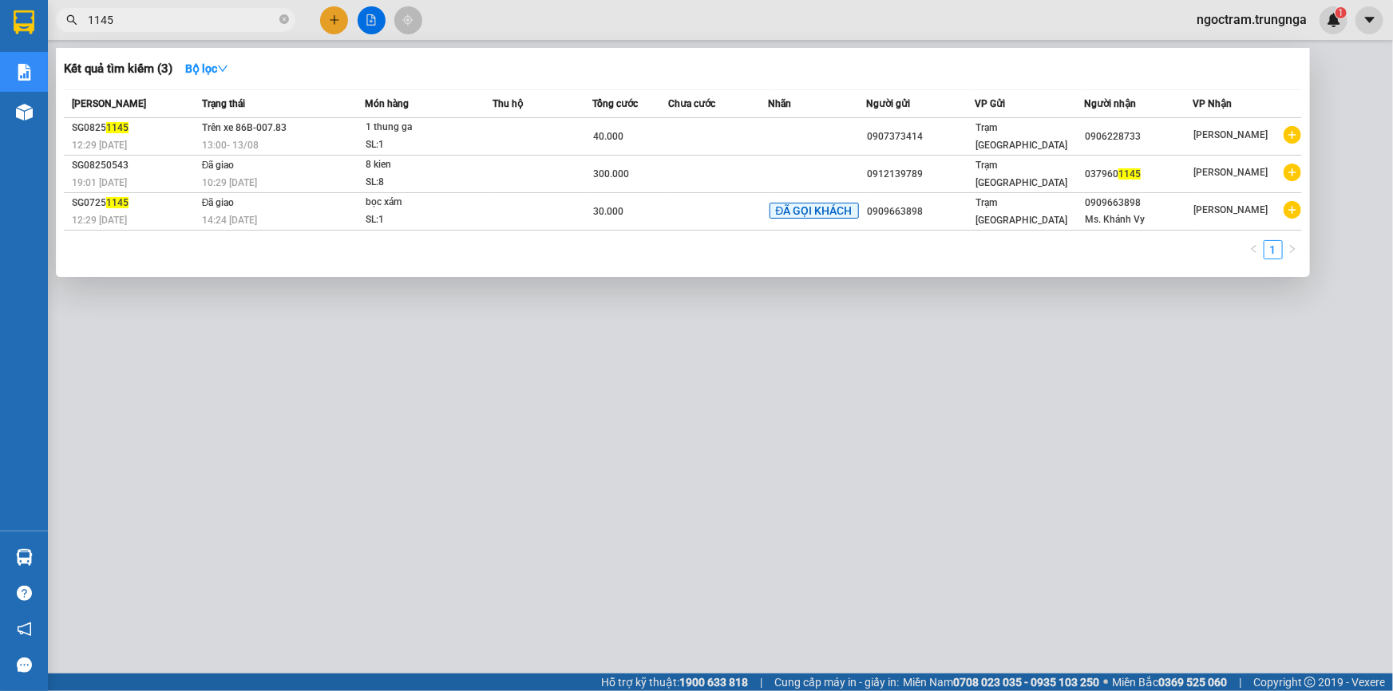
click at [189, 24] on input "1145" at bounding box center [182, 20] width 188 height 18
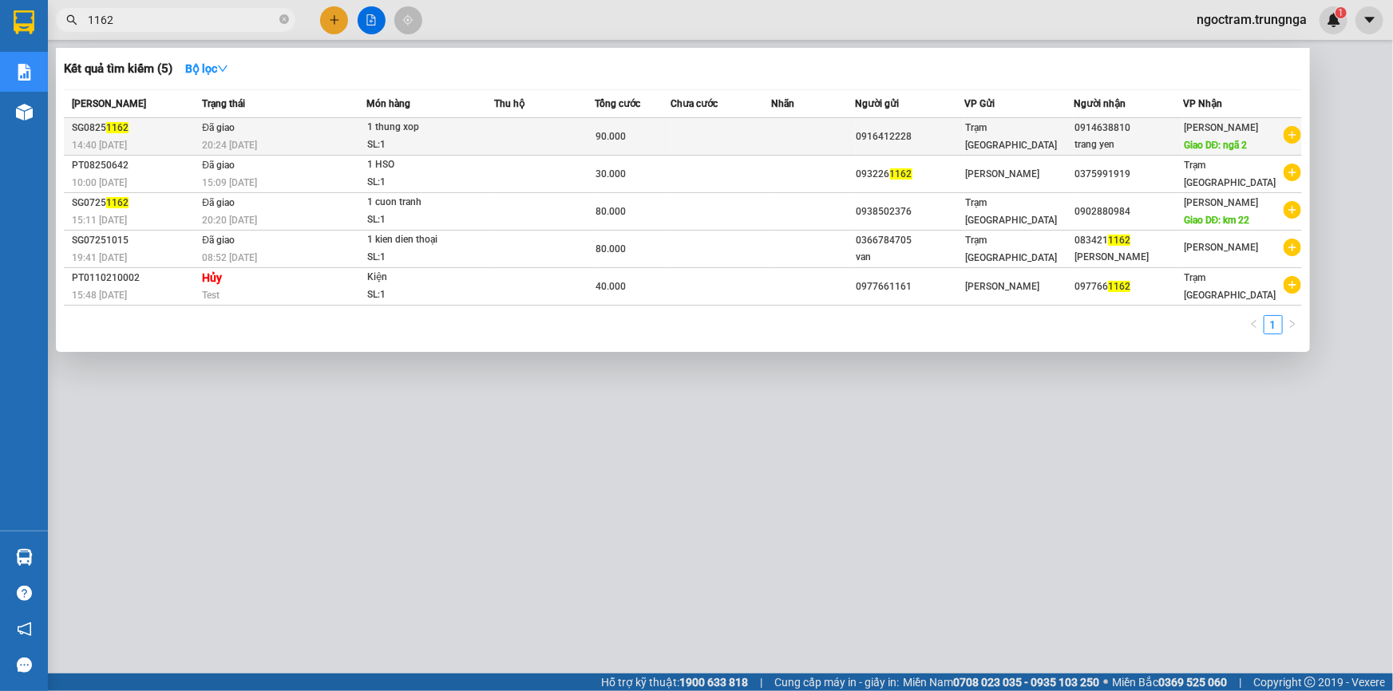
type input "1162"
click at [514, 136] on td at bounding box center [544, 137] width 101 height 38
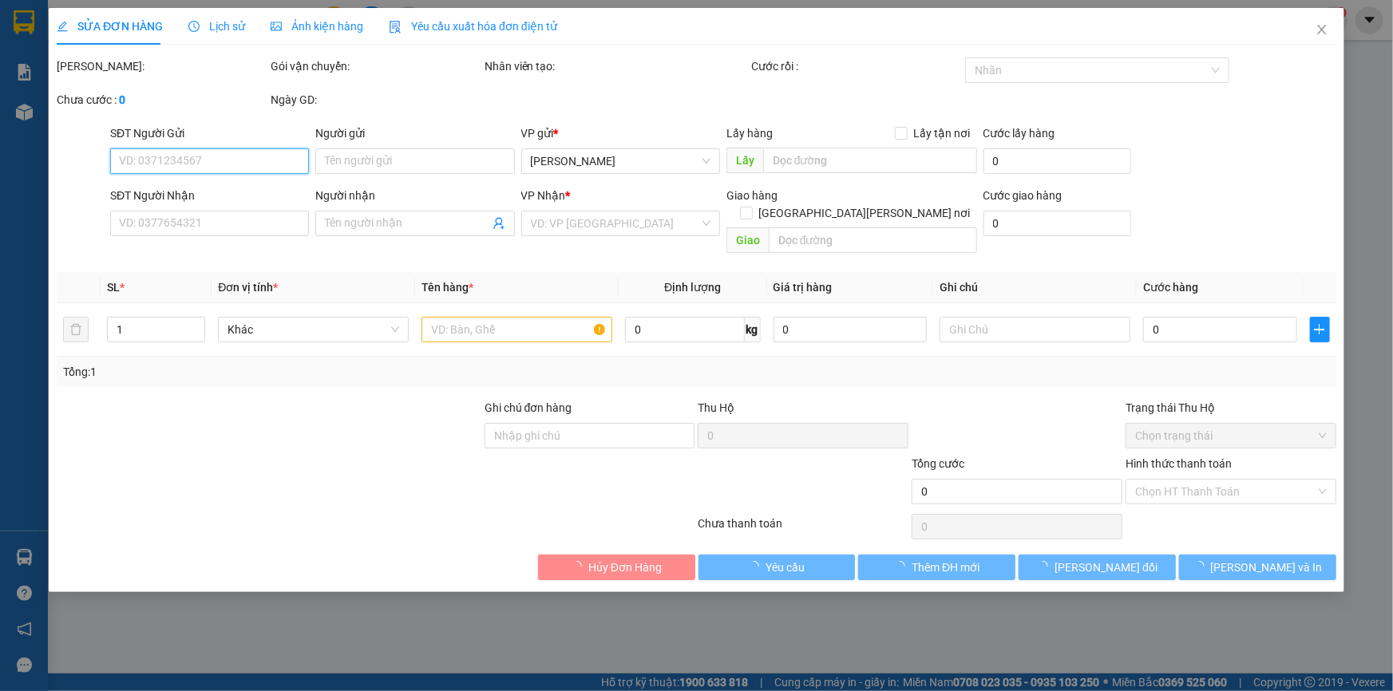
type input "0916412228"
type input "0914638810"
type input "trang yen"
type input "ngã 2"
type input "90.000"
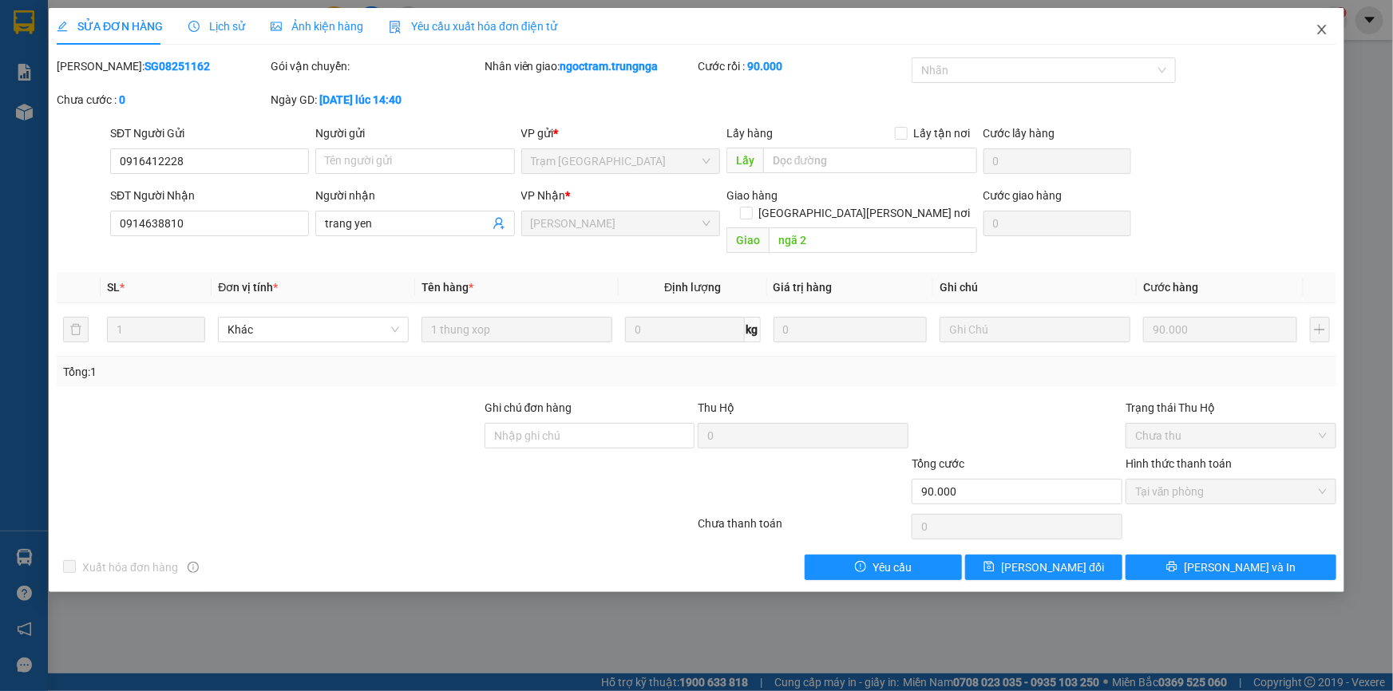
click at [1316, 31] on icon "close" at bounding box center [1321, 29] width 13 height 13
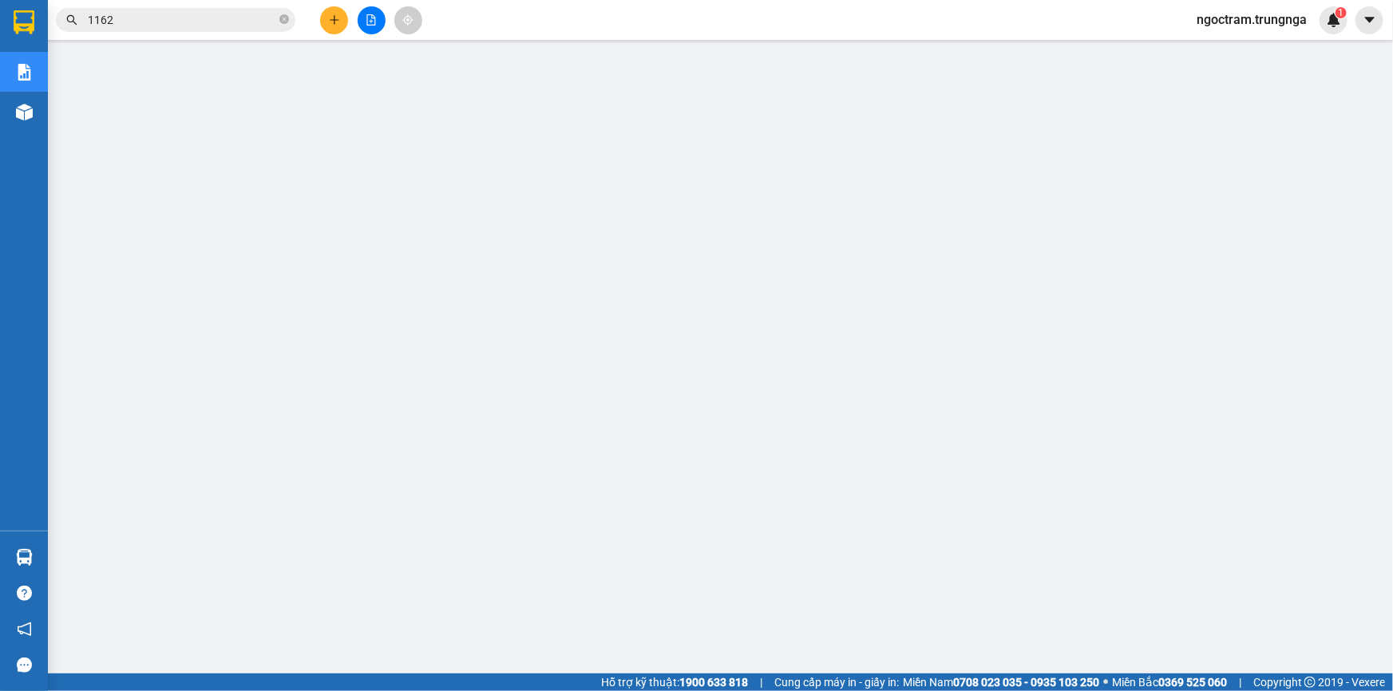
click at [180, 24] on input "1162" at bounding box center [182, 20] width 188 height 18
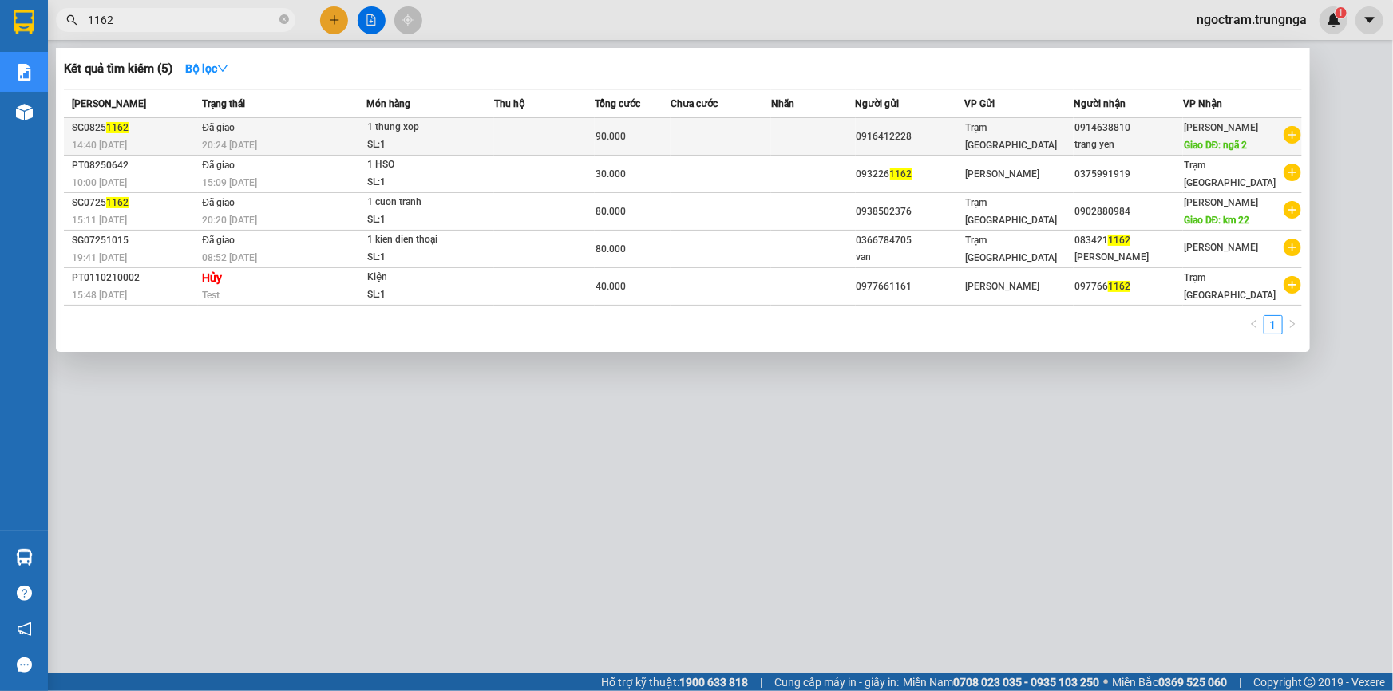
click at [407, 137] on div "SL: 1" at bounding box center [427, 145] width 120 height 18
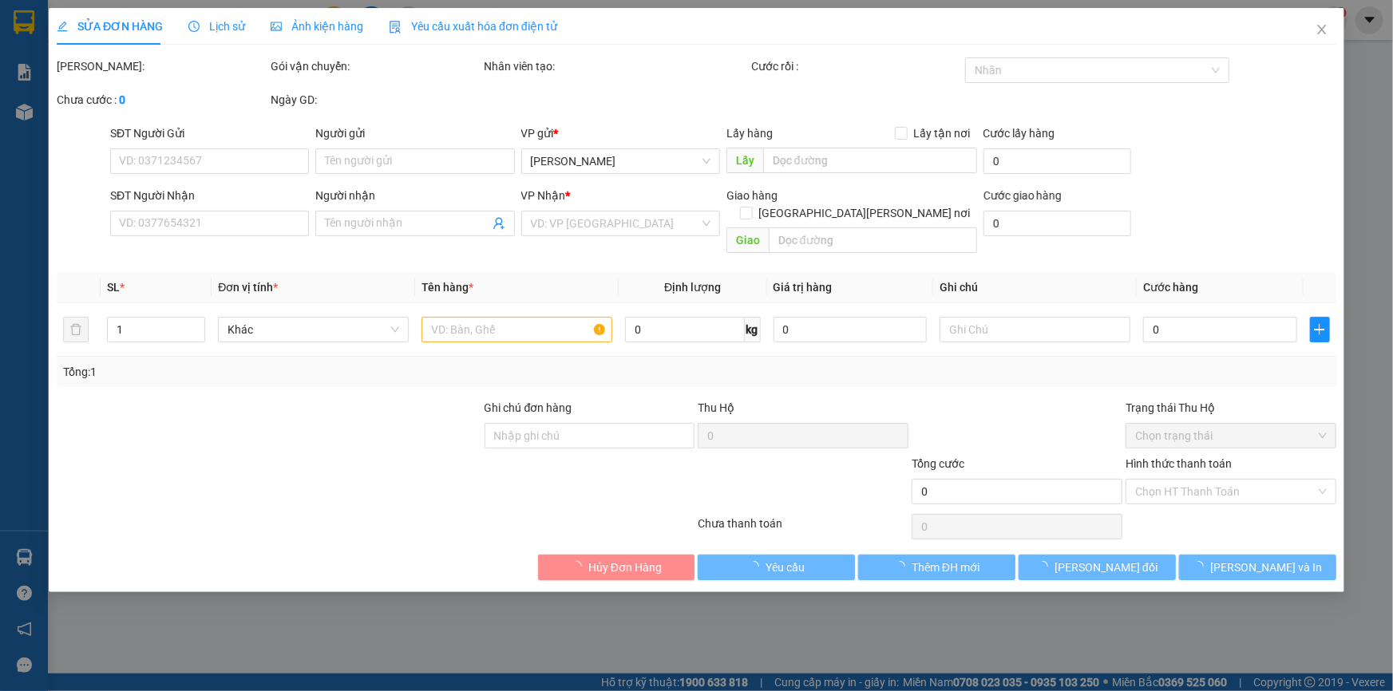
type input "0916412228"
type input "0914638810"
type input "trang yen"
type input "ngã 2"
type input "90.000"
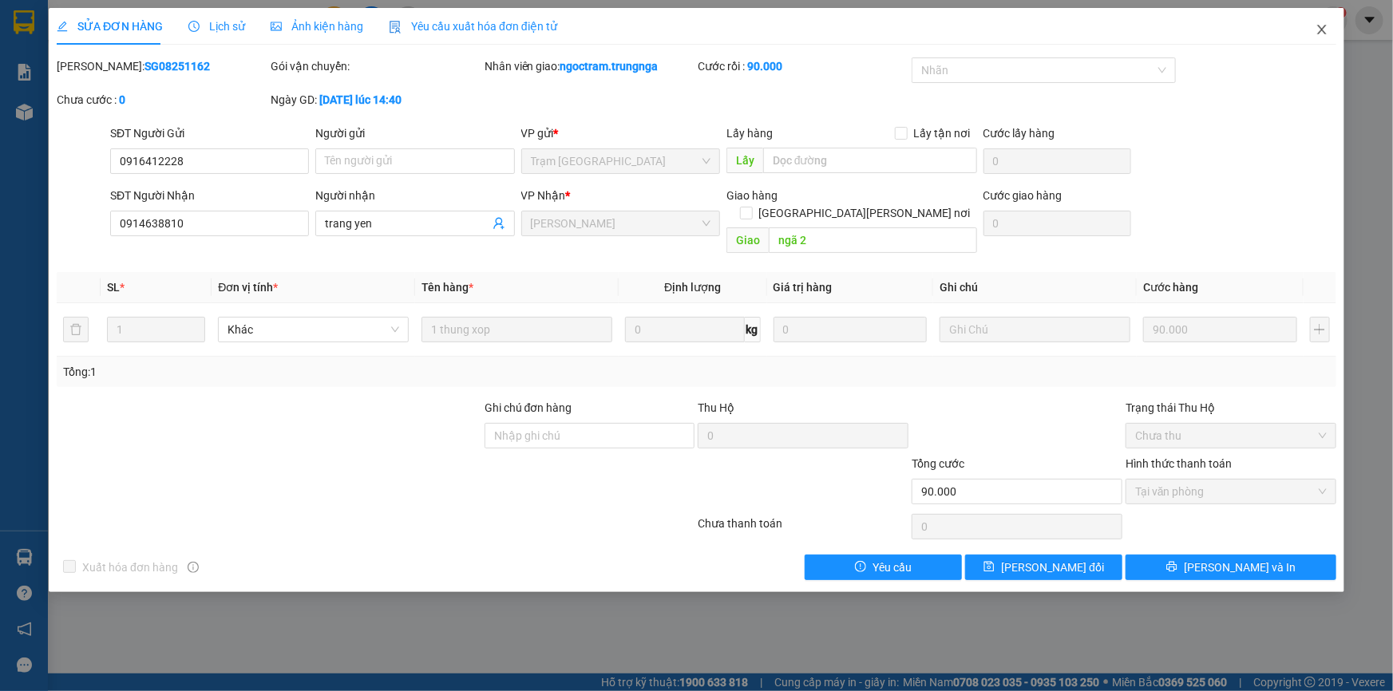
click at [1322, 33] on icon "close" at bounding box center [1321, 29] width 13 height 13
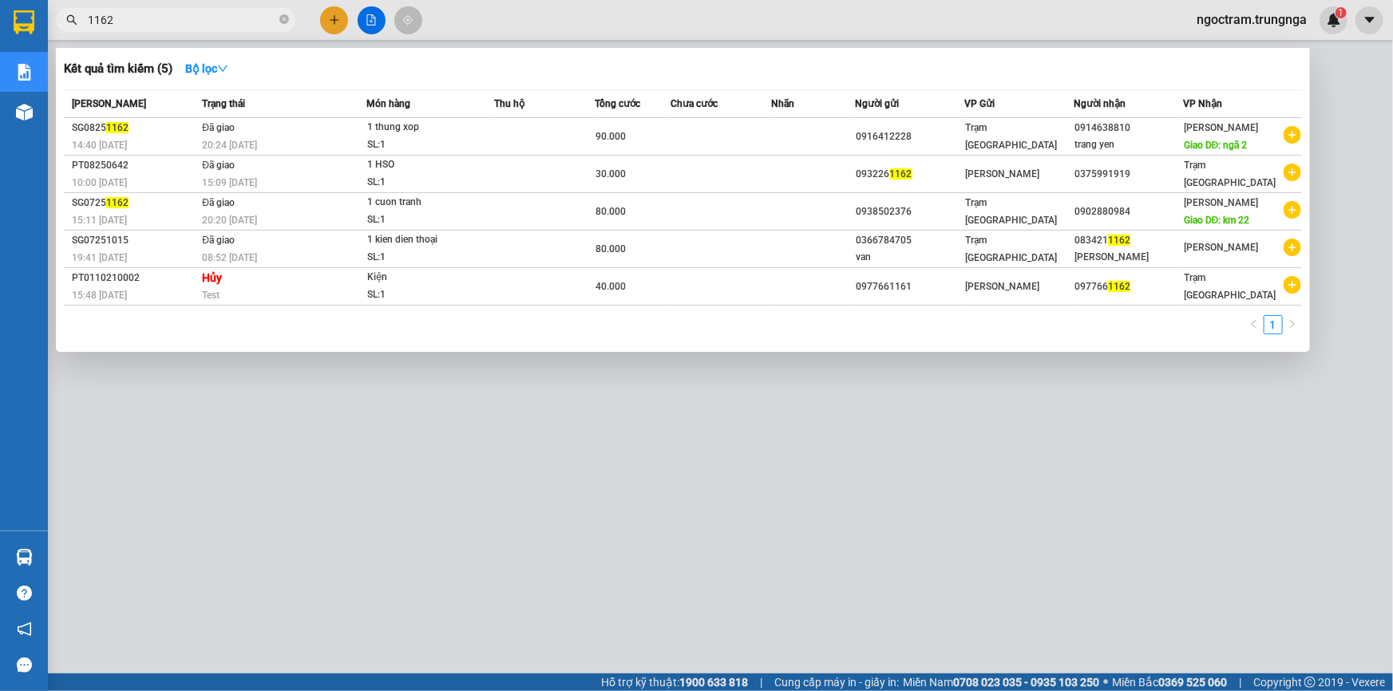
click at [128, 12] on input "1162" at bounding box center [182, 20] width 188 height 18
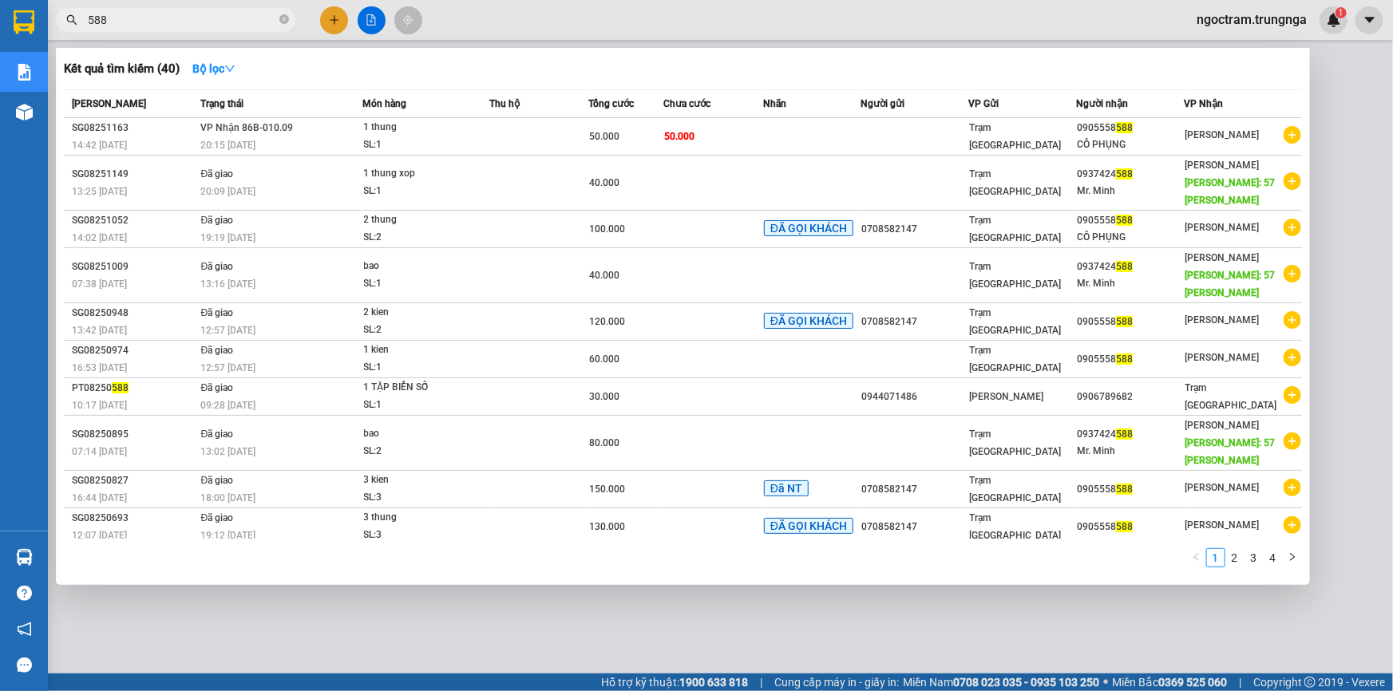
type input "588"
click at [148, 631] on div at bounding box center [696, 345] width 1393 height 691
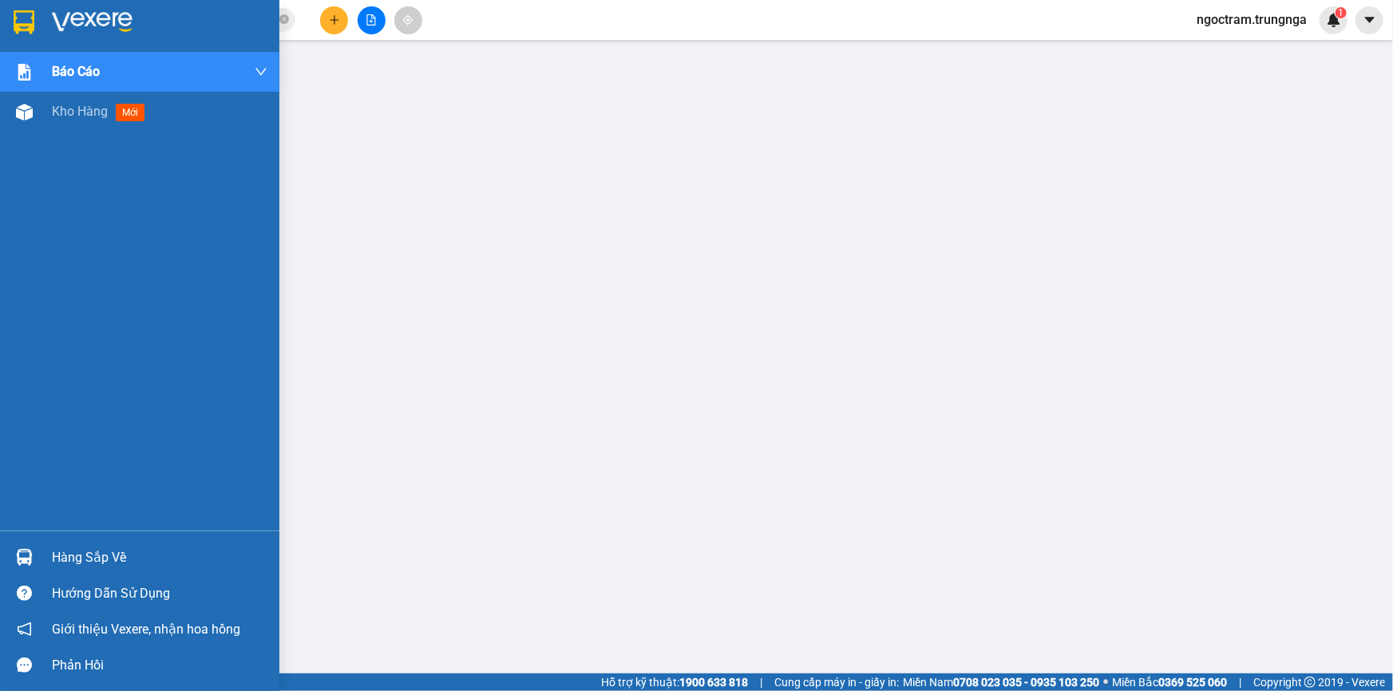
click at [76, 562] on div "Hàng sắp về" at bounding box center [159, 558] width 215 height 24
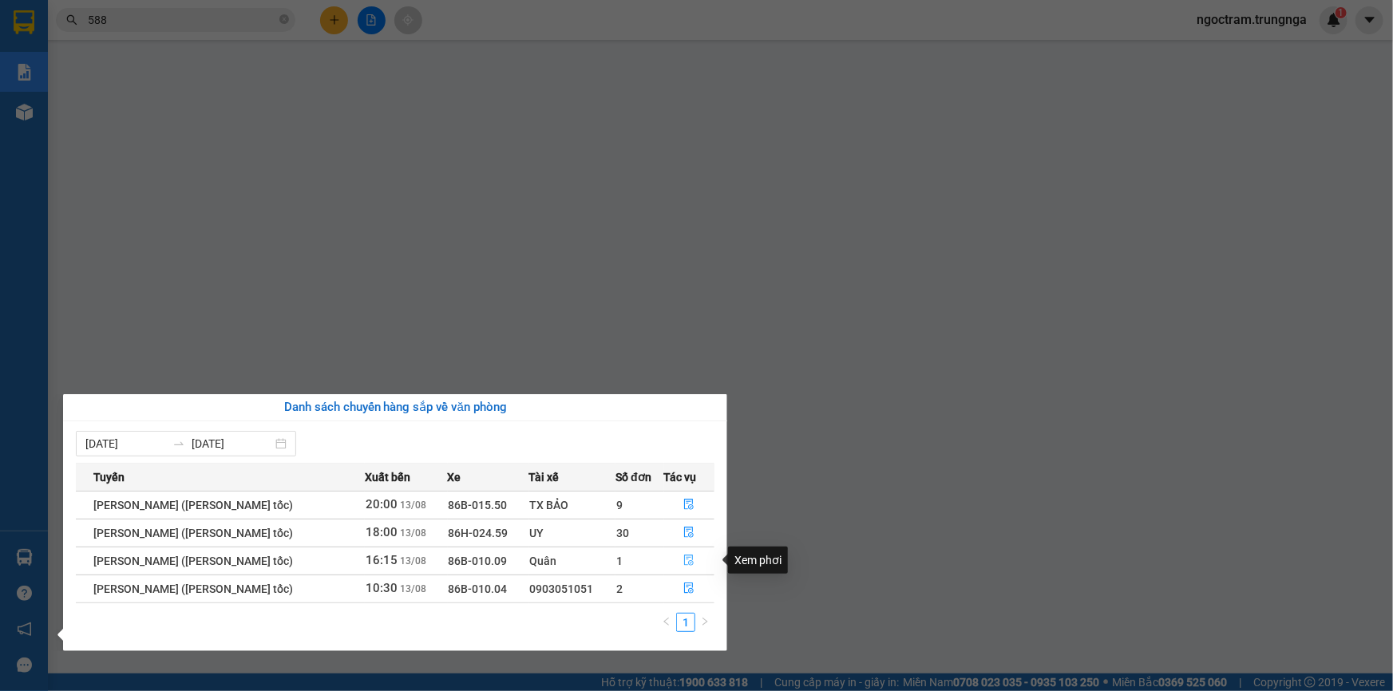
click at [685, 563] on icon "file-done" at bounding box center [688, 560] width 11 height 11
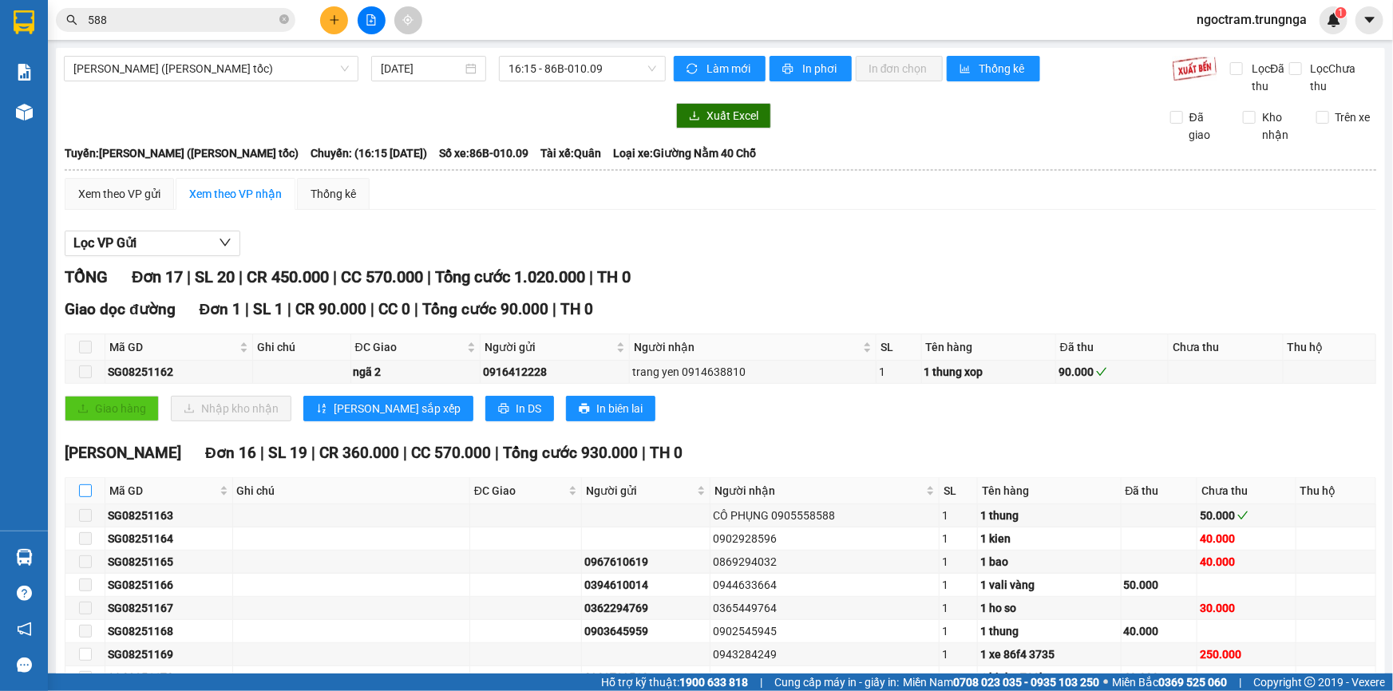
click at [89, 492] on input "checkbox" at bounding box center [85, 490] width 13 height 13
checkbox input "true"
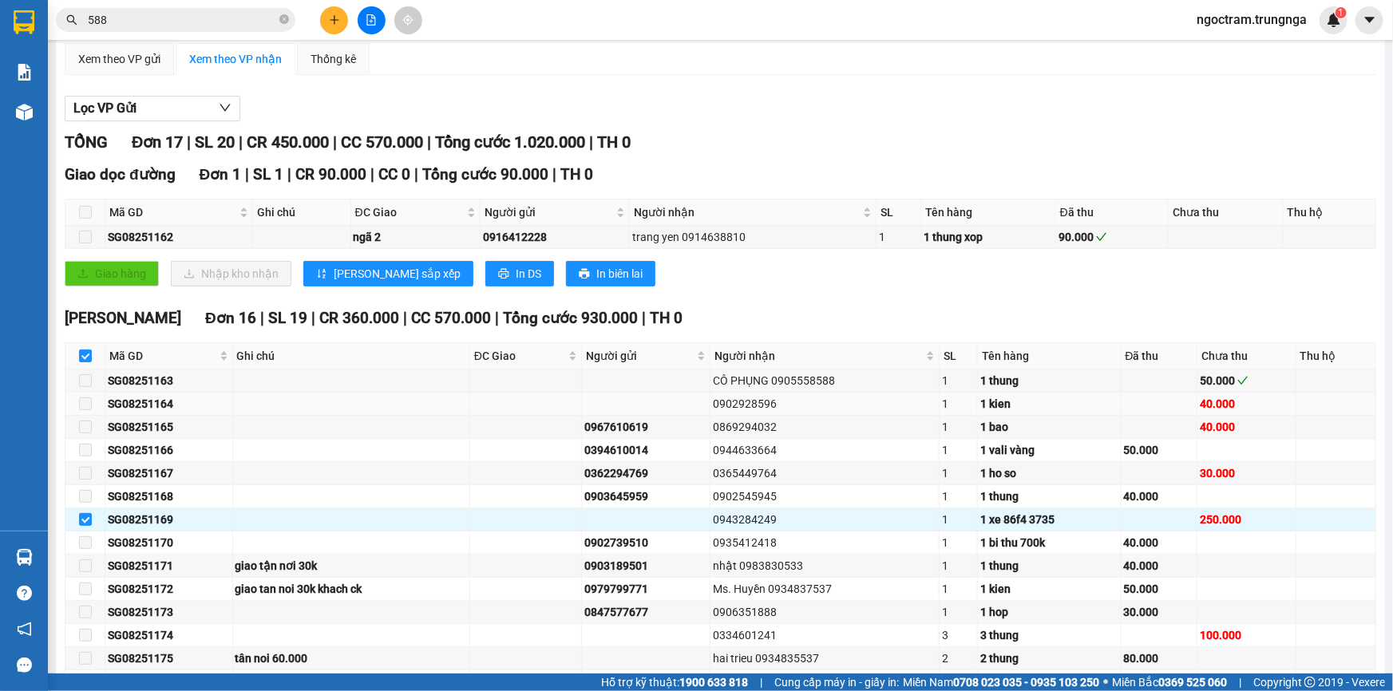
scroll to position [144, 0]
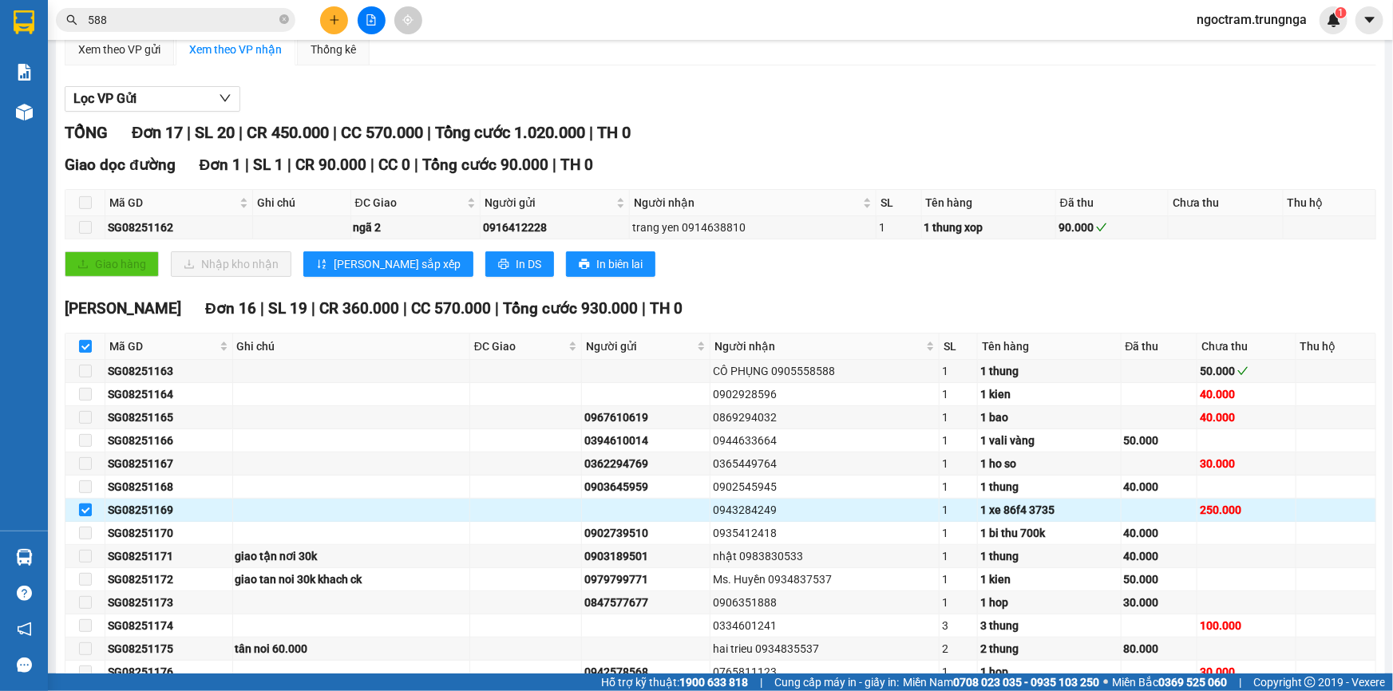
click at [83, 510] on input "checkbox" at bounding box center [85, 510] width 13 height 13
checkbox input "false"
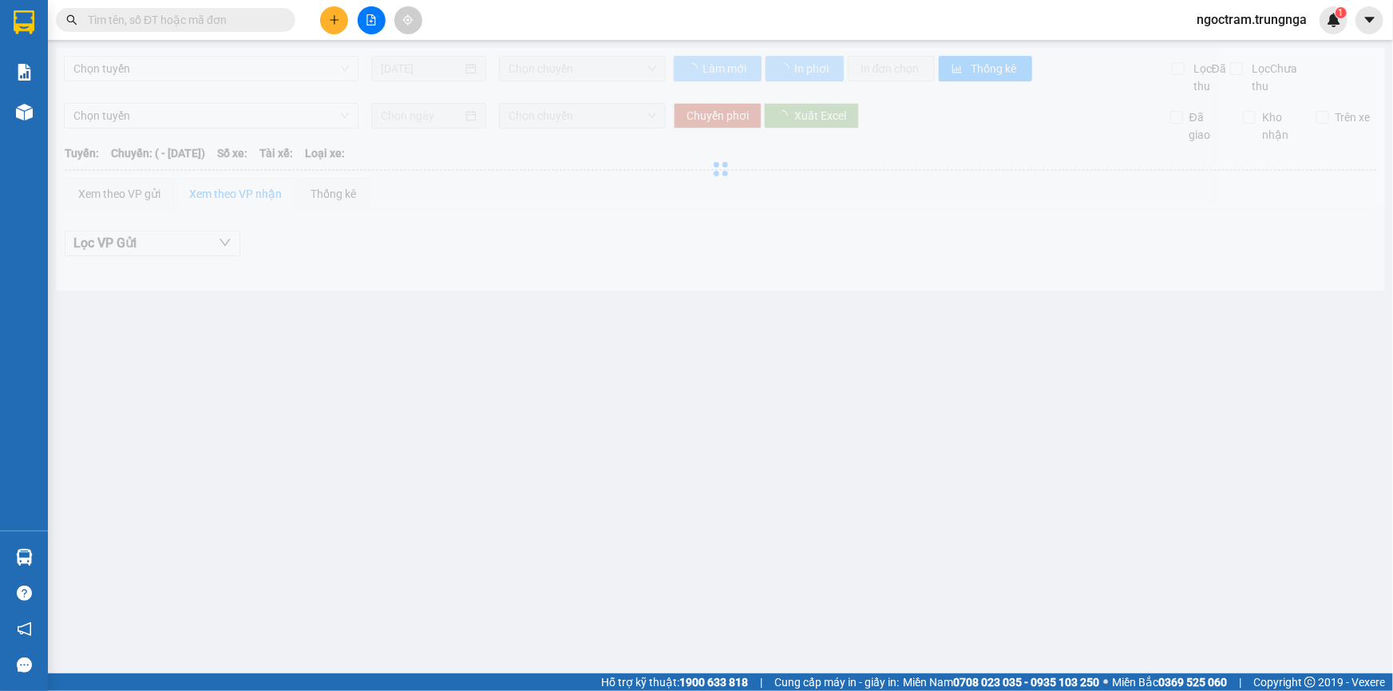
click at [180, 18] on input "text" at bounding box center [182, 20] width 188 height 18
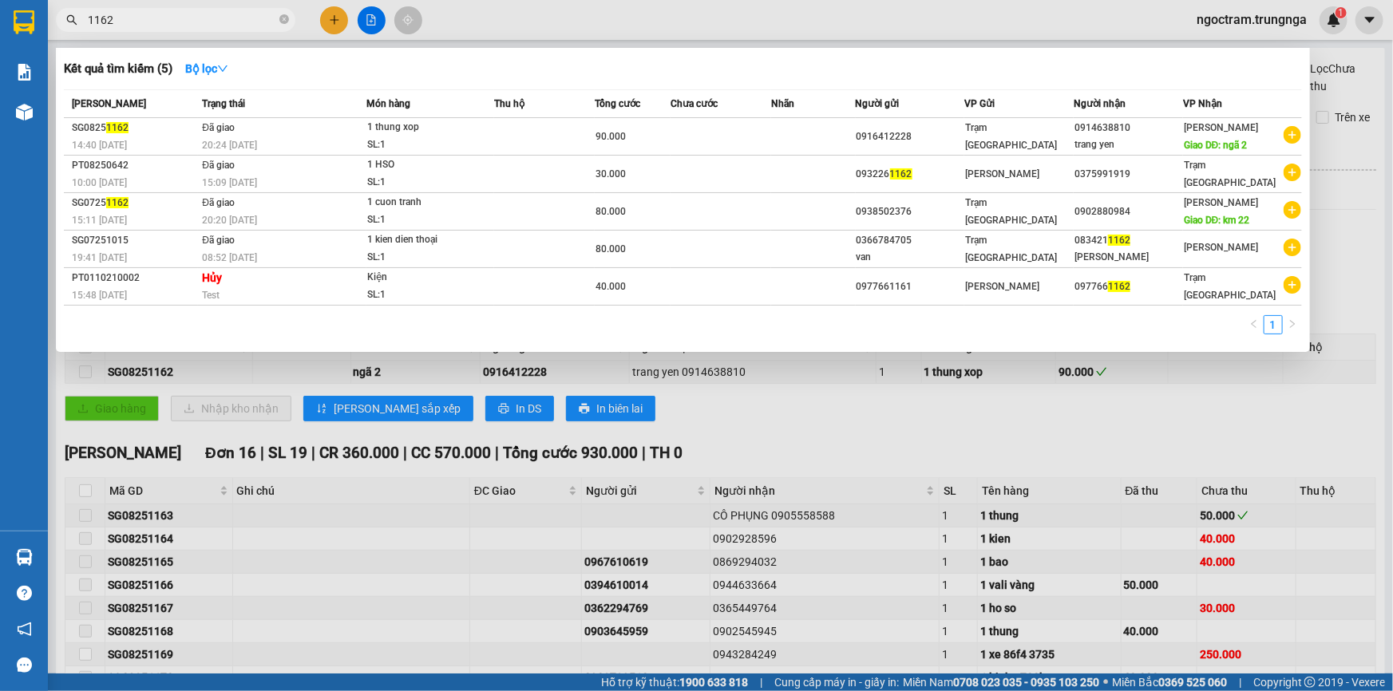
click at [767, 417] on div at bounding box center [696, 345] width 1393 height 691
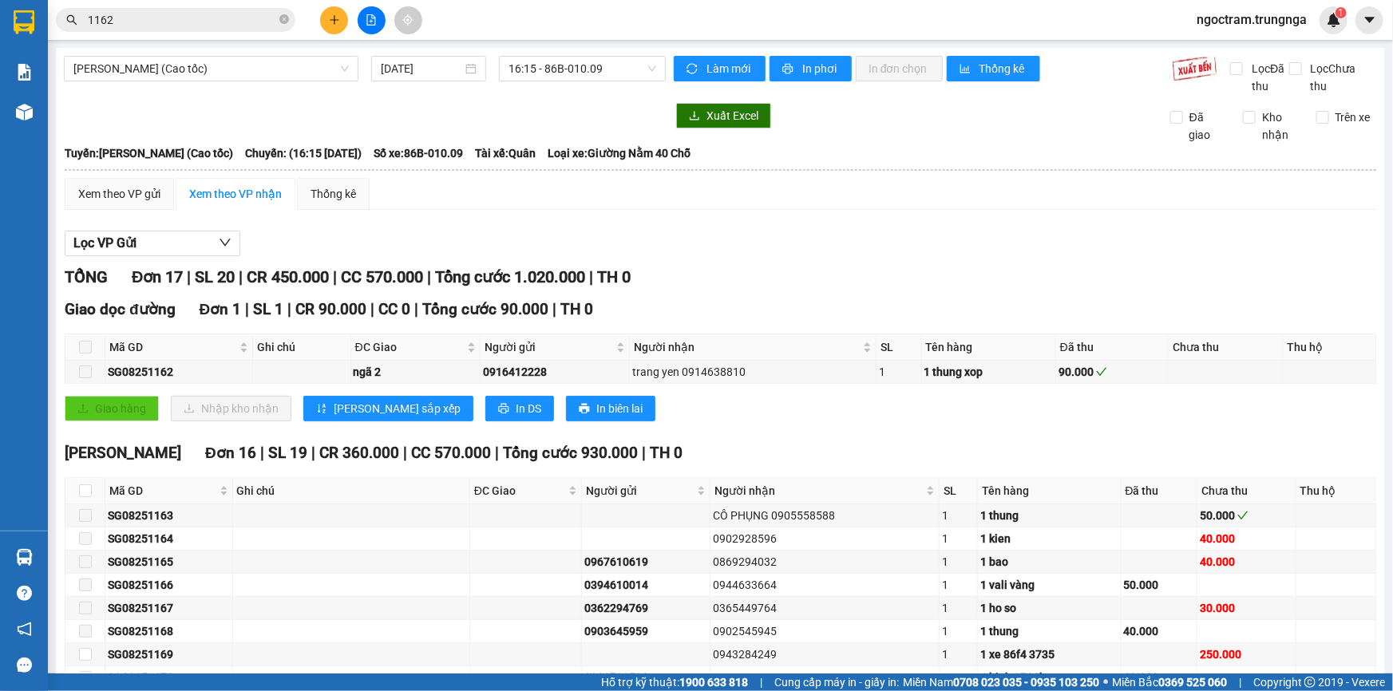
click at [199, 16] on input "1162" at bounding box center [182, 20] width 188 height 18
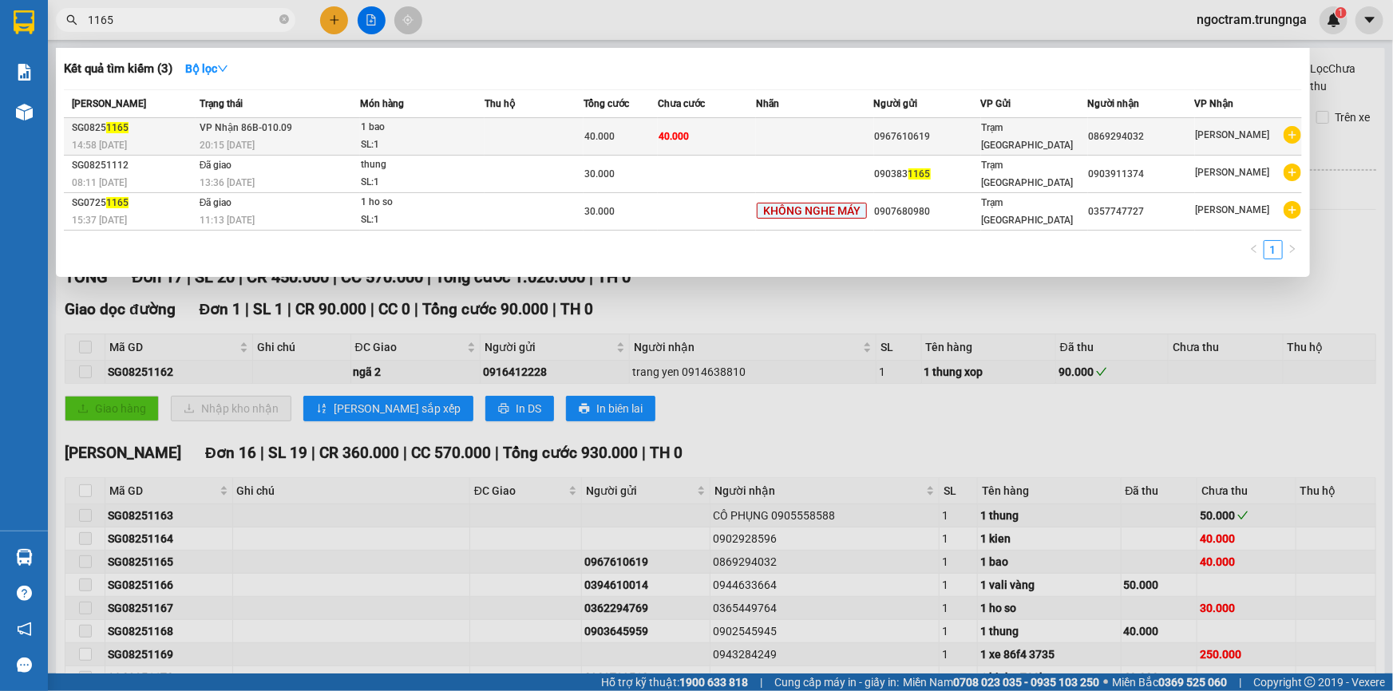
type input "1165"
click at [221, 137] on div "20:15 [DATE]" at bounding box center [280, 145] width 160 height 18
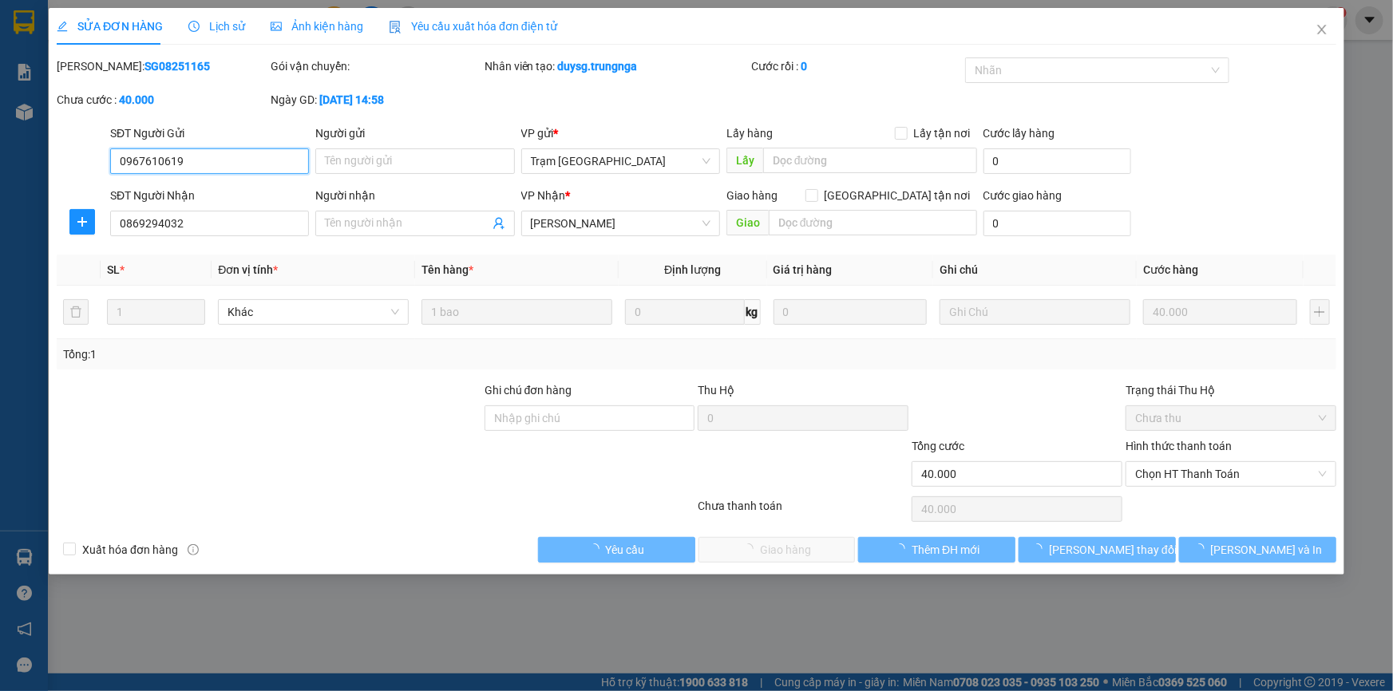
type input "0967610619"
type input "0869294032"
type input "40.000"
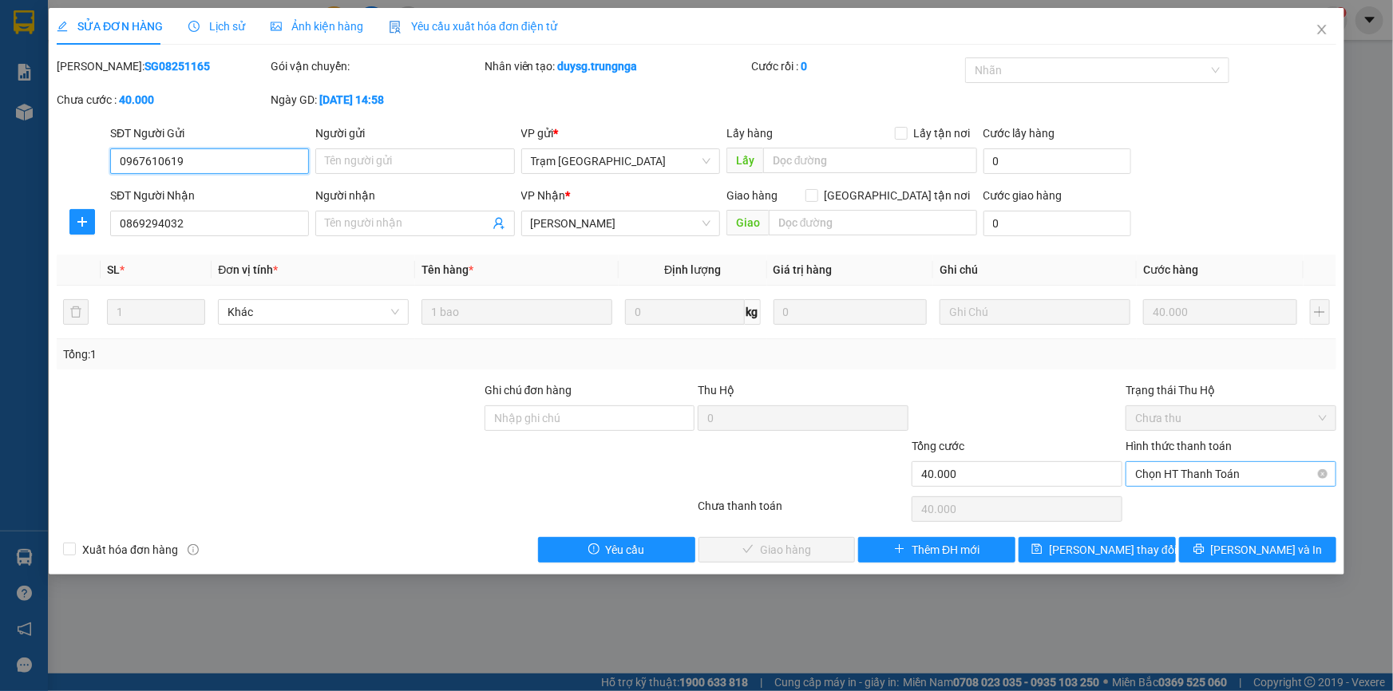
click at [1168, 471] on span "Chọn HT Thanh Toán" at bounding box center [1231, 474] width 192 height 24
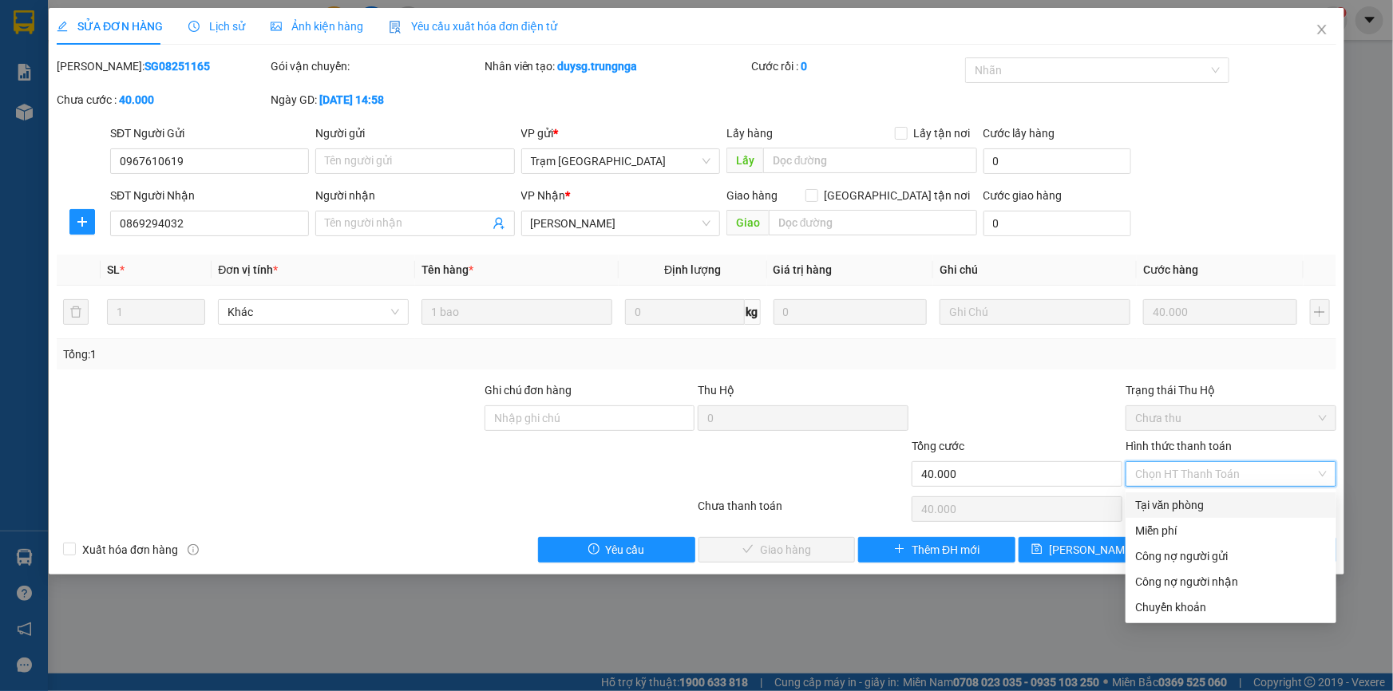
click at [1167, 500] on div "Tại văn phòng" at bounding box center [1231, 505] width 192 height 18
type input "0"
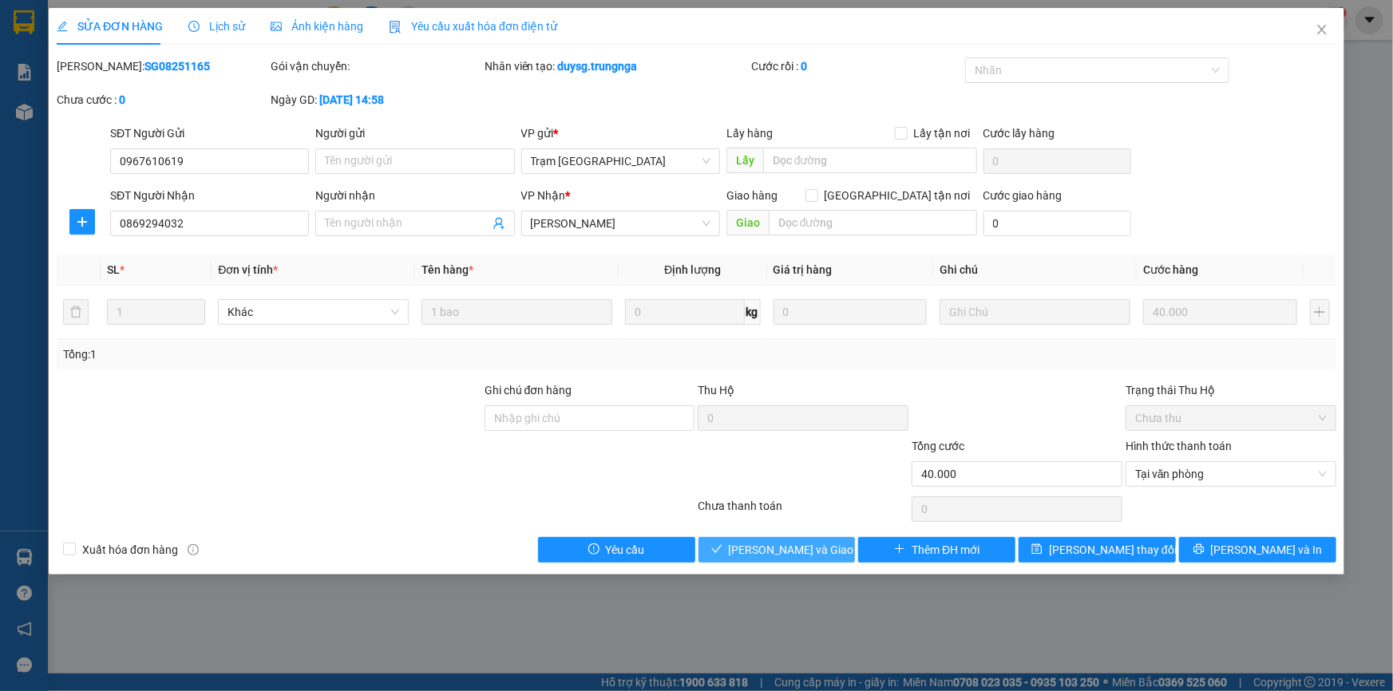
click at [777, 544] on span "[PERSON_NAME] và Giao hàng" at bounding box center [805, 550] width 153 height 18
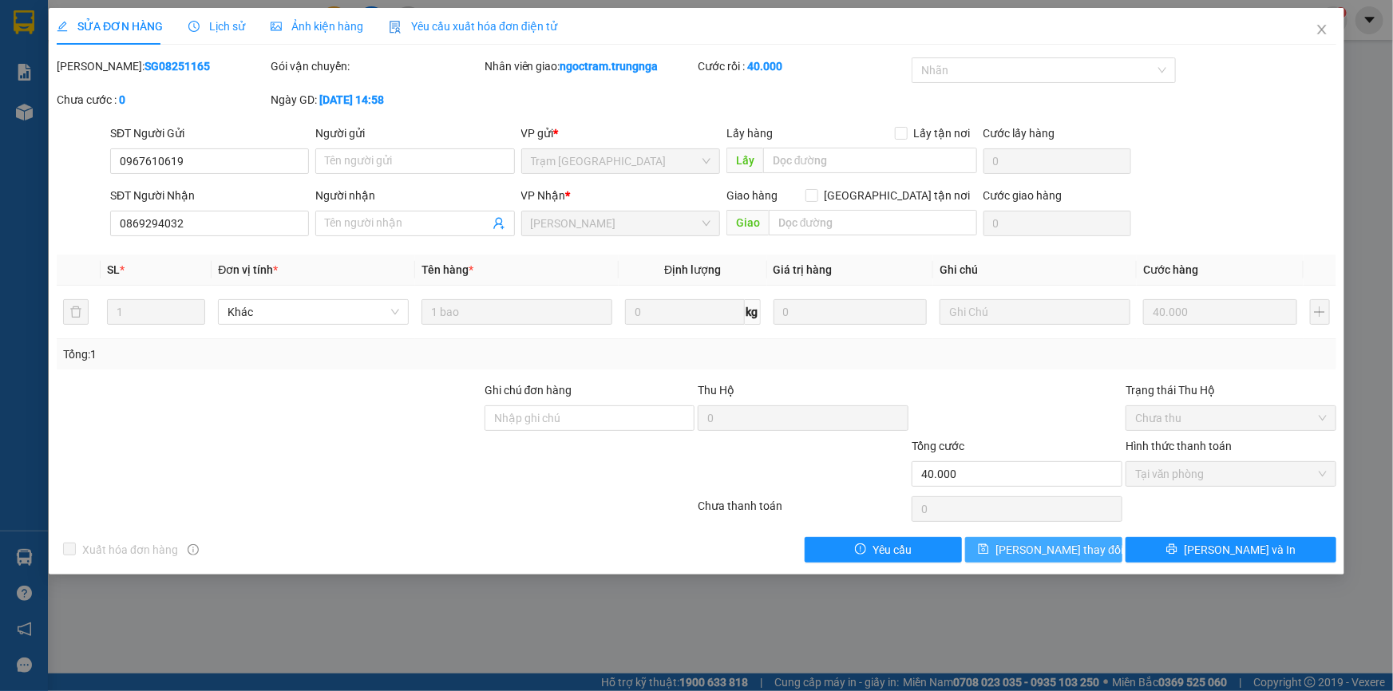
click at [1032, 549] on span "[PERSON_NAME] thay đổi" at bounding box center [1059, 550] width 128 height 18
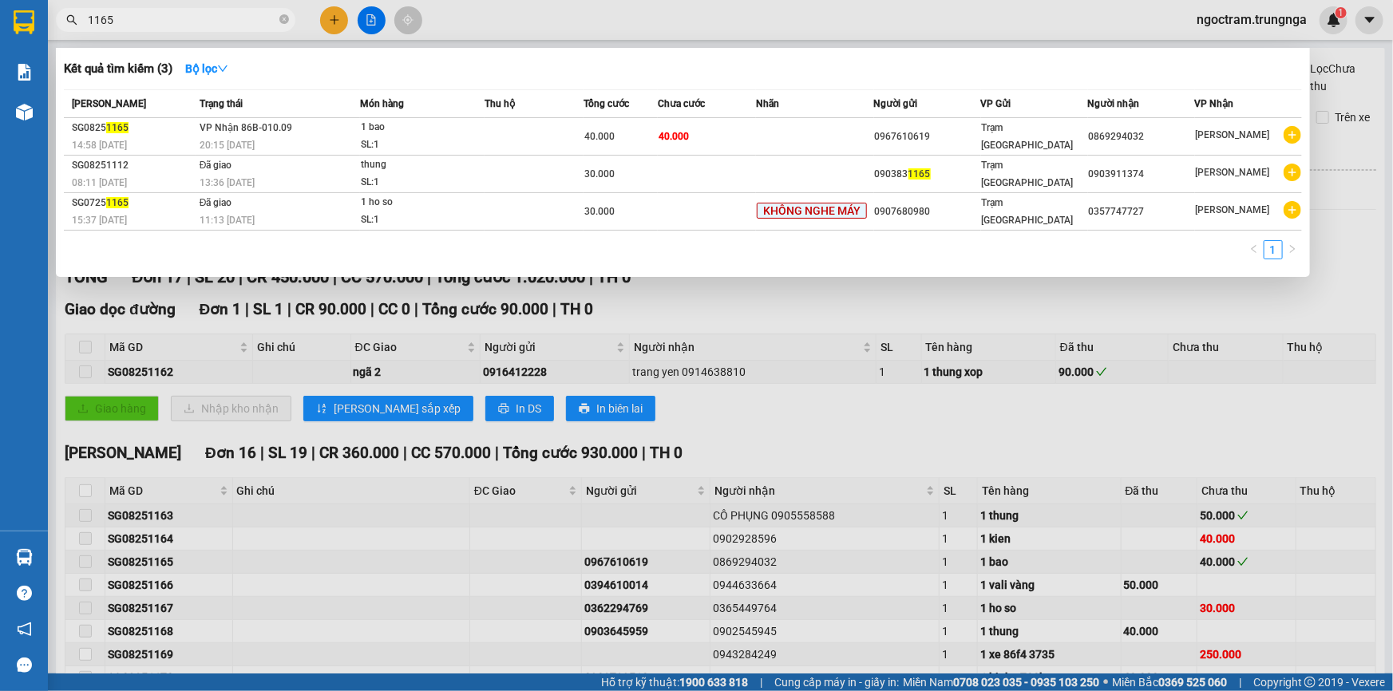
click at [172, 19] on input "1165" at bounding box center [182, 20] width 188 height 18
click at [175, 18] on input "1165" at bounding box center [182, 20] width 188 height 18
paste input "0334601241"
type input "0334601241"
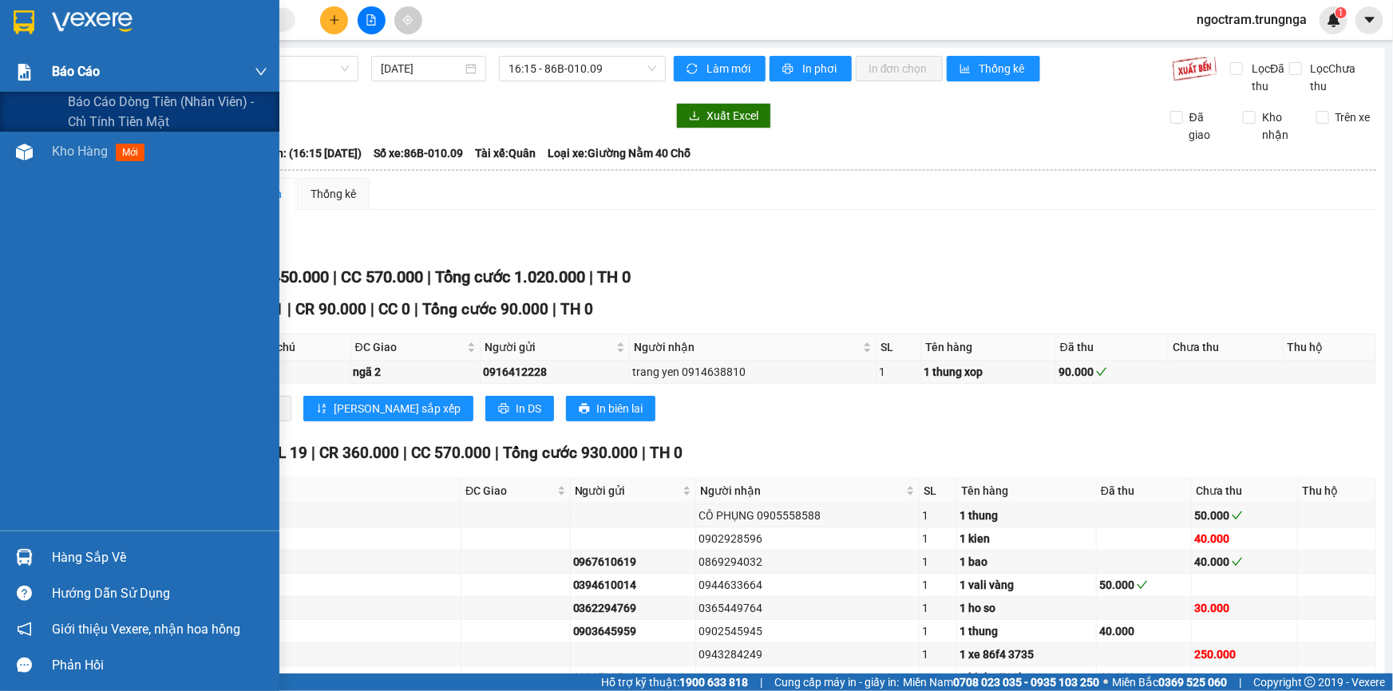
click at [69, 70] on span "Báo cáo" at bounding box center [76, 71] width 48 height 20
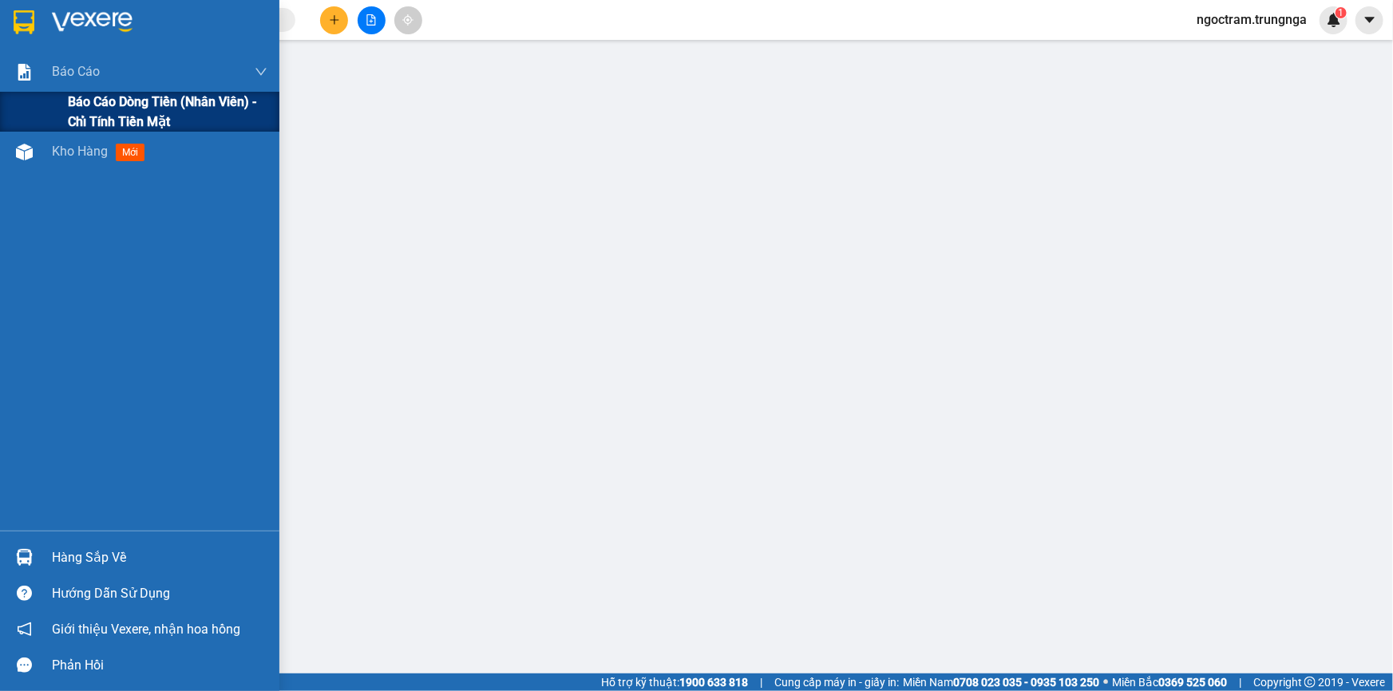
click at [79, 103] on span "Báo cáo dòng tiền (nhân viên) - chỉ tính tiền mặt" at bounding box center [168, 112] width 200 height 40
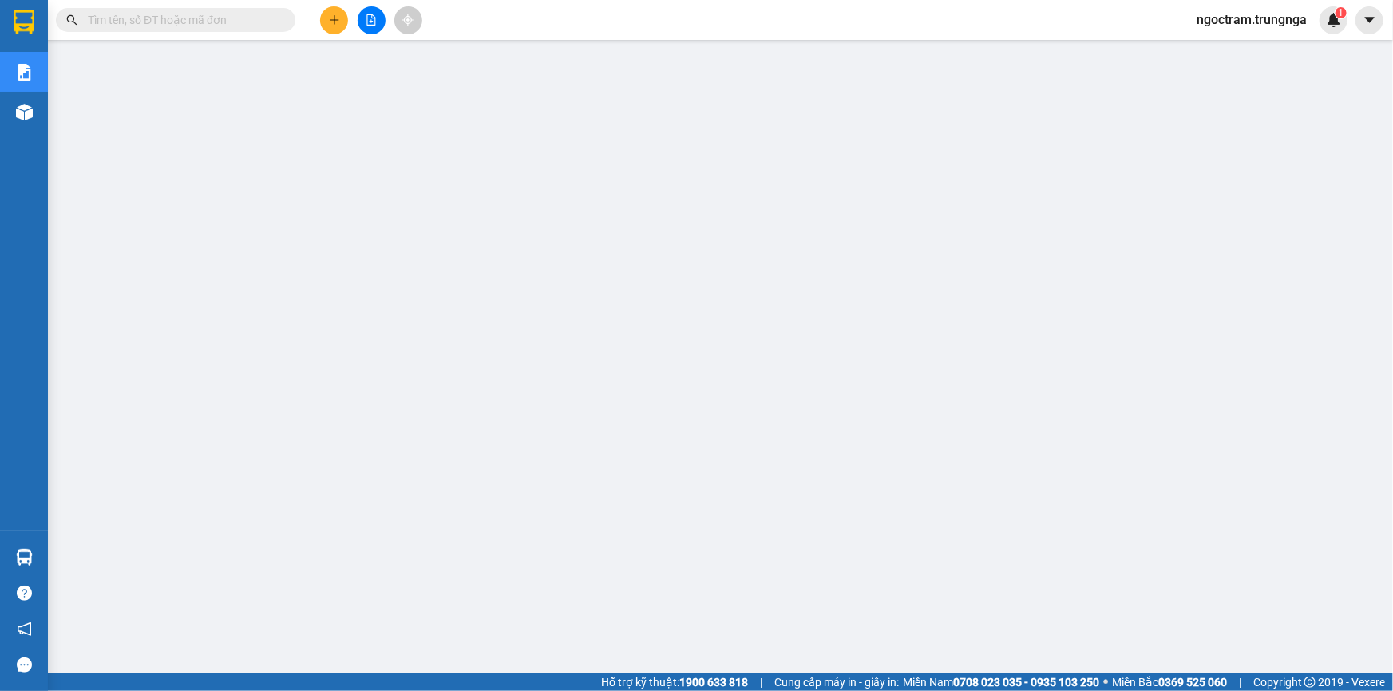
click at [194, 22] on input "text" at bounding box center [182, 20] width 188 height 18
paste input "0334601241"
type input "0334601241"
click at [282, 16] on span at bounding box center [284, 20] width 10 height 18
click at [263, 23] on input "text" at bounding box center [182, 20] width 188 height 18
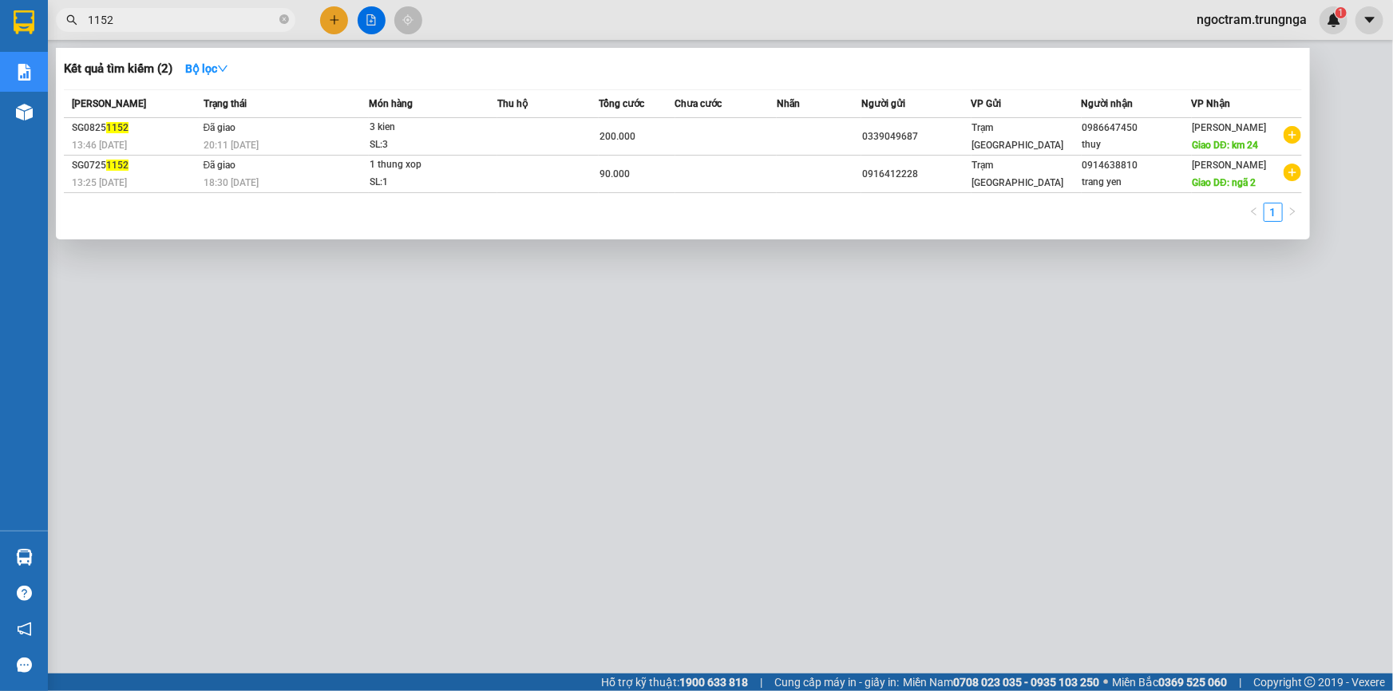
click at [198, 23] on input "1152" at bounding box center [182, 20] width 188 height 18
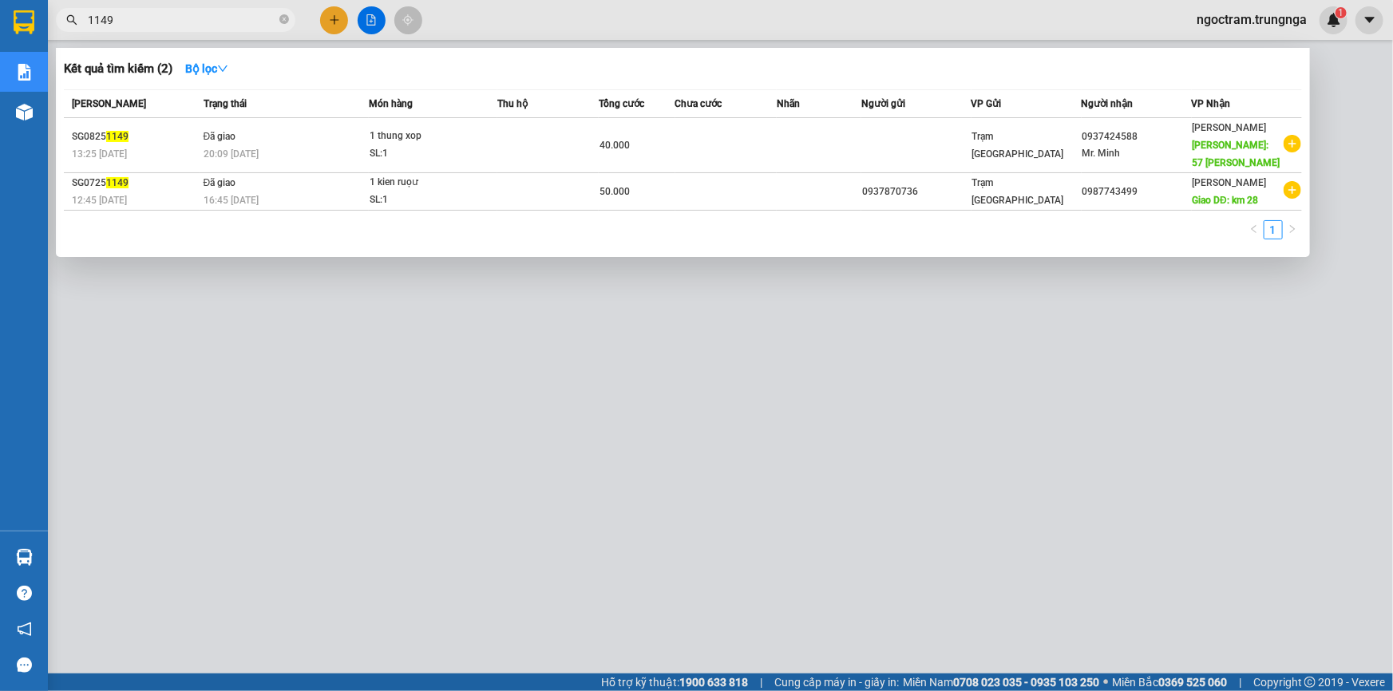
click at [814, 473] on div at bounding box center [696, 345] width 1393 height 691
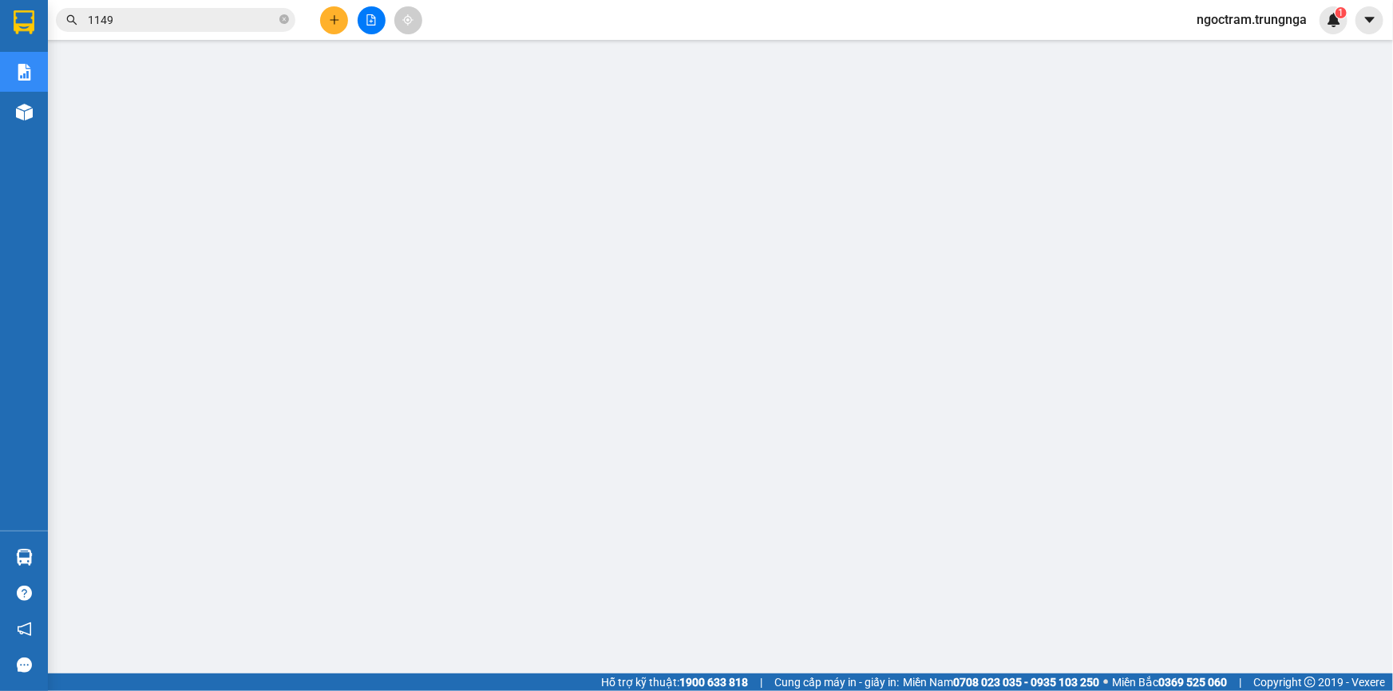
click at [132, 23] on input "1149" at bounding box center [182, 20] width 188 height 18
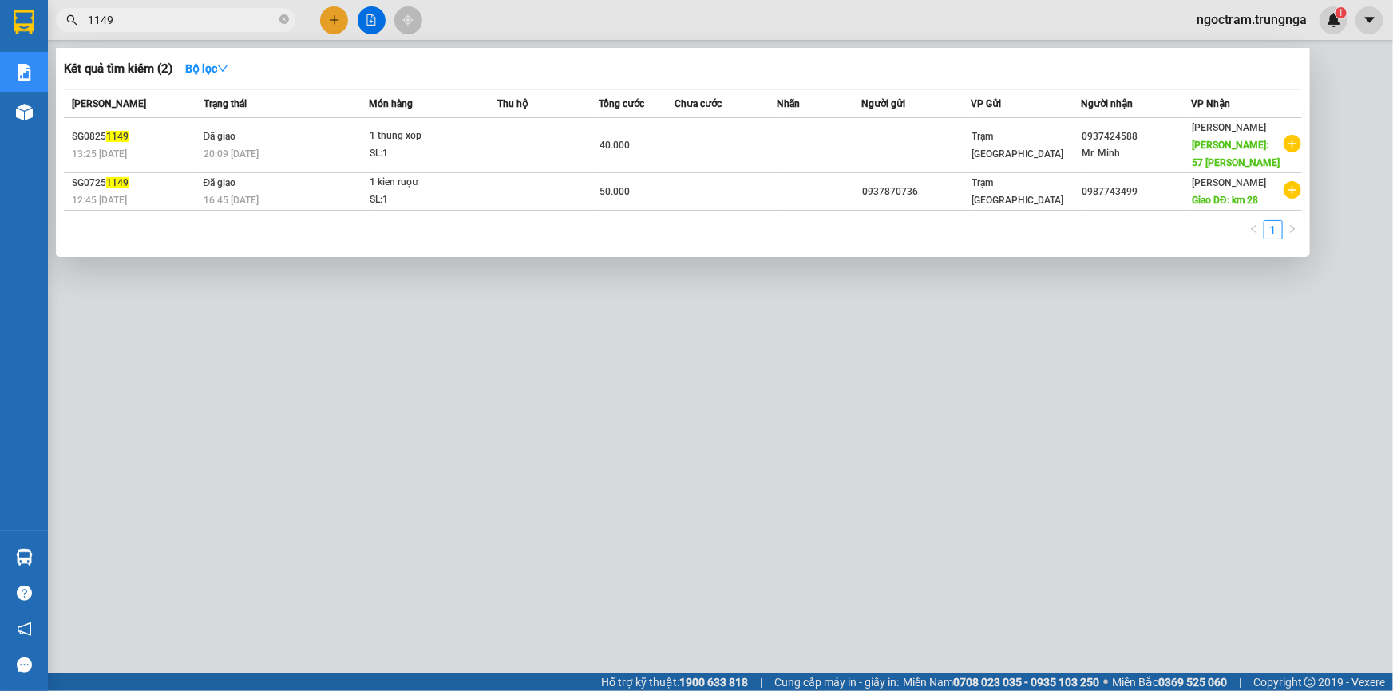
click at [132, 23] on input "1149" at bounding box center [182, 20] width 188 height 18
click at [410, 389] on div at bounding box center [696, 345] width 1393 height 691
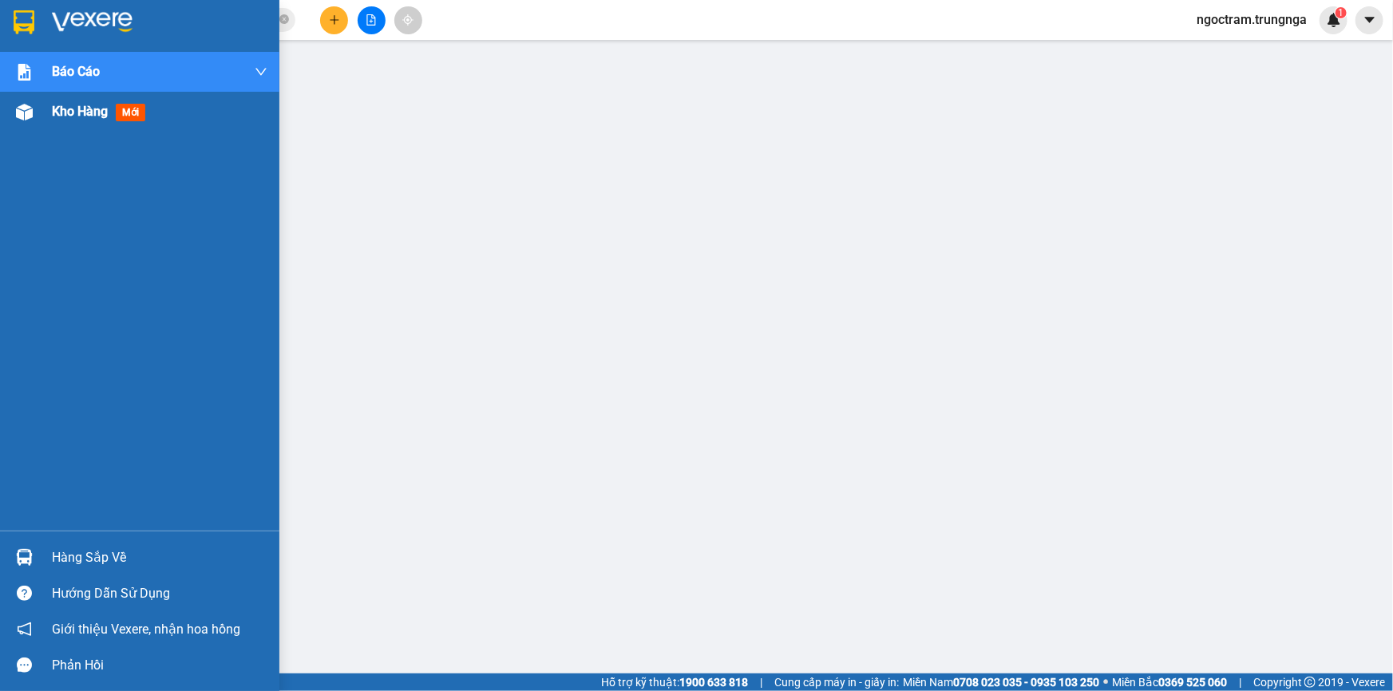
click at [55, 109] on span "Kho hàng" at bounding box center [80, 111] width 56 height 15
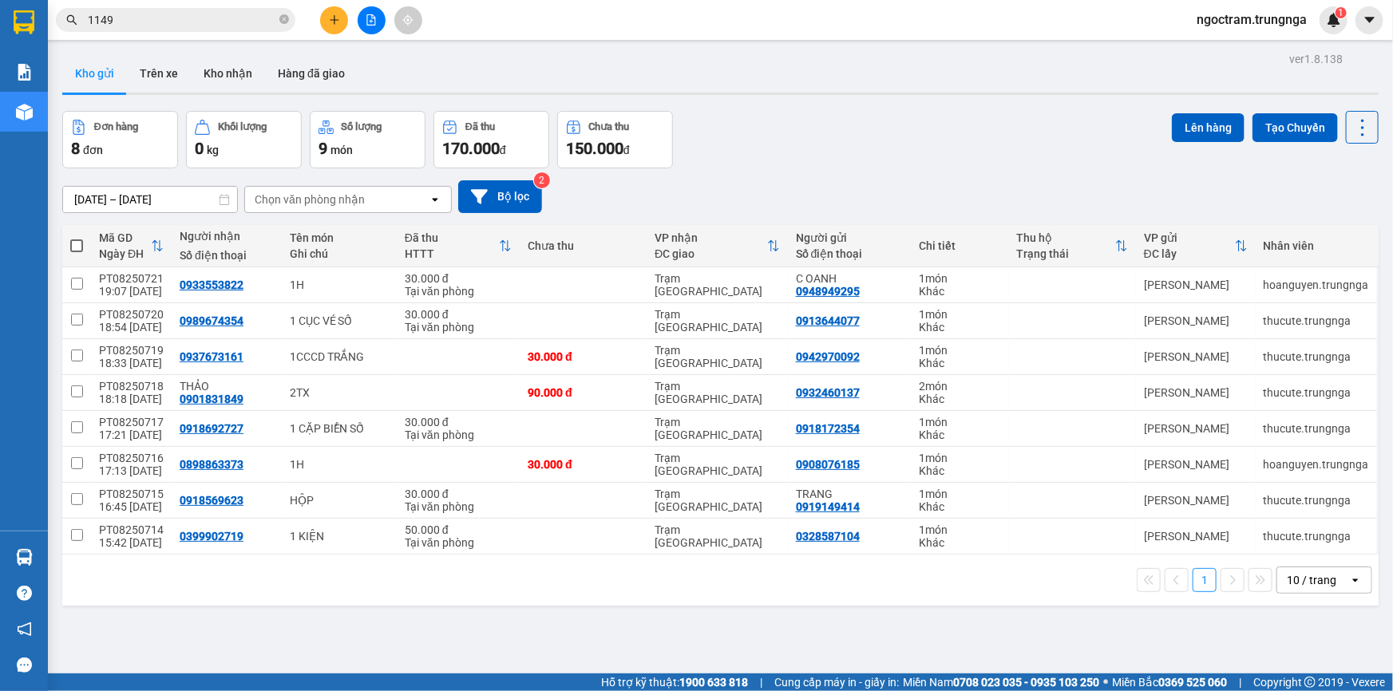
click at [695, 180] on div "[DATE] – [DATE] Press the down arrow key to interact with the calendar and sele…" at bounding box center [720, 196] width 1316 height 33
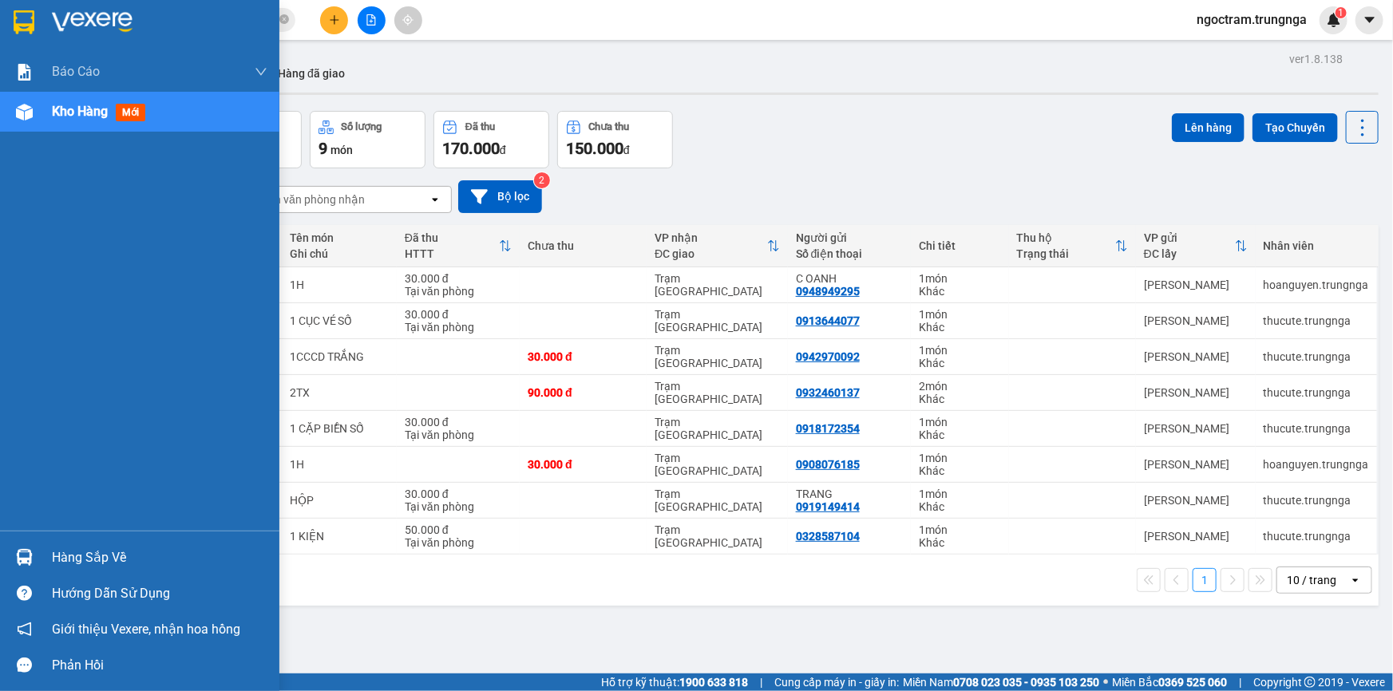
click at [57, 118] on span "Kho hàng" at bounding box center [80, 111] width 56 height 15
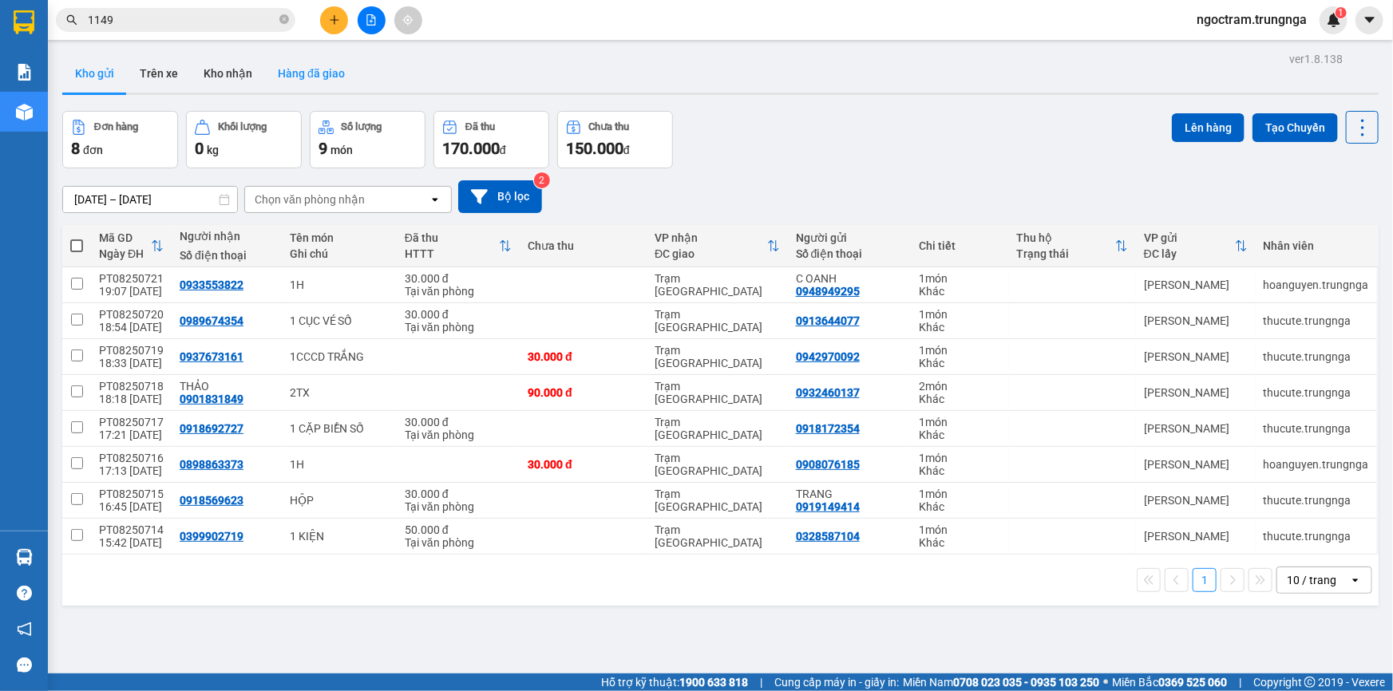
click at [313, 72] on button "Hàng đã giao" at bounding box center [311, 73] width 93 height 38
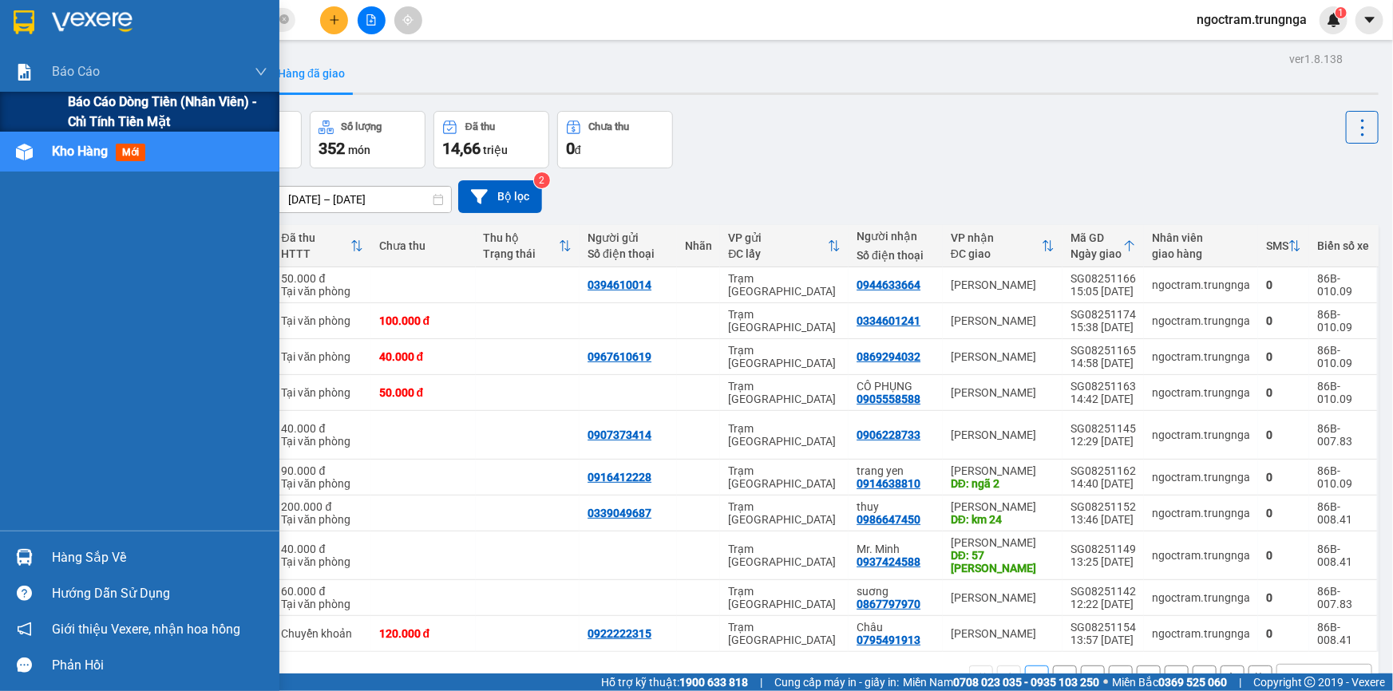
click at [80, 102] on span "Báo cáo dòng tiền (nhân viên) - chỉ tính tiền mặt" at bounding box center [168, 112] width 200 height 40
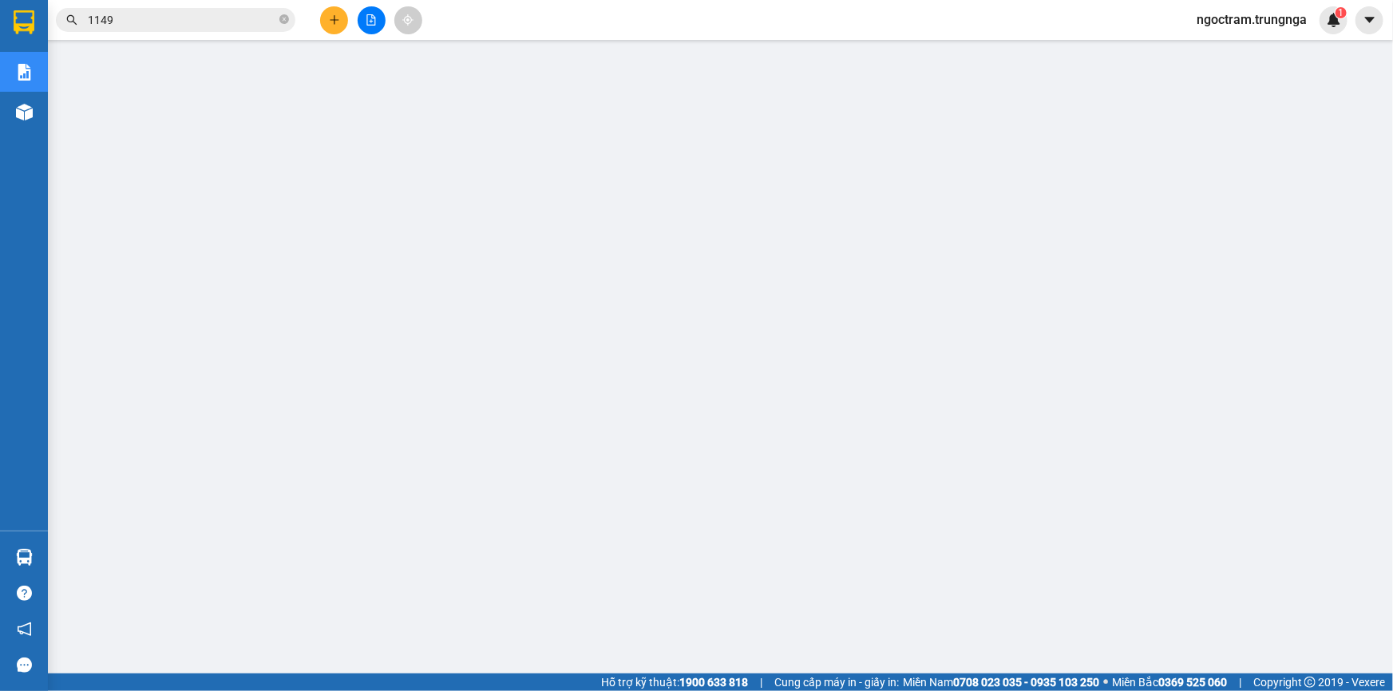
click at [140, 26] on input "1149" at bounding box center [182, 20] width 188 height 18
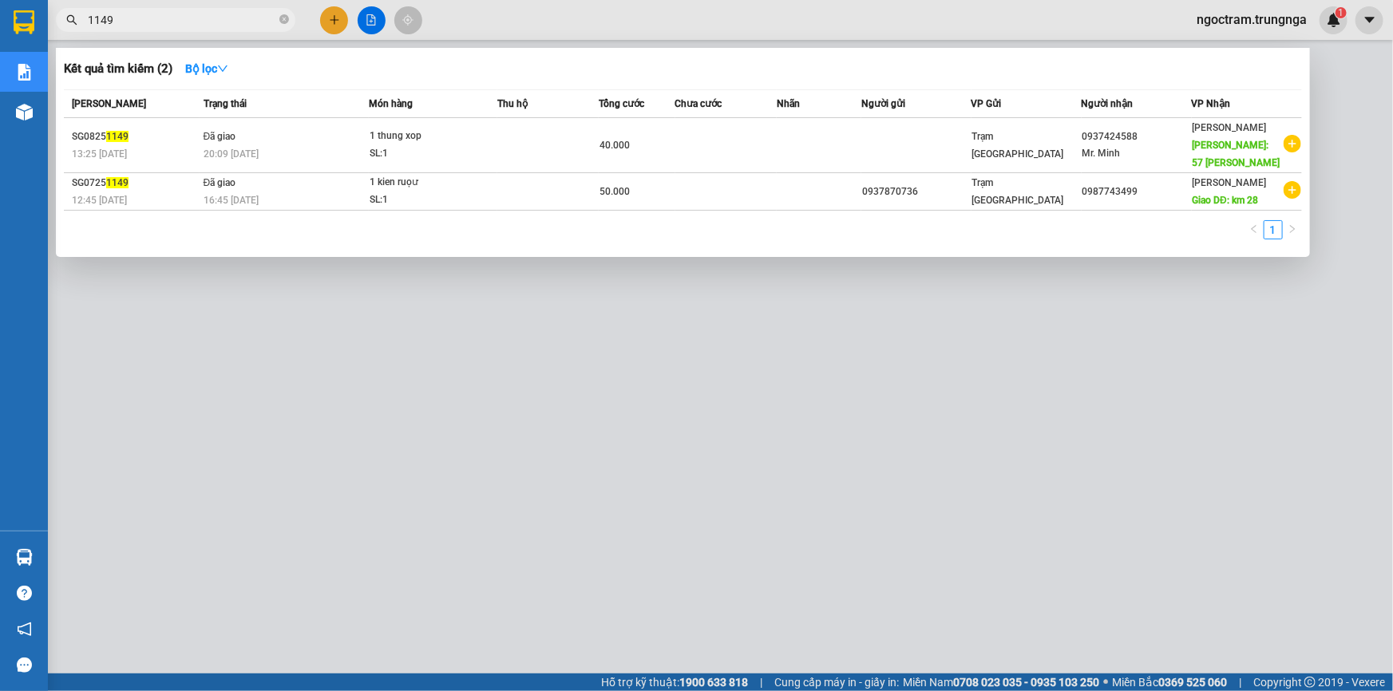
click at [140, 26] on input "1149" at bounding box center [182, 20] width 188 height 18
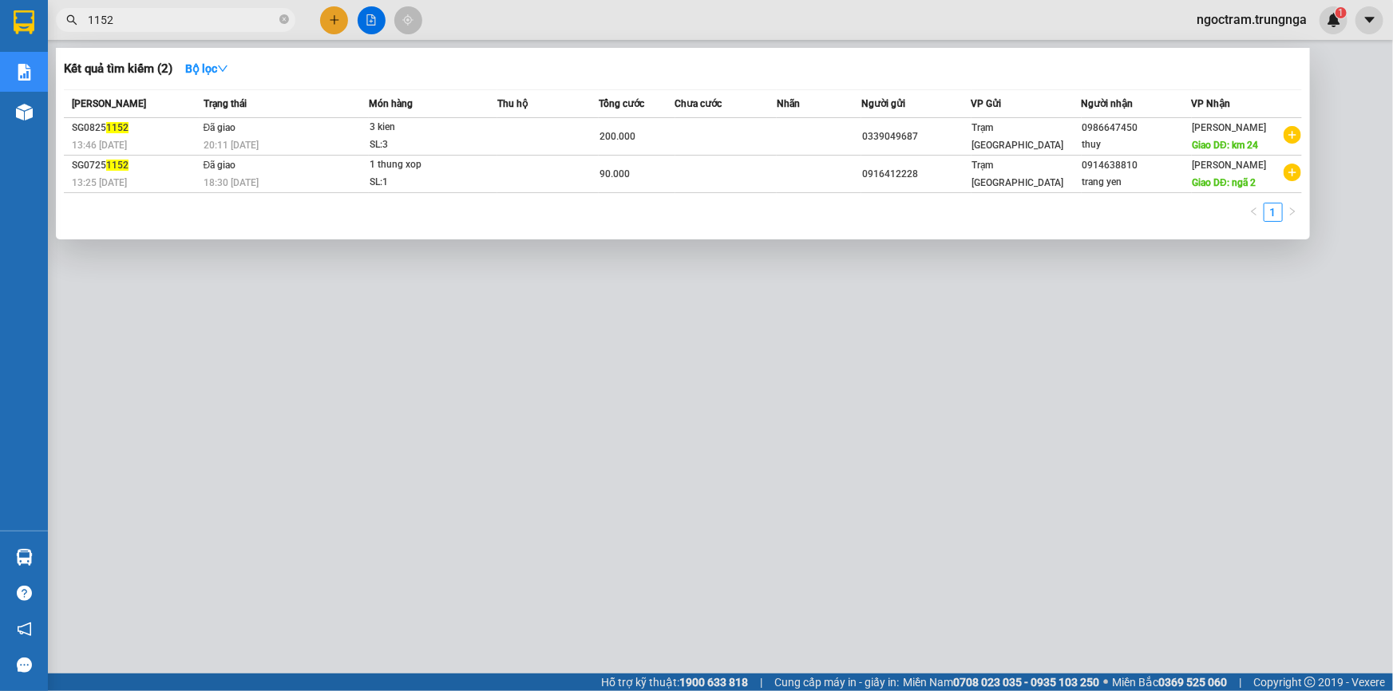
click at [135, 11] on input "1152" at bounding box center [182, 20] width 188 height 18
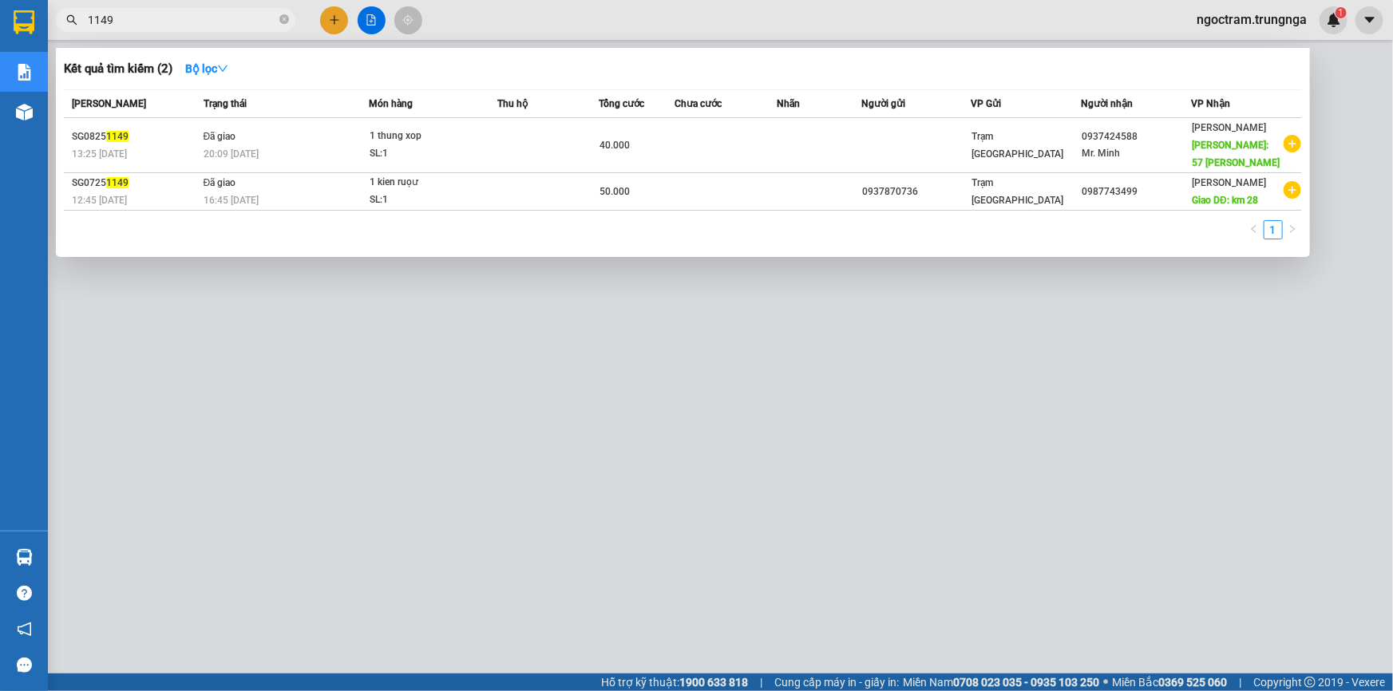
click at [267, 530] on div at bounding box center [696, 345] width 1393 height 691
click at [127, 22] on input "1149" at bounding box center [182, 20] width 188 height 18
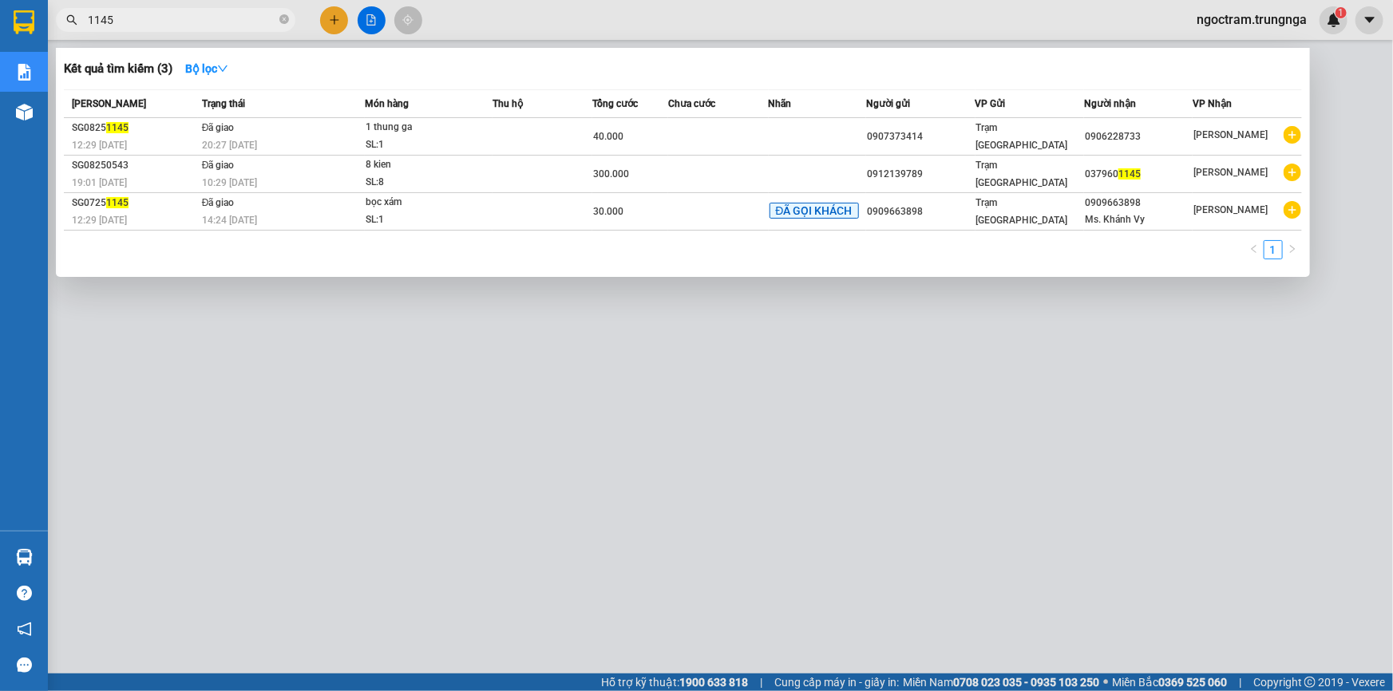
click at [554, 22] on div at bounding box center [696, 345] width 1393 height 691
click at [120, 14] on input "1145" at bounding box center [182, 20] width 188 height 18
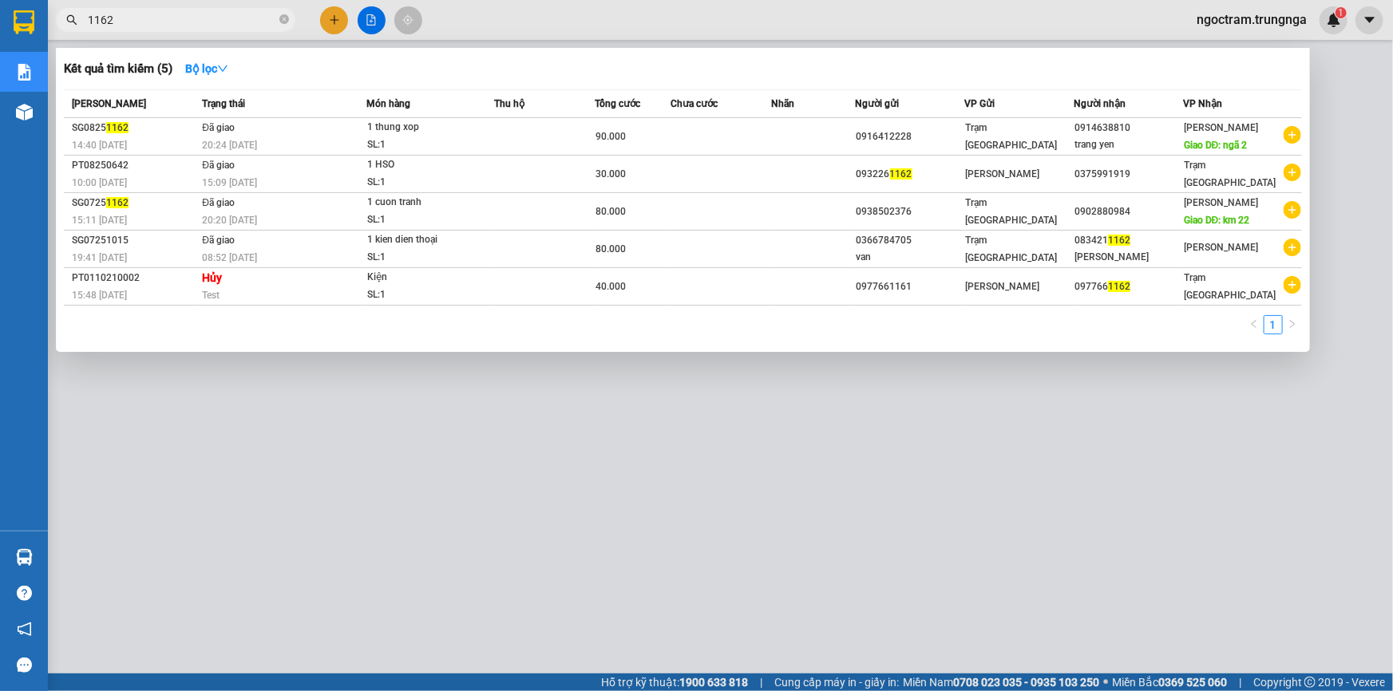
type input "1162"
click at [443, 511] on div at bounding box center [696, 345] width 1393 height 691
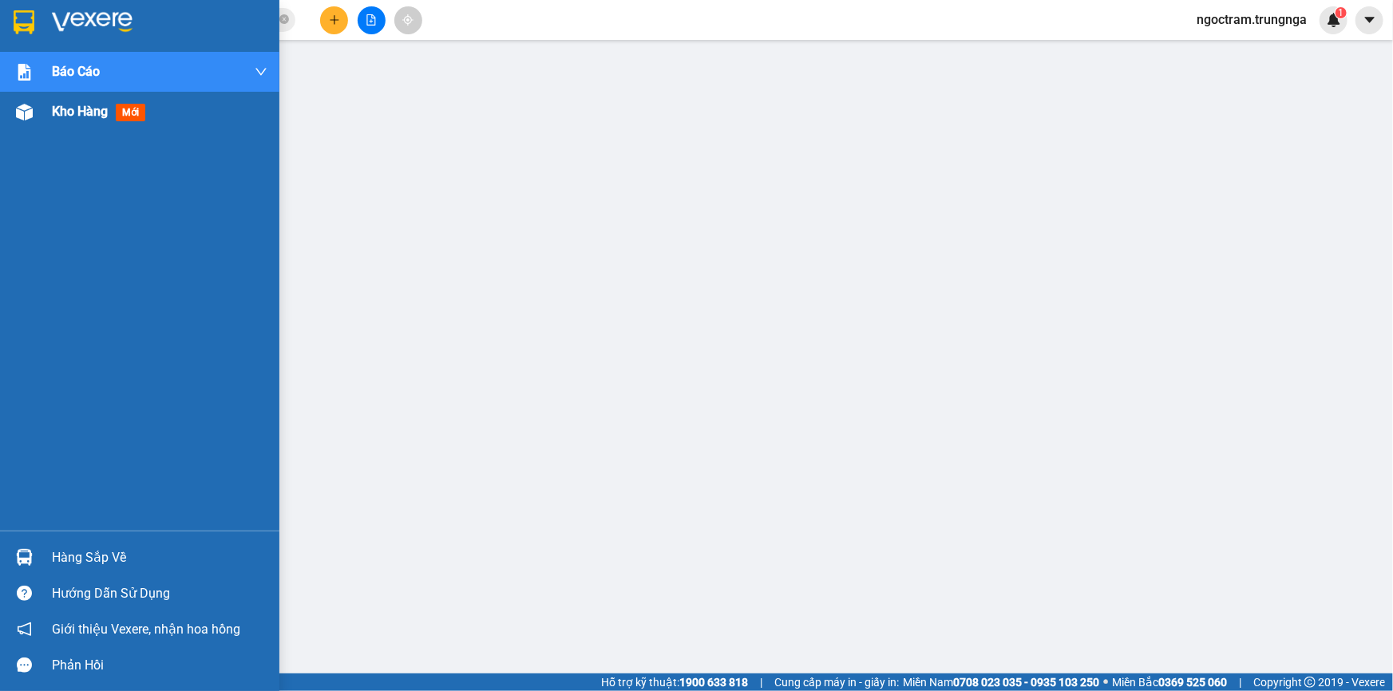
click at [62, 117] on span "Kho hàng" at bounding box center [80, 111] width 56 height 15
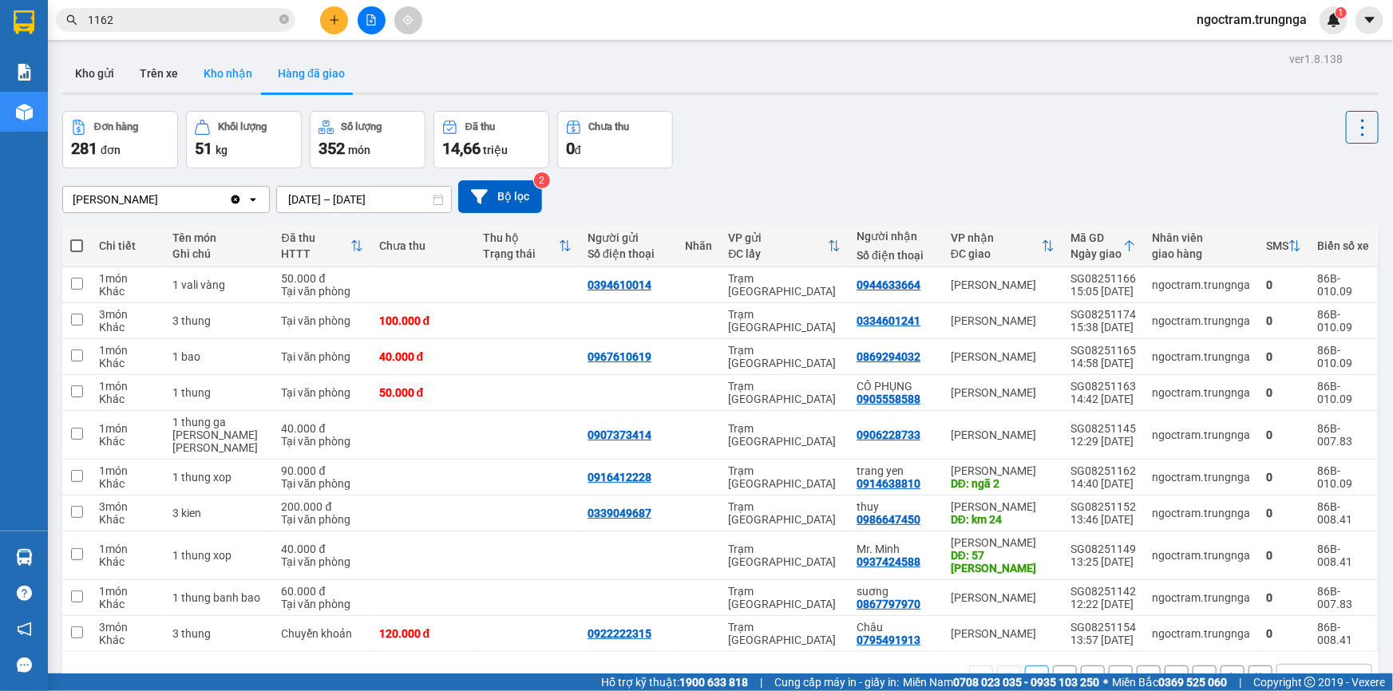
click at [216, 74] on button "Kho nhận" at bounding box center [228, 73] width 74 height 38
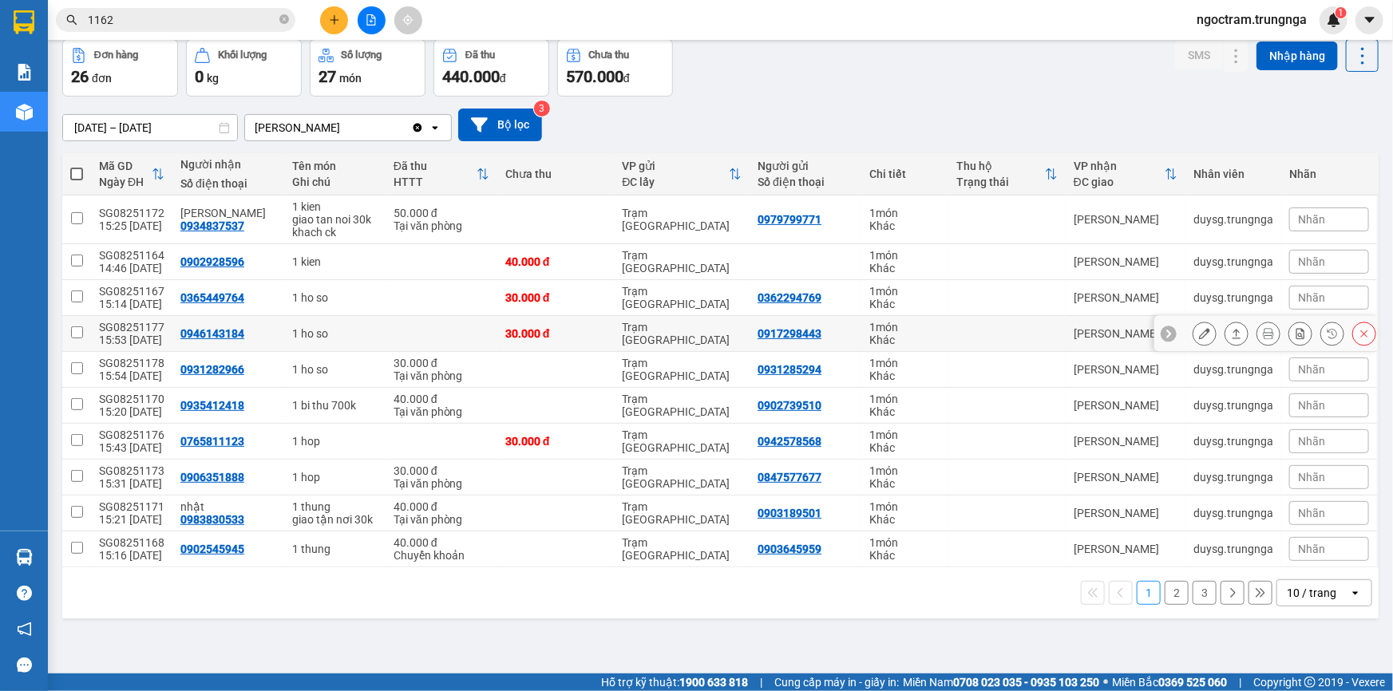
scroll to position [73, 0]
click at [1172, 588] on button "2" at bounding box center [1176, 592] width 24 height 24
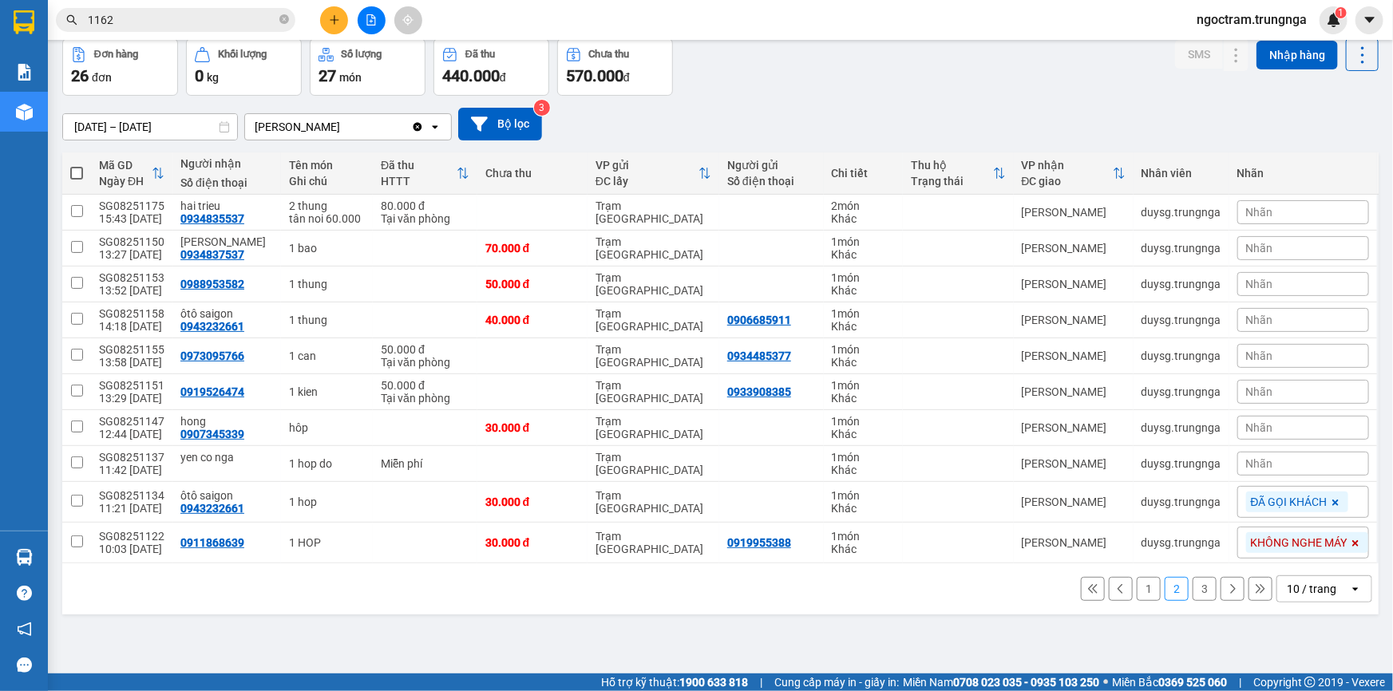
click at [1192, 583] on button "3" at bounding box center [1204, 589] width 24 height 24
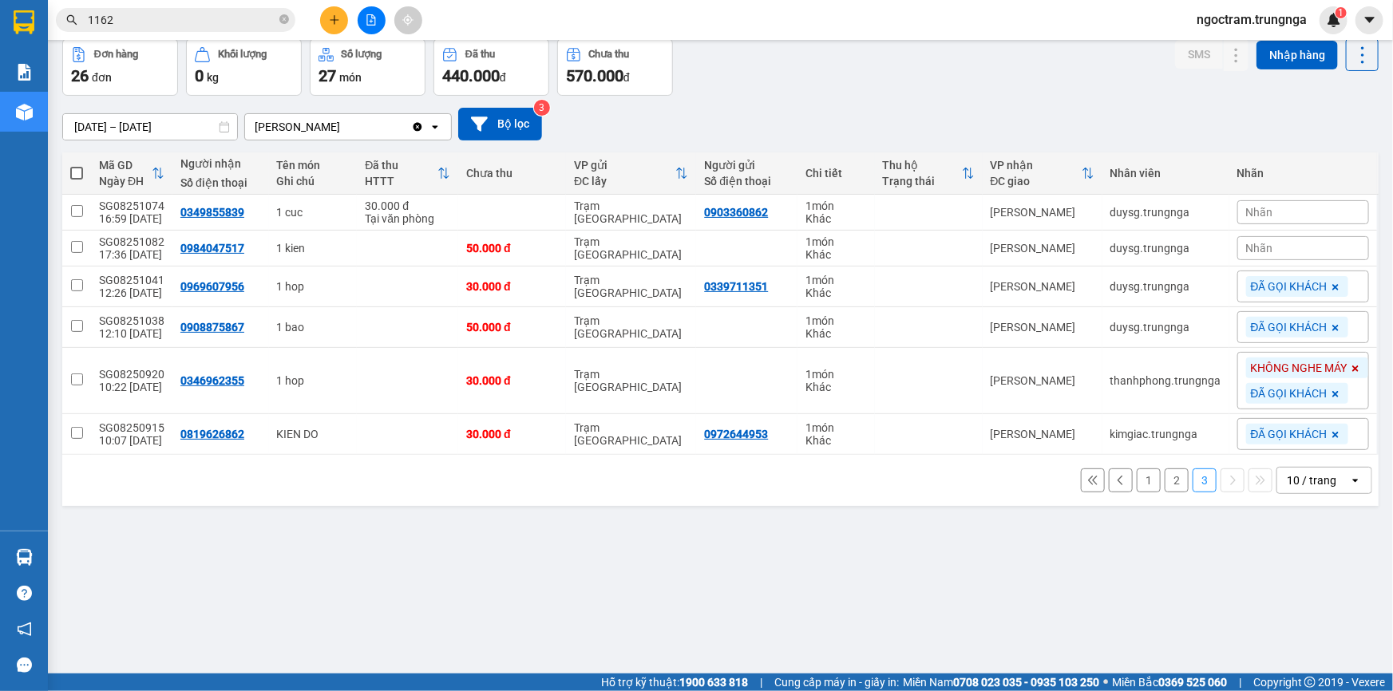
click at [956, 96] on div "[DATE] – [DATE] Press the down arrow key to interact with the calendar and sele…" at bounding box center [720, 124] width 1316 height 57
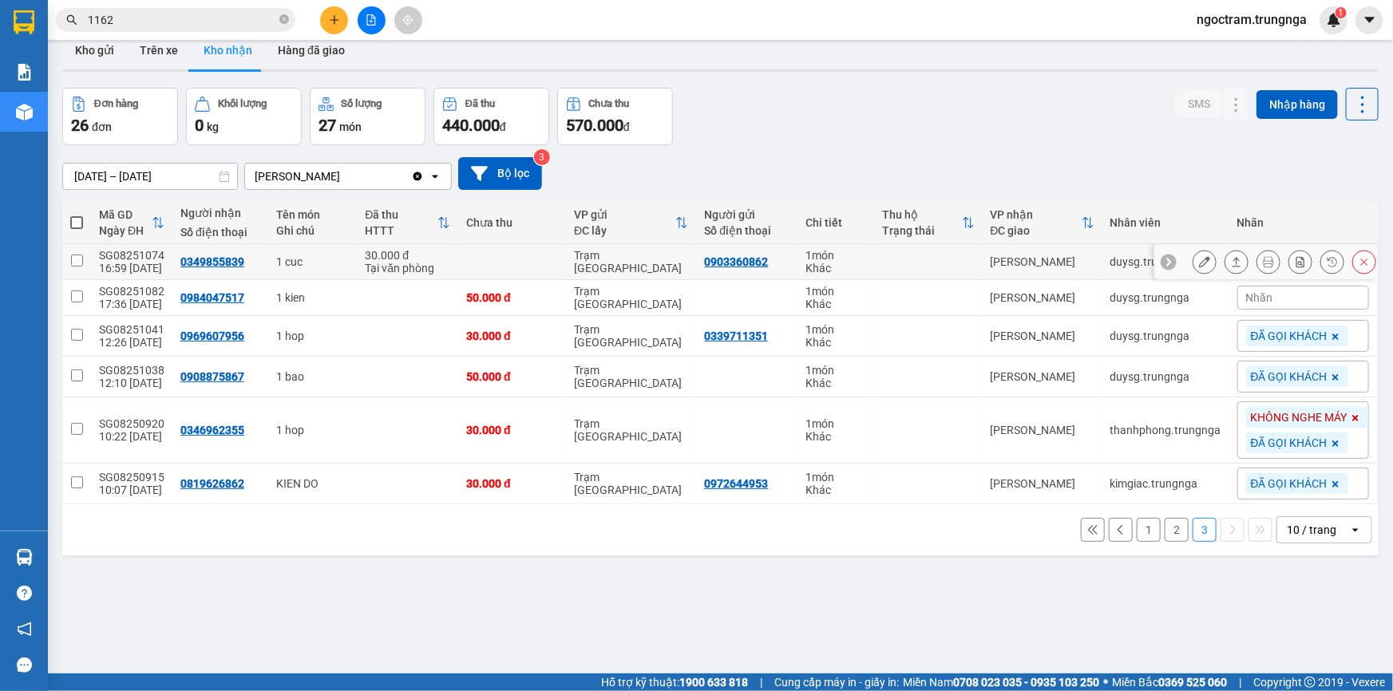
scroll to position [0, 0]
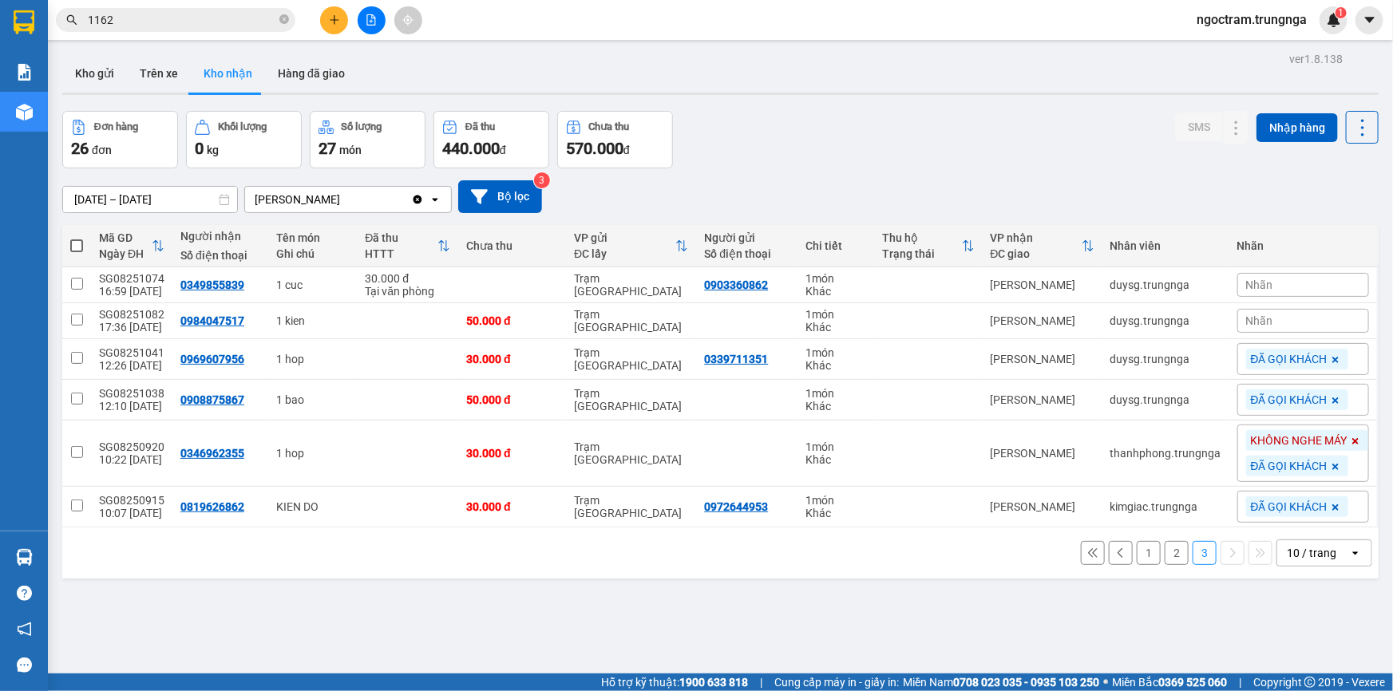
click at [125, 132] on div "Đơn hàng" at bounding box center [116, 126] width 44 height 11
click at [102, 144] on span "đơn" at bounding box center [102, 150] width 20 height 13
click at [95, 144] on span "đơn" at bounding box center [102, 150] width 20 height 13
click at [1360, 134] on icon at bounding box center [1362, 128] width 22 height 22
click at [1286, 168] on icon "Menu" at bounding box center [1287, 170] width 15 height 15
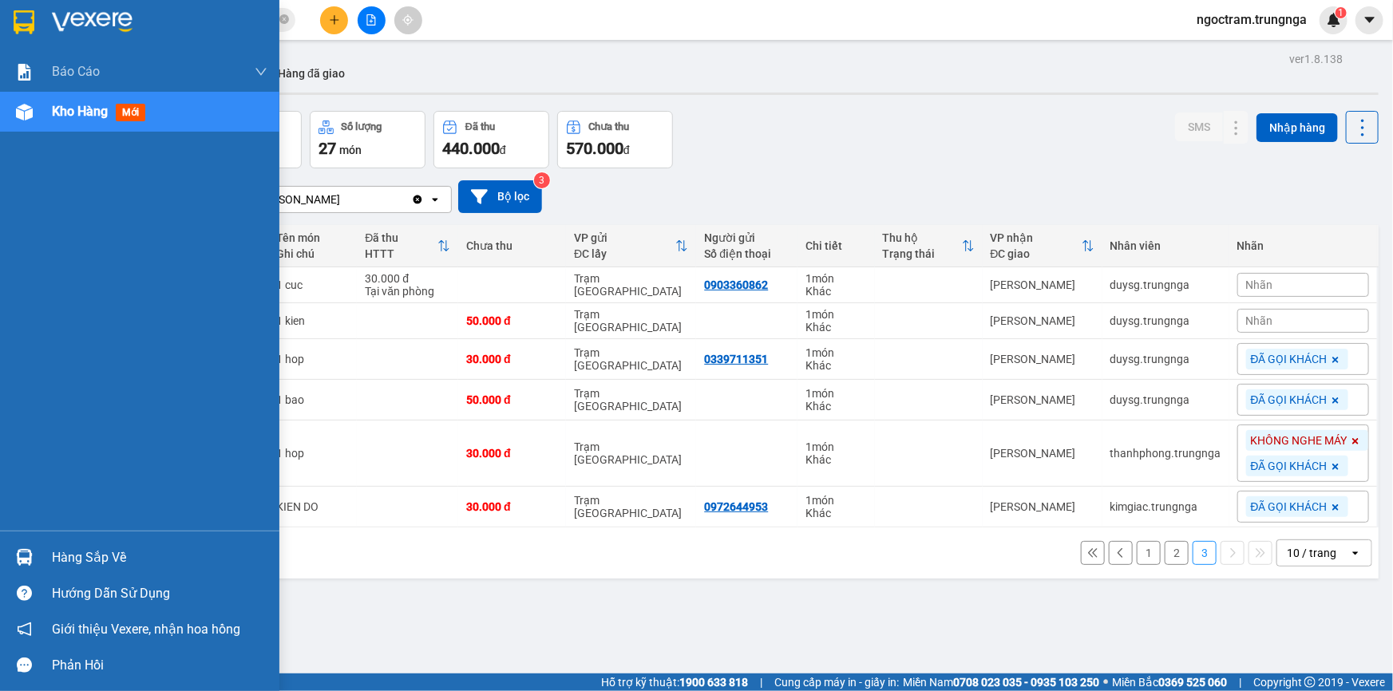
click at [79, 548] on div "Hàng sắp về" at bounding box center [159, 558] width 215 height 24
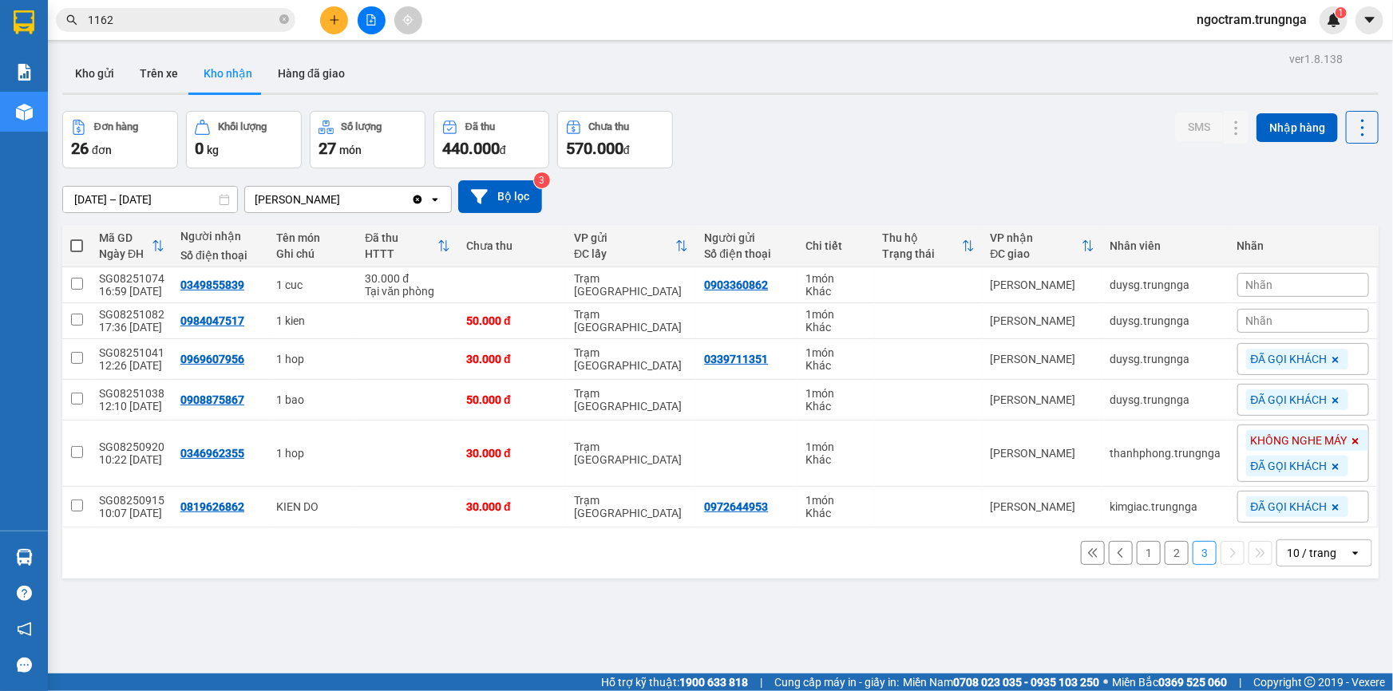
click at [841, 617] on section "Kết quả [PERSON_NAME] ( 5 ) Bộ lọc Mã ĐH Trạng thái Món hàng Thu hộ Tổng [PERSO…" at bounding box center [696, 345] width 1393 height 691
click at [1351, 136] on icon at bounding box center [1362, 128] width 22 height 22
click at [1316, 168] on span "Xuất excel" at bounding box center [1332, 170] width 51 height 16
